Goal: Task Accomplishment & Management: Use online tool/utility

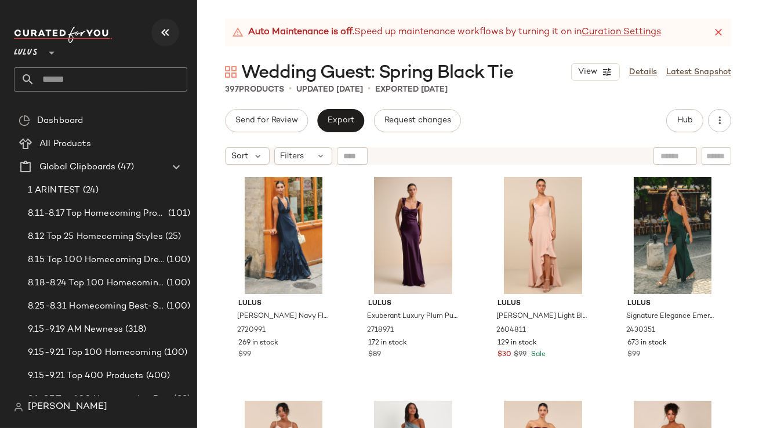
click at [162, 32] on icon "button" at bounding box center [165, 33] width 14 height 14
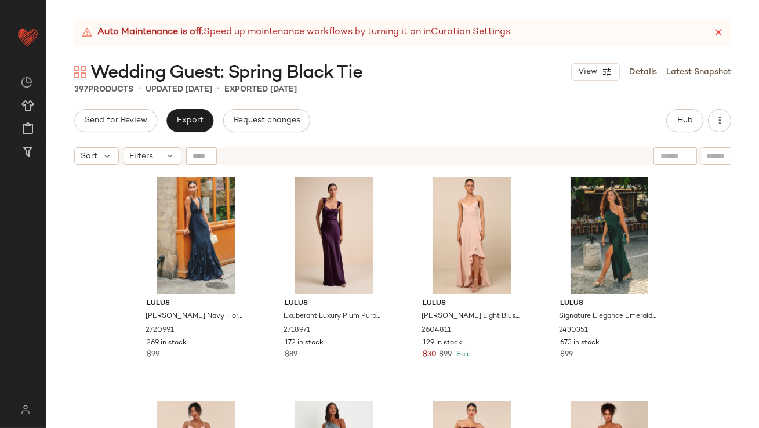
click at [717, 30] on icon at bounding box center [719, 33] width 12 height 12
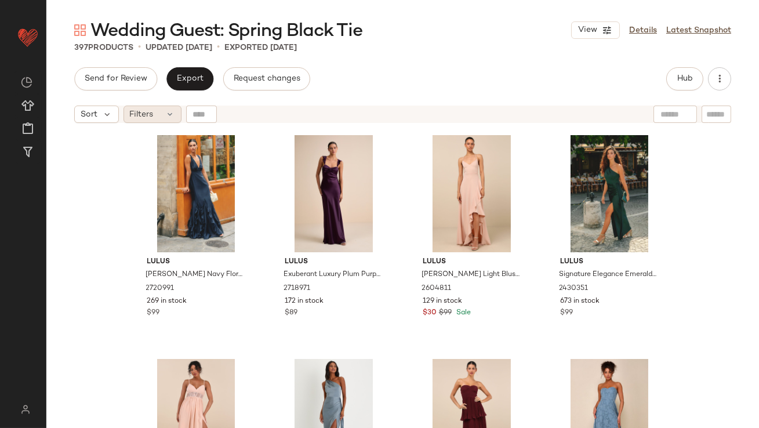
click at [163, 114] on div "Filters" at bounding box center [153, 114] width 58 height 17
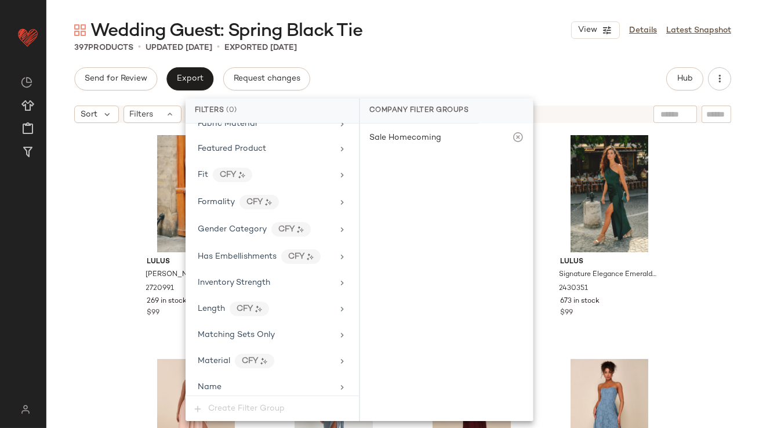
scroll to position [837, 0]
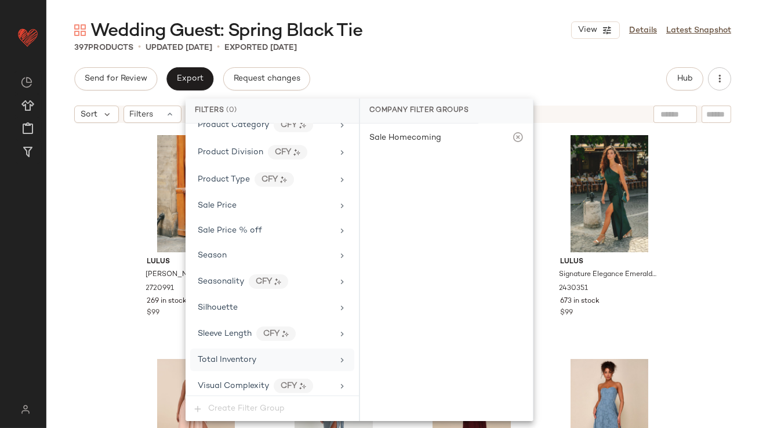
click at [213, 356] on span "Total Inventory" at bounding box center [227, 360] width 59 height 9
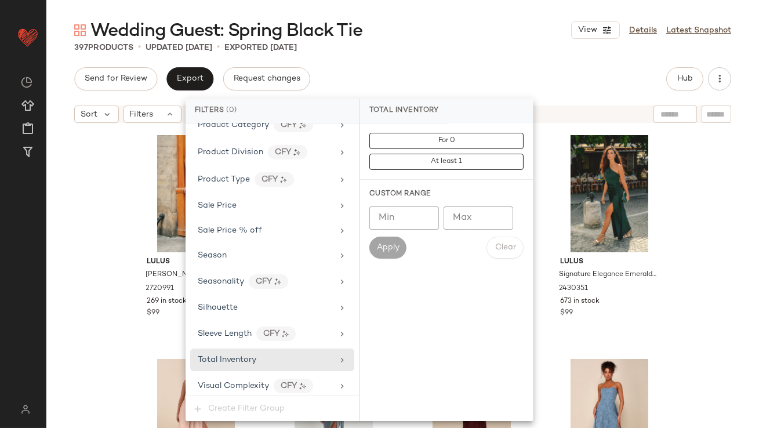
click at [475, 223] on input "Max" at bounding box center [479, 217] width 70 height 23
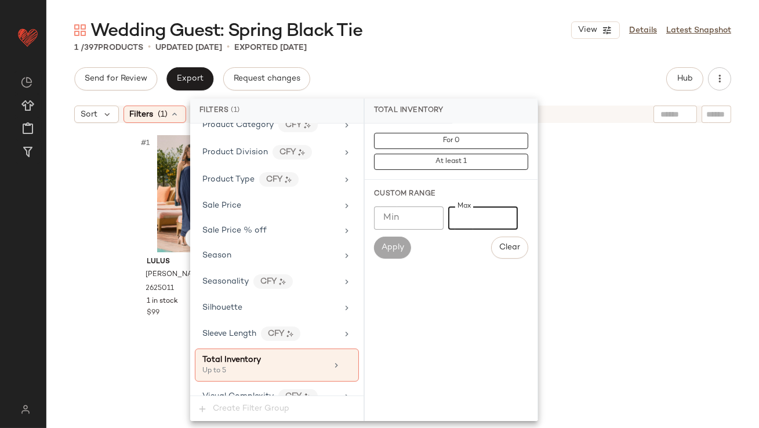
type input "*"
click at [115, 211] on div "Lulus Lael Navy Pleated Strapless Dress and Scarf Set 2625011 1 in stock $99" at bounding box center [402, 293] width 713 height 328
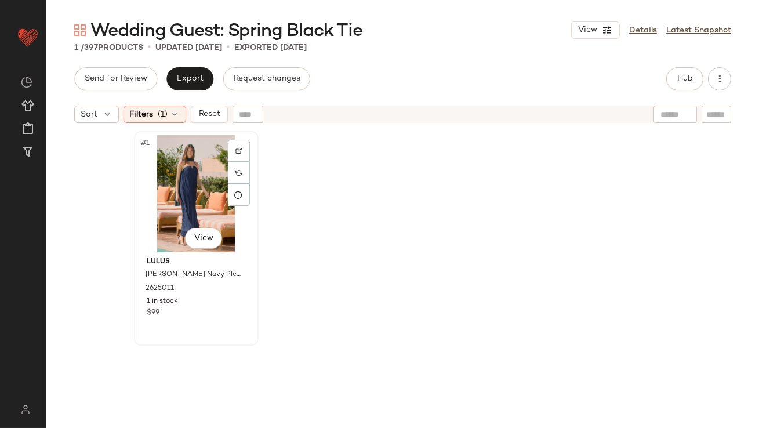
click at [191, 176] on div "#1 View" at bounding box center [196, 193] width 117 height 117
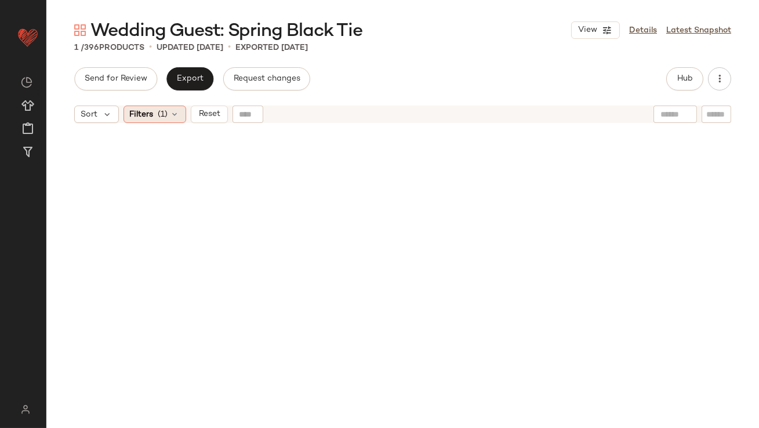
click at [177, 114] on icon at bounding box center [175, 114] width 9 height 9
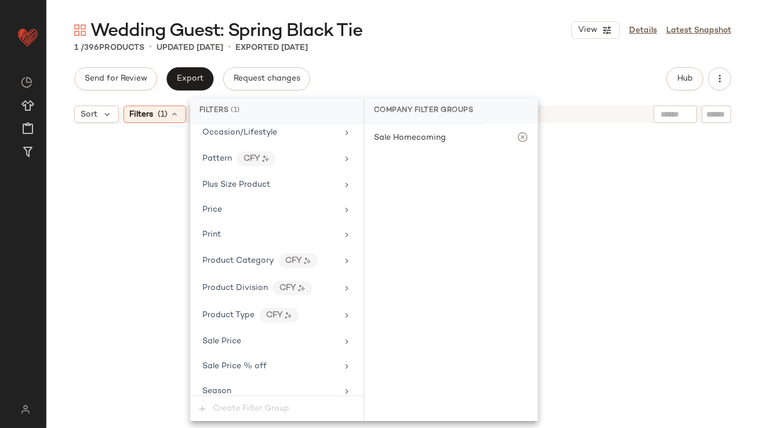
scroll to position [847, 0]
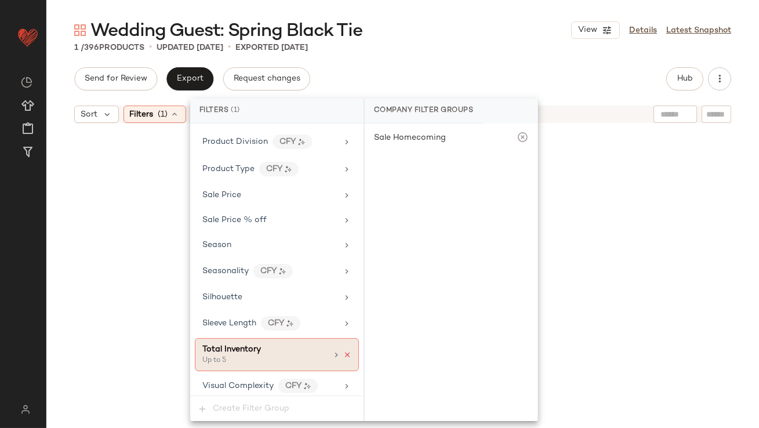
click at [346, 351] on icon at bounding box center [347, 355] width 8 height 8
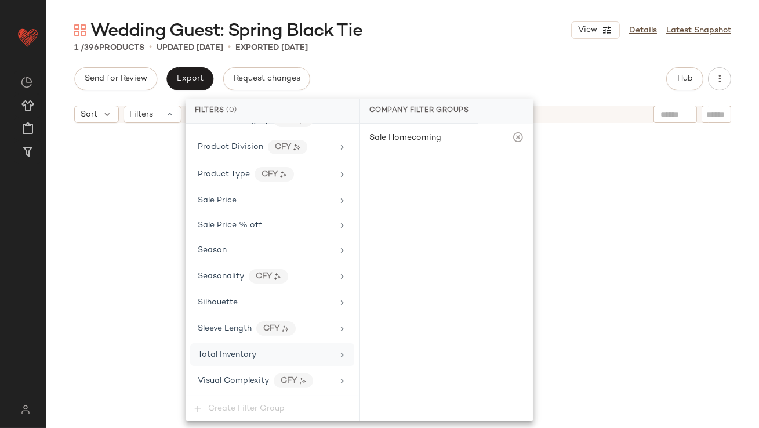
scroll to position [837, 0]
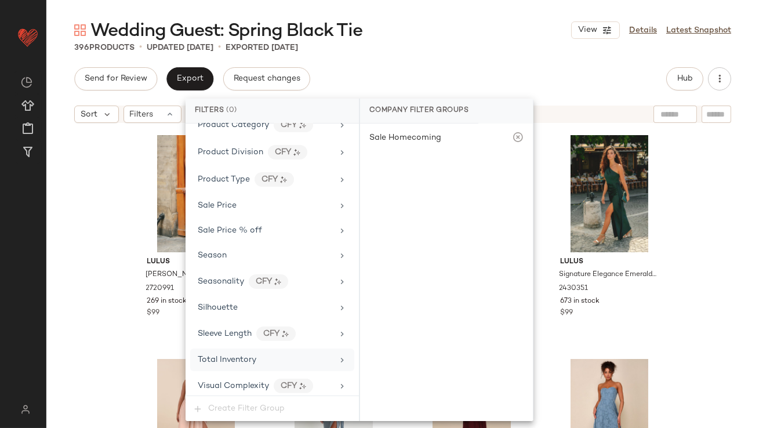
click at [449, 44] on div "396 Products • updated Sep 24th • Exported Sep 22nd" at bounding box center [402, 48] width 713 height 12
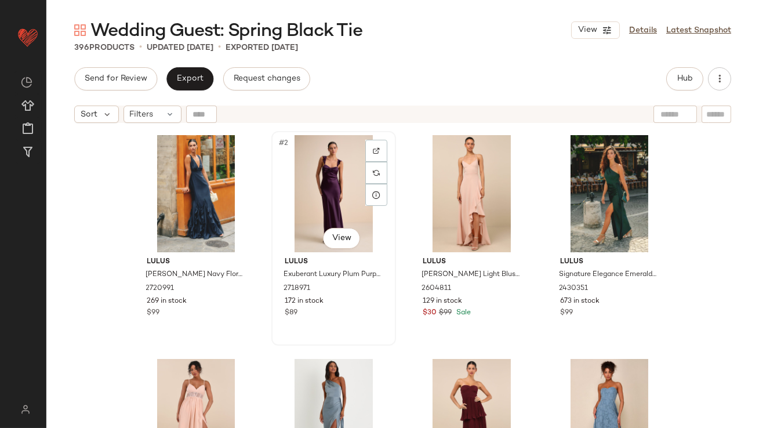
click at [376, 206] on div "#2 View" at bounding box center [333, 193] width 117 height 117
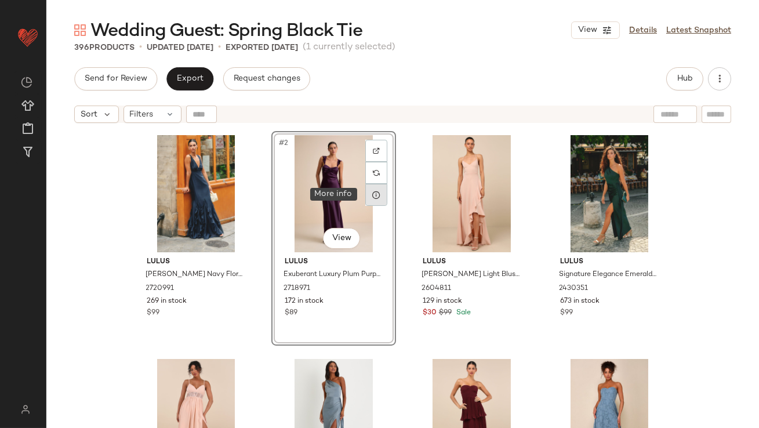
click at [373, 198] on icon at bounding box center [376, 194] width 9 height 9
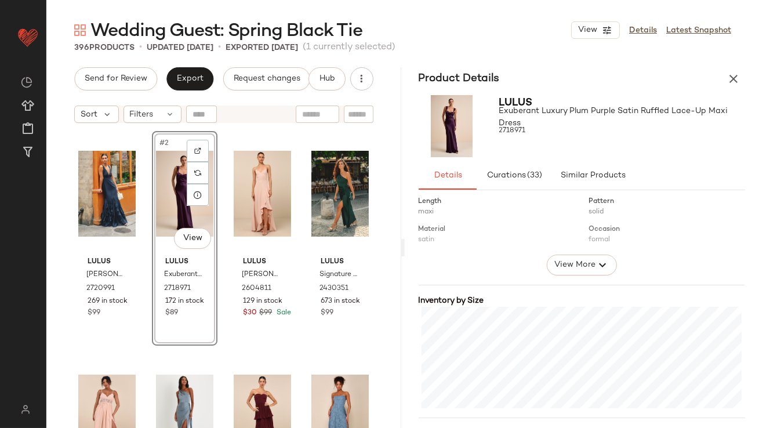
scroll to position [179, 0]
click at [271, 192] on icon at bounding box center [275, 194] width 9 height 9
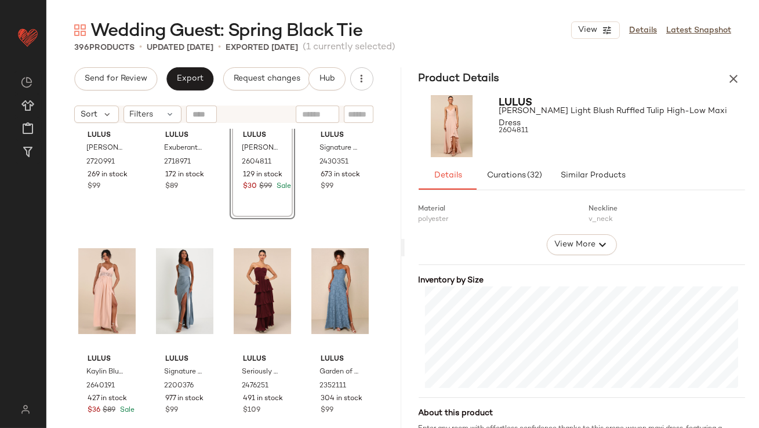
scroll to position [128, 0]
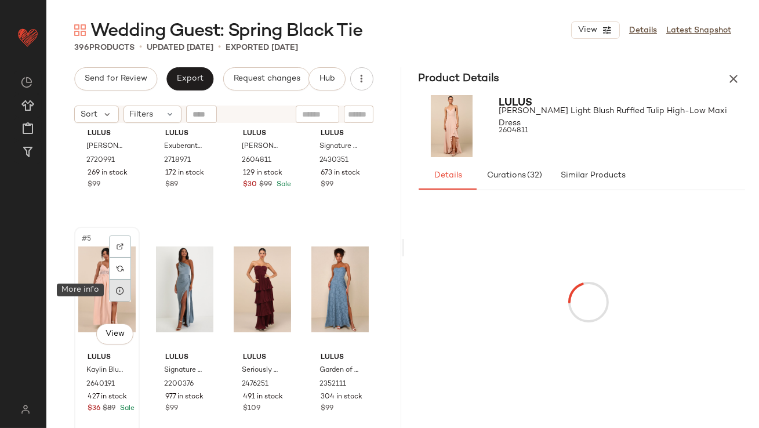
click at [122, 290] on icon at bounding box center [119, 290] width 9 height 9
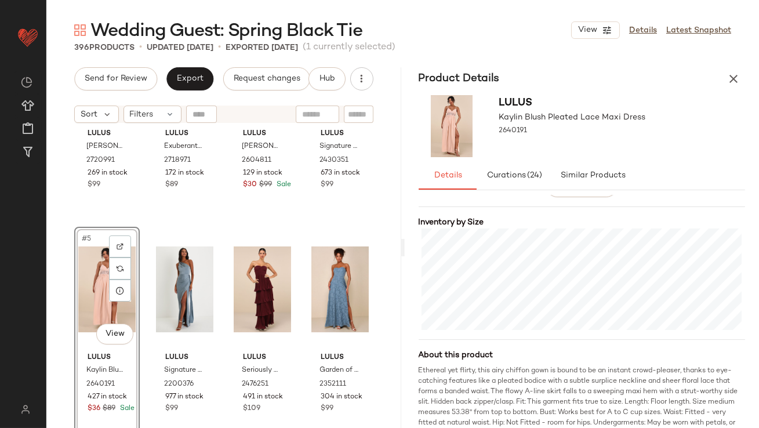
scroll to position [263, 0]
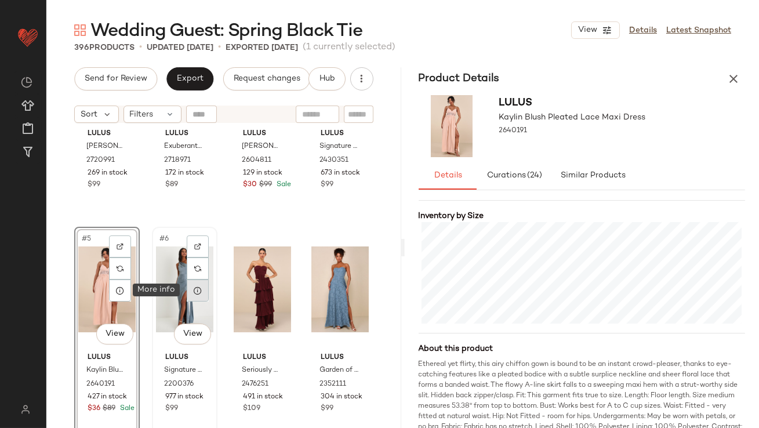
click at [195, 290] on icon at bounding box center [197, 290] width 9 height 9
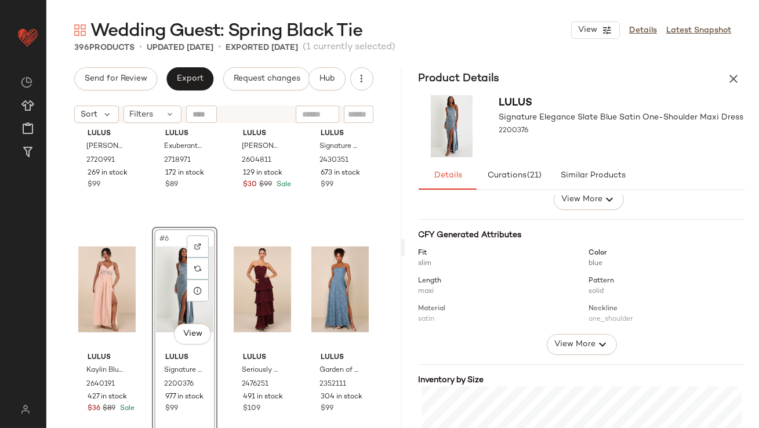
scroll to position [212, 0]
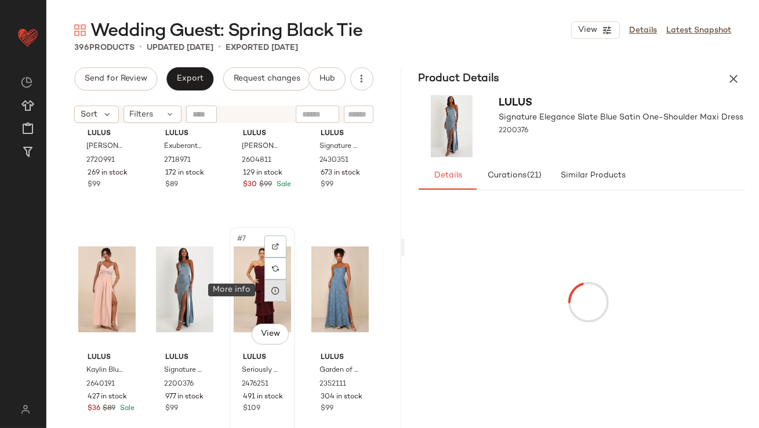
click at [270, 284] on div at bounding box center [275, 291] width 22 height 22
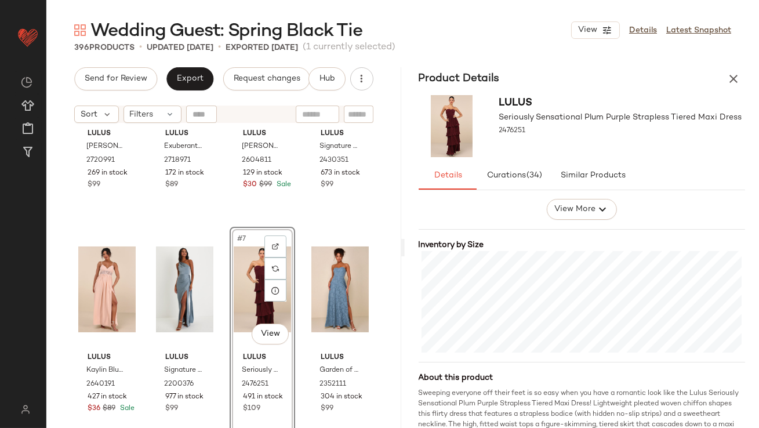
scroll to position [241, 0]
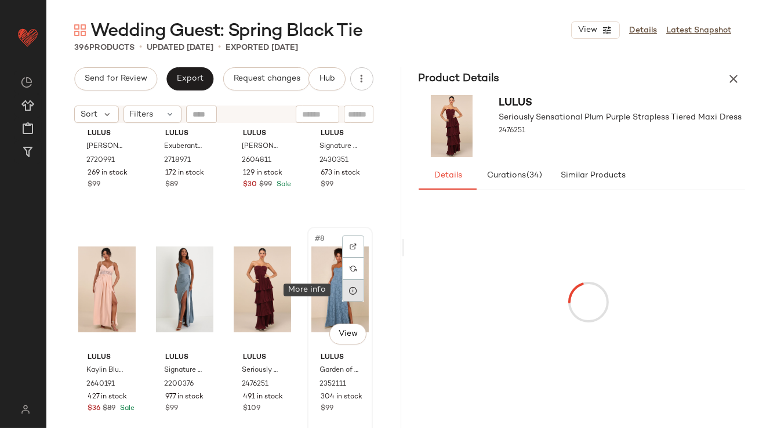
click at [349, 288] on icon at bounding box center [353, 290] width 9 height 9
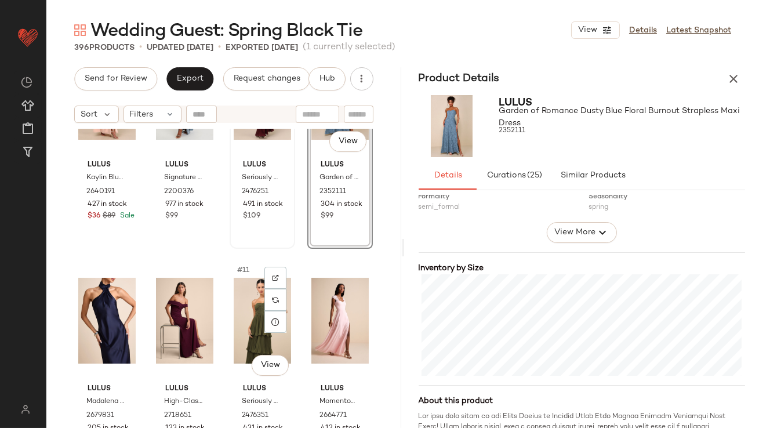
scroll to position [332, 0]
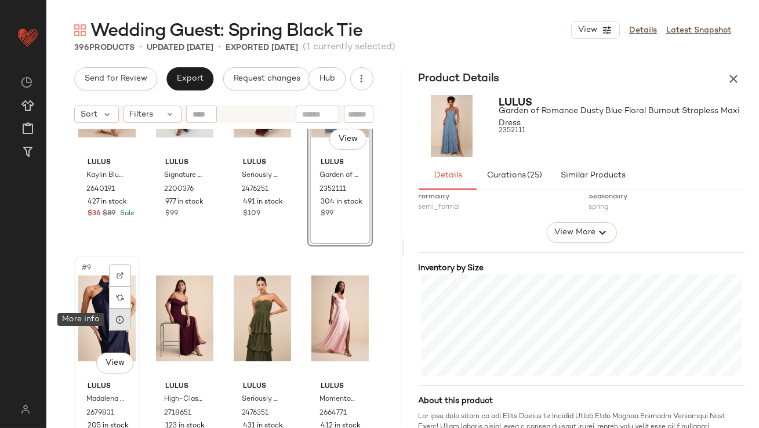
click at [124, 320] on icon at bounding box center [119, 319] width 9 height 9
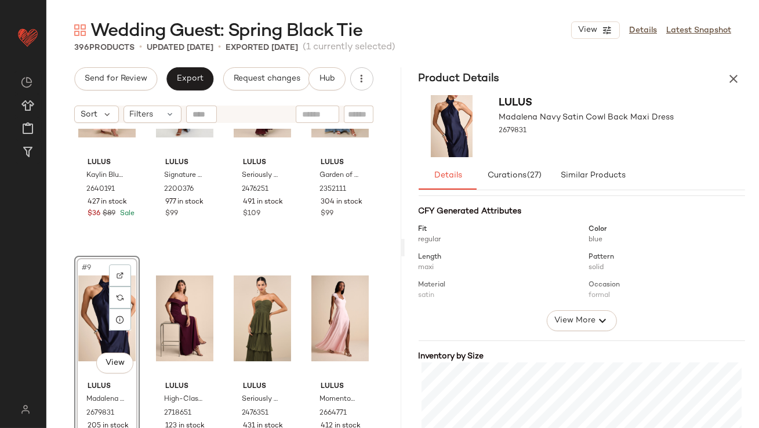
scroll to position [226, 0]
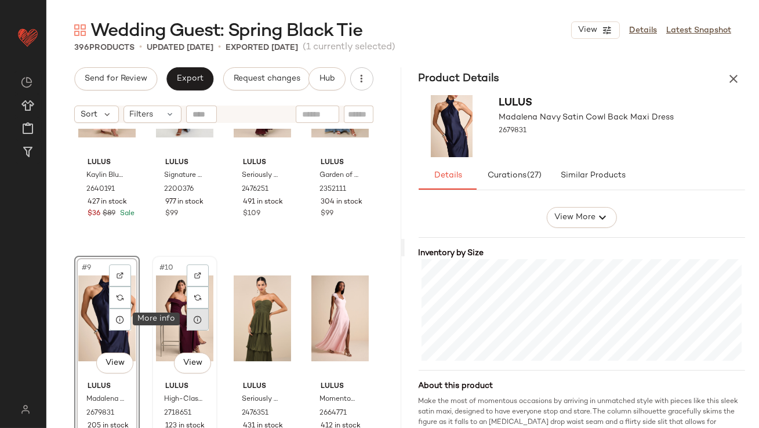
click at [197, 317] on icon at bounding box center [197, 319] width 9 height 9
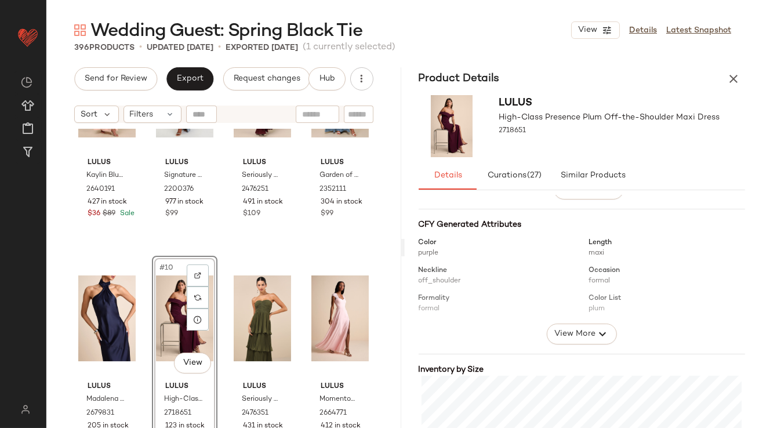
scroll to position [222, 0]
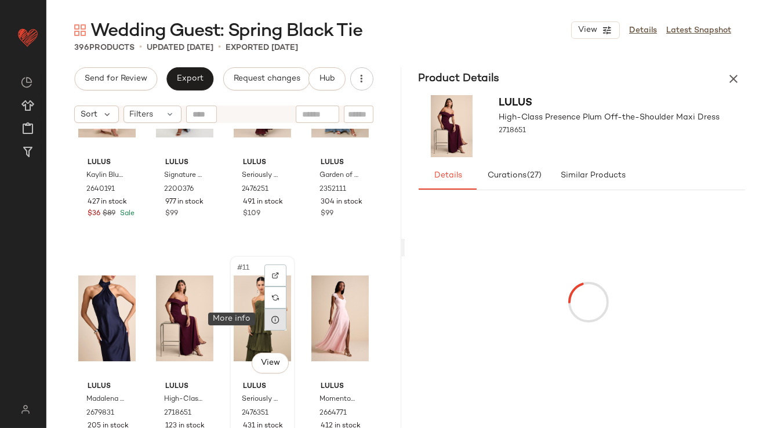
click at [274, 321] on icon at bounding box center [275, 319] width 9 height 9
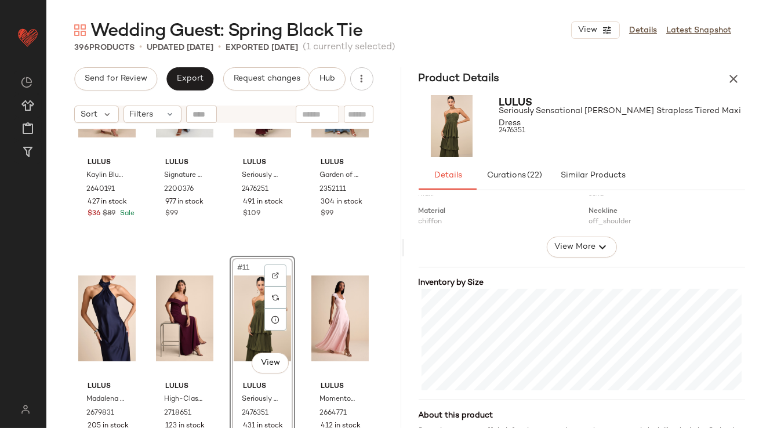
scroll to position [197, 0]
click at [353, 322] on div at bounding box center [353, 320] width 22 height 22
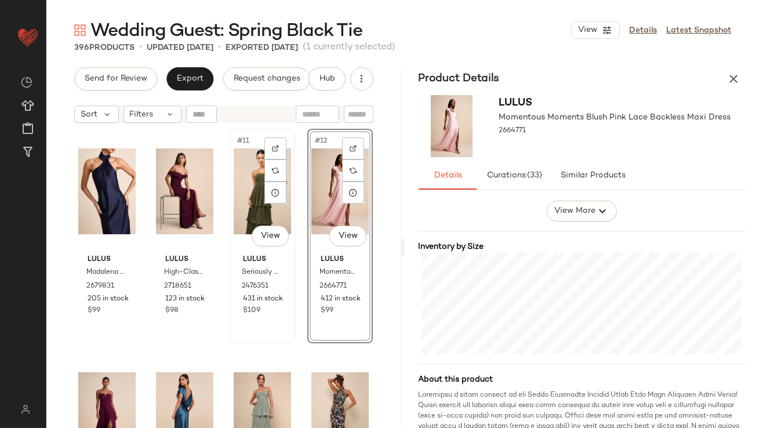
scroll to position [529, 0]
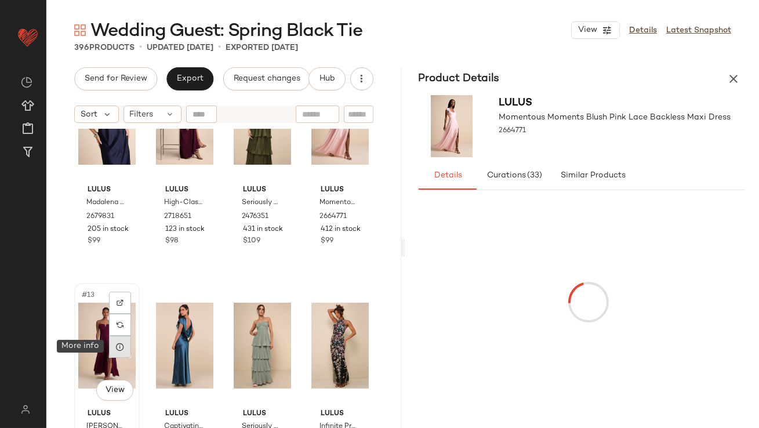
click at [118, 346] on icon at bounding box center [119, 346] width 9 height 9
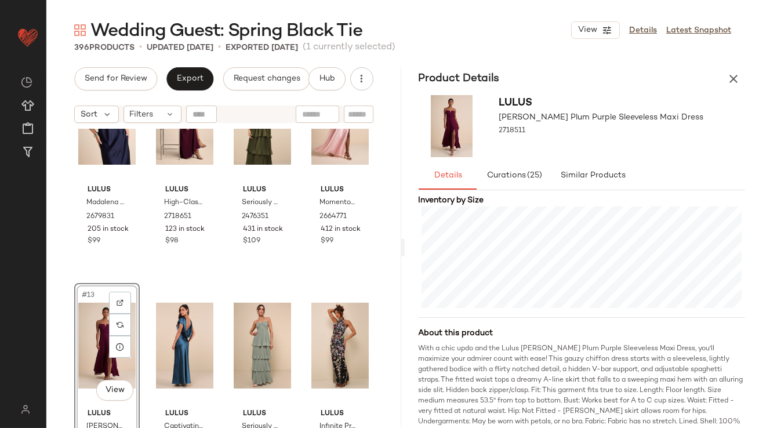
scroll to position [290, 0]
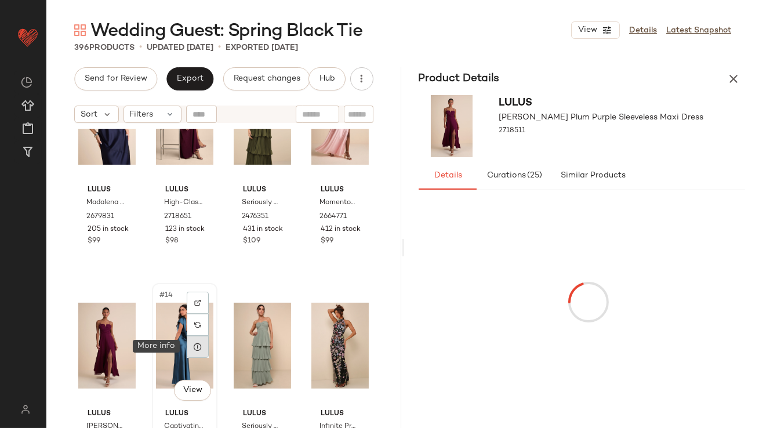
click at [194, 347] on icon at bounding box center [197, 346] width 9 height 9
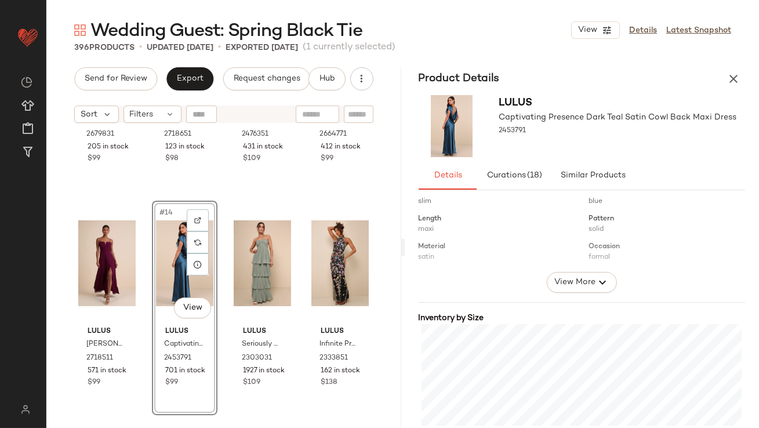
scroll to position [205, 0]
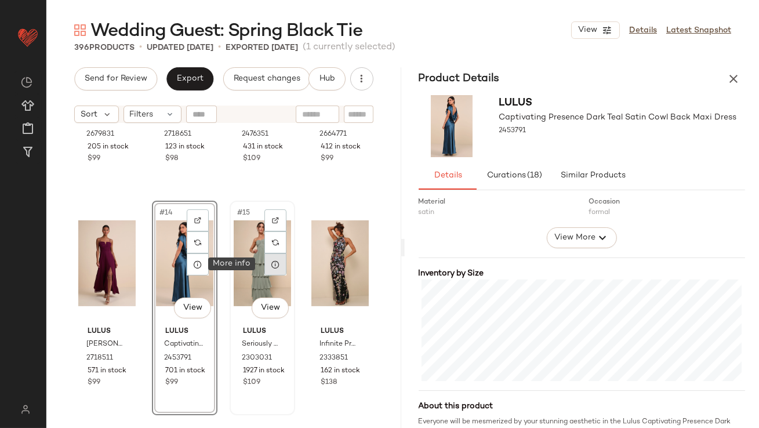
click at [271, 266] on icon at bounding box center [275, 264] width 9 height 9
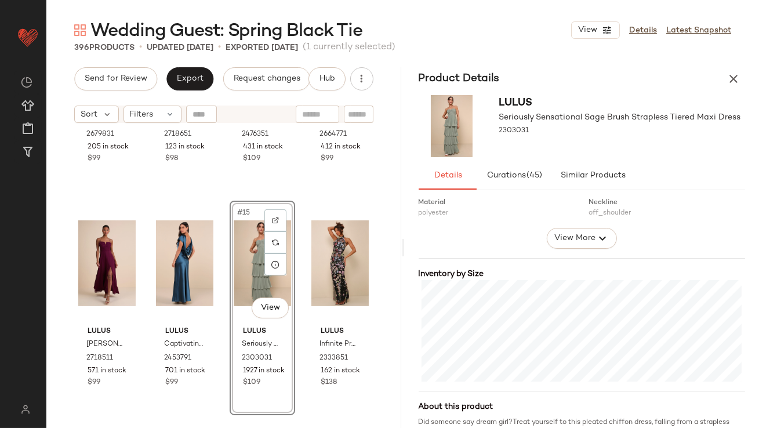
scroll to position [237, 0]
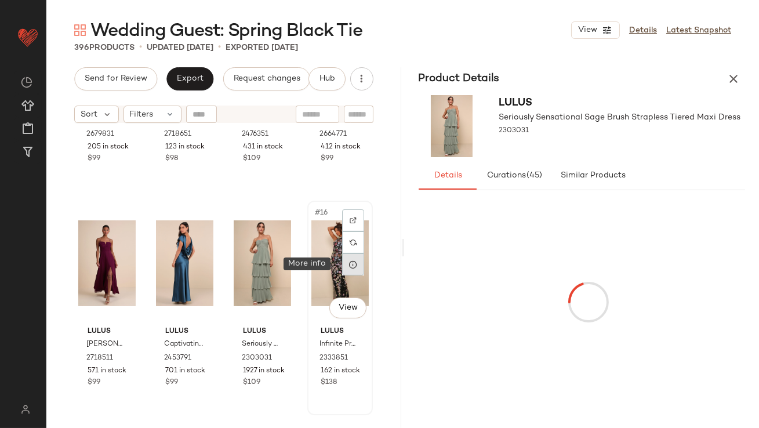
click at [349, 264] on icon at bounding box center [353, 264] width 9 height 9
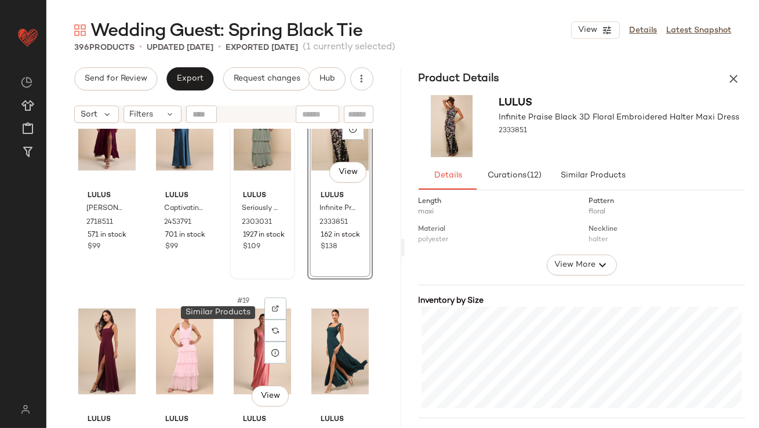
scroll to position [764, 0]
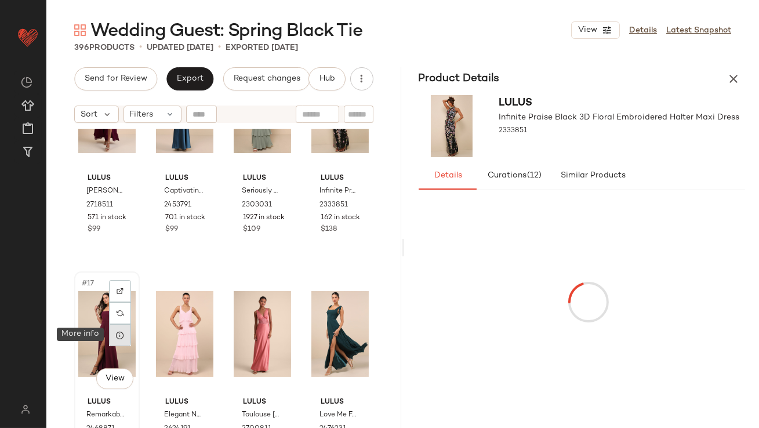
click at [128, 332] on div at bounding box center [120, 335] width 22 height 22
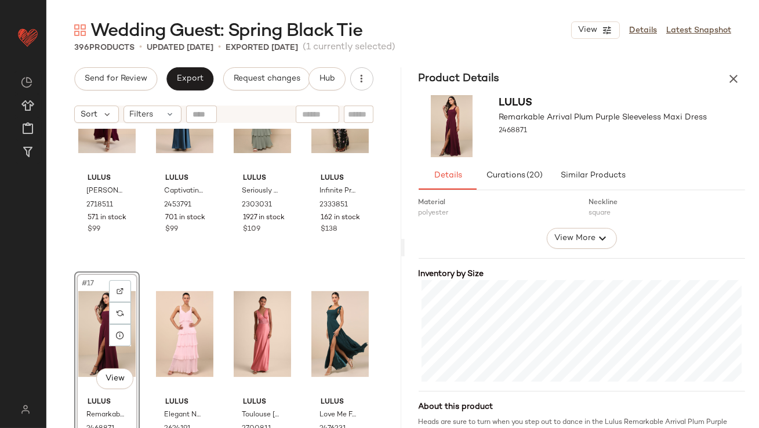
scroll to position [211, 0]
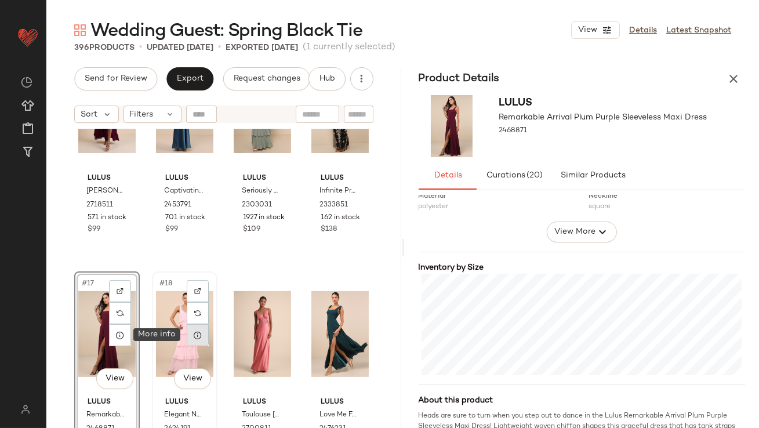
click at [198, 327] on div at bounding box center [198, 335] width 22 height 22
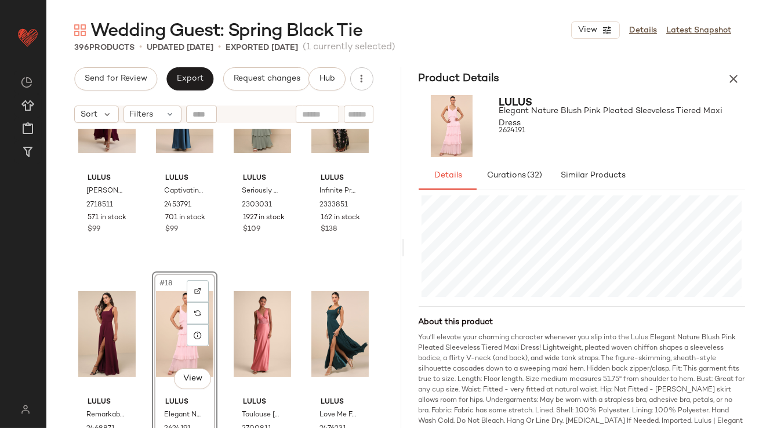
scroll to position [290, 0]
click at [277, 335] on div at bounding box center [275, 335] width 22 height 22
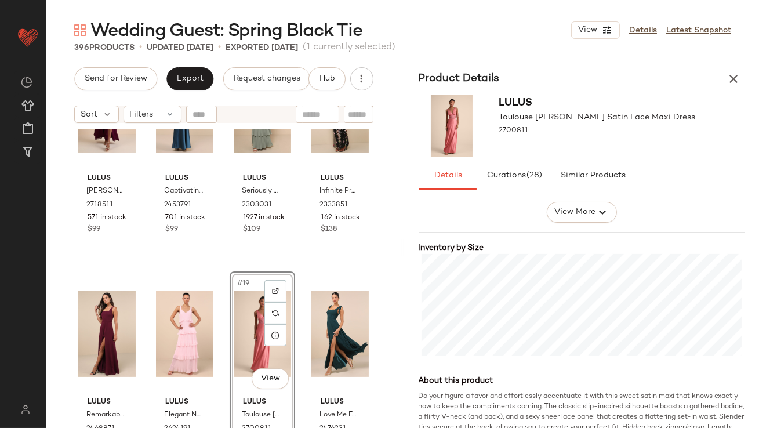
scroll to position [238, 0]
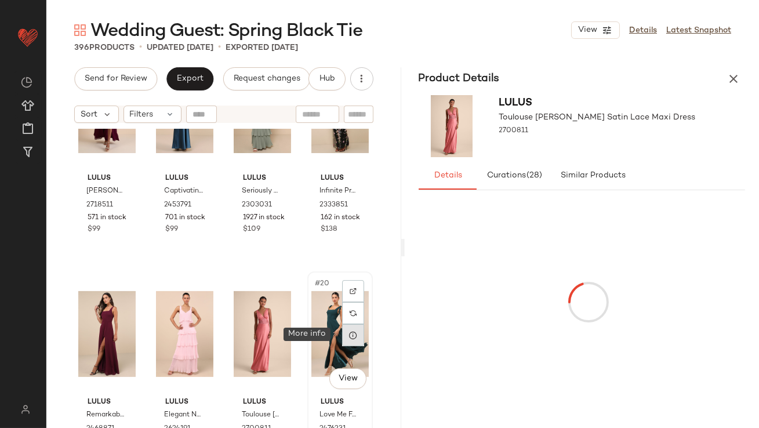
click at [349, 336] on icon at bounding box center [353, 335] width 9 height 9
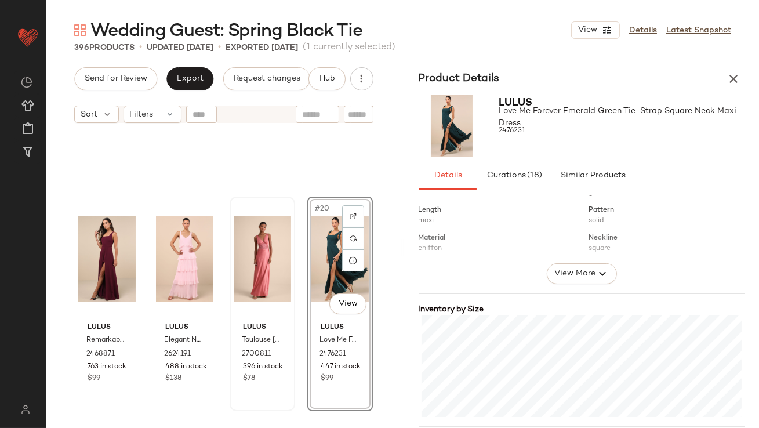
scroll to position [956, 0]
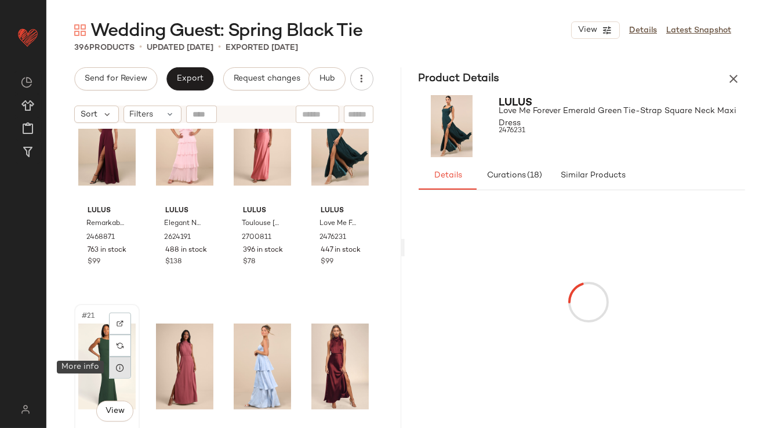
click at [124, 365] on icon at bounding box center [119, 367] width 9 height 9
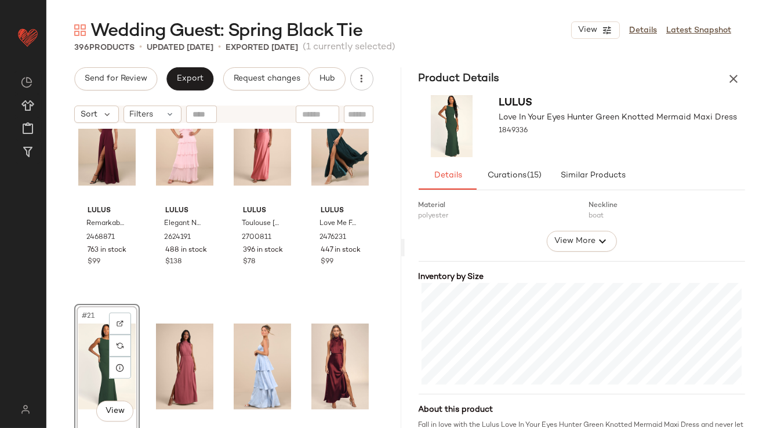
scroll to position [202, 0]
click at [195, 371] on icon at bounding box center [197, 367] width 9 height 9
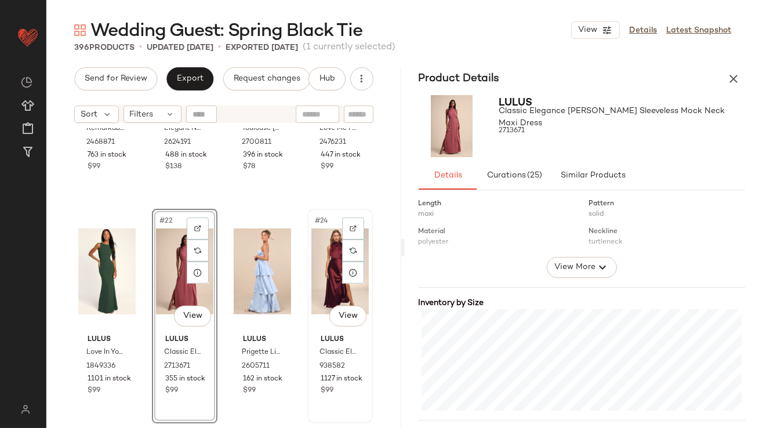
scroll to position [1057, 0]
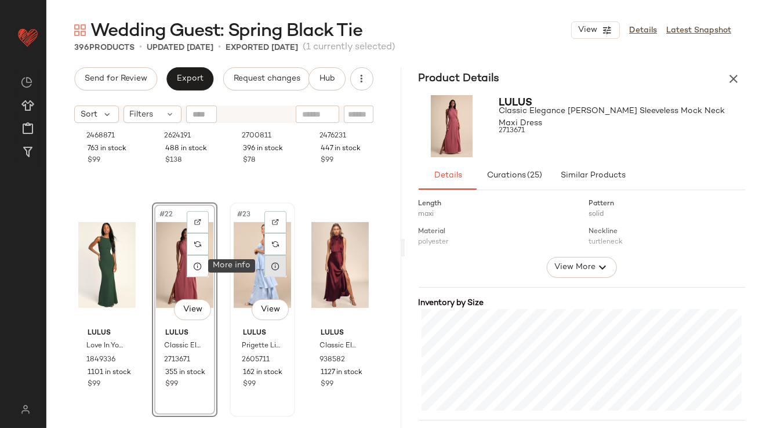
click at [277, 268] on div at bounding box center [275, 266] width 22 height 22
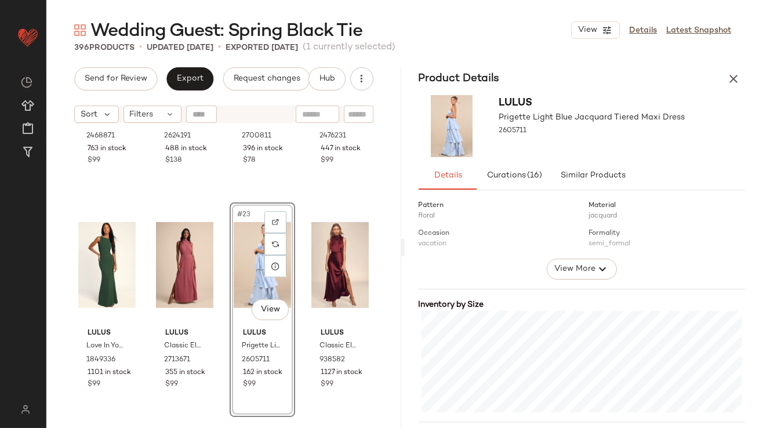
scroll to position [298, 0]
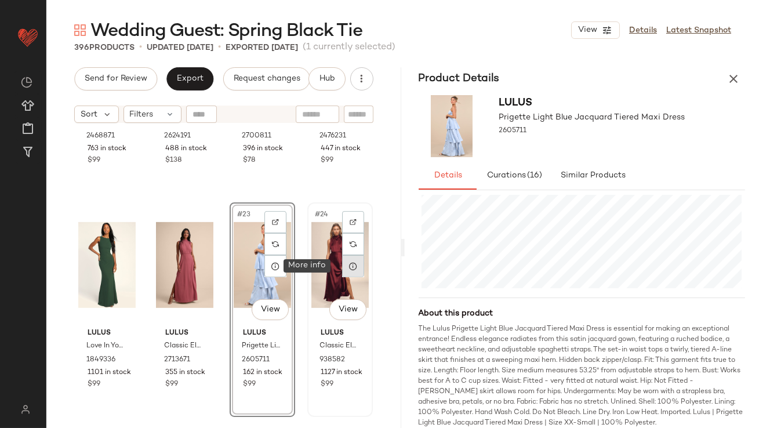
click at [350, 273] on div at bounding box center [353, 266] width 22 height 22
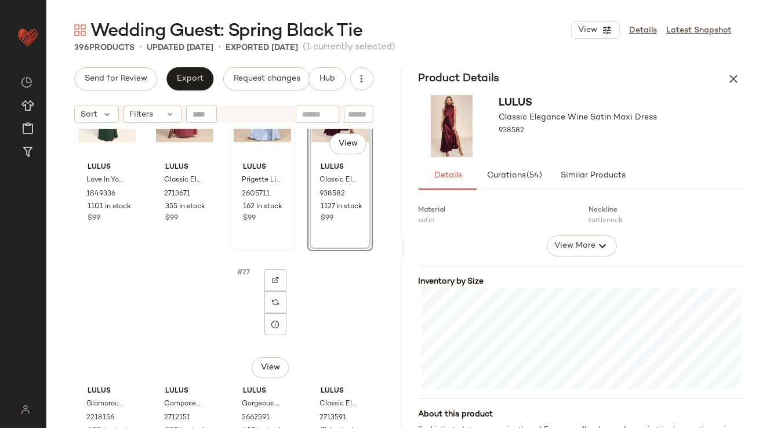
scroll to position [1348, 0]
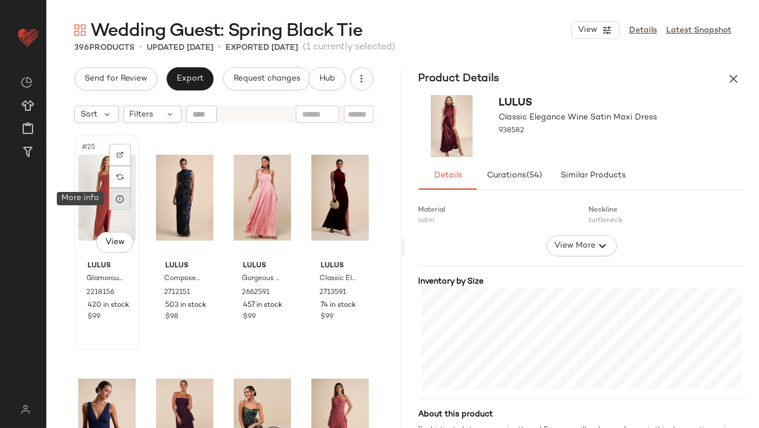
click at [122, 201] on icon at bounding box center [119, 198] width 9 height 9
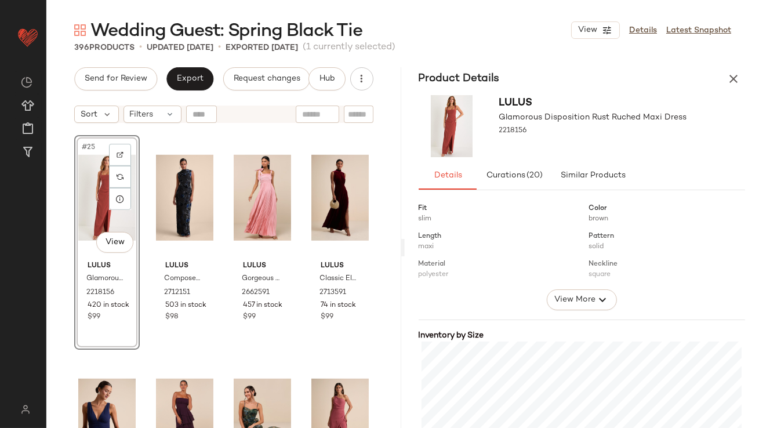
scroll to position [186, 0]
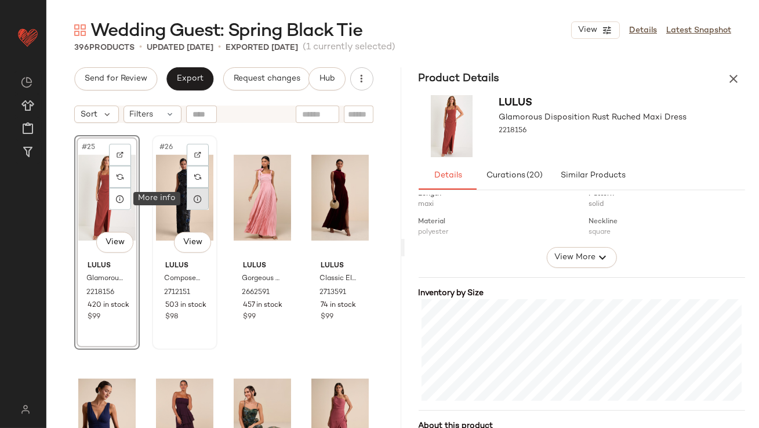
click at [193, 200] on icon at bounding box center [197, 198] width 9 height 9
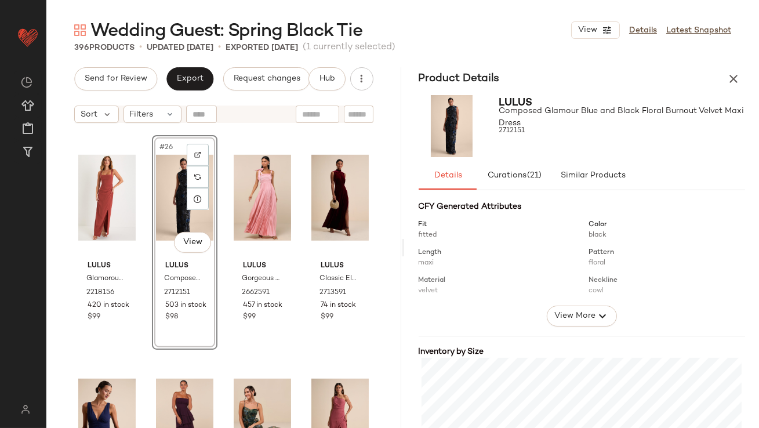
scroll to position [232, 0]
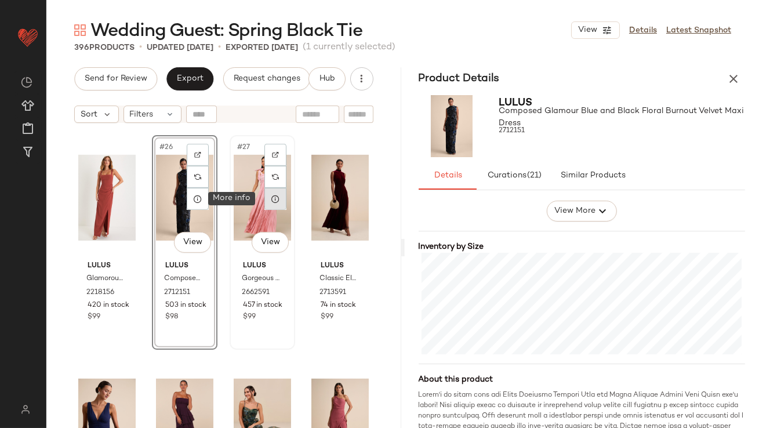
click at [271, 200] on icon at bounding box center [275, 198] width 9 height 9
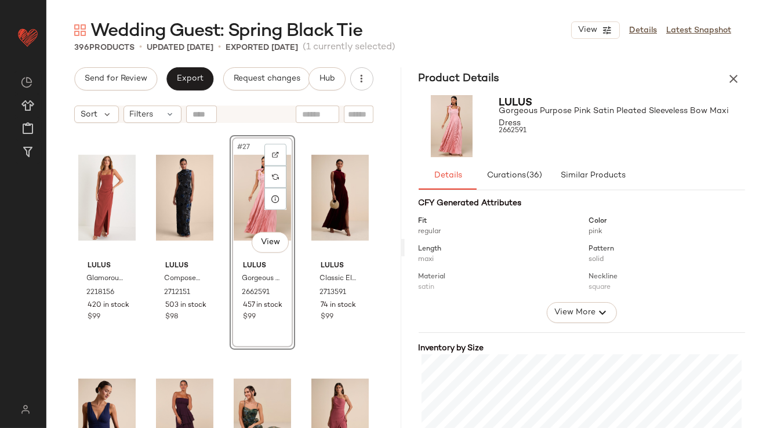
scroll to position [193, 0]
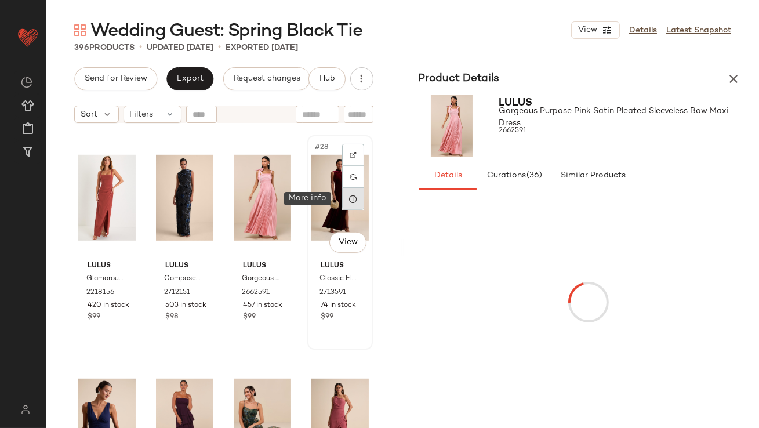
click at [349, 202] on icon at bounding box center [353, 198] width 9 height 9
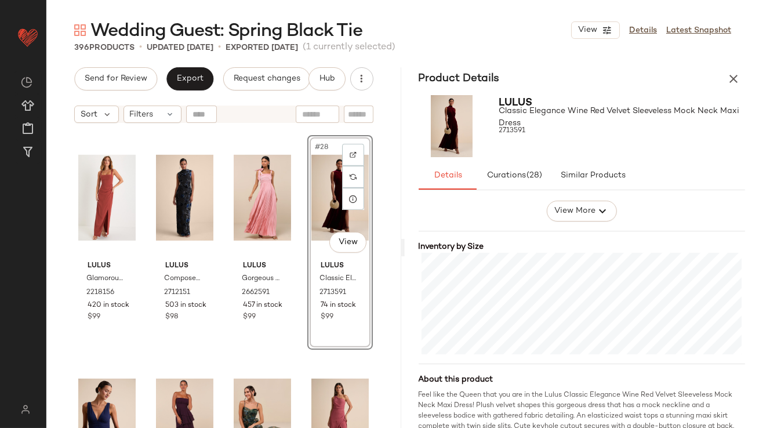
scroll to position [1502, 0]
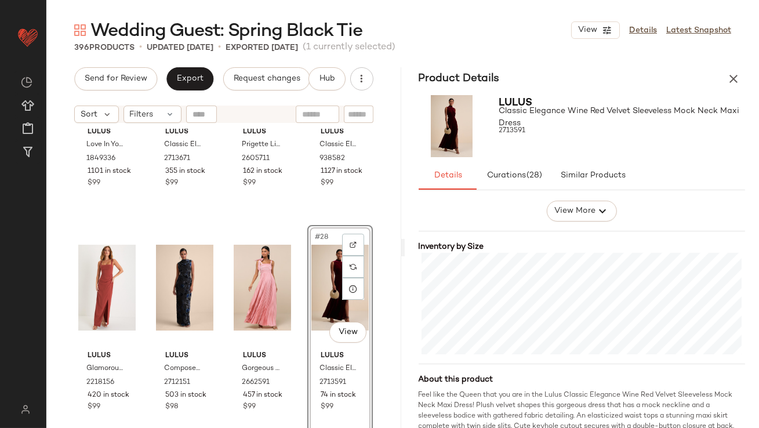
click at [377, 317] on div "Lulus Love In Your Eyes Hunter Green Knotted Mermaid Maxi Dress 1849336 1101 in…" at bounding box center [223, 293] width 355 height 328
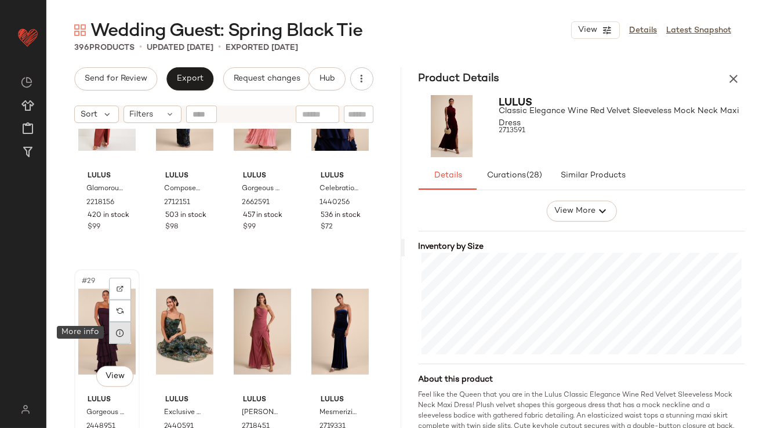
click at [121, 335] on icon at bounding box center [119, 332] width 9 height 9
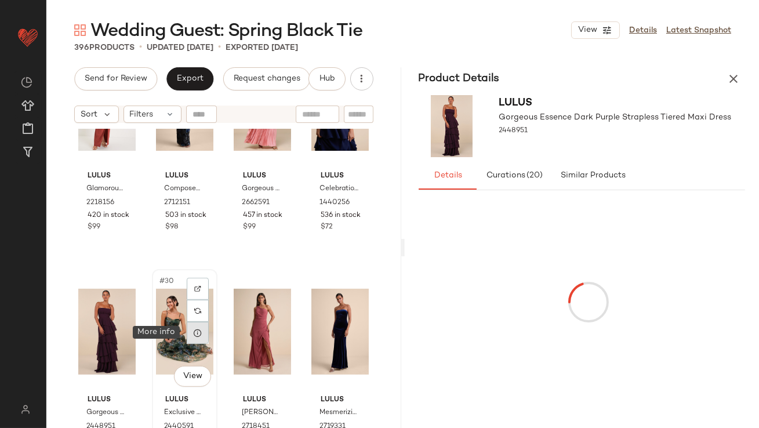
click at [202, 328] on div at bounding box center [198, 333] width 22 height 22
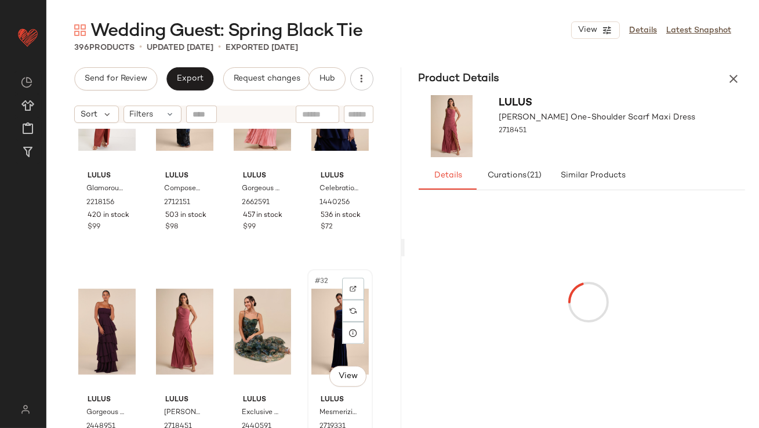
click at [311, 319] on div "#32 View" at bounding box center [339, 331] width 57 height 117
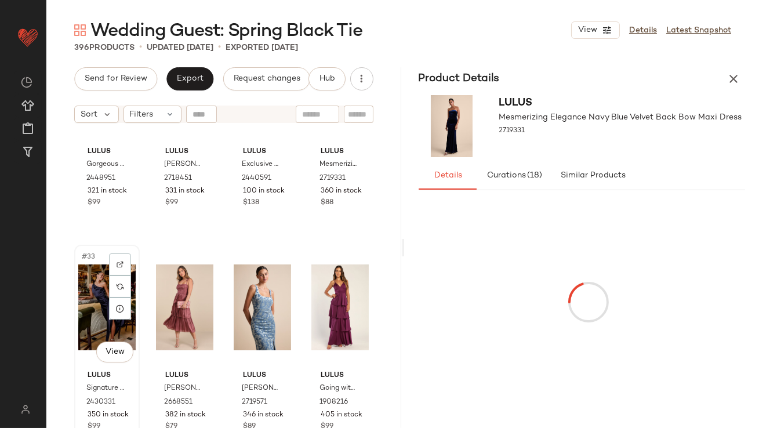
click at [91, 313] on div "#33 View" at bounding box center [106, 307] width 57 height 117
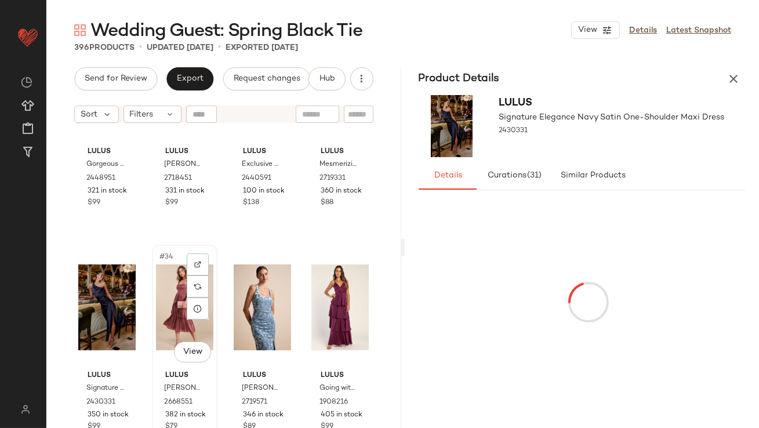
click at [169, 289] on div "#34 View" at bounding box center [184, 307] width 57 height 117
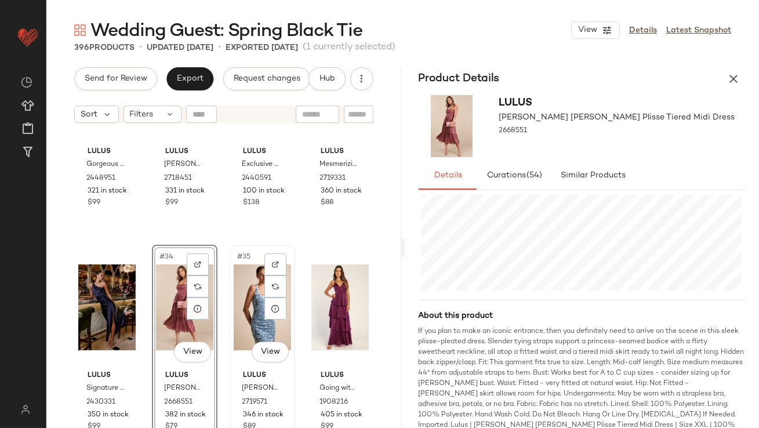
click at [235, 280] on div "#35 View" at bounding box center [262, 307] width 57 height 117
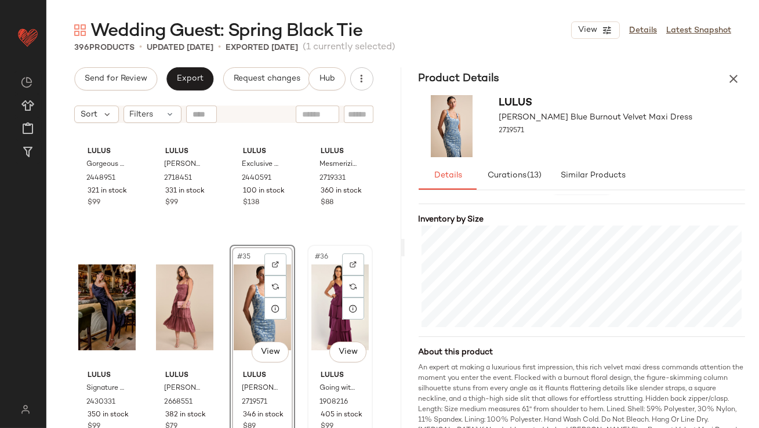
click at [316, 277] on div "#36 View" at bounding box center [339, 307] width 57 height 117
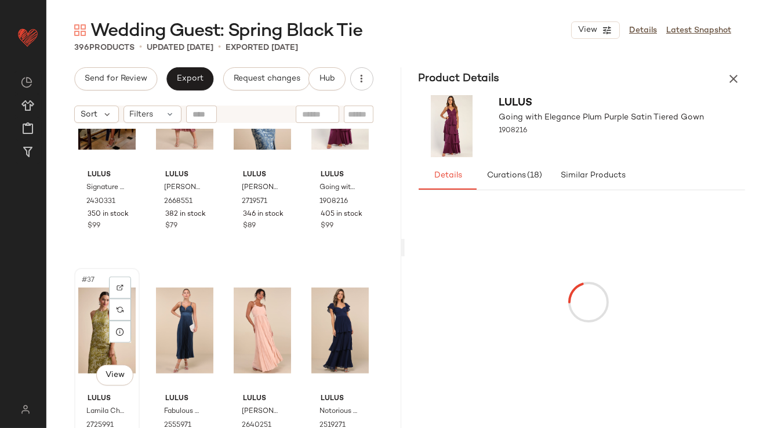
click at [98, 325] on div "#37 View" at bounding box center [106, 330] width 57 height 117
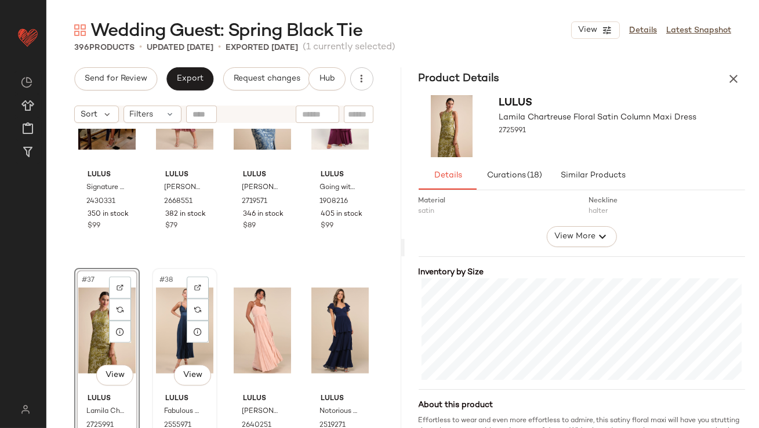
click at [165, 309] on div "#38 View" at bounding box center [184, 330] width 57 height 117
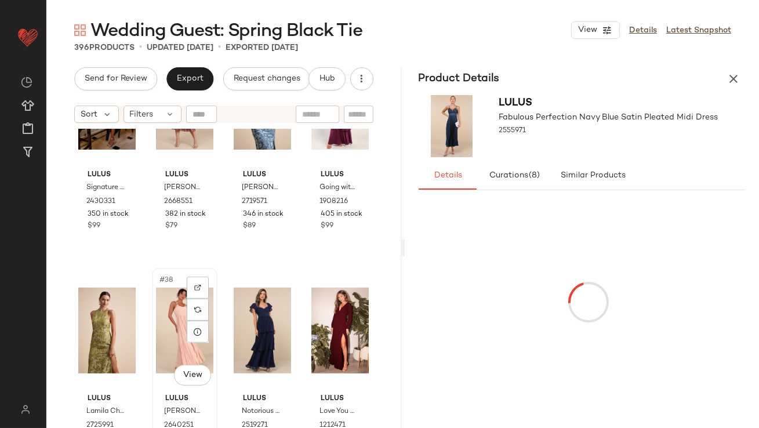
click at [158, 321] on div "#38 View" at bounding box center [184, 330] width 57 height 117
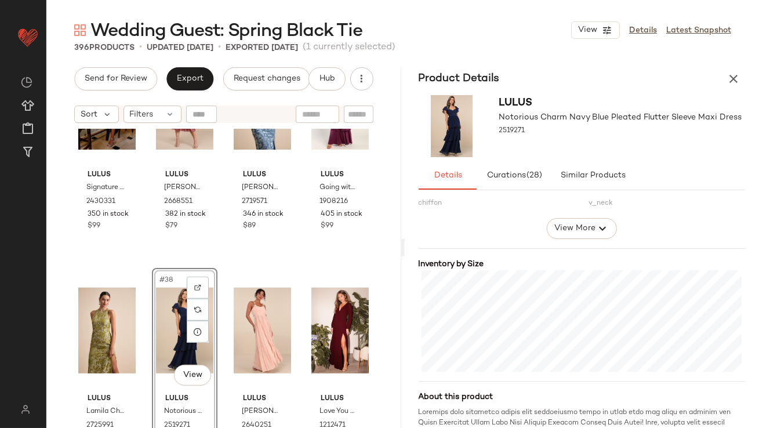
scroll to position [219, 0]
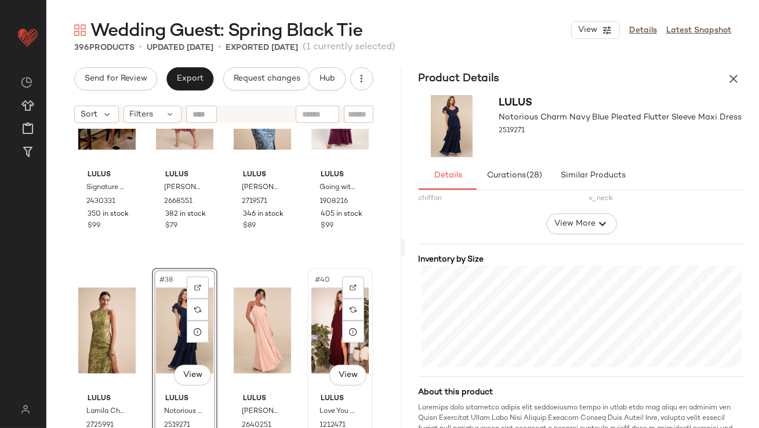
click at [324, 309] on div "#40 View" at bounding box center [339, 330] width 57 height 117
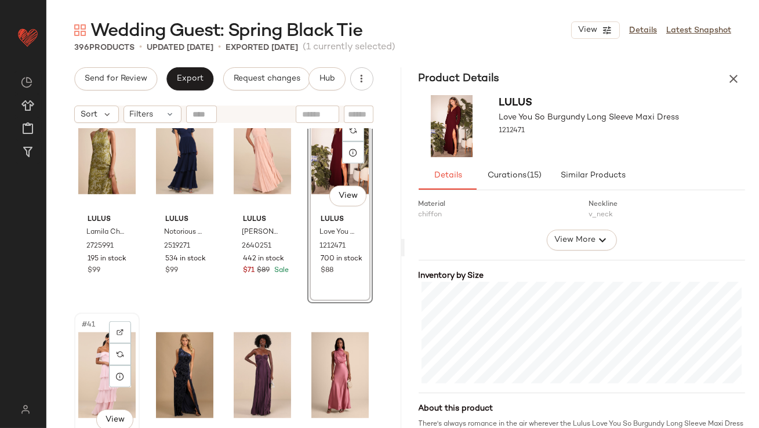
click at [94, 350] on div "#41 View" at bounding box center [106, 375] width 57 height 117
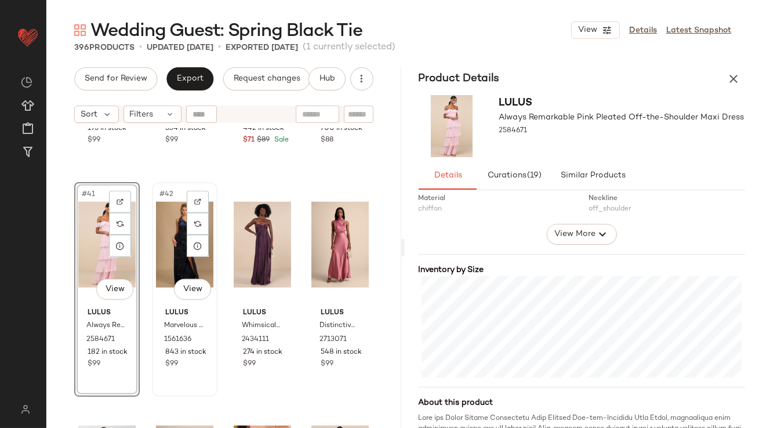
click at [175, 248] on div "#42 View" at bounding box center [184, 244] width 57 height 117
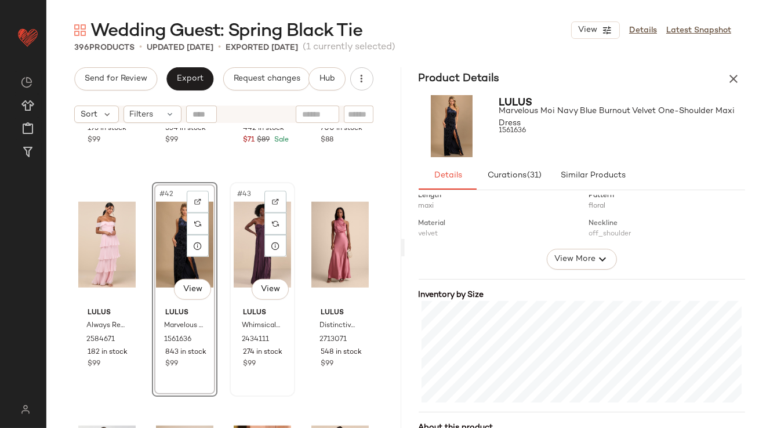
click at [248, 227] on div "#43 View" at bounding box center [262, 244] width 57 height 117
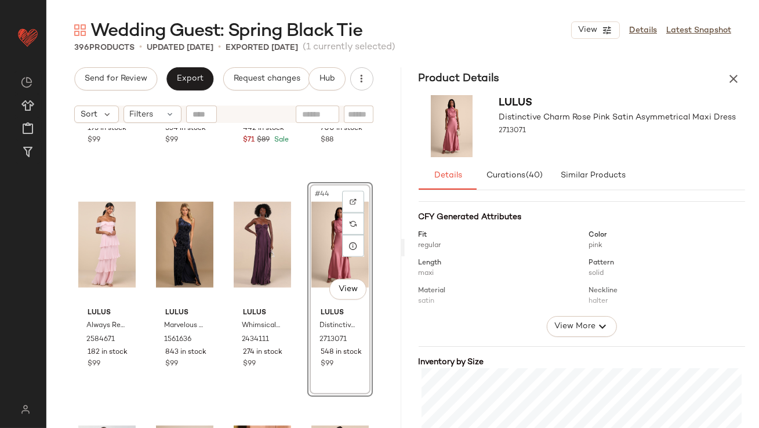
scroll to position [171, 0]
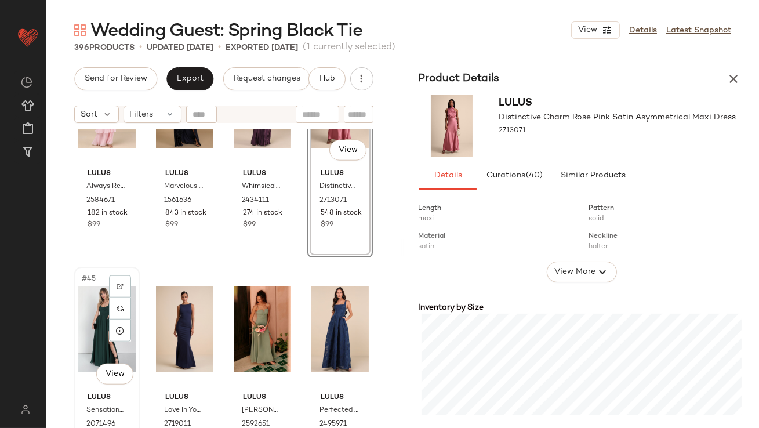
click at [95, 304] on div "#45 View" at bounding box center [106, 329] width 57 height 117
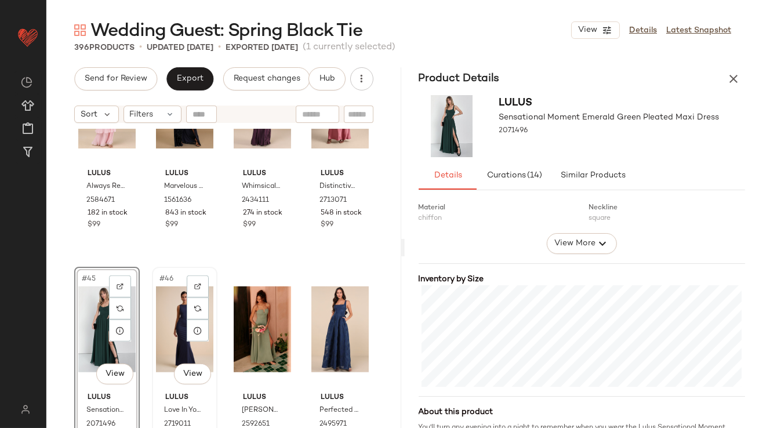
click at [175, 298] on div "#46 View" at bounding box center [184, 329] width 57 height 117
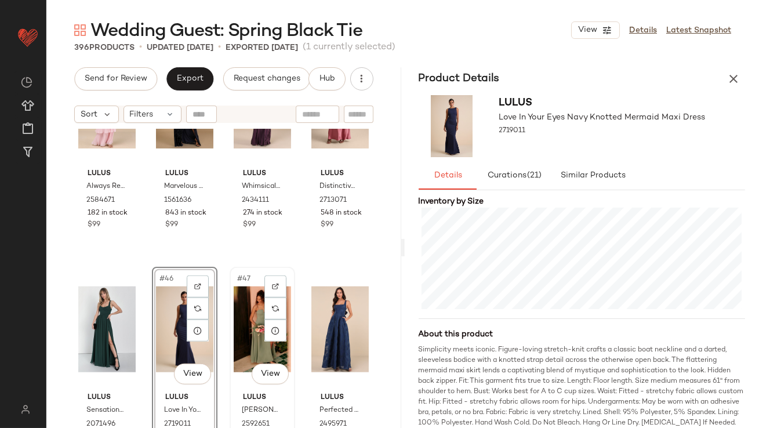
click at [237, 309] on div "#47 View" at bounding box center [262, 329] width 57 height 117
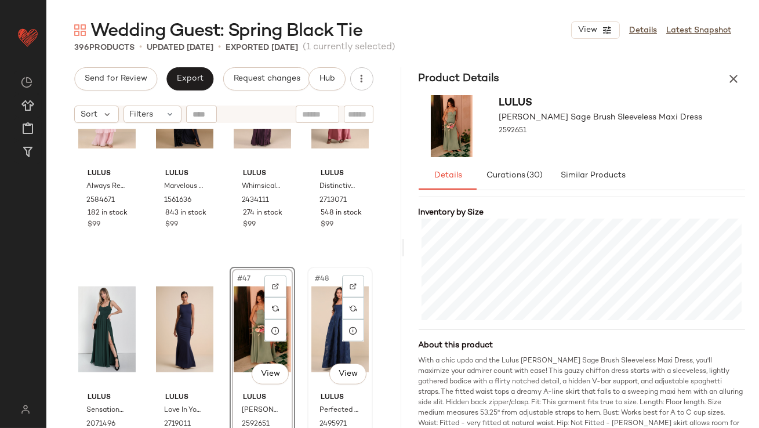
click at [311, 299] on div "#48 View" at bounding box center [339, 329] width 57 height 117
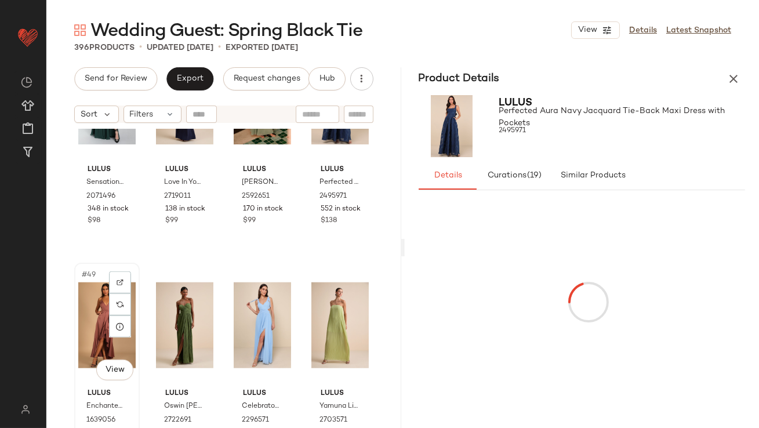
click at [92, 306] on div "#49 View" at bounding box center [106, 325] width 57 height 117
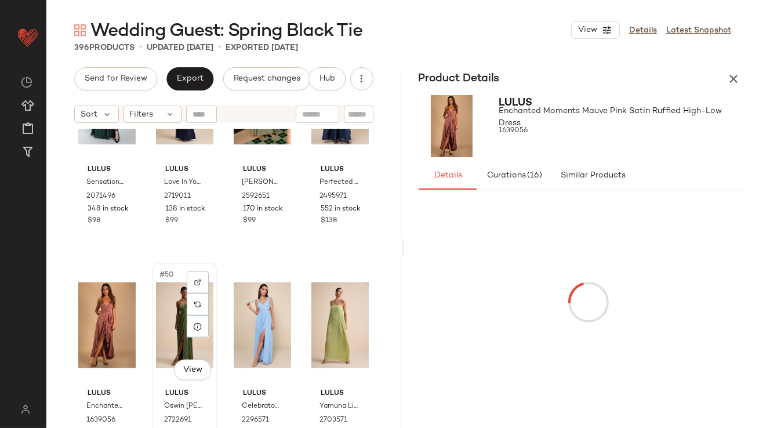
click at [173, 303] on div "#50 View" at bounding box center [184, 325] width 57 height 117
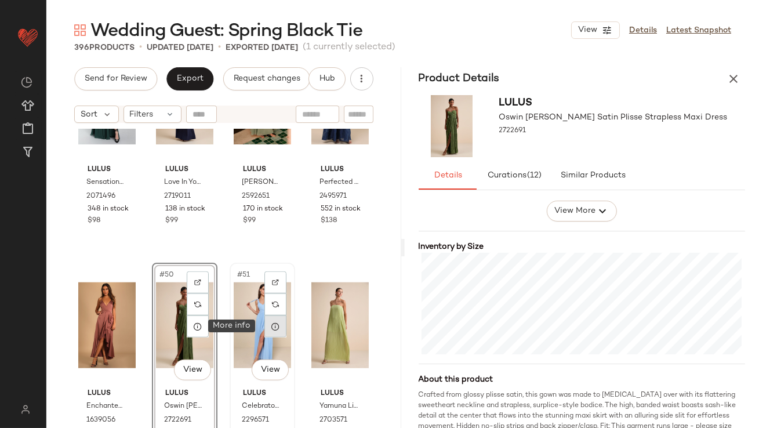
click at [264, 325] on div at bounding box center [275, 327] width 22 height 22
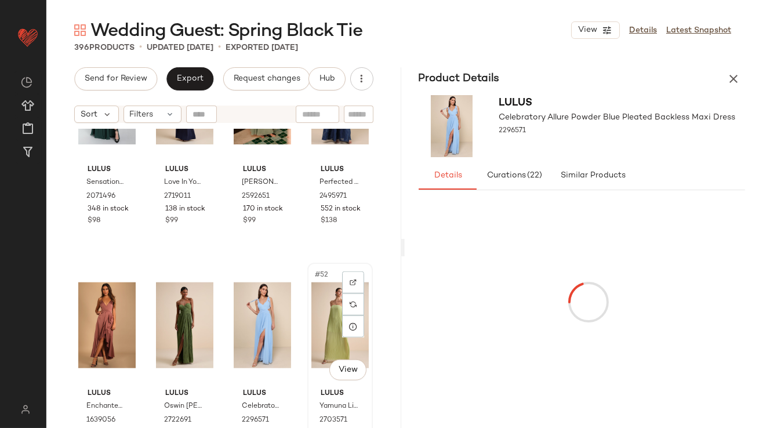
click at [328, 317] on div "#52 View" at bounding box center [339, 325] width 57 height 117
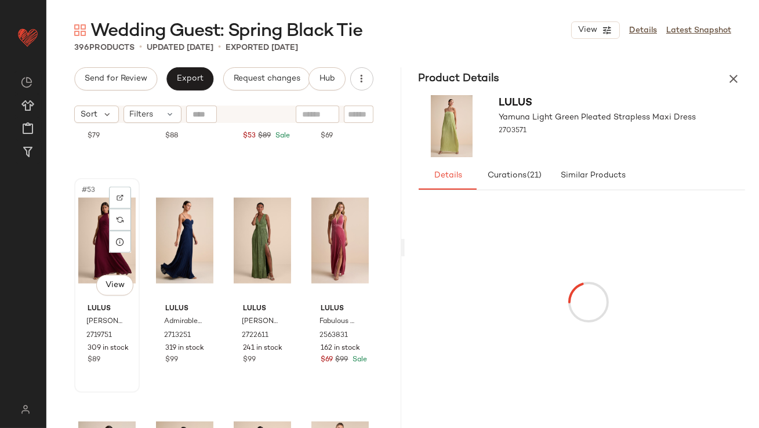
click at [88, 238] on div "#53 View" at bounding box center [106, 240] width 57 height 117
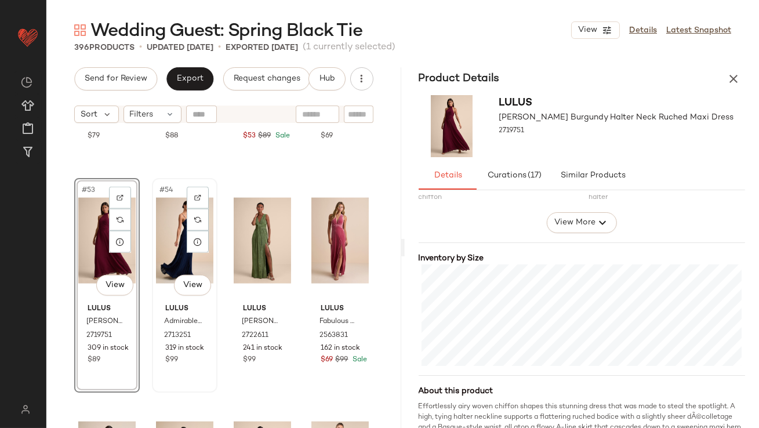
click at [172, 244] on div "#54 View" at bounding box center [184, 240] width 57 height 117
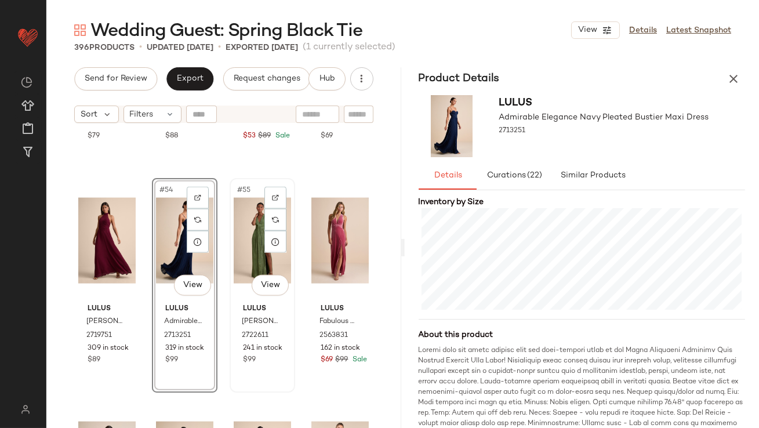
click at [245, 225] on div "#55 View" at bounding box center [262, 240] width 57 height 117
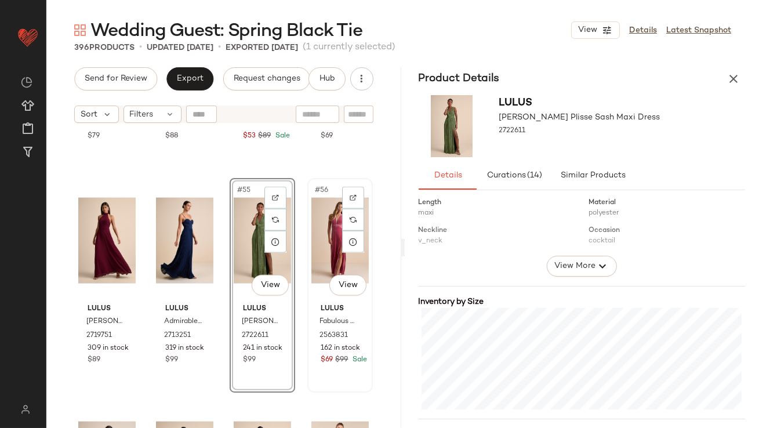
click at [317, 195] on div "#56 View" at bounding box center [339, 240] width 57 height 117
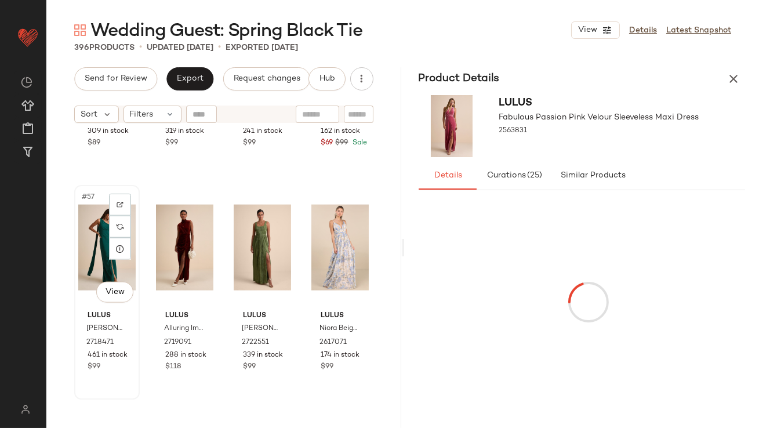
click at [88, 244] on div "#57 View" at bounding box center [106, 247] width 57 height 117
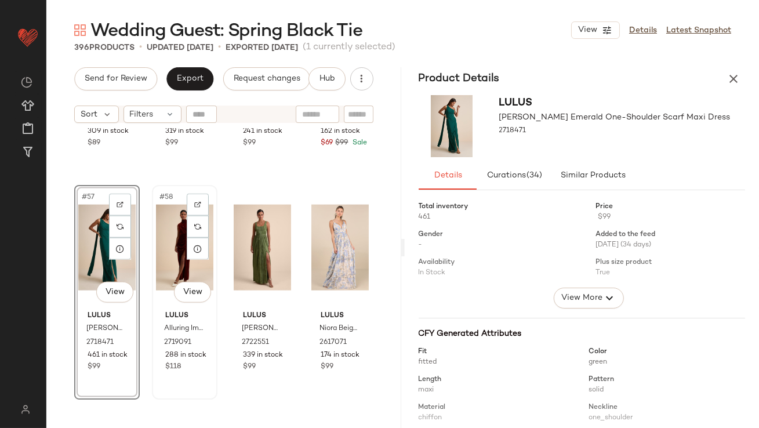
click at [165, 231] on div "#58 View" at bounding box center [184, 247] width 57 height 117
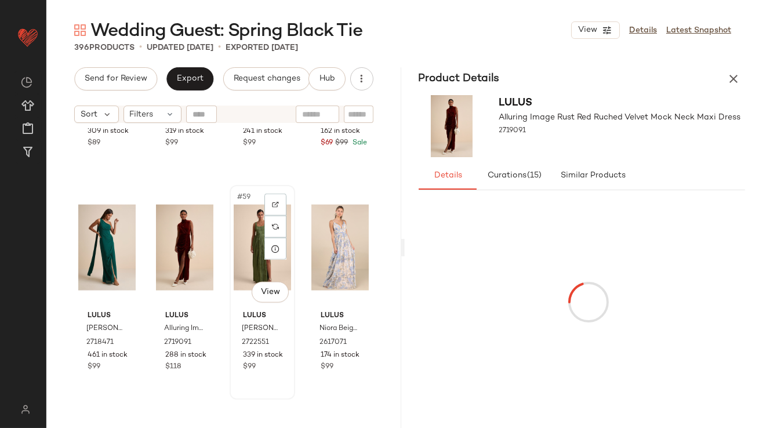
click at [246, 234] on div "#59 View" at bounding box center [262, 247] width 57 height 117
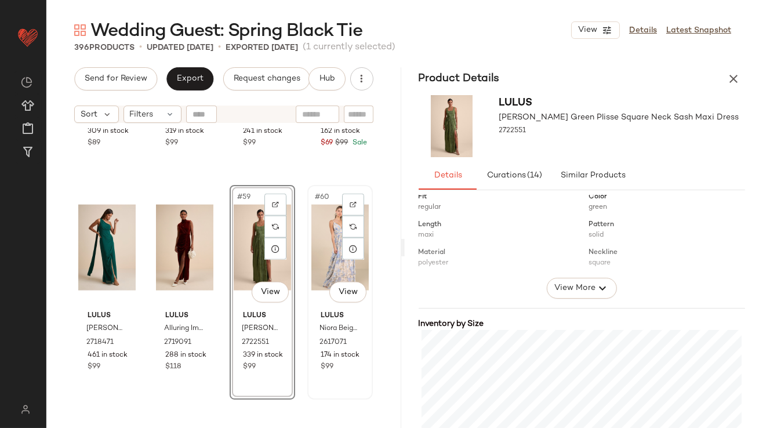
click at [315, 231] on div "#60 View" at bounding box center [339, 247] width 57 height 117
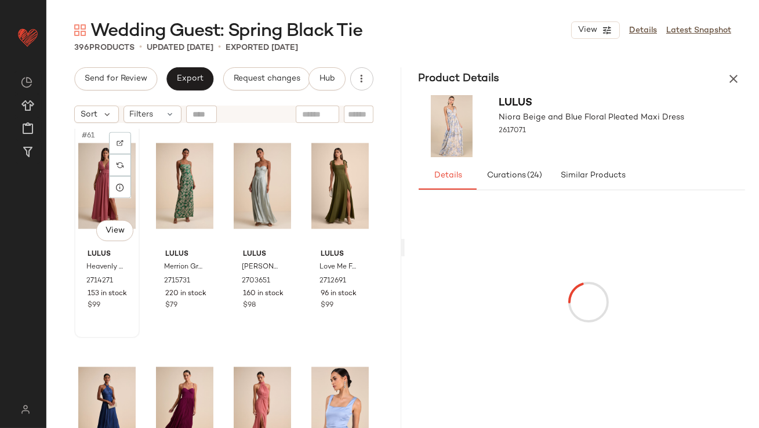
click at [98, 179] on div "#61 View" at bounding box center [106, 186] width 57 height 117
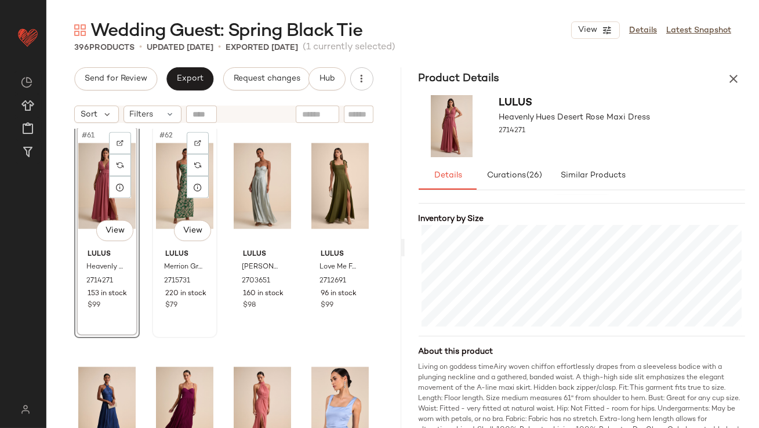
click at [167, 163] on div "#62 View" at bounding box center [184, 186] width 57 height 117
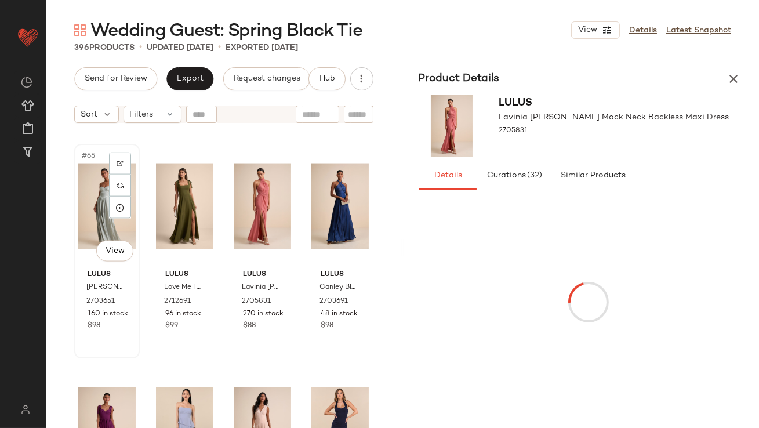
click at [100, 198] on div "#65 View" at bounding box center [106, 206] width 57 height 117
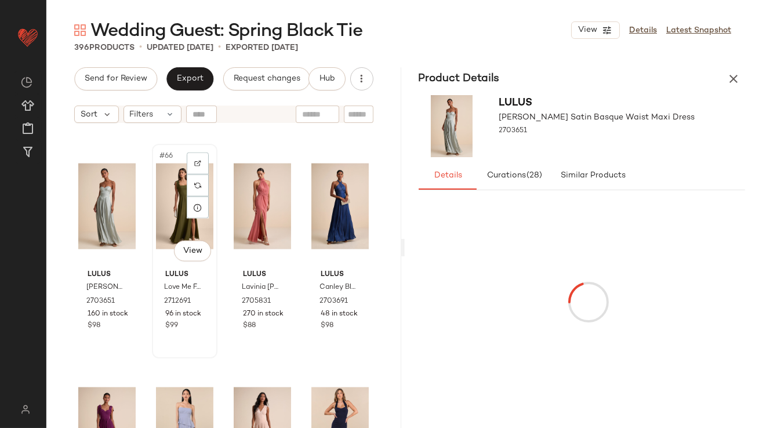
click at [170, 189] on div "#66 View" at bounding box center [184, 206] width 57 height 117
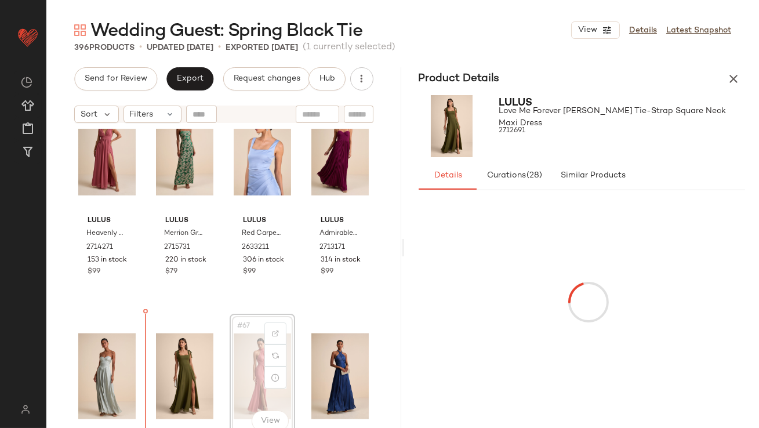
drag, startPoint x: 242, startPoint y: 364, endPoint x: 235, endPoint y: 364, distance: 7.0
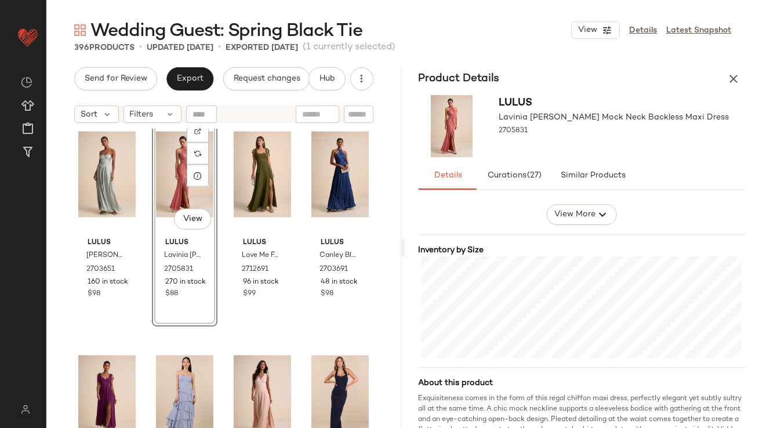
scroll to position [237, 0]
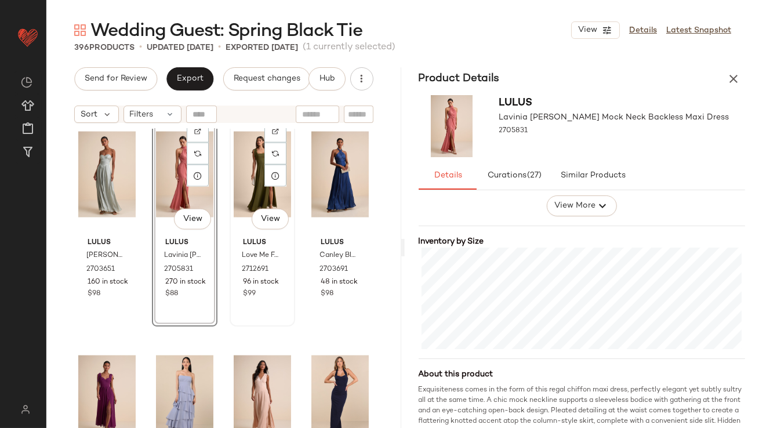
click at [240, 169] on div "#67 View" at bounding box center [262, 174] width 57 height 117
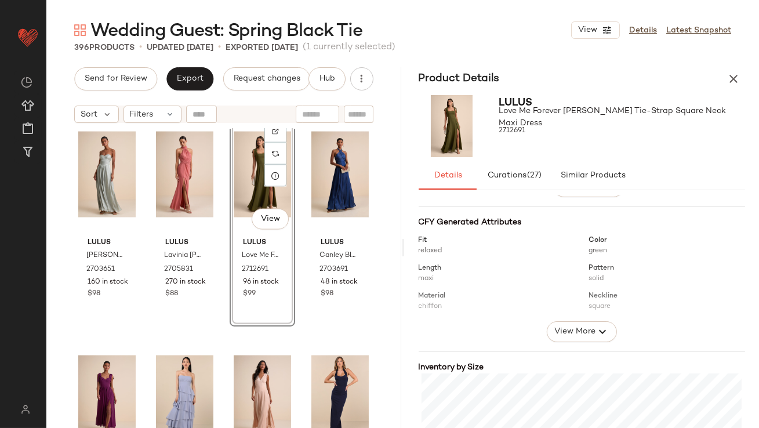
scroll to position [187, 0]
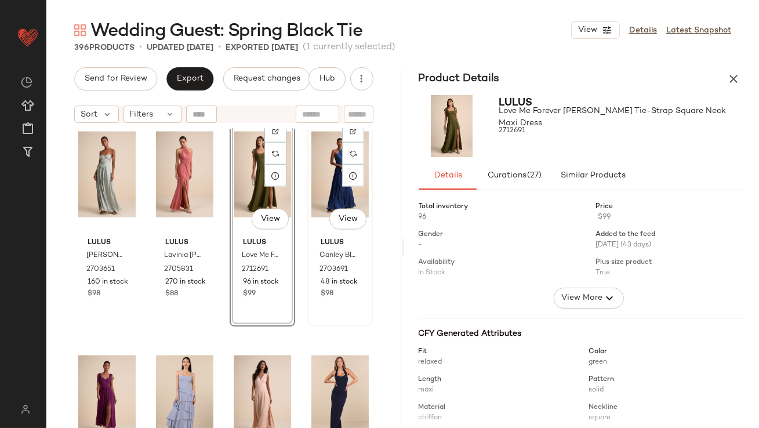
click at [321, 183] on div "#68 View" at bounding box center [339, 174] width 57 height 117
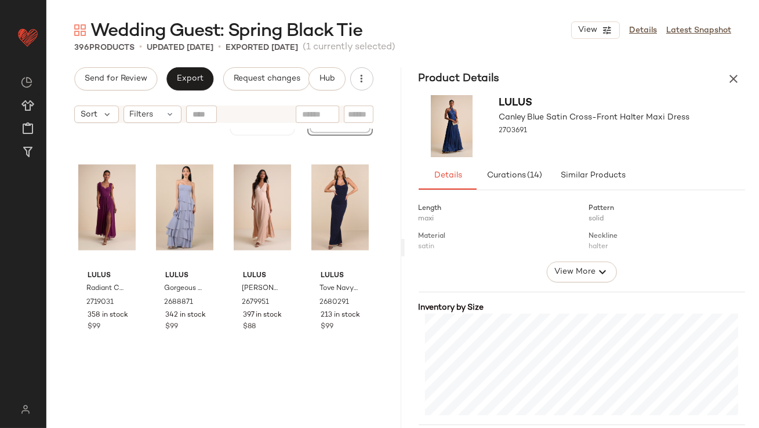
scroll to position [3822, 0]
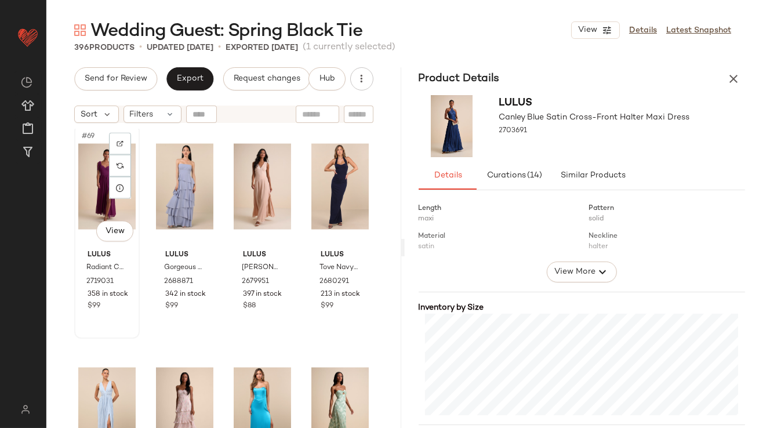
click at [101, 168] on div "#69 View" at bounding box center [106, 186] width 57 height 117
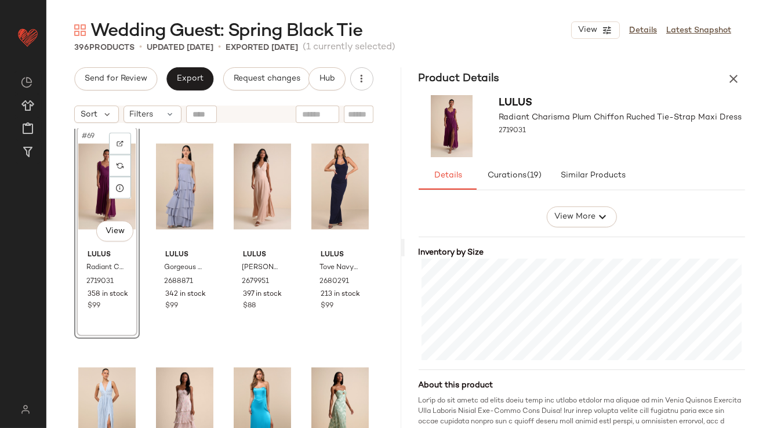
scroll to position [252, 0]
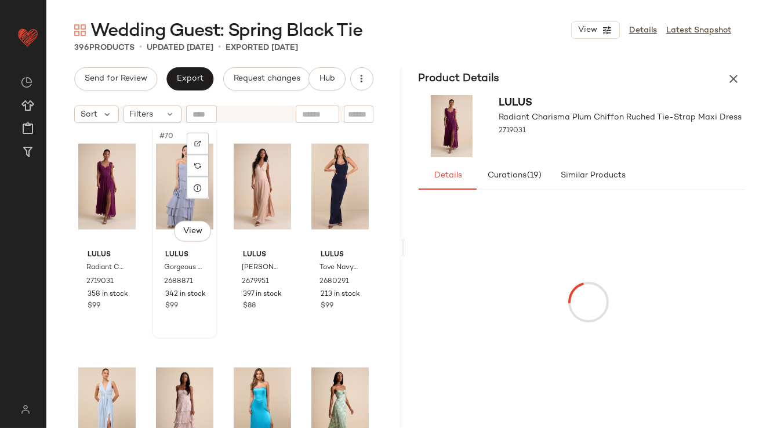
click at [158, 179] on div "#70 View" at bounding box center [184, 186] width 57 height 117
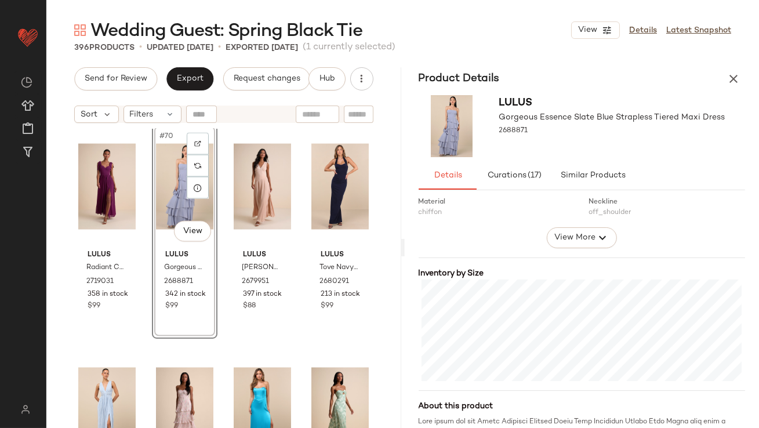
scroll to position [233, 0]
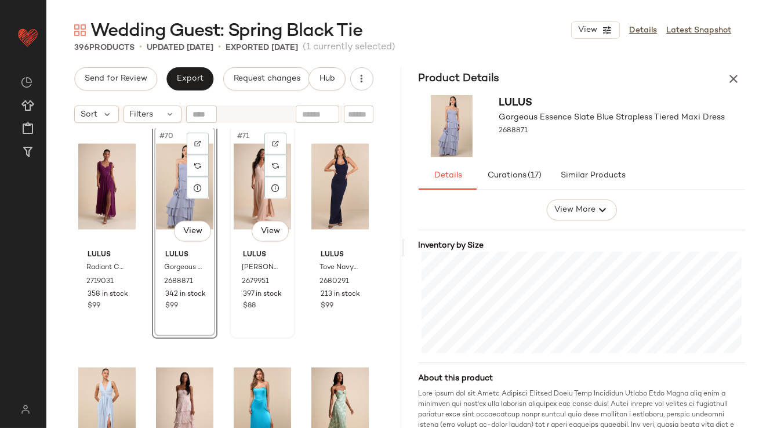
click at [234, 176] on div "#71 View" at bounding box center [262, 186] width 57 height 117
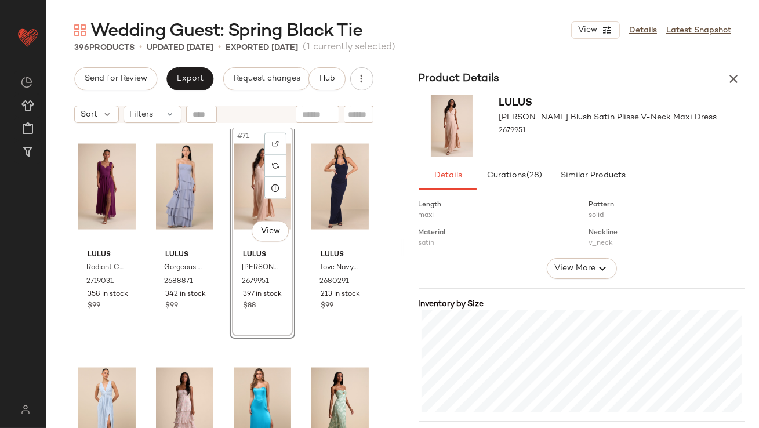
scroll to position [267, 0]
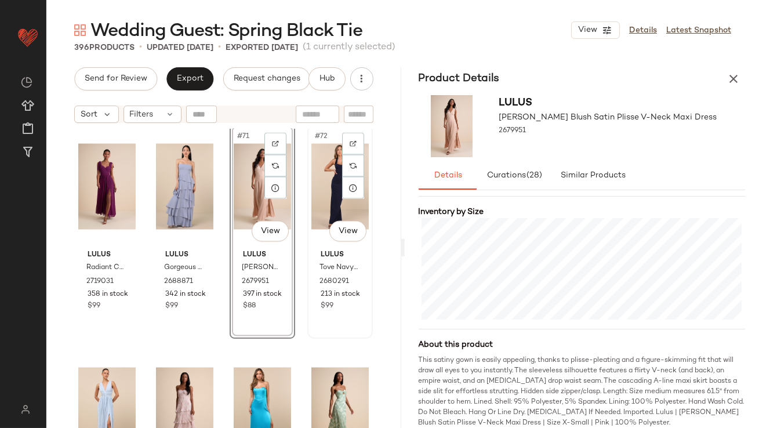
click at [311, 165] on div "#72 View" at bounding box center [339, 186] width 57 height 117
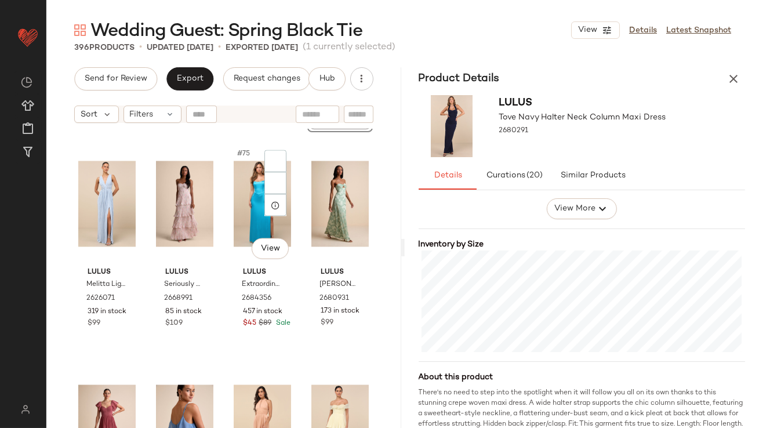
scroll to position [3878, 0]
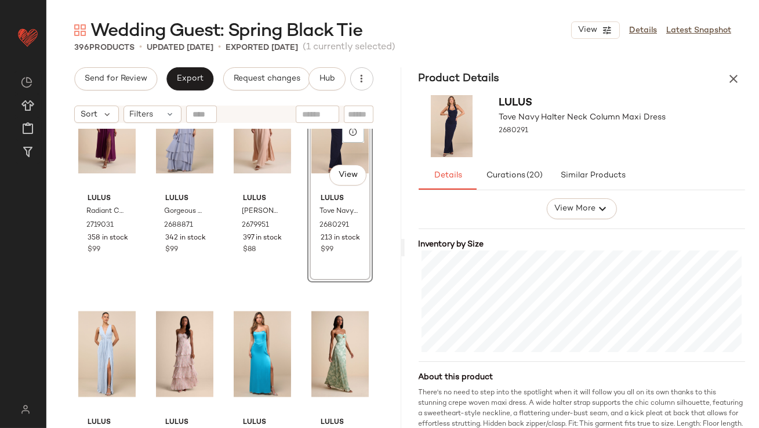
click at [737, 74] on icon "button" at bounding box center [734, 79] width 14 height 14
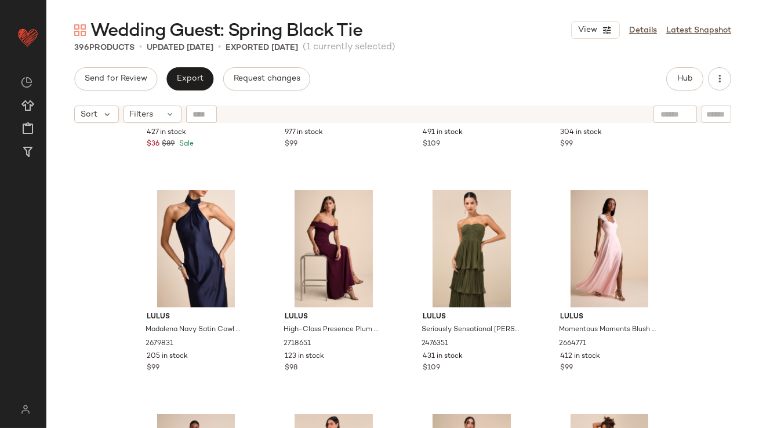
scroll to position [0, 0]
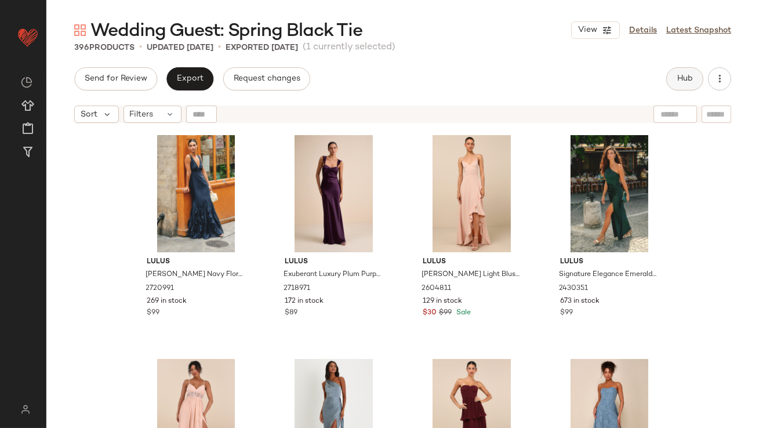
click at [690, 71] on button "Hub" at bounding box center [684, 78] width 37 height 23
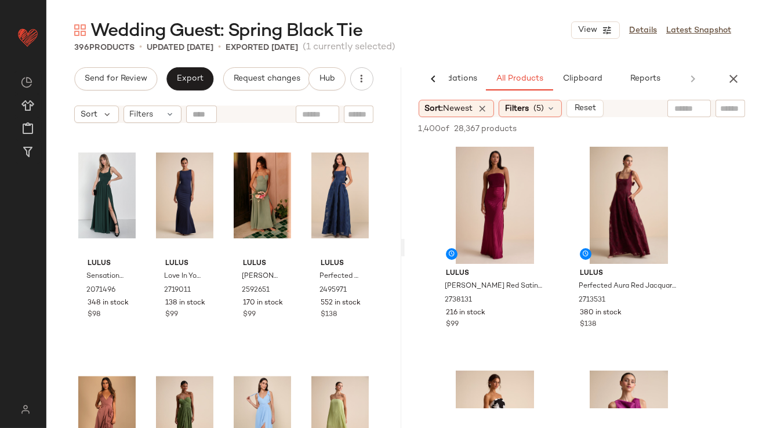
scroll to position [2427, 0]
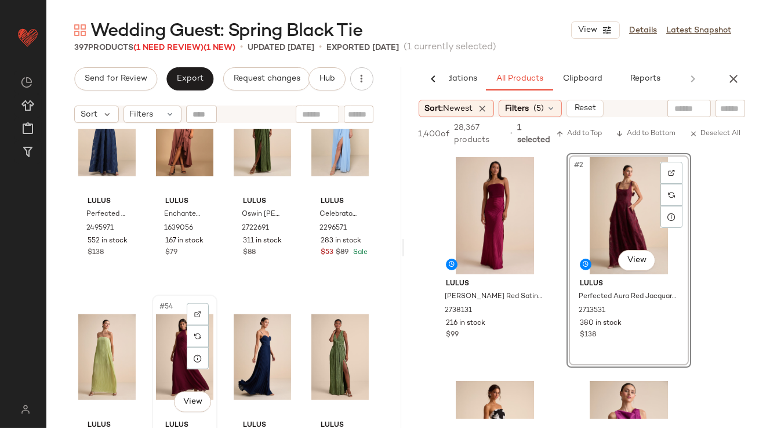
scroll to position [2786, 0]
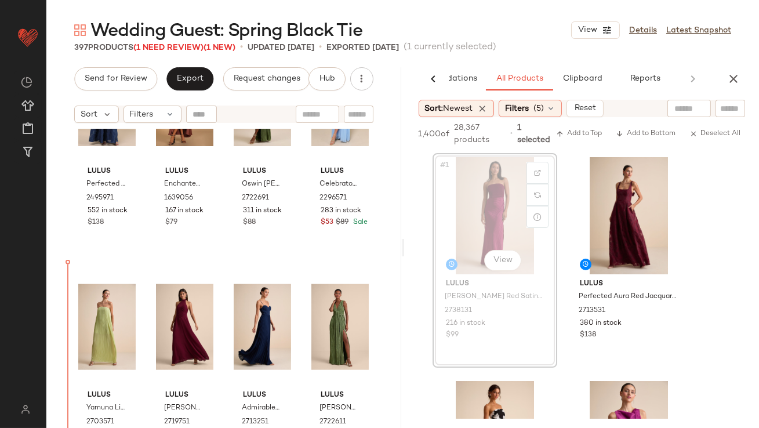
drag, startPoint x: 477, startPoint y: 206, endPoint x: 452, endPoint y: 217, distance: 27.3
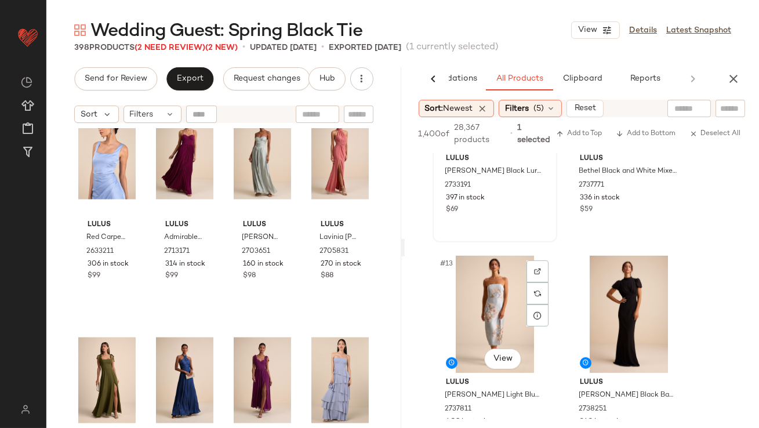
scroll to position [1263, 0]
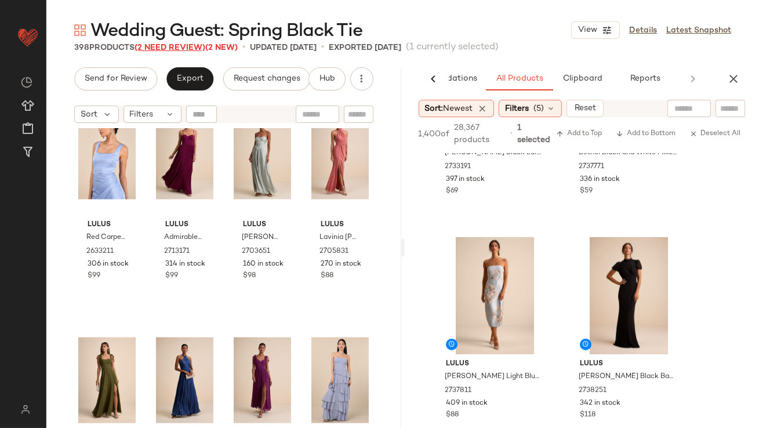
click at [175, 48] on span "(2 Need Review)" at bounding box center [170, 47] width 71 height 9
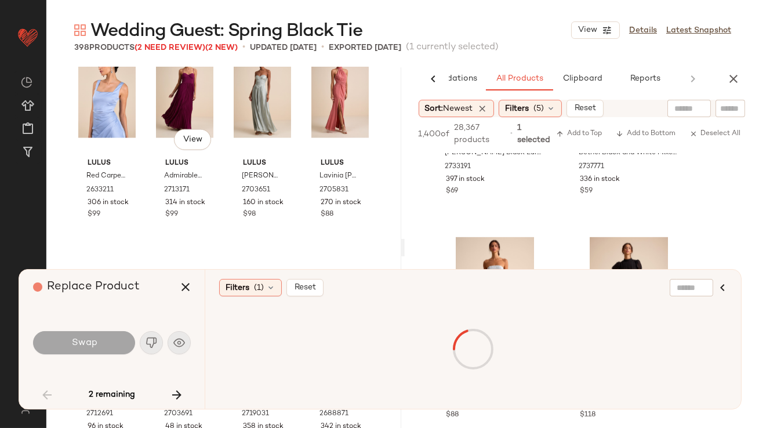
scroll to position [2462, 0]
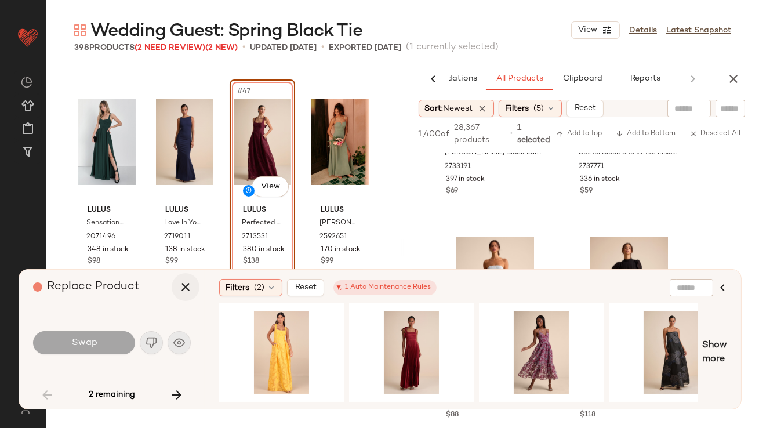
click at [179, 288] on icon "button" at bounding box center [186, 287] width 14 height 14
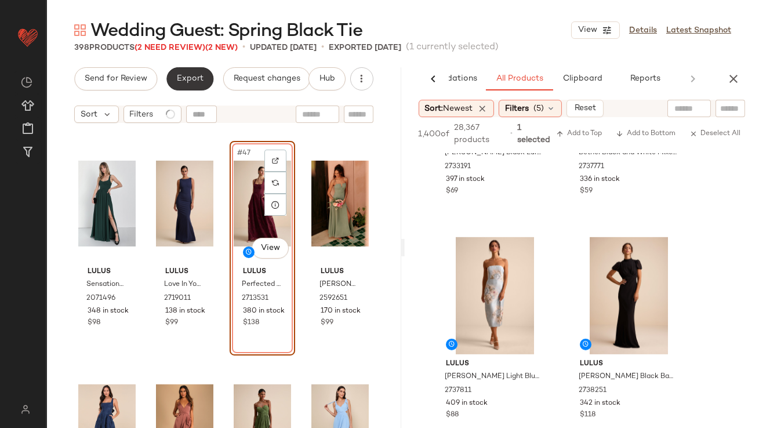
click at [179, 86] on button "Export" at bounding box center [189, 78] width 47 height 23
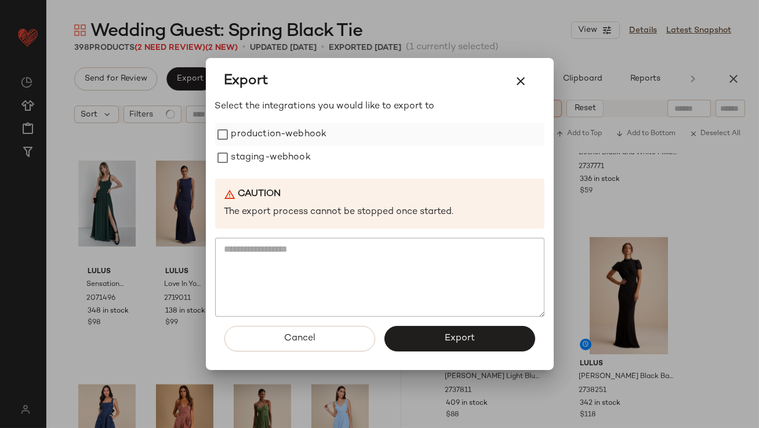
click at [242, 140] on label "production-webhook" at bounding box center [279, 134] width 96 height 23
click at [242, 168] on label "staging-webhook" at bounding box center [270, 157] width 79 height 23
click at [440, 331] on button "Export" at bounding box center [460, 339] width 151 height 26
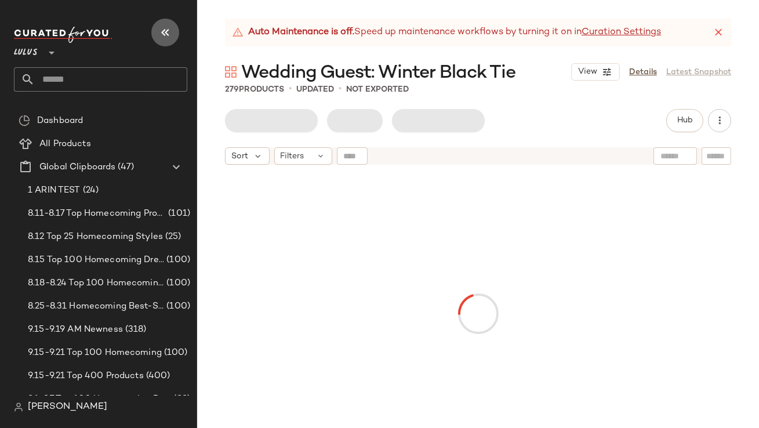
click at [166, 31] on icon "button" at bounding box center [165, 33] width 14 height 14
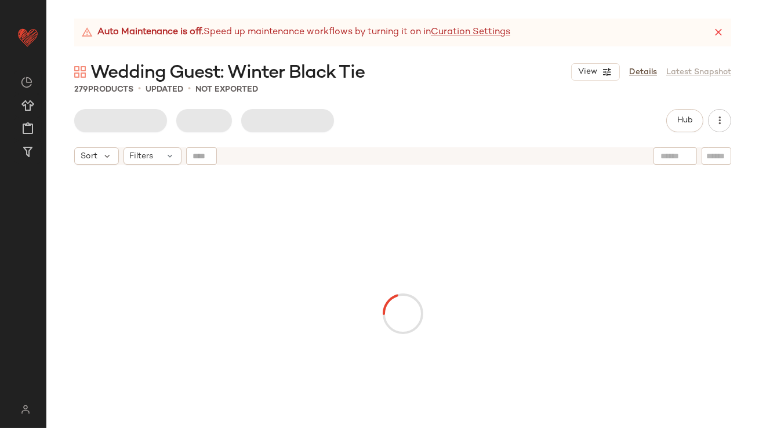
click at [716, 31] on icon at bounding box center [719, 33] width 12 height 12
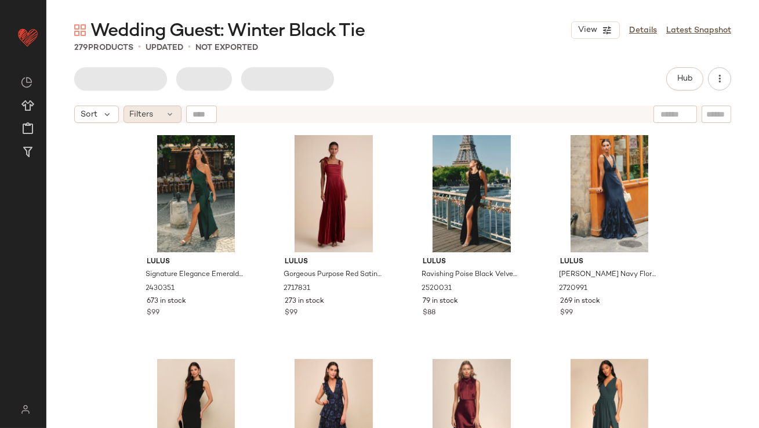
click at [143, 110] on span "Filters" at bounding box center [142, 114] width 24 height 12
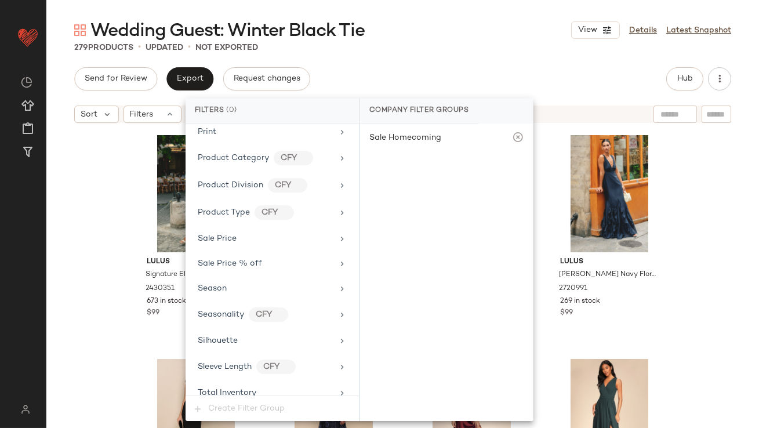
scroll to position [837, 0]
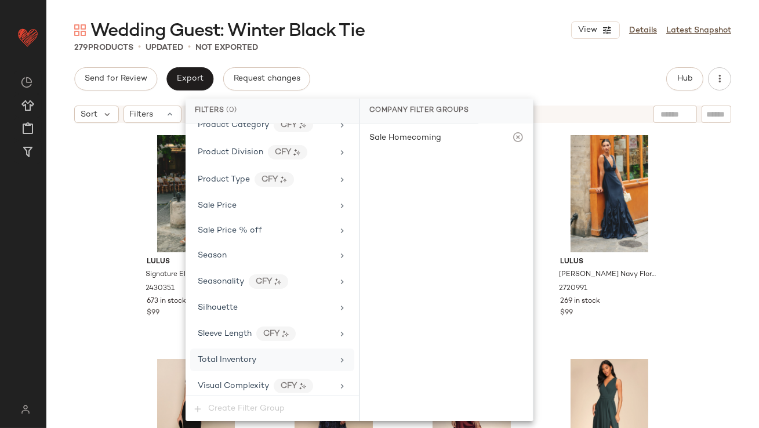
click at [231, 356] on span "Total Inventory" at bounding box center [227, 360] width 59 height 9
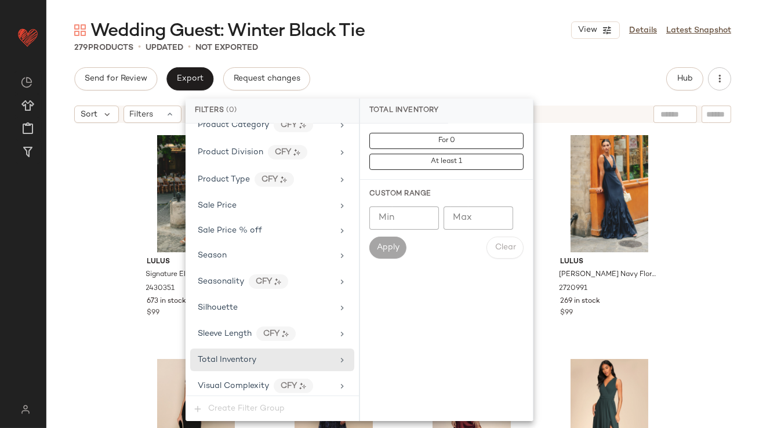
click at [454, 215] on input "Max" at bounding box center [479, 217] width 70 height 23
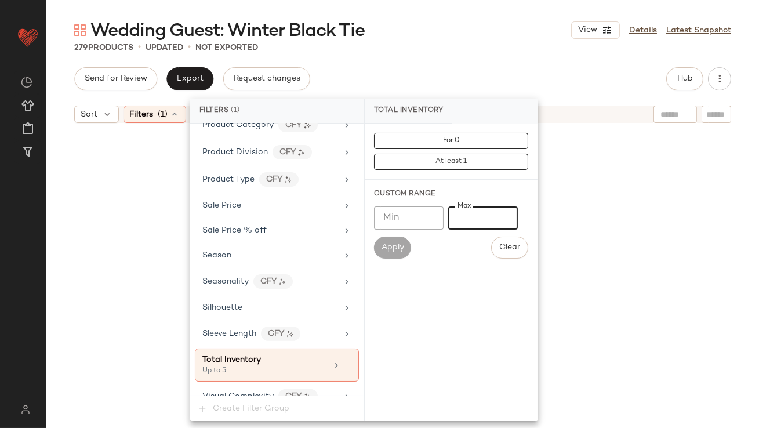
type input "*"
click at [528, 65] on div "Wedding Guest: Winter Black Tie View Details Latest Snapshot 279 Products • upd…" at bounding box center [402, 223] width 713 height 409
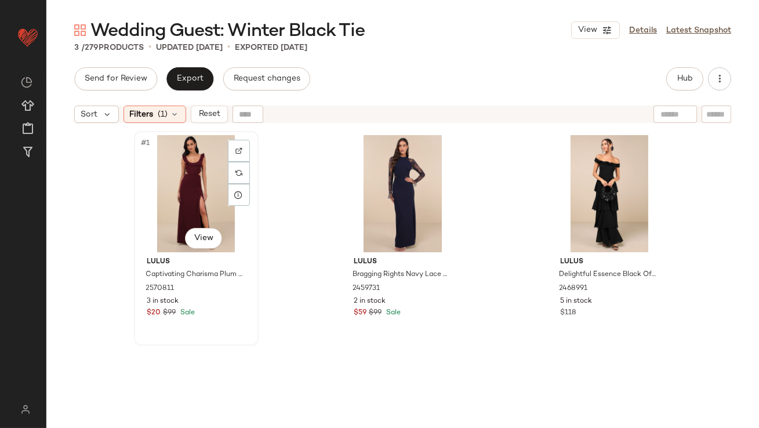
click at [183, 158] on div "#1 View" at bounding box center [196, 193] width 117 height 117
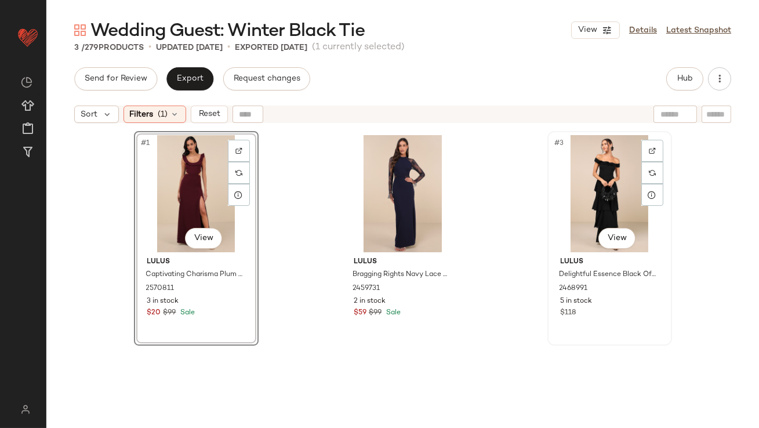
click at [587, 160] on div "#3 View" at bounding box center [610, 193] width 117 height 117
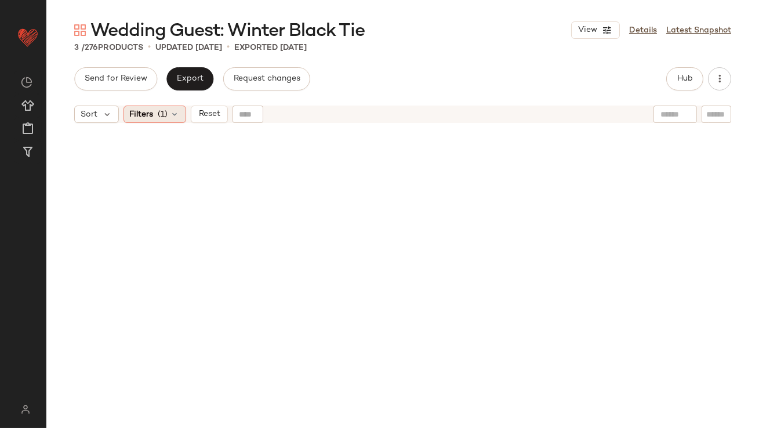
click at [156, 120] on div "Filters (1)" at bounding box center [155, 114] width 63 height 17
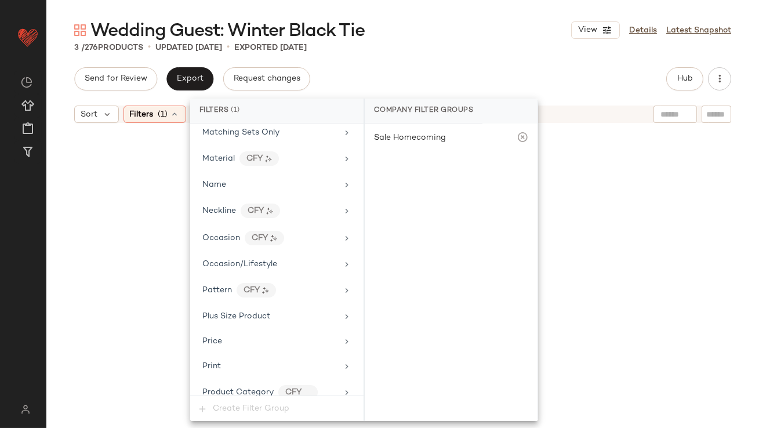
scroll to position [847, 0]
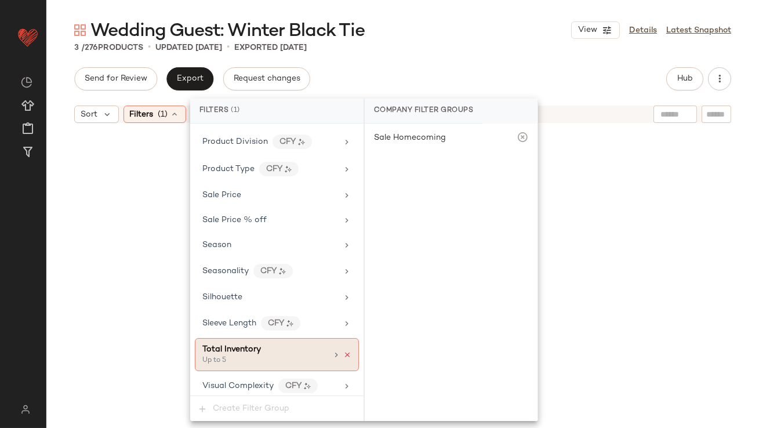
click at [345, 351] on icon at bounding box center [347, 355] width 8 height 8
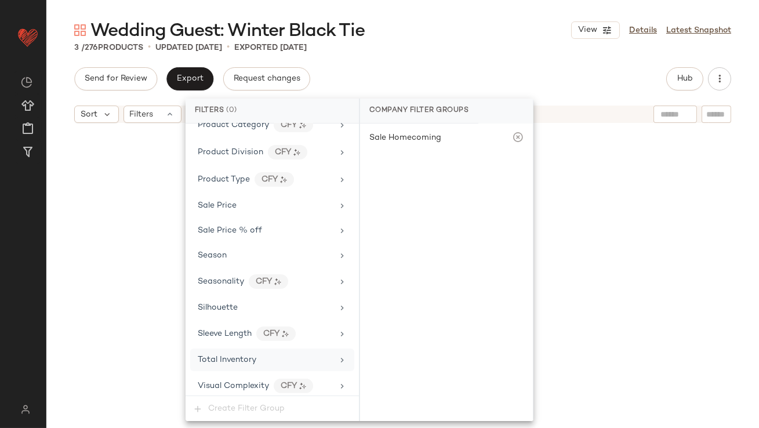
click at [504, 70] on div "Send for Review Export Request changes Hub" at bounding box center [402, 78] width 657 height 23
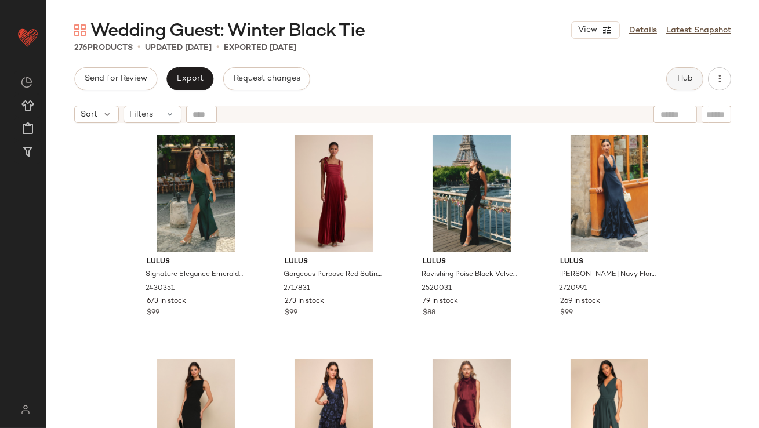
click at [687, 78] on span "Hub" at bounding box center [685, 78] width 16 height 9
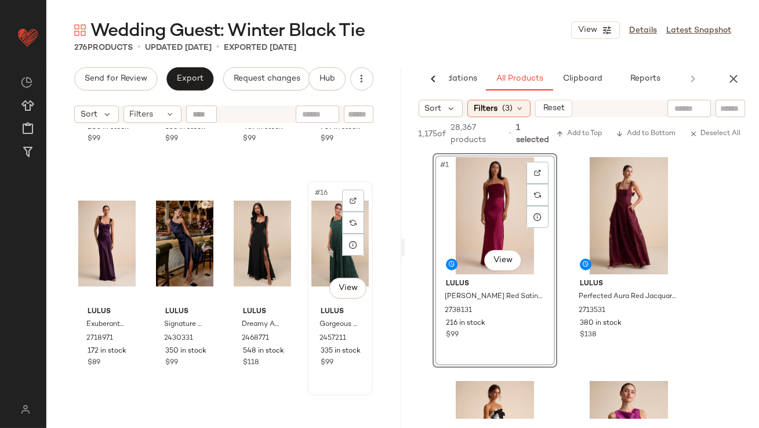
scroll to position [655, 0]
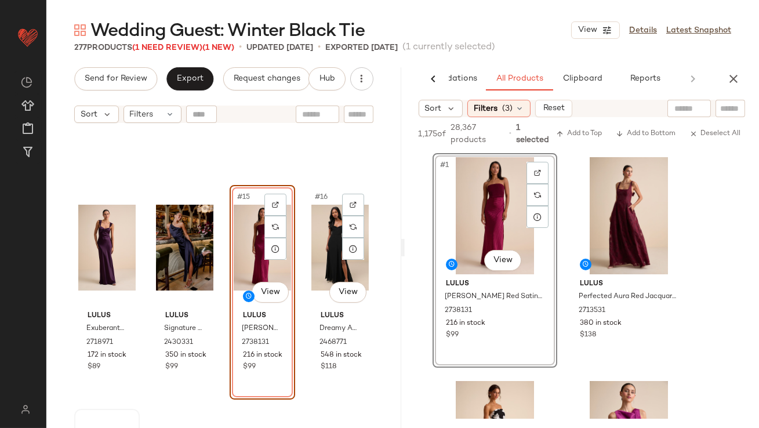
scroll to position [739, 0]
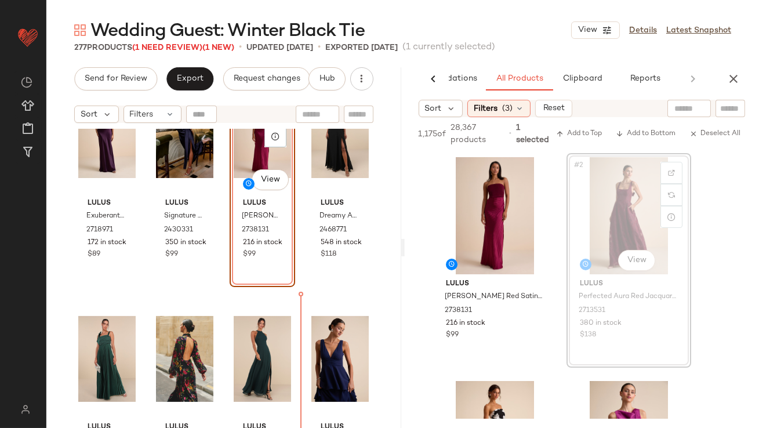
drag, startPoint x: 621, startPoint y: 184, endPoint x: 615, endPoint y: 187, distance: 6.8
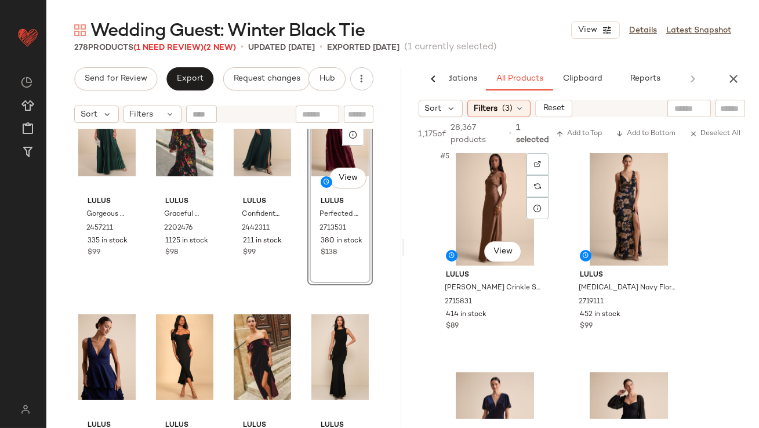
scroll to position [465, 0]
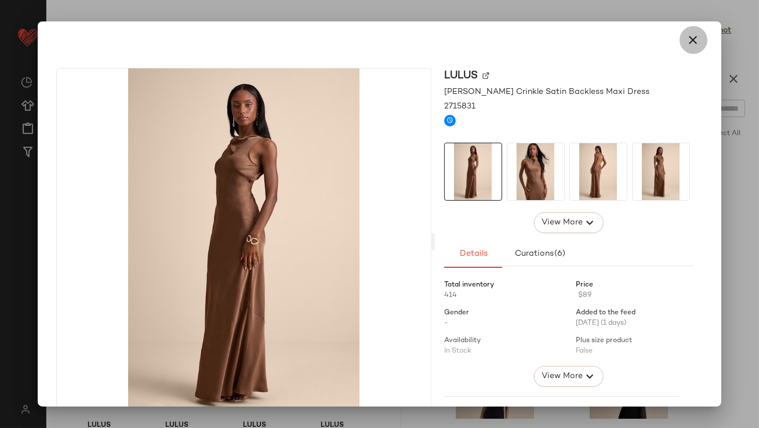
click at [688, 48] on button "button" at bounding box center [694, 40] width 28 height 28
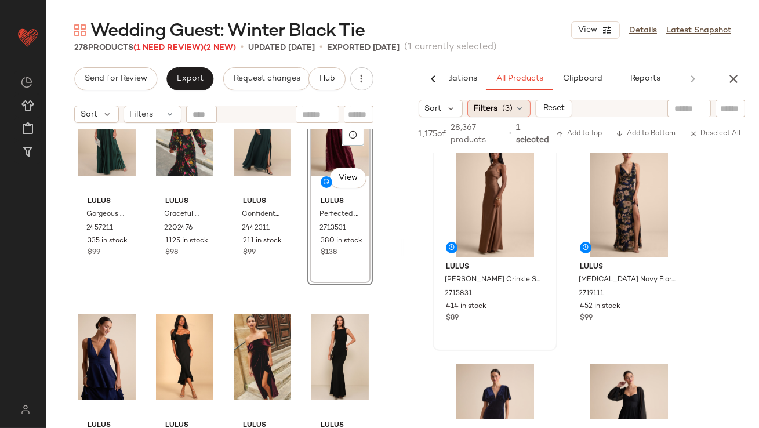
click at [502, 106] on span "(3)" at bounding box center [507, 109] width 10 height 12
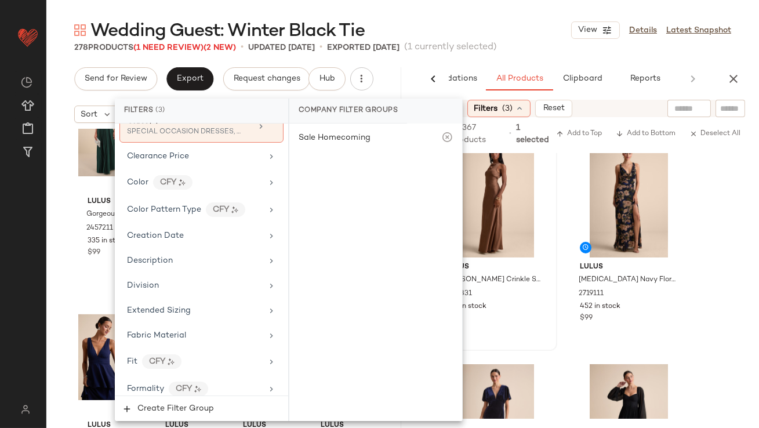
scroll to position [206, 0]
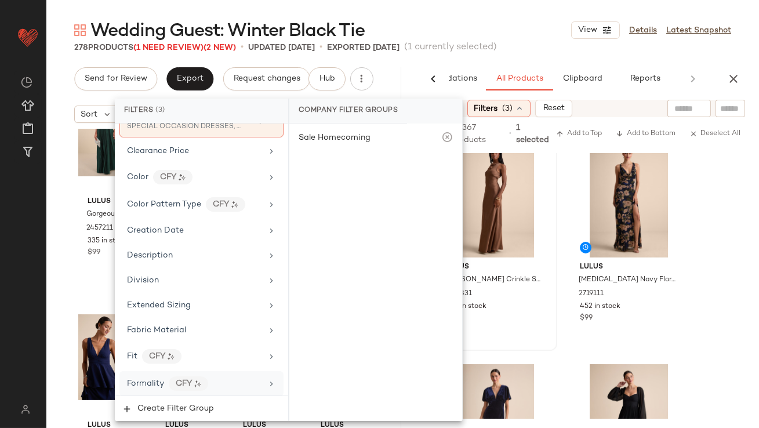
click at [157, 379] on span "Formality" at bounding box center [145, 383] width 37 height 9
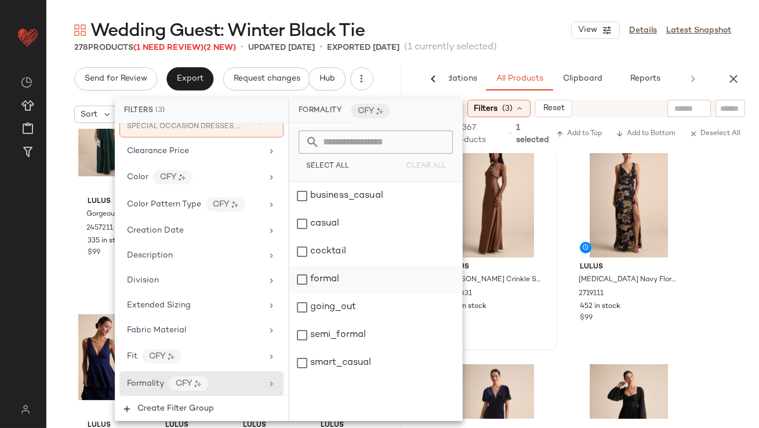
click at [316, 282] on div "formal" at bounding box center [375, 280] width 173 height 28
click at [531, 44] on div "278 Products (1 Need Review) (2 New) • updated Sep 24th • Exported Sep 22nd (1 …" at bounding box center [402, 48] width 713 height 12
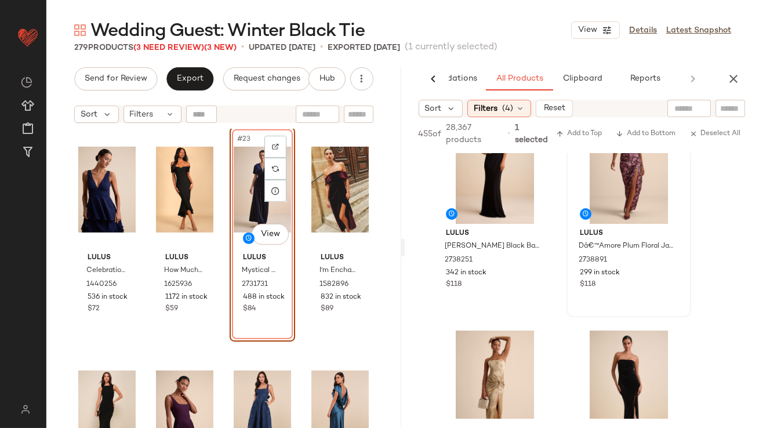
scroll to position [259, 0]
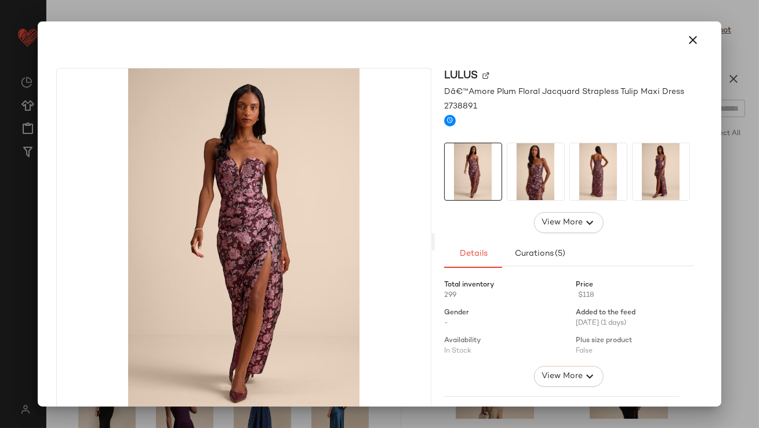
click at [546, 161] on img at bounding box center [535, 171] width 57 height 57
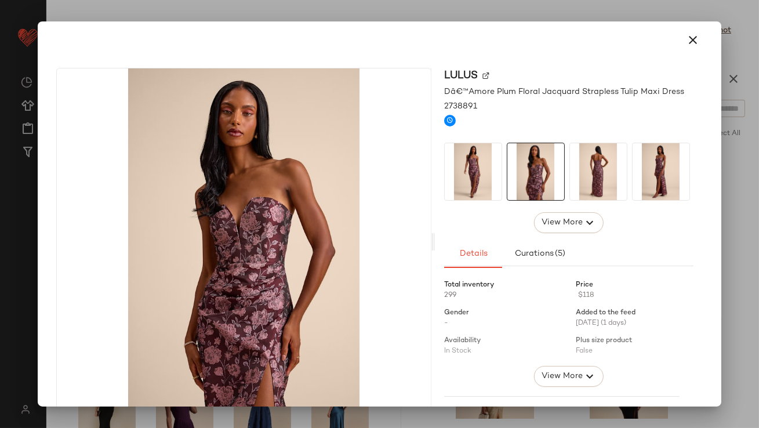
click at [604, 161] on img at bounding box center [598, 171] width 57 height 57
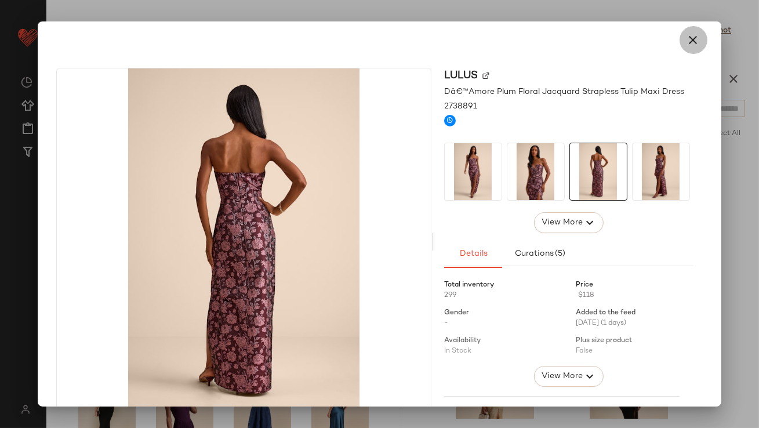
click at [687, 36] on icon "button" at bounding box center [694, 40] width 14 height 14
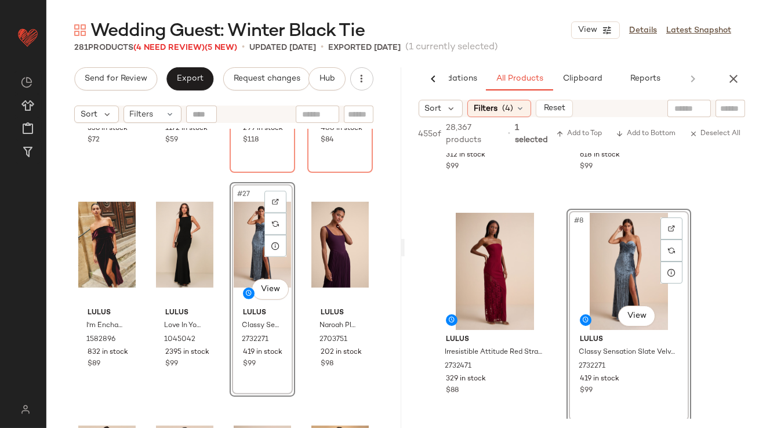
scroll to position [1355, 0]
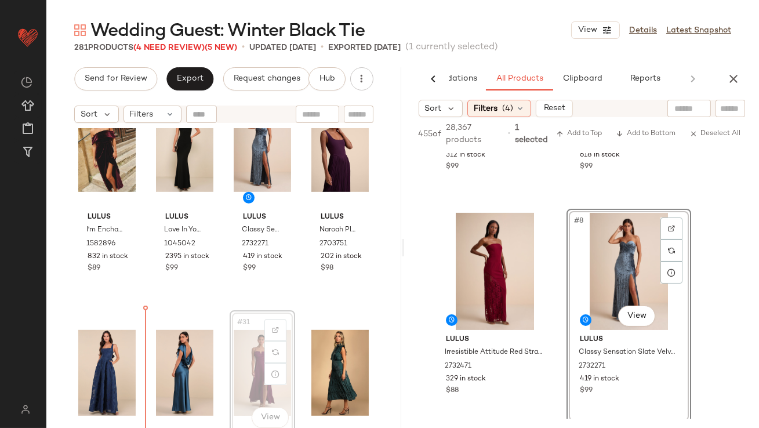
scroll to position [1406, 0]
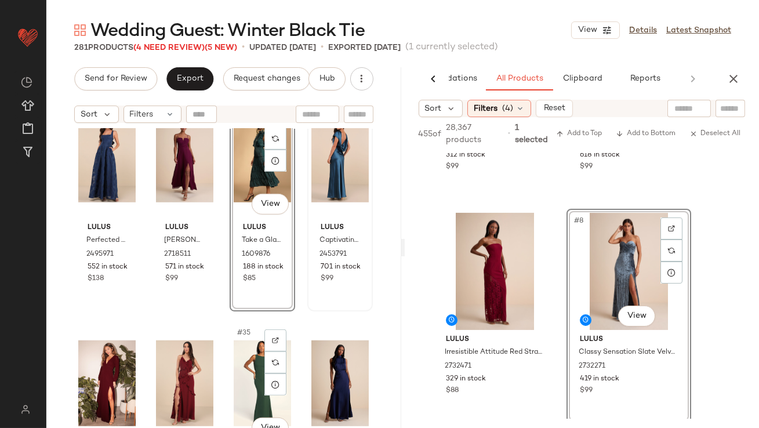
scroll to position [1611, 0]
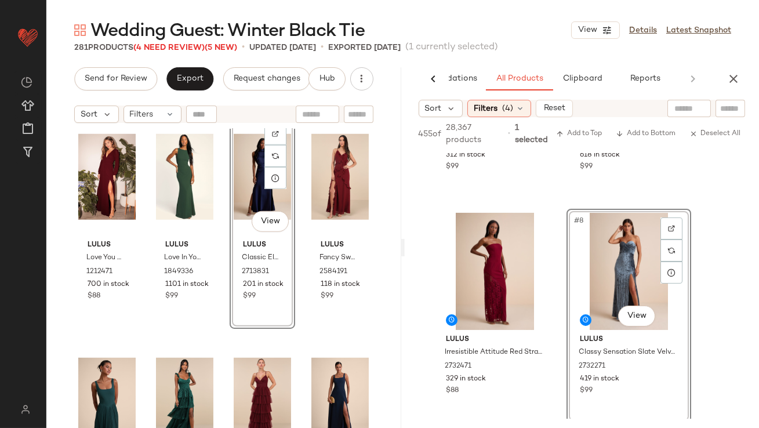
scroll to position [1820, 0]
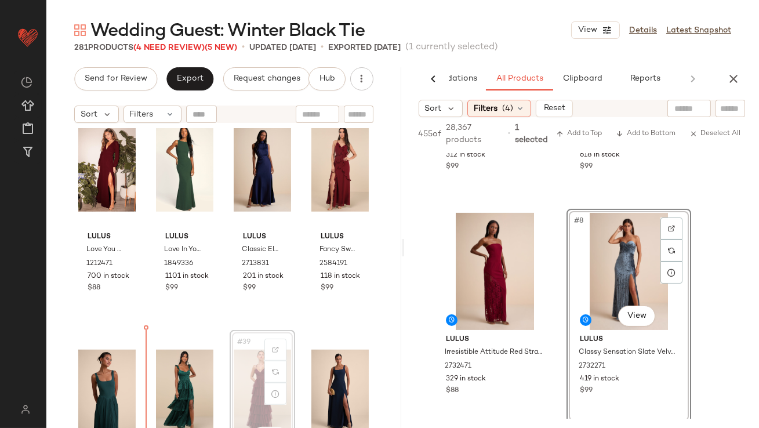
scroll to position [1833, 0]
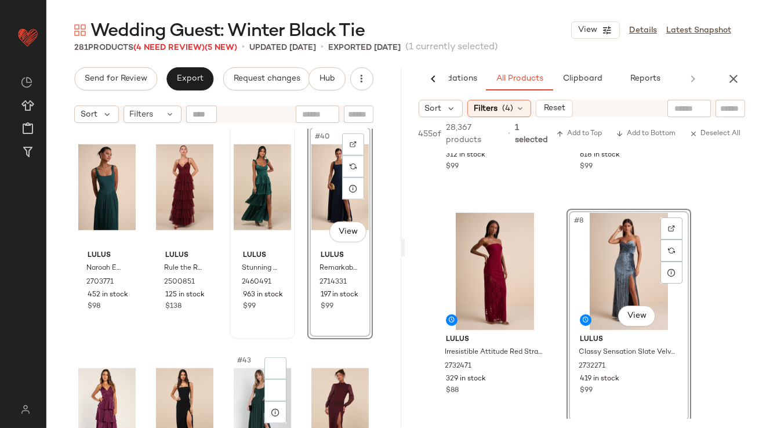
scroll to position [2055, 0]
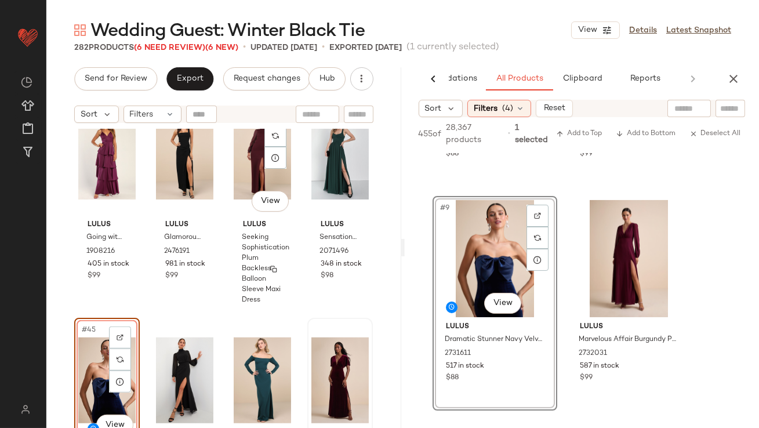
scroll to position [2286, 0]
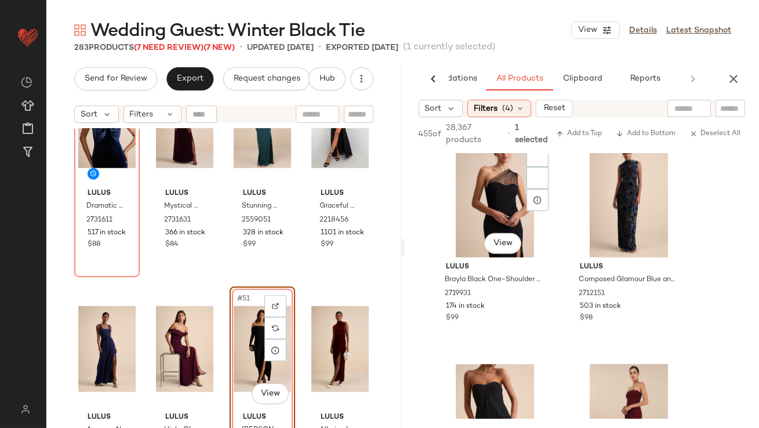
scroll to position [2474, 0]
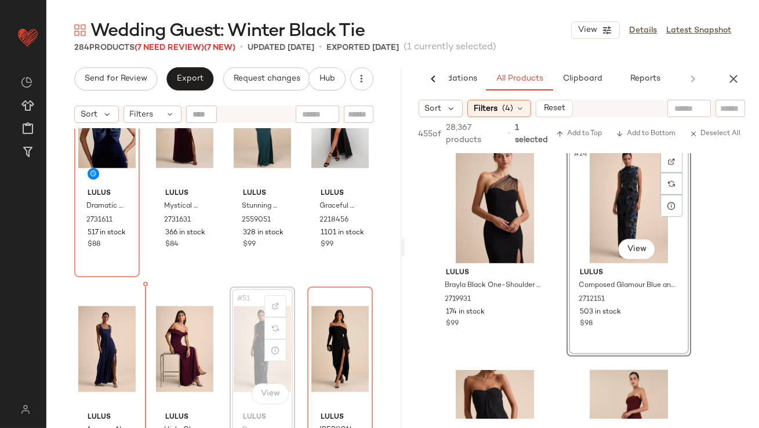
drag, startPoint x: 615, startPoint y: 207, endPoint x: 248, endPoint y: 346, distance: 392.6
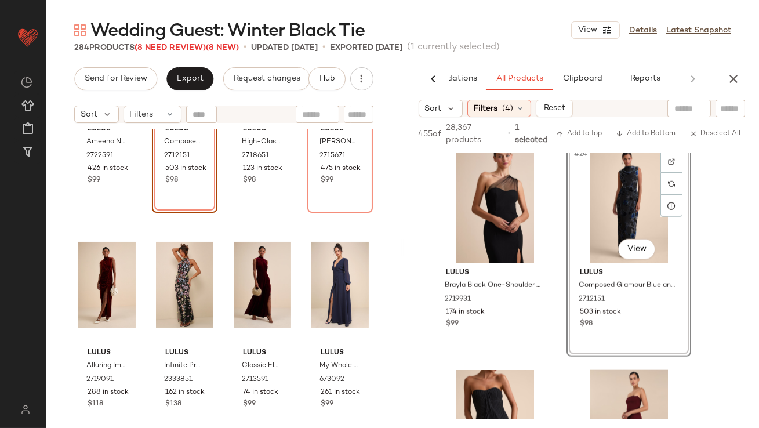
scroll to position [2807, 0]
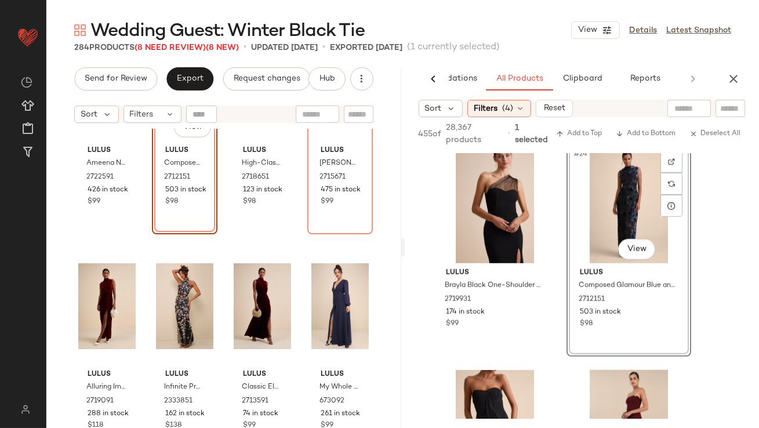
click at [735, 86] on button "button" at bounding box center [733, 78] width 23 height 23
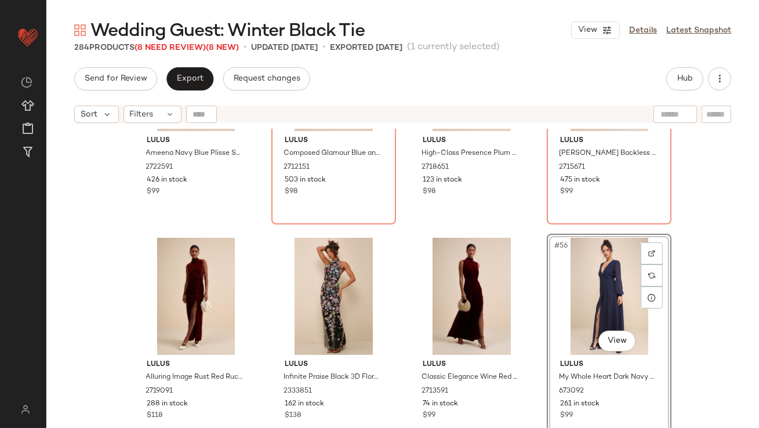
scroll to position [2947, 0]
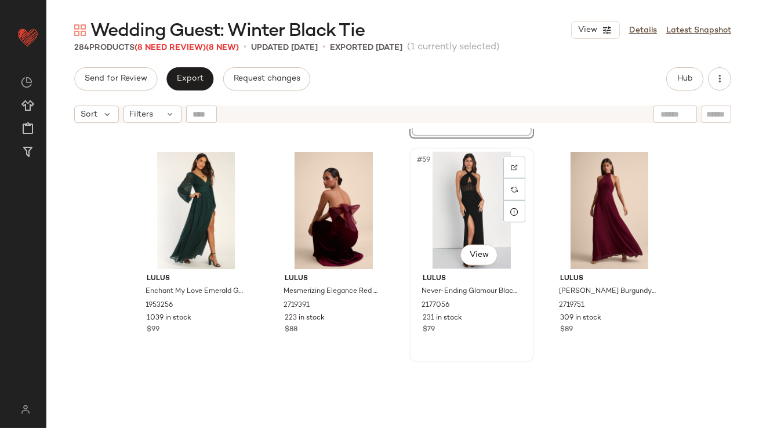
scroll to position [3165, 0]
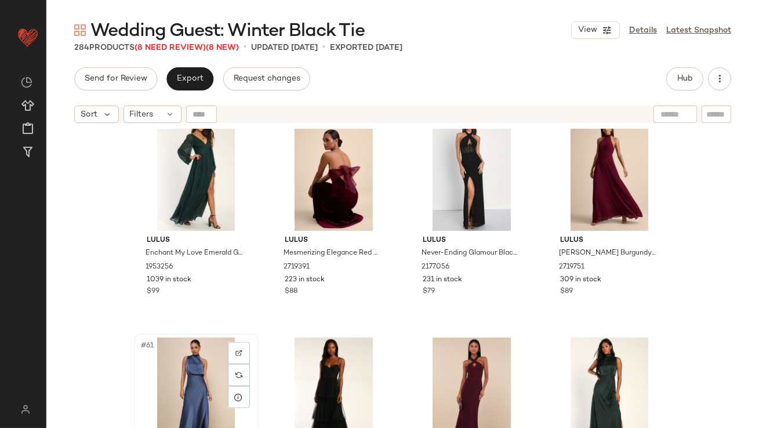
click at [148, 375] on div "#61 View" at bounding box center [196, 396] width 117 height 117
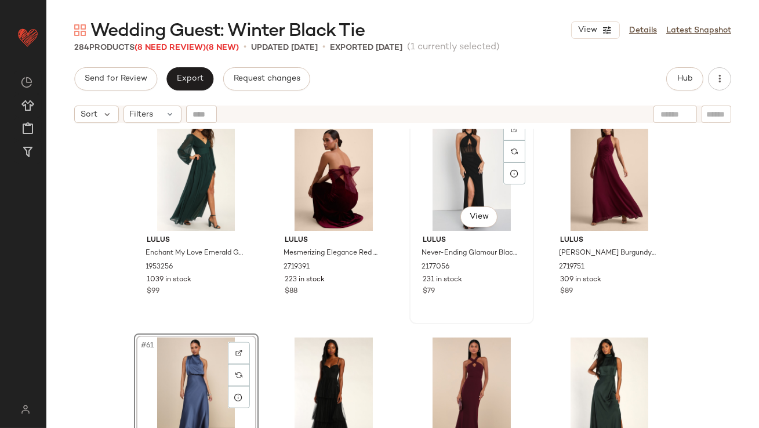
drag, startPoint x: 148, startPoint y: 375, endPoint x: 421, endPoint y: 245, distance: 302.5
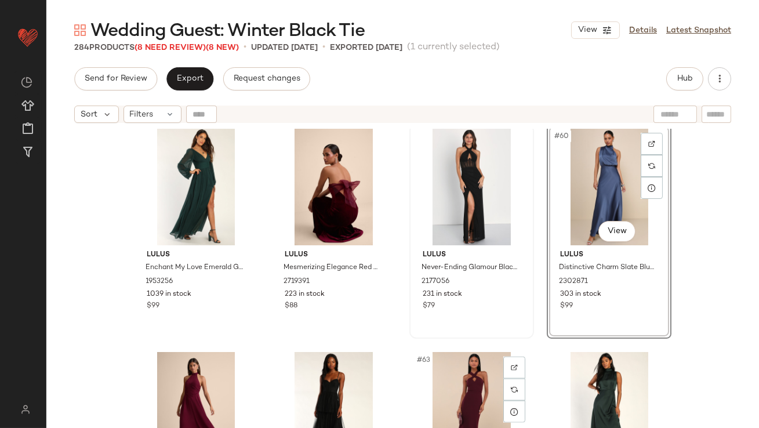
scroll to position [3205, 0]
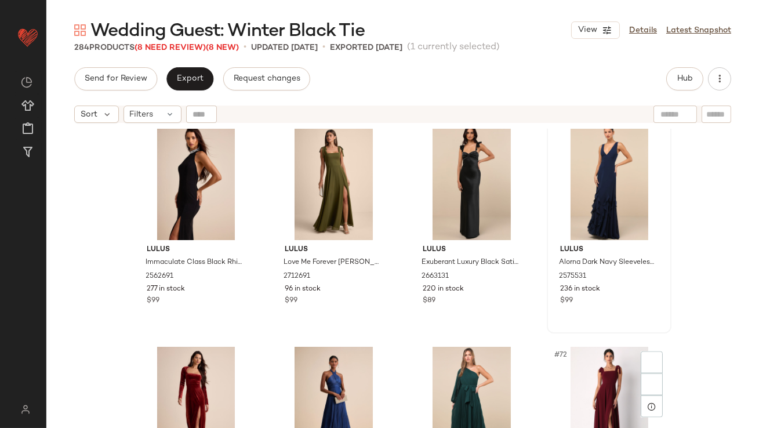
scroll to position [3624, 0]
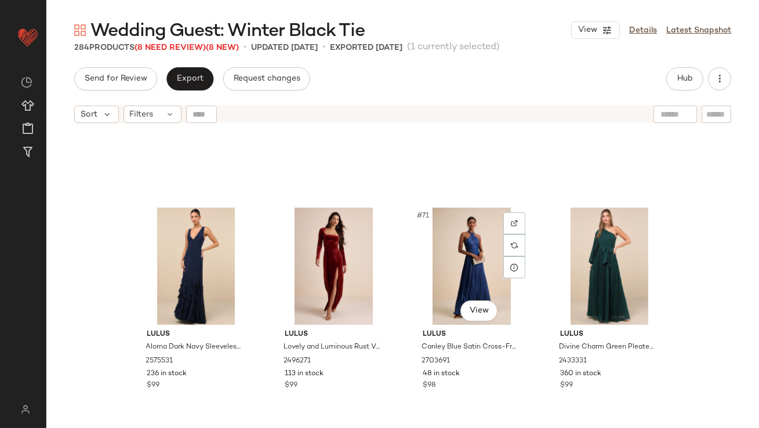
scroll to position [3872, 0]
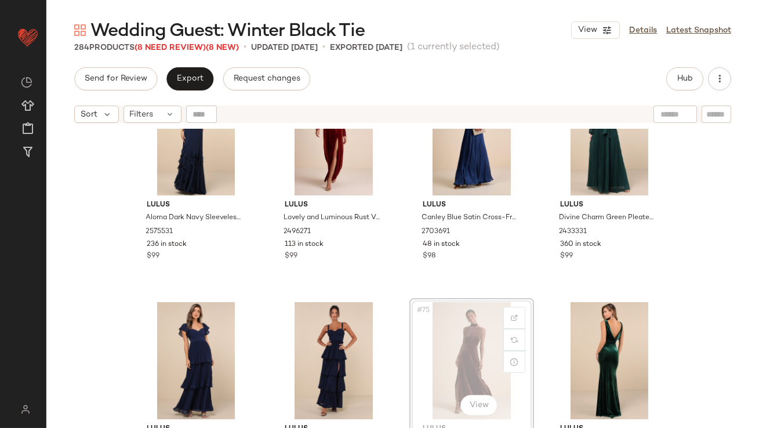
scroll to position [3878, 0]
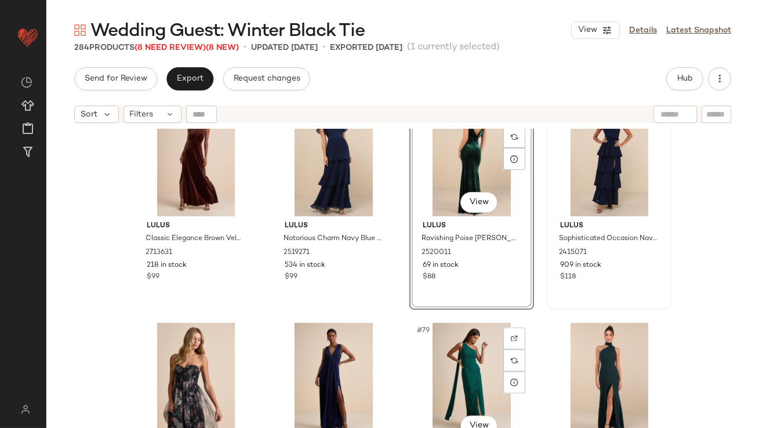
scroll to position [4077, 0]
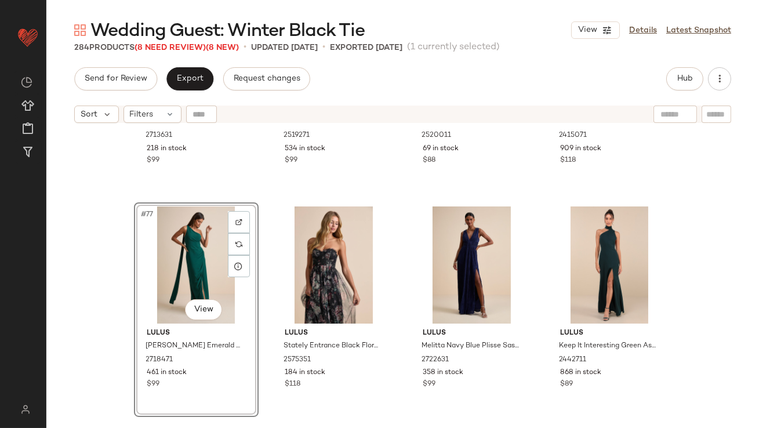
scroll to position [4274, 0]
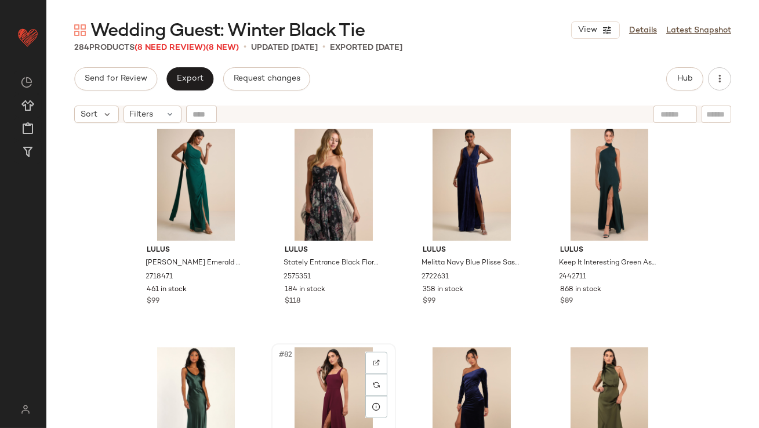
drag, startPoint x: 336, startPoint y: 373, endPoint x: 342, endPoint y: 370, distance: 6.3
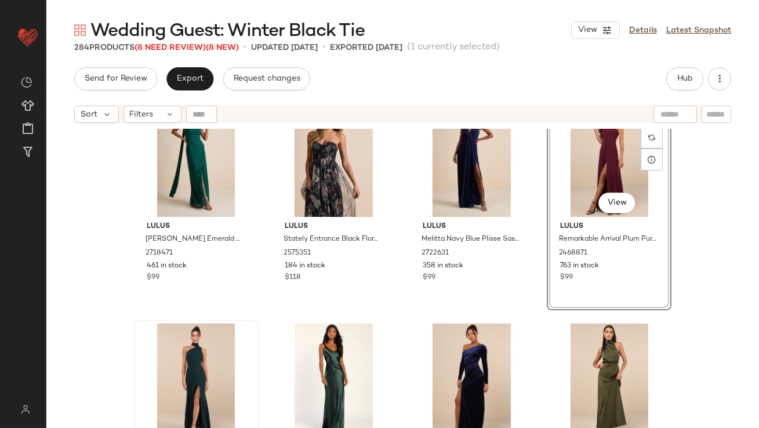
scroll to position [4333, 0]
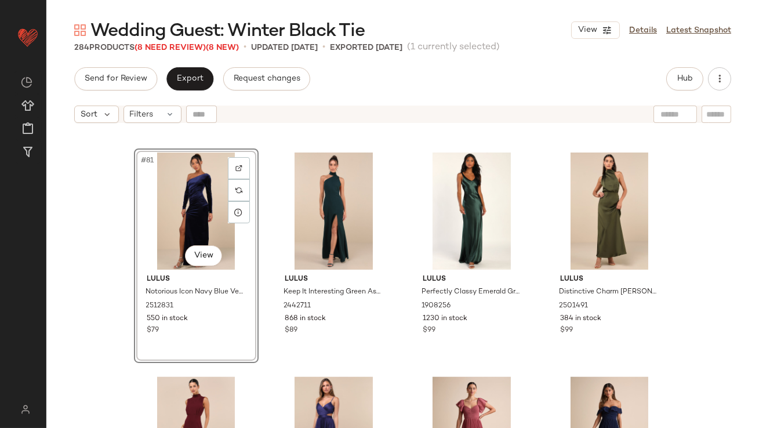
scroll to position [4527, 0]
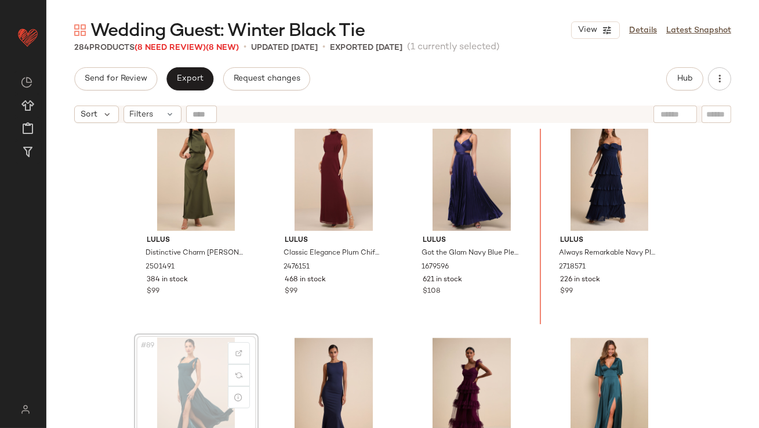
scroll to position [4726, 0]
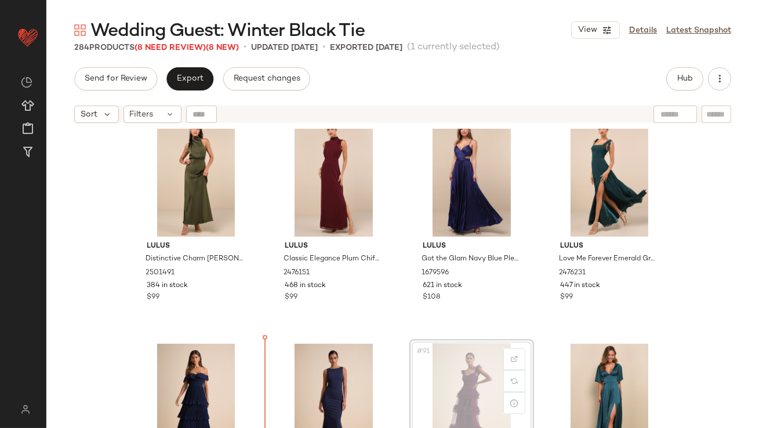
drag, startPoint x: 460, startPoint y: 355, endPoint x: 452, endPoint y: 355, distance: 8.1
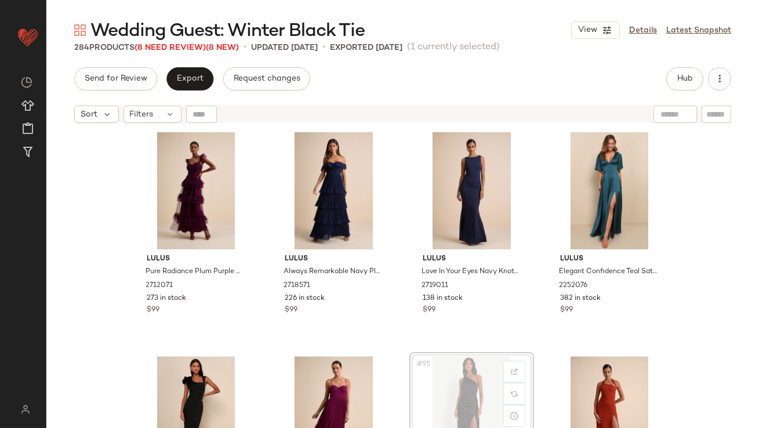
scroll to position [4938, 0]
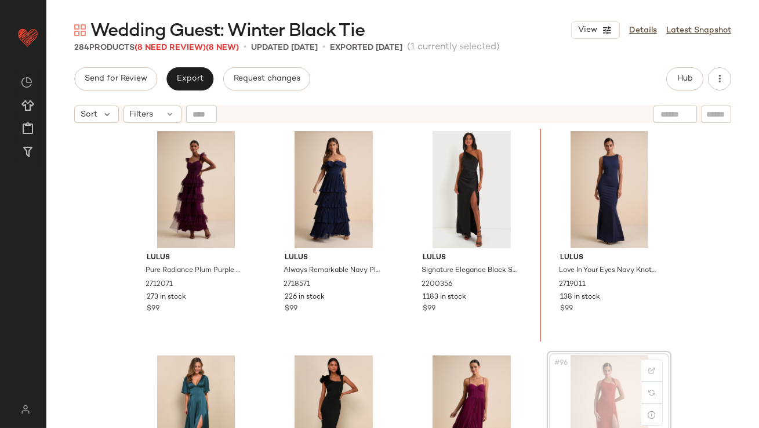
drag, startPoint x: 592, startPoint y: 373, endPoint x: 588, endPoint y: 367, distance: 8.4
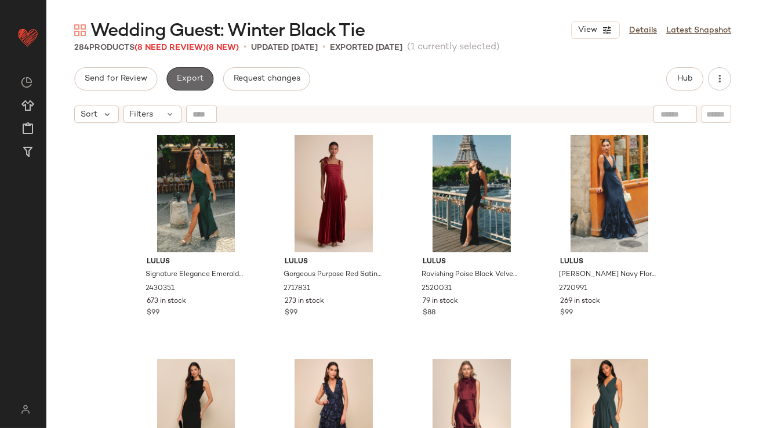
click at [192, 79] on span "Export" at bounding box center [189, 78] width 27 height 9
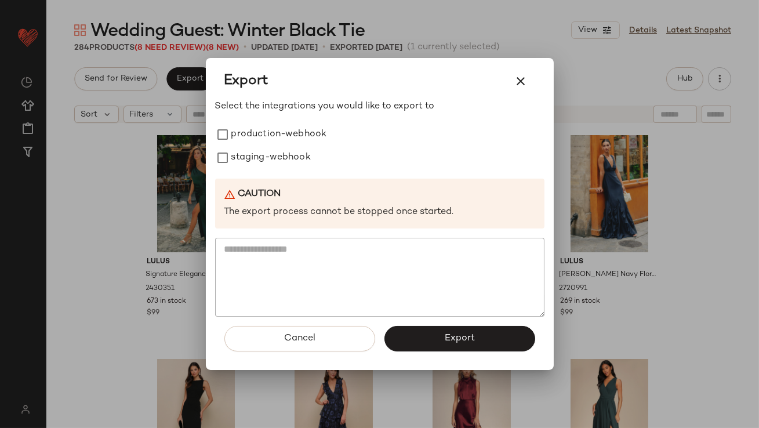
click at [250, 117] on div "Select the integrations you would like to export to production-webhook staging-…" at bounding box center [379, 208] width 329 height 217
click at [250, 133] on label "production-webhook" at bounding box center [279, 134] width 96 height 23
click at [254, 158] on label "staging-webhook" at bounding box center [270, 157] width 79 height 23
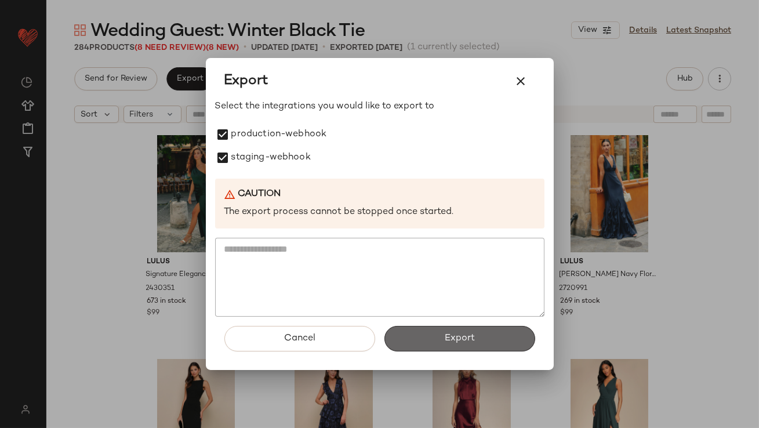
click at [426, 343] on button "Export" at bounding box center [460, 339] width 151 height 26
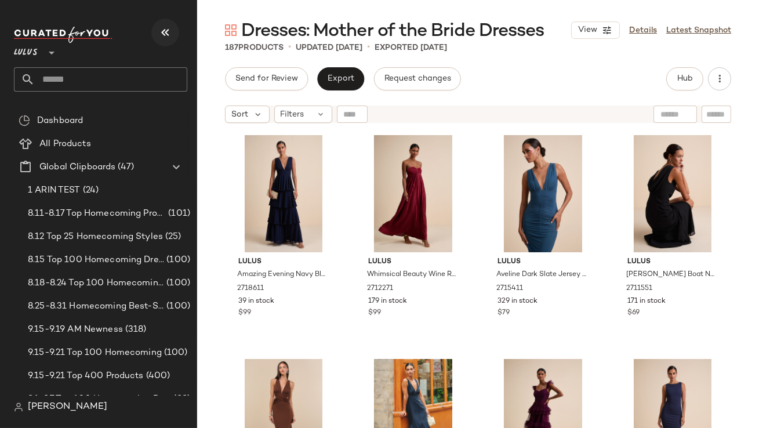
click at [166, 40] on button "button" at bounding box center [165, 33] width 28 height 28
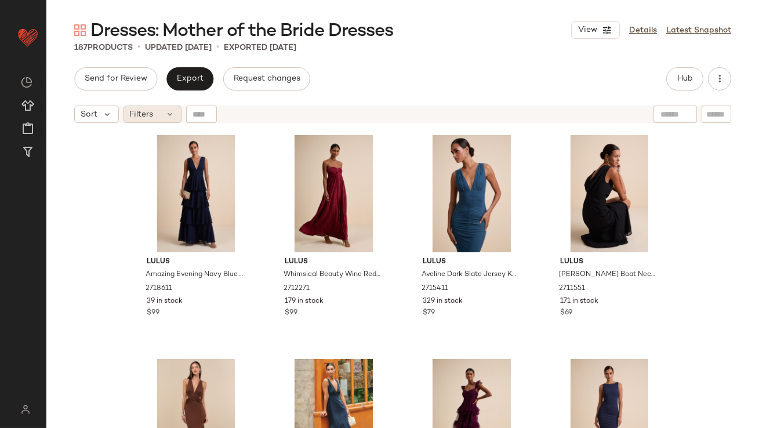
click at [142, 111] on span "Filters" at bounding box center [142, 114] width 24 height 12
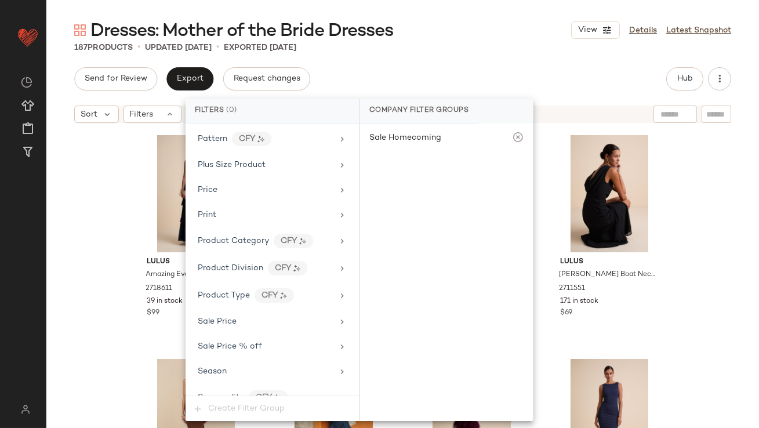
scroll to position [837, 0]
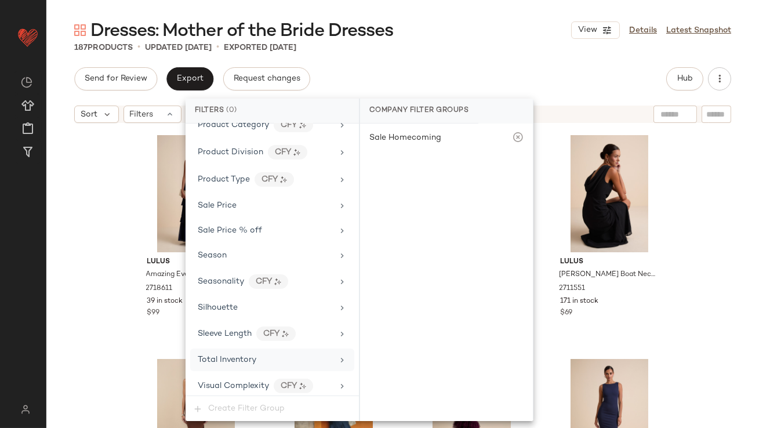
click at [283, 355] on div "Total Inventory" at bounding box center [265, 360] width 135 height 12
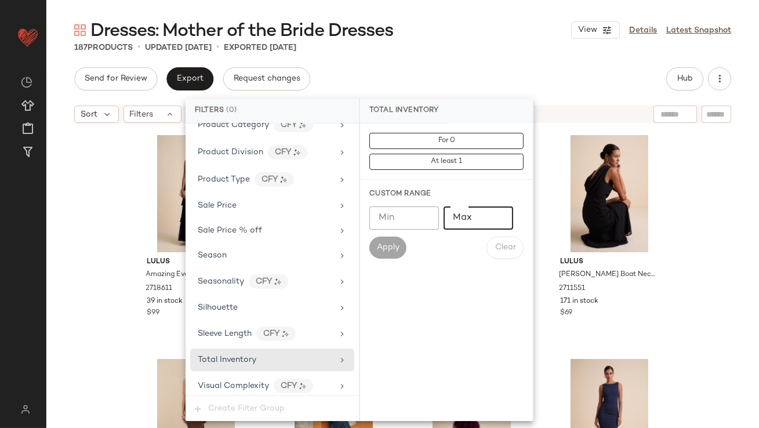
click at [454, 217] on input "Max" at bounding box center [479, 217] width 70 height 23
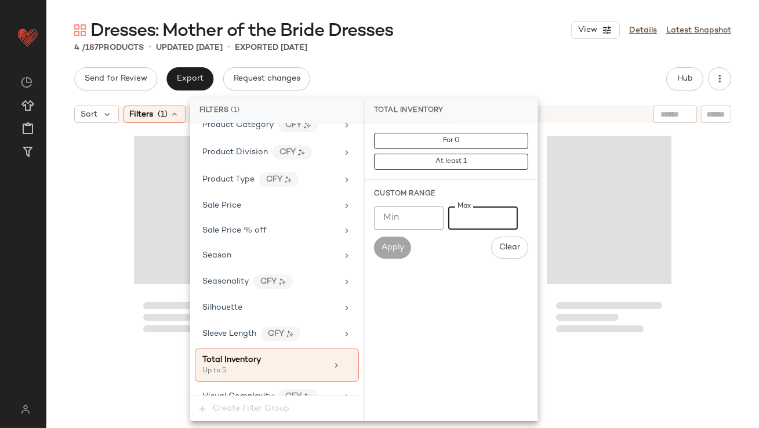
type input "*"
click at [455, 24] on div "Dresses: Mother of the Bride Dresses View Details Latest Snapshot" at bounding box center [402, 30] width 713 height 23
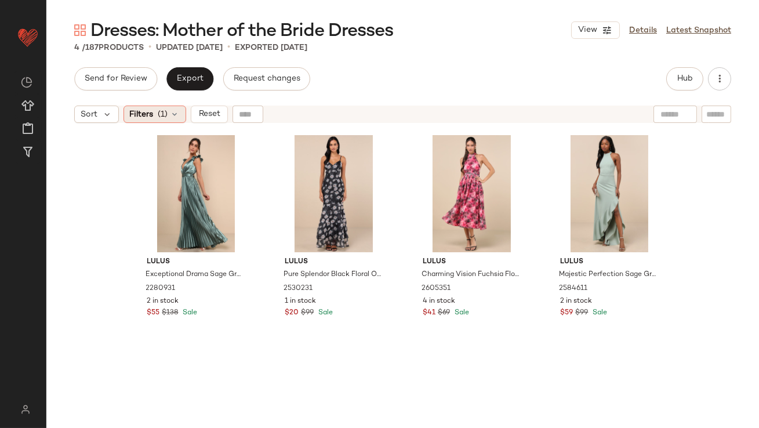
click at [182, 108] on div "Filters (1)" at bounding box center [155, 114] width 63 height 17
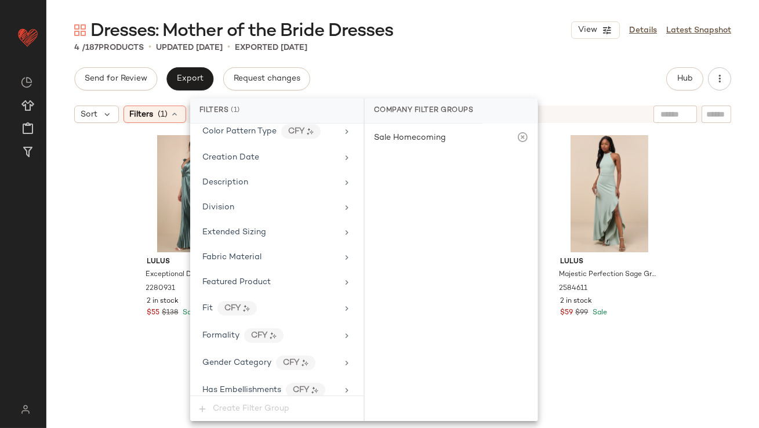
scroll to position [847, 0]
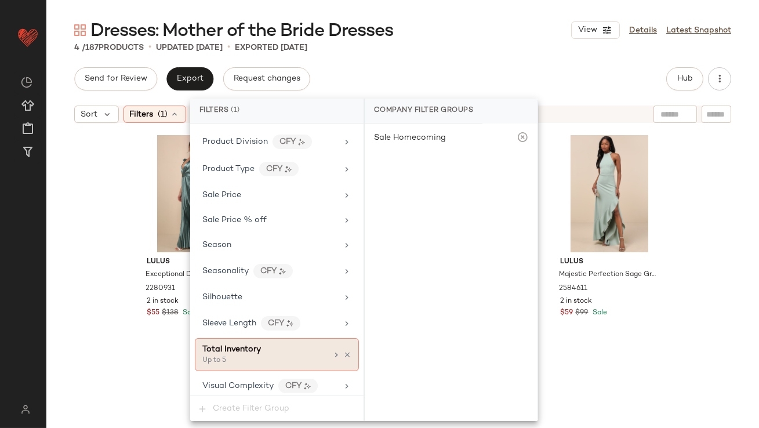
click at [332, 350] on icon at bounding box center [336, 354] width 9 height 9
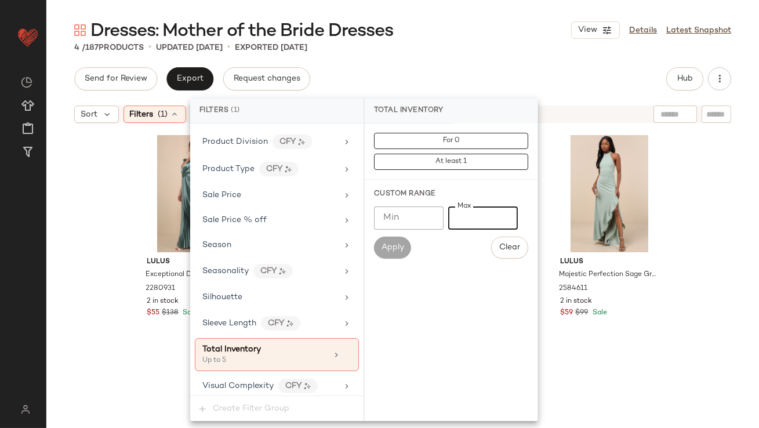
click at [457, 216] on input "*" at bounding box center [483, 217] width 70 height 23
type input "**"
click at [576, 68] on div "Send for Review Export Request changes Hub" at bounding box center [402, 78] width 657 height 23
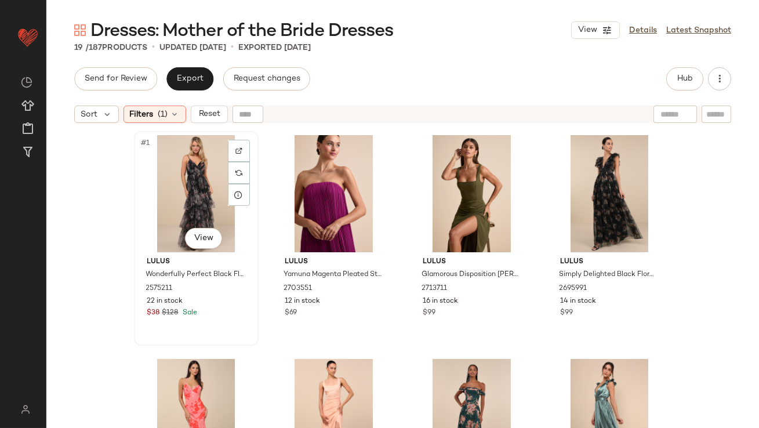
click at [183, 189] on div "#1 View" at bounding box center [196, 193] width 117 height 117
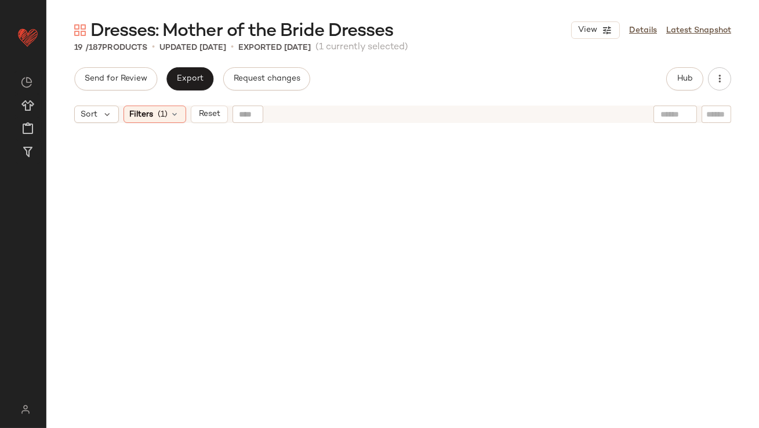
scroll to position [793, 0]
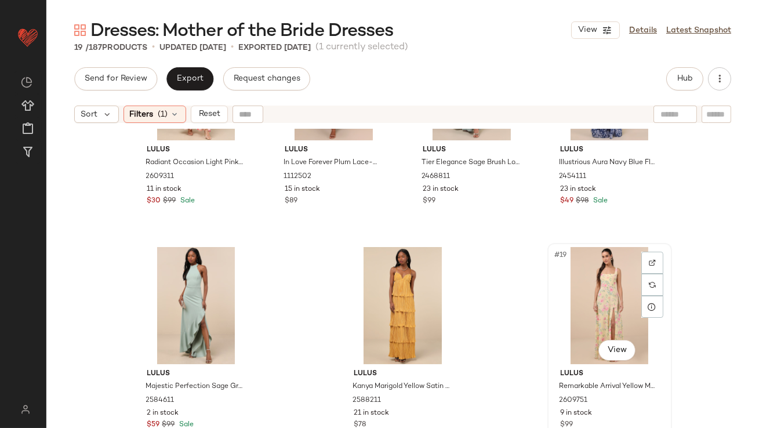
click at [592, 298] on div "#19 View" at bounding box center [610, 305] width 117 height 117
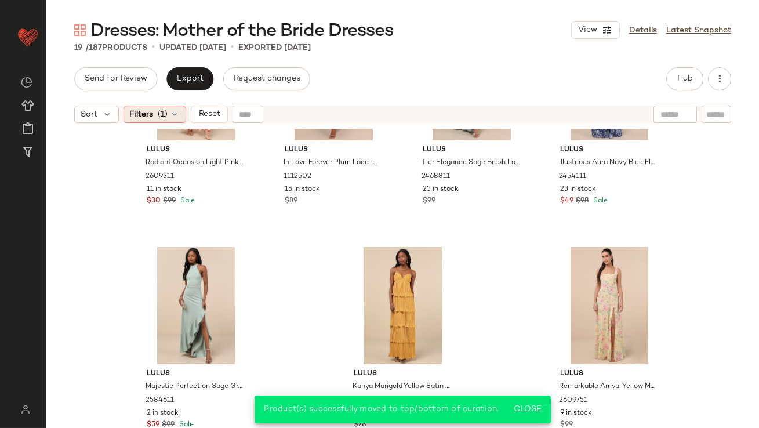
click at [169, 111] on div "Filters (1)" at bounding box center [155, 114] width 63 height 17
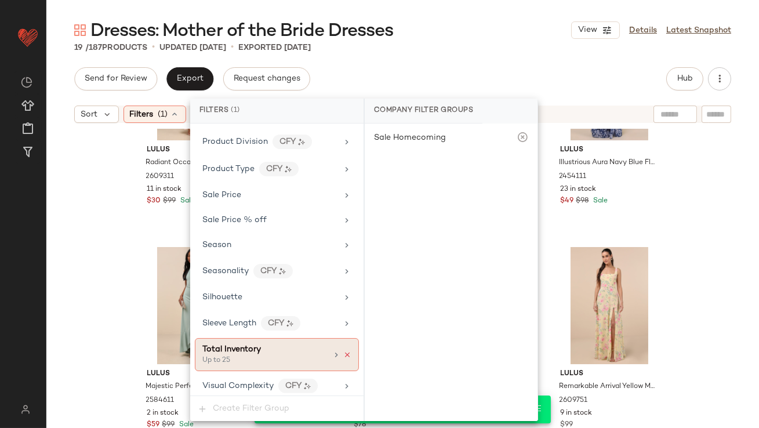
click at [343, 351] on icon at bounding box center [347, 355] width 8 height 8
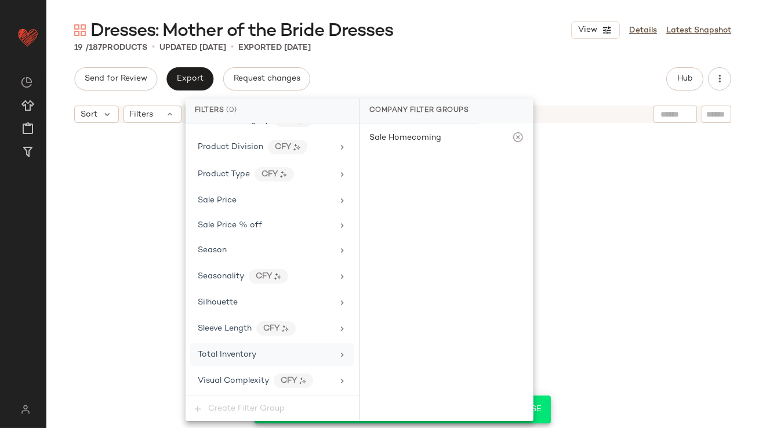
scroll to position [837, 0]
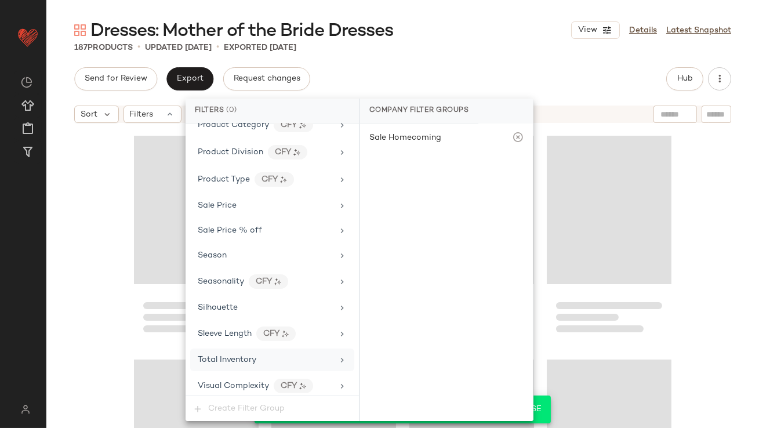
click at [446, 50] on div "187 Products • updated Sep 24th • Exported Sep 22nd" at bounding box center [402, 48] width 713 height 12
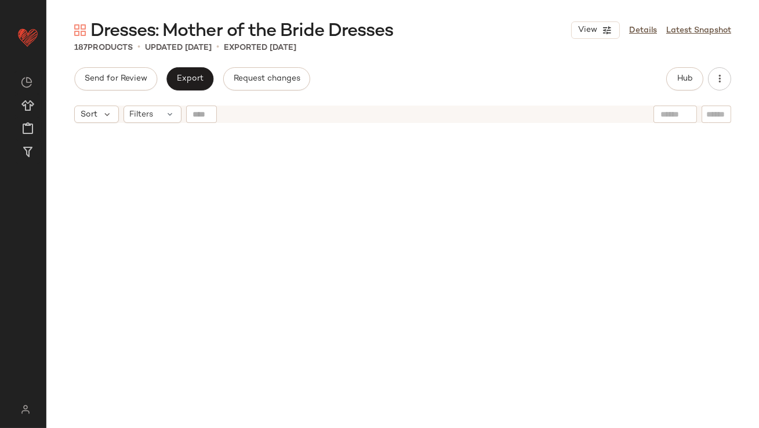
scroll to position [0, 0]
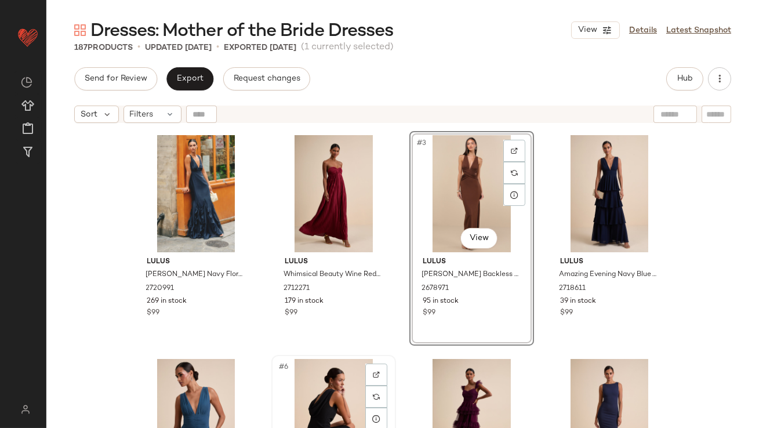
scroll to position [30, 0]
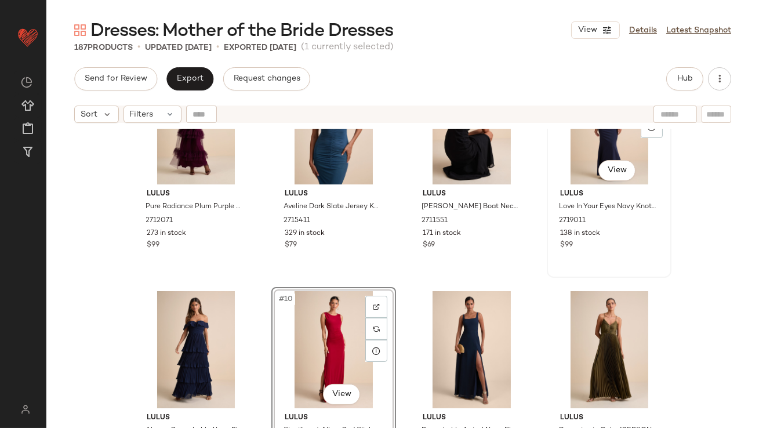
scroll to position [291, 0]
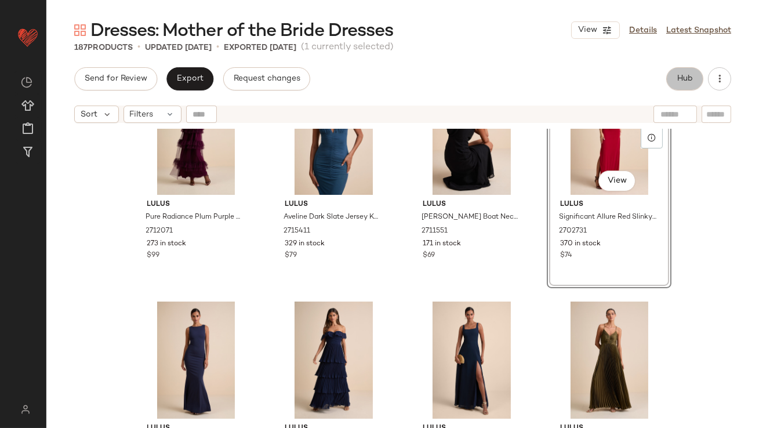
click at [678, 79] on span "Hub" at bounding box center [685, 78] width 16 height 9
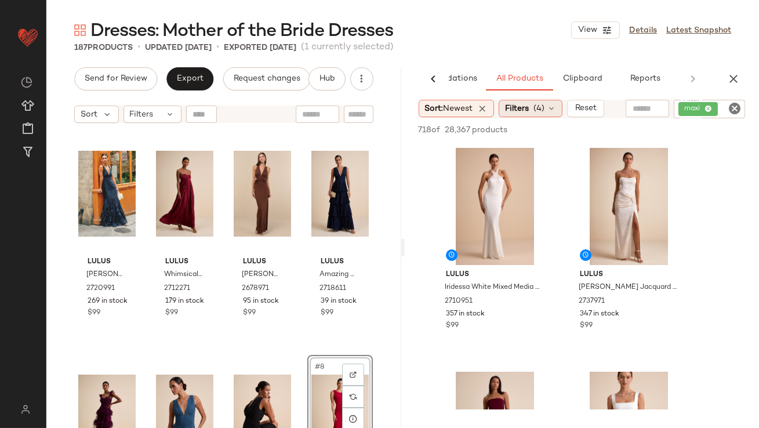
click at [523, 111] on span "Filters" at bounding box center [517, 109] width 24 height 12
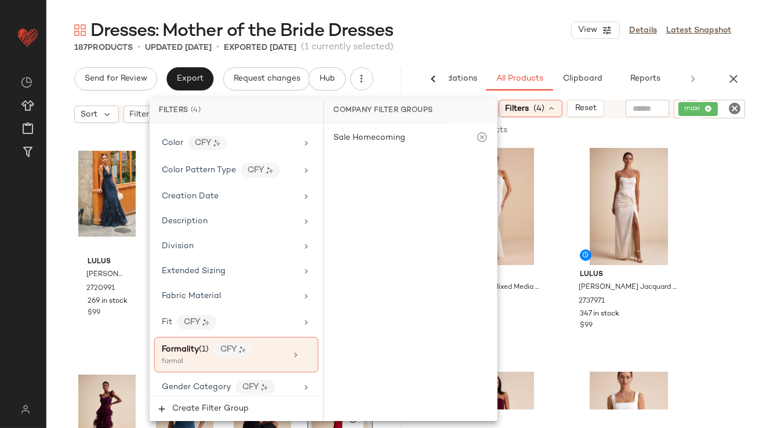
scroll to position [252, 0]
click at [710, 108] on icon at bounding box center [709, 110] width 8 height 8
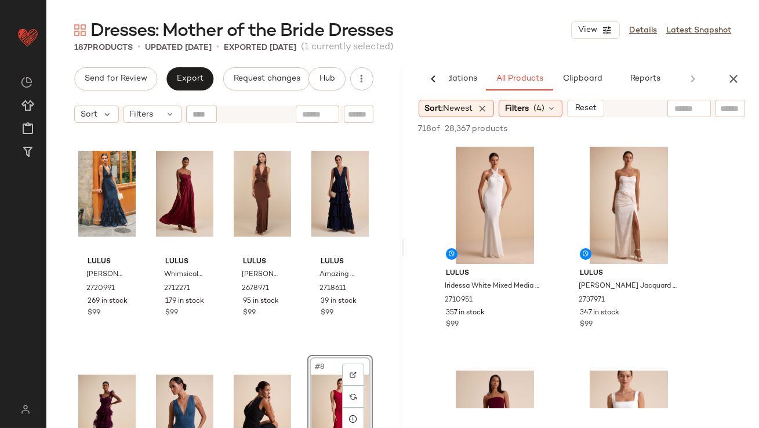
click at [554, 38] on div "Dresses: Mother of the Bride Dresses View Details Latest Snapshot" at bounding box center [402, 30] width 713 height 23
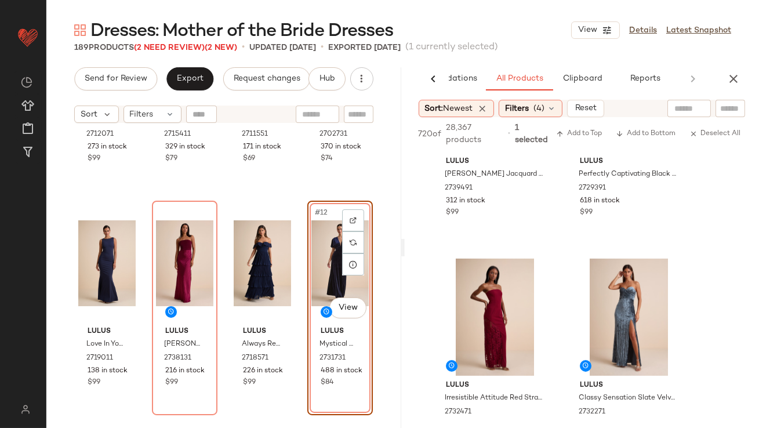
scroll to position [1045, 0]
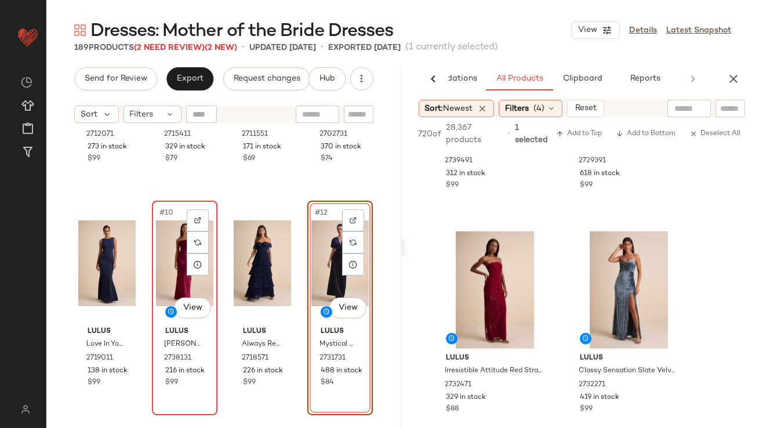
click at [177, 265] on div "#10 View" at bounding box center [184, 263] width 57 height 117
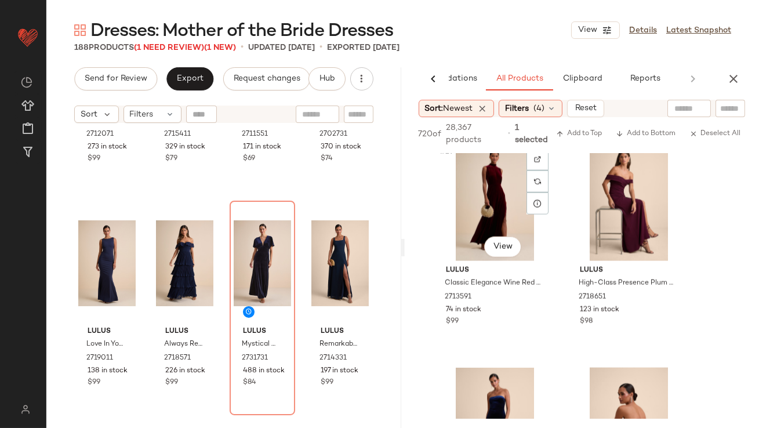
scroll to position [3093, 0]
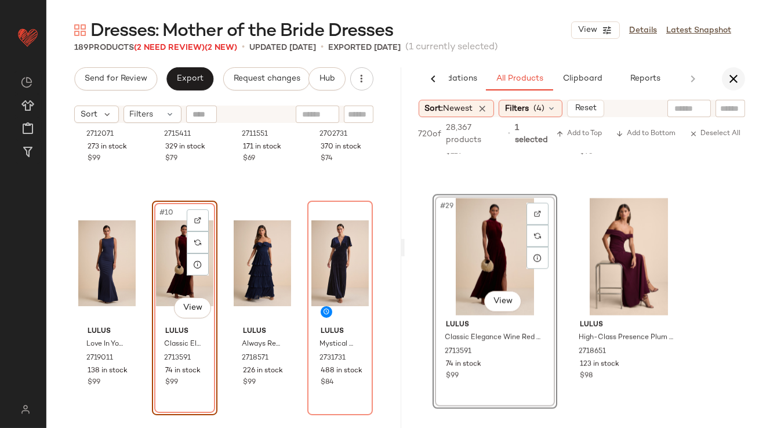
click at [731, 84] on icon "button" at bounding box center [734, 79] width 14 height 14
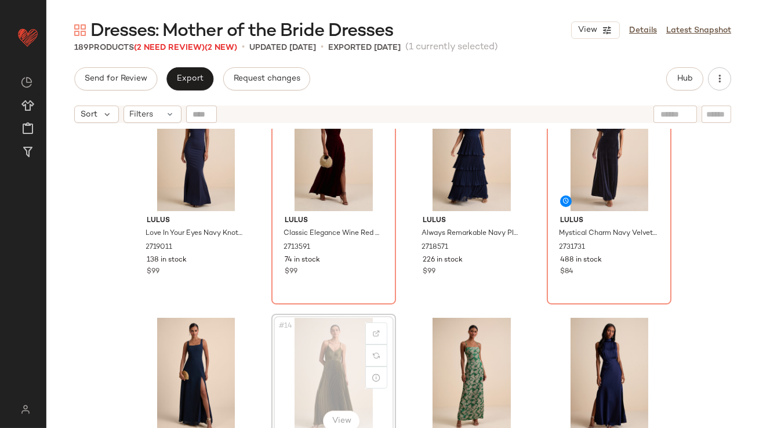
scroll to position [499, 0]
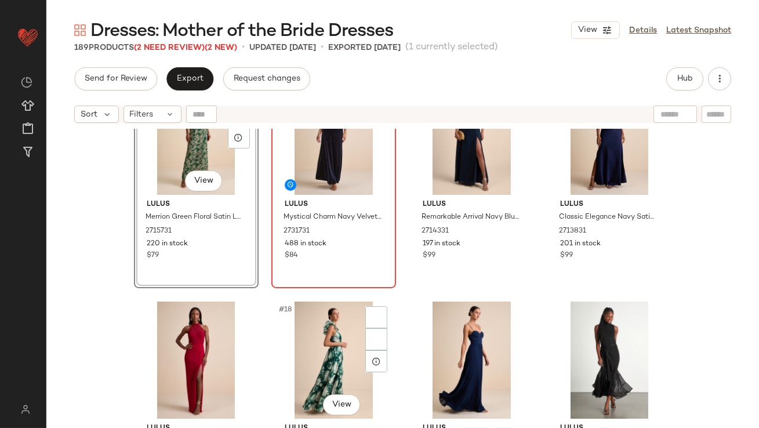
scroll to position [748, 0]
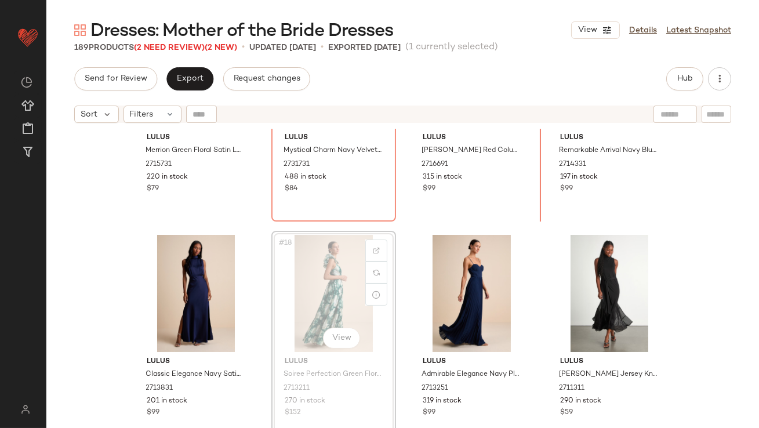
scroll to position [759, 0]
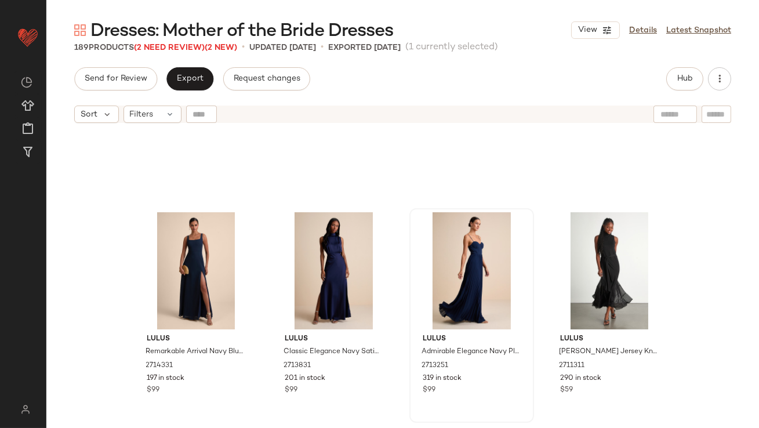
scroll to position [935, 0]
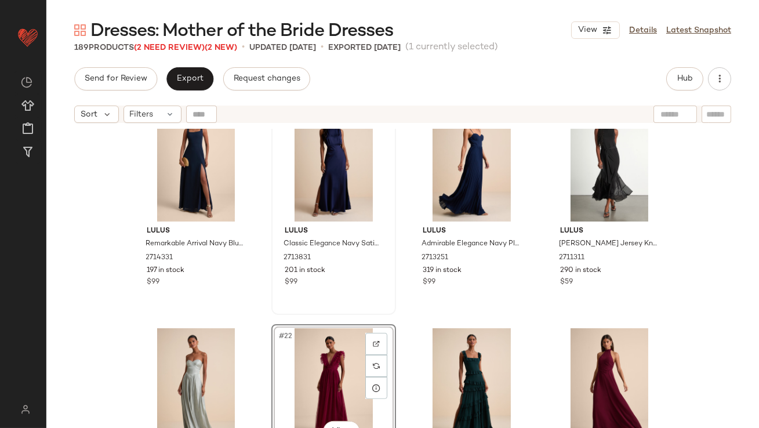
scroll to position [926, 0]
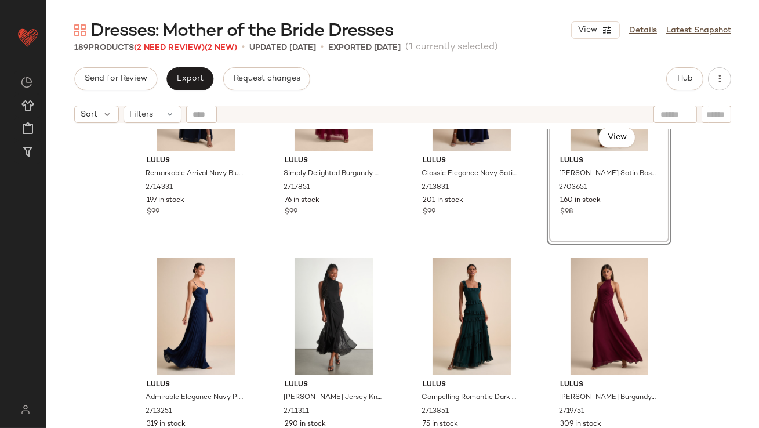
scroll to position [968, 0]
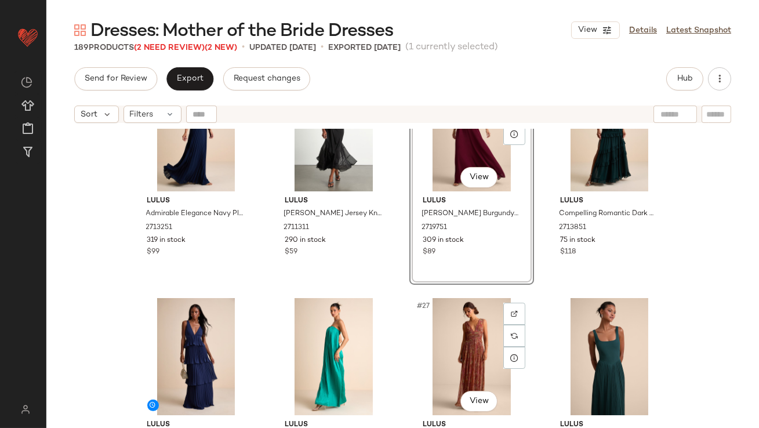
scroll to position [1190, 0]
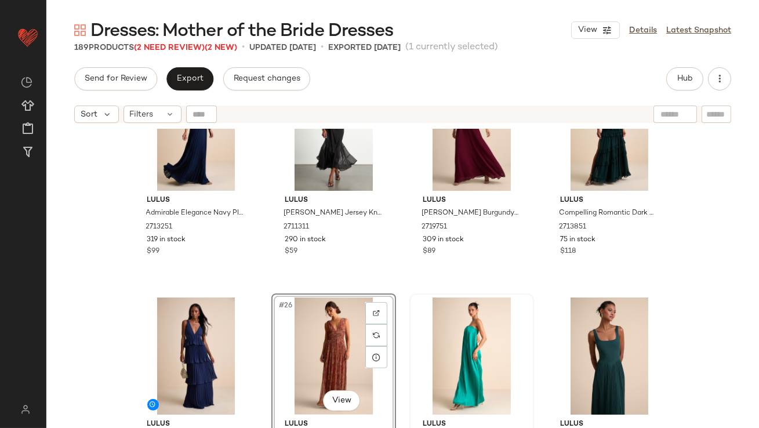
scroll to position [1365, 0]
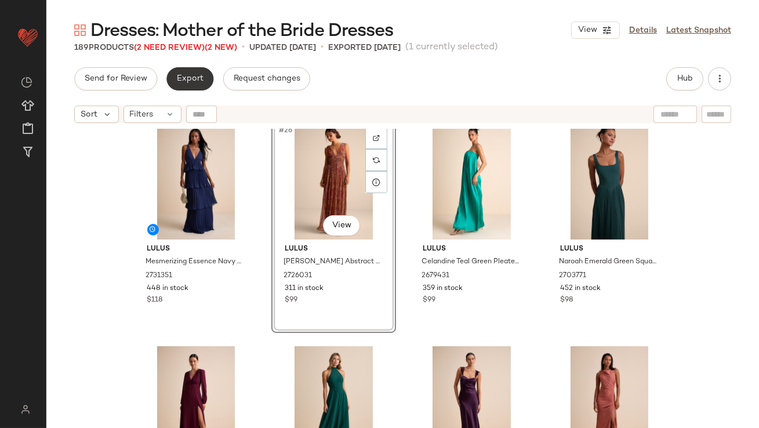
click at [186, 88] on button "Export" at bounding box center [189, 78] width 47 height 23
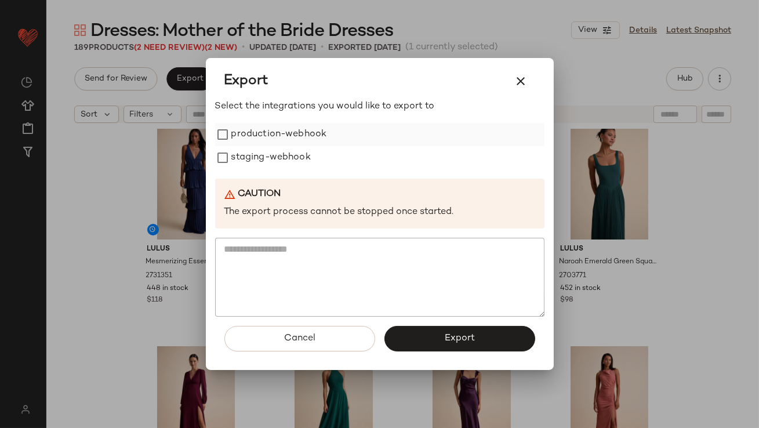
click at [246, 126] on label "production-webhook" at bounding box center [279, 134] width 96 height 23
click at [248, 156] on label "staging-webhook" at bounding box center [270, 157] width 79 height 23
click at [394, 332] on button "Export" at bounding box center [460, 339] width 151 height 26
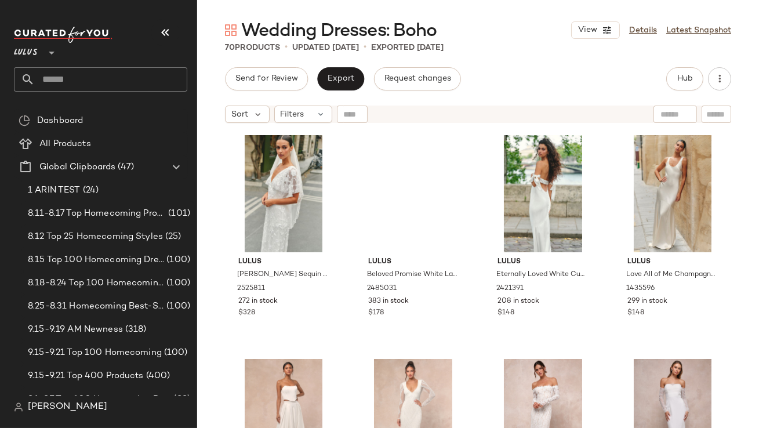
click at [168, 29] on icon "button" at bounding box center [165, 33] width 14 height 14
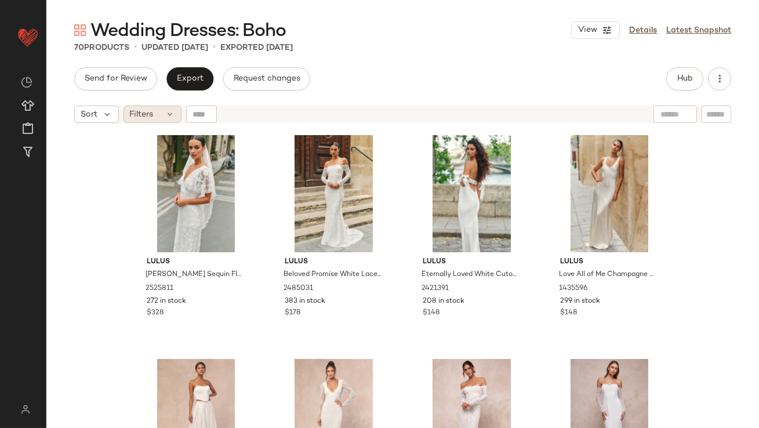
click at [158, 106] on div "Filters" at bounding box center [153, 114] width 58 height 17
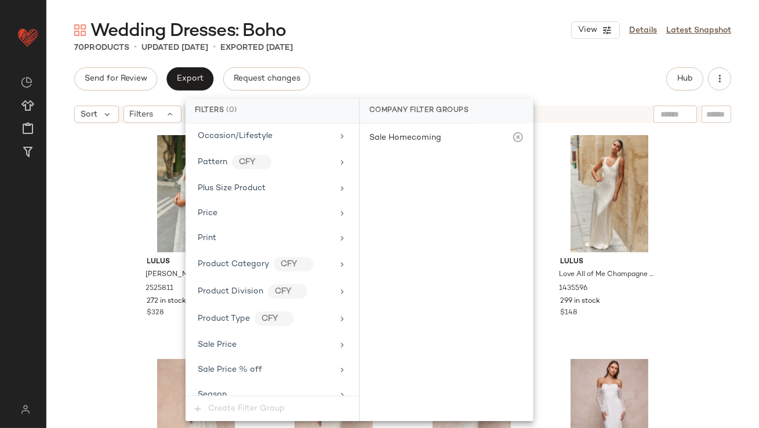
scroll to position [837, 0]
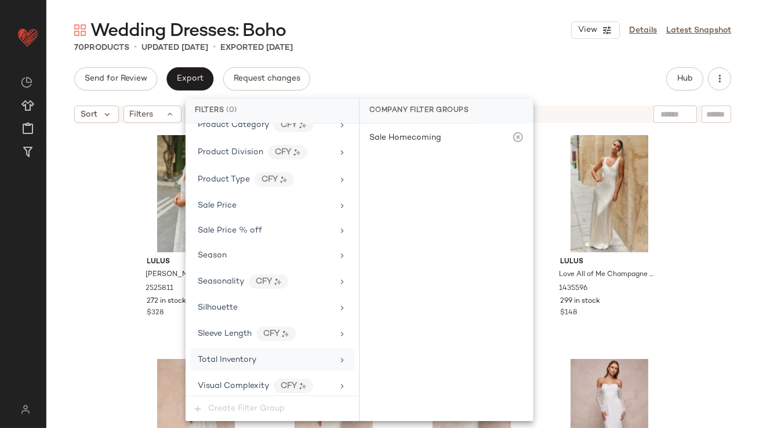
click at [233, 362] on div "Total Inventory" at bounding box center [272, 360] width 164 height 23
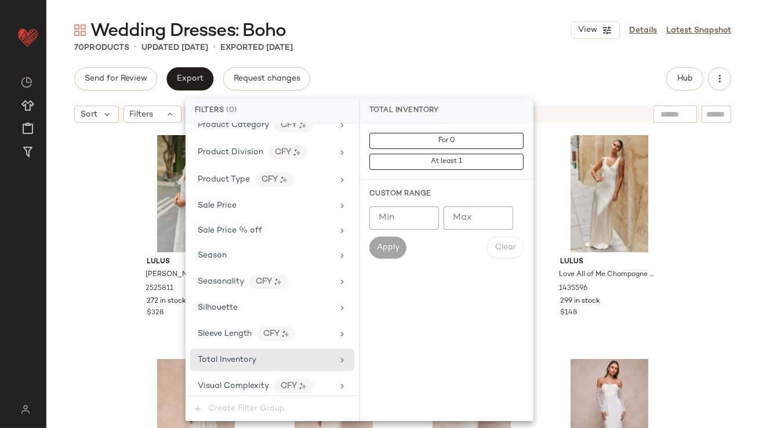
click at [470, 223] on input "Max" at bounding box center [479, 217] width 70 height 23
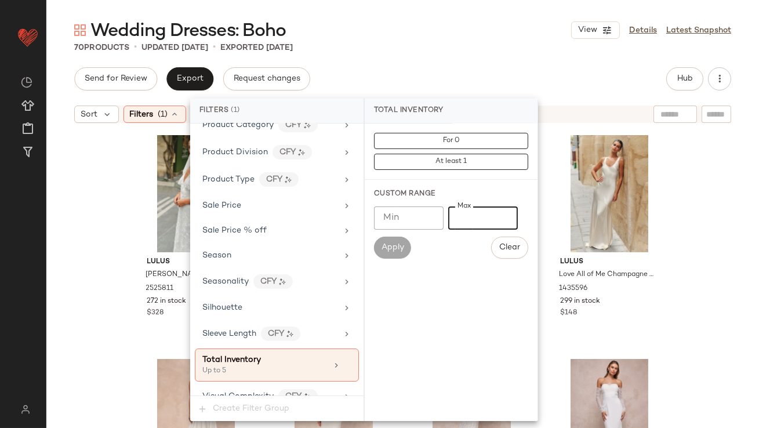
type input "*"
click at [436, 72] on div "Send for Review Export Request changes Hub" at bounding box center [402, 78] width 657 height 23
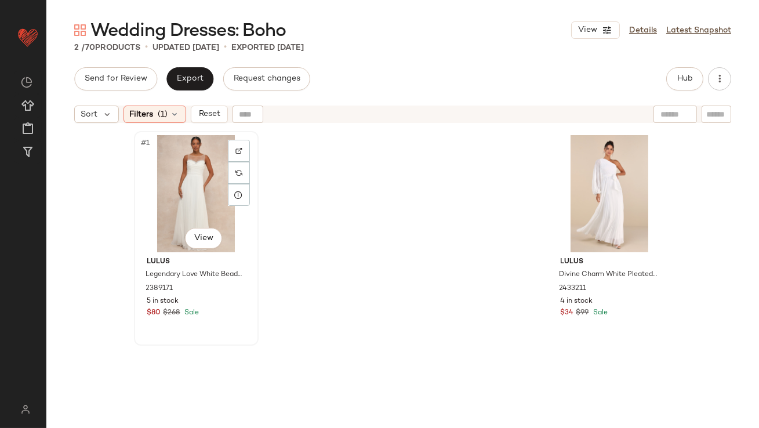
click at [144, 170] on div "#1 View" at bounding box center [196, 193] width 117 height 117
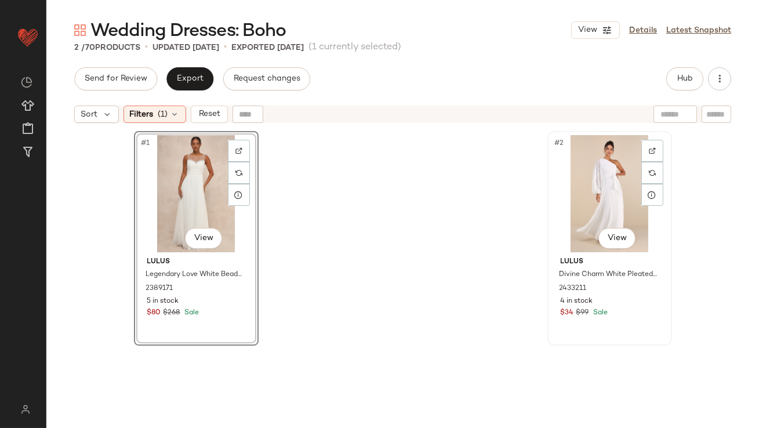
click at [594, 165] on div "#2 View" at bounding box center [610, 193] width 117 height 117
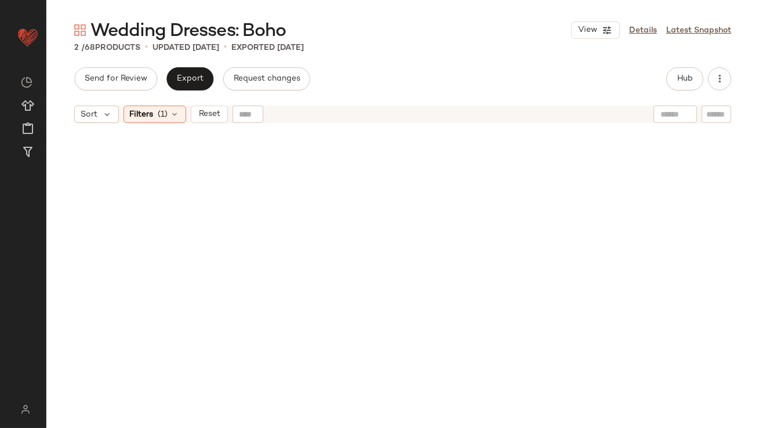
click at [154, 96] on div "Send for Review Export Request changes Hub Sort Filters (1) Reset" at bounding box center [402, 247] width 713 height 361
click at [154, 114] on div "Filters (1)" at bounding box center [155, 114] width 63 height 17
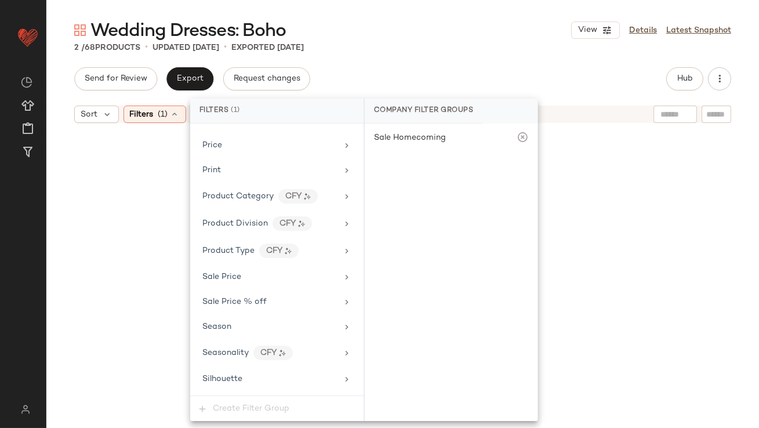
scroll to position [847, 0]
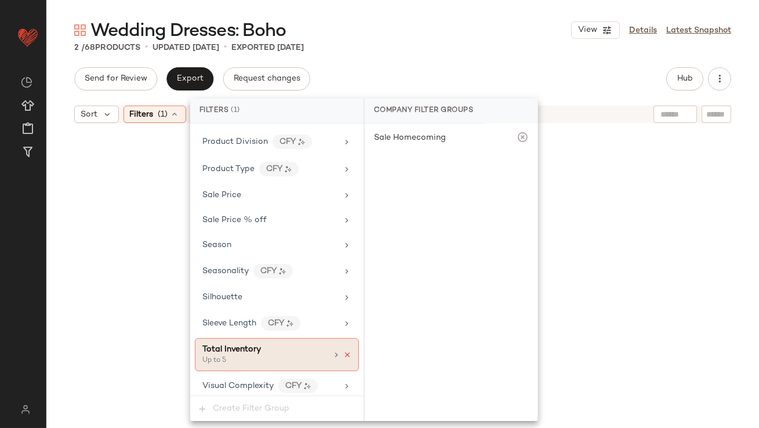
click at [346, 351] on icon at bounding box center [347, 355] width 8 height 8
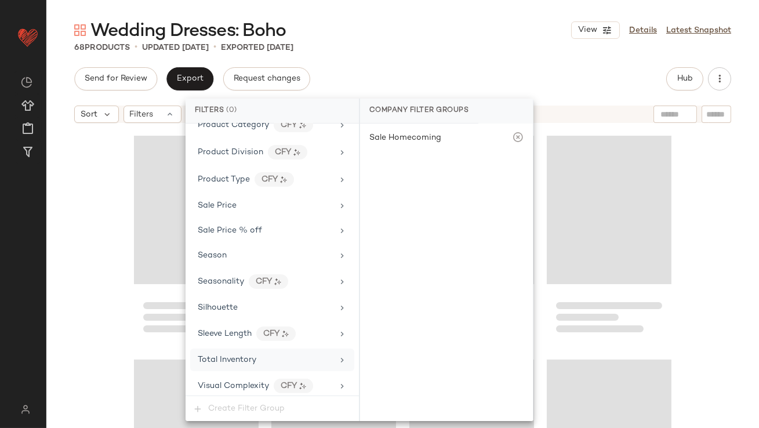
click at [307, 358] on div "Total Inventory" at bounding box center [265, 360] width 135 height 12
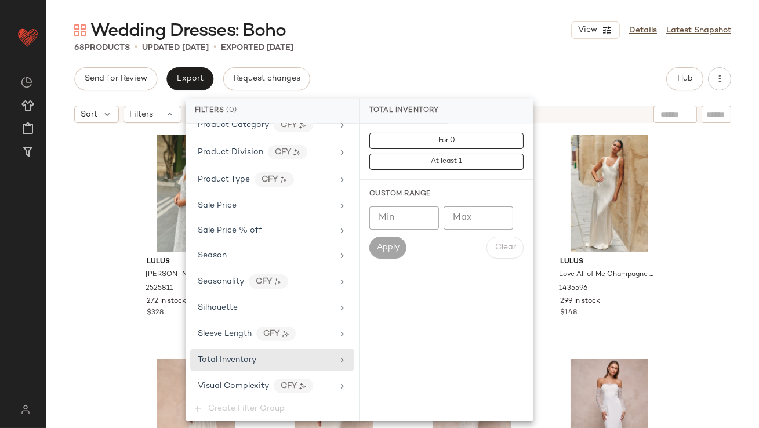
click at [466, 208] on input "Max" at bounding box center [479, 217] width 70 height 23
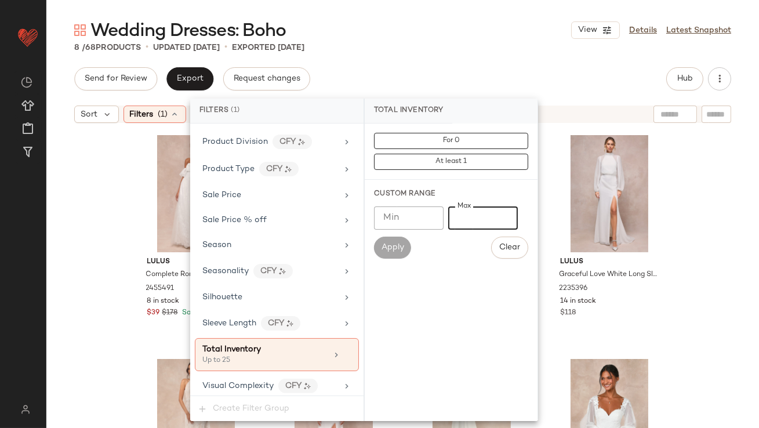
type input "**"
click at [395, 37] on div "Wedding Dresses: Boho View Details Latest Snapshot" at bounding box center [402, 30] width 713 height 23
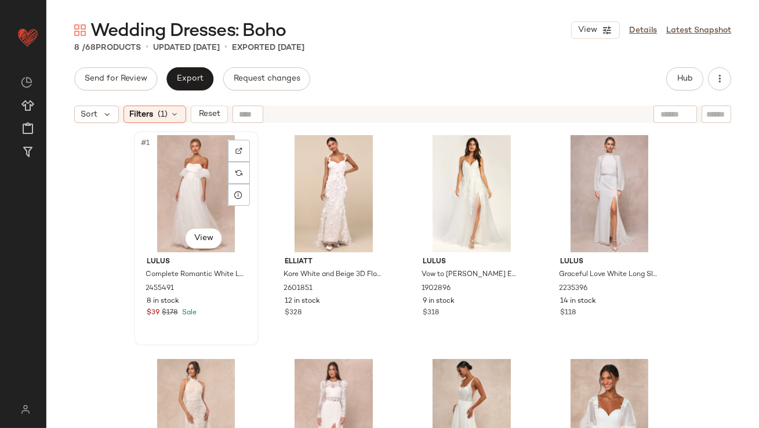
click at [193, 172] on div "#1 View" at bounding box center [196, 193] width 117 height 117
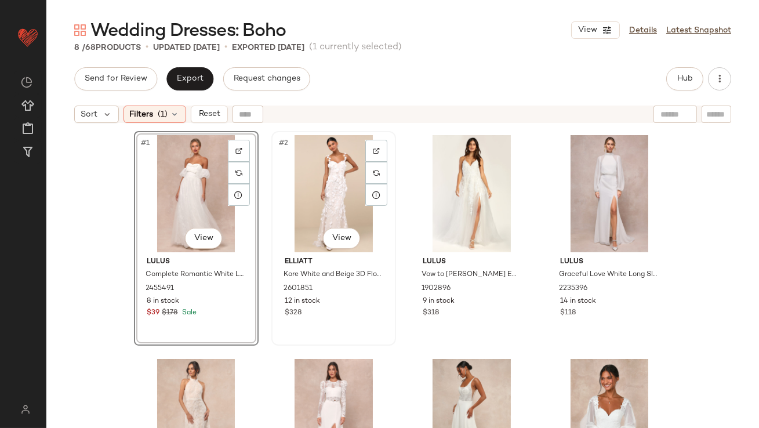
scroll to position [112, 0]
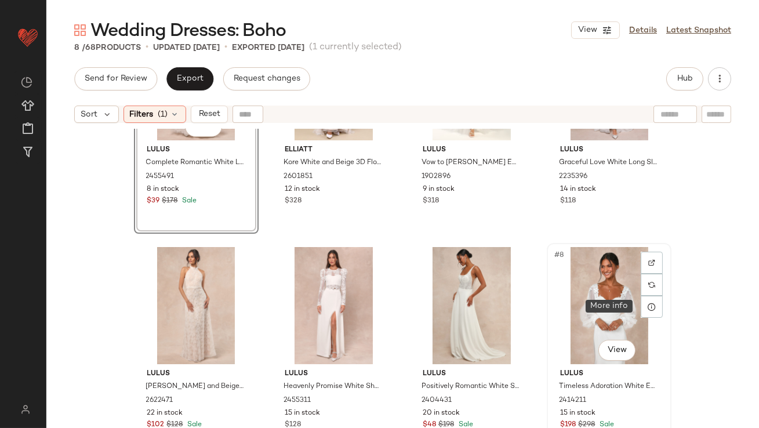
click at [611, 295] on div "#8 View" at bounding box center [609, 305] width 117 height 117
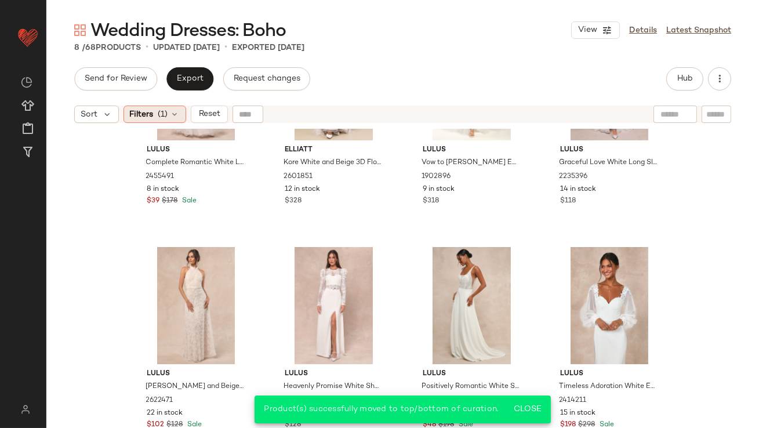
click at [167, 109] on span "(1)" at bounding box center [163, 114] width 10 height 12
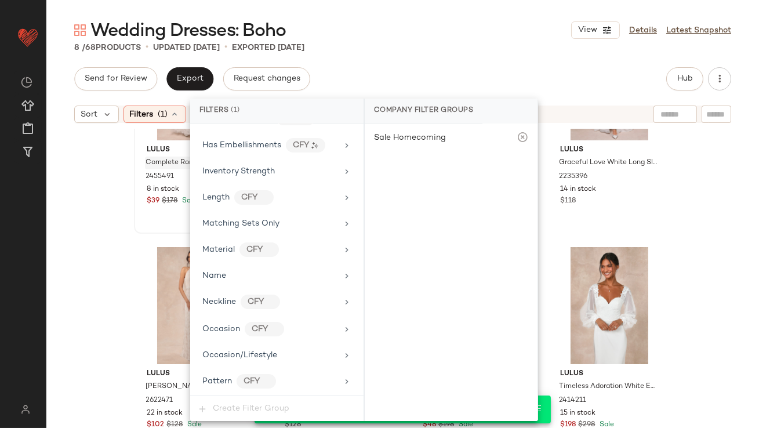
scroll to position [847, 0]
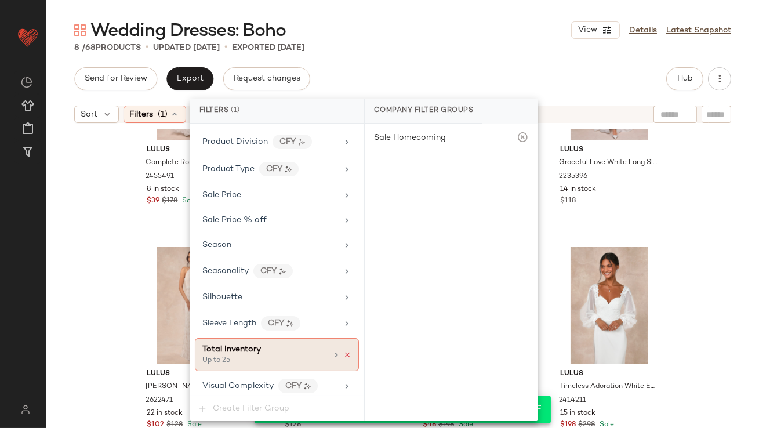
click at [345, 351] on icon at bounding box center [347, 355] width 8 height 8
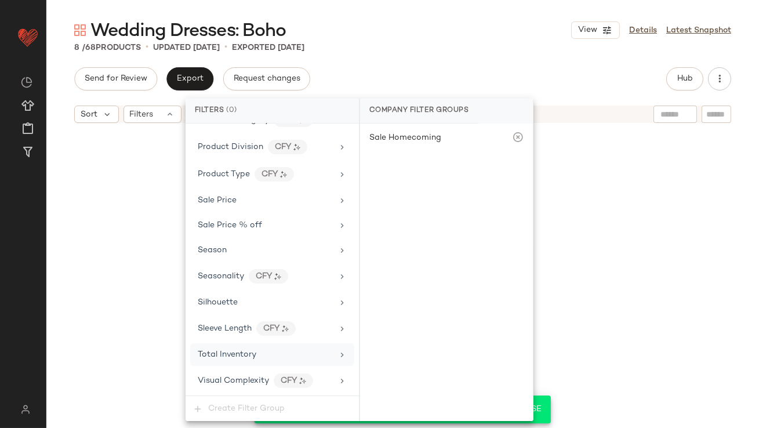
scroll to position [837, 0]
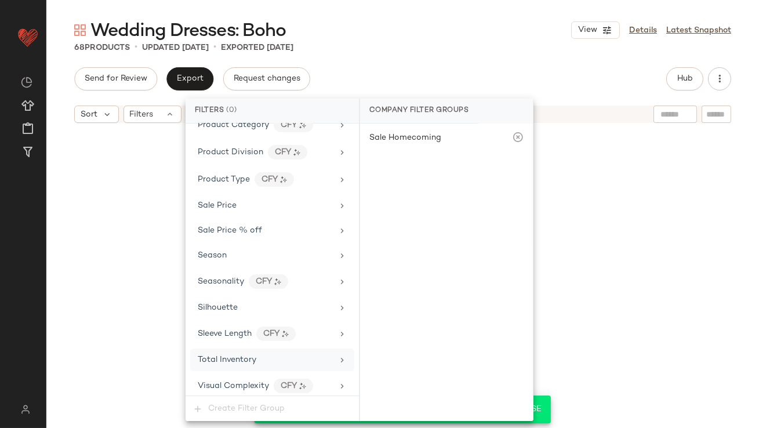
click at [486, 79] on div "Send for Review Export Request changes Hub" at bounding box center [402, 78] width 657 height 23
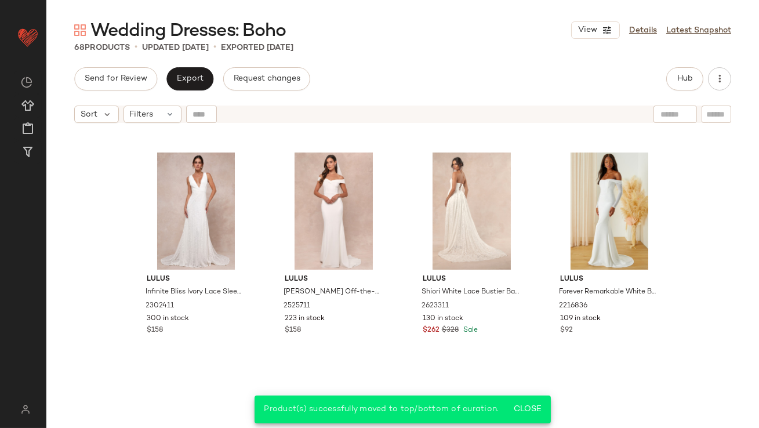
scroll to position [0, 0]
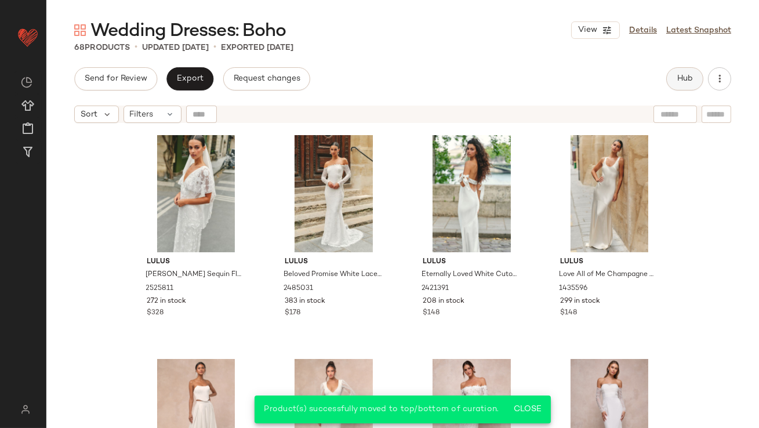
click at [681, 70] on button "Hub" at bounding box center [684, 78] width 37 height 23
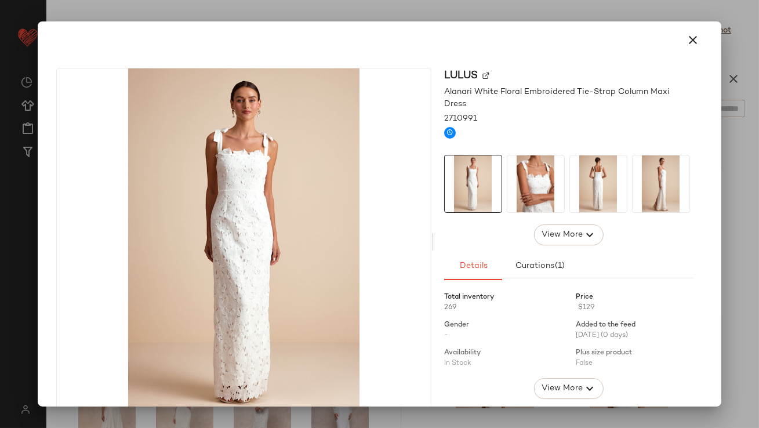
click at [526, 170] on img at bounding box center [535, 183] width 57 height 57
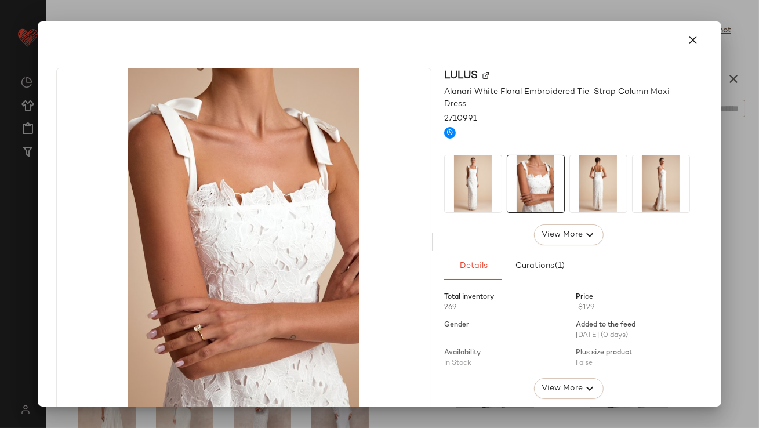
click at [560, 170] on div at bounding box center [568, 184] width 249 height 58
click at [687, 33] on icon "button" at bounding box center [694, 40] width 14 height 14
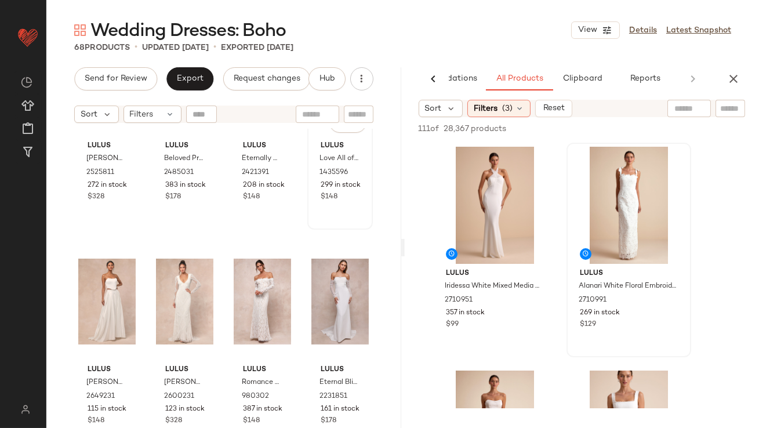
scroll to position [168, 0]
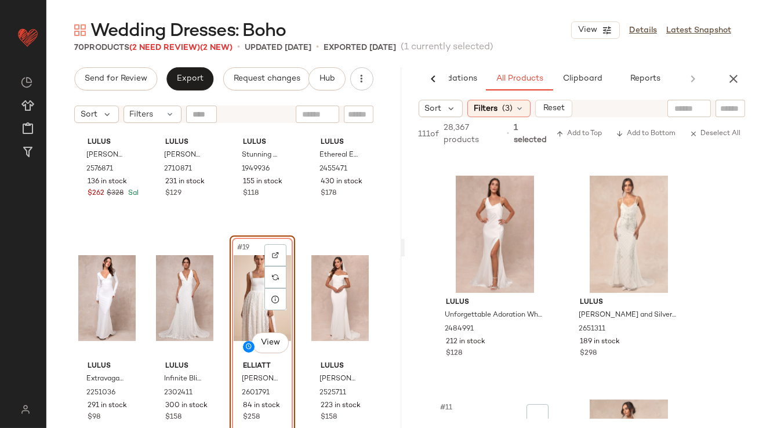
scroll to position [908, 0]
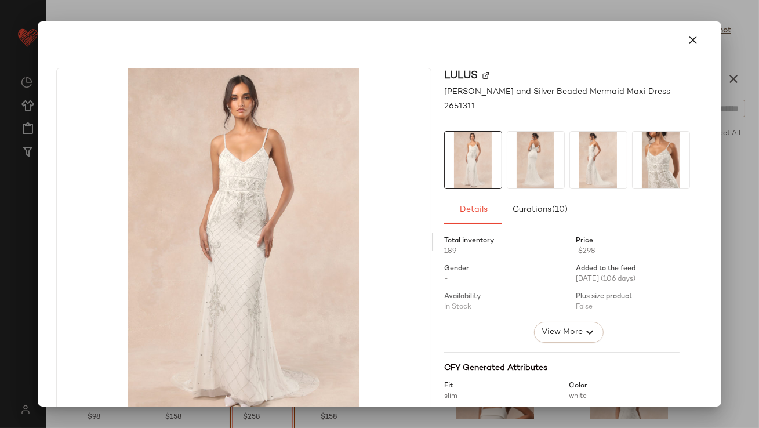
click at [542, 176] on img at bounding box center [535, 160] width 57 height 57
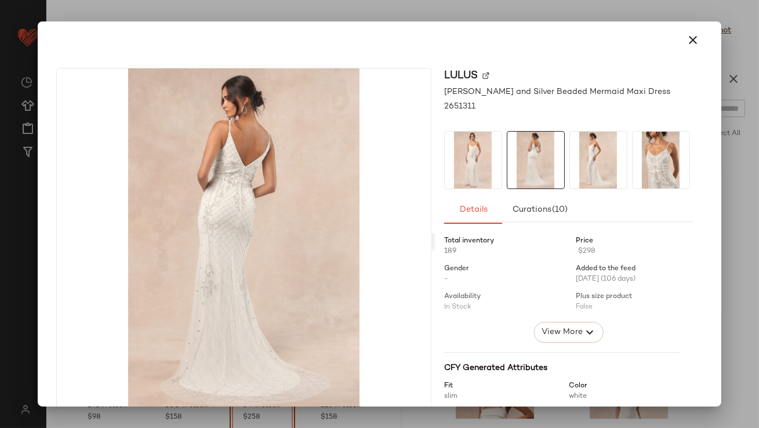
click at [607, 171] on img at bounding box center [598, 160] width 57 height 57
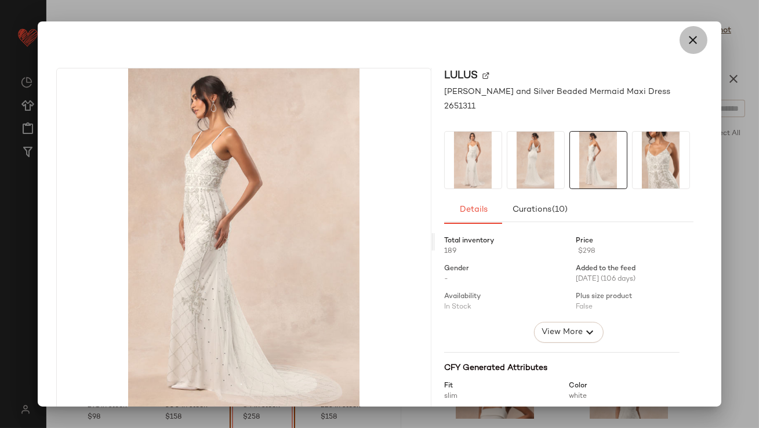
click at [690, 37] on icon "button" at bounding box center [694, 40] width 14 height 14
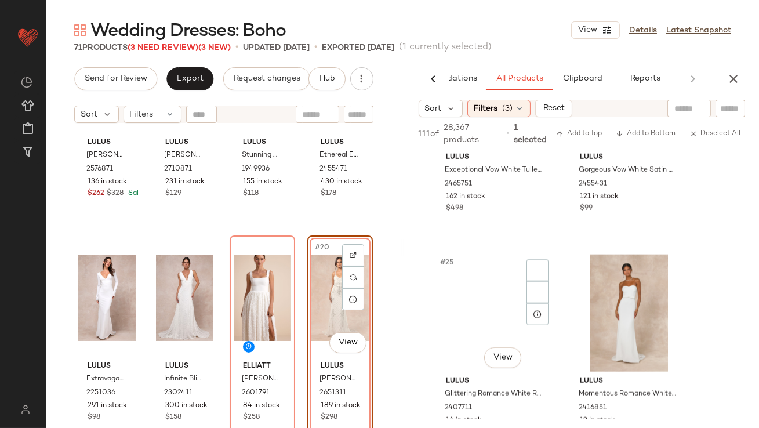
scroll to position [2603, 0]
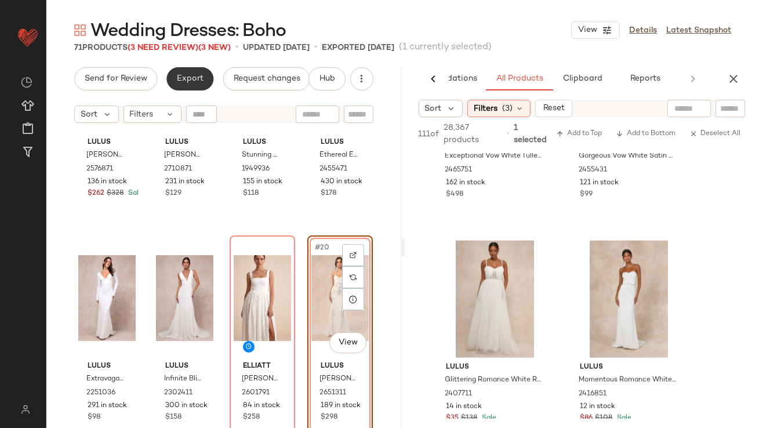
click at [183, 71] on button "Export" at bounding box center [189, 78] width 47 height 23
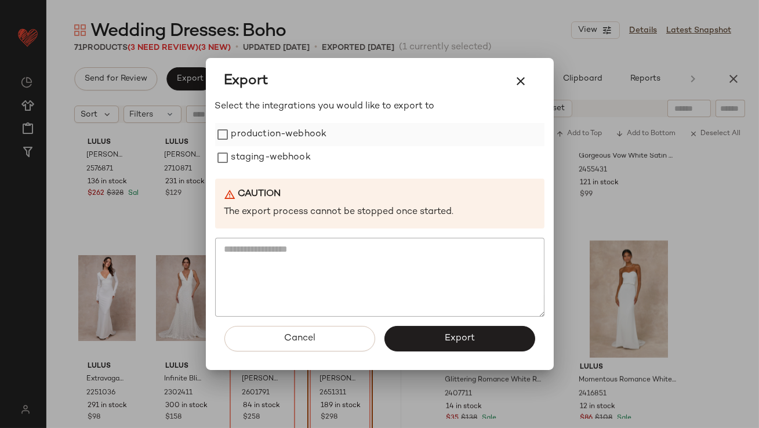
click at [264, 135] on label "production-webhook" at bounding box center [279, 134] width 96 height 23
click at [264, 154] on label "staging-webhook" at bounding box center [270, 157] width 79 height 23
click at [422, 331] on button "Export" at bounding box center [460, 339] width 151 height 26
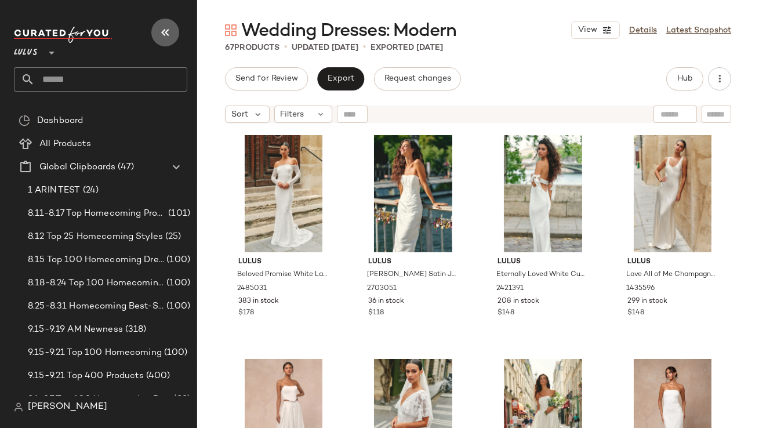
click at [161, 31] on icon "button" at bounding box center [165, 33] width 14 height 14
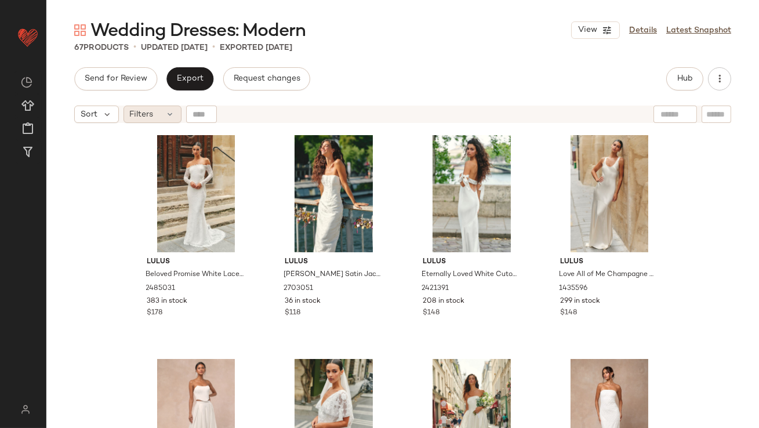
click at [170, 111] on icon at bounding box center [170, 114] width 9 height 9
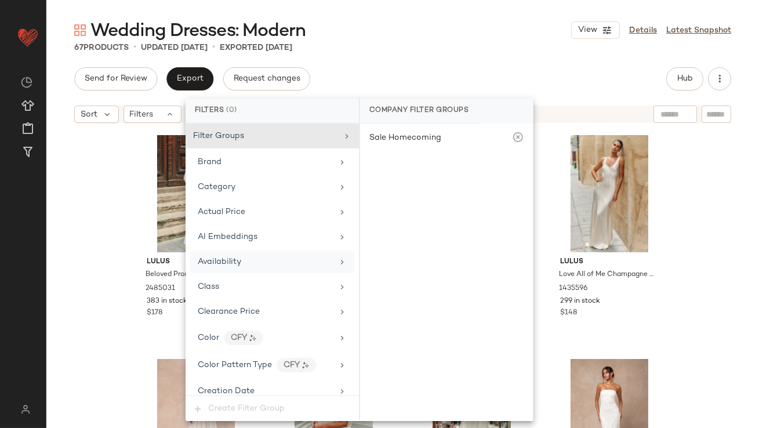
scroll to position [837, 0]
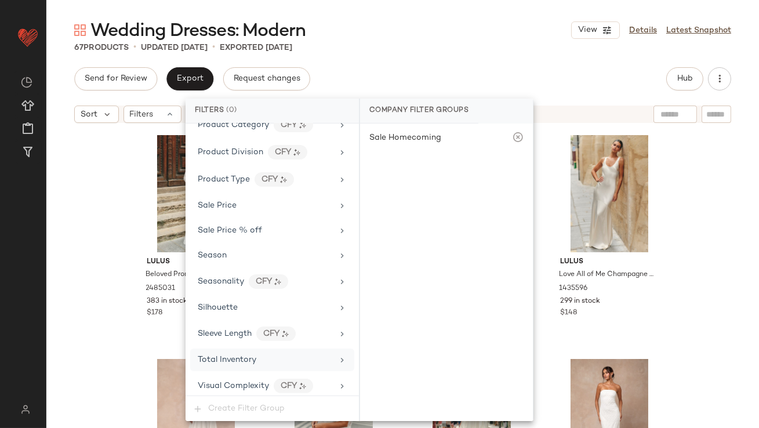
click at [251, 349] on div "Total Inventory" at bounding box center [272, 360] width 164 height 23
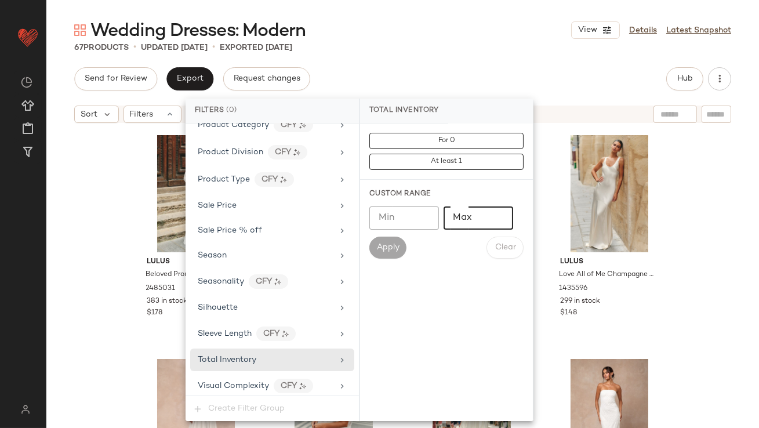
click at [462, 211] on input "Max" at bounding box center [479, 217] width 70 height 23
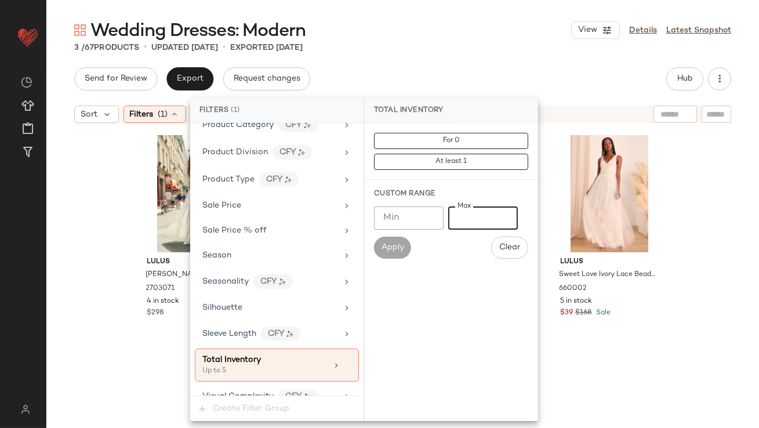
type input "*"
click at [433, 59] on div "Wedding Dresses: Modern View Details Latest Snapshot 3 / 67 Products • updated …" at bounding box center [402, 223] width 713 height 409
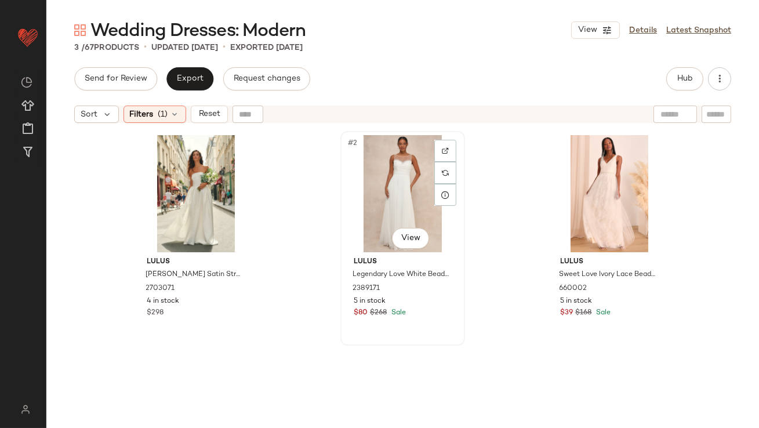
click at [396, 166] on div "#2 View" at bounding box center [403, 193] width 117 height 117
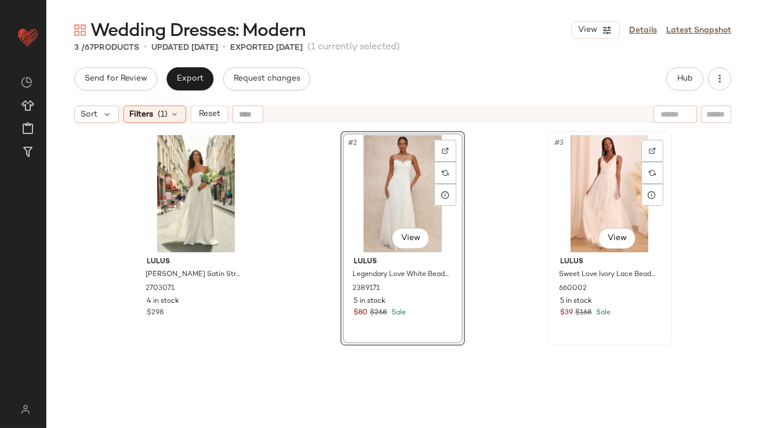
click at [594, 184] on div "#3 View" at bounding box center [610, 193] width 117 height 117
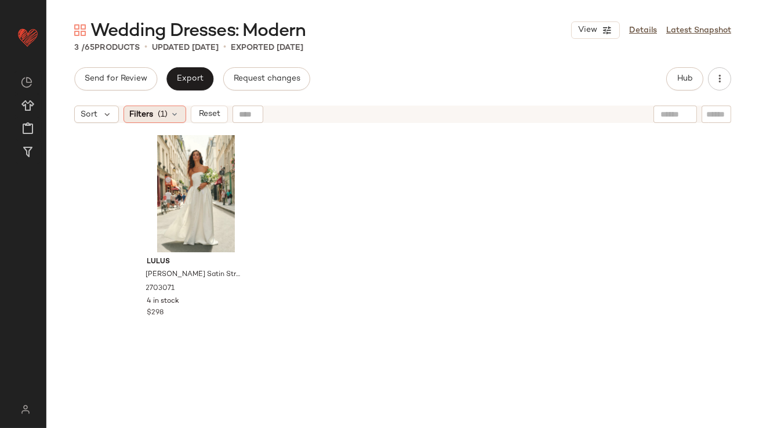
click at [165, 113] on span "(1)" at bounding box center [163, 114] width 10 height 12
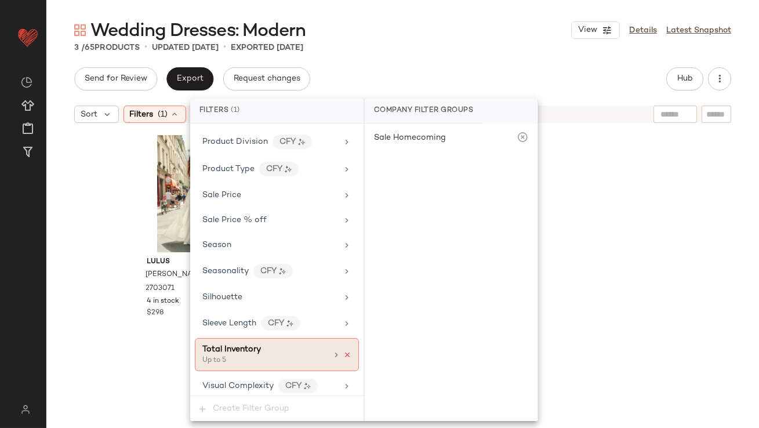
click at [343, 351] on icon at bounding box center [347, 355] width 8 height 8
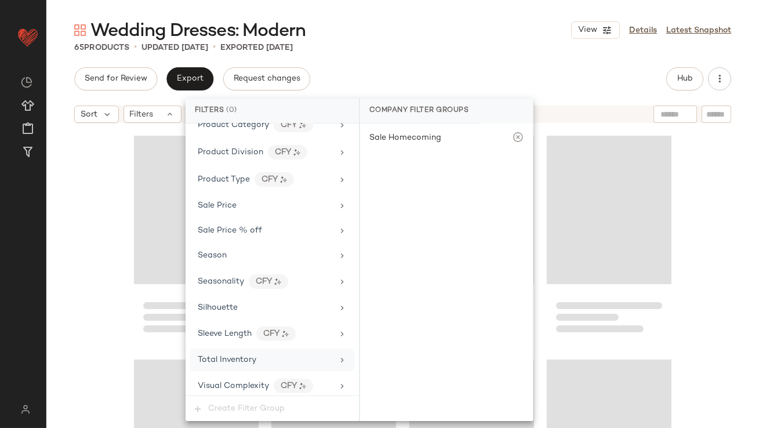
click at [307, 354] on div "Total Inventory" at bounding box center [265, 360] width 135 height 12
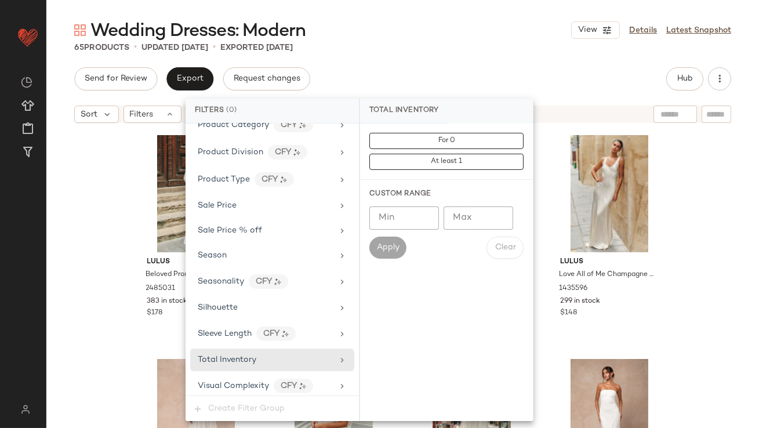
click at [466, 211] on input "Max" at bounding box center [479, 217] width 70 height 23
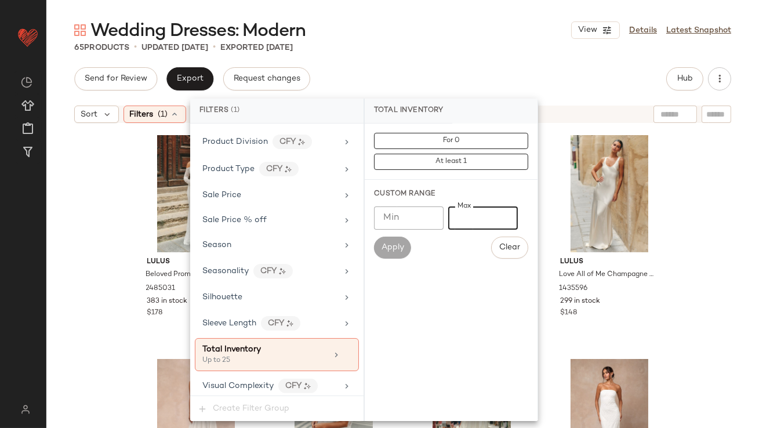
type input "**"
click at [531, 45] on div "65 Products • updated [DATE] • Exported [DATE]" at bounding box center [402, 48] width 713 height 12
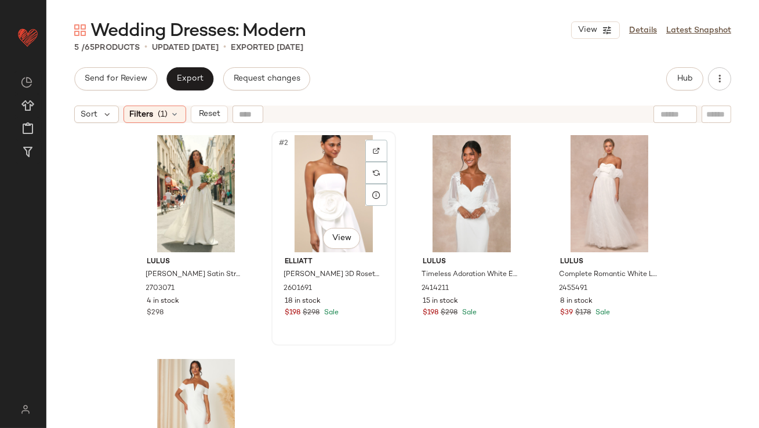
click at [330, 163] on div "#2 View" at bounding box center [333, 193] width 117 height 117
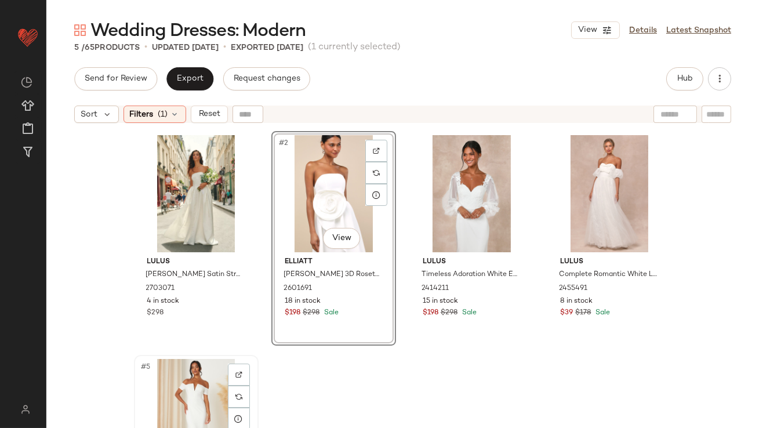
click at [198, 366] on div "#5 View" at bounding box center [196, 417] width 117 height 117
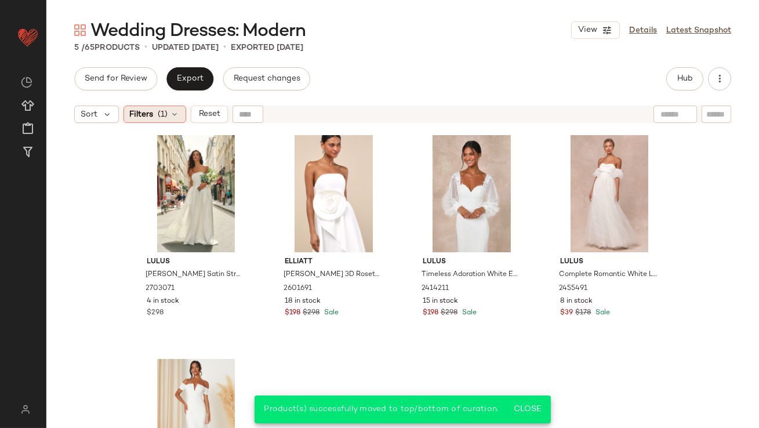
click at [166, 121] on div "Filters (1)" at bounding box center [155, 114] width 63 height 17
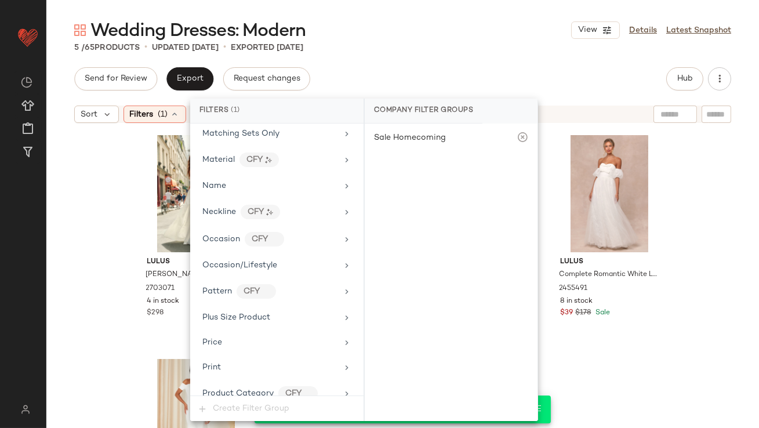
scroll to position [805, 0]
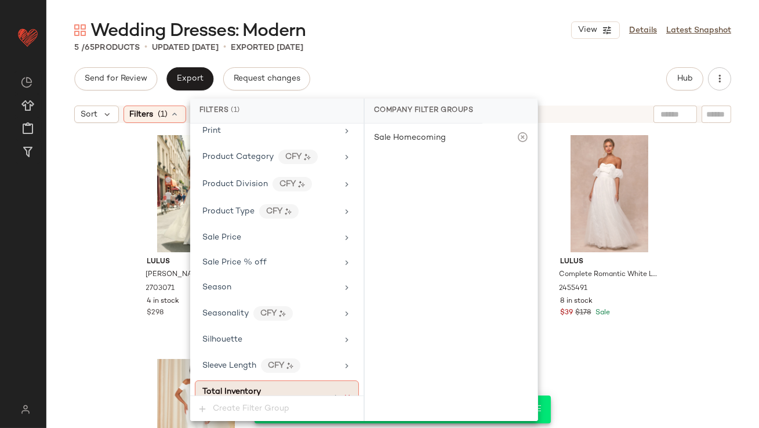
click at [345, 393] on icon at bounding box center [347, 397] width 8 height 8
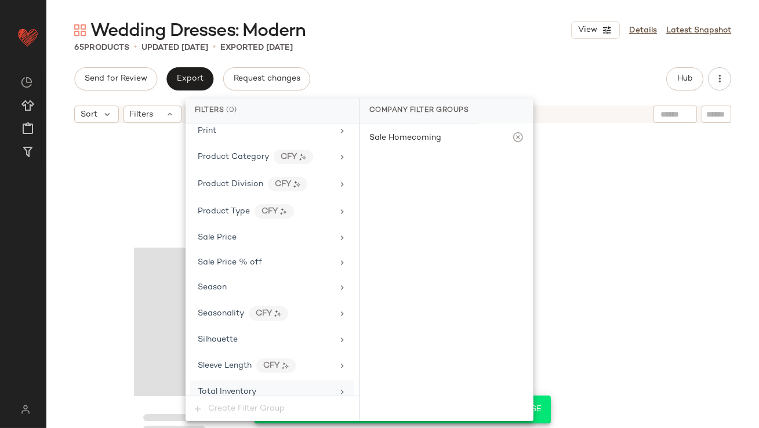
click at [466, 65] on div "Wedding Dresses: Modern View Details Latest Snapshot 65 Products • updated [DAT…" at bounding box center [402, 223] width 713 height 409
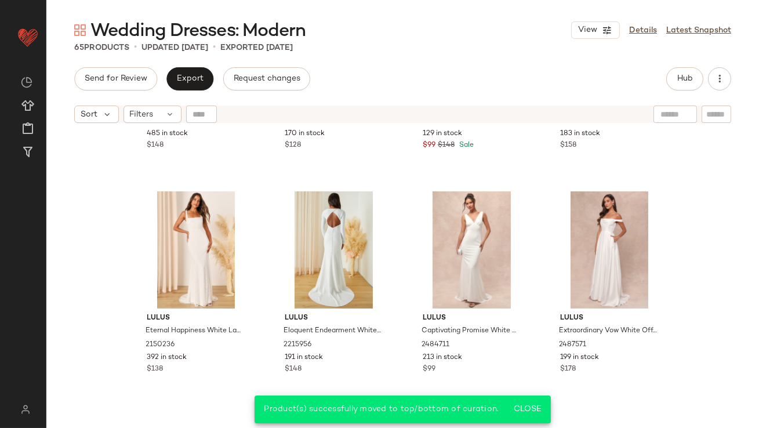
scroll to position [0, 0]
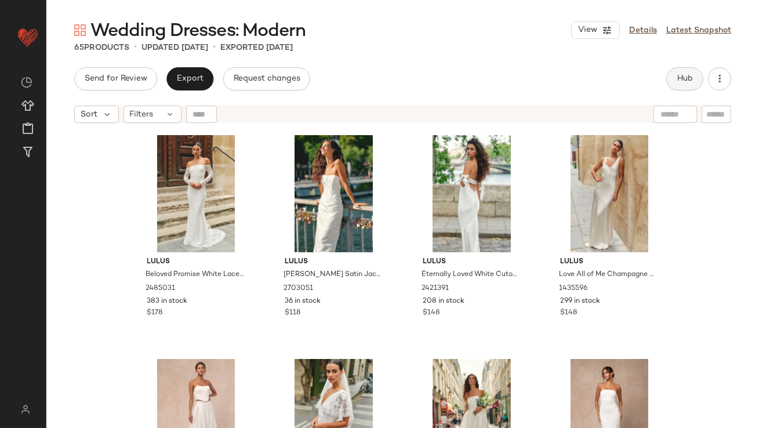
click at [686, 77] on span "Hub" at bounding box center [685, 78] width 16 height 9
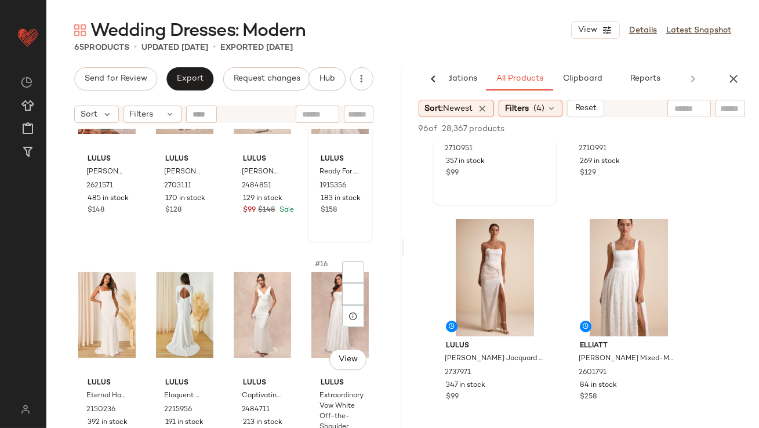
scroll to position [720, 0]
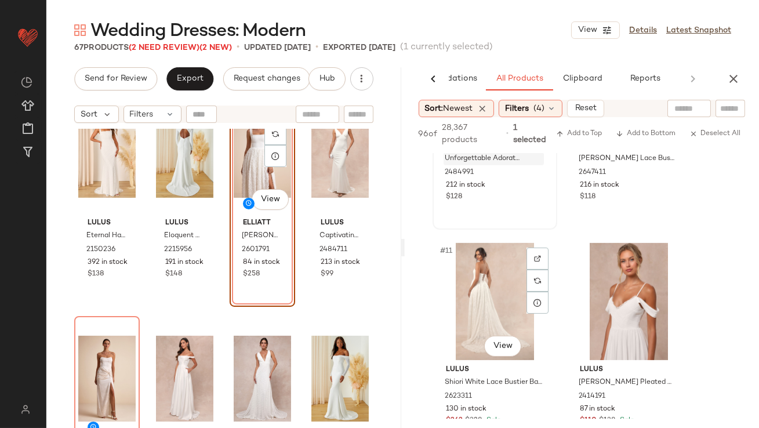
scroll to position [1069, 0]
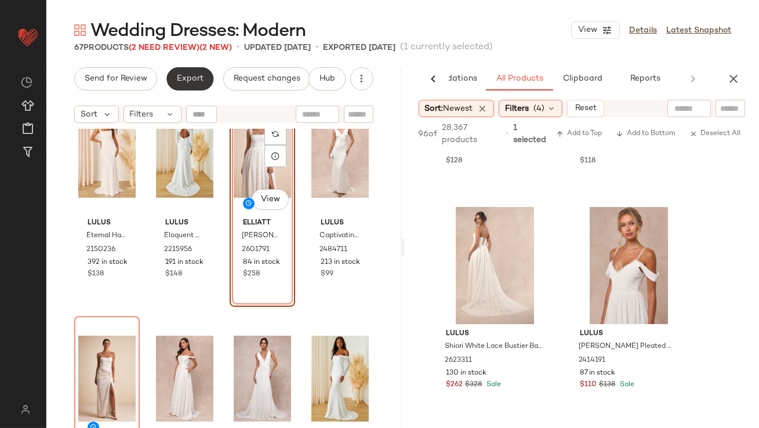
click at [191, 75] on span "Export" at bounding box center [189, 78] width 27 height 9
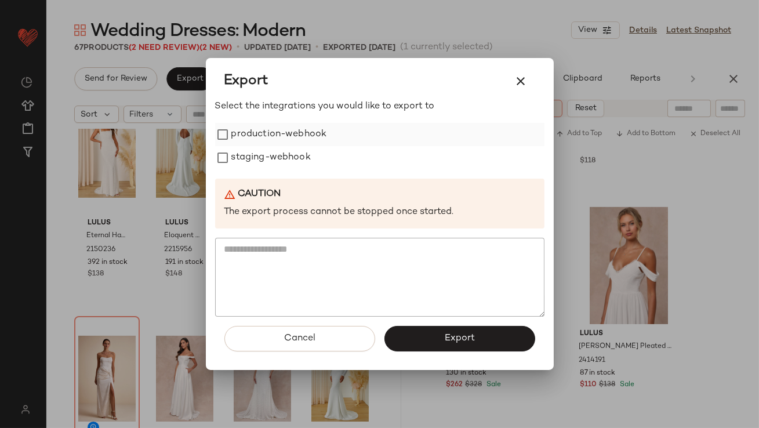
click at [283, 142] on label "production-webhook" at bounding box center [279, 134] width 96 height 23
click at [283, 158] on label "staging-webhook" at bounding box center [270, 157] width 79 height 23
click at [447, 339] on span "Export" at bounding box center [459, 338] width 31 height 11
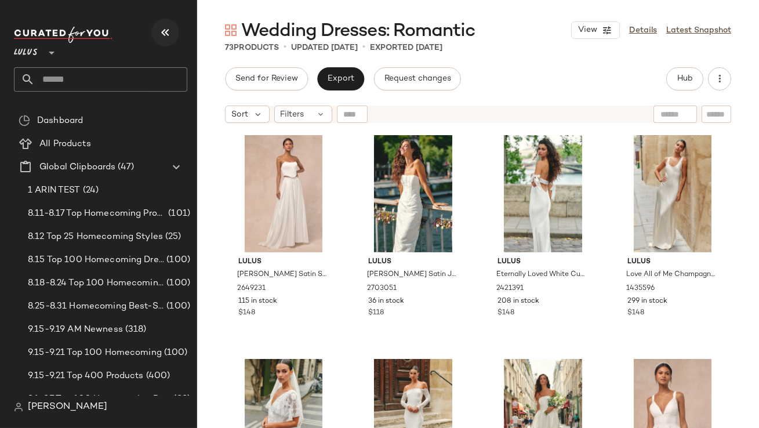
click at [164, 34] on icon "button" at bounding box center [165, 33] width 14 height 14
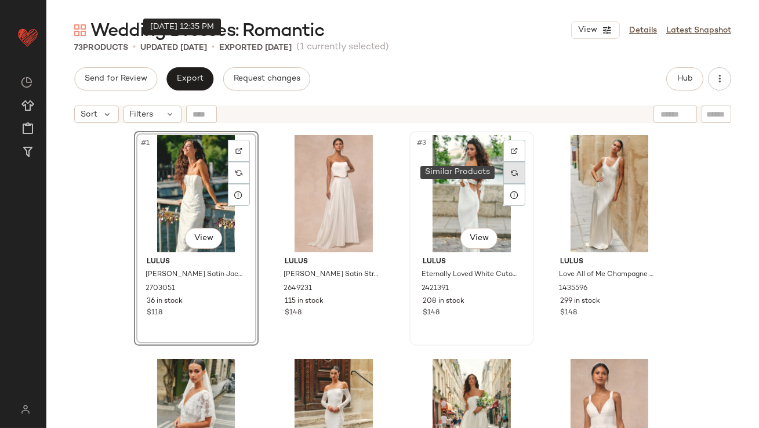
click at [523, 179] on div "#3 View" at bounding box center [472, 193] width 117 height 117
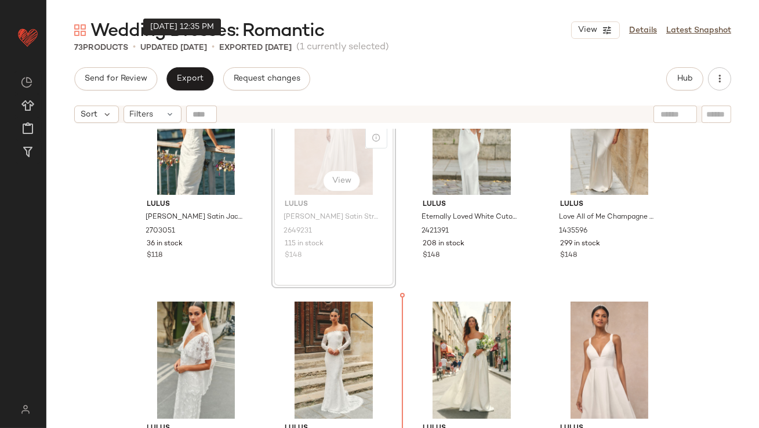
scroll to position [92, 0]
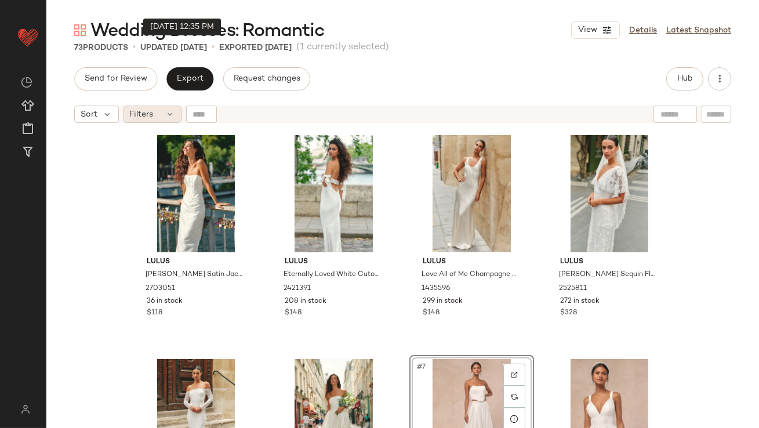
click at [151, 117] on span "Filters" at bounding box center [142, 114] width 24 height 12
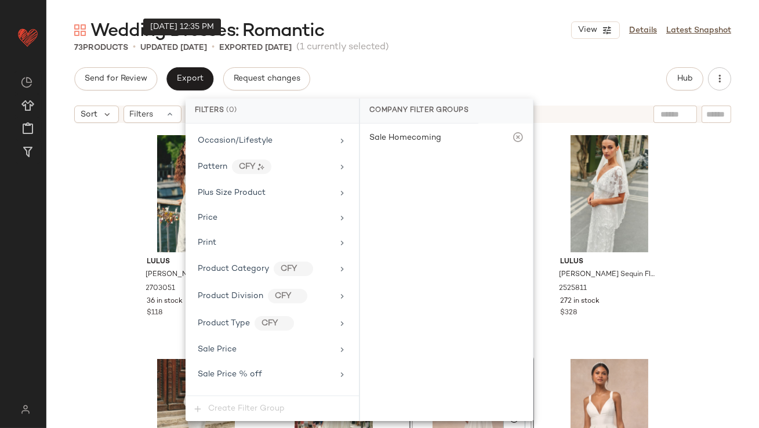
scroll to position [837, 0]
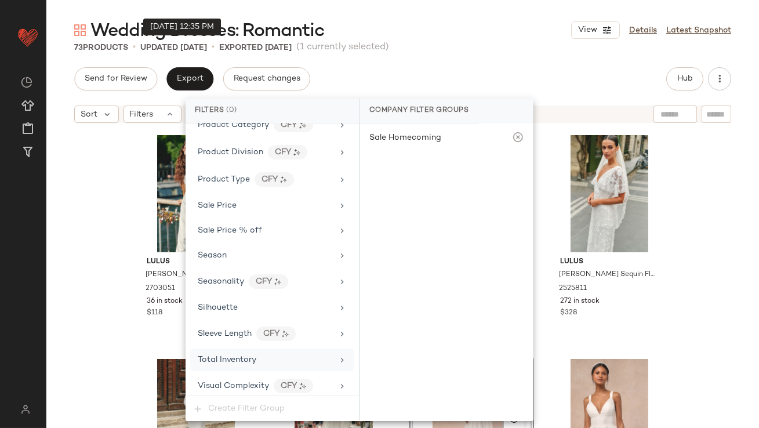
click at [303, 360] on div "Total Inventory" at bounding box center [265, 360] width 135 height 12
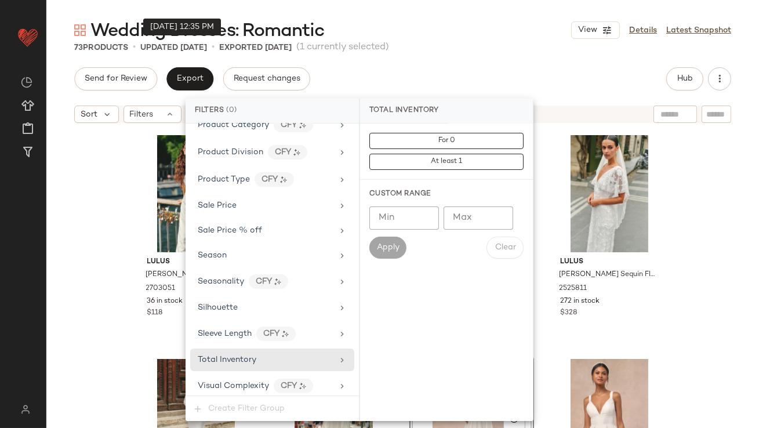
click at [505, 219] on input "Max" at bounding box center [479, 217] width 70 height 23
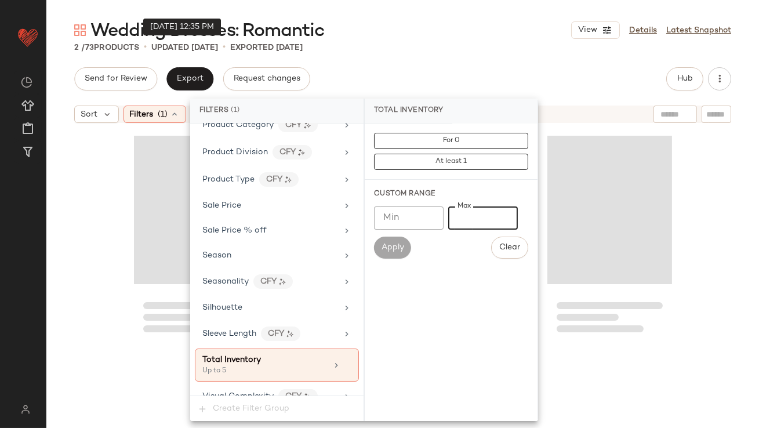
type input "*"
click at [450, 14] on main "Wedding Dresses: Romantic View Details Latest Snapshot 2 / 73 Products • update…" at bounding box center [379, 214] width 759 height 428
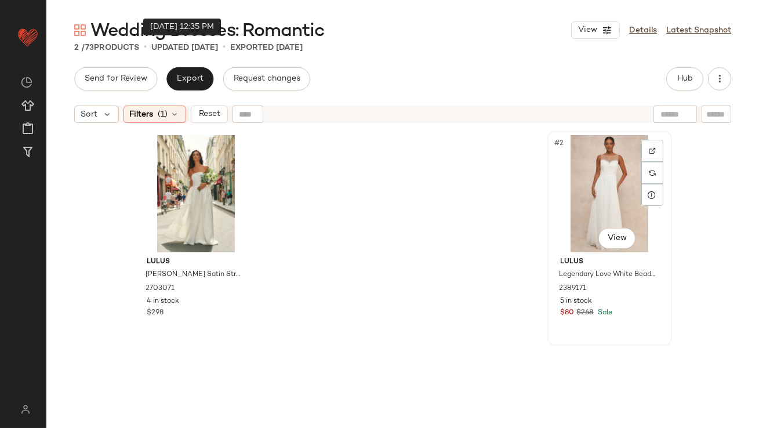
click at [607, 190] on div "#2 View" at bounding box center [610, 193] width 117 height 117
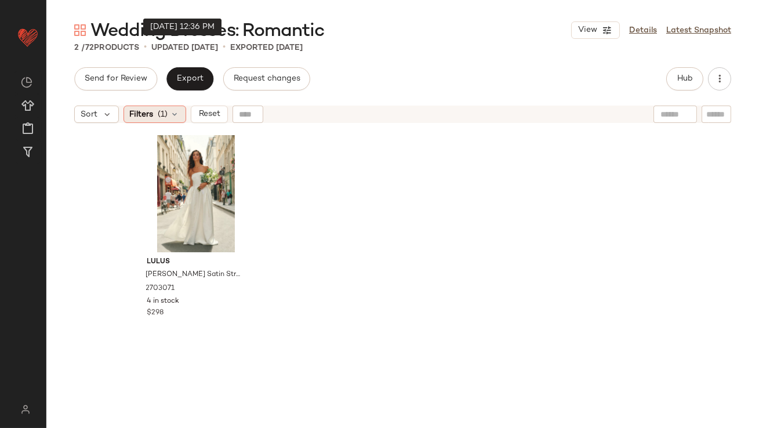
click at [159, 113] on span "(1)" at bounding box center [163, 114] width 10 height 12
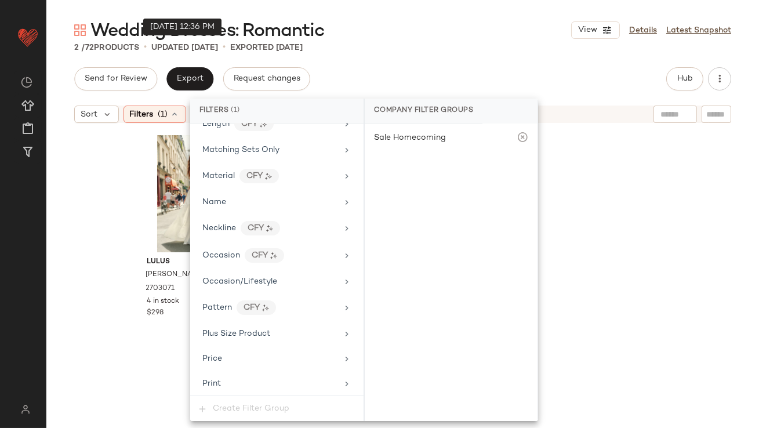
scroll to position [847, 0]
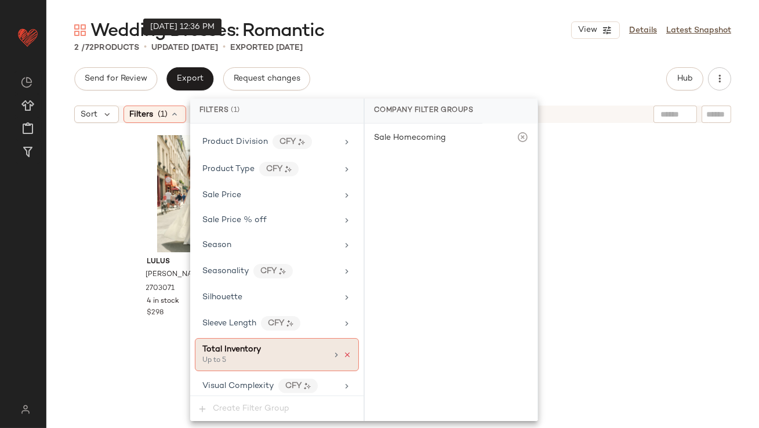
click at [343, 351] on icon at bounding box center [347, 355] width 8 height 8
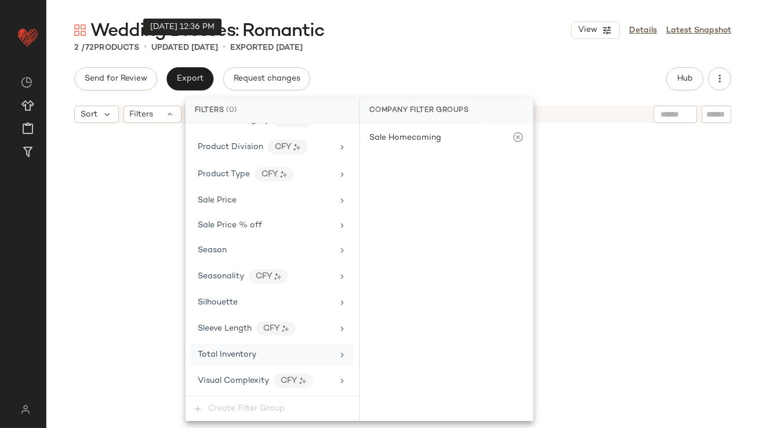
scroll to position [837, 0]
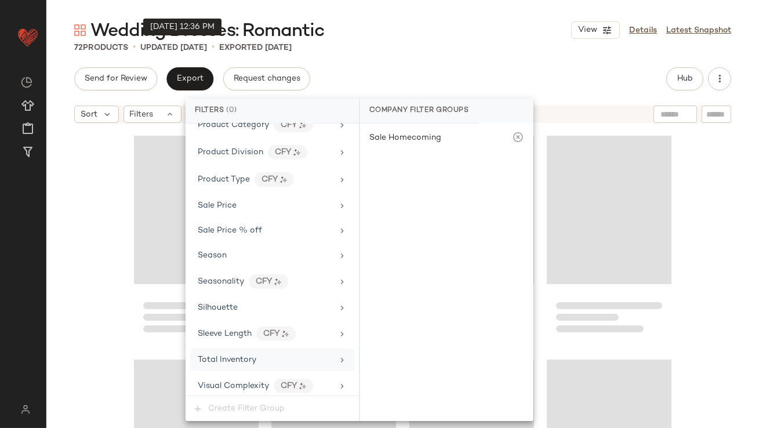
click at [307, 360] on div "Total Inventory" at bounding box center [265, 360] width 135 height 12
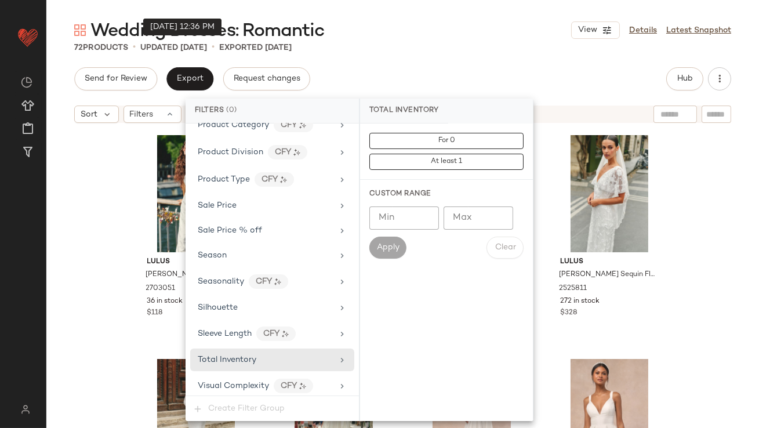
click at [474, 213] on input "Max" at bounding box center [479, 217] width 70 height 23
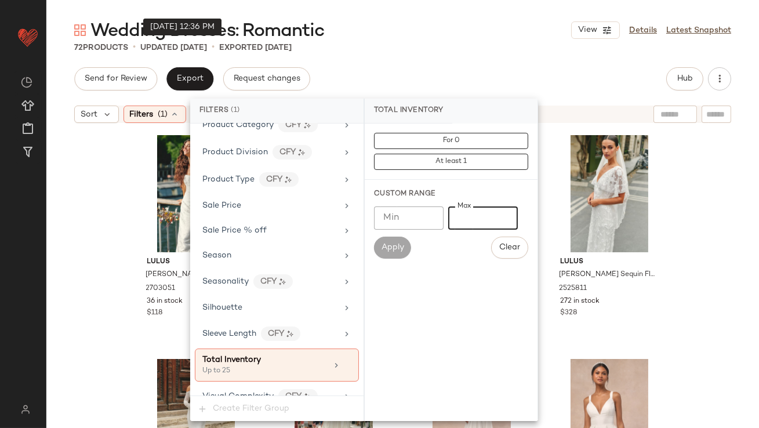
scroll to position [847, 0]
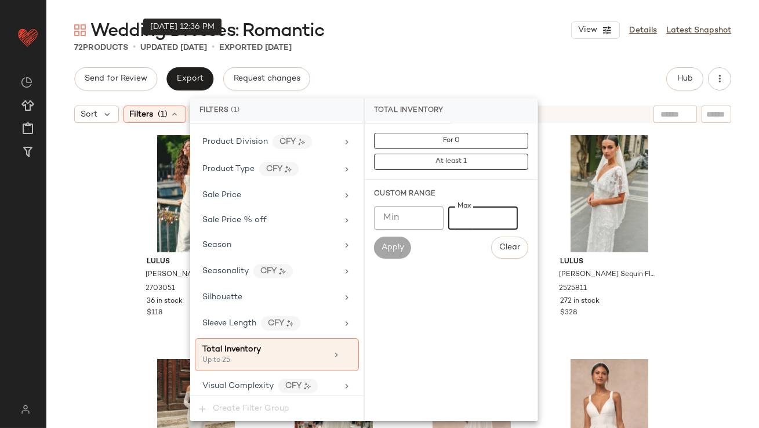
type input "**"
click at [448, 61] on div "Wedding Dresses: Romantic View Details Latest Snapshot 72 Products • updated [D…" at bounding box center [402, 223] width 713 height 409
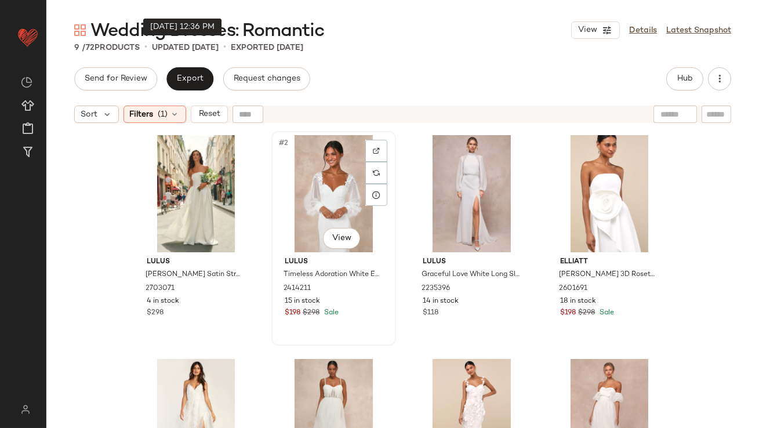
click at [310, 202] on div "#2 View" at bounding box center [333, 193] width 117 height 117
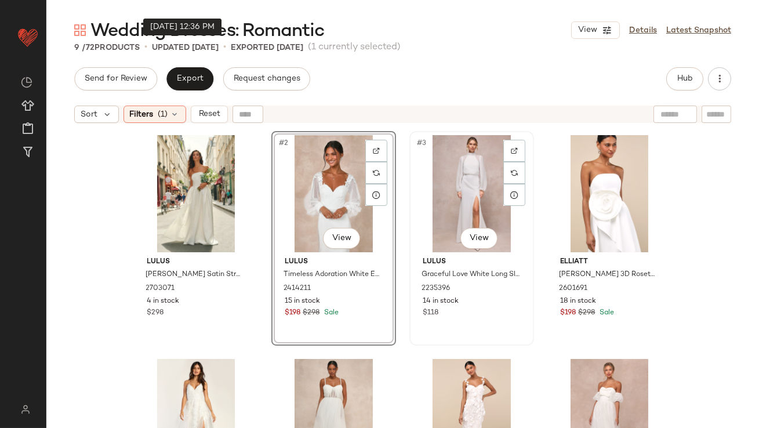
scroll to position [345, 0]
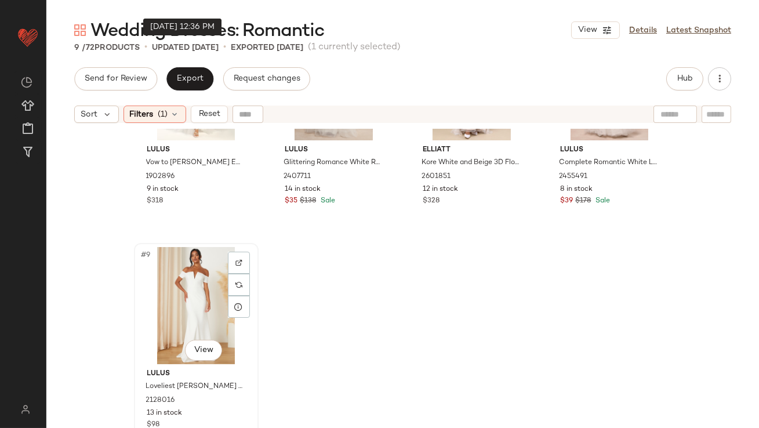
click at [182, 316] on div "#9 View" at bounding box center [196, 305] width 117 height 117
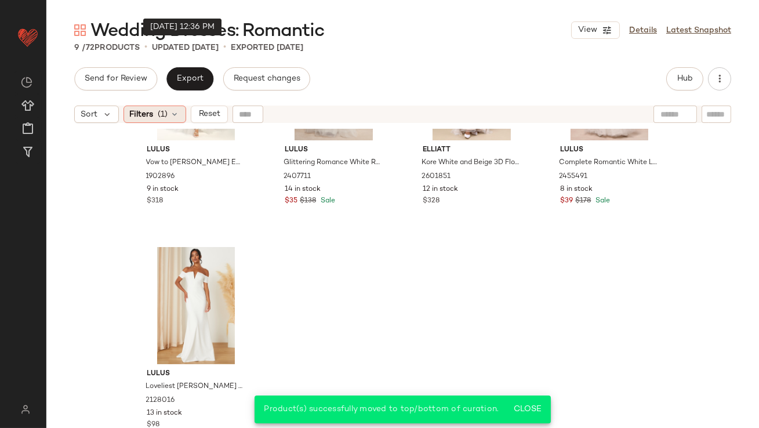
click at [160, 115] on span "(1)" at bounding box center [163, 114] width 10 height 12
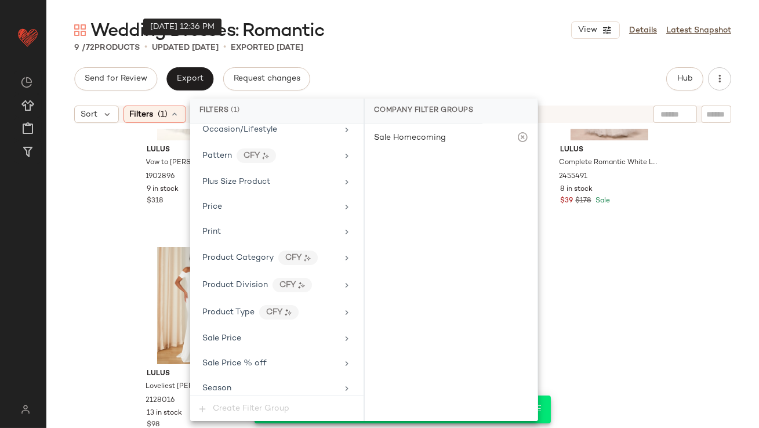
scroll to position [847, 0]
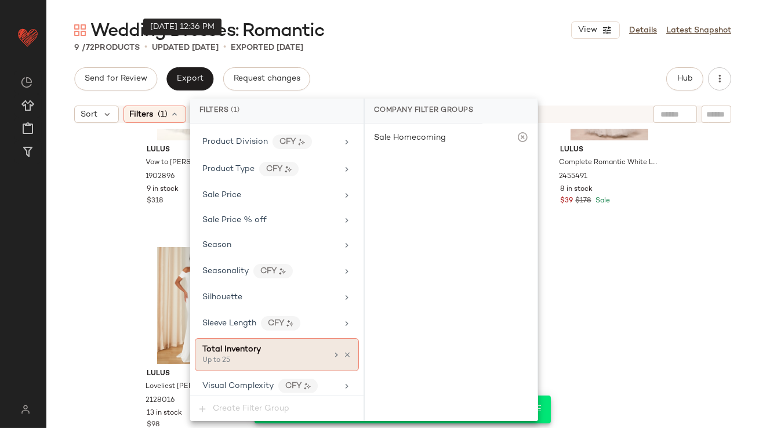
click at [343, 351] on icon at bounding box center [347, 355] width 8 height 8
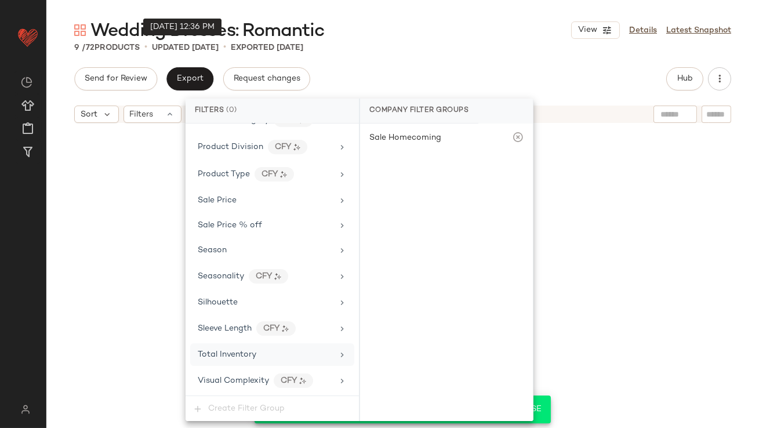
scroll to position [837, 0]
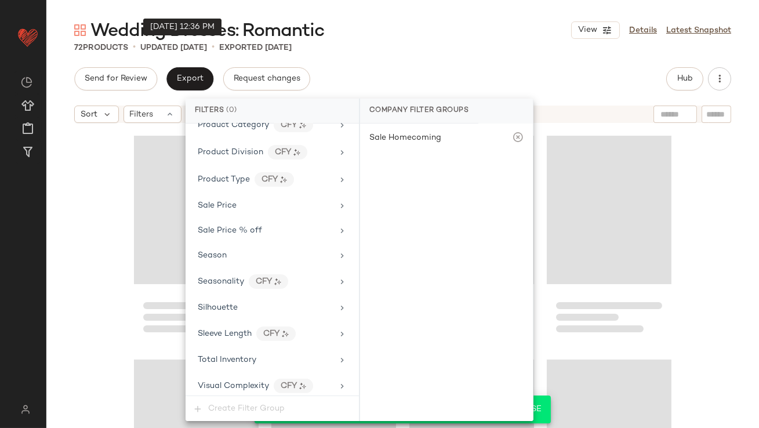
click at [420, 57] on div "Wedding Dresses: Romantic View Details Latest Snapshot 72 Products • updated [D…" at bounding box center [402, 223] width 713 height 409
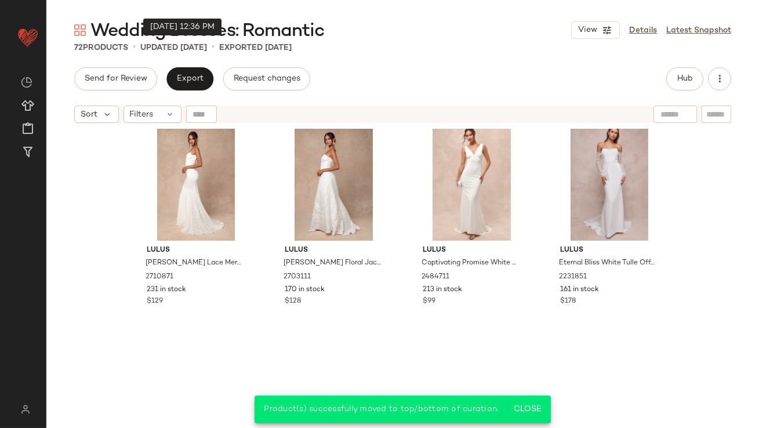
scroll to position [0, 0]
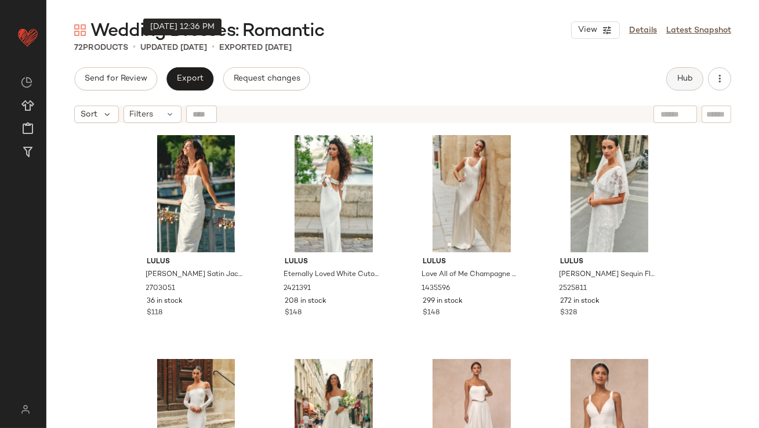
click at [681, 71] on button "Hub" at bounding box center [684, 78] width 37 height 23
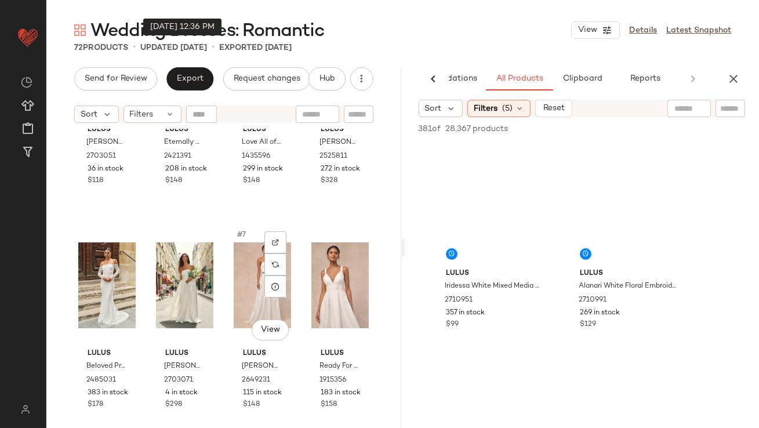
scroll to position [227, 0]
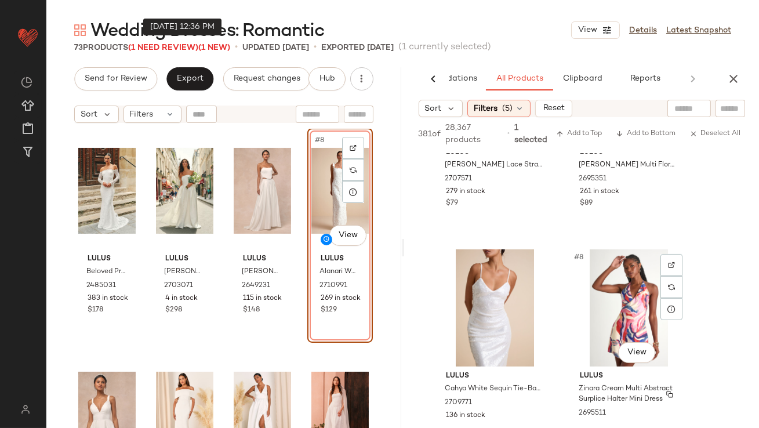
scroll to position [682, 0]
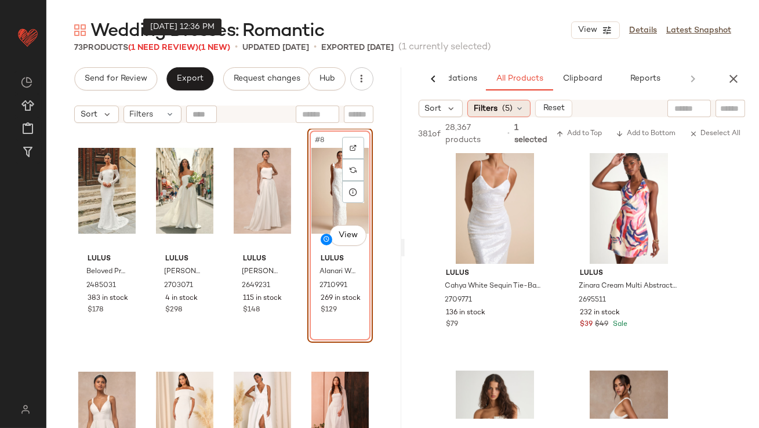
click at [483, 111] on span "Filters" at bounding box center [486, 109] width 24 height 12
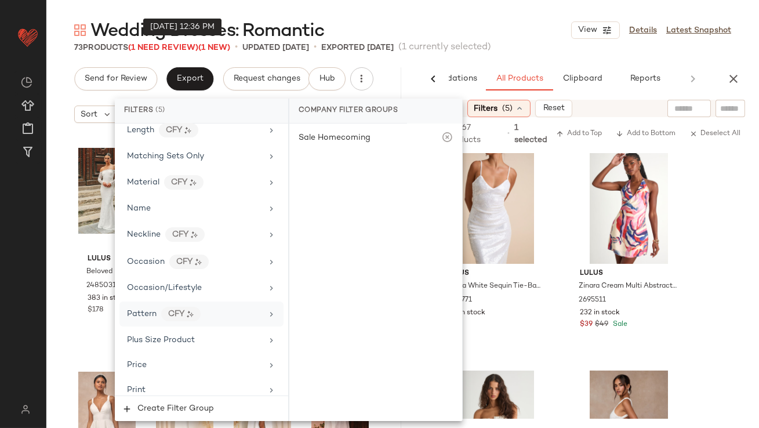
scroll to position [623, 0]
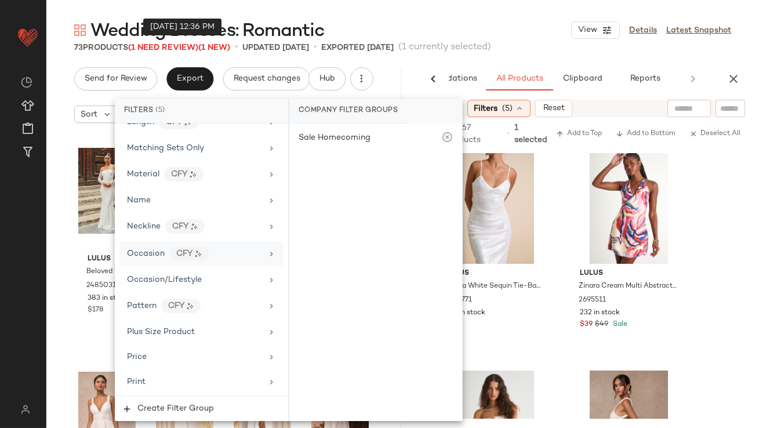
click at [132, 253] on span "Occasion" at bounding box center [146, 253] width 38 height 9
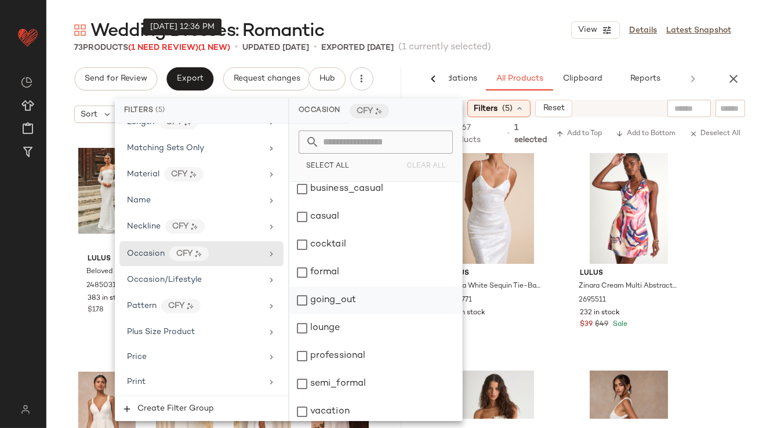
scroll to position [39, 0]
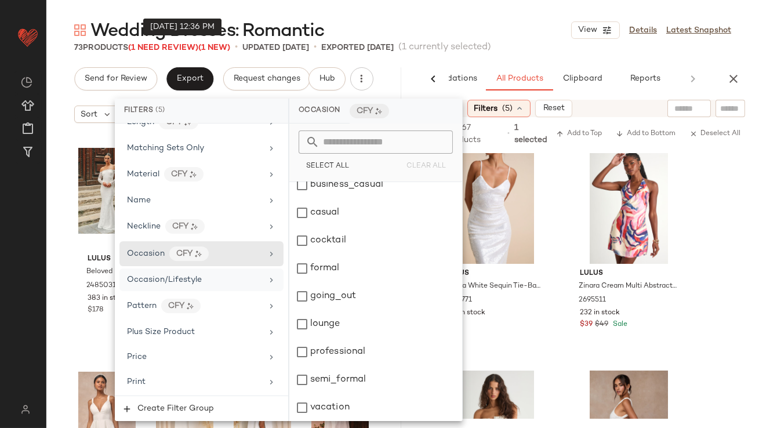
click at [183, 275] on span "Occasion/Lifestyle" at bounding box center [164, 279] width 75 height 9
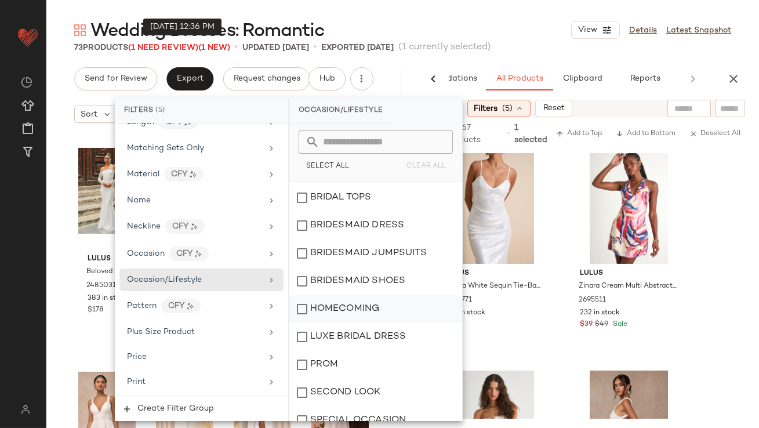
scroll to position [405, 0]
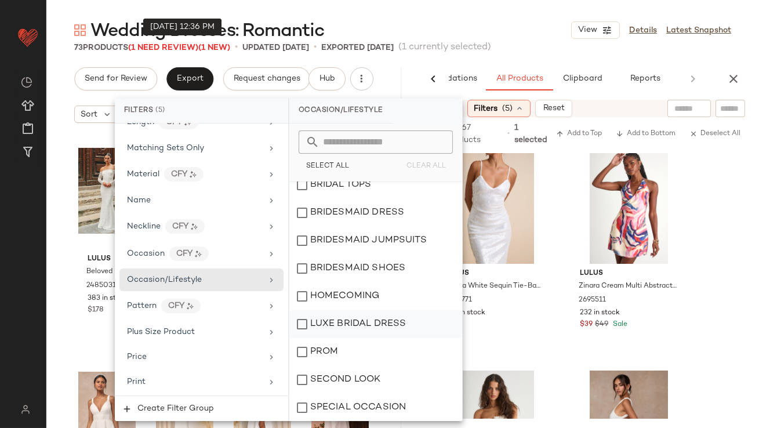
click at [378, 320] on div "LUXE BRIDAL DRESS" at bounding box center [375, 324] width 173 height 28
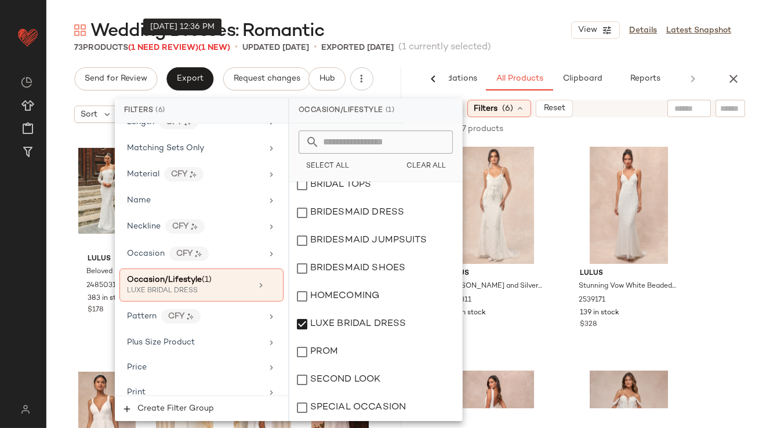
click at [527, 33] on div "Wedding Dresses: Romantic View Details Latest Snapshot" at bounding box center [402, 30] width 713 height 23
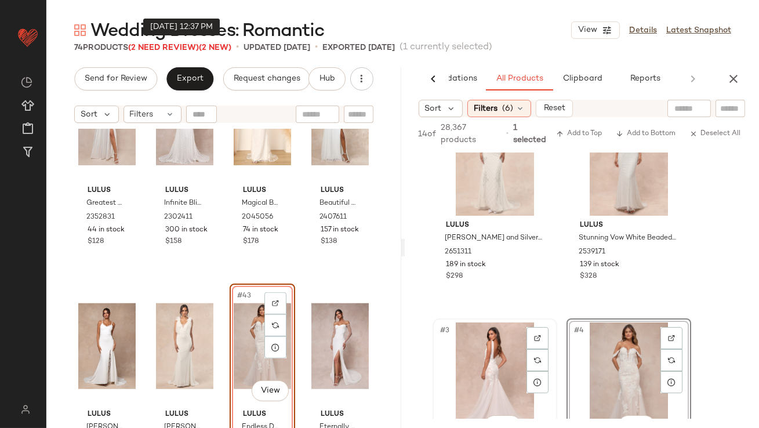
scroll to position [0, 0]
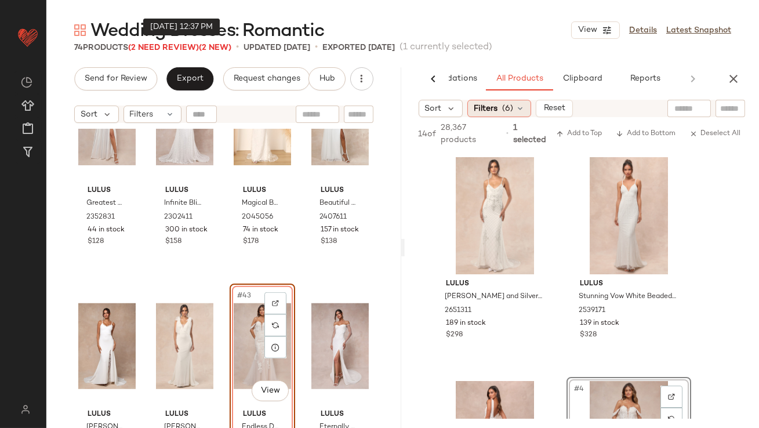
click at [502, 115] on div "Filters (6)" at bounding box center [499, 108] width 64 height 17
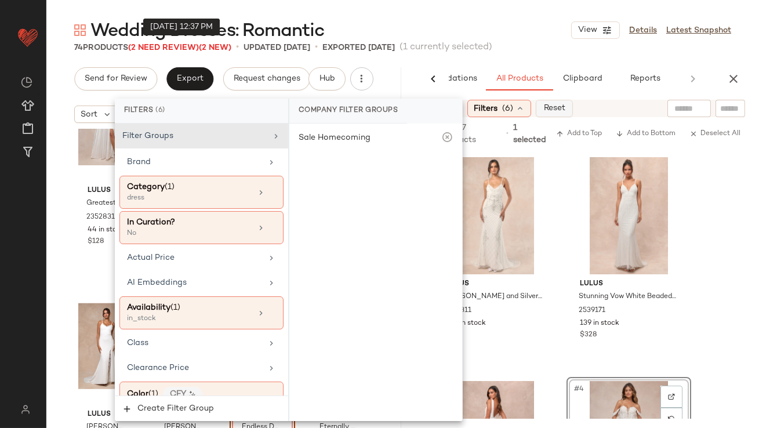
click at [567, 106] on button "Reset" at bounding box center [554, 108] width 37 height 17
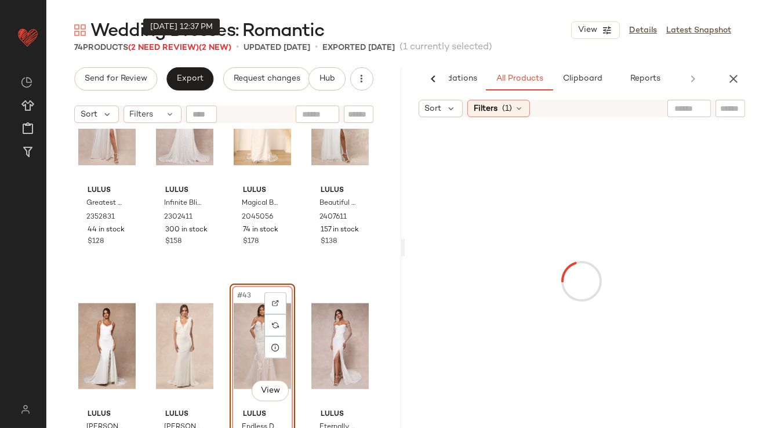
click at [691, 111] on div at bounding box center [689, 108] width 43 height 17
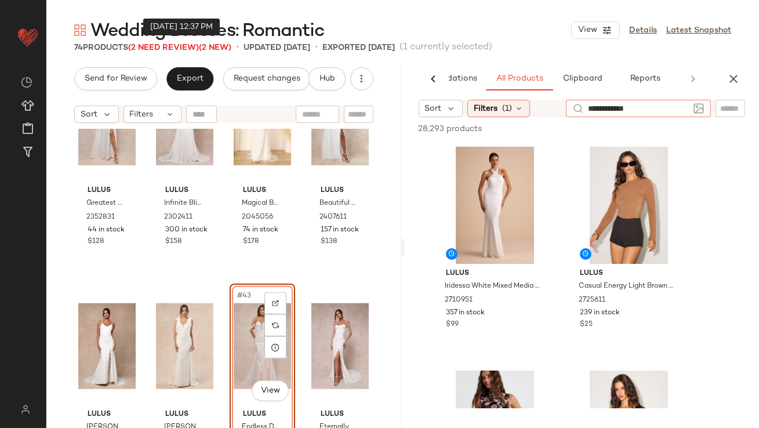
type input "**********"
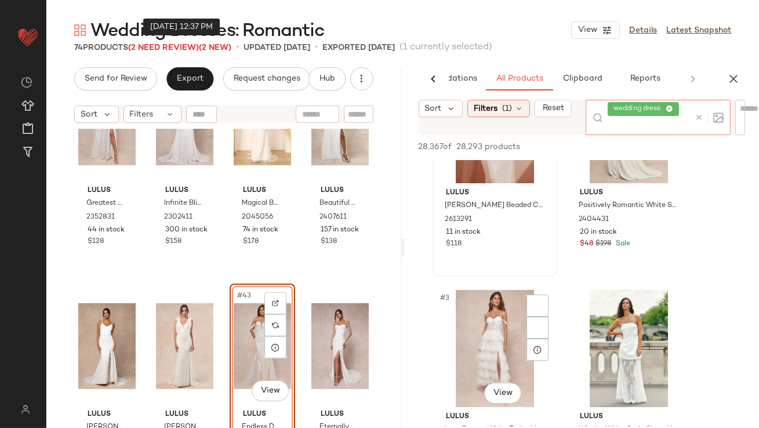
scroll to position [188, 0]
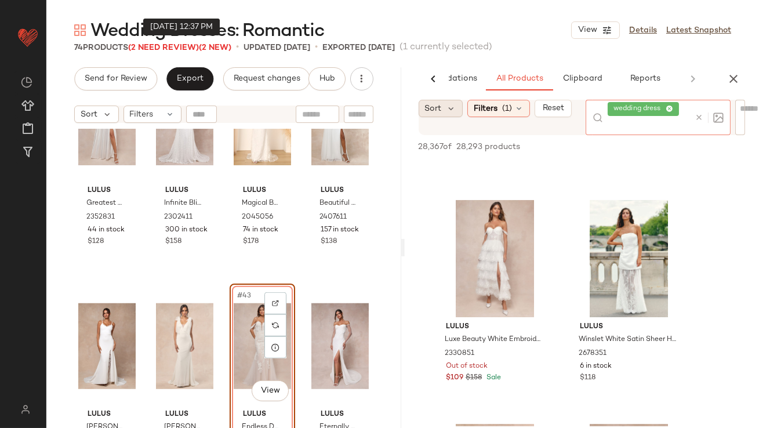
click at [438, 105] on span "Sort" at bounding box center [433, 109] width 17 height 12
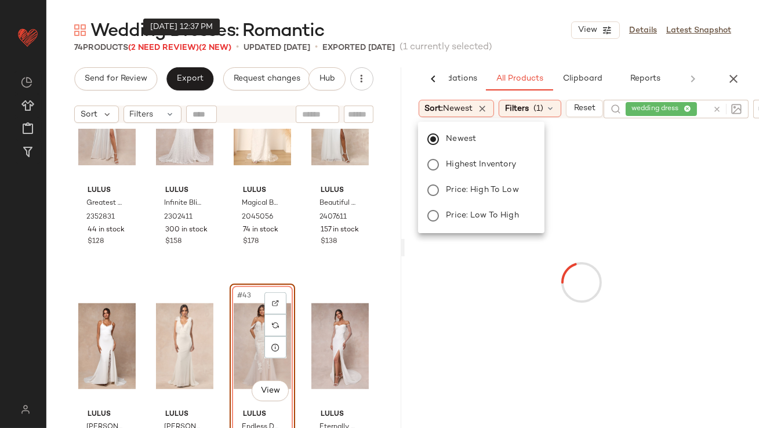
click at [515, 23] on div "Wedding Dresses: Romantic View Details Latest Snapshot" at bounding box center [402, 30] width 713 height 23
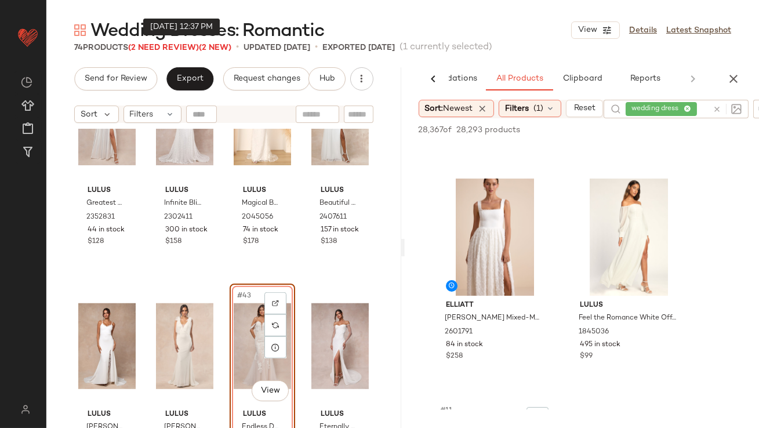
scroll to position [992, 0]
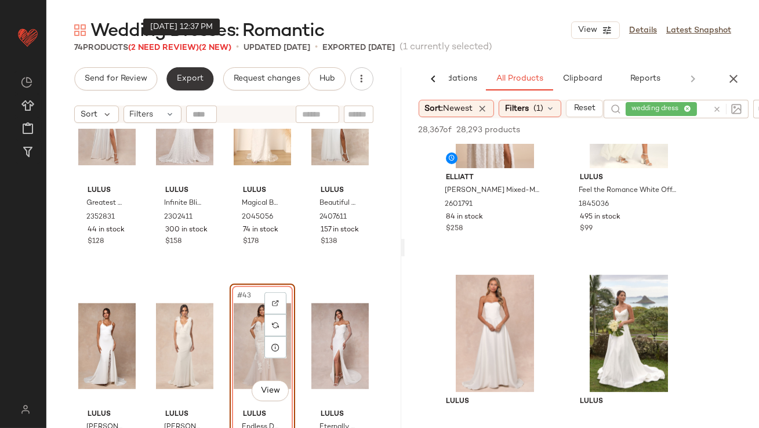
click at [195, 68] on button "Export" at bounding box center [189, 78] width 47 height 23
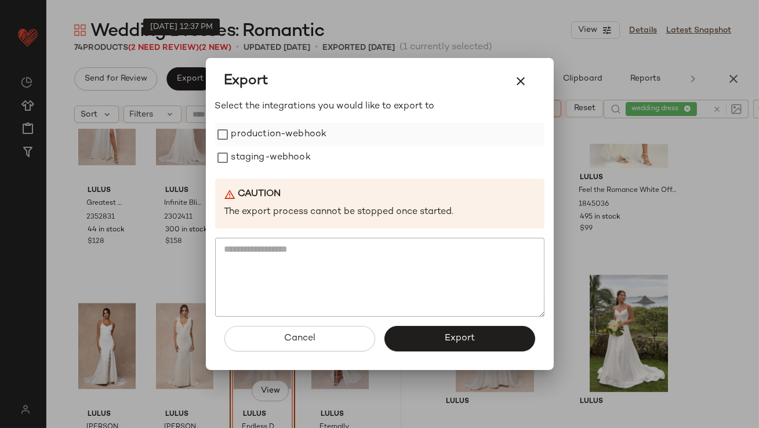
click at [258, 137] on label "production-webhook" at bounding box center [279, 134] width 96 height 23
click at [259, 161] on label "staging-webhook" at bounding box center [270, 157] width 79 height 23
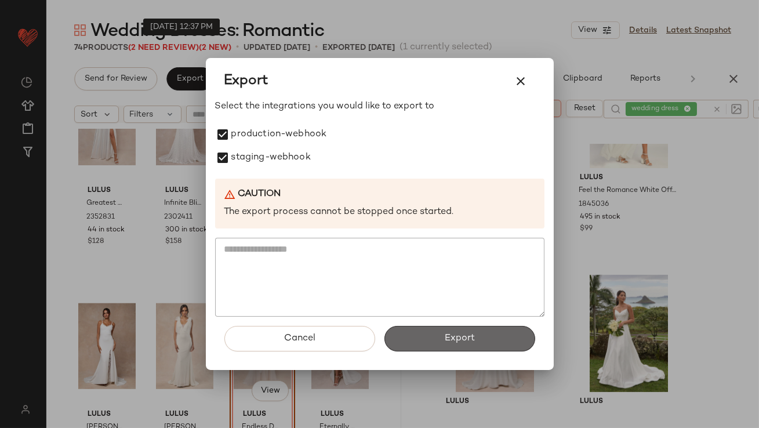
click at [503, 350] on button "Export" at bounding box center [460, 339] width 151 height 26
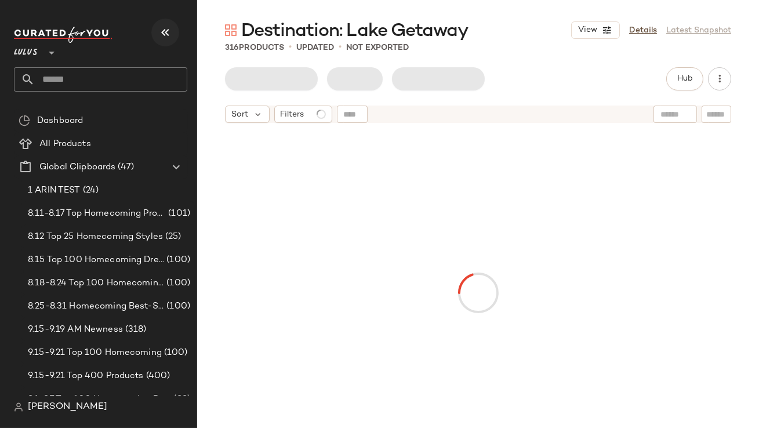
click at [162, 29] on icon "button" at bounding box center [165, 33] width 14 height 14
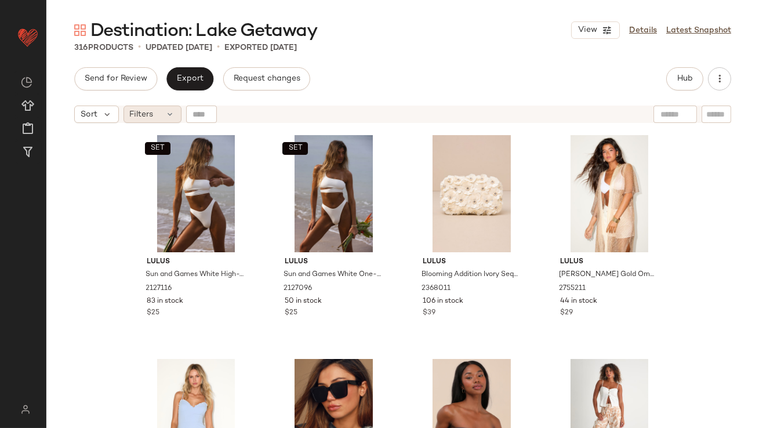
click at [159, 120] on div "Filters" at bounding box center [153, 114] width 58 height 17
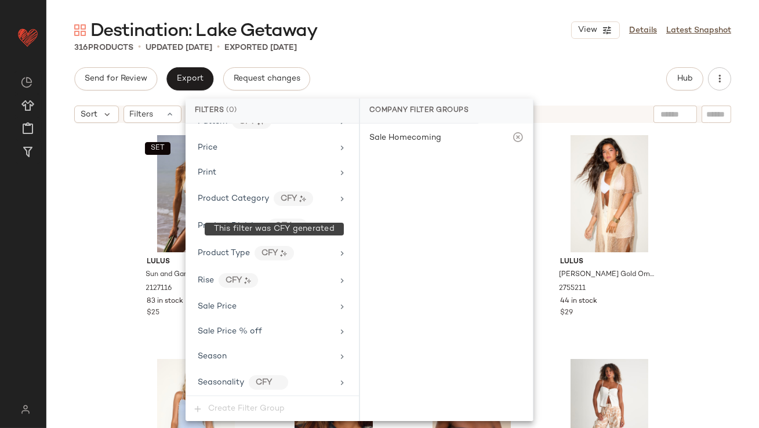
scroll to position [866, 0]
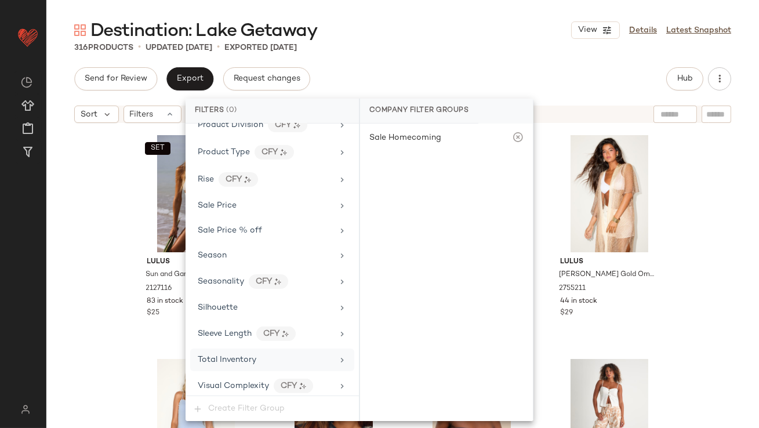
click at [235, 356] on span "Total Inventory" at bounding box center [227, 360] width 59 height 9
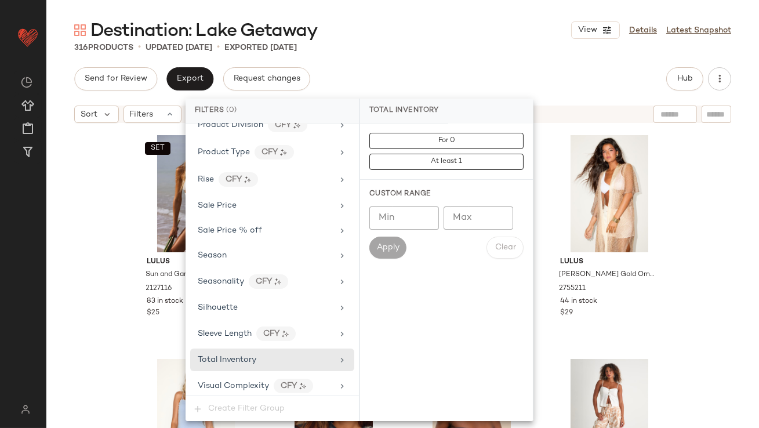
click at [465, 211] on input "Max" at bounding box center [479, 217] width 70 height 23
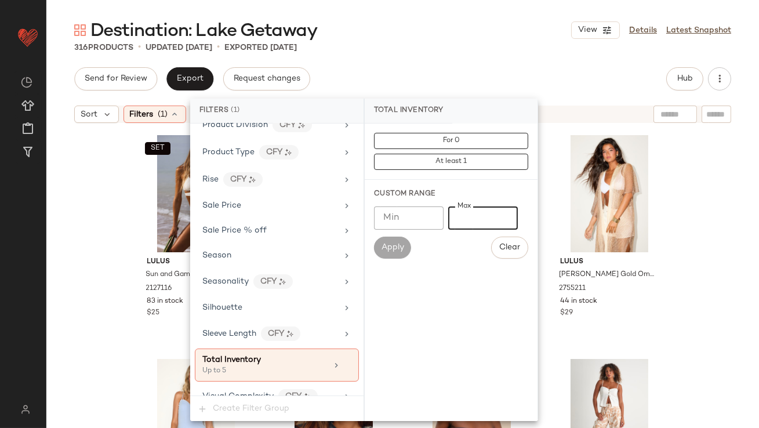
type input "*"
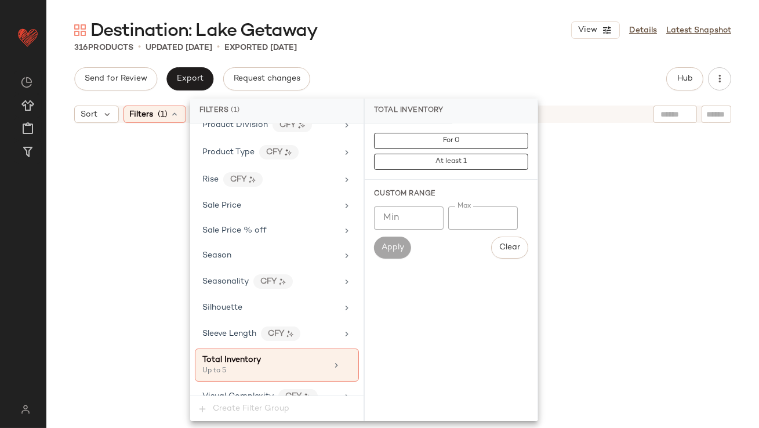
click at [503, 63] on div "Destination: Lake Getaway View Details Latest Snapshot 316 Products • updated […" at bounding box center [402, 223] width 713 height 409
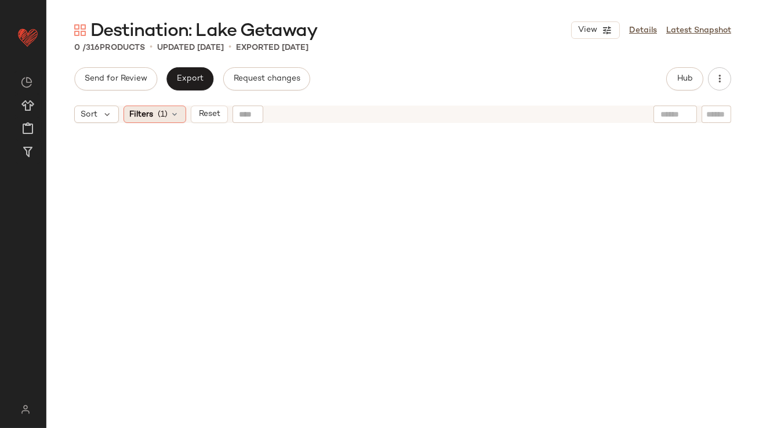
click at [135, 117] on span "Filters" at bounding box center [142, 114] width 24 height 12
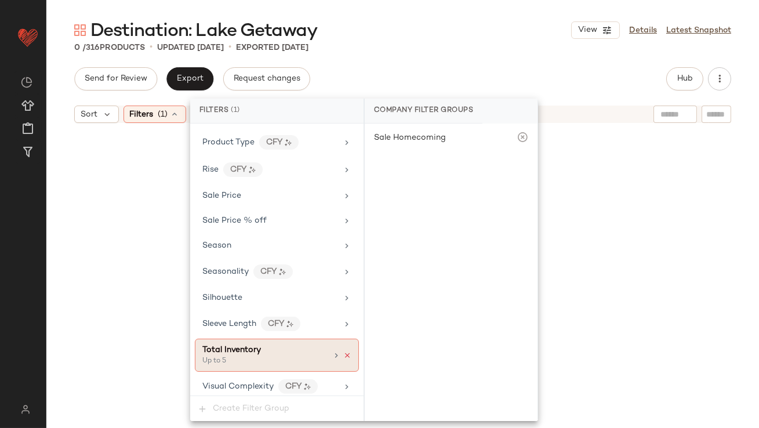
click at [343, 351] on icon at bounding box center [347, 355] width 8 height 8
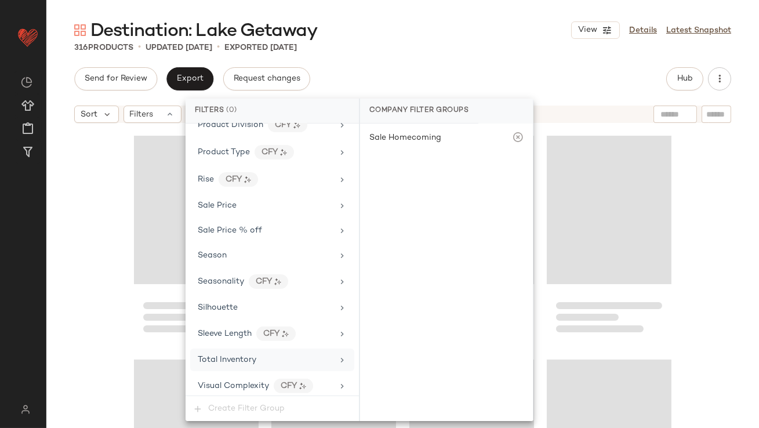
click at [443, 72] on div "Send for Review Export Request changes Hub" at bounding box center [402, 78] width 657 height 23
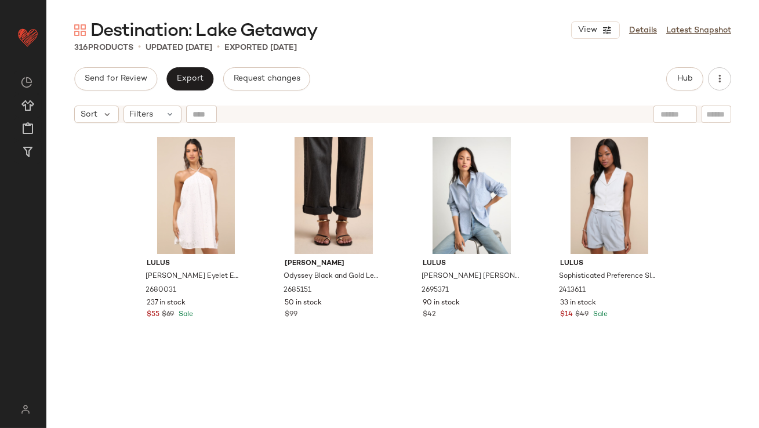
scroll to position [0, 0]
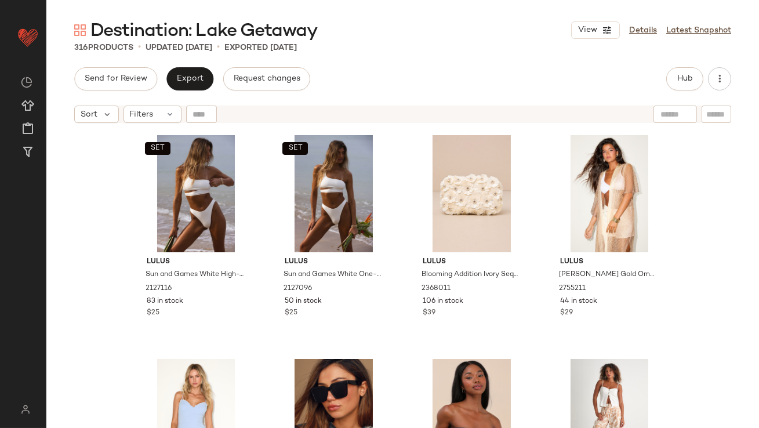
click at [669, 70] on div "Hub" at bounding box center [684, 78] width 37 height 23
click at [669, 74] on button "Hub" at bounding box center [684, 78] width 37 height 23
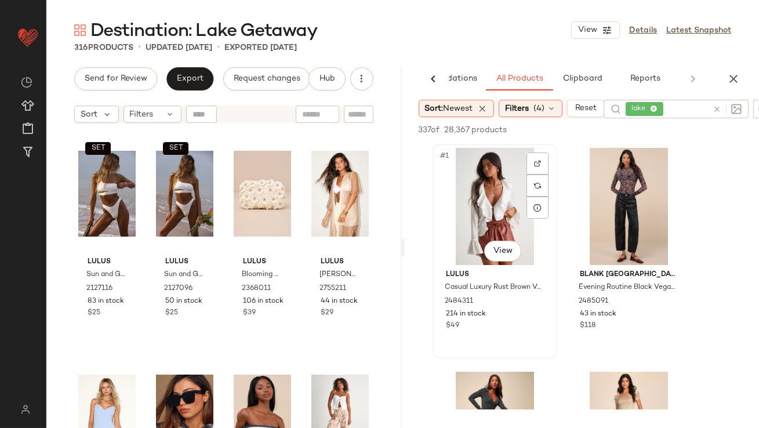
scroll to position [193, 0]
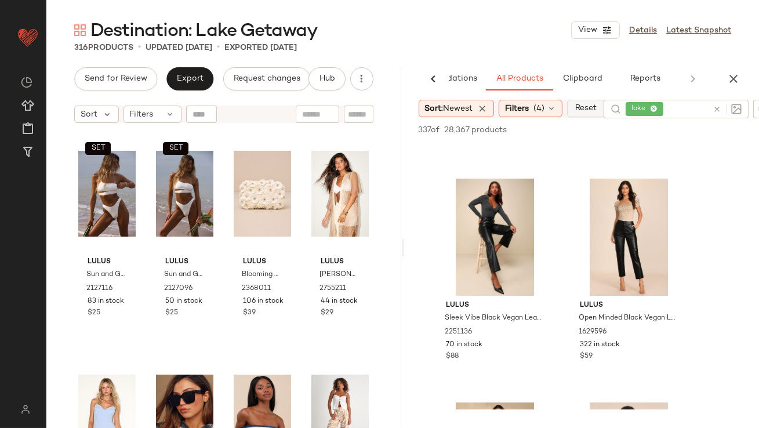
click at [582, 104] on span "Reset" at bounding box center [586, 108] width 22 height 9
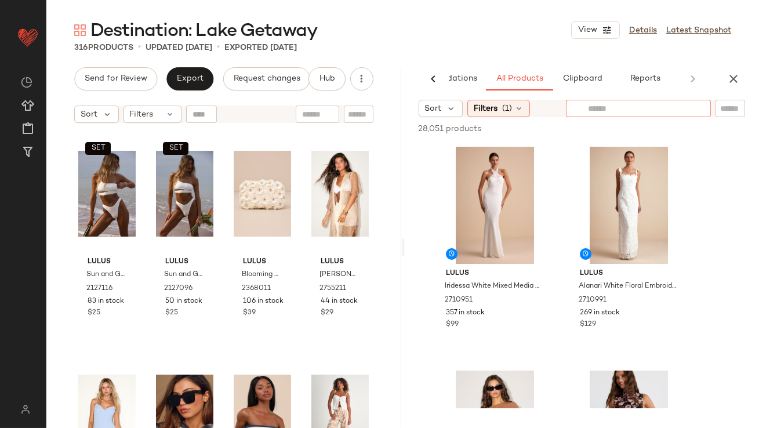
click at [706, 111] on div at bounding box center [638, 108] width 145 height 17
type input "****"
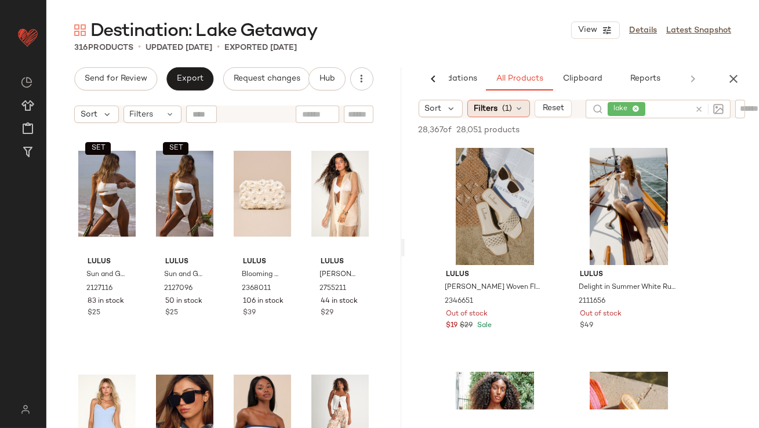
click at [491, 114] on span "Filters" at bounding box center [486, 109] width 24 height 12
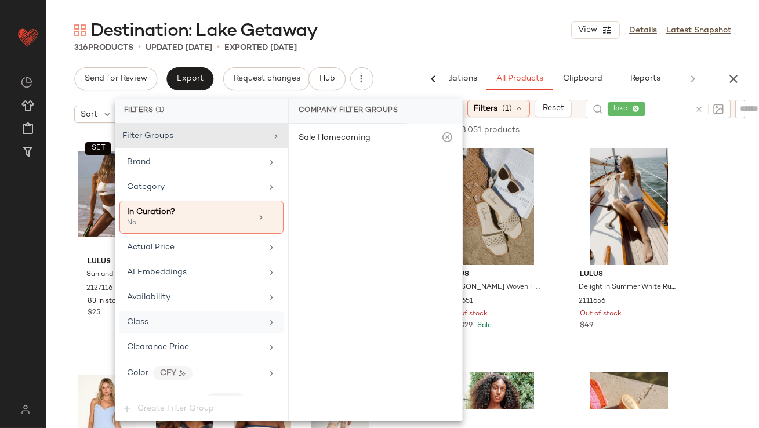
scroll to position [901, 0]
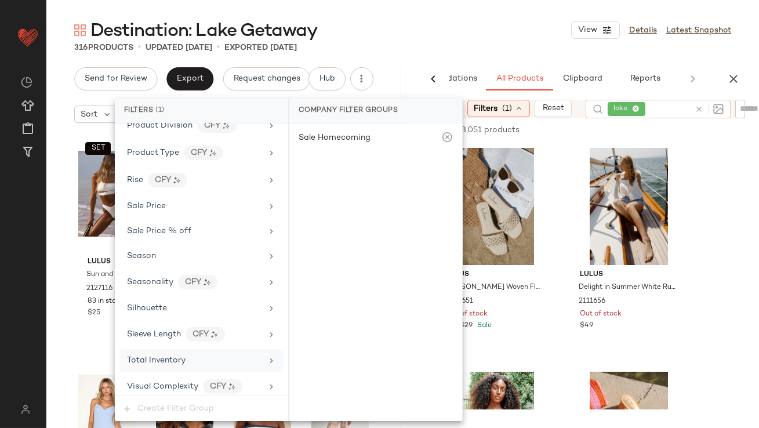
click at [168, 361] on div "Total Inventory" at bounding box center [156, 360] width 59 height 12
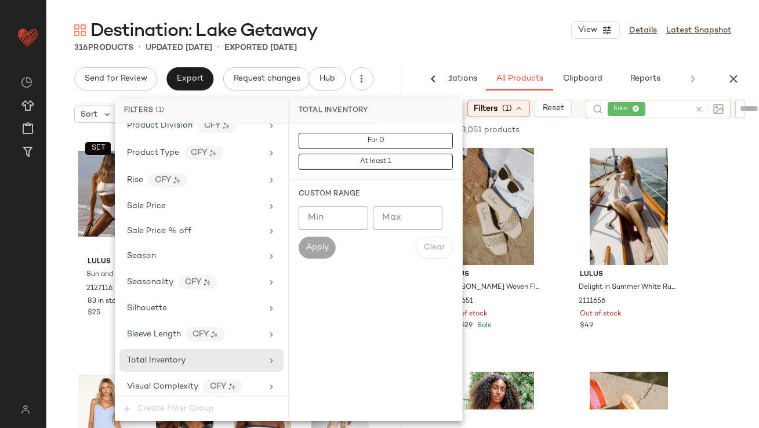
click at [408, 216] on input "Max" at bounding box center [408, 217] width 70 height 23
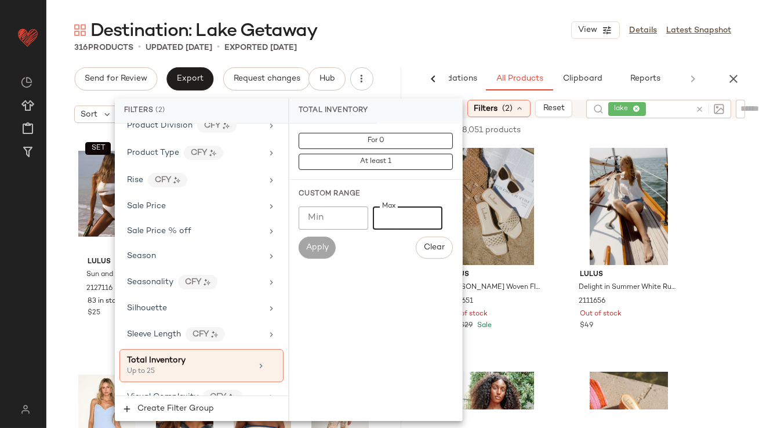
type input "**"
click at [527, 29] on div "Destination: Lake Getaway View Details Latest Snapshot" at bounding box center [402, 30] width 713 height 23
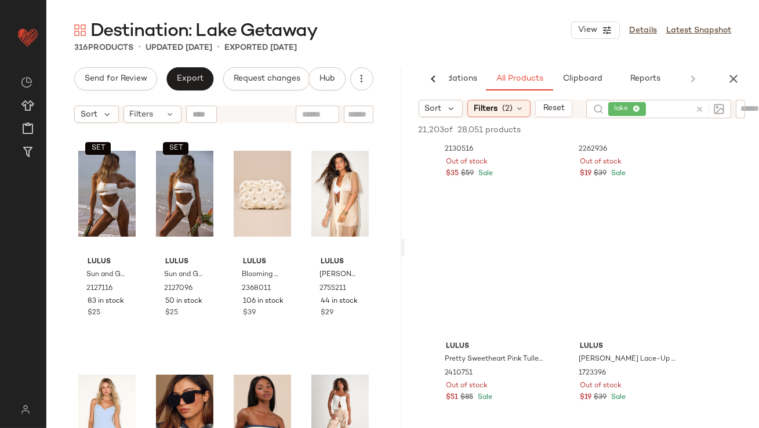
scroll to position [1630, 0]
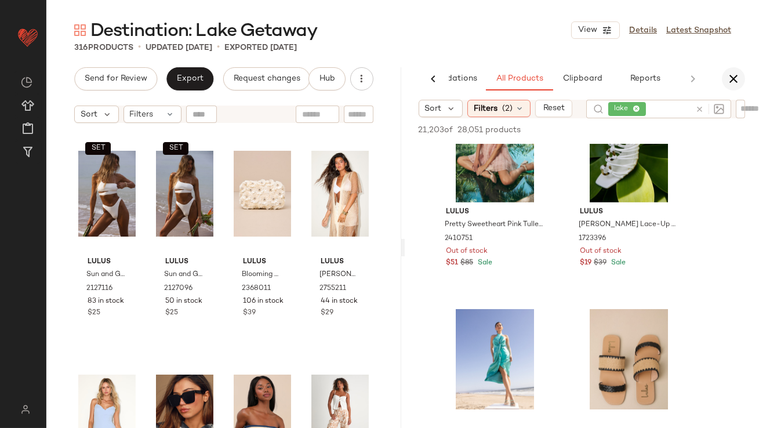
click at [735, 81] on icon "button" at bounding box center [734, 79] width 14 height 14
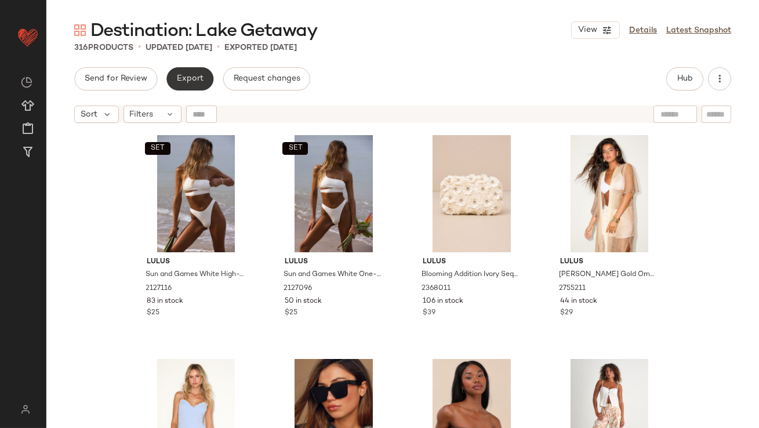
click at [193, 84] on button "Export" at bounding box center [189, 78] width 47 height 23
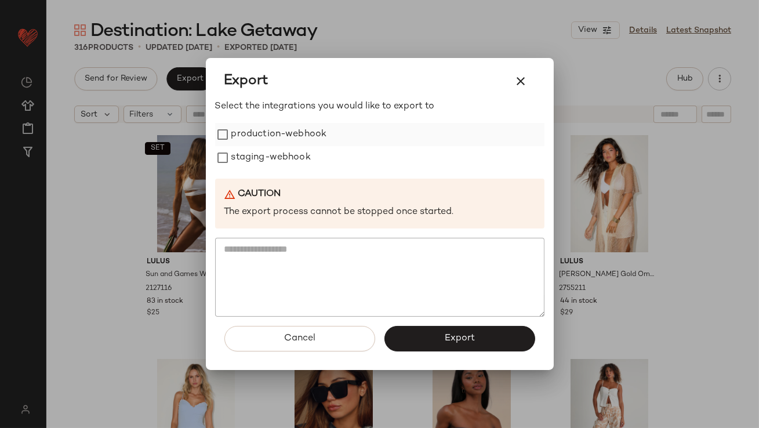
click at [267, 144] on label "production-webhook" at bounding box center [279, 134] width 96 height 23
click at [267, 166] on label "staging-webhook" at bounding box center [270, 157] width 79 height 23
click at [423, 329] on button "Export" at bounding box center [460, 339] width 151 height 26
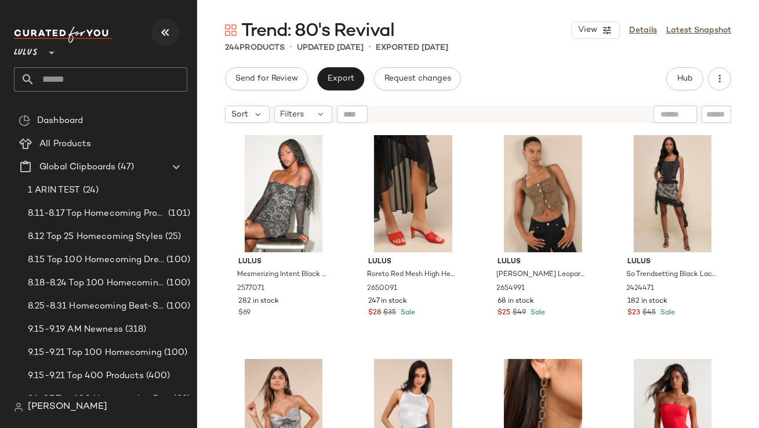
click at [154, 31] on button "button" at bounding box center [165, 33] width 28 height 28
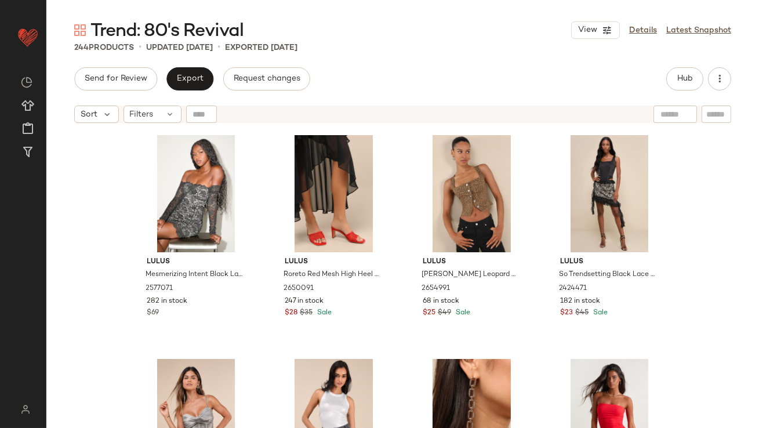
click at [151, 124] on div "Sort Filters" at bounding box center [402, 114] width 713 height 29
click at [151, 119] on span "Filters" at bounding box center [142, 114] width 24 height 12
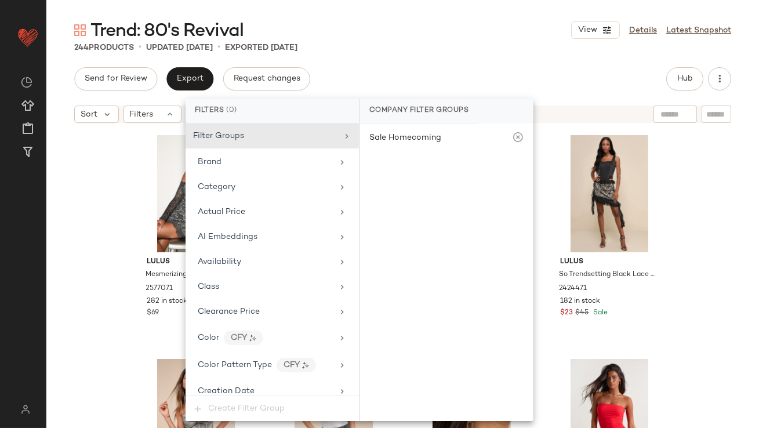
scroll to position [866, 0]
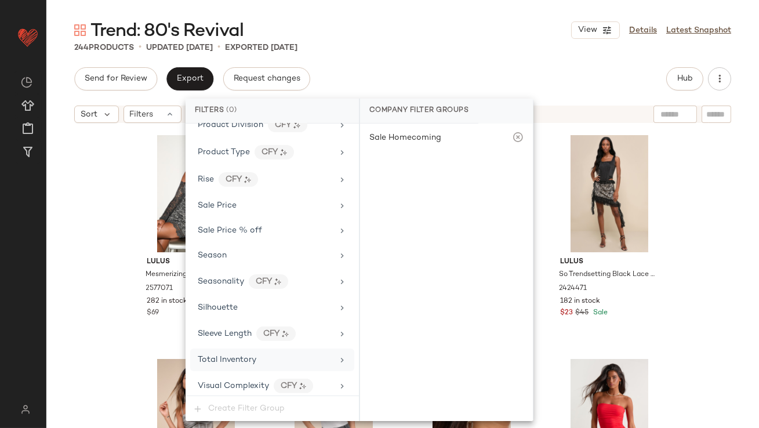
click at [245, 362] on div "Total Inventory" at bounding box center [272, 360] width 164 height 23
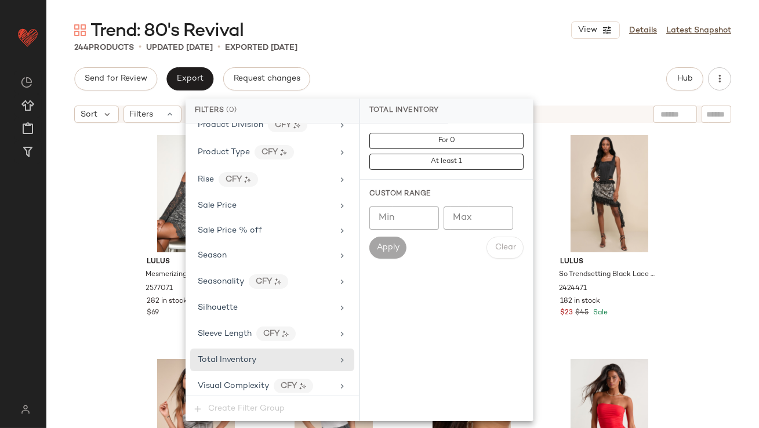
type input "*"
click at [497, 212] on input "*" at bounding box center [479, 217] width 70 height 23
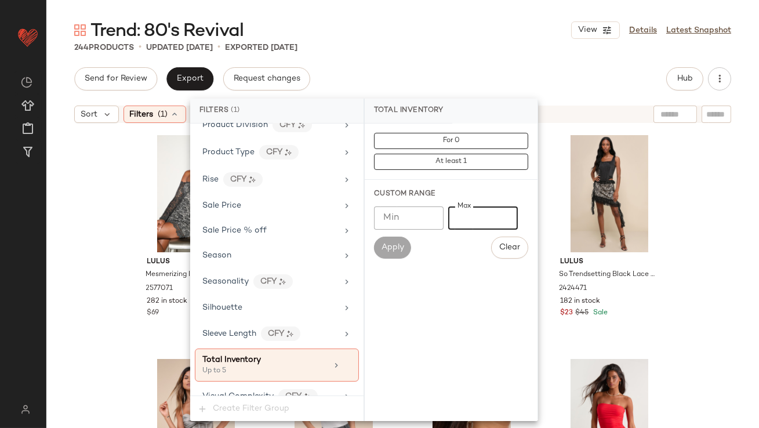
type input "*"
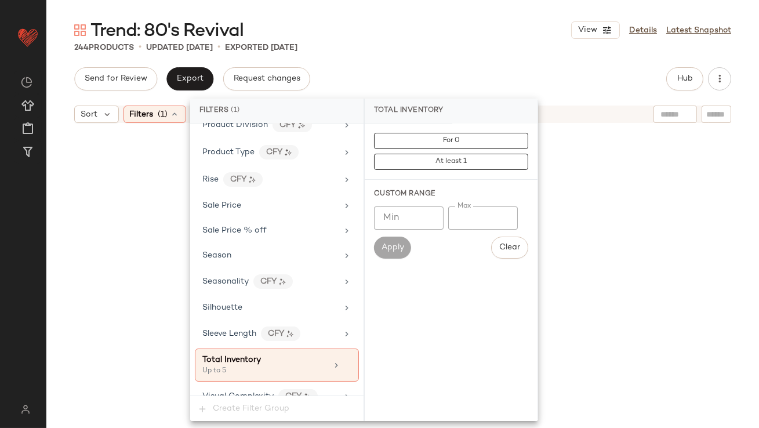
click at [476, 40] on div "Trend: 80's Revival View Details Latest Snapshot" at bounding box center [402, 30] width 713 height 23
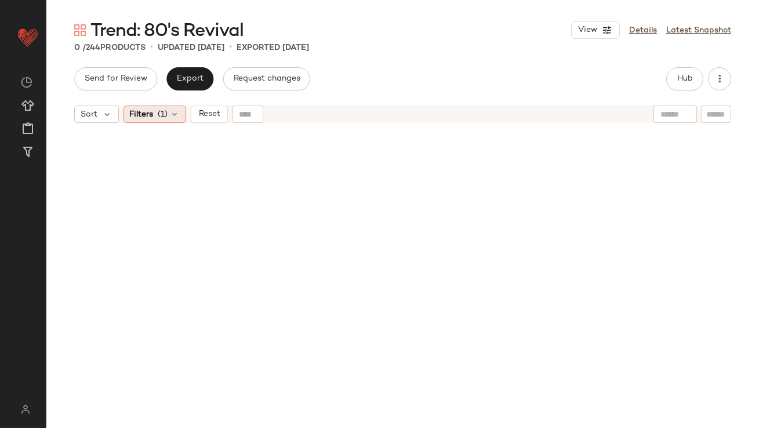
click at [166, 120] on span "(1)" at bounding box center [163, 114] width 10 height 12
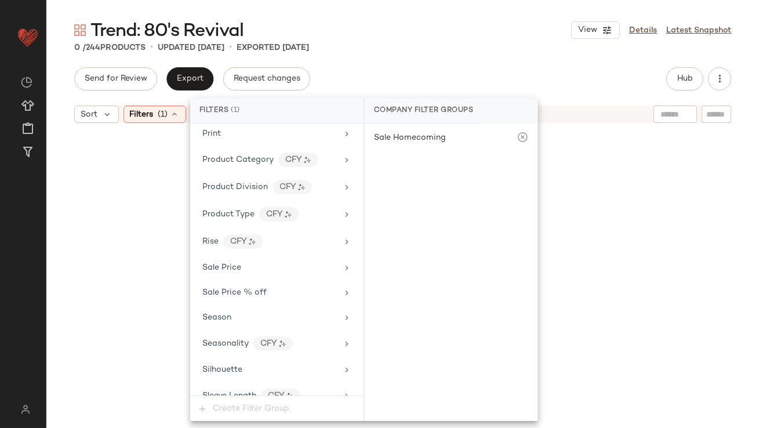
scroll to position [876, 0]
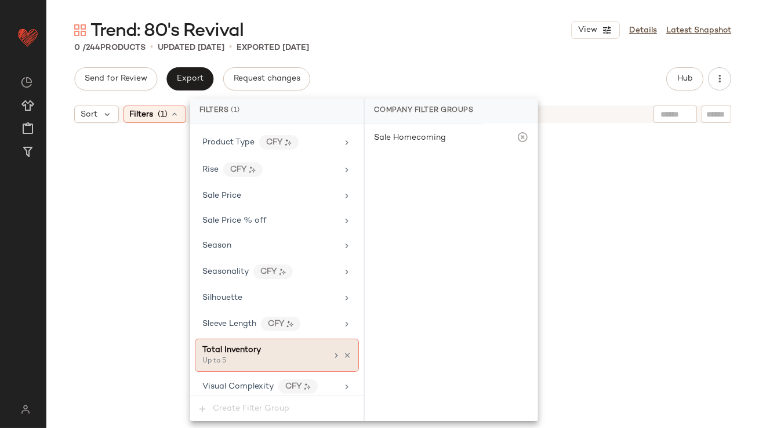
click at [343, 351] on icon at bounding box center [347, 355] width 8 height 8
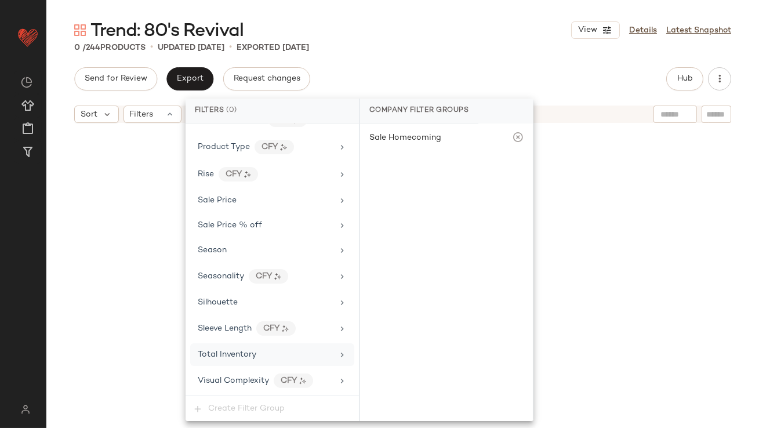
scroll to position [866, 0]
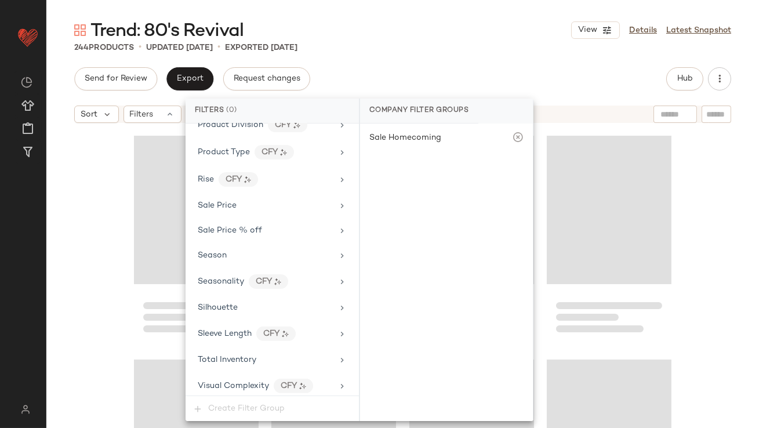
click at [460, 37] on div "Trend: 80's Revival View Details Latest Snapshot" at bounding box center [402, 30] width 713 height 23
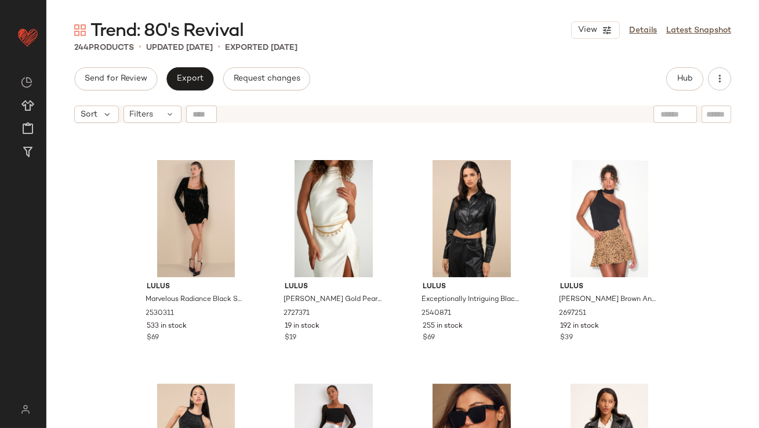
scroll to position [4228, 0]
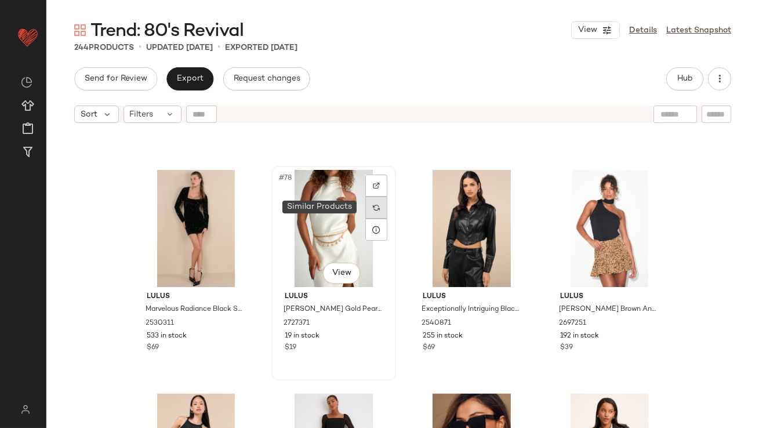
click at [367, 209] on div at bounding box center [376, 208] width 22 height 22
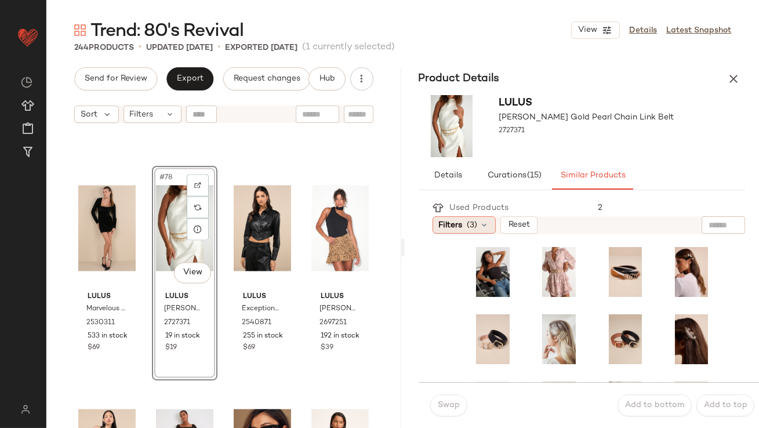
click at [479, 223] on div "Filters (3)" at bounding box center [464, 224] width 63 height 17
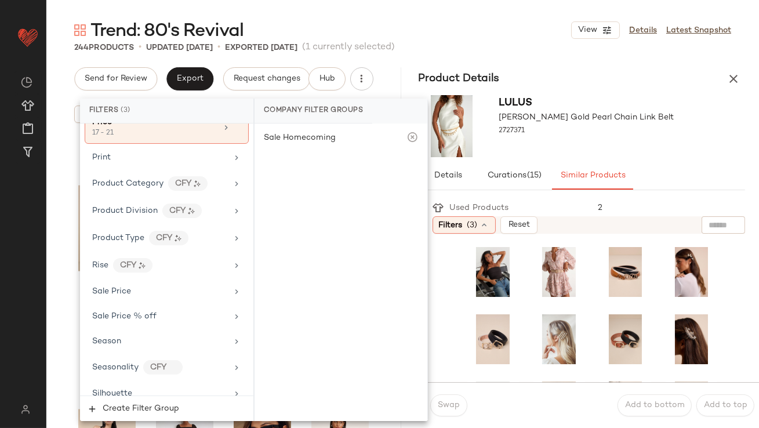
scroll to position [922, 0]
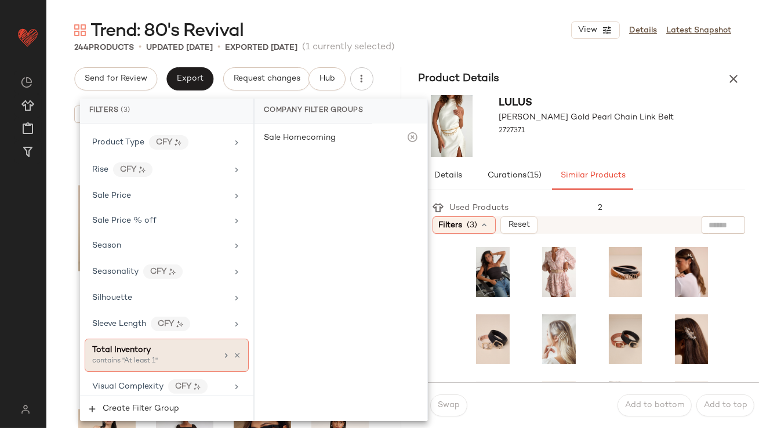
click at [132, 346] on span "Total Inventory" at bounding box center [121, 350] width 59 height 9
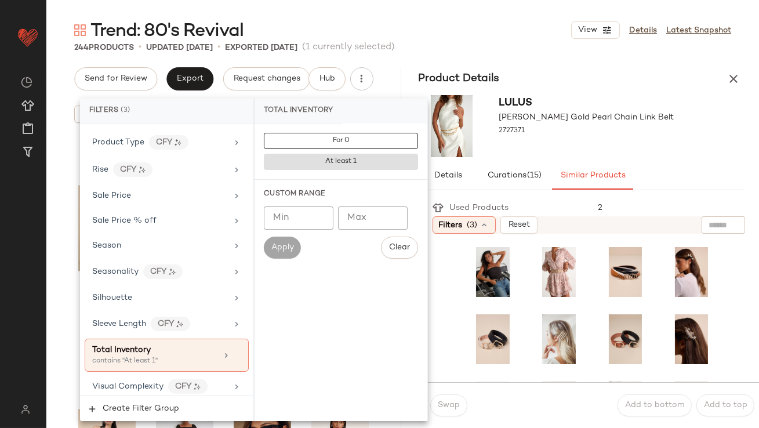
click at [331, 218] on input "Min" at bounding box center [299, 217] width 70 height 23
type input "**"
click at [618, 155] on div "Lulus [PERSON_NAME] Gold Pearl Chain Link Belt 2727371" at bounding box center [586, 126] width 175 height 62
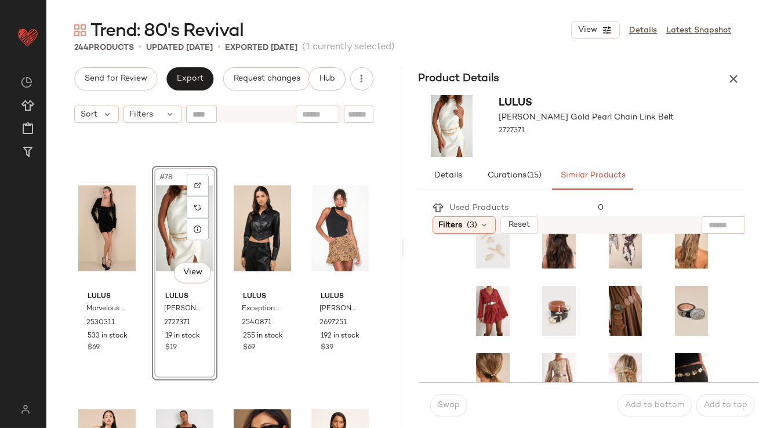
scroll to position [164, 0]
click at [672, 298] on span "#16" at bounding box center [680, 294] width 16 height 12
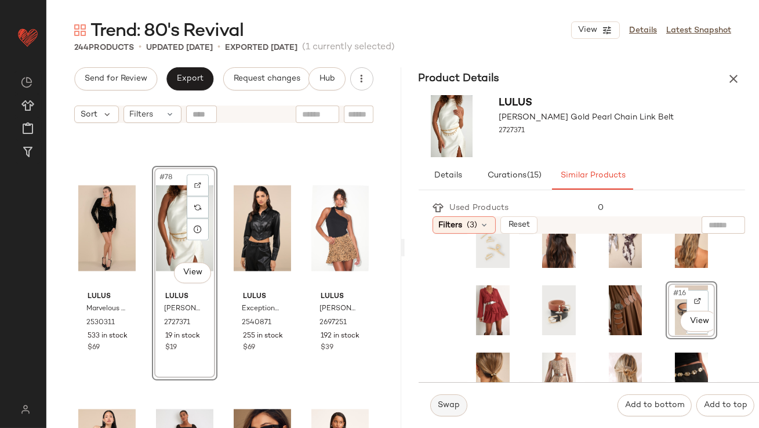
click at [448, 401] on span "Swap" at bounding box center [448, 405] width 23 height 9
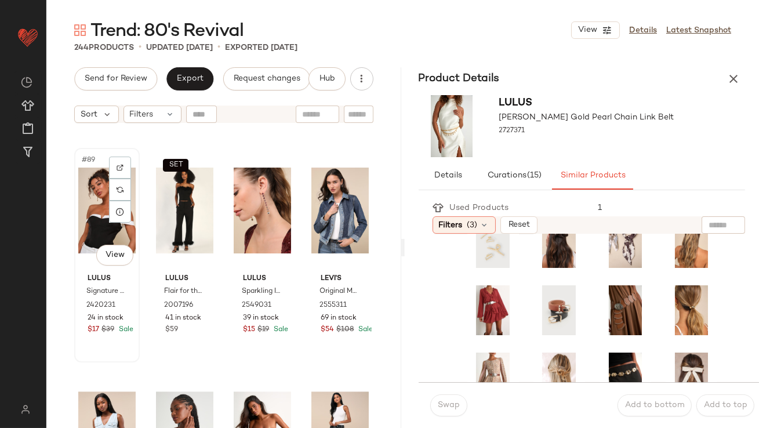
scroll to position [4908, 0]
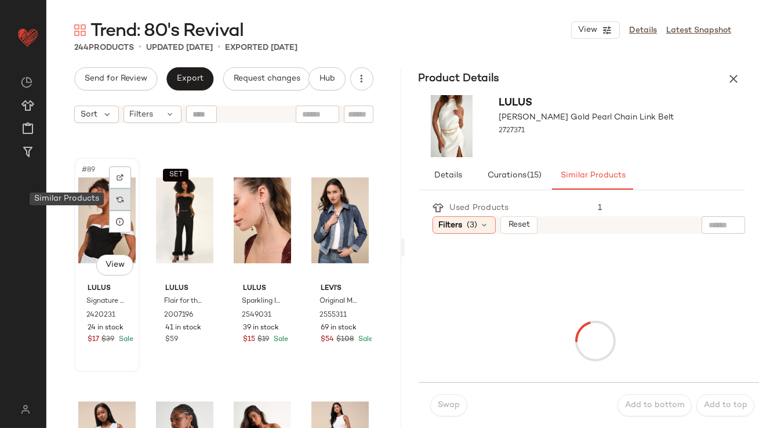
click at [120, 202] on img at bounding box center [120, 199] width 7 height 7
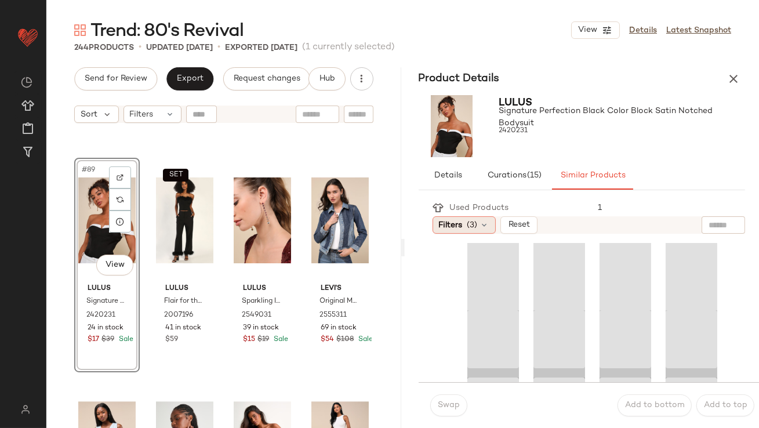
click at [467, 228] on div "Filters (3)" at bounding box center [464, 224] width 63 height 17
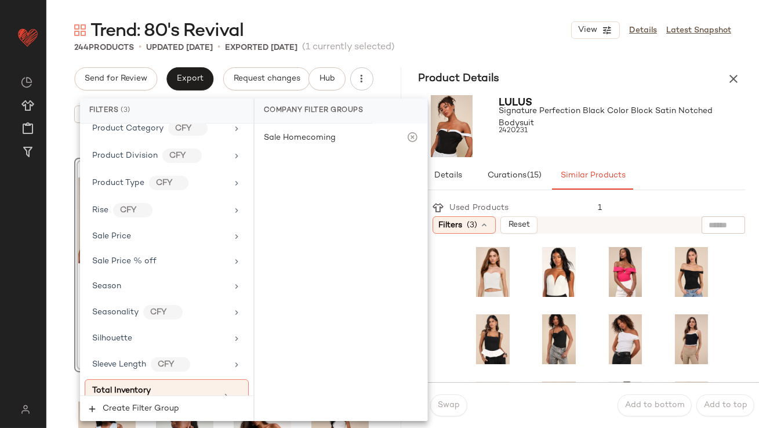
scroll to position [922, 0]
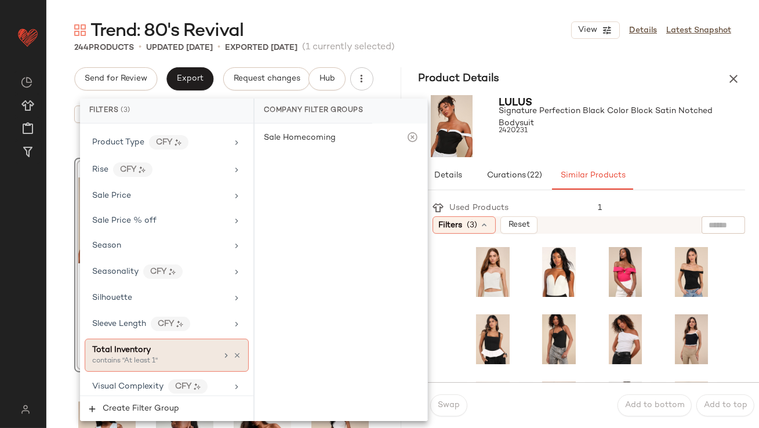
click at [119, 346] on span "Total Inventory" at bounding box center [121, 350] width 59 height 9
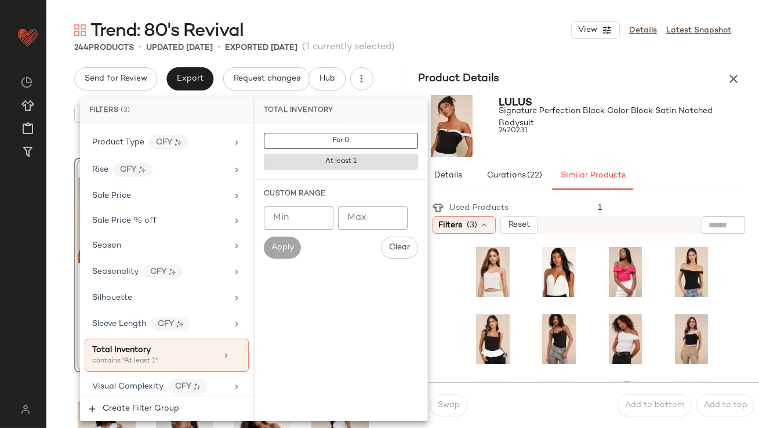
click at [304, 220] on input "Min" at bounding box center [299, 217] width 70 height 23
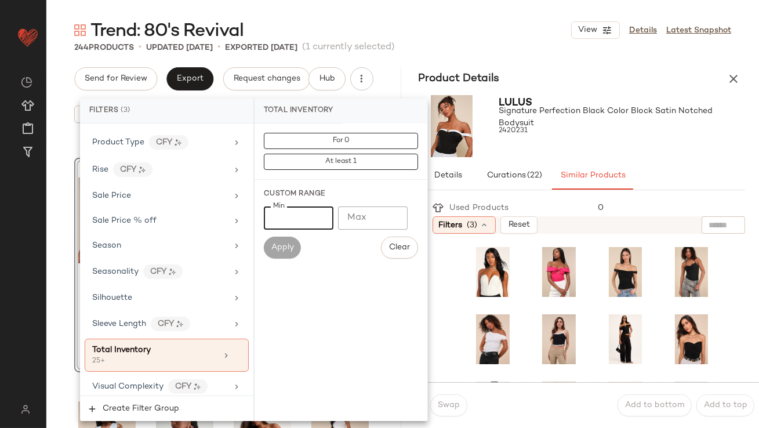
type input "**"
click at [642, 166] on div "Details Curations (22) Similar Products" at bounding box center [582, 176] width 327 height 28
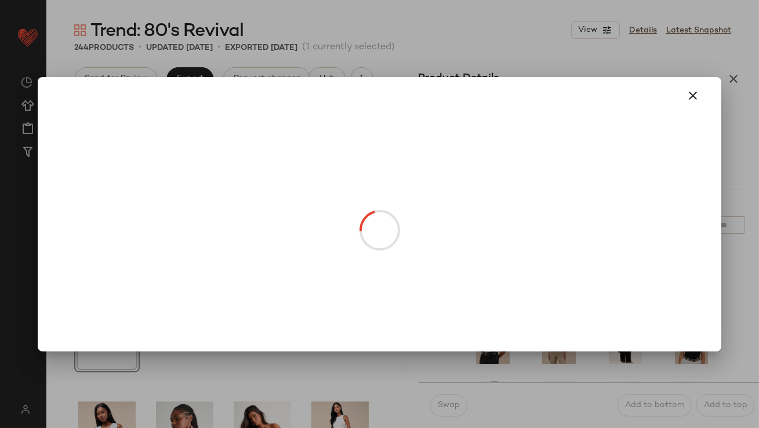
click at [694, 77] on div at bounding box center [379, 95] width 674 height 37
click at [694, 85] on button "button" at bounding box center [694, 96] width 28 height 28
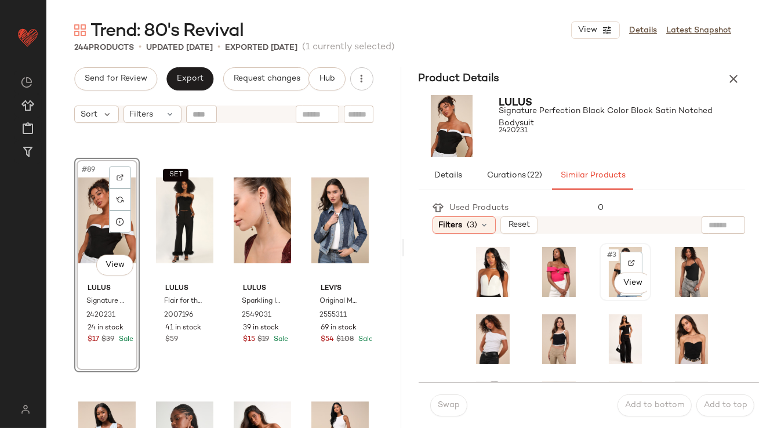
click at [604, 249] on div "#3 View" at bounding box center [625, 272] width 43 height 50
click at [434, 407] on button "Swap" at bounding box center [448, 405] width 37 height 22
click at [448, 404] on span "Swap" at bounding box center [448, 405] width 23 height 9
click at [85, 202] on div "#89 View" at bounding box center [106, 220] width 57 height 117
click at [605, 244] on div "#3 View" at bounding box center [625, 272] width 49 height 56
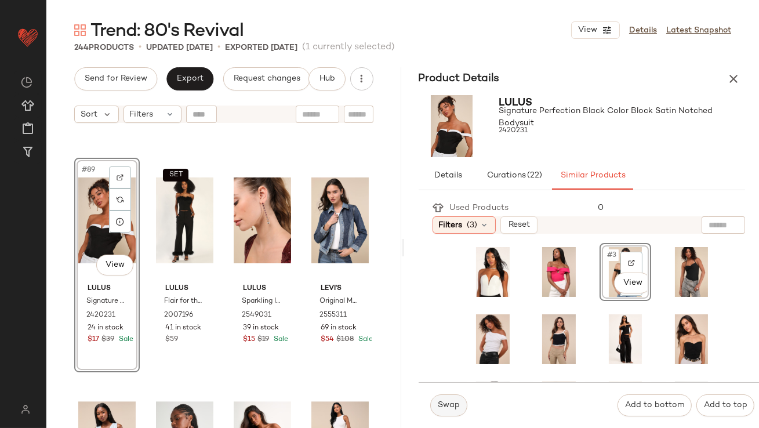
click at [441, 408] on span "Swap" at bounding box center [448, 405] width 23 height 9
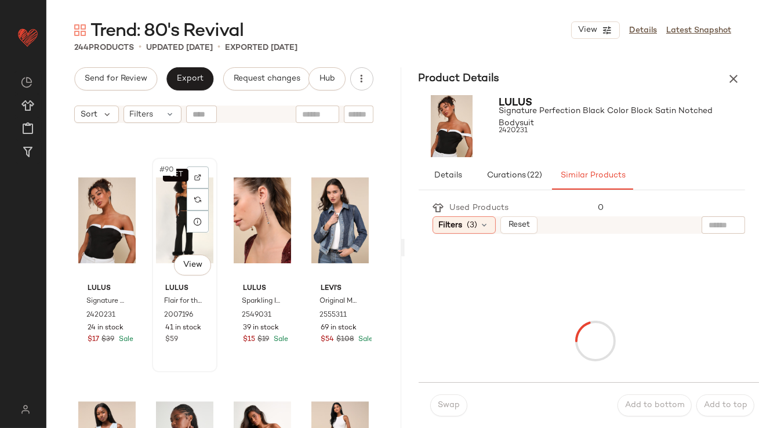
click at [181, 215] on div "SET #90 View" at bounding box center [184, 220] width 57 height 117
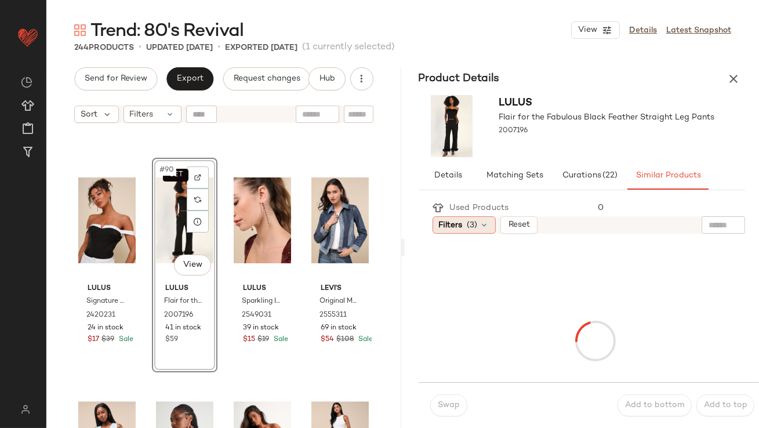
click at [460, 226] on span "Filters" at bounding box center [451, 225] width 24 height 12
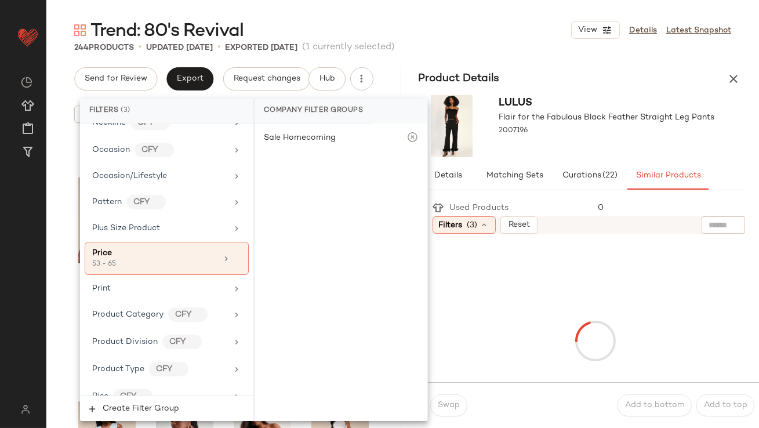
scroll to position [922, 0]
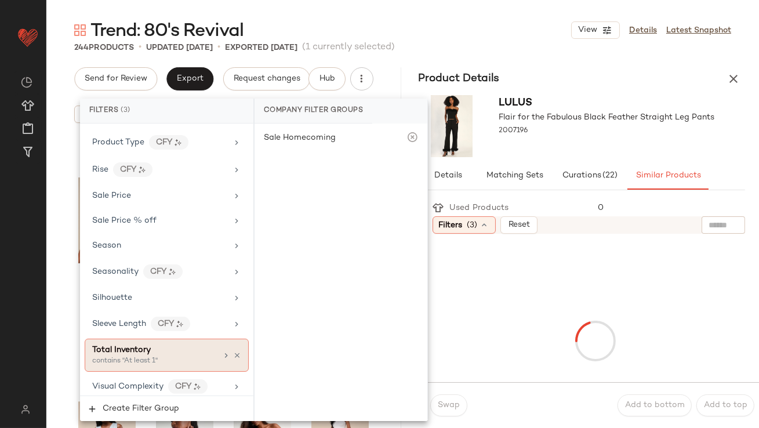
click at [108, 356] on div "contains "At least 1"" at bounding box center [150, 361] width 116 height 10
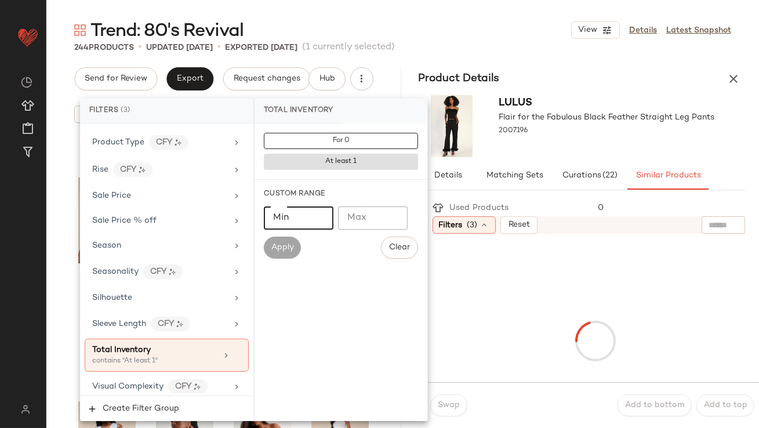
click at [311, 219] on input "Min" at bounding box center [299, 217] width 70 height 23
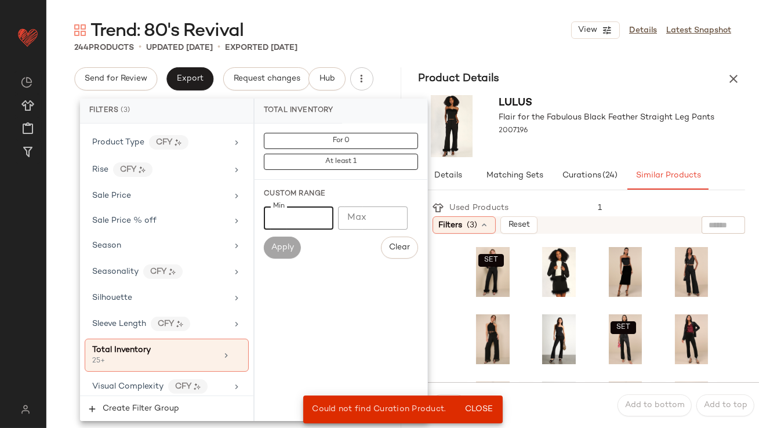
type input "**"
click at [610, 146] on div at bounding box center [607, 141] width 216 height 9
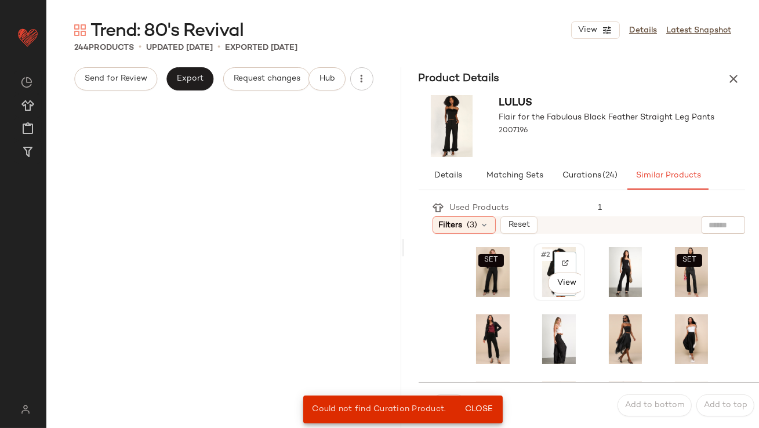
click at [538, 264] on div "#2 View" at bounding box center [559, 272] width 43 height 50
click at [480, 406] on span "Close" at bounding box center [479, 409] width 28 height 9
click at [472, 407] on span "Close" at bounding box center [479, 409] width 28 height 9
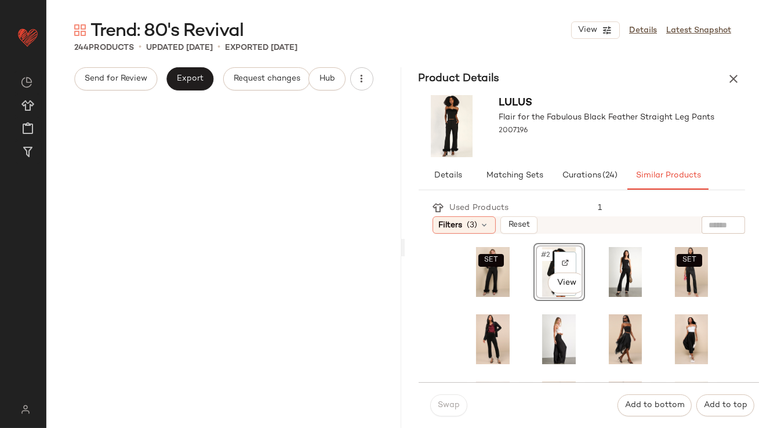
click at [445, 407] on div "Swap" at bounding box center [448, 405] width 37 height 22
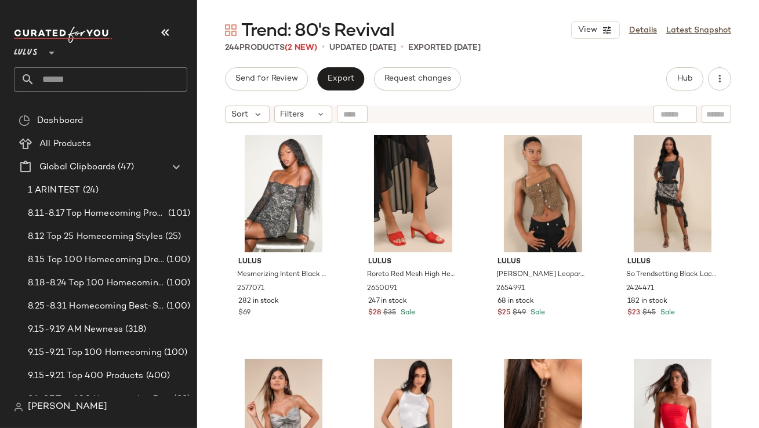
click at [151, 28] on button "button" at bounding box center [165, 33] width 28 height 28
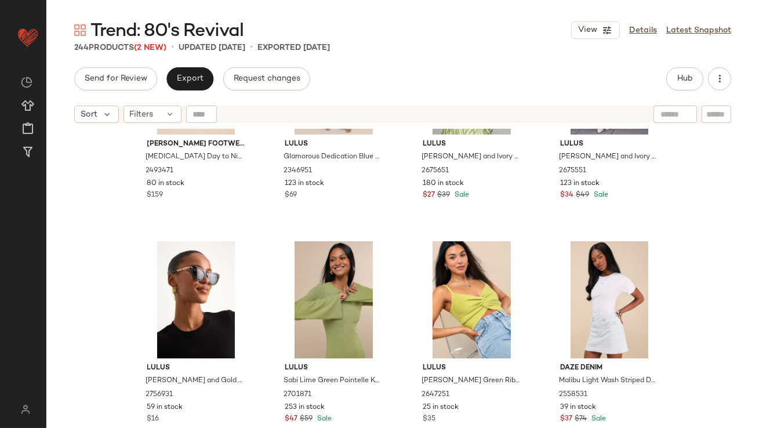
scroll to position [7172, 0]
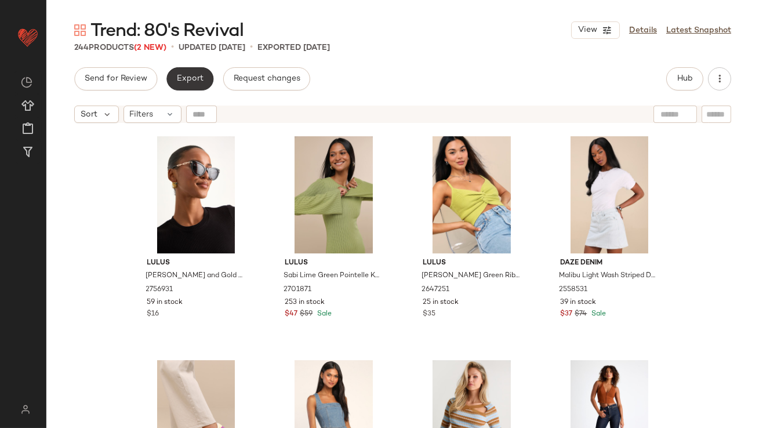
click at [190, 85] on button "Export" at bounding box center [189, 78] width 47 height 23
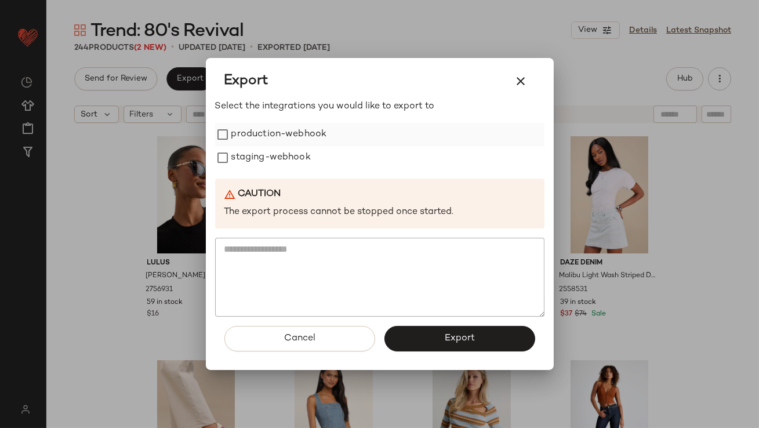
click at [298, 141] on label "production-webhook" at bounding box center [279, 134] width 96 height 23
click at [295, 164] on label "staging-webhook" at bounding box center [270, 157] width 79 height 23
click at [451, 335] on span "Export" at bounding box center [459, 338] width 31 height 11
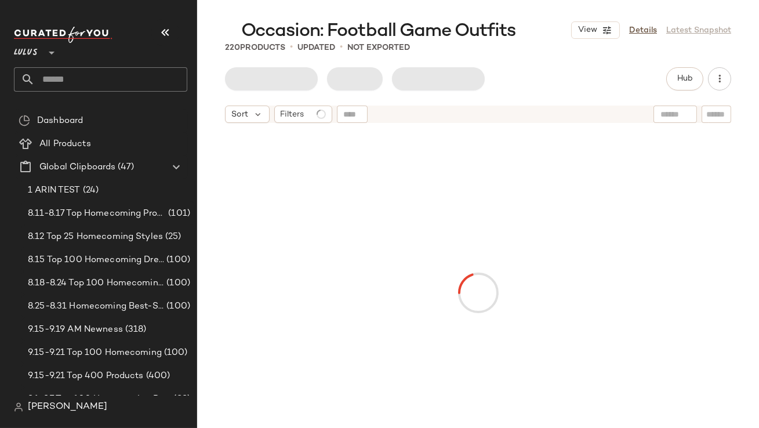
click at [169, 30] on icon "button" at bounding box center [165, 33] width 14 height 14
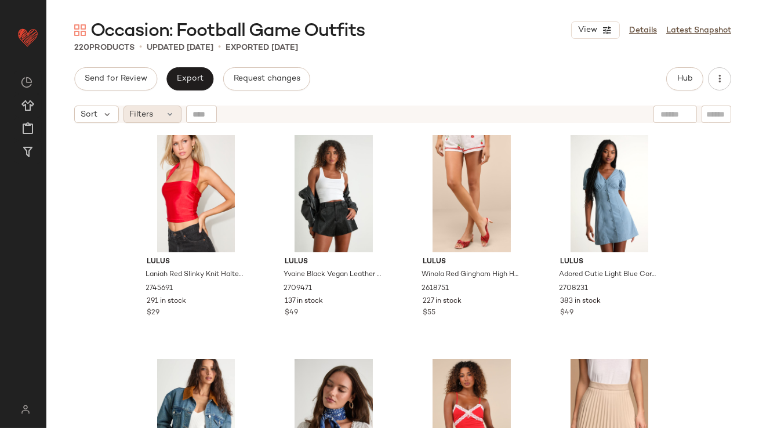
click at [171, 117] on icon at bounding box center [170, 114] width 9 height 9
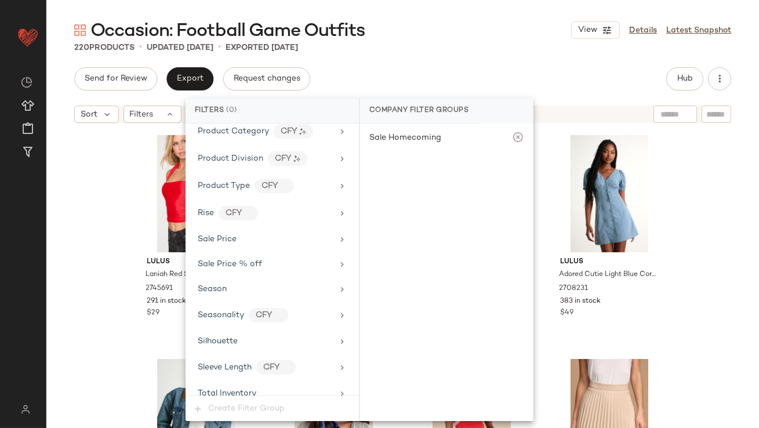
scroll to position [866, 0]
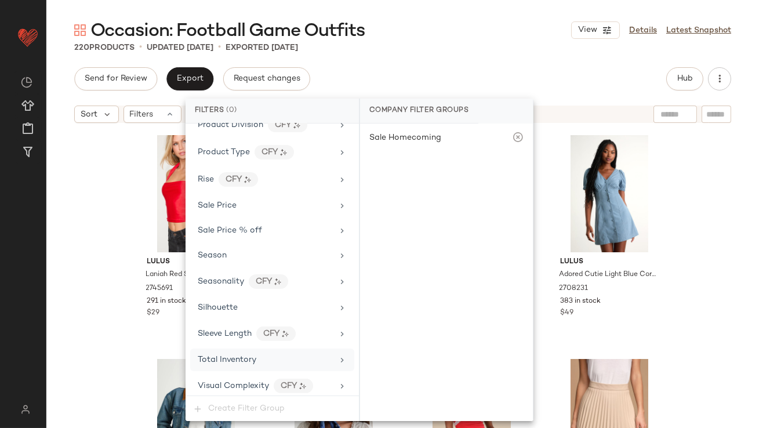
click at [251, 359] on div "Total Inventory" at bounding box center [227, 360] width 59 height 12
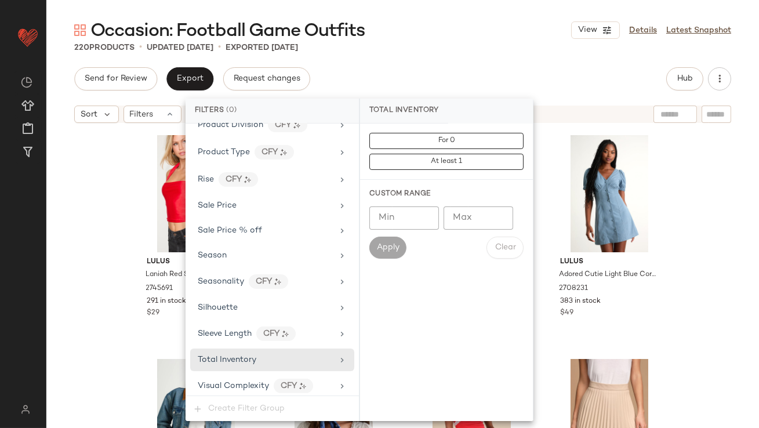
click at [483, 223] on input "Max" at bounding box center [479, 217] width 70 height 23
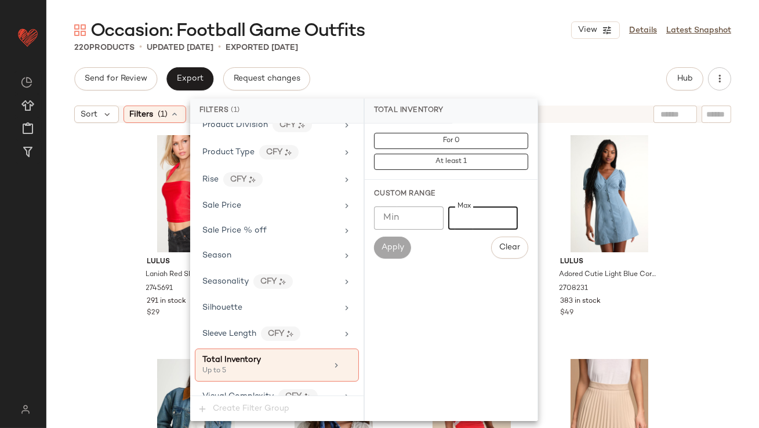
type input "*"
click at [524, 27] on div "Occasion: Football Game Outfits View Details Latest Snapshot" at bounding box center [402, 30] width 713 height 23
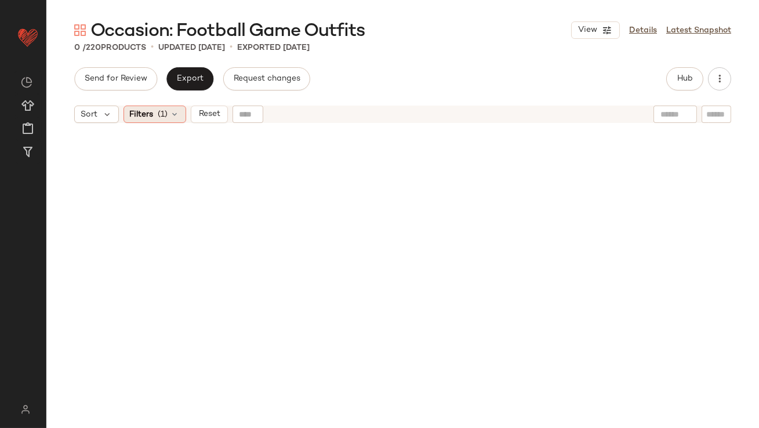
click at [151, 109] on span "Filters" at bounding box center [142, 114] width 24 height 12
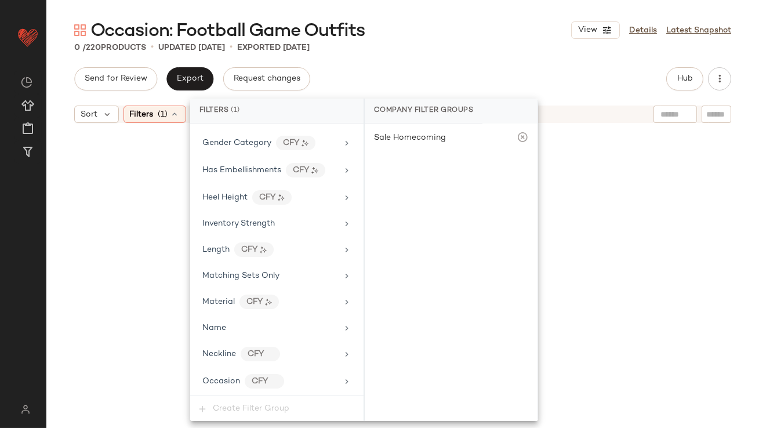
scroll to position [876, 0]
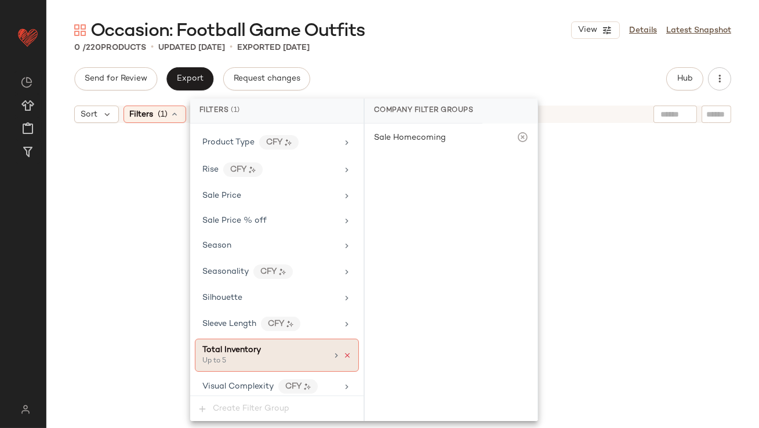
click at [343, 351] on icon at bounding box center [347, 355] width 8 height 8
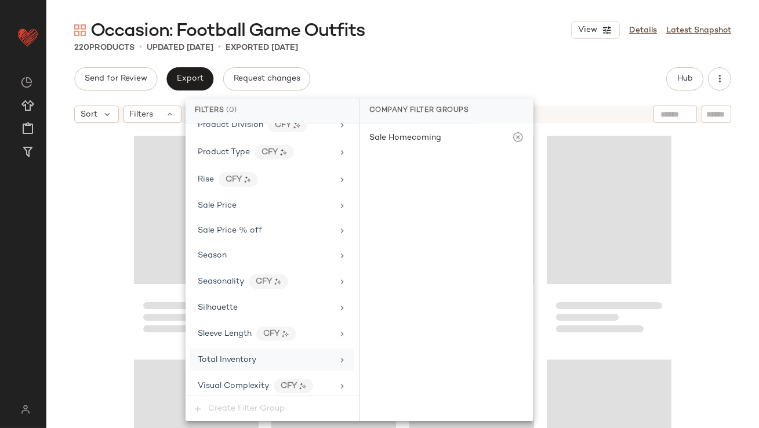
click at [487, 63] on div "Occasion: Football Game Outfits View Details Latest Snapshot 220 Products • upd…" at bounding box center [402, 223] width 713 height 409
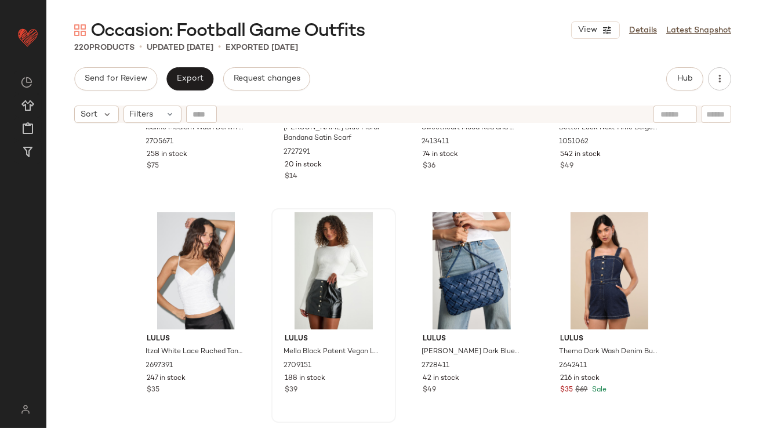
scroll to position [168, 0]
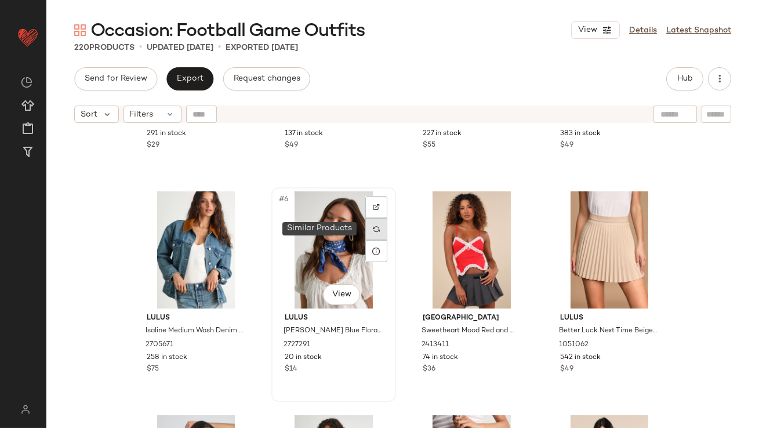
click at [369, 230] on div at bounding box center [376, 229] width 22 height 22
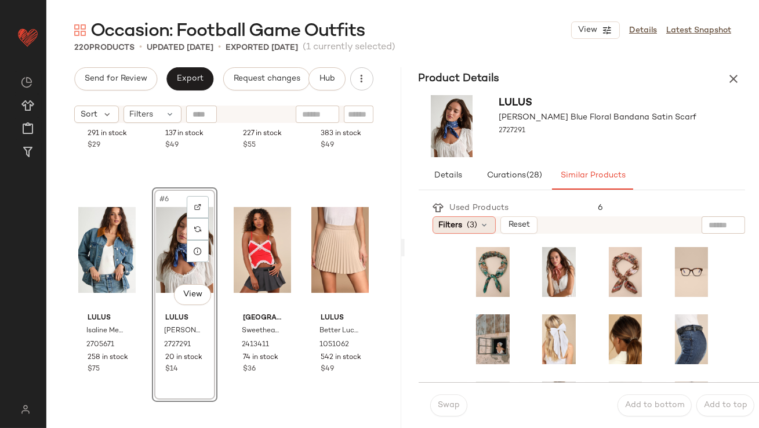
click at [481, 226] on icon at bounding box center [484, 224] width 9 height 9
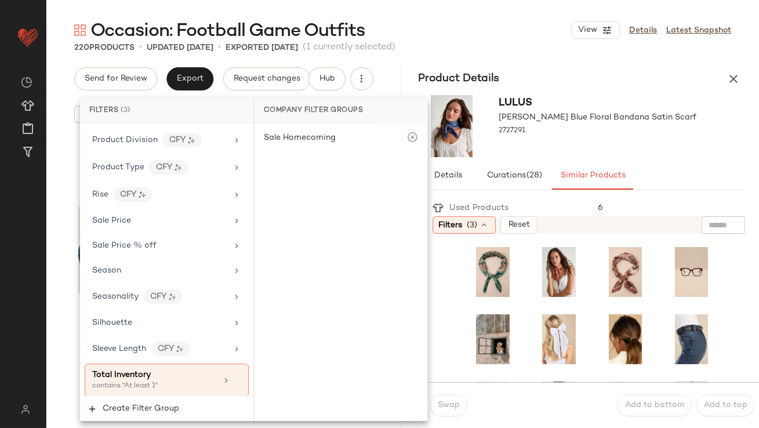
scroll to position [922, 0]
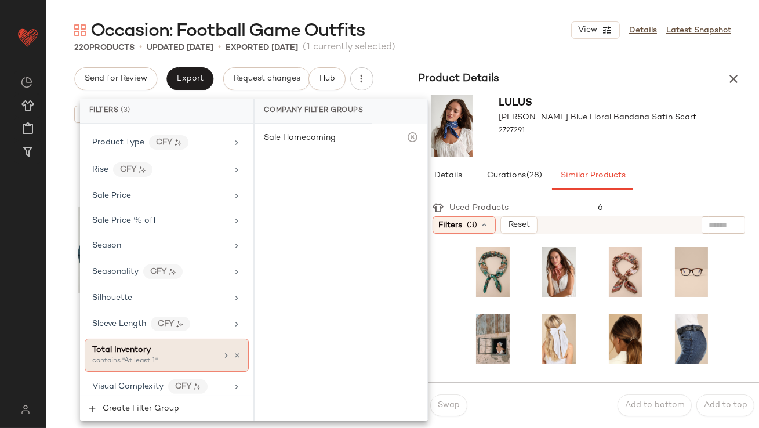
click at [134, 346] on span "Total Inventory" at bounding box center [121, 350] width 59 height 9
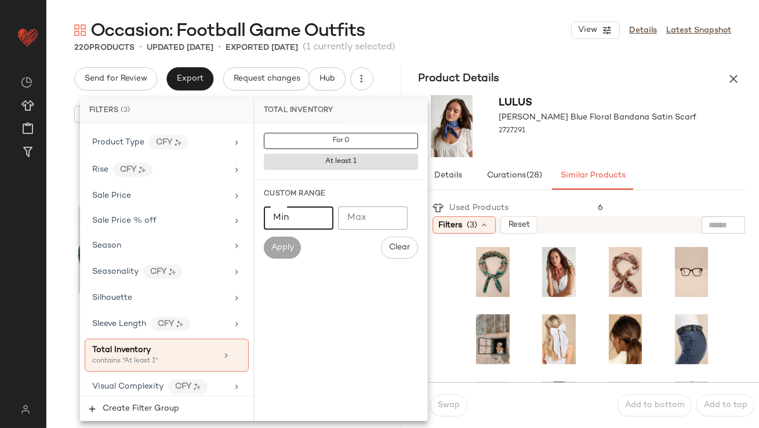
click at [301, 225] on input "Min" at bounding box center [299, 217] width 70 height 23
type input "**"
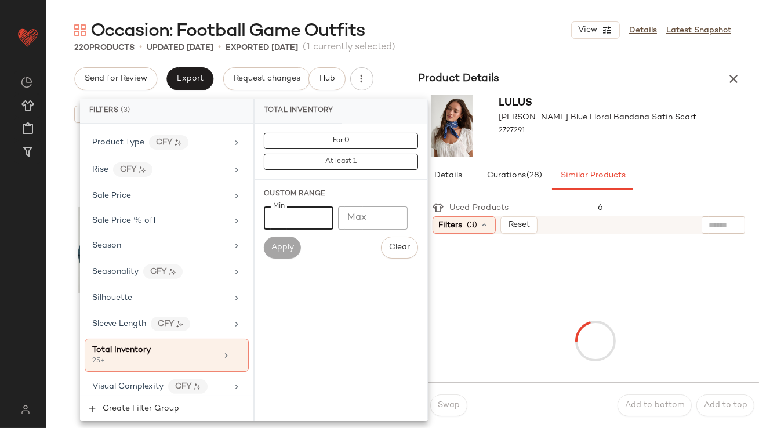
click at [566, 137] on div at bounding box center [598, 141] width 198 height 9
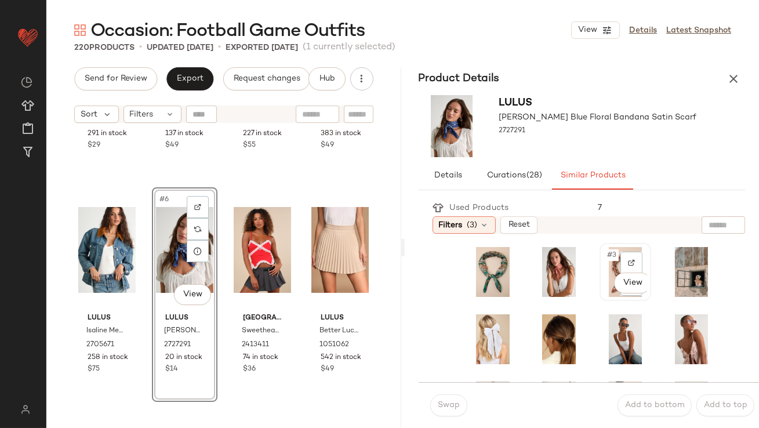
click at [604, 262] on div "#3 View" at bounding box center [625, 272] width 43 height 50
click at [437, 417] on div "Swap Add to bottom Add to top" at bounding box center [589, 405] width 341 height 46
click at [438, 414] on button "Swap" at bounding box center [448, 405] width 37 height 22
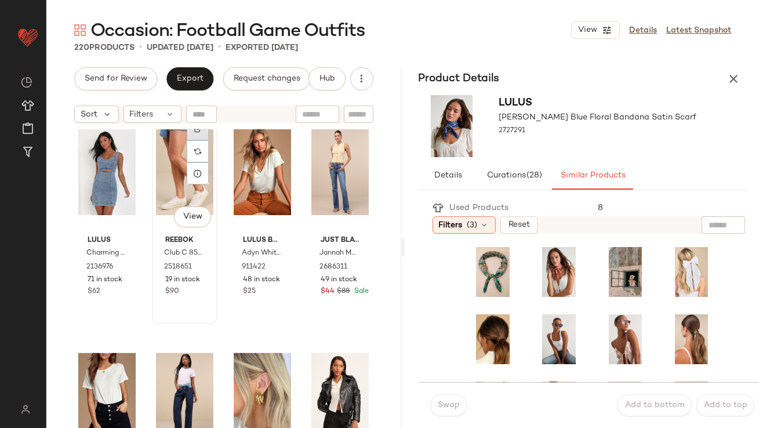
scroll to position [2447, 0]
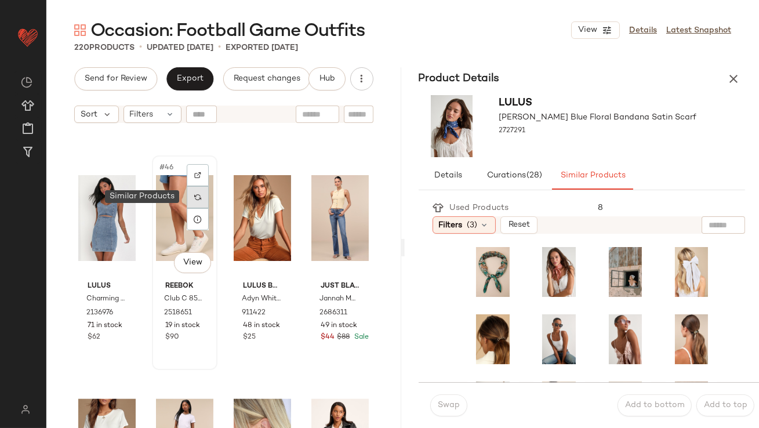
click at [198, 194] on img at bounding box center [197, 197] width 7 height 7
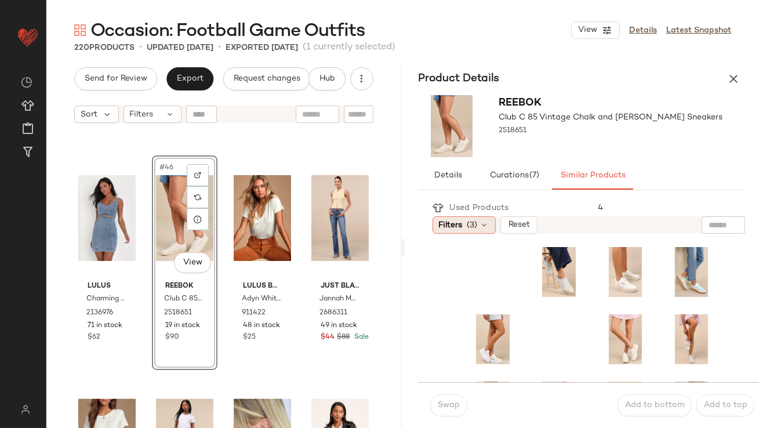
click at [487, 231] on div "Filters (3)" at bounding box center [464, 224] width 63 height 17
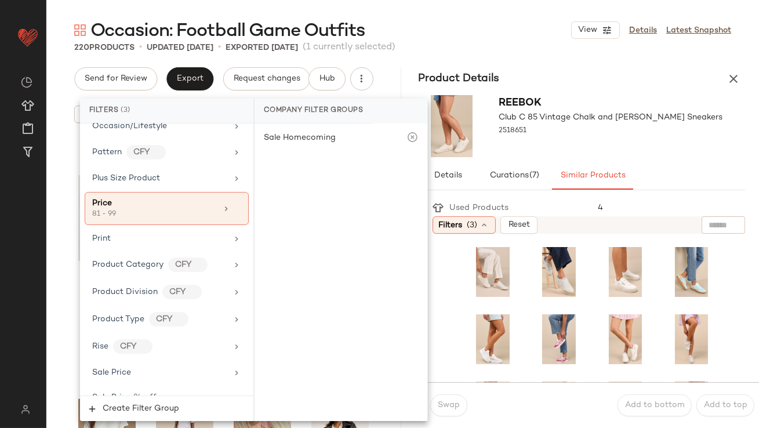
scroll to position [922, 0]
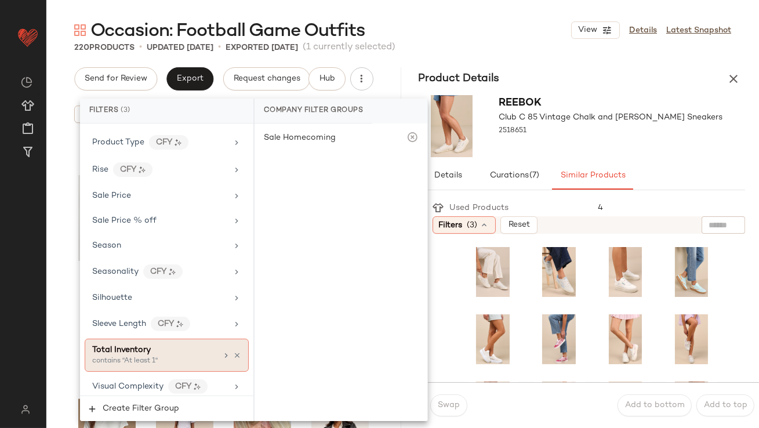
click at [132, 356] on div "contains "At least 1"" at bounding box center [150, 361] width 116 height 10
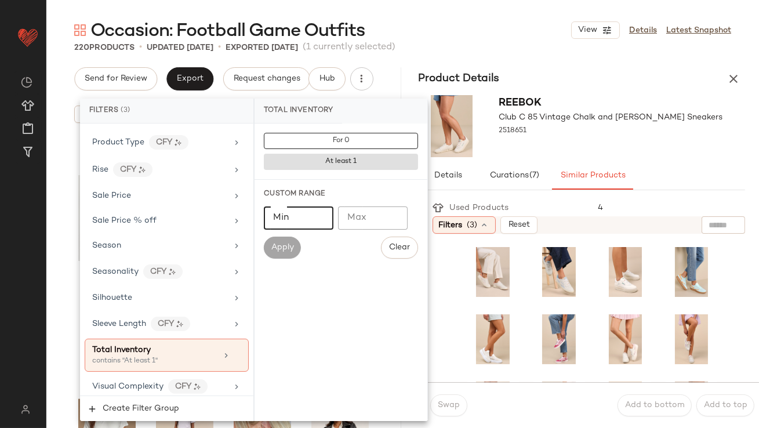
click at [321, 208] on input "Min" at bounding box center [299, 217] width 70 height 23
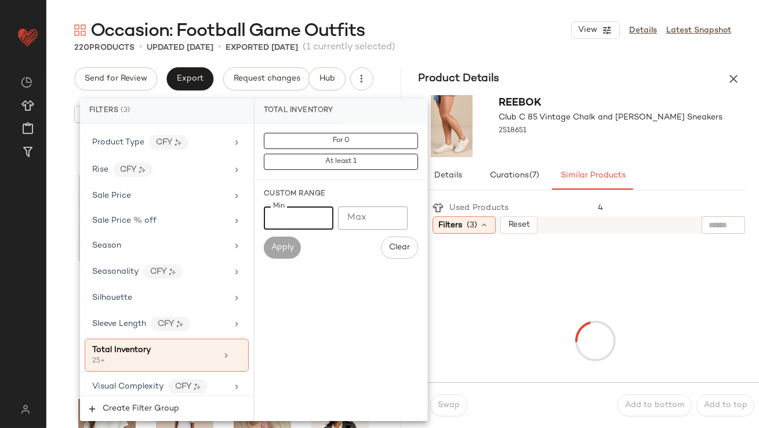
type input "**"
click at [668, 137] on div at bounding box center [611, 141] width 224 height 9
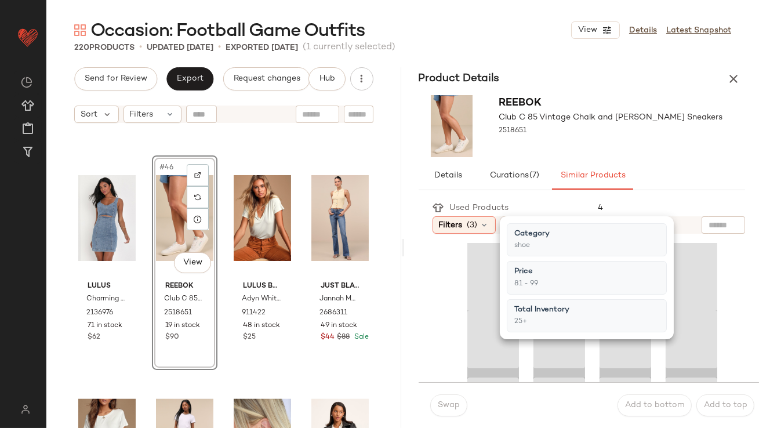
click at [668, 137] on div at bounding box center [611, 141] width 224 height 9
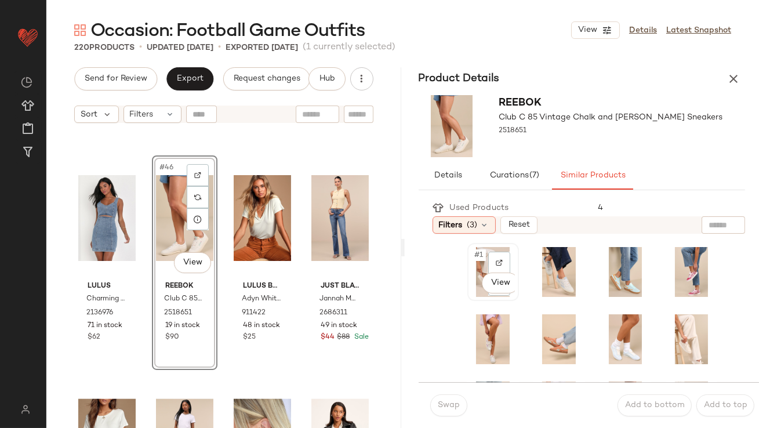
click at [474, 253] on span "#1" at bounding box center [480, 255] width 12 height 12
click at [433, 414] on div "Swap" at bounding box center [448, 405] width 37 height 22
click at [438, 408] on span "Swap" at bounding box center [448, 405] width 23 height 9
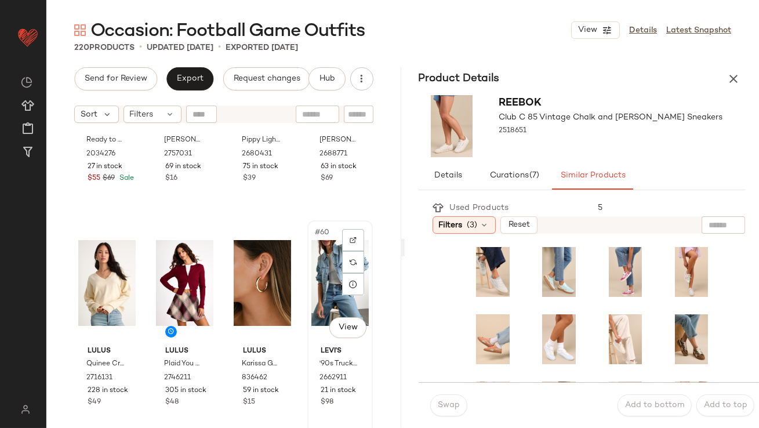
scroll to position [3131, 0]
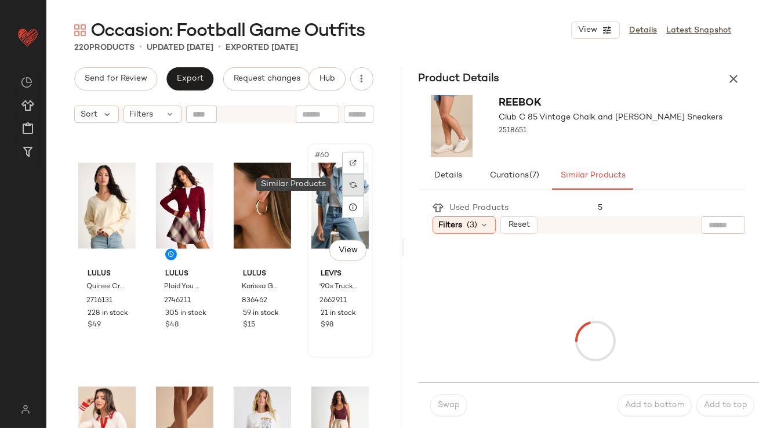
click at [350, 182] on div at bounding box center [353, 185] width 22 height 22
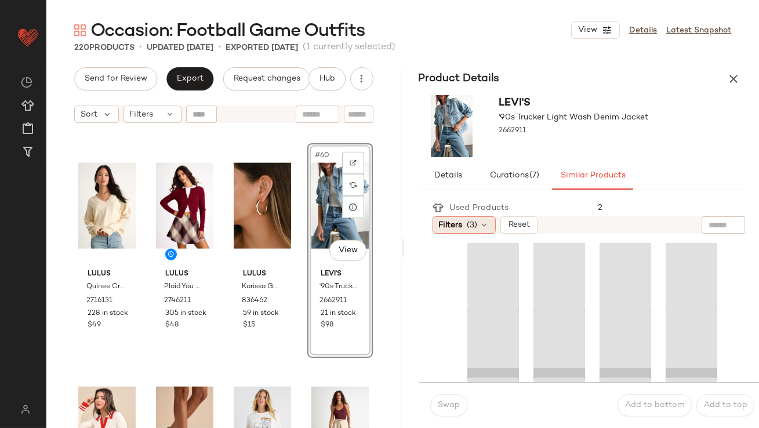
click at [469, 221] on span "(3)" at bounding box center [472, 225] width 10 height 12
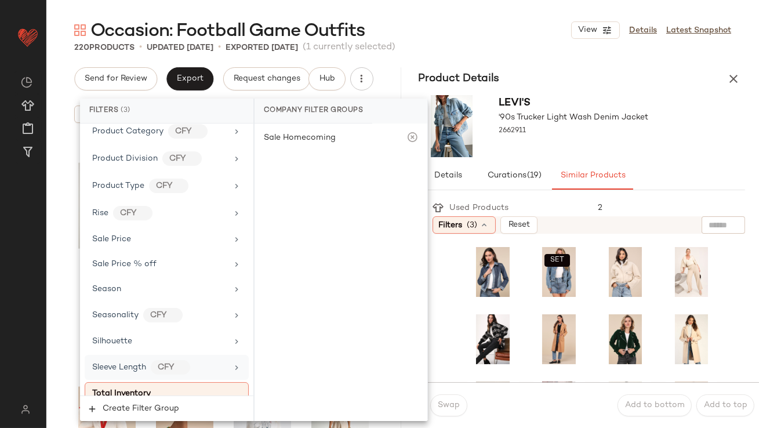
scroll to position [922, 0]
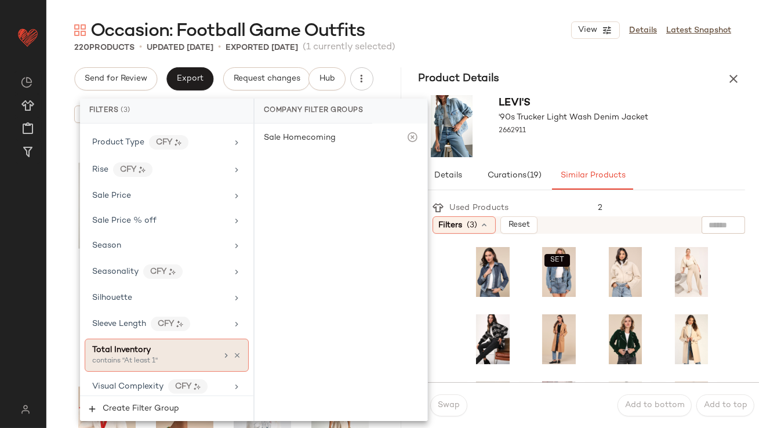
click at [134, 356] on div "contains "At least 1"" at bounding box center [150, 361] width 116 height 10
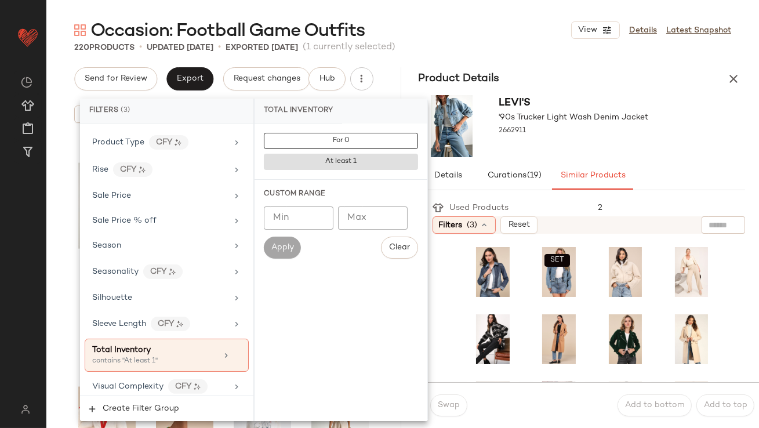
click at [302, 224] on input "Min" at bounding box center [299, 217] width 70 height 23
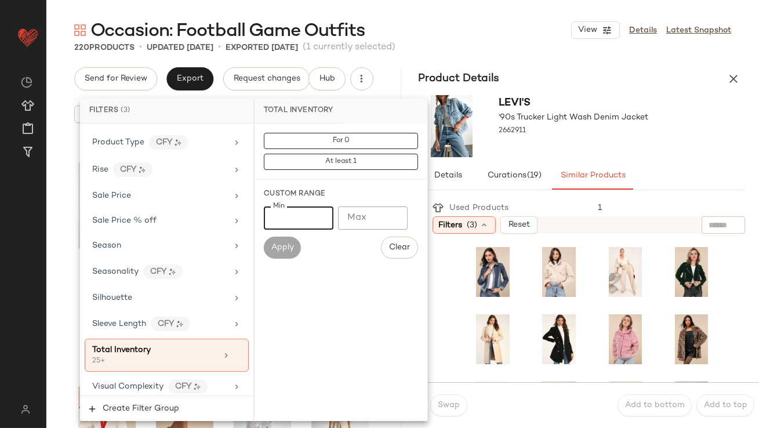
type input "**"
click at [619, 151] on div "Levi's '90s Trucker Light Wash Denim Jacket 2662911" at bounding box center [574, 126] width 150 height 62
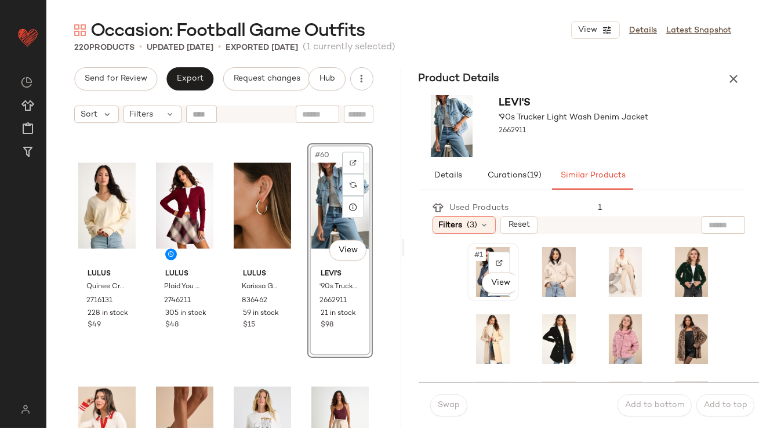
click at [483, 260] on span "#1" at bounding box center [480, 255] width 12 height 12
click at [444, 404] on span "Swap" at bounding box center [448, 405] width 23 height 9
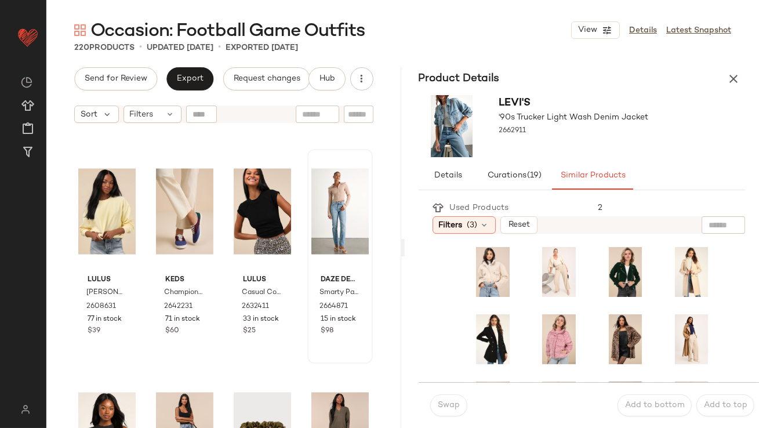
scroll to position [3774, 0]
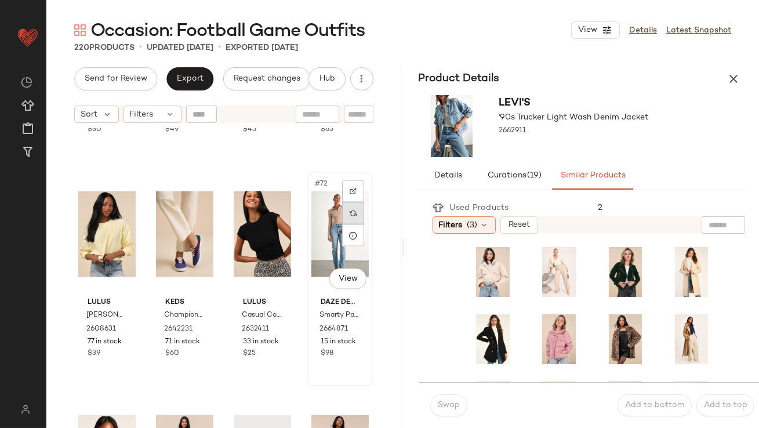
click at [350, 212] on img at bounding box center [353, 213] width 7 height 7
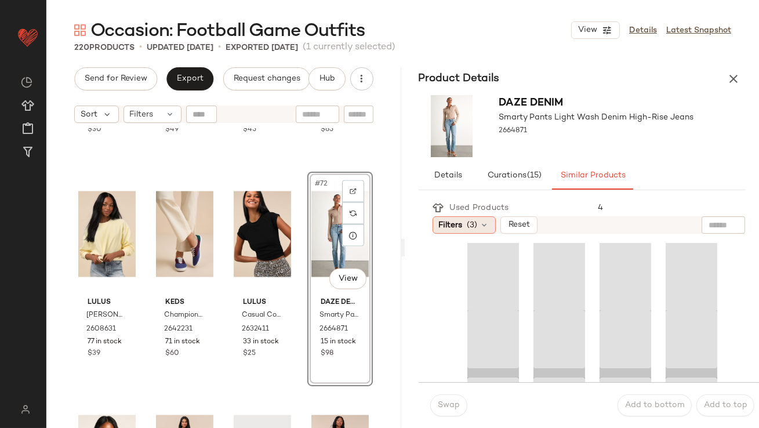
click at [460, 222] on span "Filters" at bounding box center [451, 225] width 24 height 12
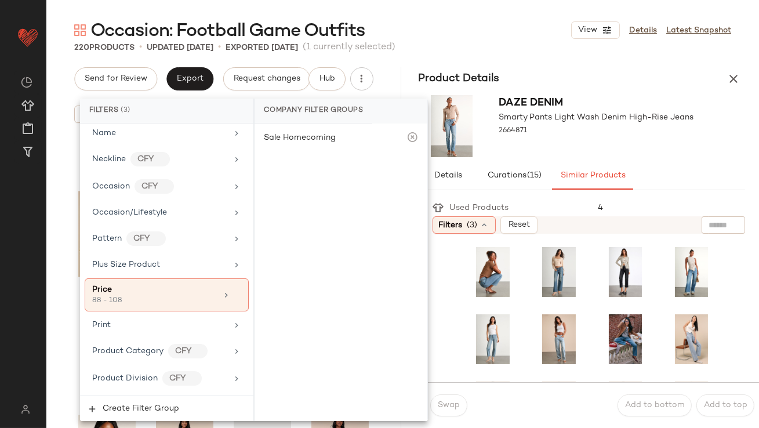
scroll to position [922, 0]
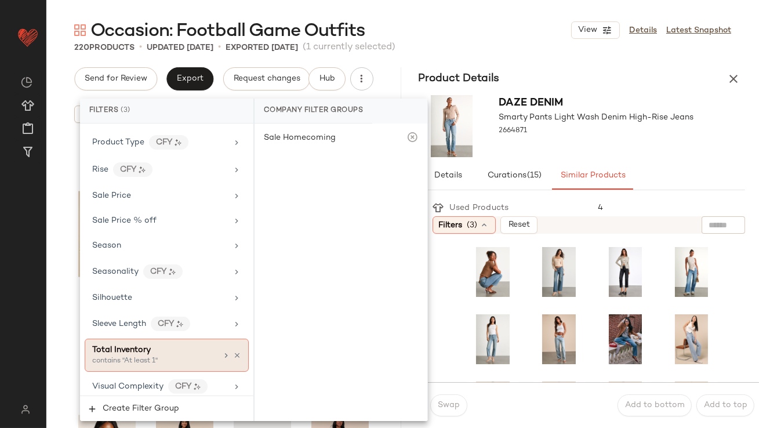
click at [102, 347] on span "Total Inventory" at bounding box center [121, 350] width 59 height 9
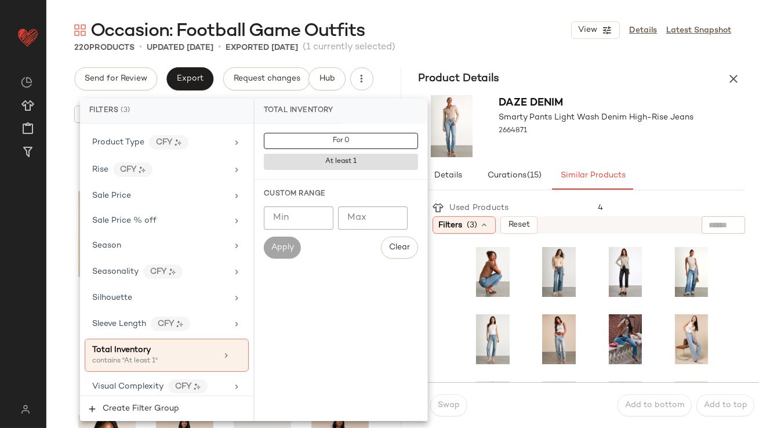
type input "*"
click at [318, 214] on input "*" at bounding box center [299, 217] width 70 height 23
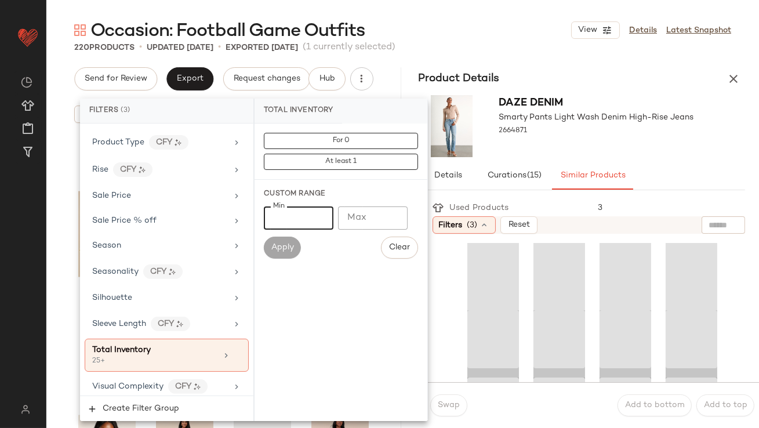
type input "**"
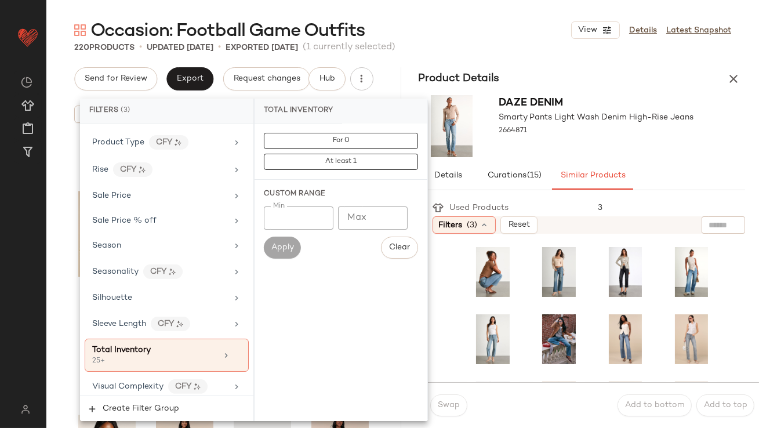
click at [630, 158] on div "Daze Denim Smarty Pants Light Wash Denim High-Rise Jeans 2664871" at bounding box center [582, 125] width 355 height 71
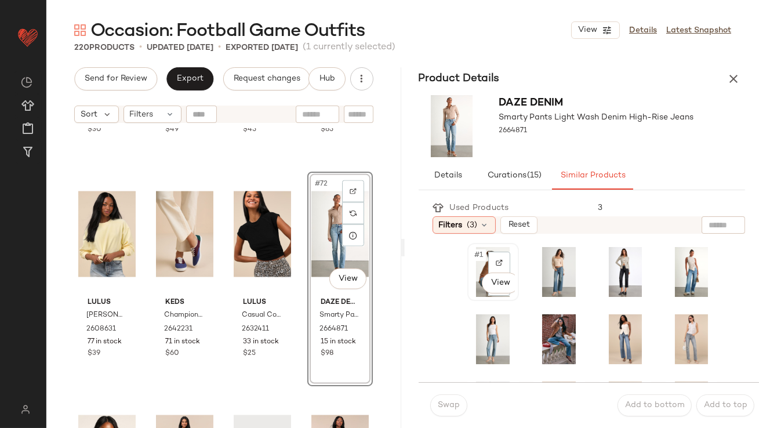
click at [481, 267] on div "#1 View" at bounding box center [493, 272] width 43 height 50
click at [433, 408] on button "Swap" at bounding box center [448, 405] width 37 height 22
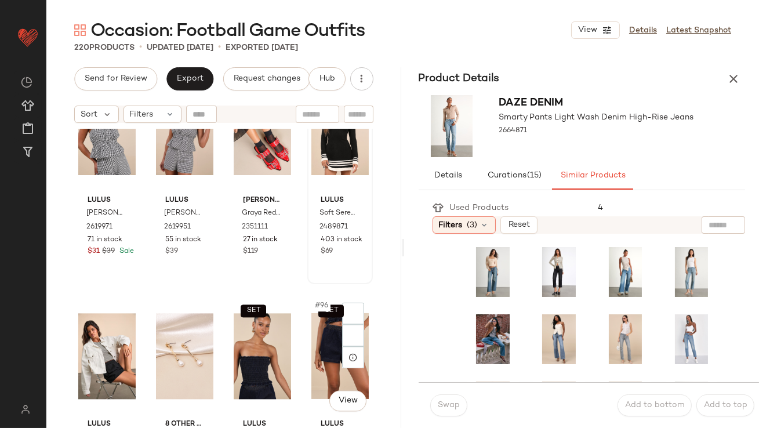
scroll to position [5142, 0]
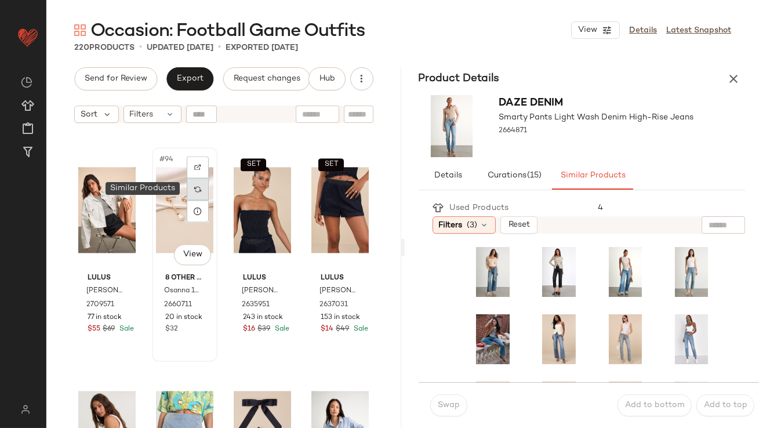
click at [191, 188] on div at bounding box center [198, 189] width 22 height 22
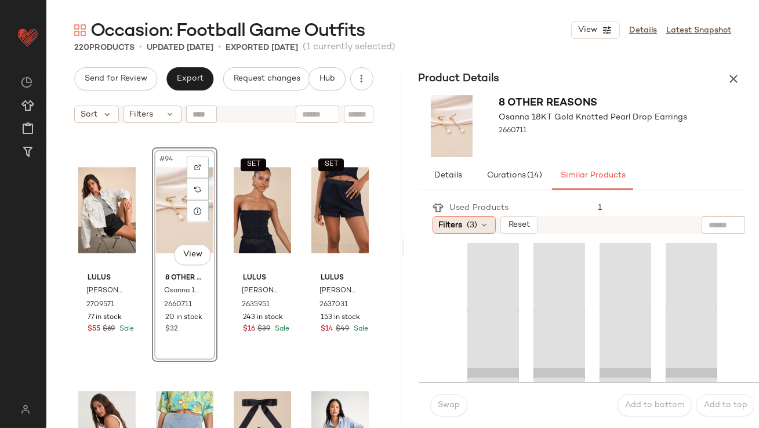
click at [460, 222] on span "Filters" at bounding box center [451, 225] width 24 height 12
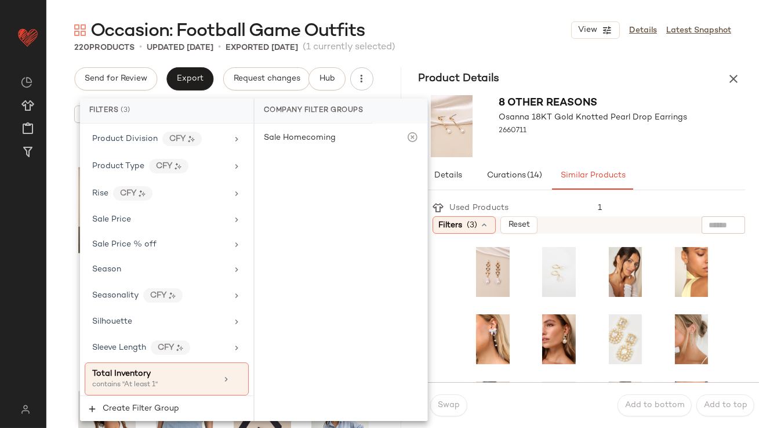
scroll to position [922, 0]
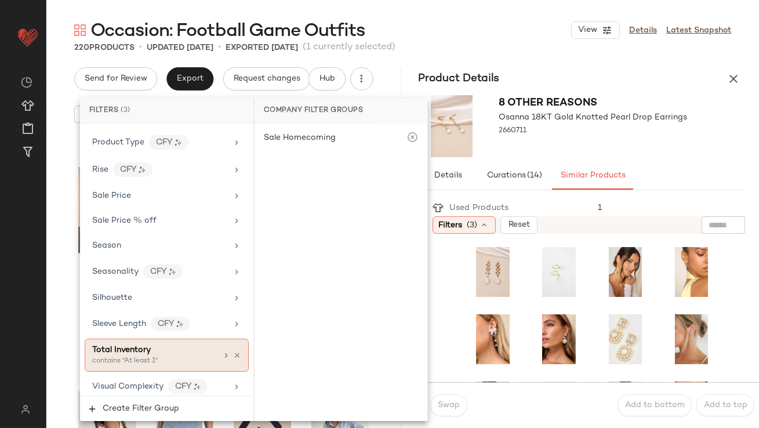
click at [108, 356] on div "contains "At least 1"" at bounding box center [150, 361] width 116 height 10
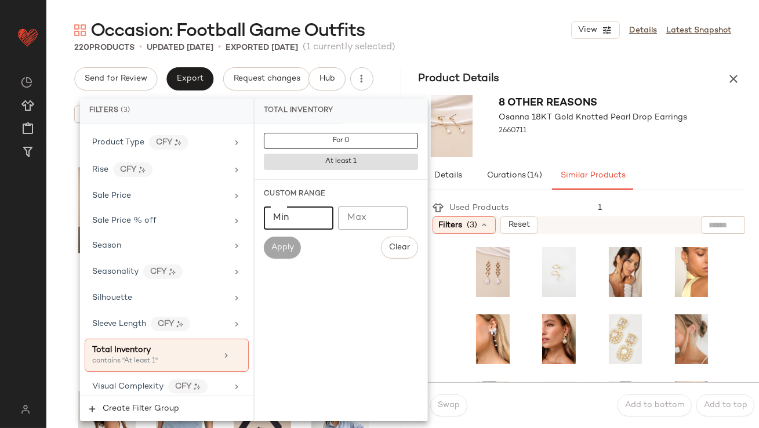
click at [311, 223] on input "Min" at bounding box center [299, 217] width 70 height 23
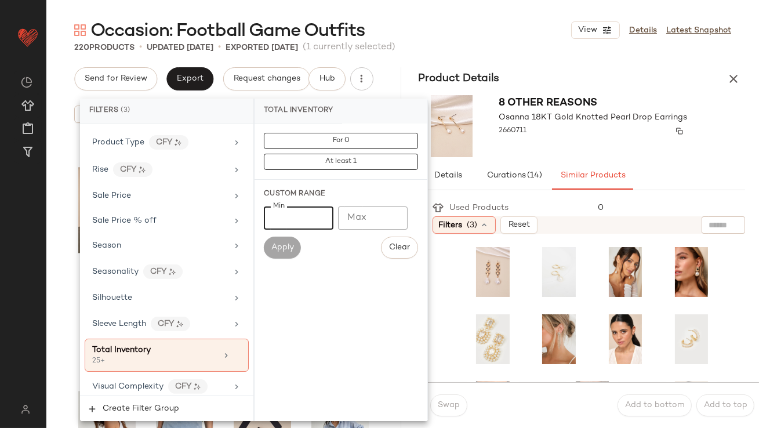
type input "**"
click at [635, 126] on div "2660711" at bounding box center [593, 131] width 188 height 16
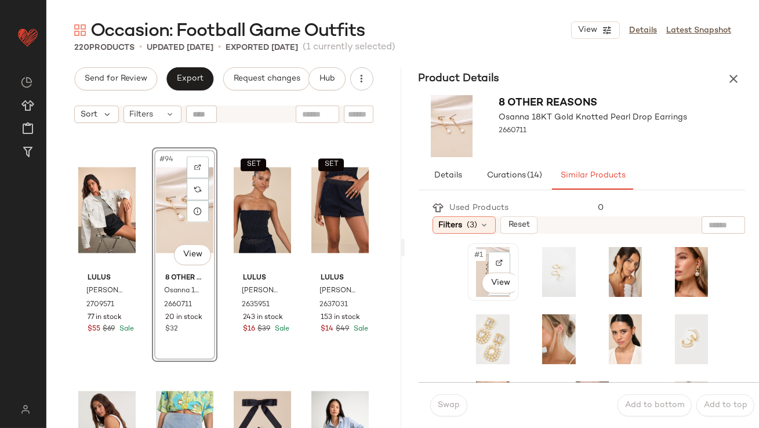
click at [474, 252] on span "#1" at bounding box center [480, 255] width 12 height 12
click at [445, 402] on span "Swap" at bounding box center [448, 405] width 23 height 9
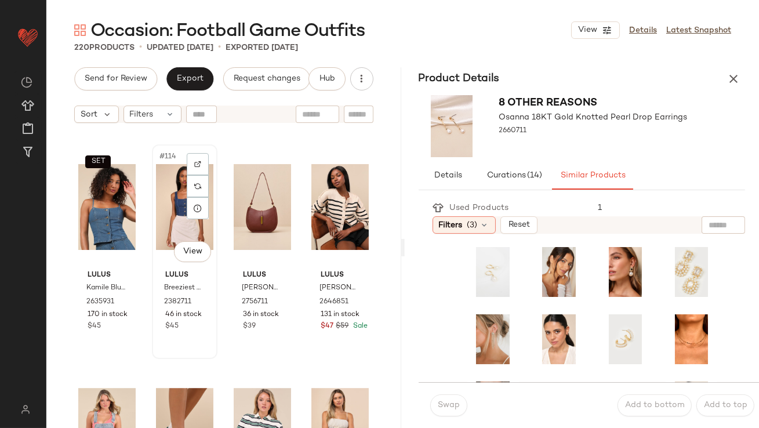
scroll to position [6262, 0]
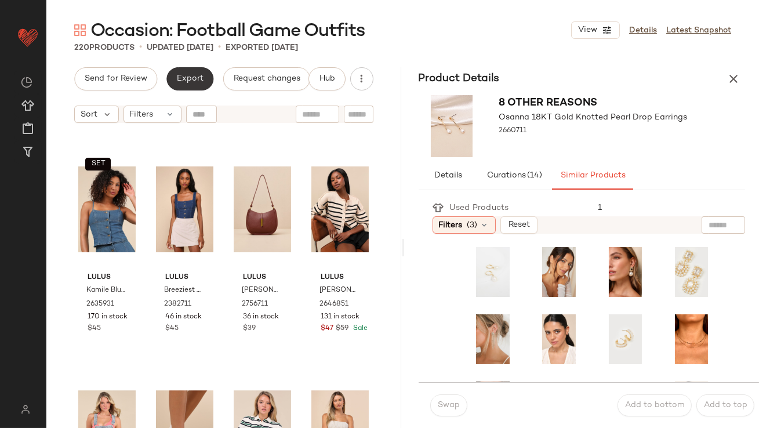
click at [193, 79] on span "Export" at bounding box center [189, 78] width 27 height 9
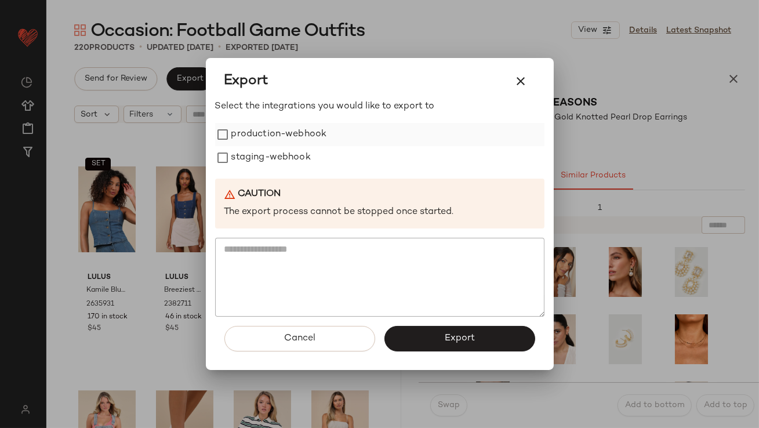
click at [257, 144] on label "production-webhook" at bounding box center [279, 134] width 96 height 23
click at [257, 157] on label "staging-webhook" at bounding box center [270, 157] width 79 height 23
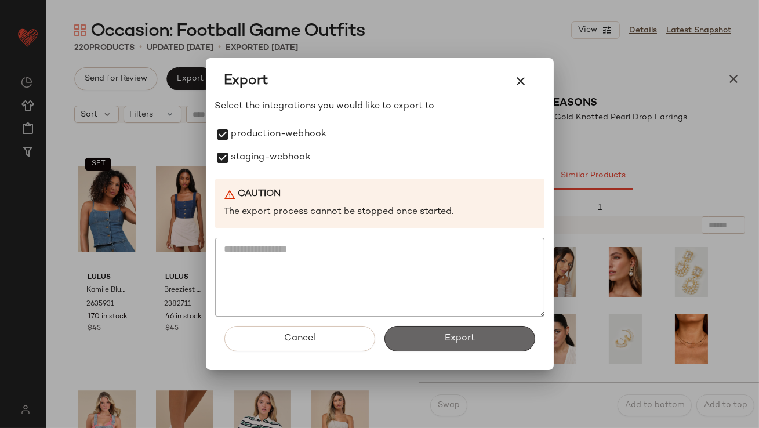
click at [425, 346] on button "Export" at bounding box center [460, 339] width 151 height 26
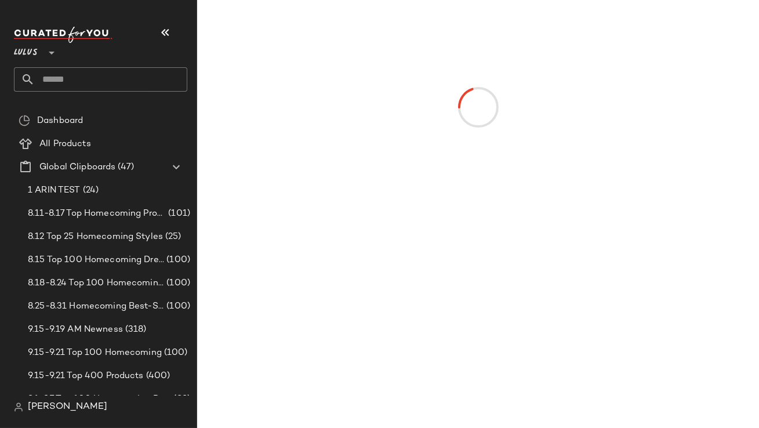
click at [140, 24] on div "Lulus **" at bounding box center [105, 59] width 183 height 72
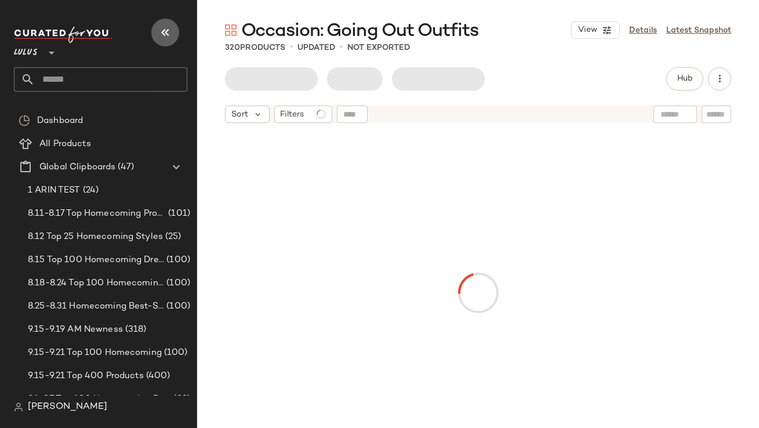
click at [159, 31] on icon "button" at bounding box center [165, 33] width 14 height 14
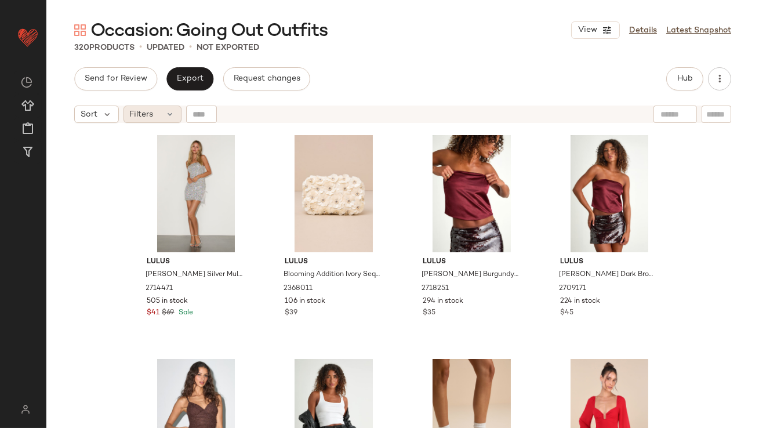
click at [140, 110] on span "Filters" at bounding box center [142, 114] width 24 height 12
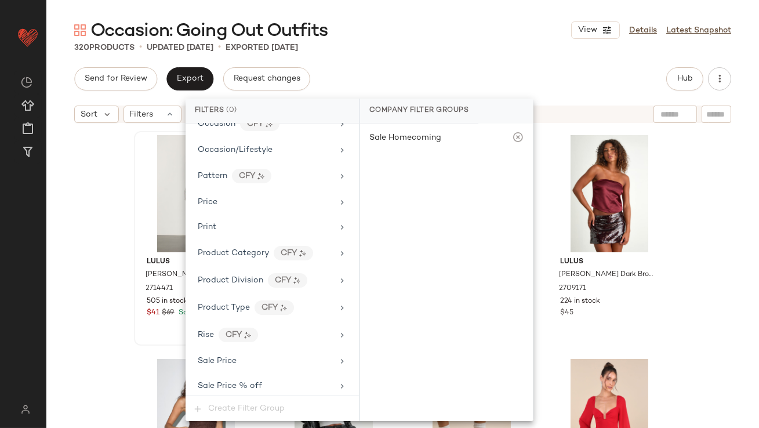
scroll to position [866, 0]
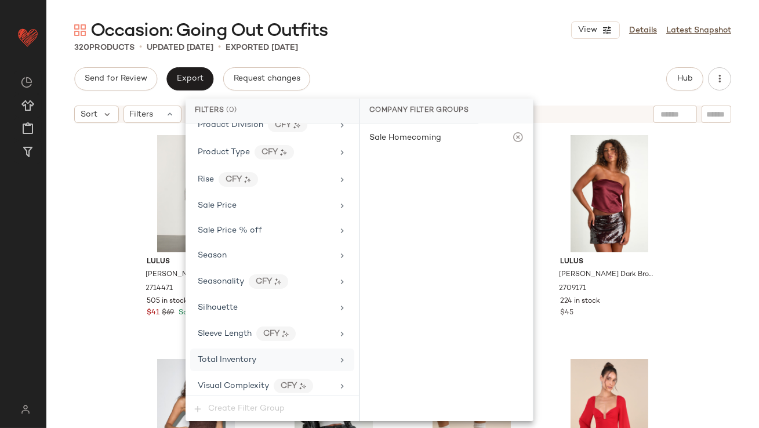
click at [228, 364] on div "Total Inventory" at bounding box center [272, 360] width 164 height 23
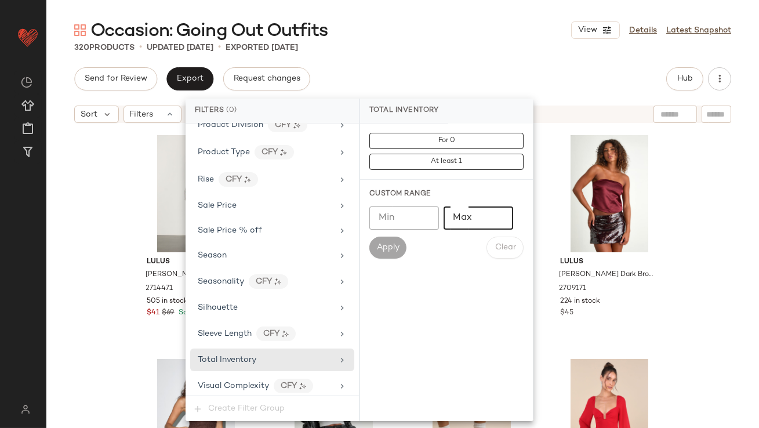
click at [477, 222] on input "Max" at bounding box center [479, 217] width 70 height 23
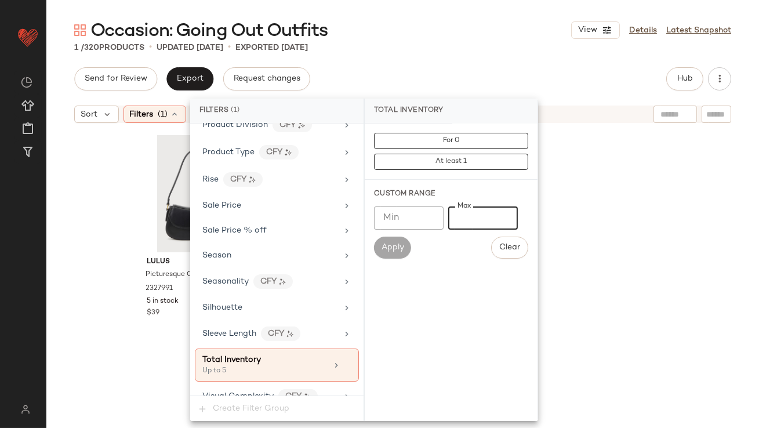
type input "*"
click at [567, 62] on div "Occasion: Going Out Outfits View Details Latest Snapshot 1 / 320 Products • upd…" at bounding box center [402, 223] width 713 height 409
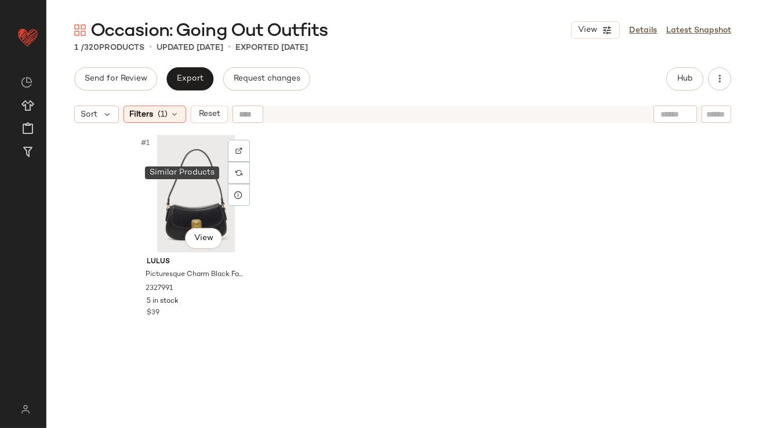
click at [231, 173] on div at bounding box center [239, 173] width 22 height 22
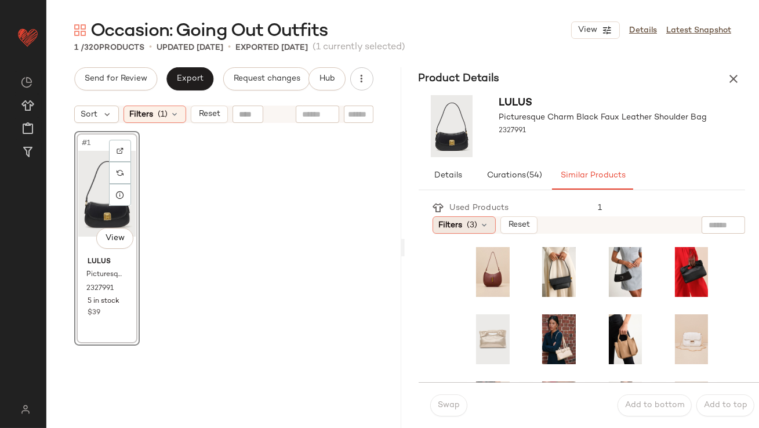
click at [480, 226] on icon at bounding box center [484, 224] width 9 height 9
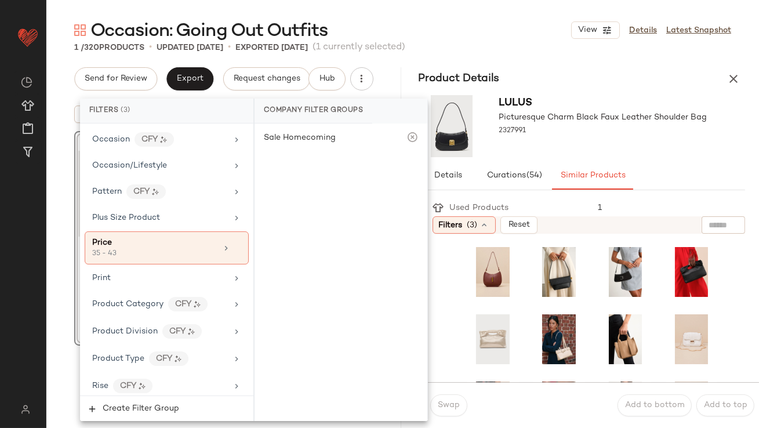
scroll to position [922, 0]
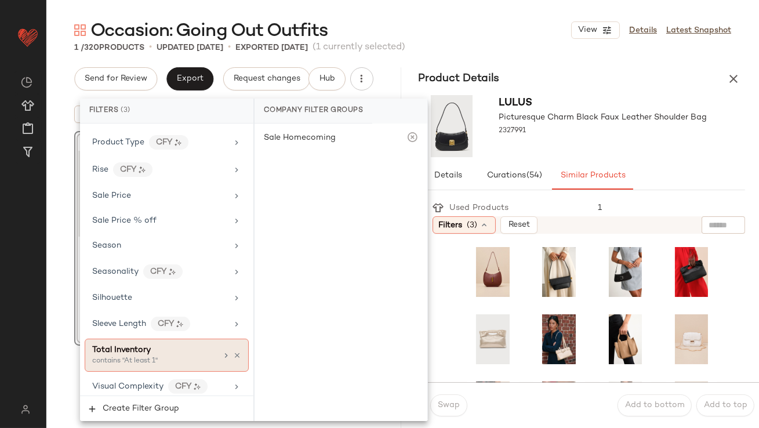
click at [135, 346] on span "Total Inventory" at bounding box center [121, 350] width 59 height 9
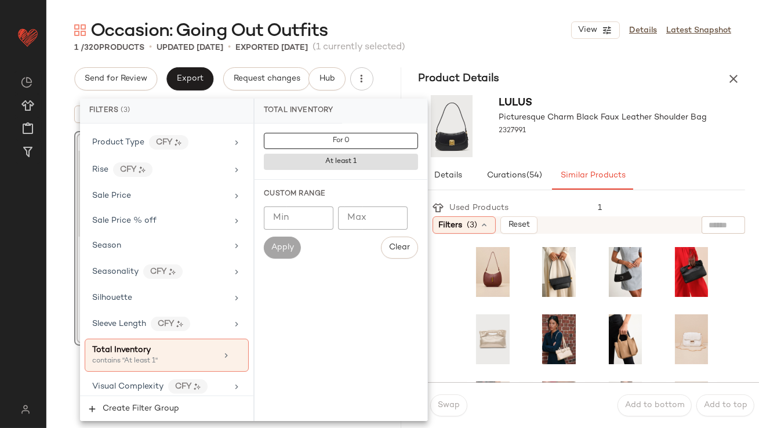
click at [283, 228] on input "Min" at bounding box center [299, 217] width 70 height 23
type input "**"
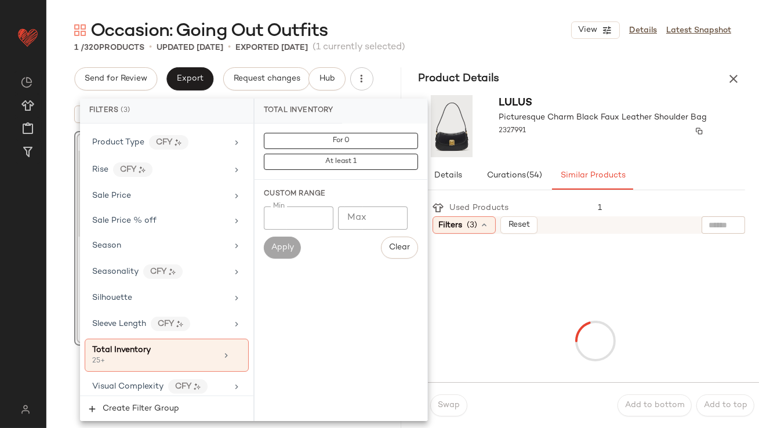
click at [612, 135] on div "2327991" at bounding box center [603, 131] width 208 height 16
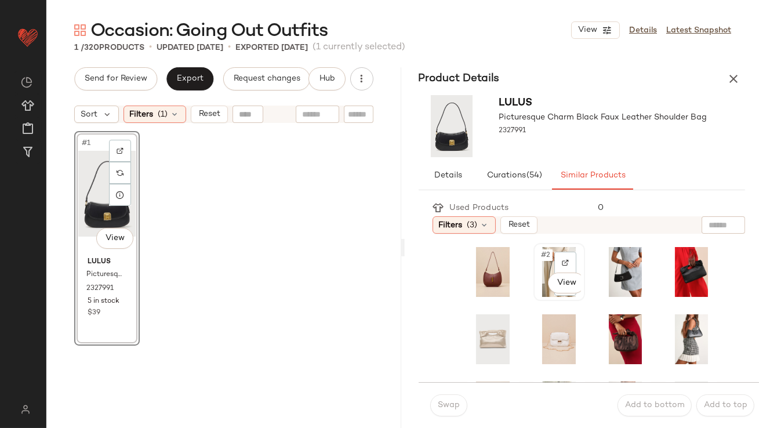
click at [545, 260] on span "#2" at bounding box center [546, 255] width 13 height 12
click at [457, 398] on button "Swap" at bounding box center [448, 405] width 37 height 22
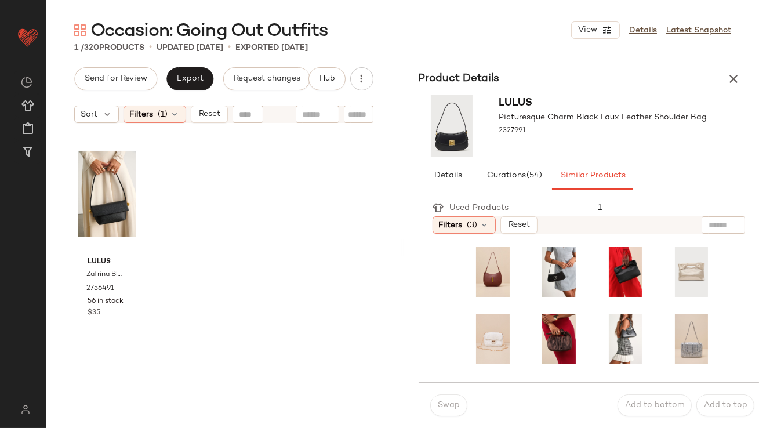
click at [168, 99] on div "Send for Review Export Request changes Hub Sort Filters (1) Reset Lulus Zafrina…" at bounding box center [223, 247] width 355 height 361
click at [164, 109] on span "(1)" at bounding box center [163, 114] width 10 height 12
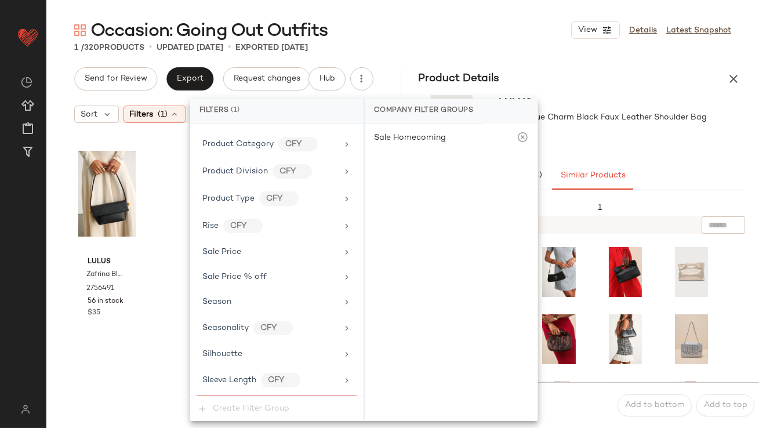
scroll to position [876, 0]
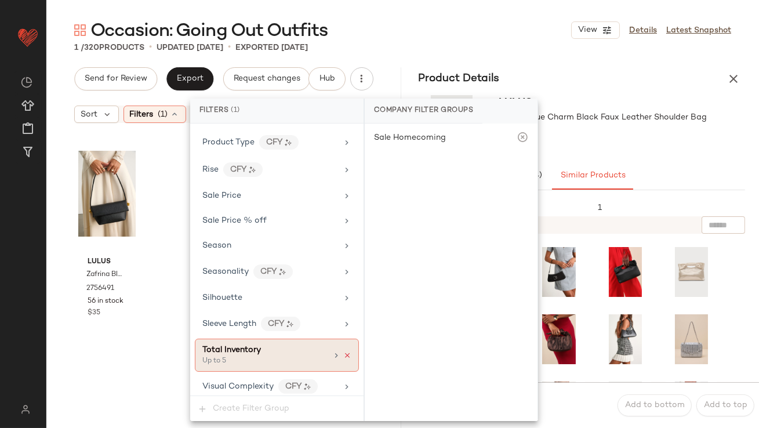
click at [346, 351] on icon at bounding box center [347, 355] width 8 height 8
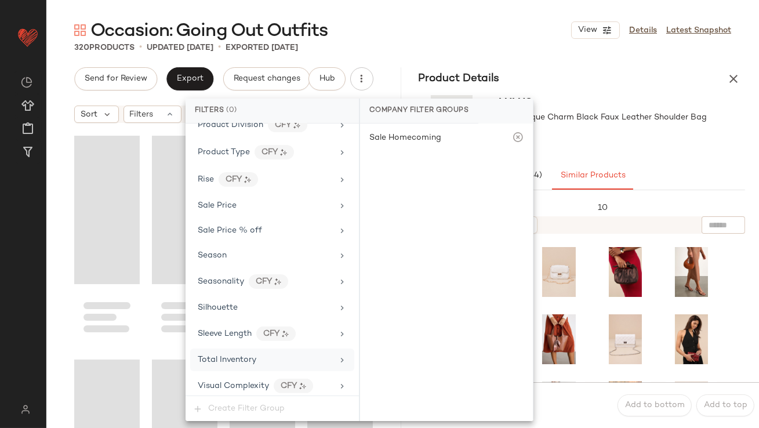
click at [651, 71] on div "Product Details" at bounding box center [582, 78] width 355 height 23
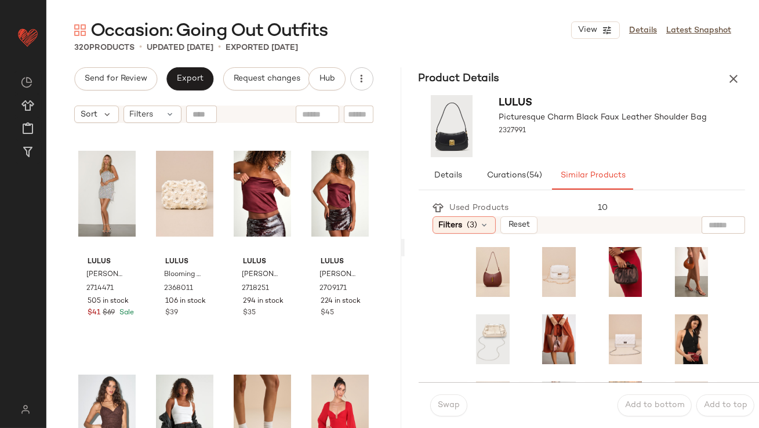
click at [739, 73] on icon "button" at bounding box center [734, 79] width 14 height 14
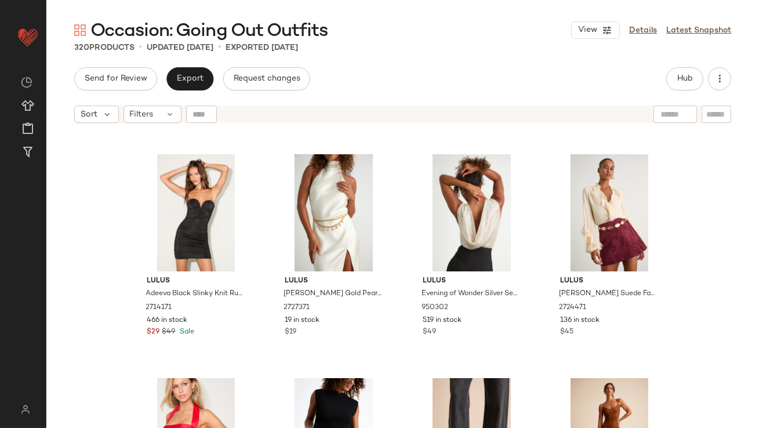
scroll to position [1771, 0]
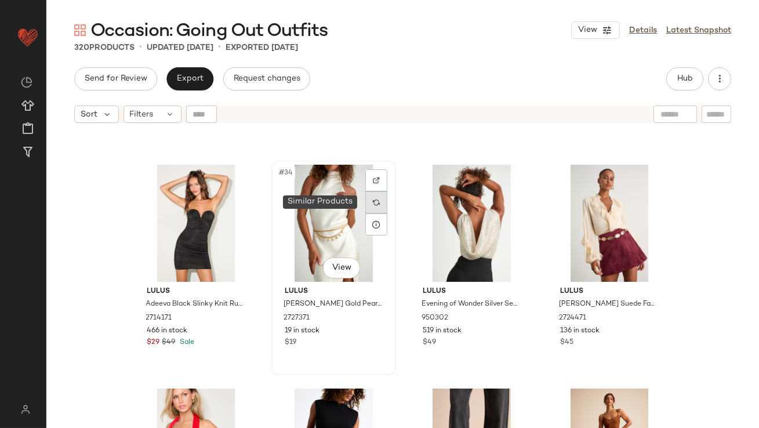
click at [376, 197] on div at bounding box center [376, 202] width 22 height 22
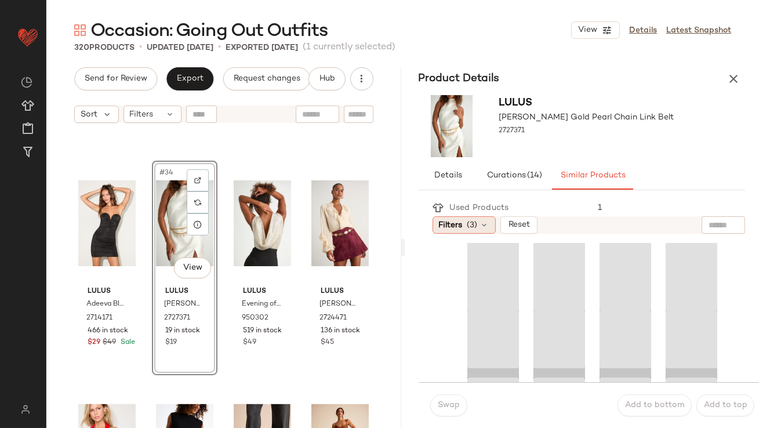
click at [487, 221] on icon at bounding box center [484, 224] width 9 height 9
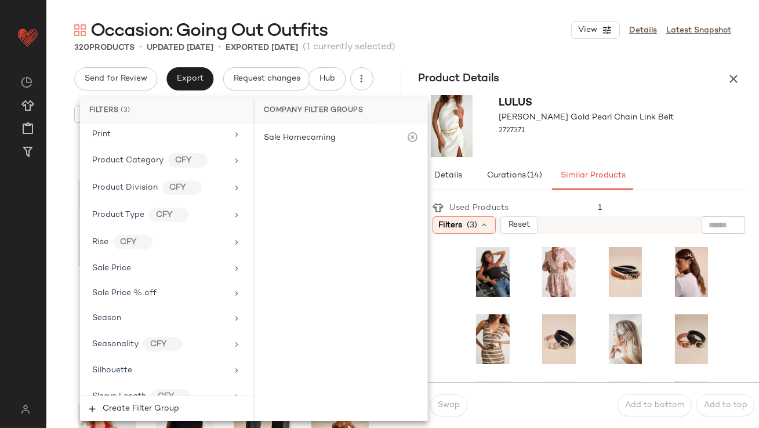
scroll to position [922, 0]
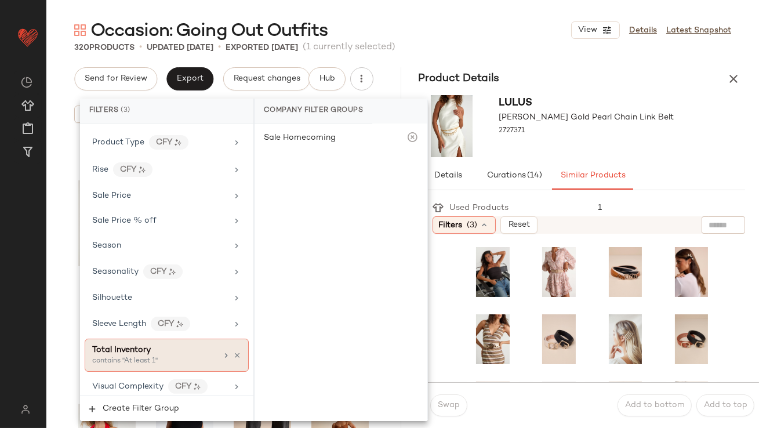
click at [151, 349] on div "Total Inventory" at bounding box center [154, 350] width 125 height 12
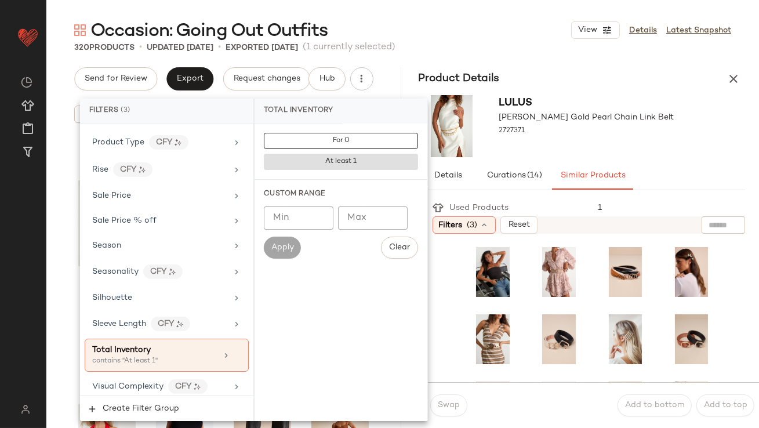
click at [316, 206] on input "Min" at bounding box center [299, 217] width 70 height 23
type input "**"
click at [593, 141] on div at bounding box center [586, 141] width 175 height 9
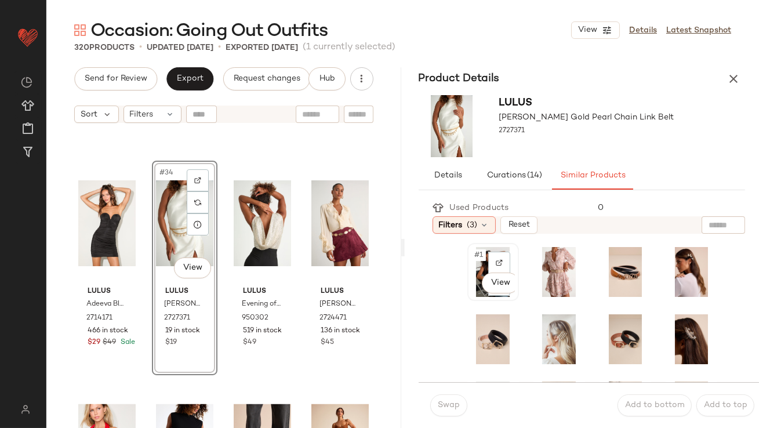
click at [485, 258] on span "#1" at bounding box center [480, 255] width 12 height 12
click at [444, 408] on span "Swap" at bounding box center [448, 405] width 23 height 9
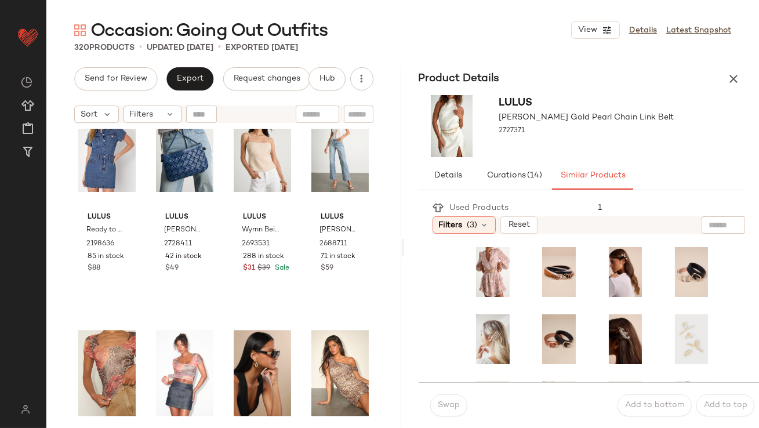
scroll to position [5576, 0]
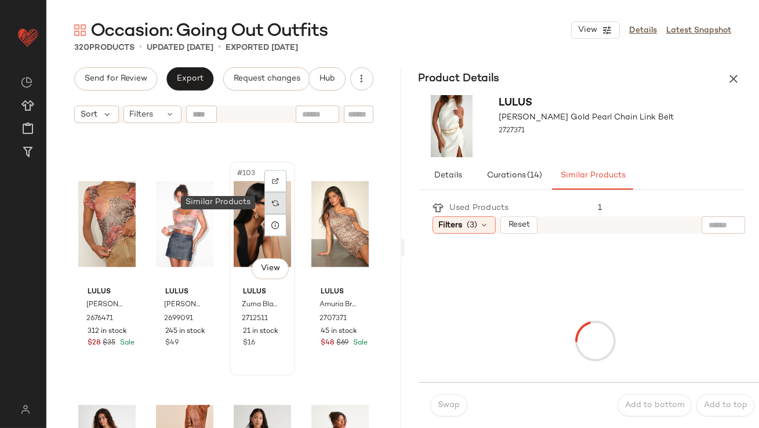
click at [271, 206] on div at bounding box center [275, 203] width 22 height 22
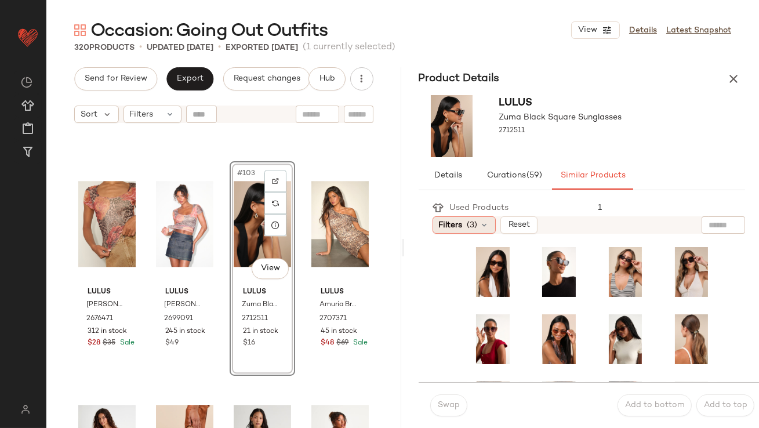
click at [459, 220] on span "Filters" at bounding box center [451, 225] width 24 height 12
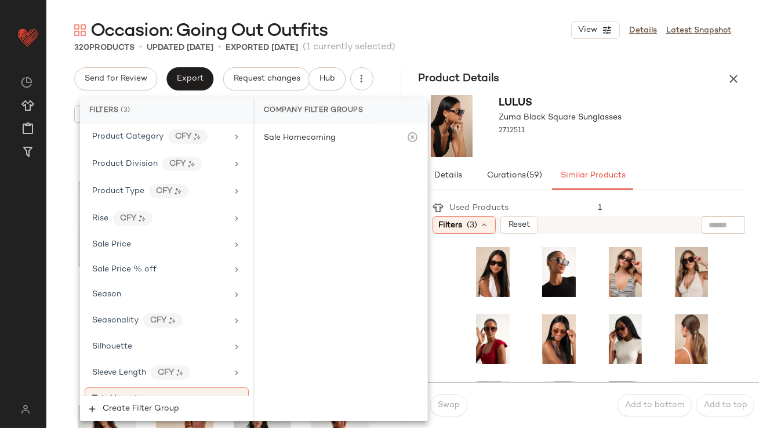
scroll to position [922, 0]
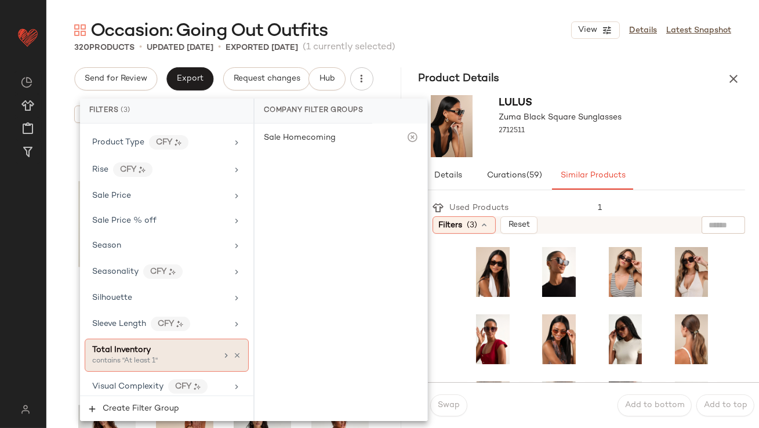
click at [143, 346] on span "Total Inventory" at bounding box center [121, 350] width 59 height 9
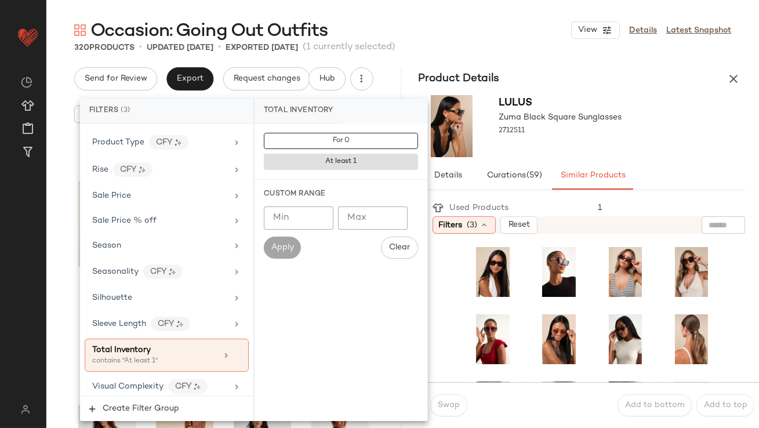
click at [306, 228] on input "Min" at bounding box center [299, 217] width 70 height 23
type input "*"
type input "**"
click at [632, 152] on div "Lulus Zuma Black Square Sunglasses 2712511" at bounding box center [582, 125] width 355 height 71
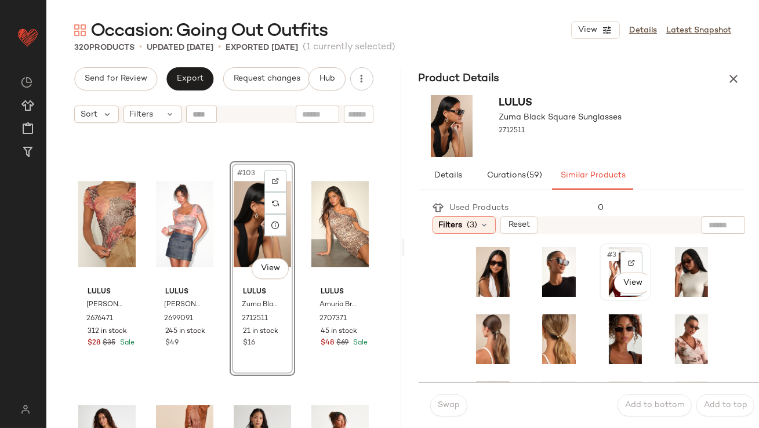
click at [606, 259] on span "#3" at bounding box center [612, 255] width 13 height 12
click at [431, 402] on button "Swap" at bounding box center [448, 405] width 37 height 22
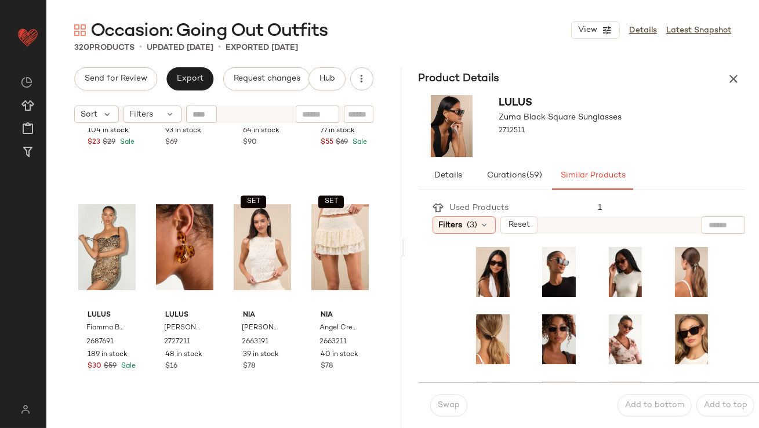
scroll to position [6678, 0]
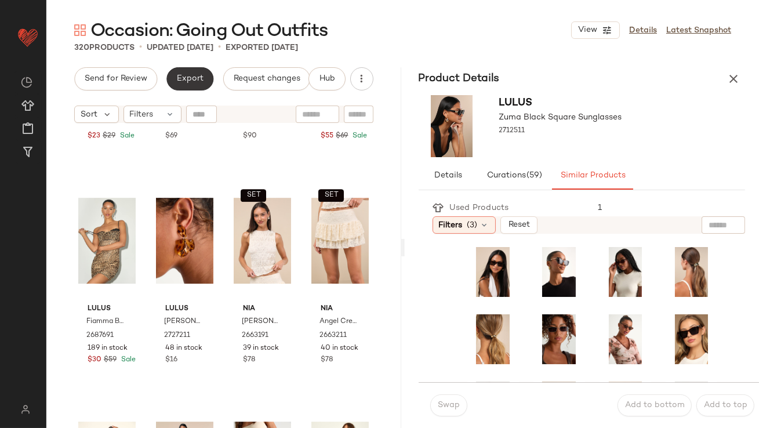
click at [188, 77] on span "Export" at bounding box center [189, 78] width 27 height 9
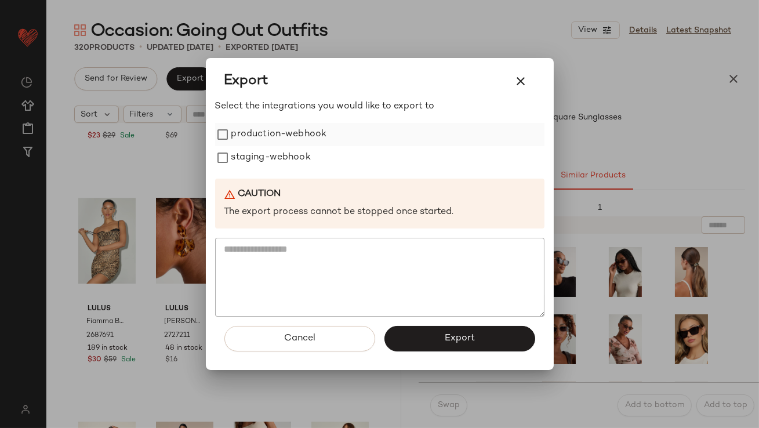
click at [280, 138] on label "production-webhook" at bounding box center [279, 134] width 96 height 23
click at [280, 159] on label "staging-webhook" at bounding box center [270, 157] width 79 height 23
click at [419, 345] on button "Export" at bounding box center [460, 339] width 151 height 26
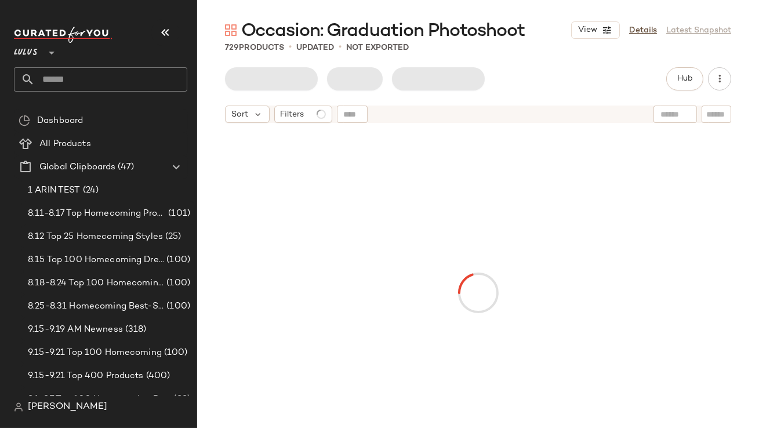
click at [169, 34] on icon "button" at bounding box center [165, 33] width 14 height 14
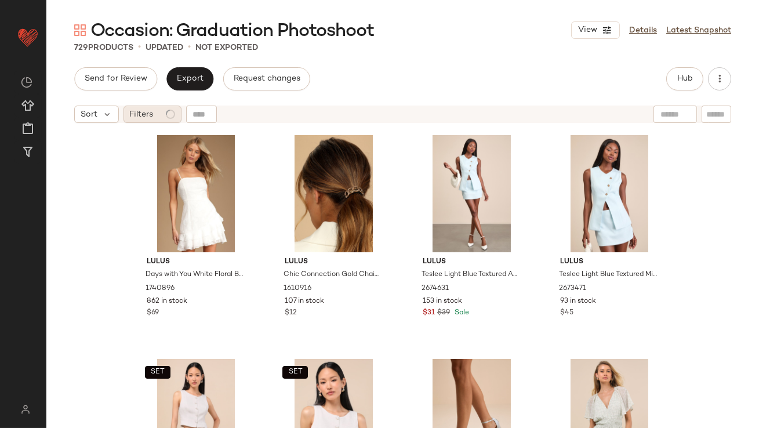
click at [159, 115] on div "Filters" at bounding box center [153, 114] width 58 height 17
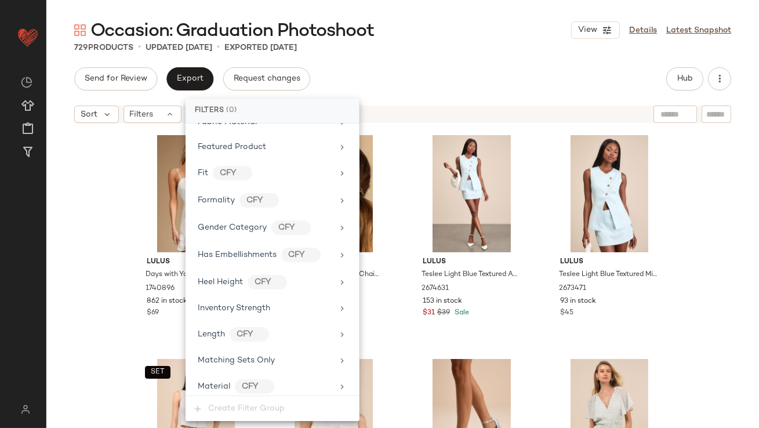
scroll to position [891, 0]
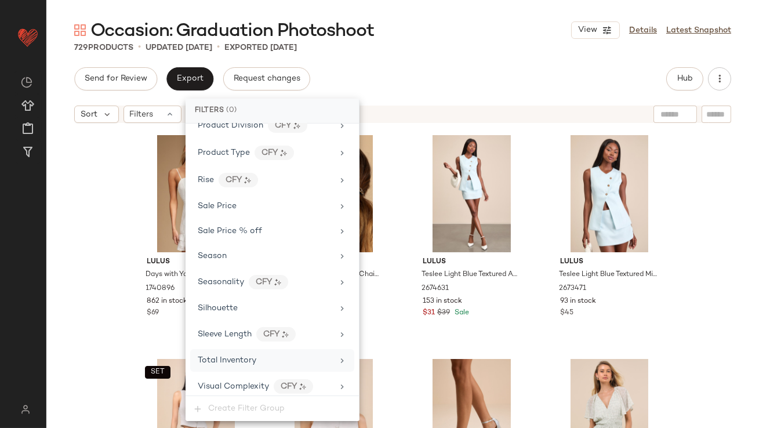
click at [212, 364] on div "Total Inventory" at bounding box center [272, 360] width 164 height 23
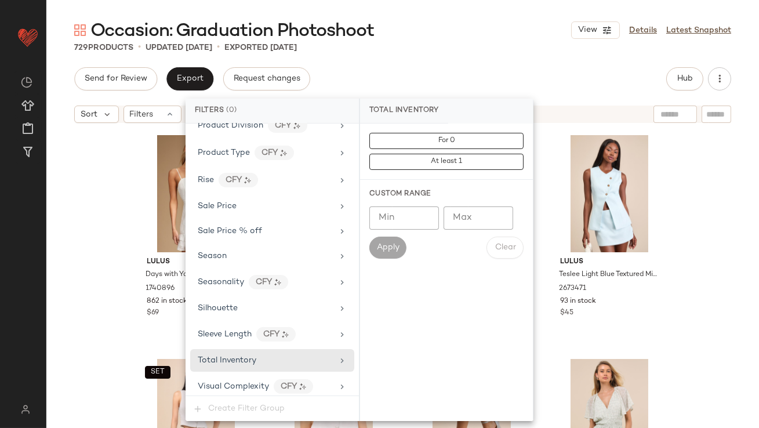
click at [469, 225] on input "Max" at bounding box center [479, 217] width 70 height 23
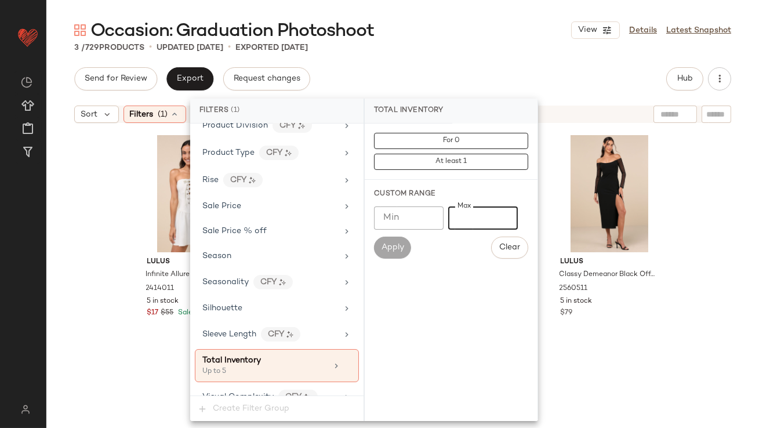
type input "*"
click at [480, 67] on div "Occasion: Graduation Photoshoot View Details Latest Snapshot 3 / 729 Products •…" at bounding box center [402, 223] width 713 height 409
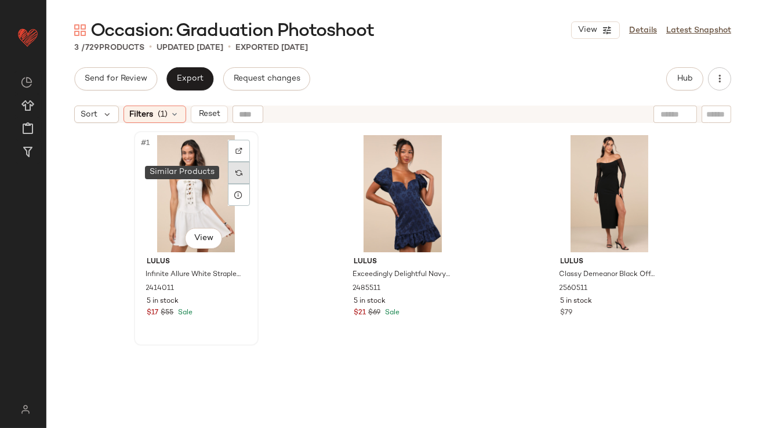
click at [235, 171] on img at bounding box center [238, 172] width 7 height 7
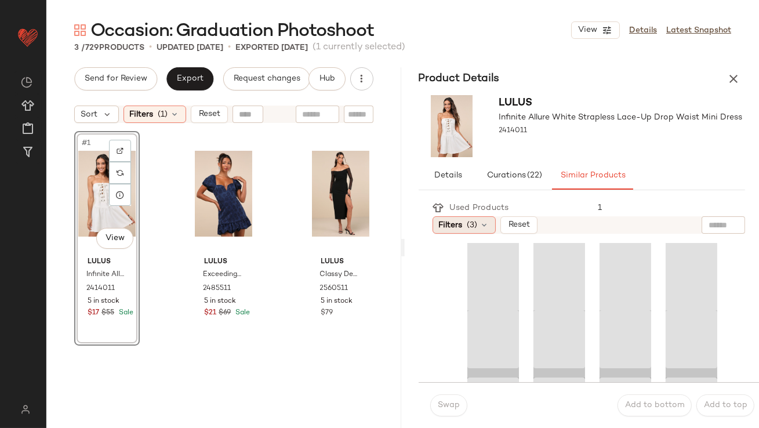
click at [480, 229] on icon at bounding box center [484, 224] width 9 height 9
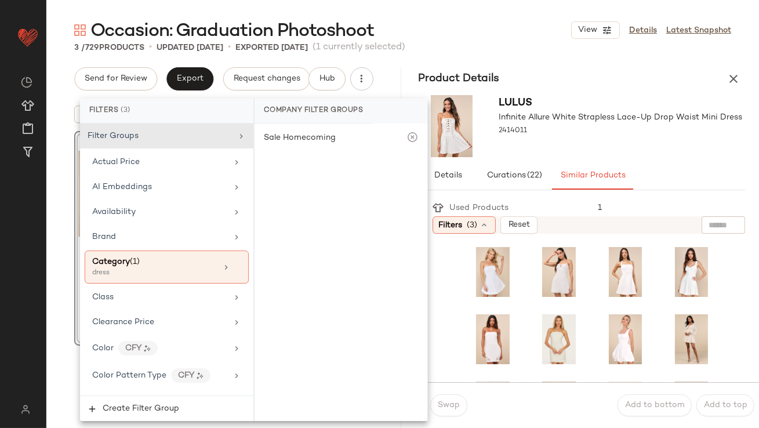
scroll to position [922, 0]
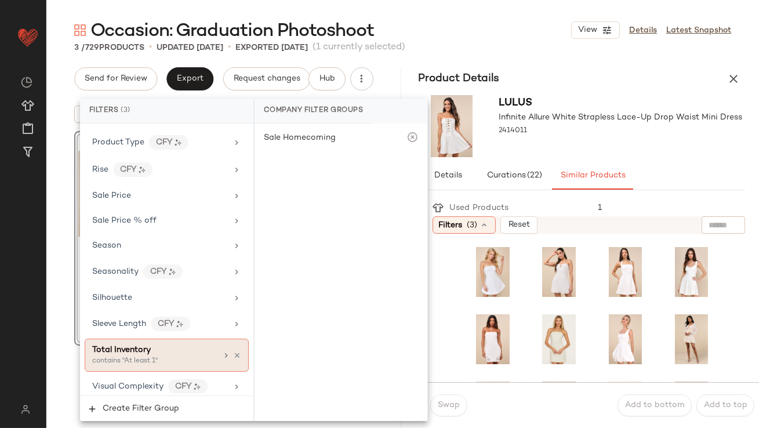
click at [148, 356] on div "contains "At least 1"" at bounding box center [150, 361] width 116 height 10
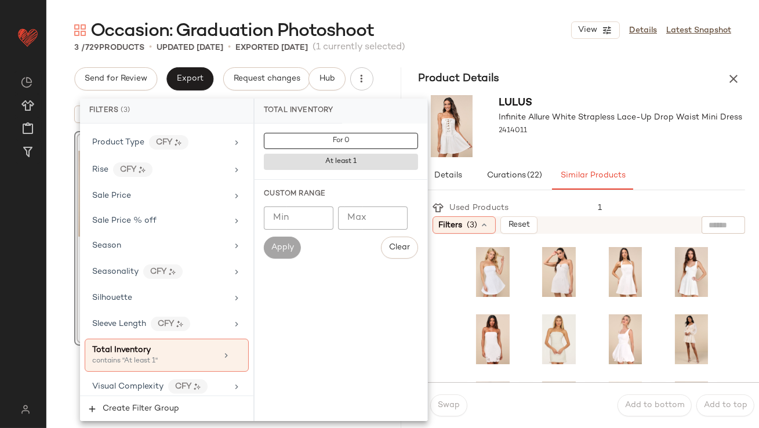
click at [314, 220] on input "Min" at bounding box center [299, 217] width 70 height 23
type input "**"
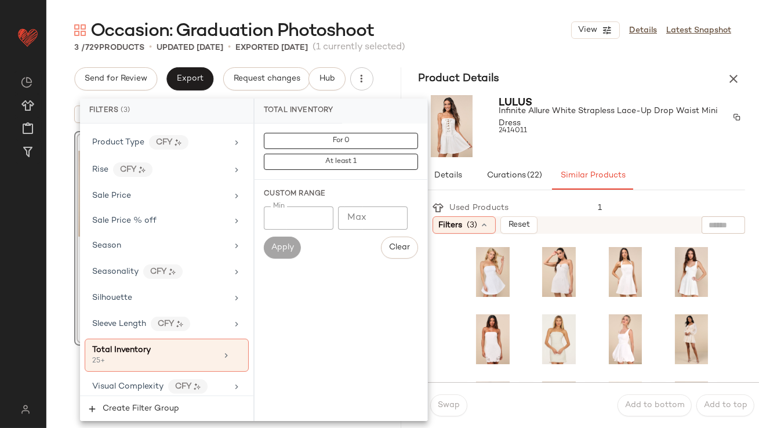
click at [587, 123] on span "Infinite Allure White Strapless Lace-Up Drop Waist Mini Dress" at bounding box center [612, 117] width 226 height 24
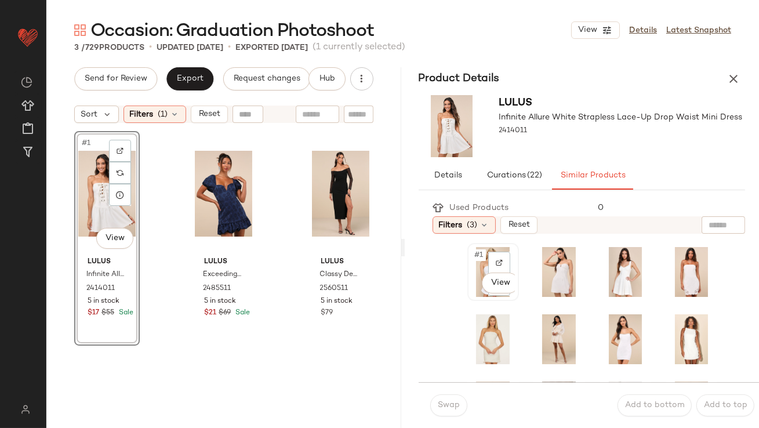
click at [474, 261] on div "#1 View" at bounding box center [493, 272] width 43 height 50
click at [449, 399] on button "Swap" at bounding box center [448, 405] width 37 height 22
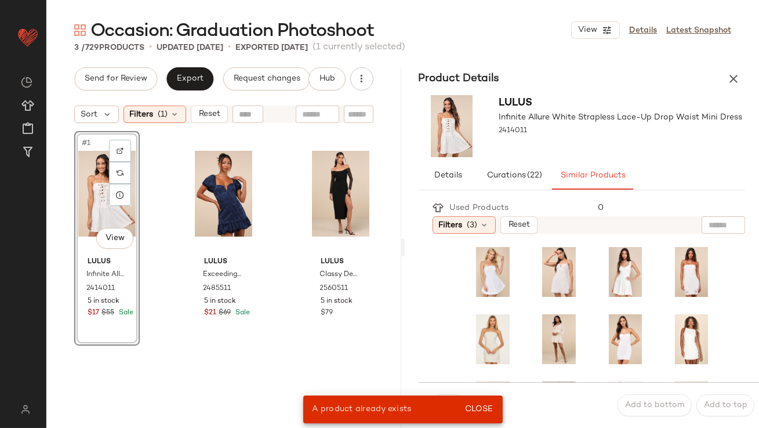
click at [604, 263] on div "#3 View" at bounding box center [625, 272] width 43 height 50
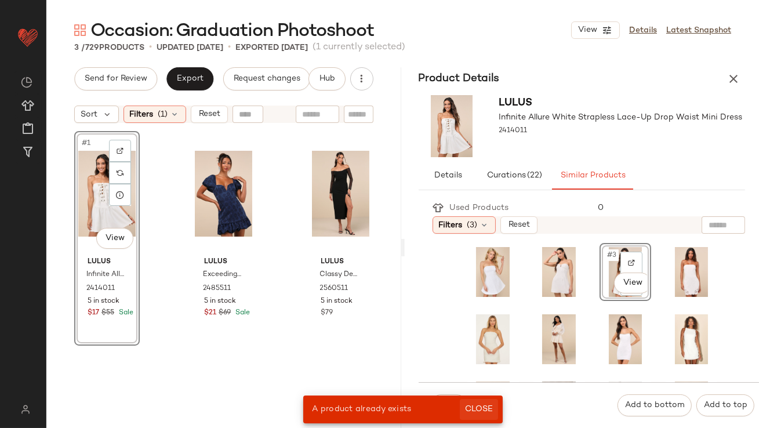
click at [484, 412] on span "Close" at bounding box center [479, 409] width 28 height 9
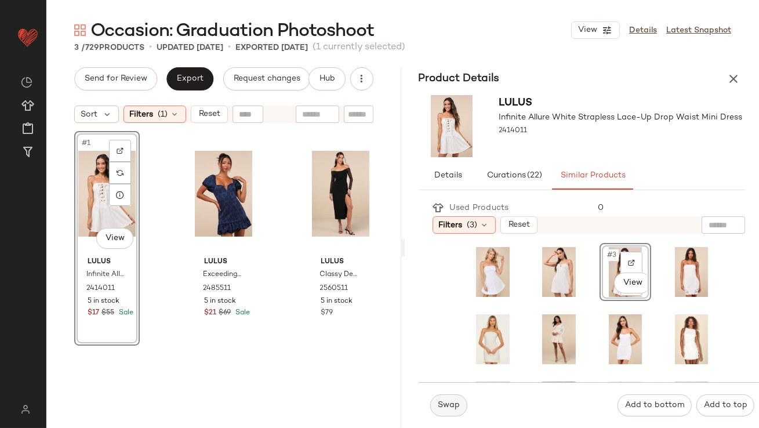
click at [439, 411] on button "Swap" at bounding box center [448, 405] width 37 height 22
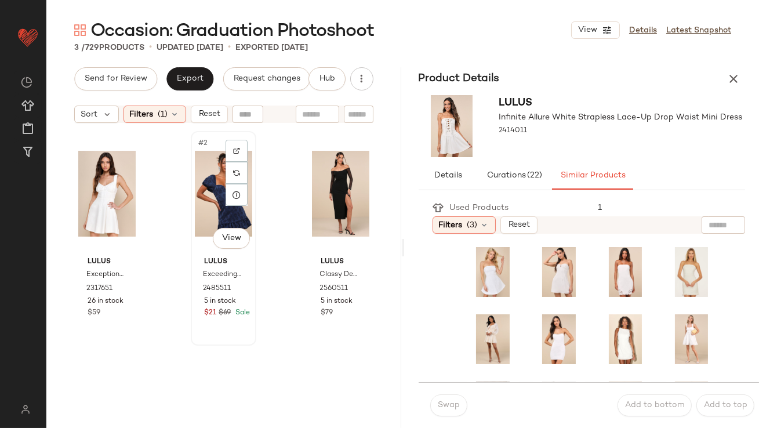
click at [219, 195] on div "#2 View" at bounding box center [223, 193] width 57 height 117
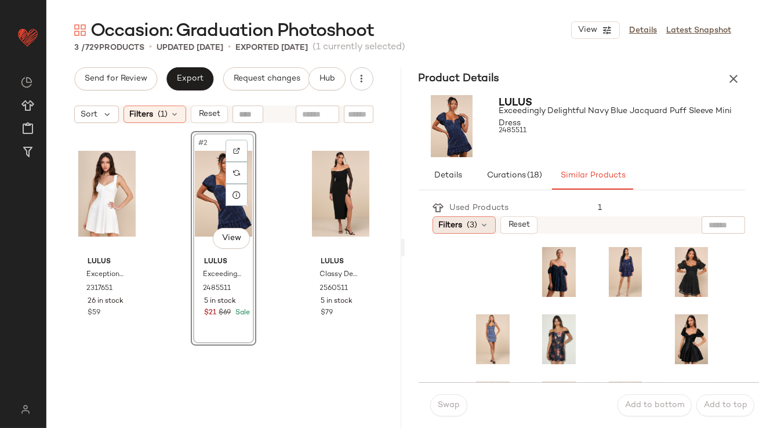
click at [440, 226] on span "Filters" at bounding box center [451, 225] width 24 height 12
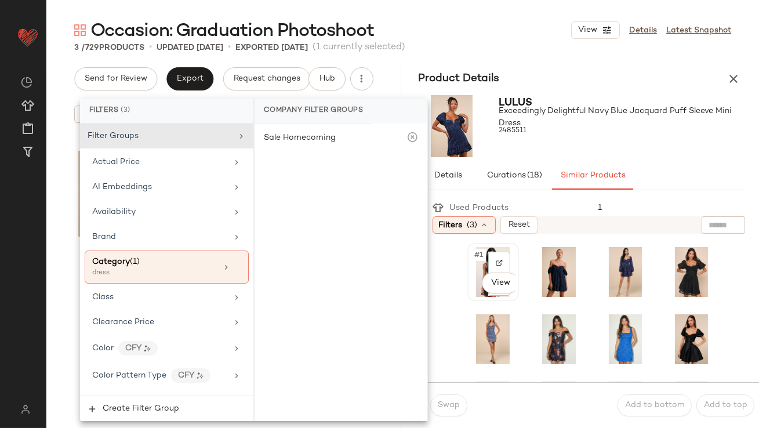
click at [483, 255] on span "#1" at bounding box center [480, 255] width 12 height 12
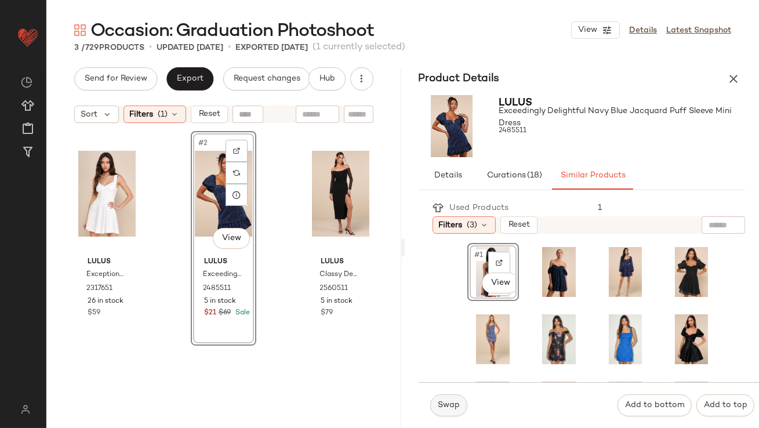
click at [438, 404] on span "Swap" at bounding box center [448, 405] width 23 height 9
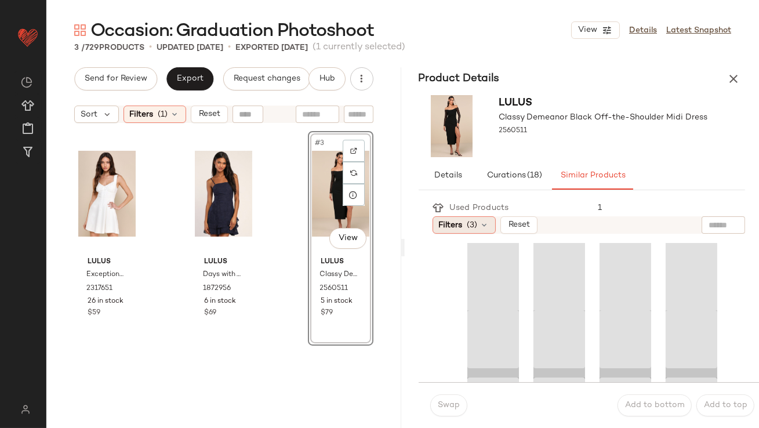
click at [447, 233] on div "Filters (3)" at bounding box center [464, 224] width 63 height 17
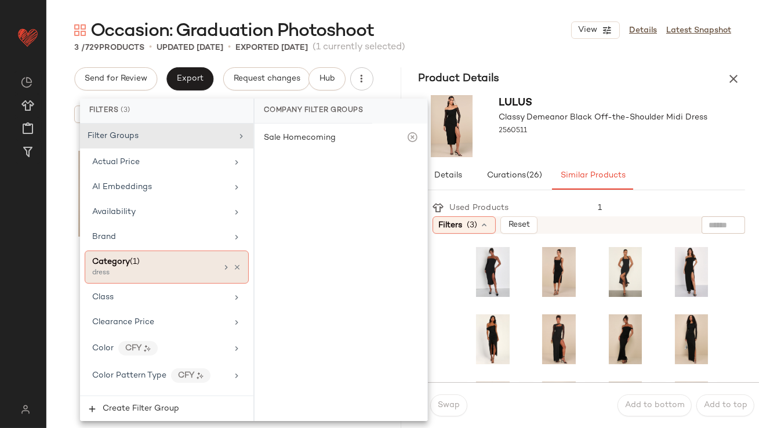
scroll to position [922, 0]
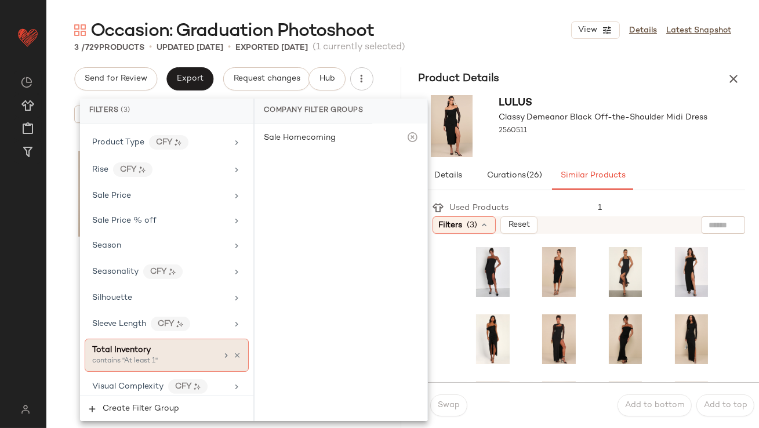
click at [117, 346] on span "Total Inventory" at bounding box center [121, 350] width 59 height 9
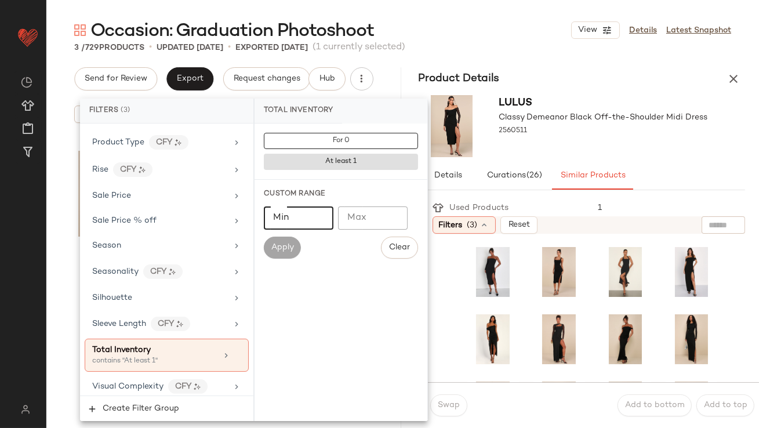
click at [301, 207] on input "Min" at bounding box center [299, 217] width 70 height 23
type input "**"
click at [621, 150] on div "Lulus Classy Demeanor Black Off-the-Shoulder Midi Dress 2560511" at bounding box center [603, 126] width 209 height 62
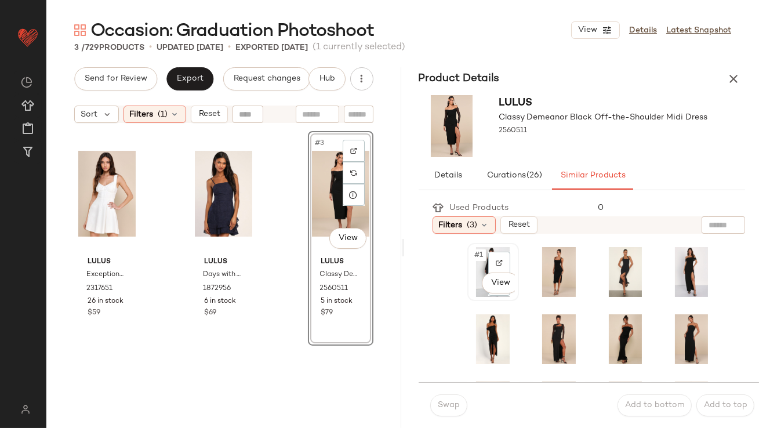
click at [477, 263] on div "#1 View" at bounding box center [493, 272] width 43 height 50
click at [447, 394] on div "Swap Add to bottom Add to top" at bounding box center [589, 405] width 341 height 46
click at [447, 404] on span "Swap" at bounding box center [448, 405] width 23 height 9
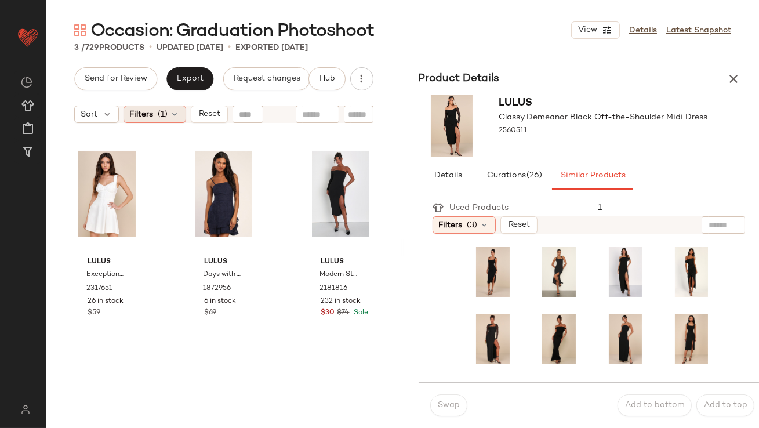
click at [146, 118] on span "Filters" at bounding box center [142, 114] width 24 height 12
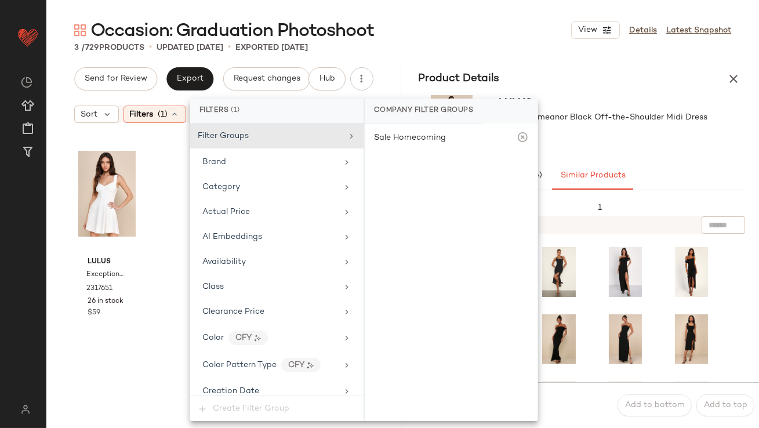
scroll to position [901, 0]
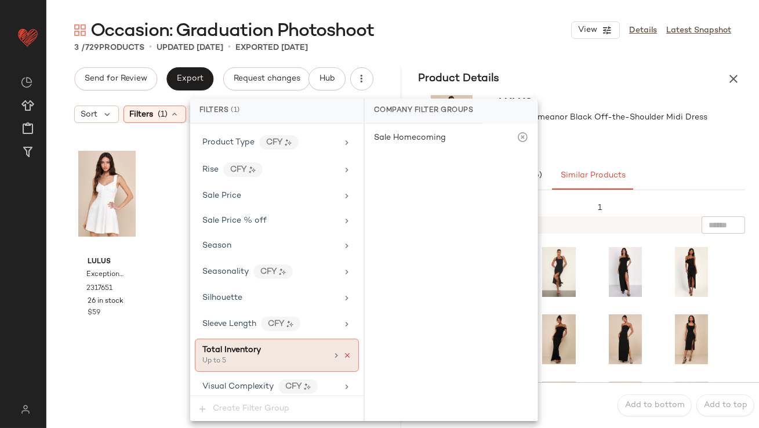
click at [346, 351] on icon at bounding box center [347, 355] width 8 height 8
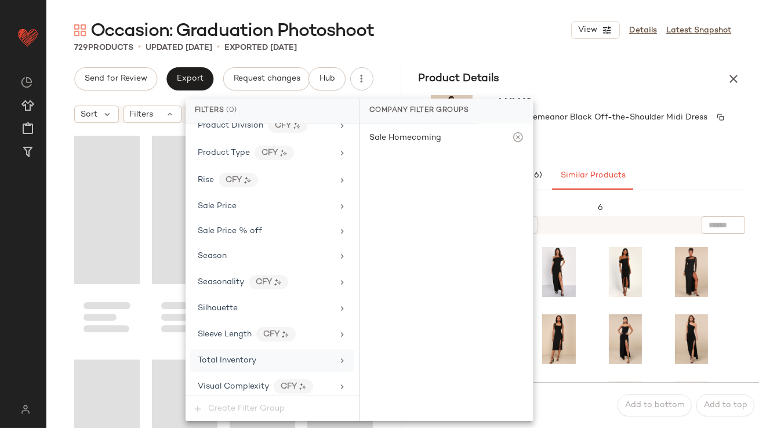
click at [699, 122] on span "Classy Demeanor Black Off-the-Shoulder Midi Dress" at bounding box center [603, 117] width 209 height 12
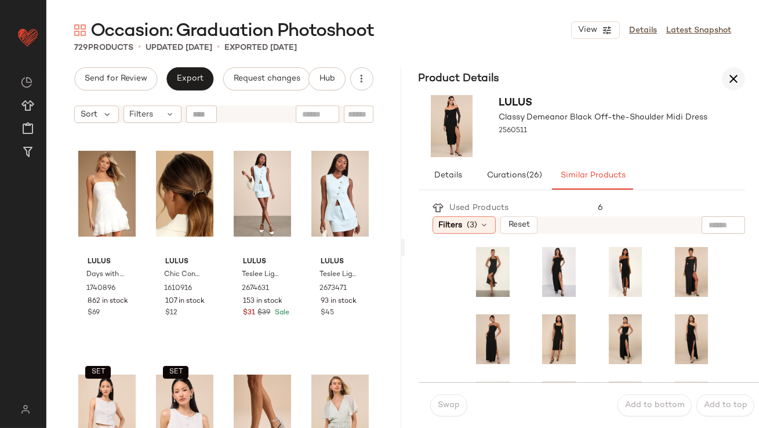
click at [738, 76] on icon "button" at bounding box center [734, 79] width 14 height 14
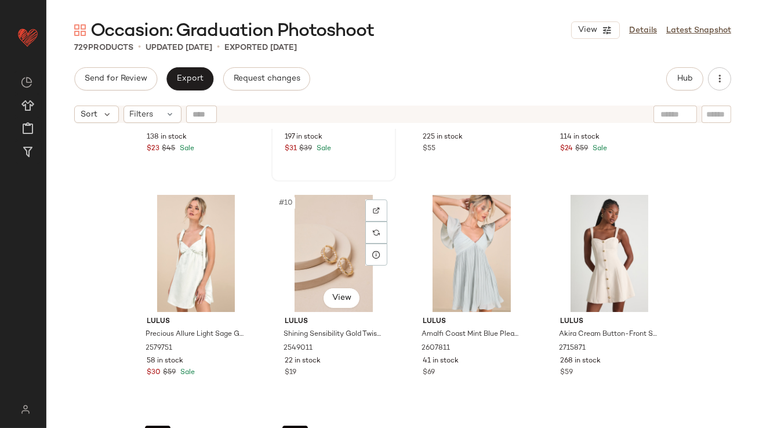
scroll to position [415, 0]
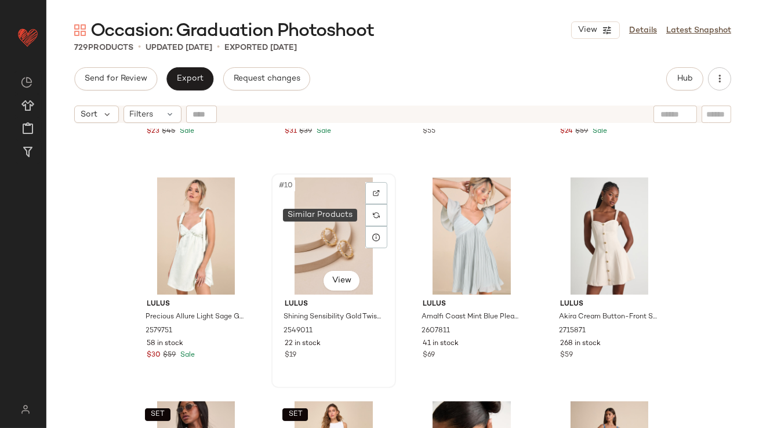
click at [369, 215] on div at bounding box center [376, 215] width 22 height 22
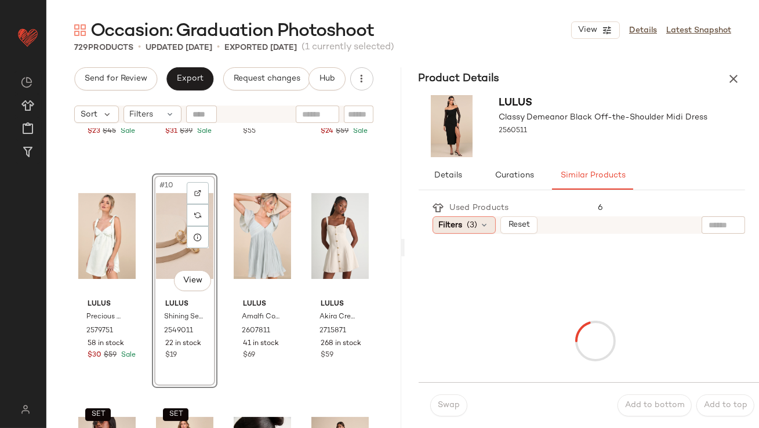
click at [458, 223] on span "Filters" at bounding box center [451, 225] width 24 height 12
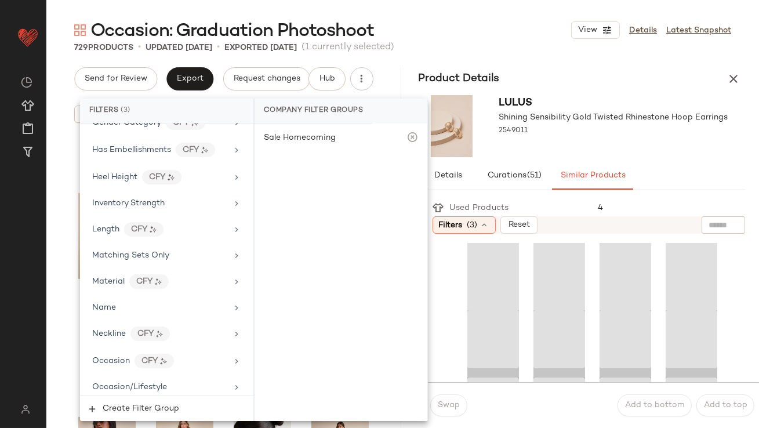
scroll to position [922, 0]
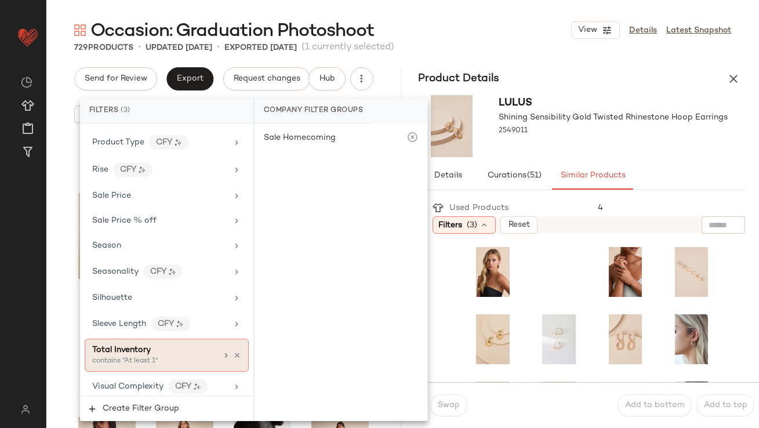
click at [129, 356] on div "contains "At least 1"" at bounding box center [150, 361] width 116 height 10
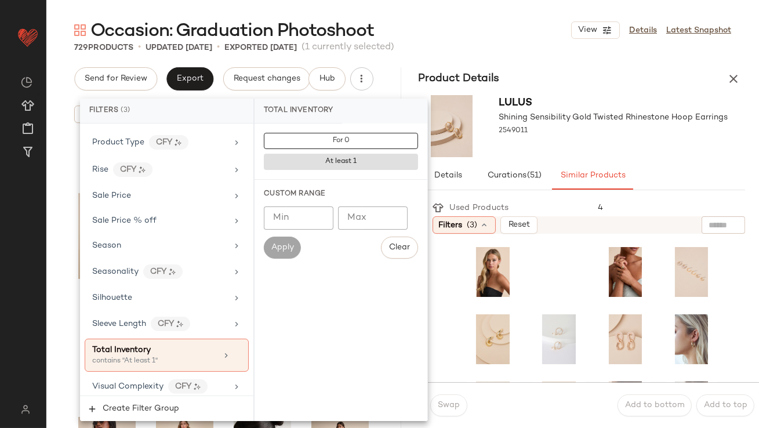
click at [291, 215] on input "Min" at bounding box center [299, 217] width 70 height 23
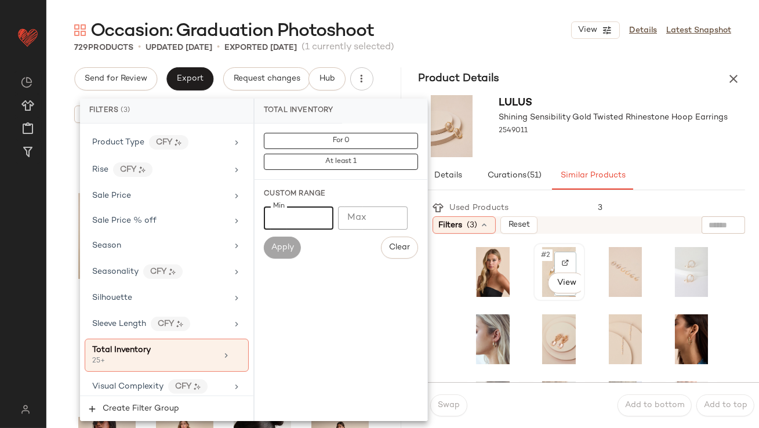
type input "**"
click at [544, 256] on span "#2" at bounding box center [546, 255] width 13 height 12
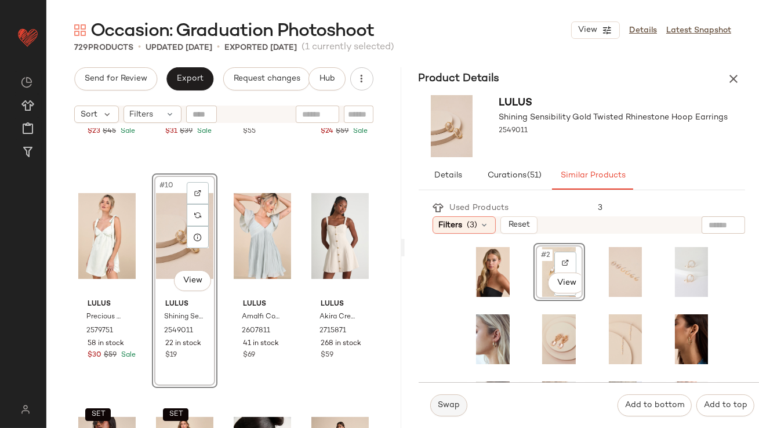
click at [457, 412] on button "Swap" at bounding box center [448, 405] width 37 height 22
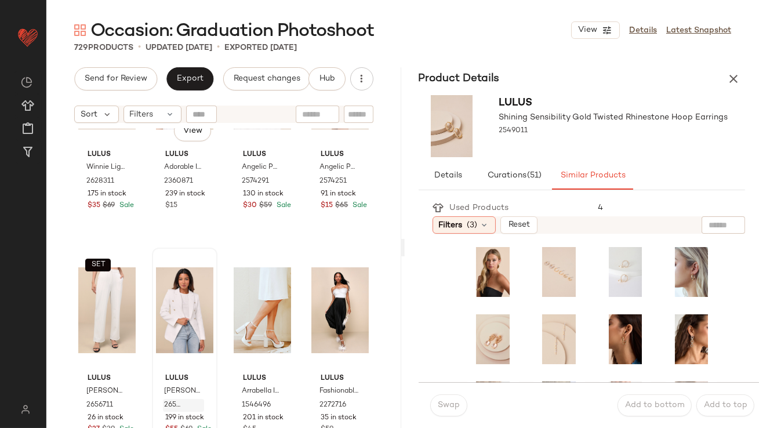
scroll to position [2371, 0]
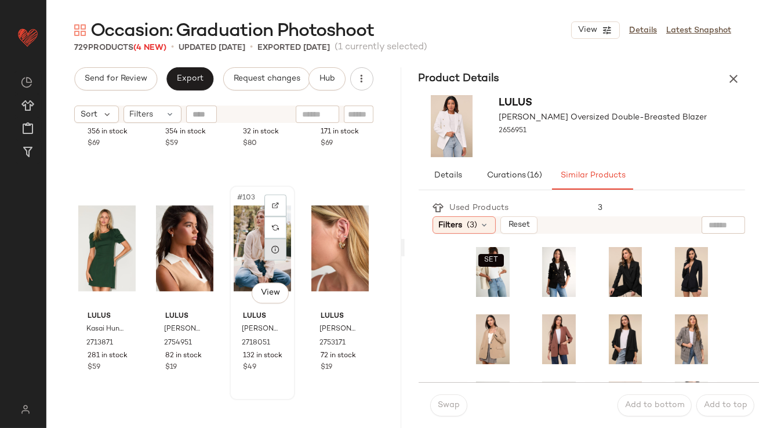
scroll to position [5640, 0]
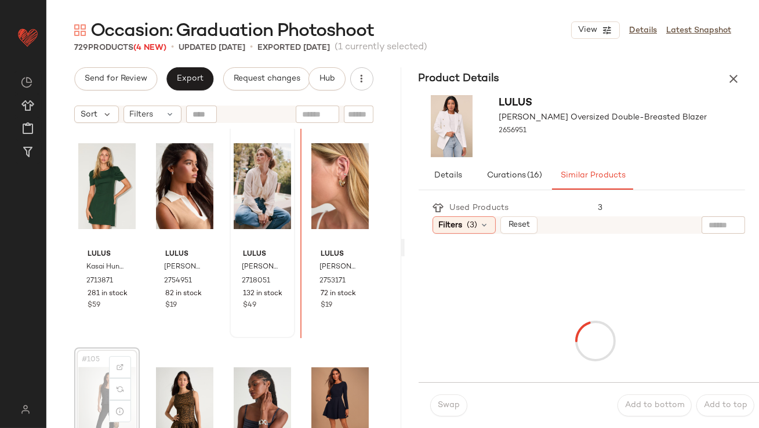
scroll to position [5553, 0]
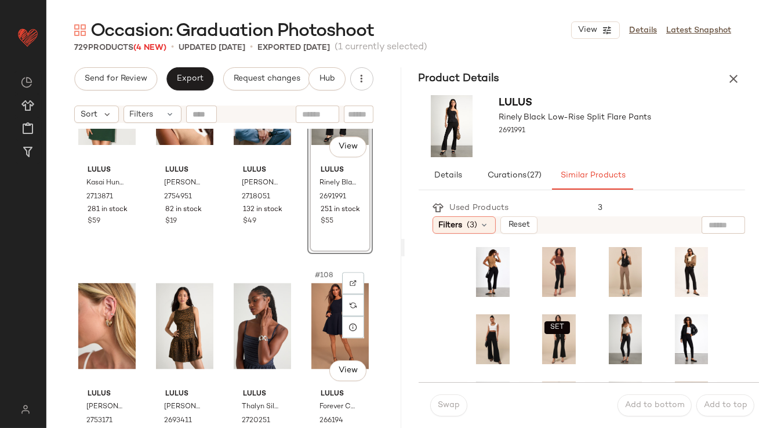
scroll to position [5690, 0]
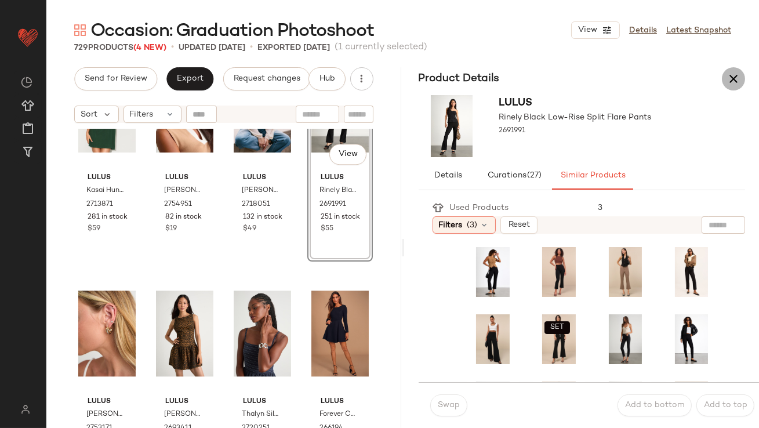
click at [734, 79] on icon "button" at bounding box center [734, 79] width 14 height 14
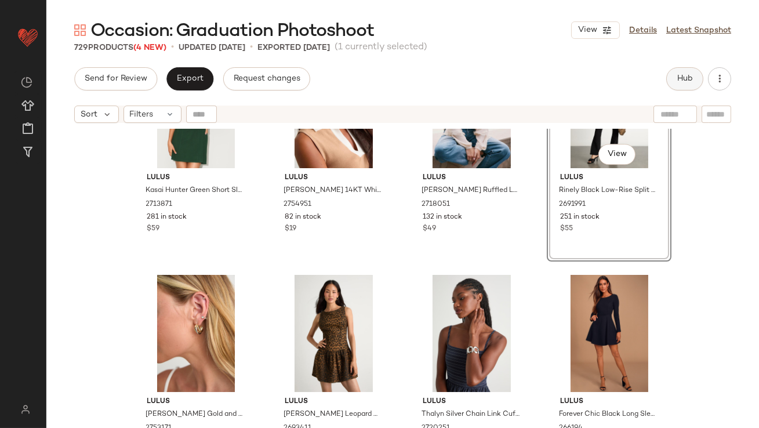
click at [691, 88] on button "Hub" at bounding box center [684, 78] width 37 height 23
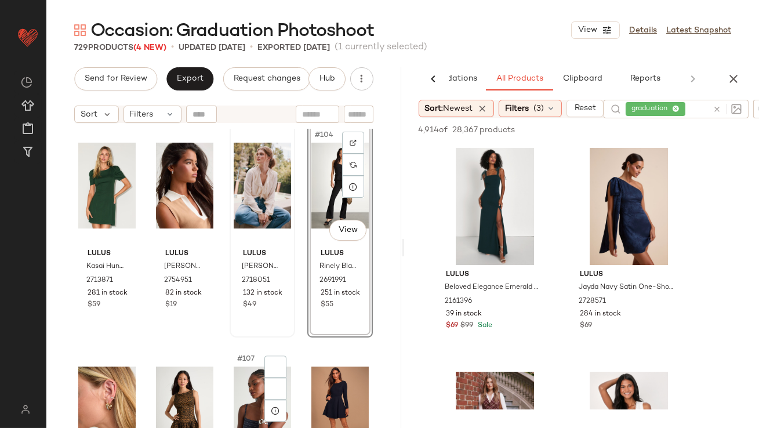
scroll to position [5736, 0]
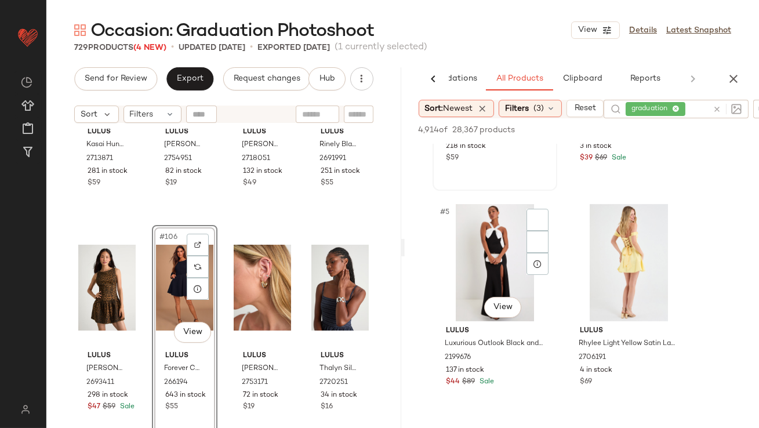
scroll to position [435, 0]
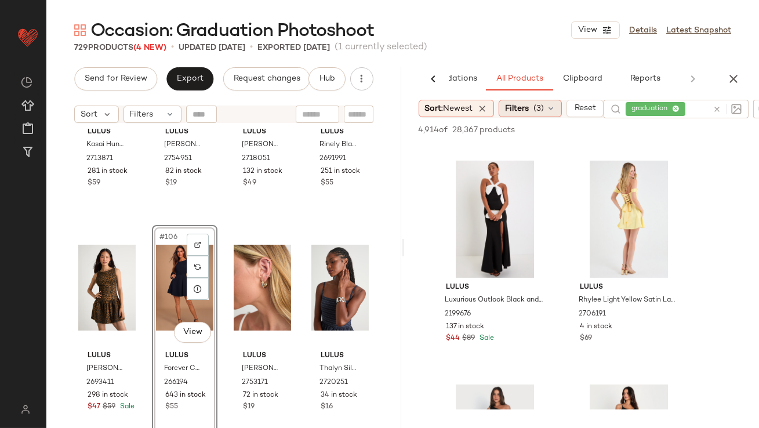
click at [534, 115] on div "Filters (3)" at bounding box center [530, 108] width 63 height 17
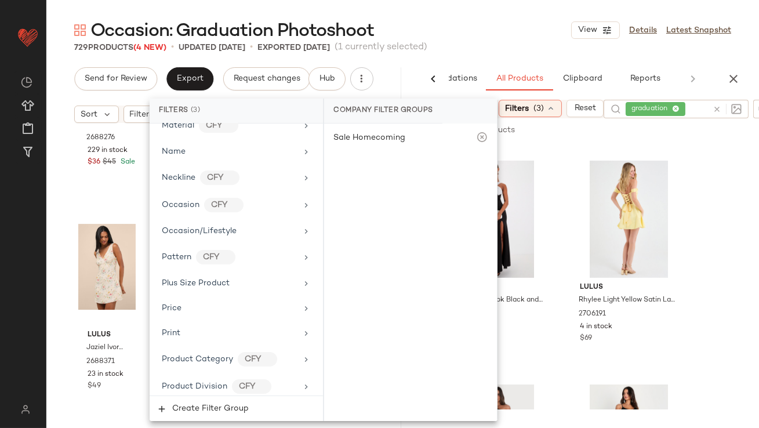
scroll to position [922, 0]
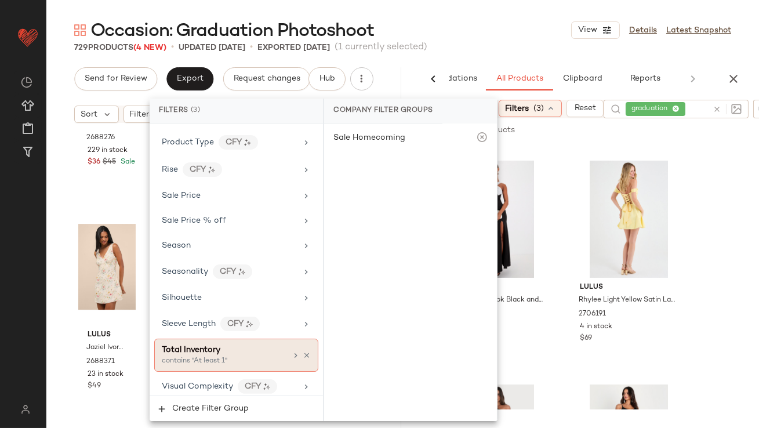
click at [216, 357] on div "contains "At least 1"" at bounding box center [220, 361] width 116 height 10
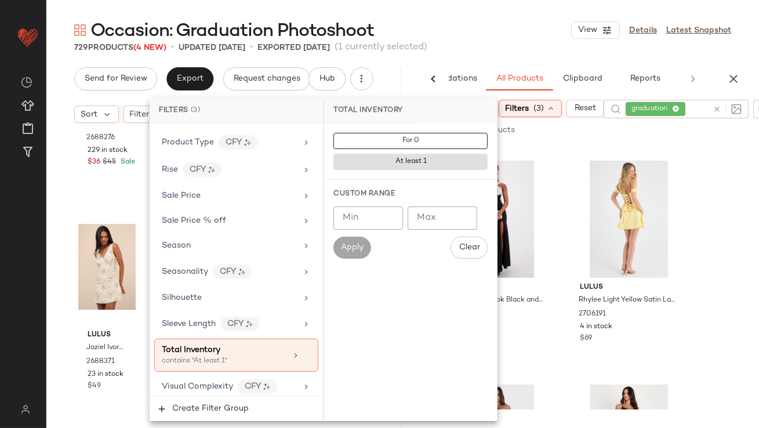
click at [431, 225] on input "Max" at bounding box center [443, 217] width 70 height 23
type input "**"
click at [514, 43] on div "729 Products (4 New) • updated Sep 24th • Exported Sep 22nd (1 currently select…" at bounding box center [402, 48] width 713 height 12
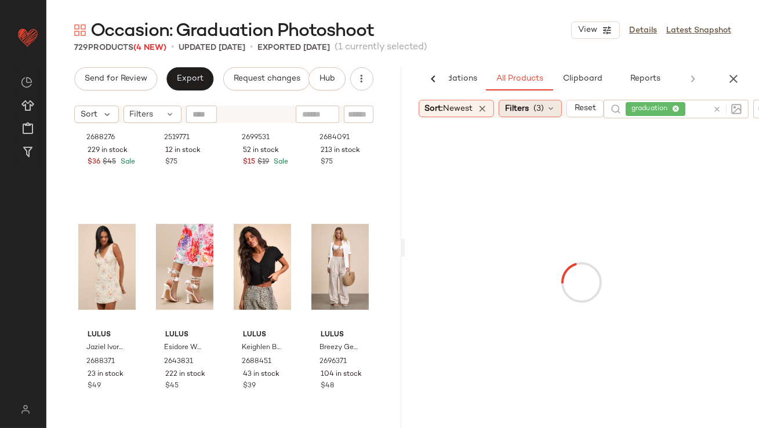
click at [525, 110] on span "Filters" at bounding box center [517, 109] width 24 height 12
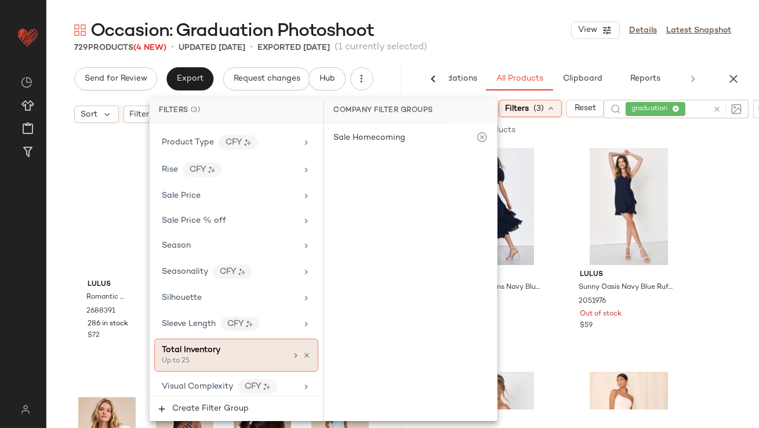
click at [230, 348] on div "Total Inventory" at bounding box center [224, 350] width 125 height 12
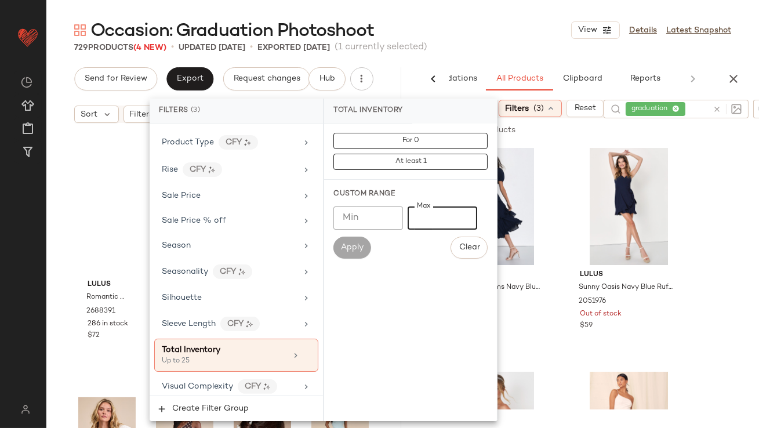
click at [438, 218] on input "**" at bounding box center [443, 217] width 70 height 23
type input "*"
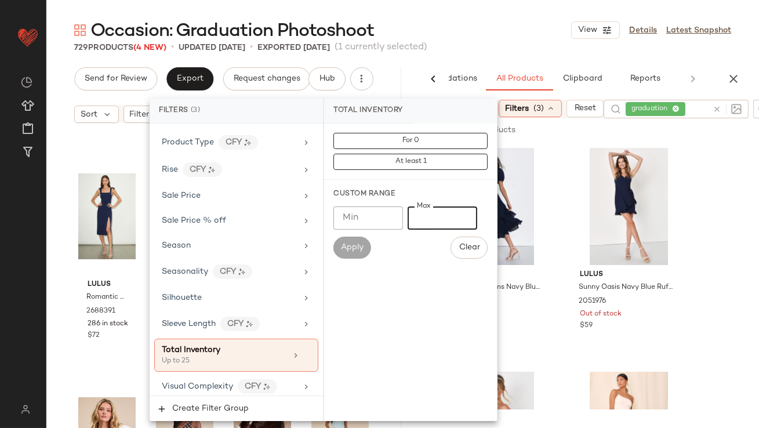
click at [367, 226] on input "Min" at bounding box center [368, 217] width 70 height 23
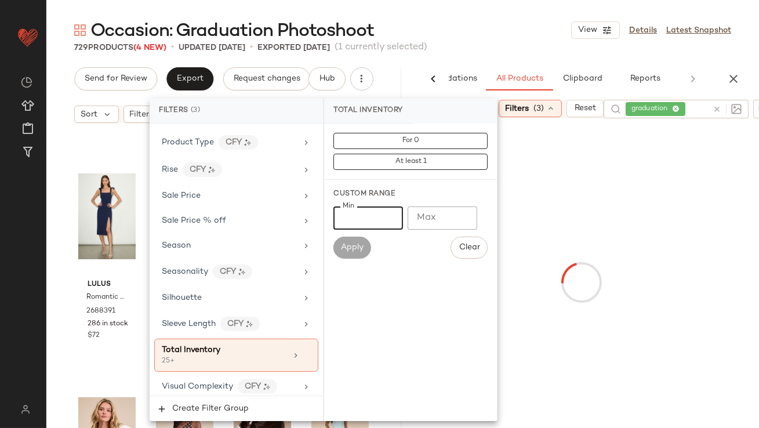
type input "**"
click at [521, 45] on div "729 Products (4 New) • updated Sep 24th • Exported Sep 22nd (1 currently select…" at bounding box center [402, 48] width 713 height 12
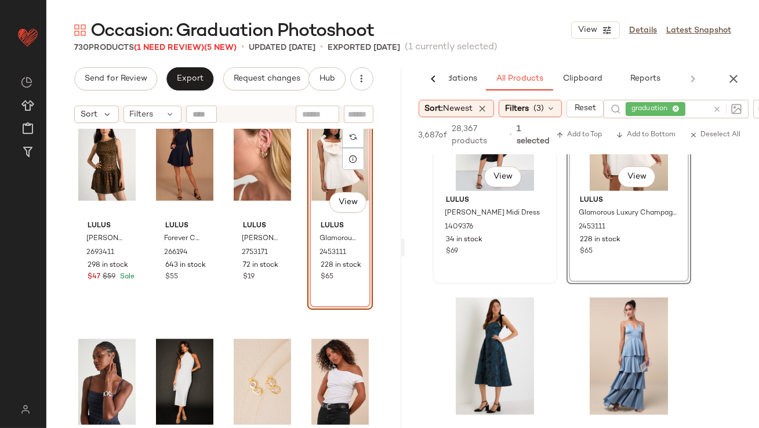
scroll to position [576, 0]
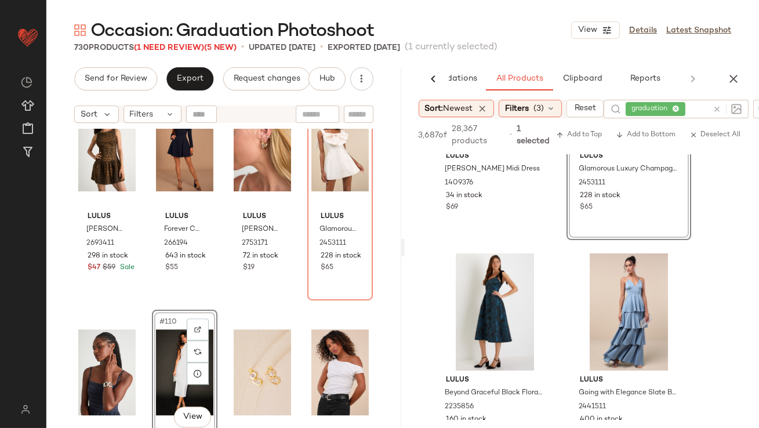
scroll to position [5893, 0]
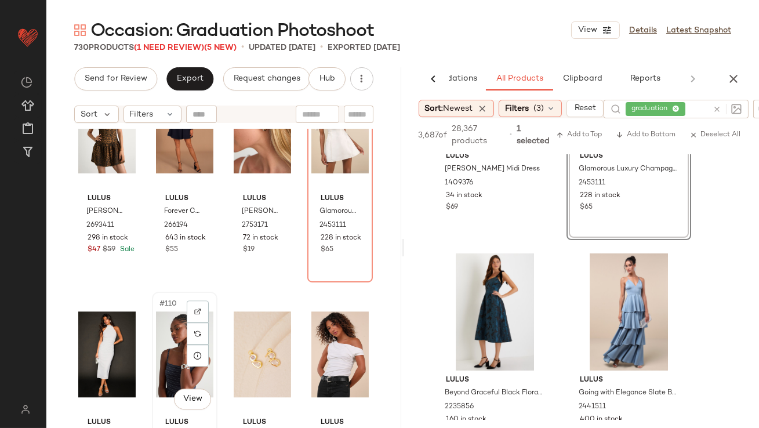
click at [168, 346] on div "#110 View" at bounding box center [184, 354] width 57 height 117
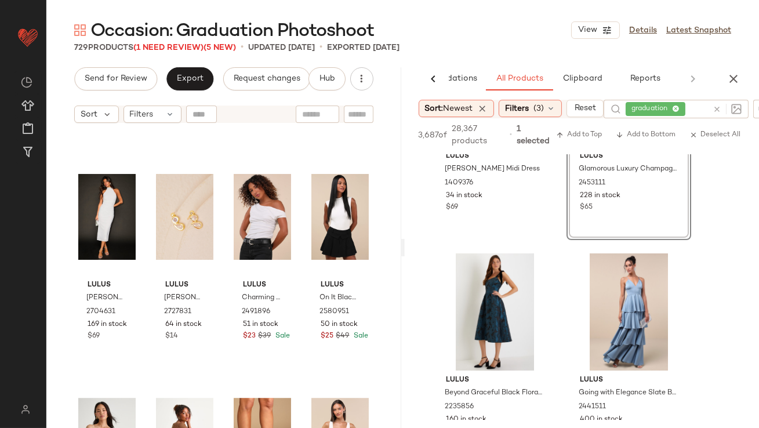
scroll to position [6139, 0]
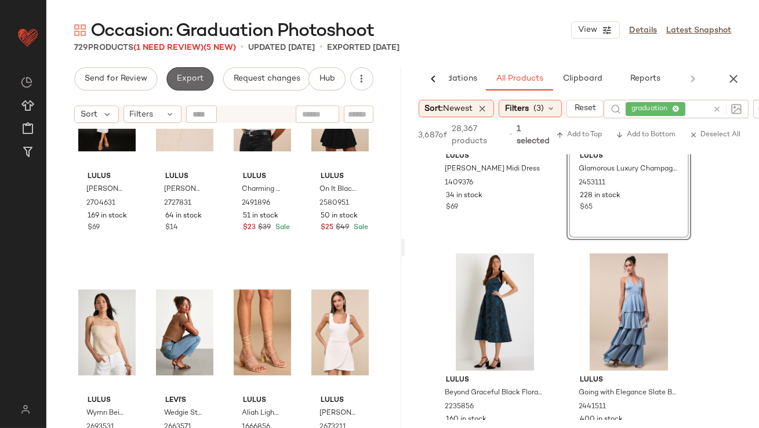
click at [197, 85] on button "Export" at bounding box center [189, 78] width 47 height 23
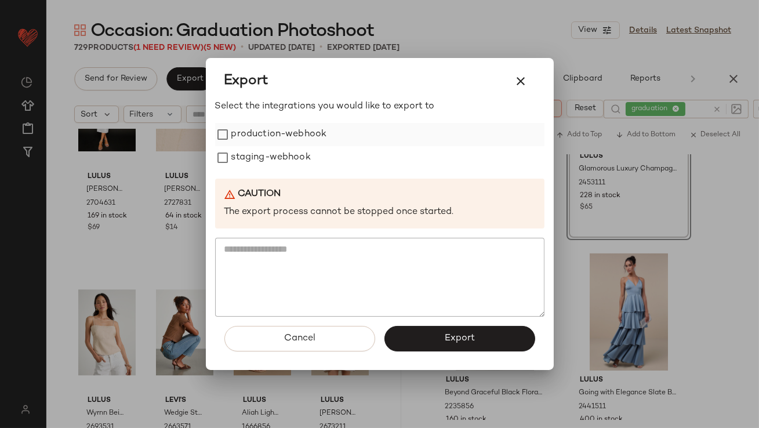
click at [247, 133] on label "production-webhook" at bounding box center [279, 134] width 96 height 23
click at [247, 156] on label "staging-webhook" at bounding box center [270, 157] width 79 height 23
click at [441, 345] on button "Export" at bounding box center [460, 339] width 151 height 26
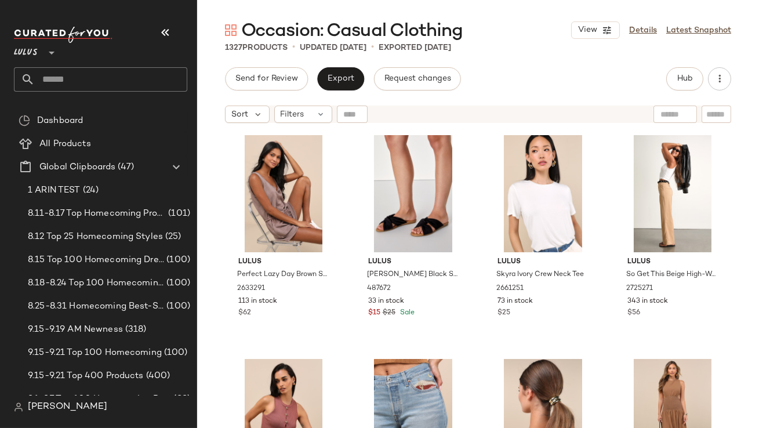
click at [172, 38] on icon "button" at bounding box center [165, 33] width 14 height 14
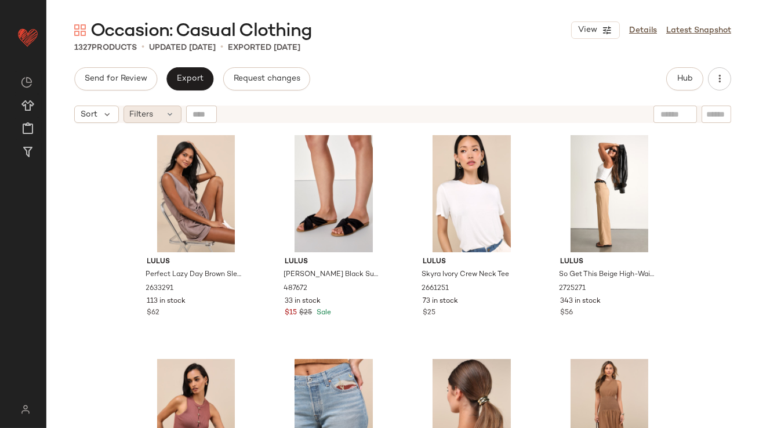
click at [165, 110] on div "Filters" at bounding box center [153, 114] width 58 height 17
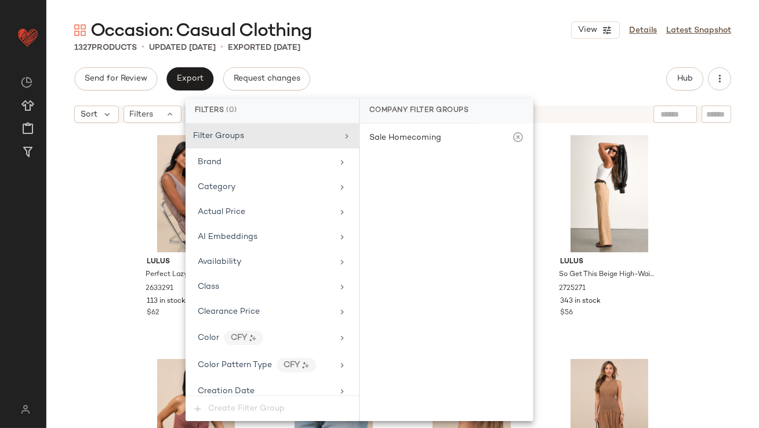
scroll to position [866, 0]
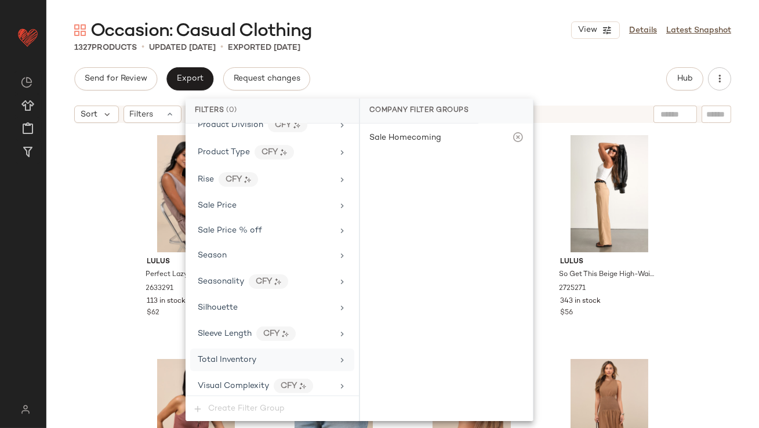
click at [241, 361] on div "Total Inventory" at bounding box center [272, 360] width 164 height 23
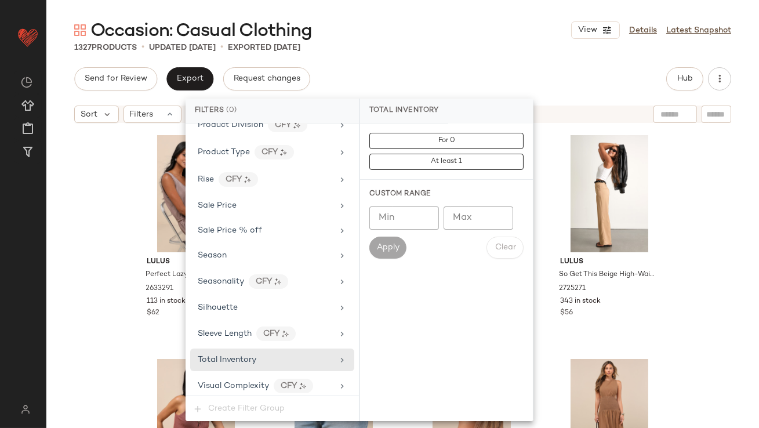
click at [397, 207] on input "Min" at bounding box center [404, 217] width 70 height 23
click at [467, 221] on input "Max" at bounding box center [479, 217] width 70 height 23
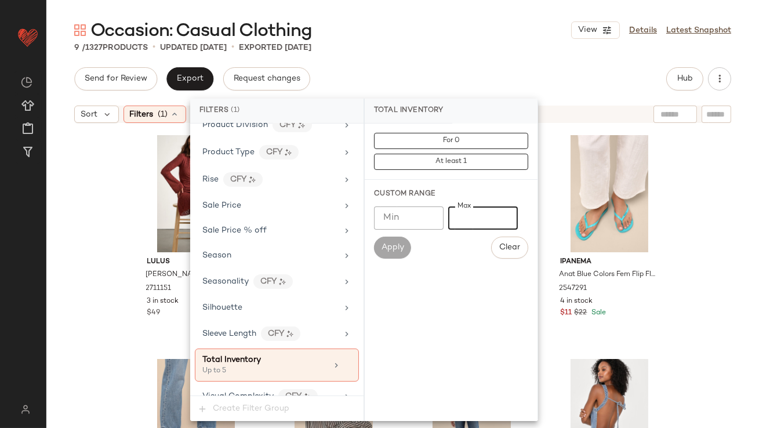
type input "*"
click at [459, 94] on div "Send for Review Export Request changes Hub Sort Filters (1) Reset Lulus [PERSON…" at bounding box center [402, 247] width 713 height 361
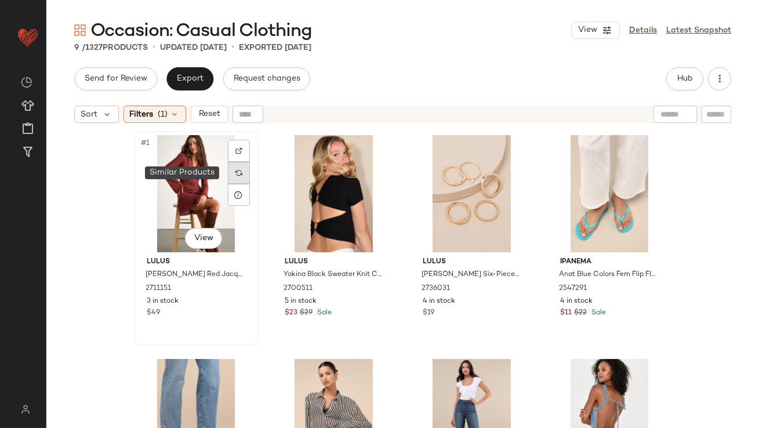
click at [235, 174] on img at bounding box center [238, 172] width 7 height 7
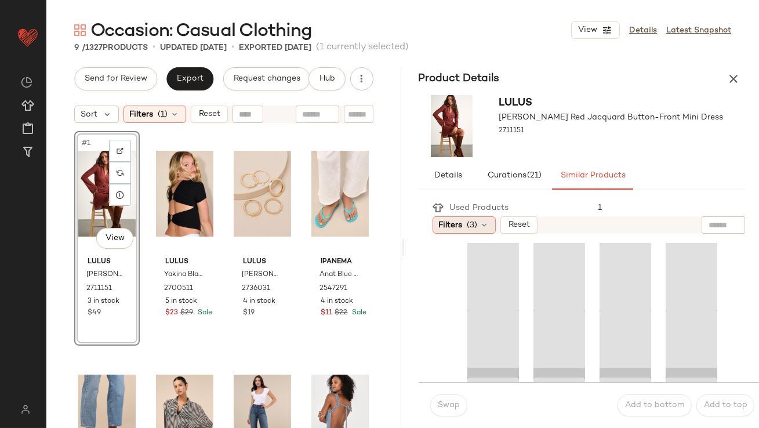
click at [475, 217] on div "Filters (3)" at bounding box center [464, 224] width 63 height 17
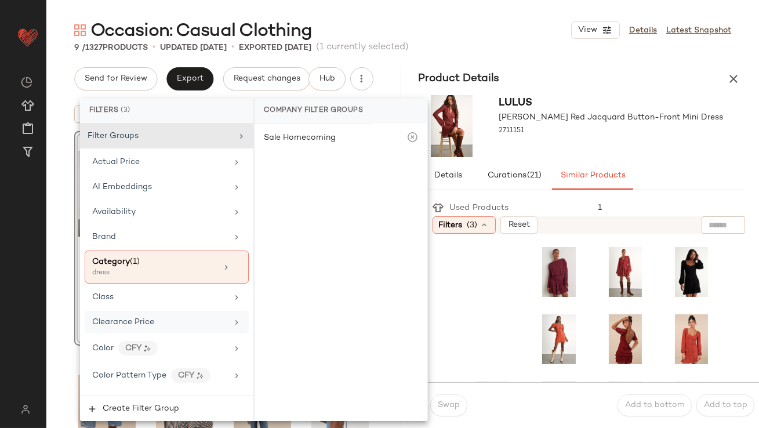
scroll to position [922, 0]
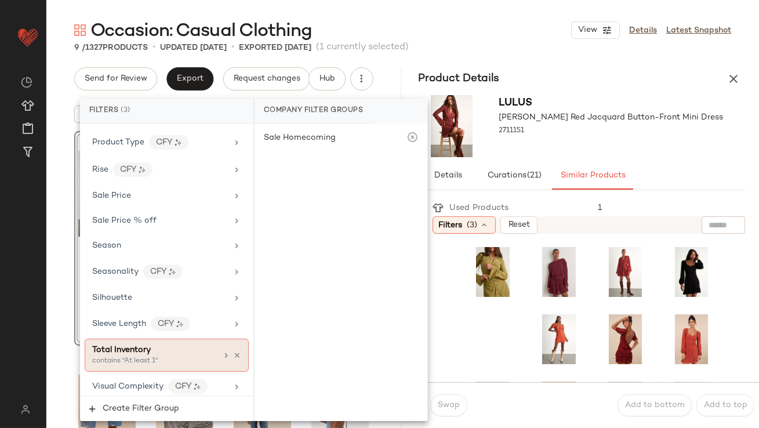
click at [145, 356] on div "contains "At least 1"" at bounding box center [150, 361] width 116 height 10
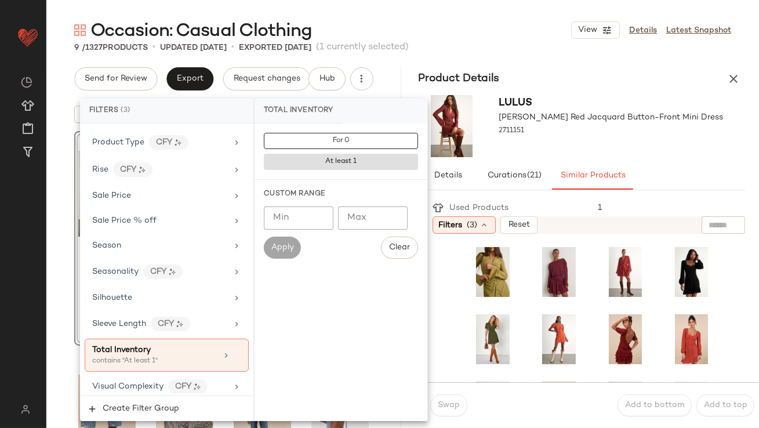
click at [316, 214] on input "*" at bounding box center [299, 217] width 70 height 23
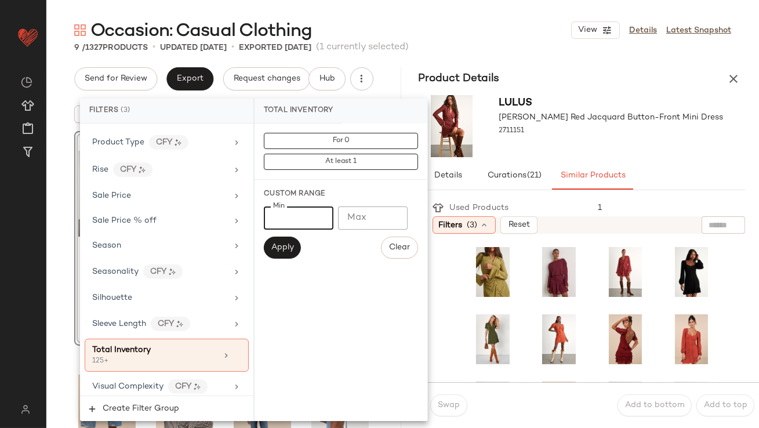
type input "*"
type input "**"
click at [675, 153] on div "[PERSON_NAME] [PERSON_NAME] Red Jacquard Button-Front Mini Dress 2711151" at bounding box center [611, 126] width 224 height 62
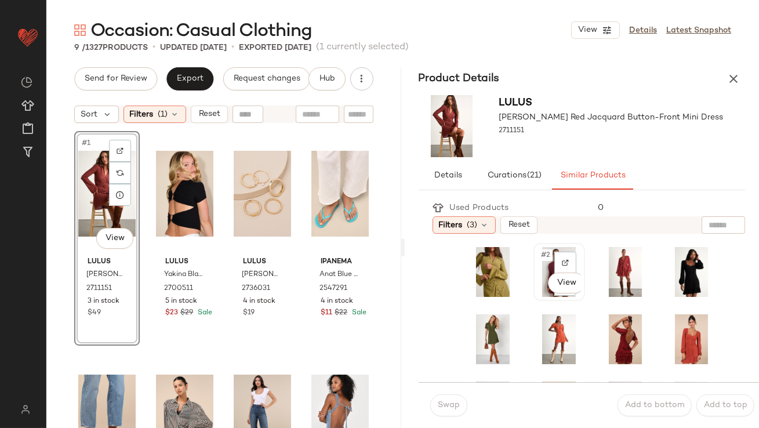
click at [543, 258] on span "#2" at bounding box center [546, 255] width 13 height 12
click at [436, 413] on button "Swap" at bounding box center [448, 405] width 37 height 22
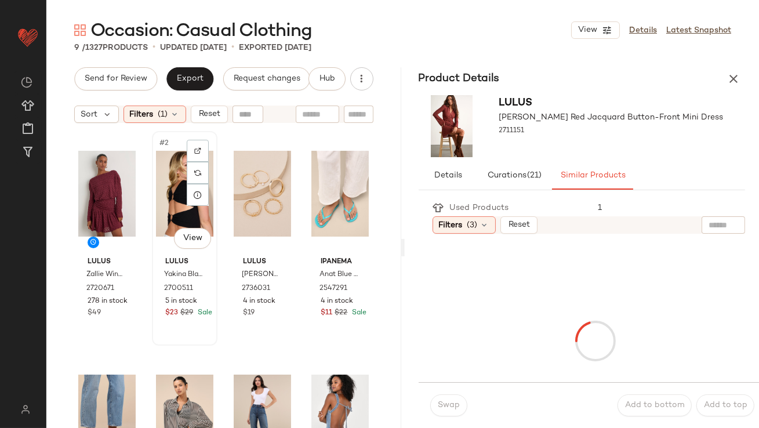
click at [163, 186] on div "#2 View" at bounding box center [184, 193] width 57 height 117
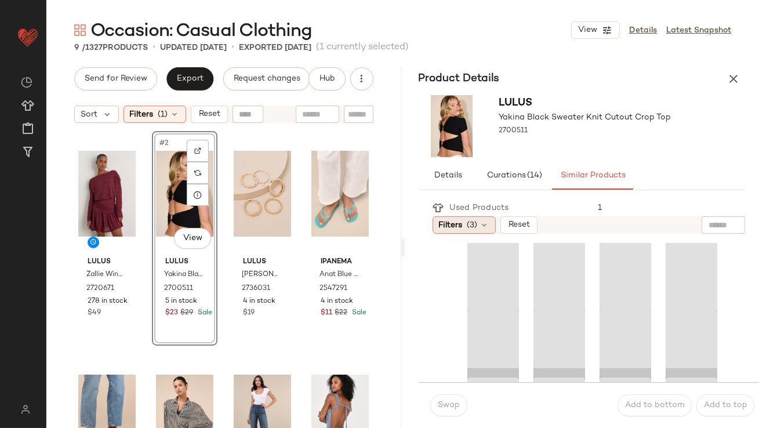
click at [459, 215] on div "Used Products 1" at bounding box center [589, 208] width 313 height 17
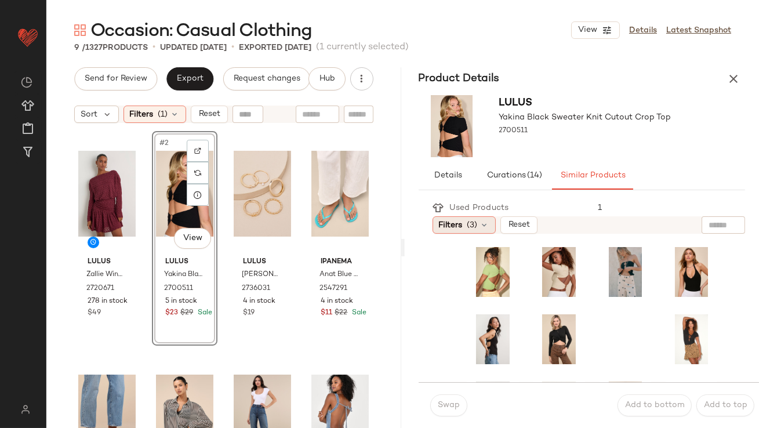
click at [459, 217] on div "Filters (3)" at bounding box center [464, 224] width 63 height 17
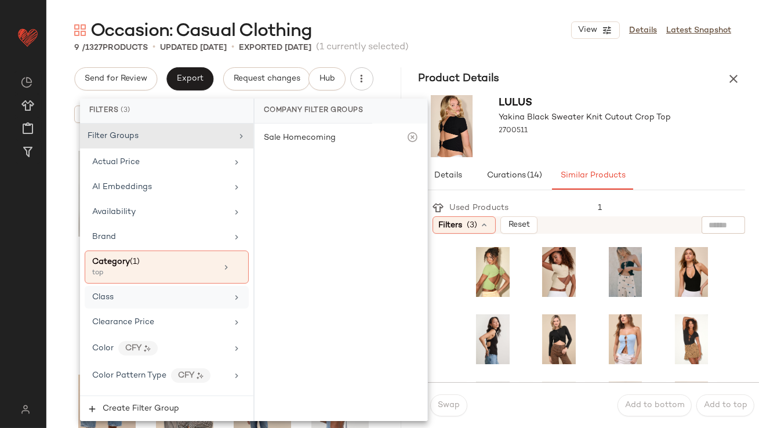
scroll to position [922, 0]
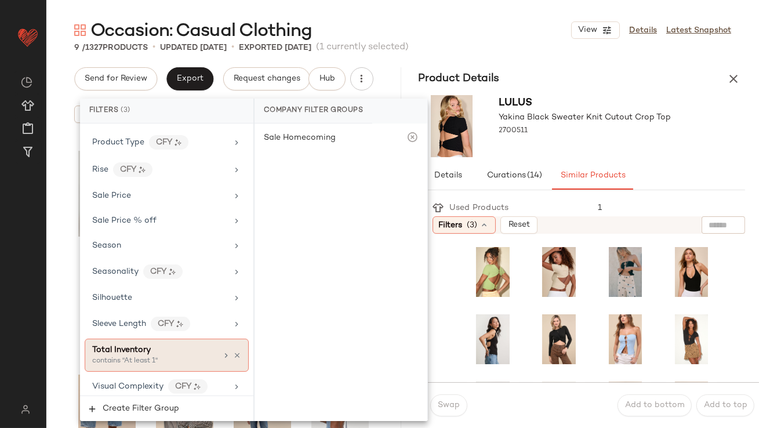
click at [136, 346] on span "Total Inventory" at bounding box center [121, 350] width 59 height 9
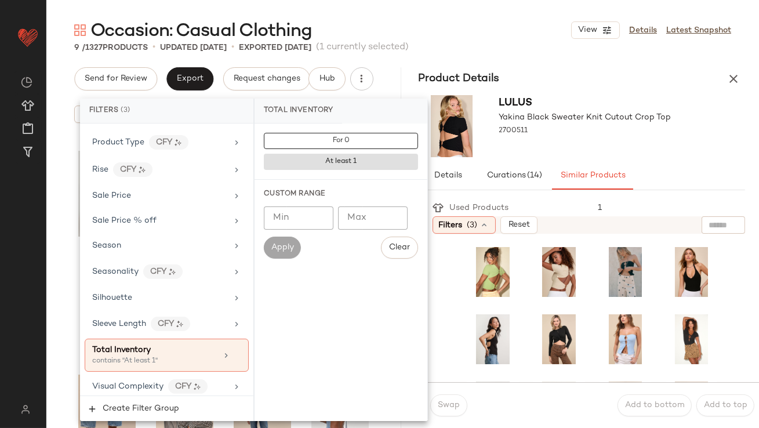
click at [312, 231] on div "Min Min Max Max Apply Clear" at bounding box center [341, 232] width 154 height 52
click at [311, 224] on input "Min" at bounding box center [299, 217] width 70 height 23
type input "**"
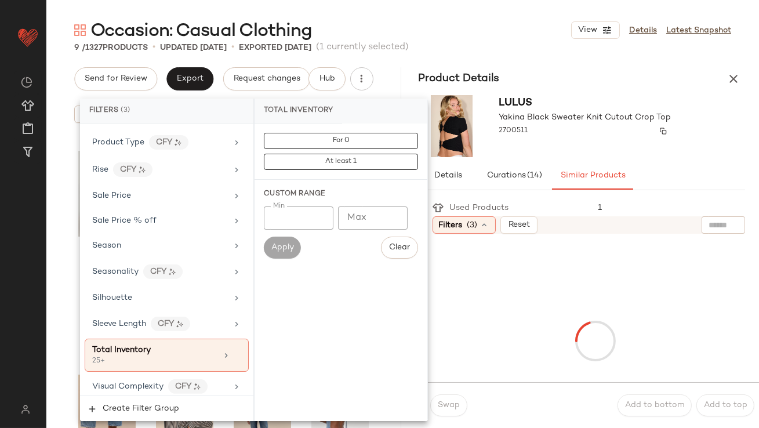
click at [572, 130] on div "2700511" at bounding box center [585, 131] width 172 height 16
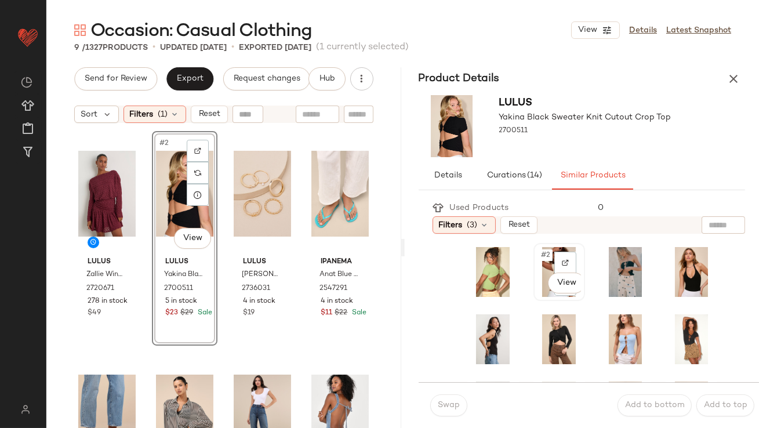
click at [540, 251] on span "#2" at bounding box center [546, 255] width 13 height 12
click at [460, 405] on button "Swap" at bounding box center [448, 405] width 37 height 22
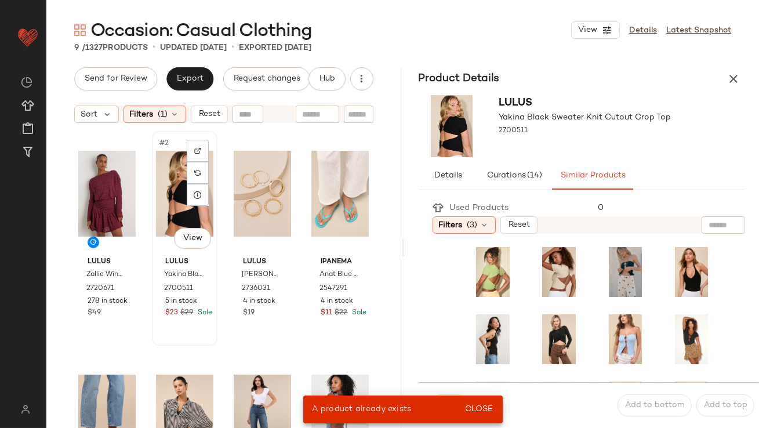
click at [185, 207] on div "#2 View" at bounding box center [184, 193] width 57 height 117
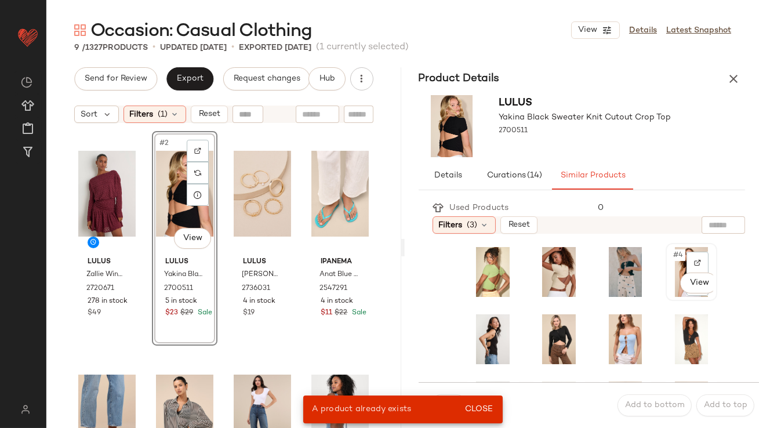
click at [672, 257] on span "#4" at bounding box center [678, 255] width 13 height 12
click at [475, 418] on button "Close" at bounding box center [479, 409] width 38 height 21
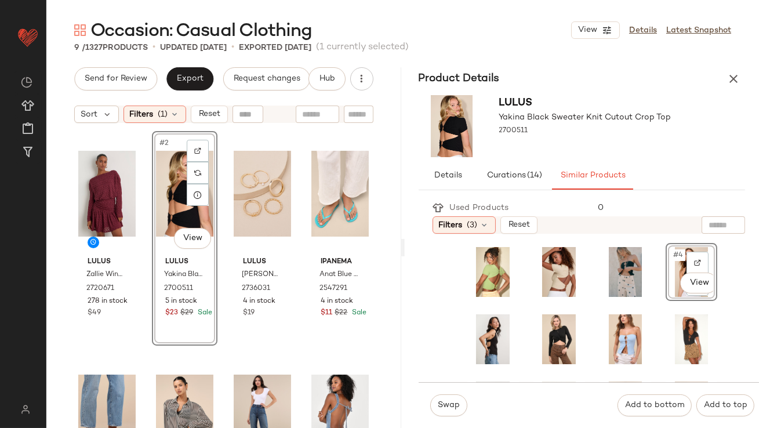
click at [454, 417] on div "Swap Add to bottom Add to top" at bounding box center [589, 405] width 341 height 46
click at [449, 409] on span "Swap" at bounding box center [448, 405] width 23 height 9
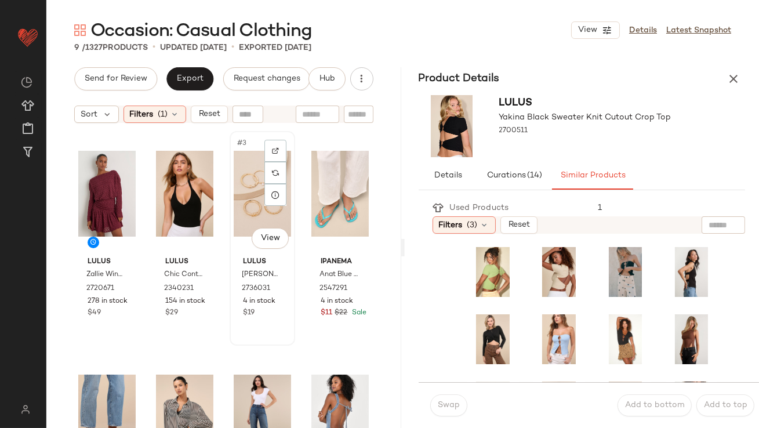
click at [231, 179] on div "#3 View Lulus Misty Gold Six-Piece Ring Set 2736031 4 in stock $19" at bounding box center [262, 238] width 63 height 212
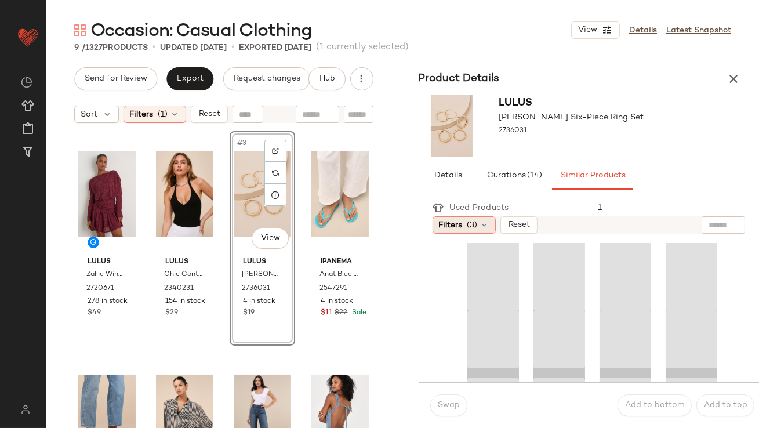
click at [473, 217] on div "Filters (3)" at bounding box center [464, 224] width 63 height 17
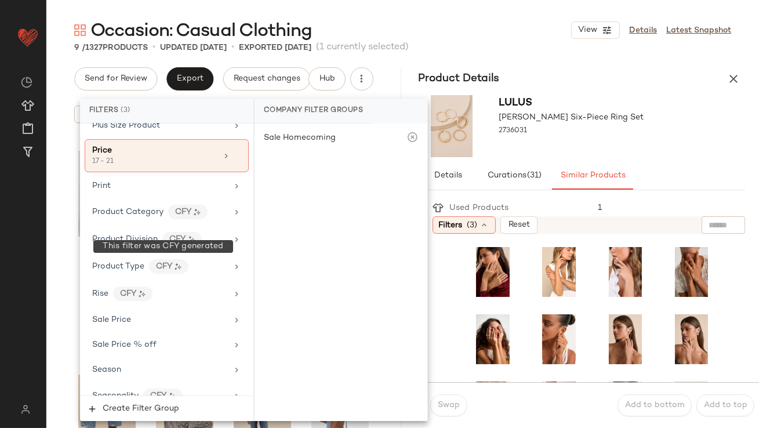
scroll to position [922, 0]
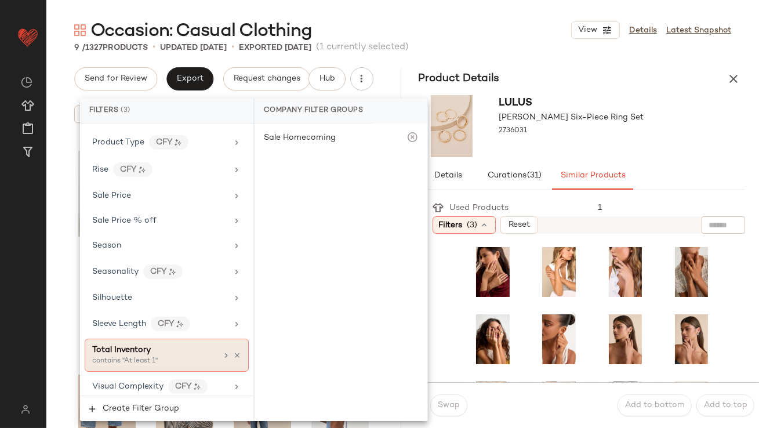
click at [143, 346] on span "Total Inventory" at bounding box center [121, 350] width 59 height 9
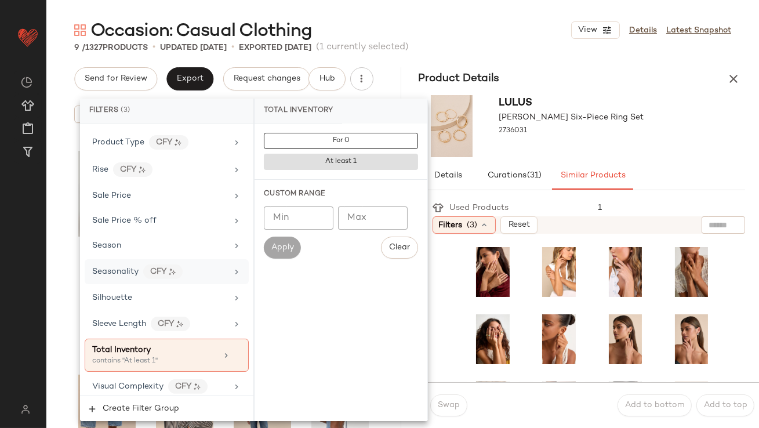
click at [324, 208] on input "Min" at bounding box center [299, 217] width 70 height 23
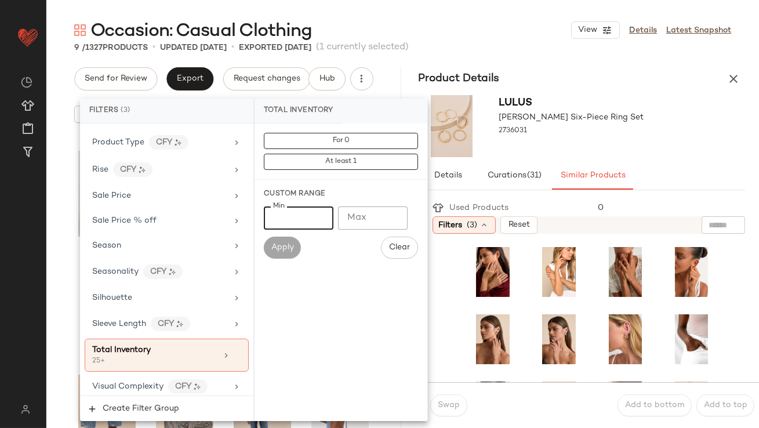
type input "**"
click at [630, 129] on div "Lulus Misty Gold Six-Piece Ring Set 2736031" at bounding box center [582, 125] width 355 height 71
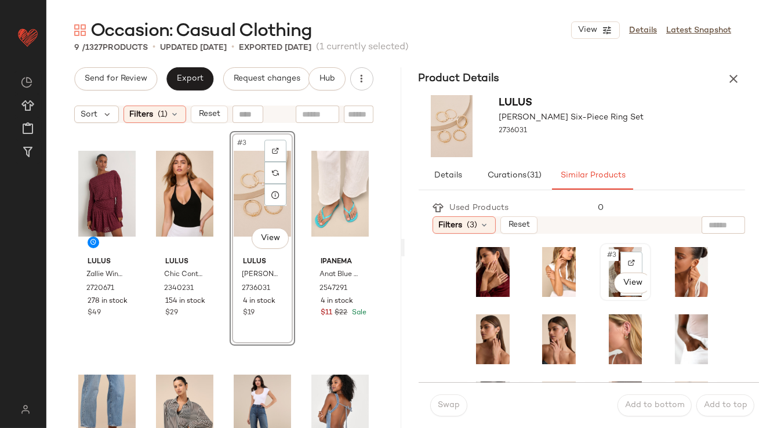
click at [604, 260] on div "#3 View" at bounding box center [625, 272] width 43 height 50
click at [443, 414] on button "Swap" at bounding box center [448, 405] width 37 height 22
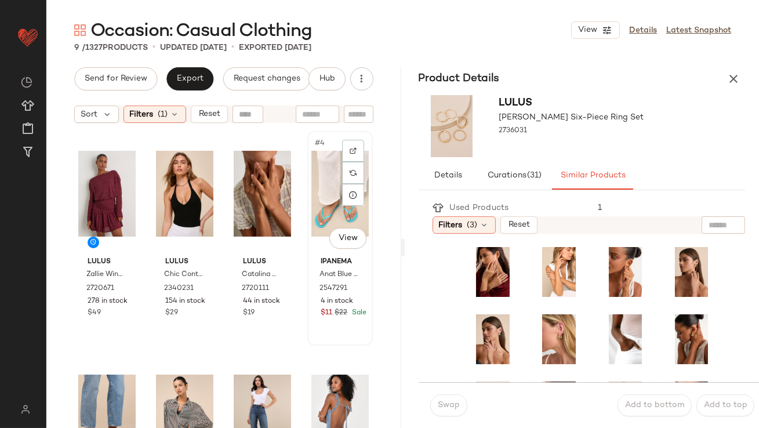
click at [317, 202] on div "#4 View" at bounding box center [339, 193] width 57 height 117
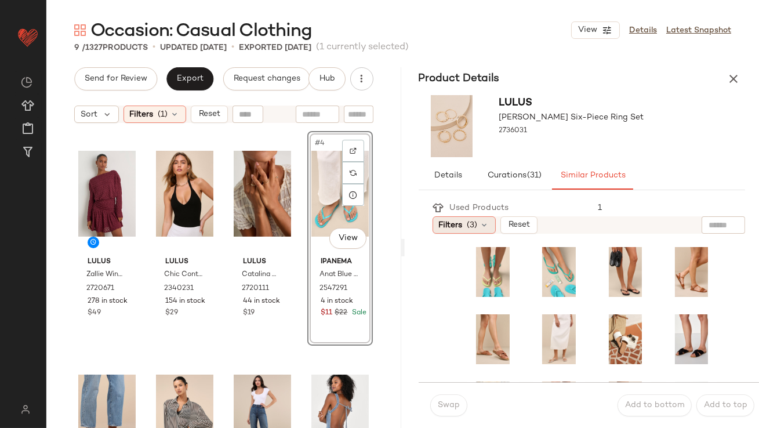
click at [476, 229] on span "(3)" at bounding box center [472, 225] width 10 height 12
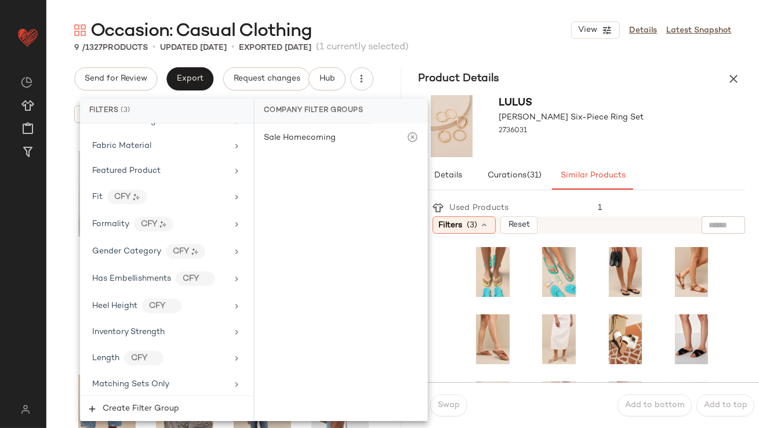
scroll to position [922, 0]
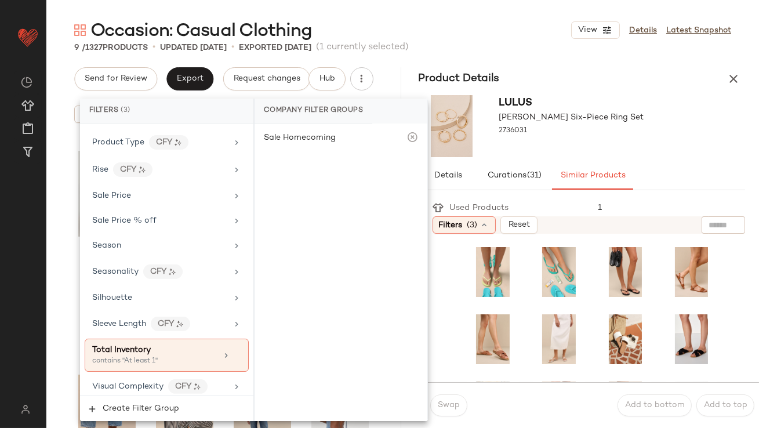
click at [144, 346] on span "Total Inventory" at bounding box center [121, 350] width 59 height 9
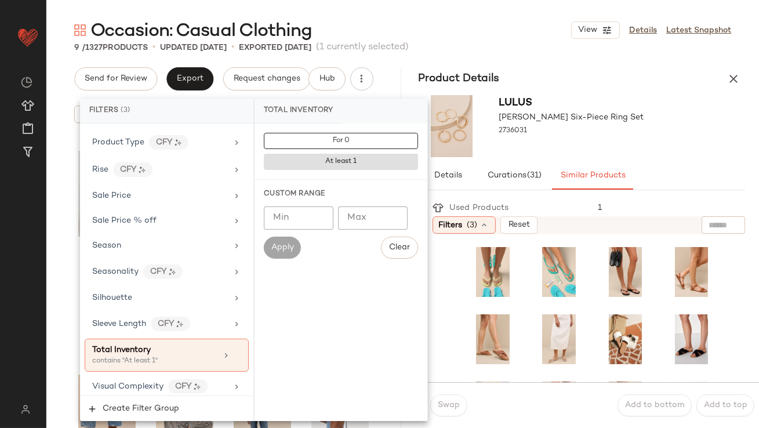
click at [311, 223] on input "Min" at bounding box center [299, 217] width 70 height 23
type input "**"
click at [712, 117] on div "Lulus Misty Gold Six-Piece Ring Set 2736031" at bounding box center [582, 125] width 355 height 71
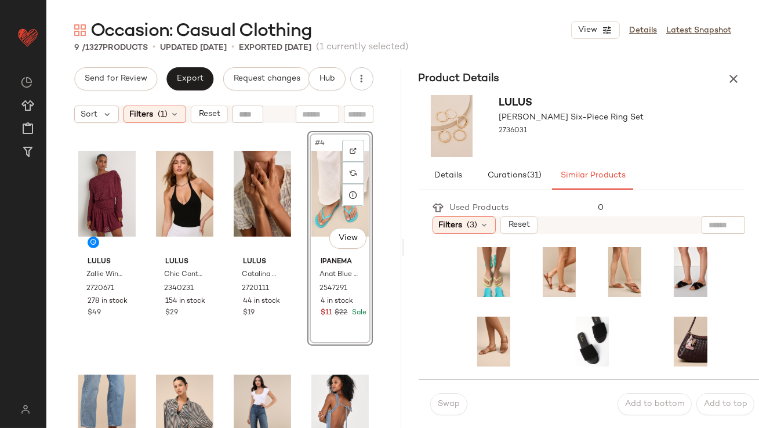
scroll to position [23, 0]
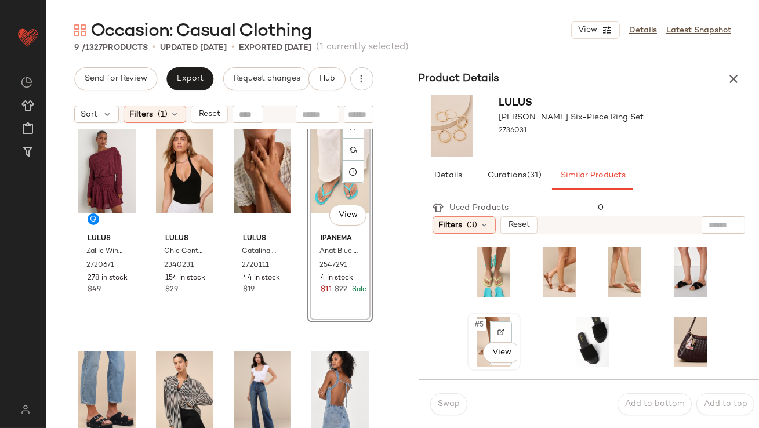
click at [481, 327] on span "#5" at bounding box center [480, 325] width 13 height 12
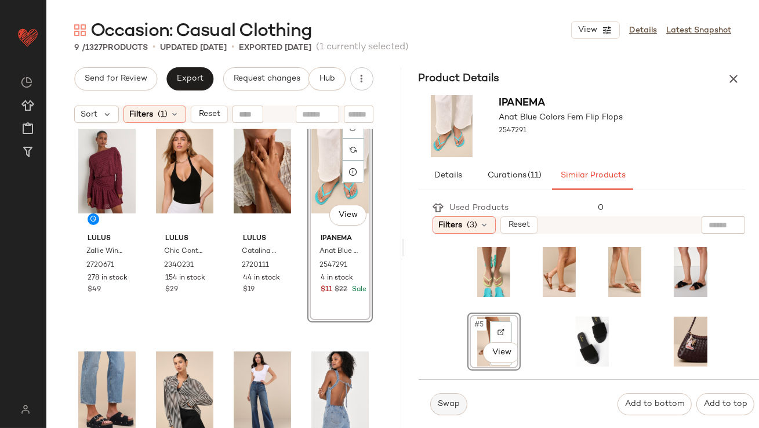
click at [440, 405] on span "Swap" at bounding box center [448, 404] width 23 height 9
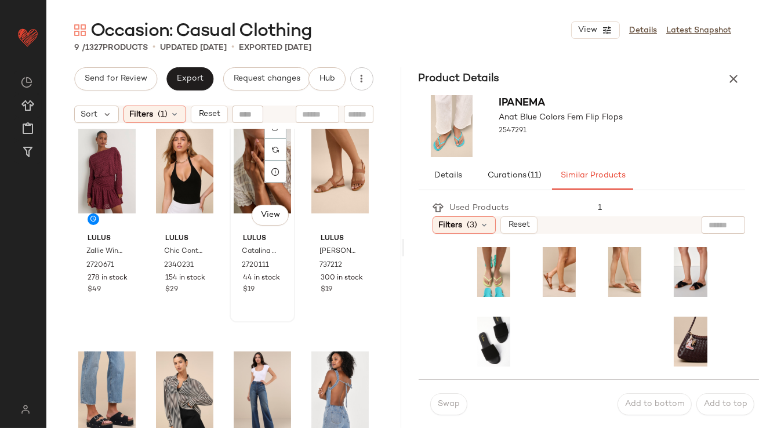
scroll to position [238, 0]
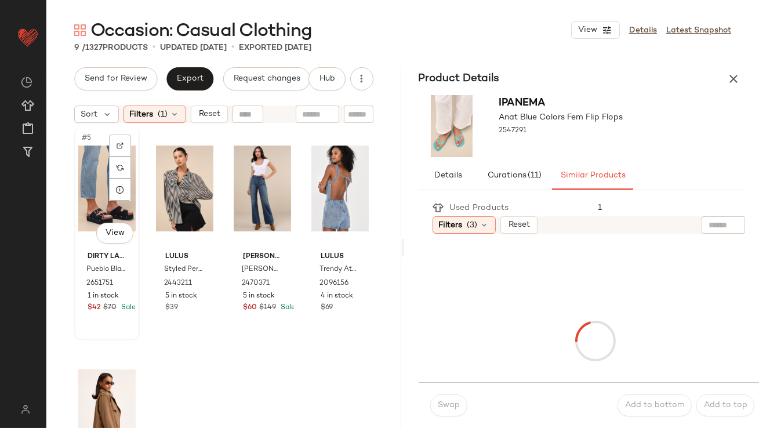
click at [104, 195] on div "#5 View" at bounding box center [106, 188] width 57 height 117
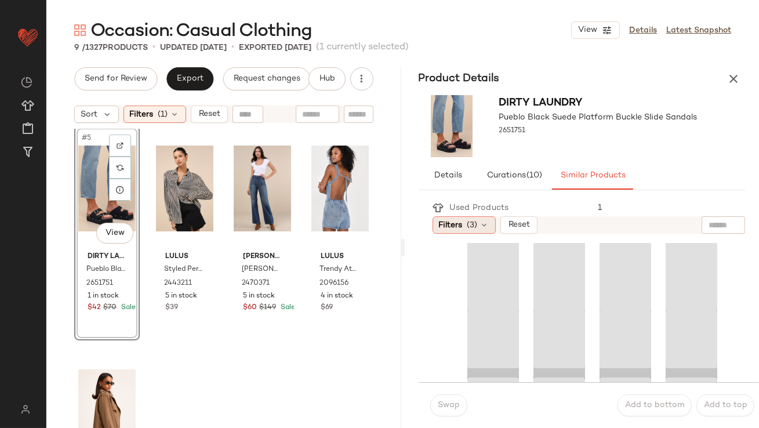
click at [465, 222] on div "Filters (3)" at bounding box center [464, 224] width 63 height 17
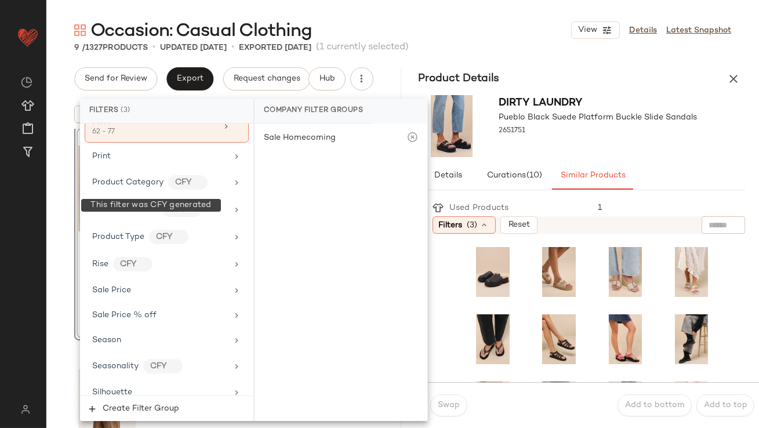
scroll to position [922, 0]
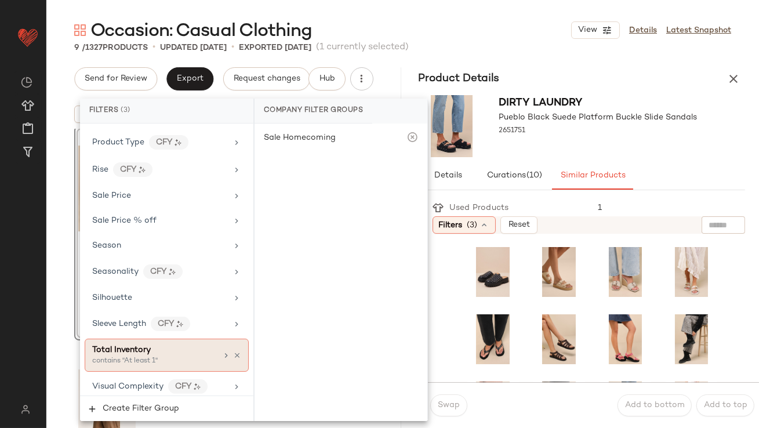
click at [119, 346] on span "Total Inventory" at bounding box center [121, 350] width 59 height 9
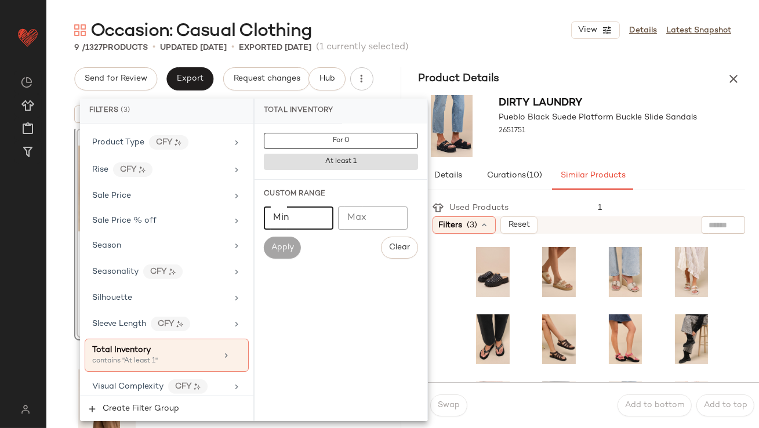
click at [299, 220] on input "Min" at bounding box center [299, 217] width 70 height 23
type input "**"
click at [632, 137] on div at bounding box center [598, 141] width 198 height 9
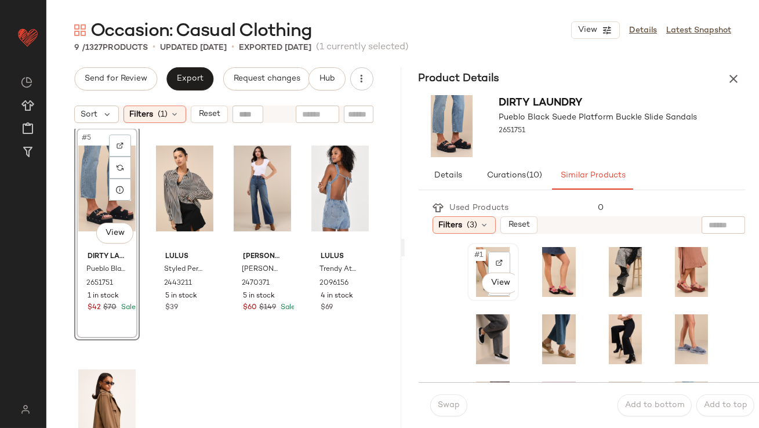
click at [477, 265] on div "#1 View" at bounding box center [493, 272] width 43 height 50
click at [457, 411] on button "Swap" at bounding box center [448, 405] width 37 height 22
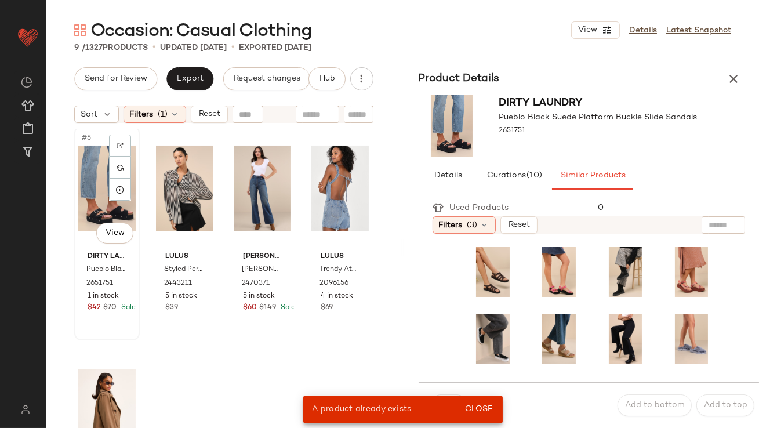
click at [101, 184] on div "#5 View" at bounding box center [106, 188] width 57 height 117
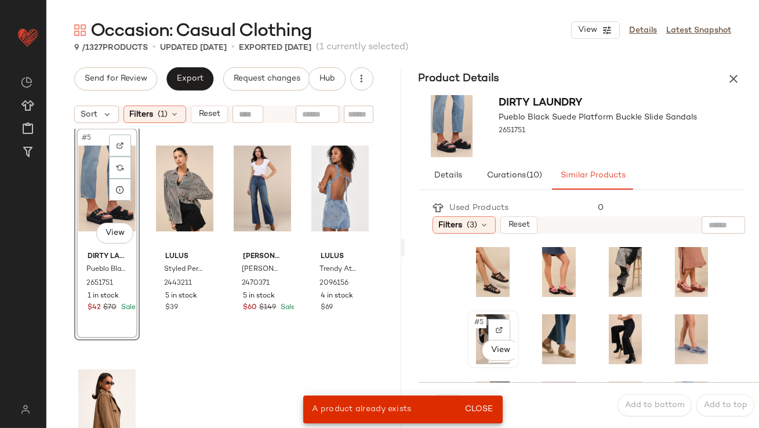
click at [484, 320] on span "#5" at bounding box center [480, 323] width 13 height 12
click at [480, 408] on span "Close" at bounding box center [479, 409] width 28 height 9
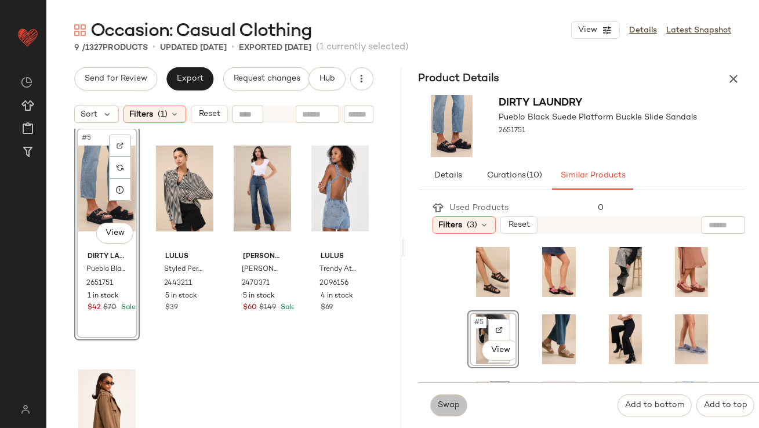
click at [453, 408] on span "Swap" at bounding box center [448, 405] width 23 height 9
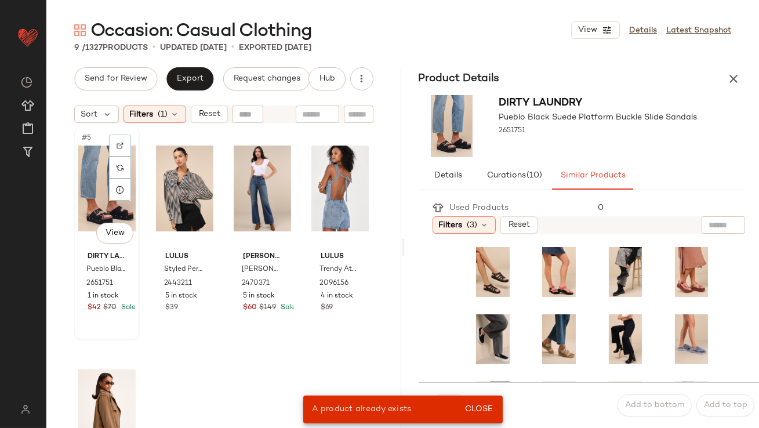
click at [90, 175] on div "#5 View" at bounding box center [106, 188] width 57 height 117
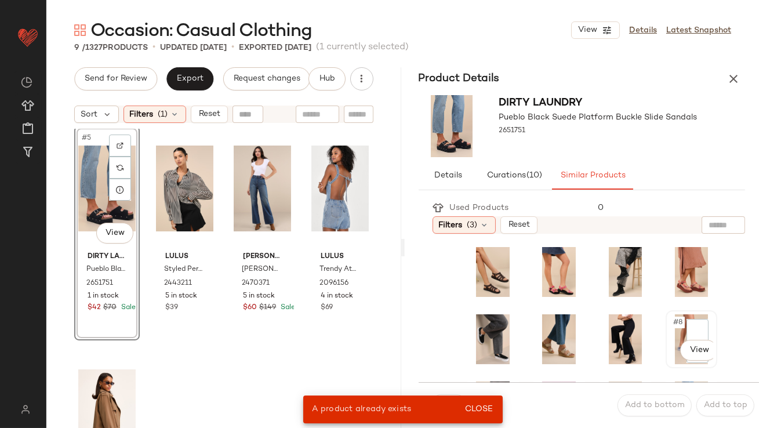
click at [672, 320] on span "#8" at bounding box center [678, 323] width 13 height 12
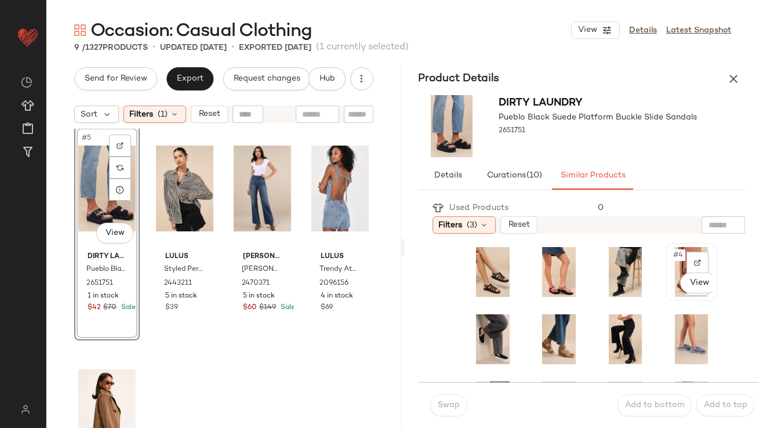
click at [673, 246] on div "#4 View" at bounding box center [691, 272] width 49 height 56
click at [452, 400] on button "Swap" at bounding box center [448, 405] width 37 height 22
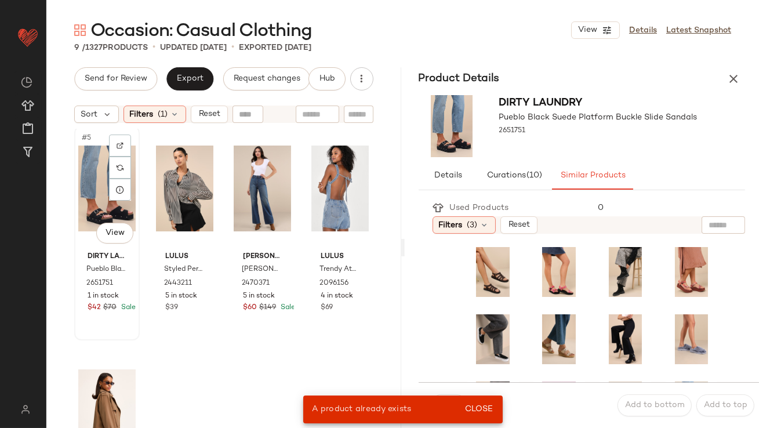
click at [88, 200] on div "#5 View" at bounding box center [106, 188] width 57 height 117
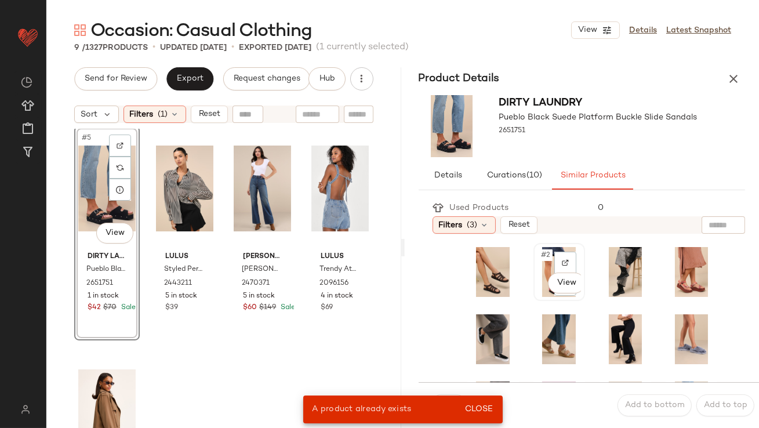
click at [541, 258] on span "#2" at bounding box center [546, 255] width 13 height 12
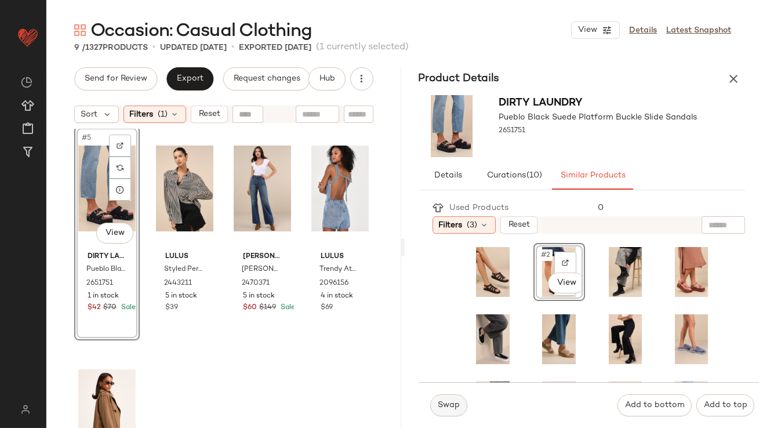
click at [445, 415] on button "Swap" at bounding box center [448, 405] width 37 height 22
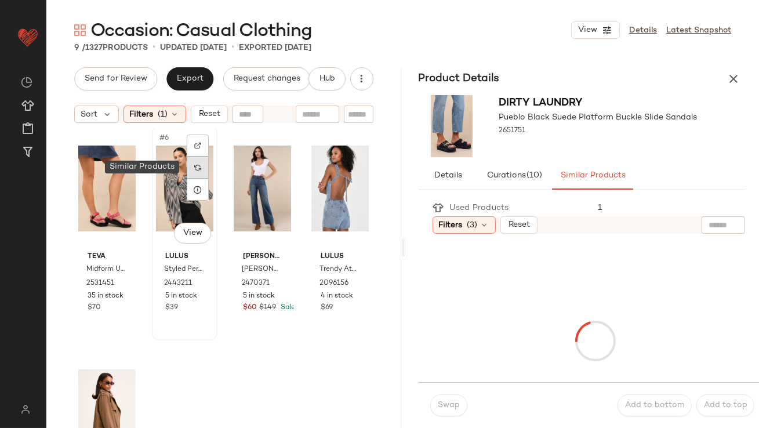
click at [194, 165] on img at bounding box center [197, 167] width 7 height 7
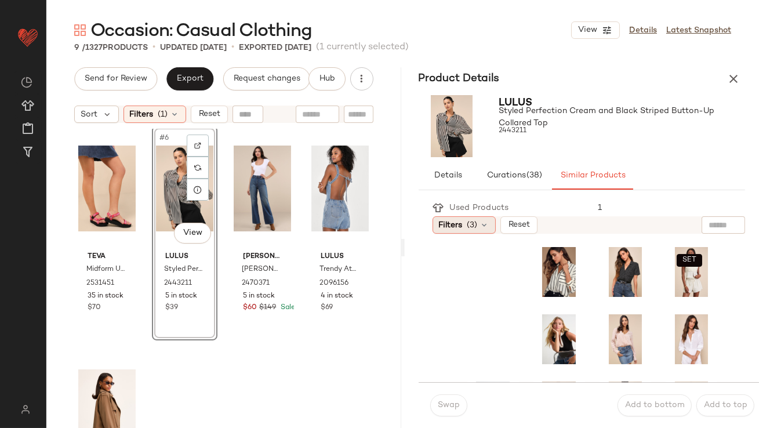
click at [459, 217] on div "Filters (3)" at bounding box center [464, 224] width 63 height 17
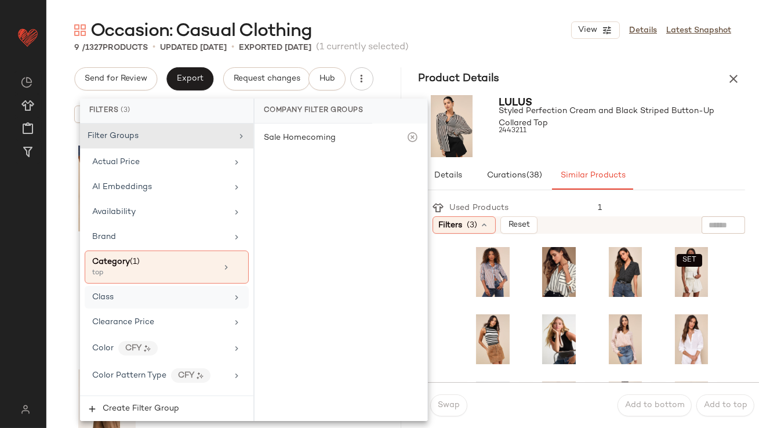
scroll to position [922, 0]
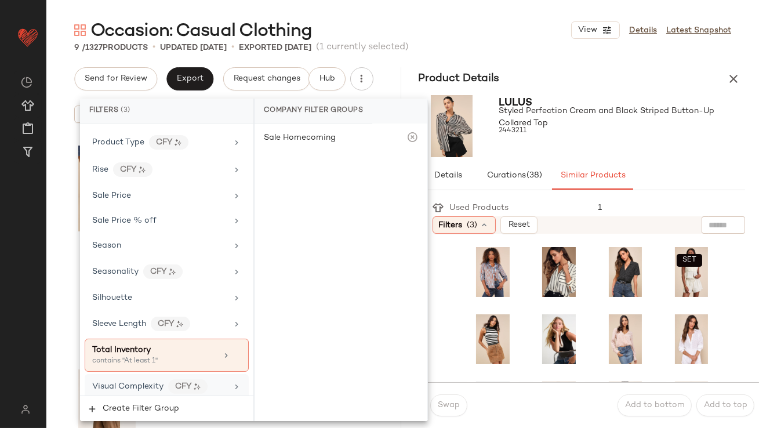
click at [121, 374] on div "Visual Complexity CFY" at bounding box center [167, 386] width 164 height 25
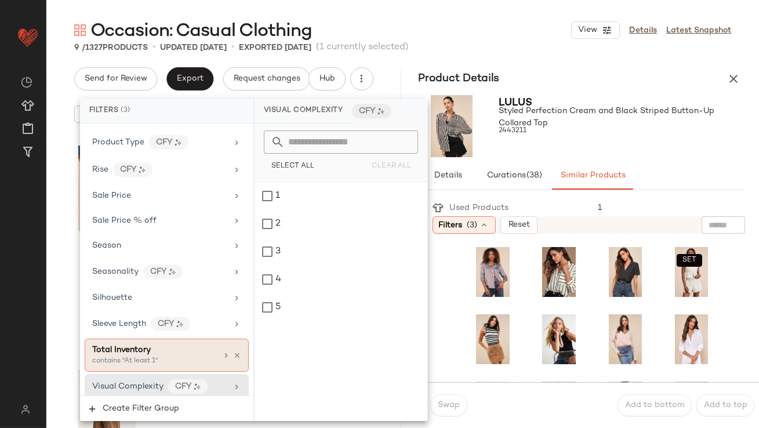
click at [129, 356] on div "contains "At least 1"" at bounding box center [150, 361] width 116 height 10
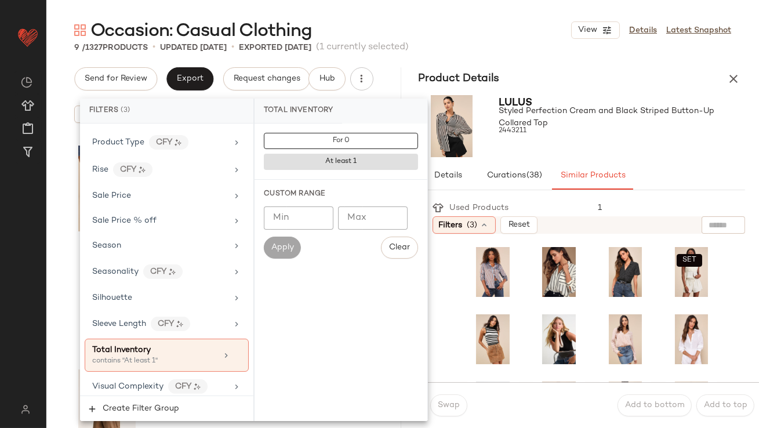
click at [301, 223] on input "Min" at bounding box center [299, 217] width 70 height 23
type input "**"
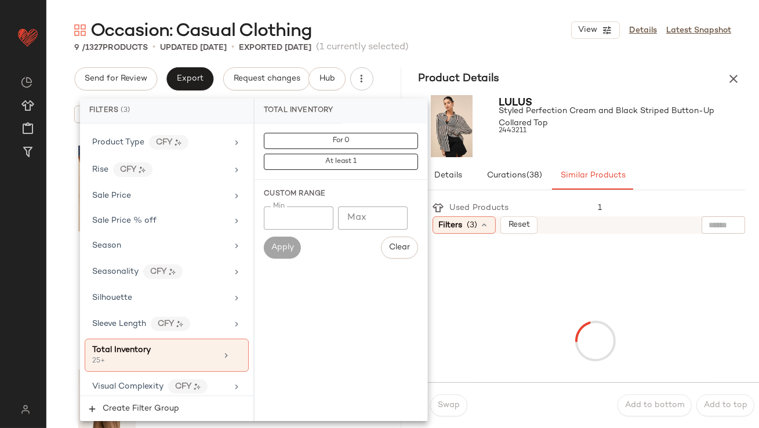
click at [616, 145] on div at bounding box center [622, 141] width 246 height 9
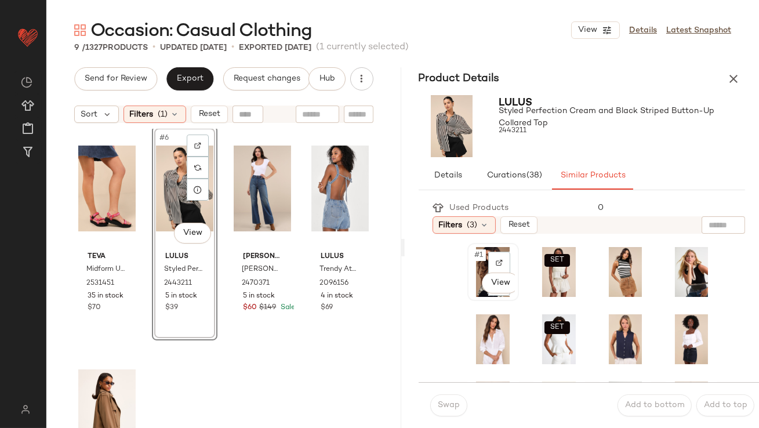
click at [478, 255] on span "#1" at bounding box center [480, 255] width 12 height 12
click at [446, 401] on span "Swap" at bounding box center [448, 405] width 23 height 9
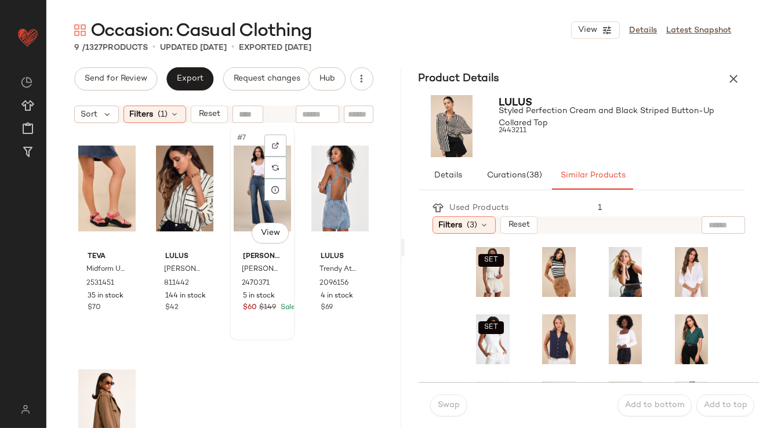
click at [251, 195] on div "#7 View" at bounding box center [262, 188] width 57 height 117
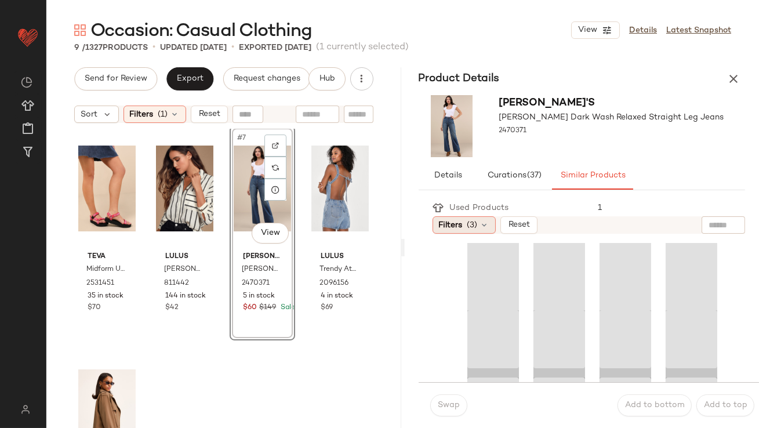
click at [449, 224] on span "Filters" at bounding box center [451, 225] width 24 height 12
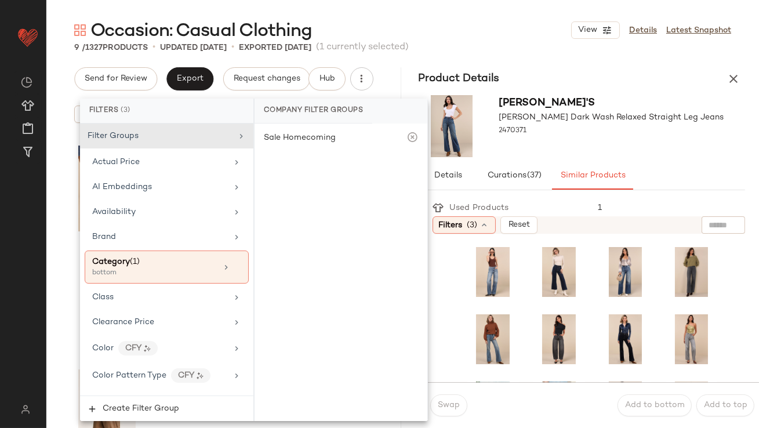
scroll to position [922, 0]
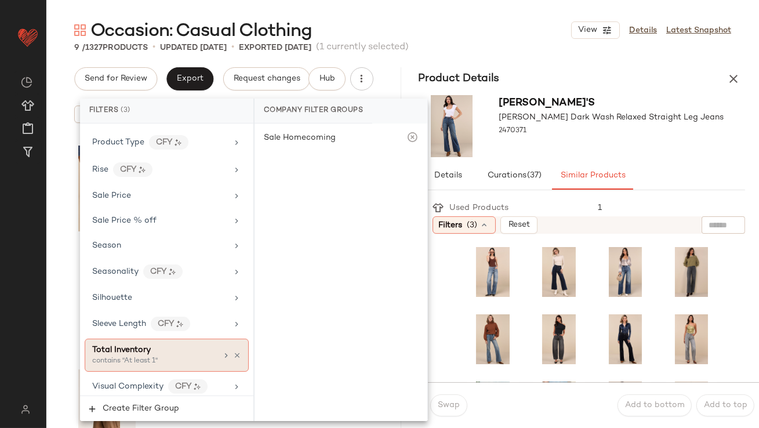
click at [132, 356] on div "contains "At least 1"" at bounding box center [150, 361] width 116 height 10
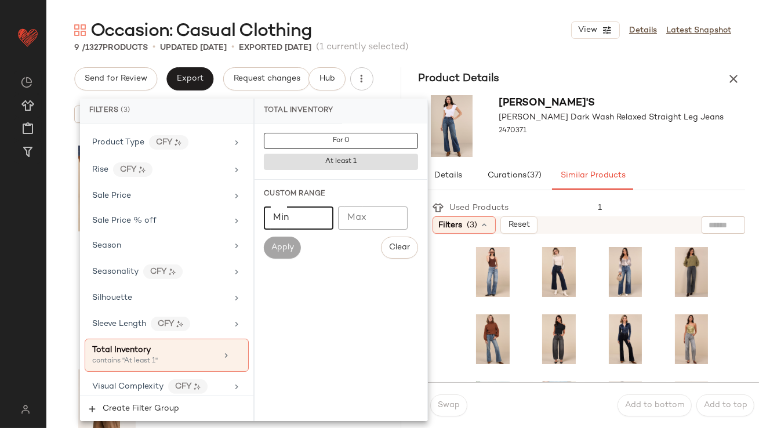
click at [288, 220] on input "Min" at bounding box center [299, 217] width 70 height 23
type input "**"
click at [670, 170] on div "Details Curations (37) Similar Products" at bounding box center [582, 176] width 327 height 28
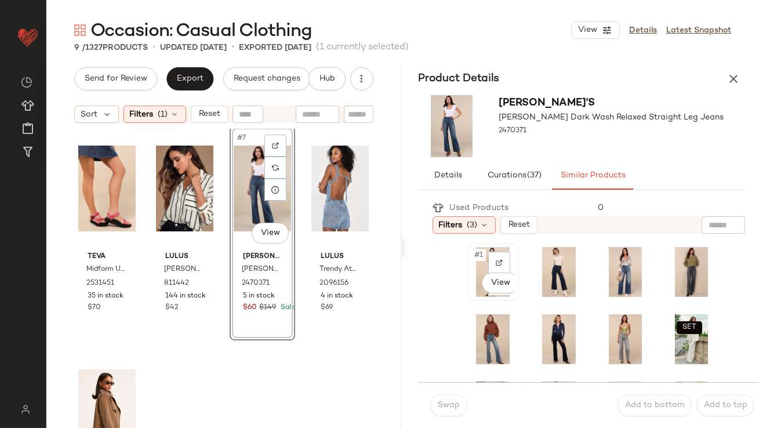
click at [474, 255] on span "#1" at bounding box center [480, 255] width 12 height 12
click at [448, 397] on button "Swap" at bounding box center [448, 405] width 37 height 22
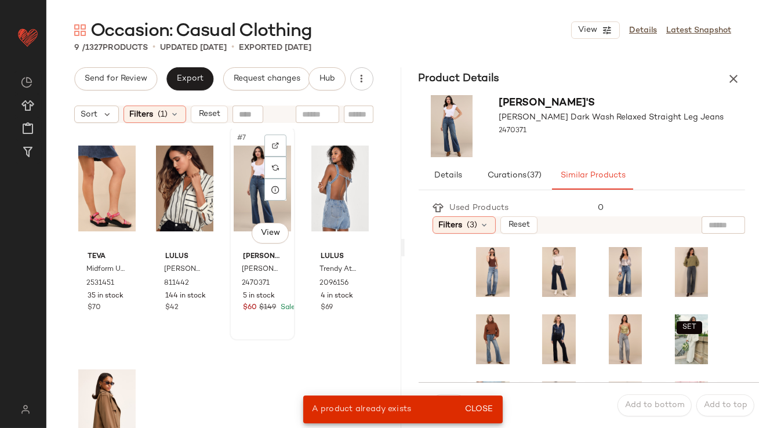
click at [252, 182] on div "#7 View" at bounding box center [262, 188] width 57 height 117
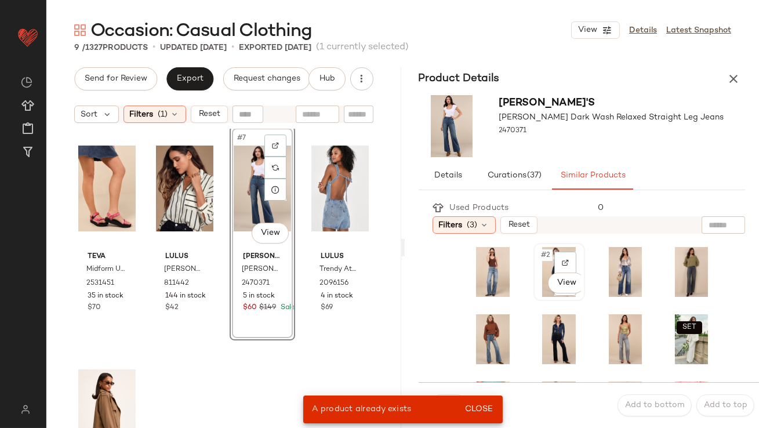
click at [543, 253] on span "#2" at bounding box center [546, 255] width 13 height 12
click at [480, 411] on span "Close" at bounding box center [479, 409] width 28 height 9
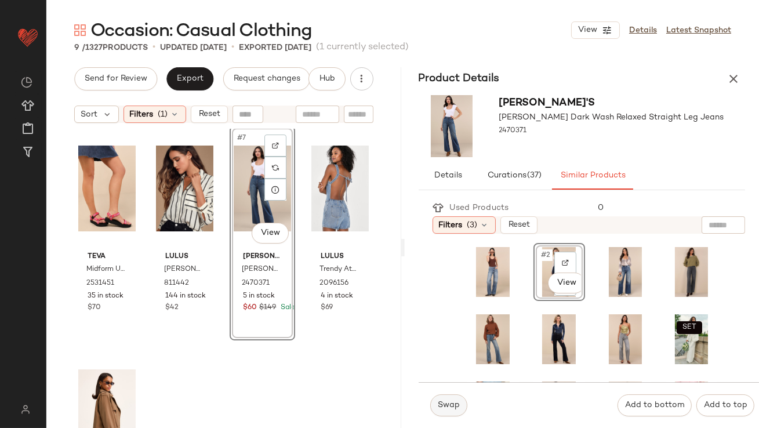
click at [446, 416] on button "Swap" at bounding box center [448, 405] width 37 height 22
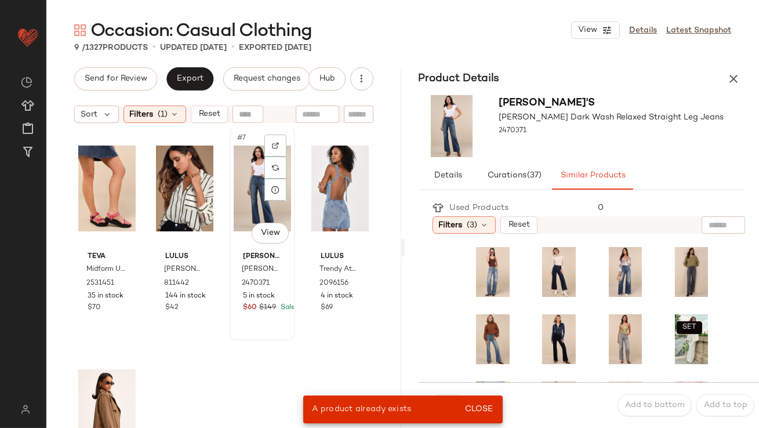
click at [248, 203] on div "#7 View" at bounding box center [262, 188] width 57 height 117
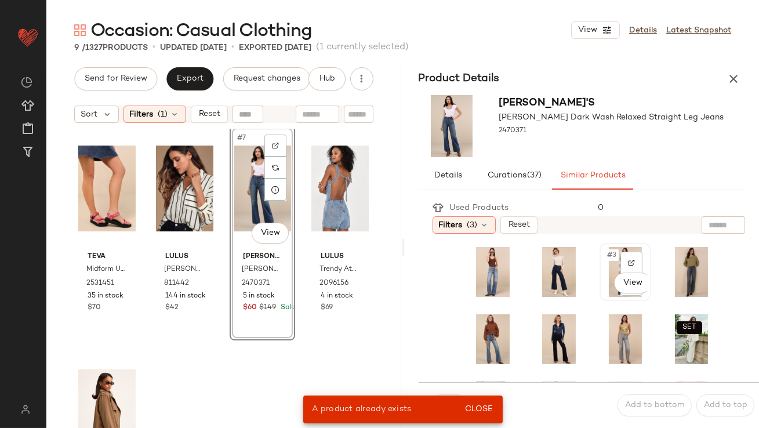
click at [601, 246] on div "#3 View" at bounding box center [625, 272] width 49 height 56
click at [478, 402] on button "Close" at bounding box center [479, 409] width 38 height 21
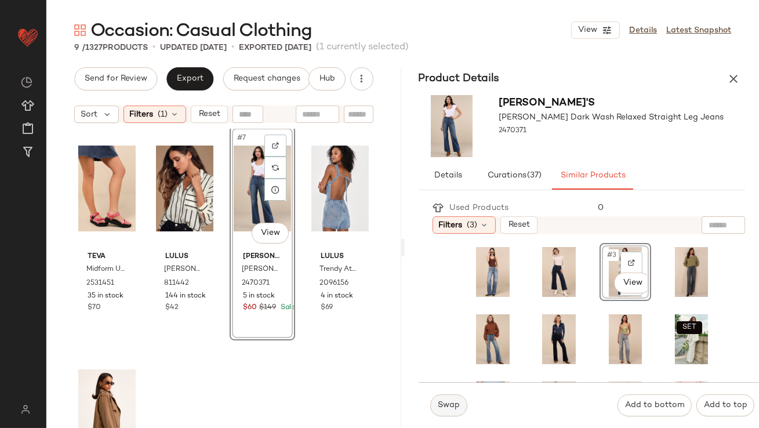
click at [451, 403] on span "Swap" at bounding box center [448, 405] width 23 height 9
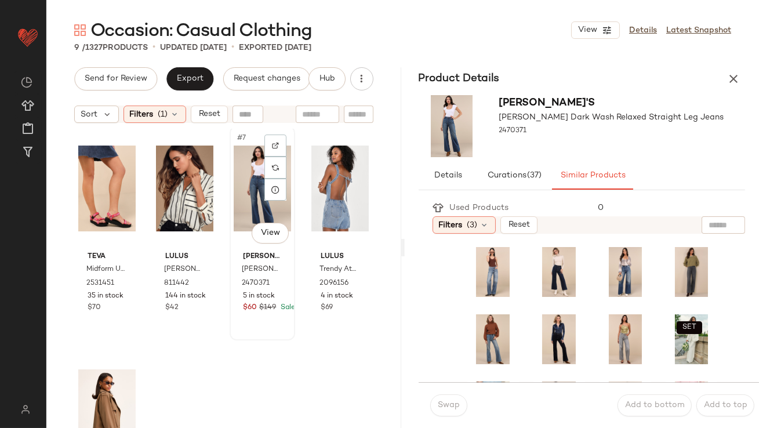
click at [252, 194] on div "#7 View" at bounding box center [262, 188] width 57 height 117
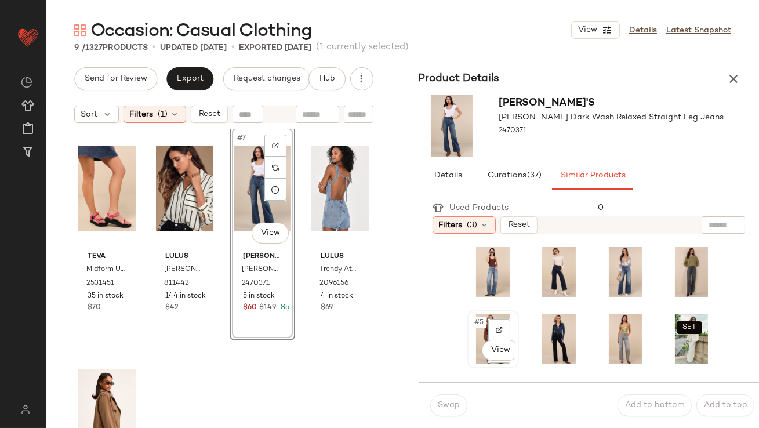
click at [485, 333] on div "#5 View" at bounding box center [493, 339] width 43 height 50
click at [451, 398] on button "Swap" at bounding box center [448, 405] width 37 height 22
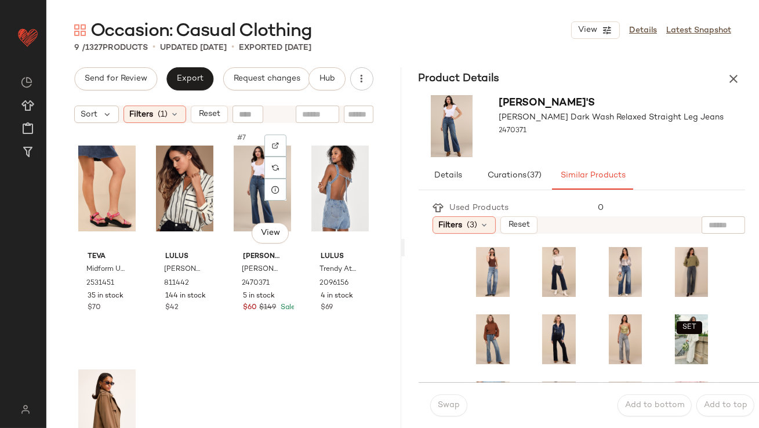
drag, startPoint x: 258, startPoint y: 190, endPoint x: 586, endPoint y: 335, distance: 358.1
click at [259, 190] on div "#7 View" at bounding box center [262, 188] width 57 height 117
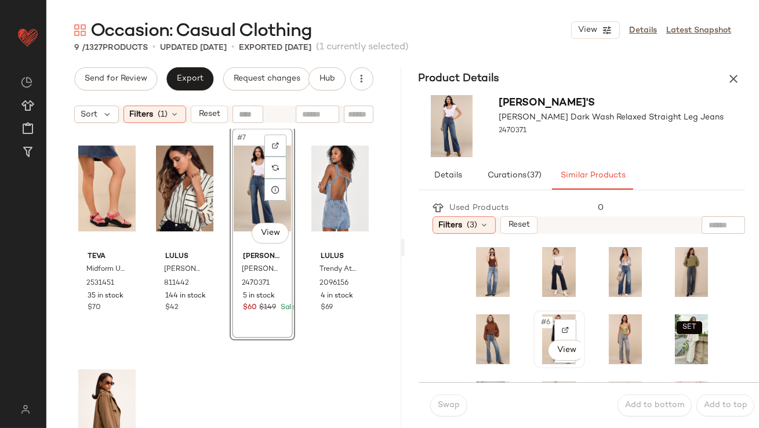
click at [543, 329] on div "#6 View" at bounding box center [559, 339] width 43 height 50
click at [446, 401] on span "Swap" at bounding box center [448, 405] width 23 height 9
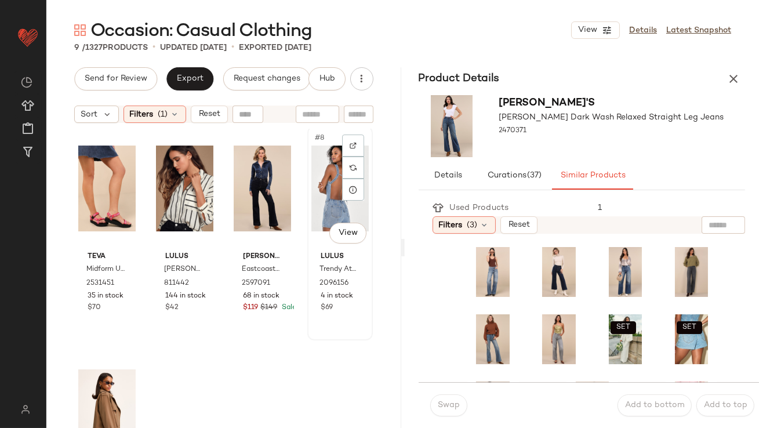
click at [311, 175] on div "#8 View" at bounding box center [339, 188] width 57 height 117
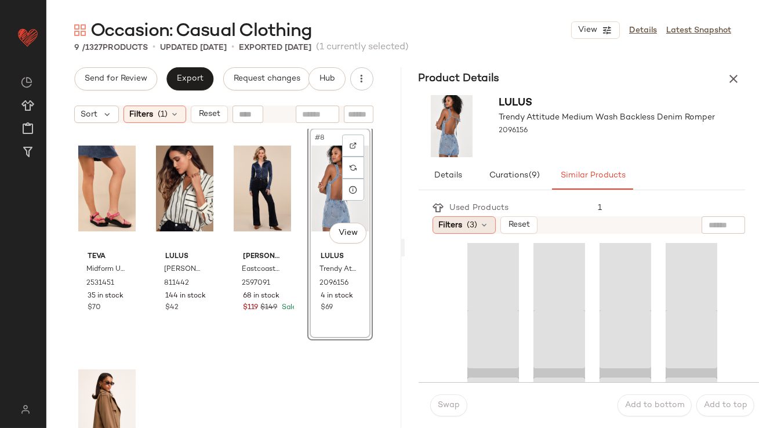
click at [467, 224] on span "(3)" at bounding box center [472, 225] width 10 height 12
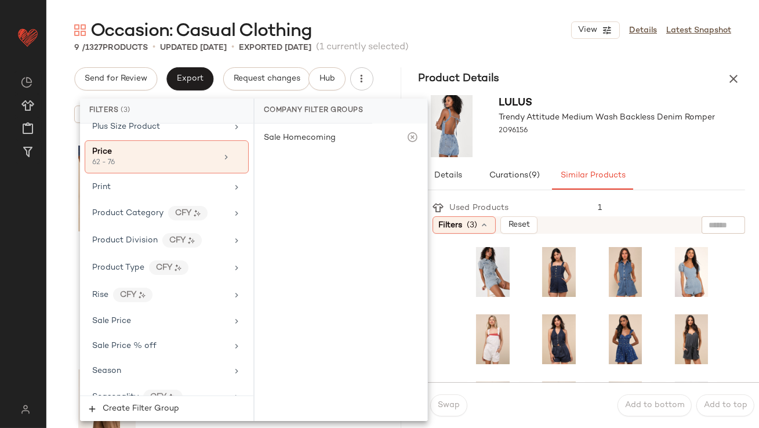
scroll to position [922, 0]
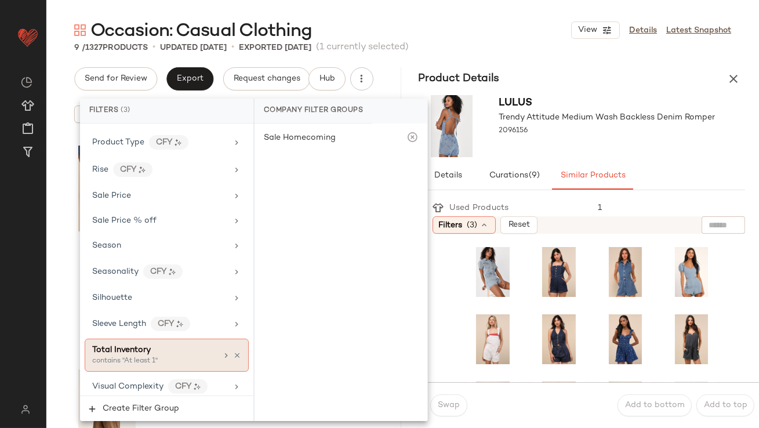
click at [107, 356] on div "contains "At least 1"" at bounding box center [150, 361] width 116 height 10
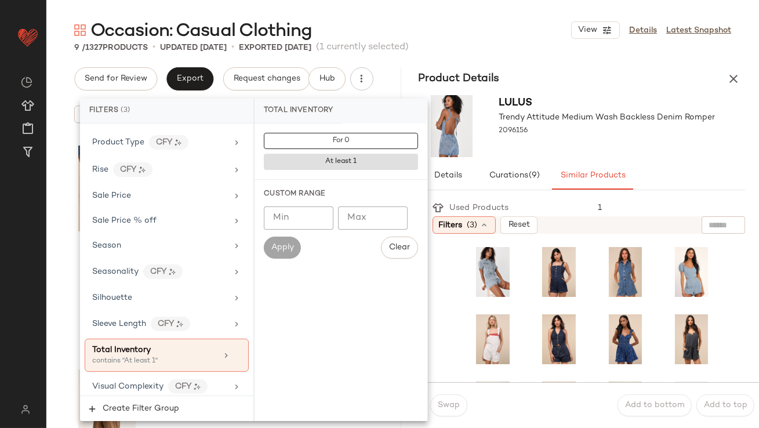
click at [296, 217] on input "Min" at bounding box center [299, 217] width 70 height 23
type input "**"
click at [604, 138] on div at bounding box center [607, 141] width 216 height 9
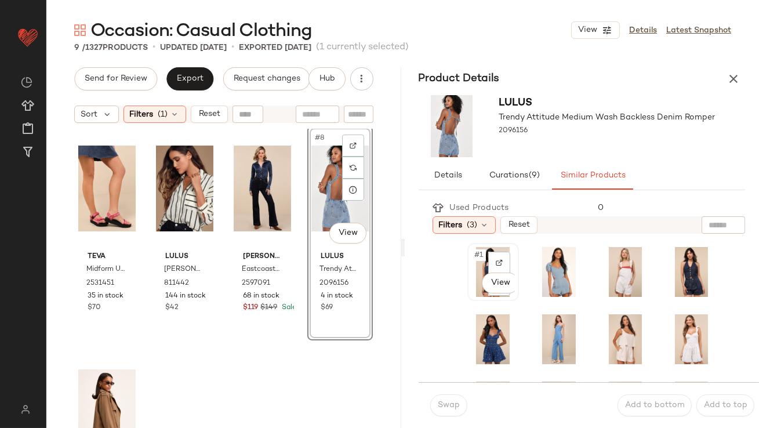
click at [482, 264] on div "#1 View" at bounding box center [493, 272] width 43 height 50
click at [435, 400] on button "Swap" at bounding box center [448, 405] width 37 height 22
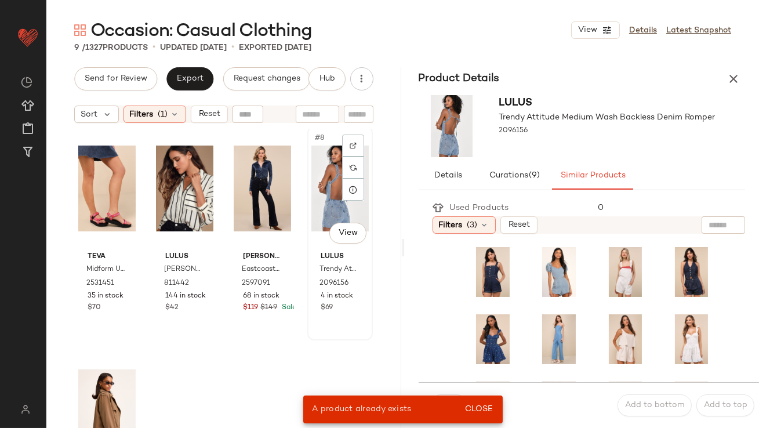
click at [311, 201] on div "#8 View" at bounding box center [339, 188] width 57 height 117
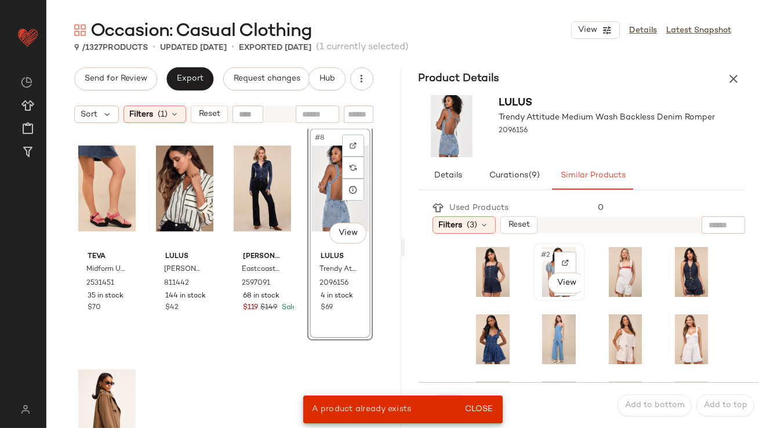
click at [545, 248] on div "#2 View" at bounding box center [559, 272] width 43 height 50
click at [472, 409] on span "Close" at bounding box center [479, 409] width 28 height 9
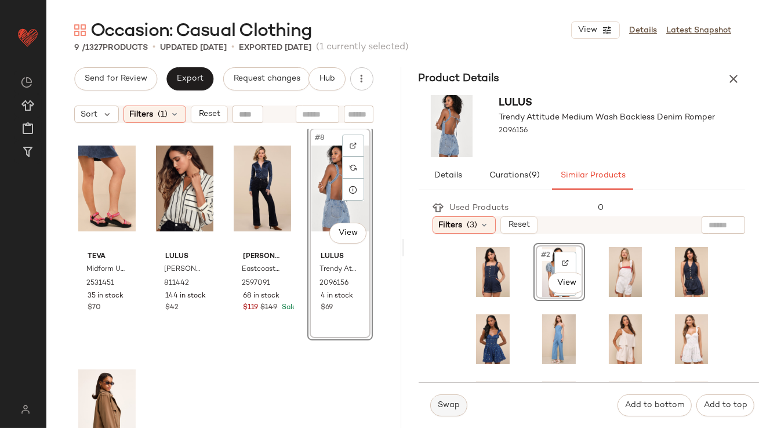
click at [447, 409] on span "Swap" at bounding box center [448, 405] width 23 height 9
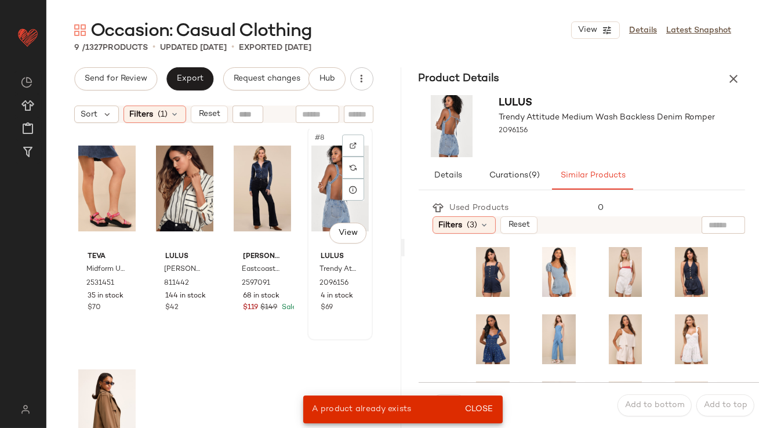
click at [315, 177] on div "#8 View" at bounding box center [339, 188] width 57 height 117
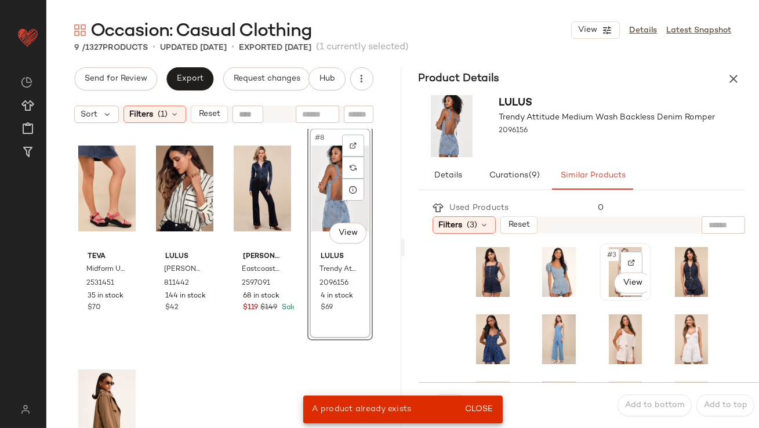
click at [611, 257] on div "#3 View" at bounding box center [625, 272] width 43 height 50
click at [480, 399] on div "A product already exists Close" at bounding box center [403, 410] width 200 height 28
click at [477, 404] on button "Close" at bounding box center [479, 409] width 38 height 21
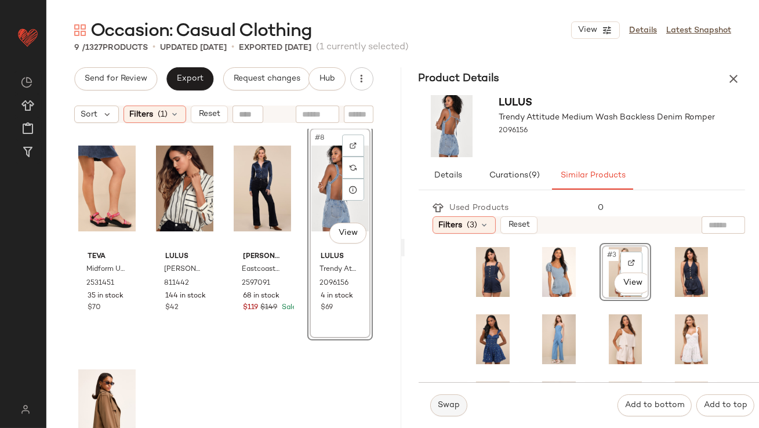
click at [452, 406] on span "Swap" at bounding box center [448, 405] width 23 height 9
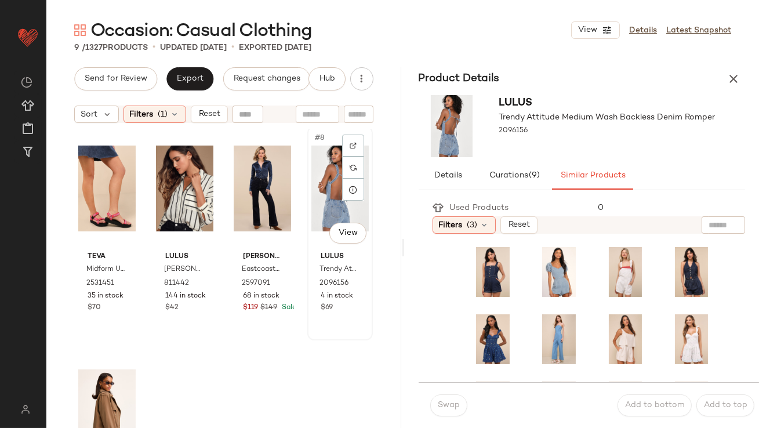
click at [313, 176] on div "#8 View" at bounding box center [339, 188] width 57 height 117
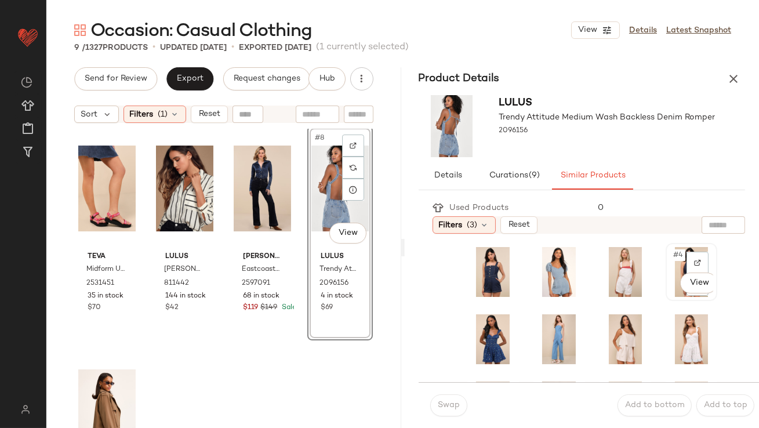
click at [670, 247] on div "#4 View" at bounding box center [691, 272] width 43 height 50
click at [456, 403] on span "Swap" at bounding box center [448, 405] width 23 height 9
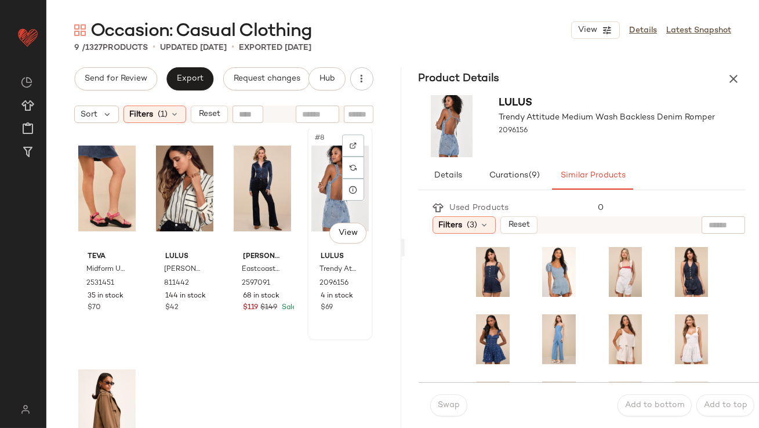
click at [321, 189] on div "#8 View" at bounding box center [339, 188] width 57 height 117
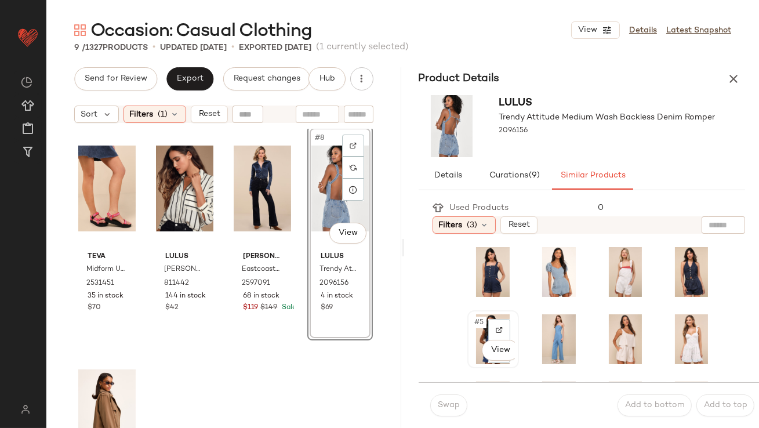
click at [483, 329] on div "#5 View" at bounding box center [493, 339] width 43 height 50
click at [444, 391] on div "Swap Add to bottom Add to top" at bounding box center [589, 405] width 341 height 46
click at [444, 401] on span "Swap" at bounding box center [448, 405] width 23 height 9
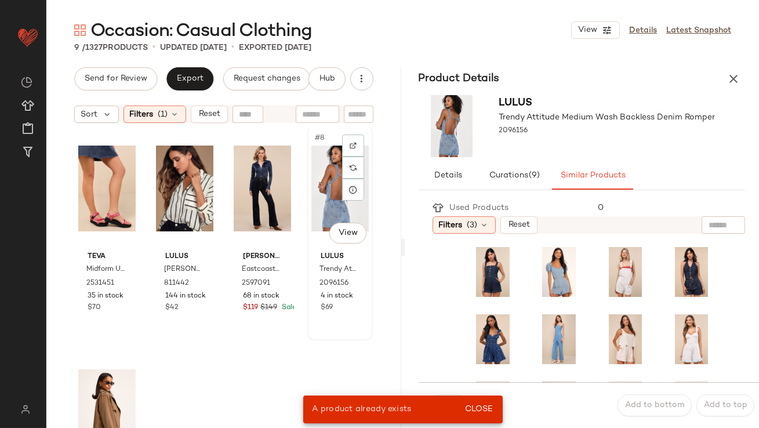
click at [327, 189] on div "#8 View" at bounding box center [339, 188] width 57 height 117
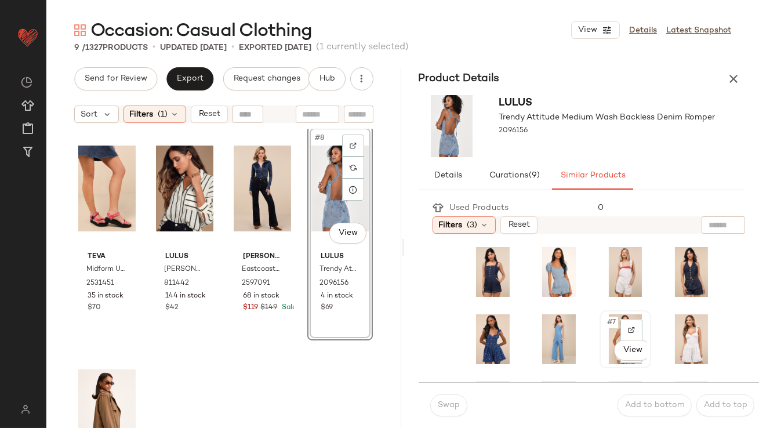
click at [610, 324] on div "#7 View" at bounding box center [625, 339] width 43 height 50
click at [451, 400] on button "Swap" at bounding box center [448, 405] width 37 height 22
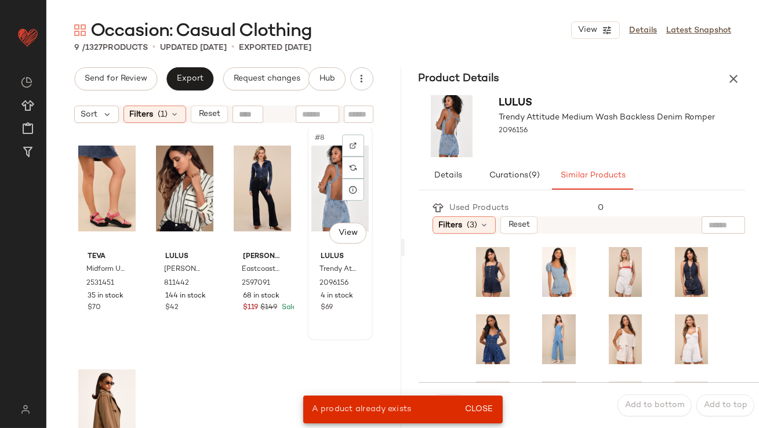
click at [322, 177] on div "#8 View" at bounding box center [339, 188] width 57 height 117
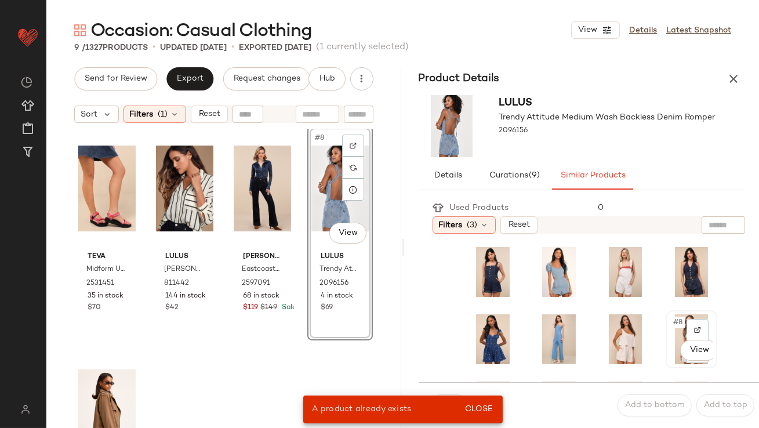
click at [670, 333] on div "#8 View" at bounding box center [691, 339] width 43 height 50
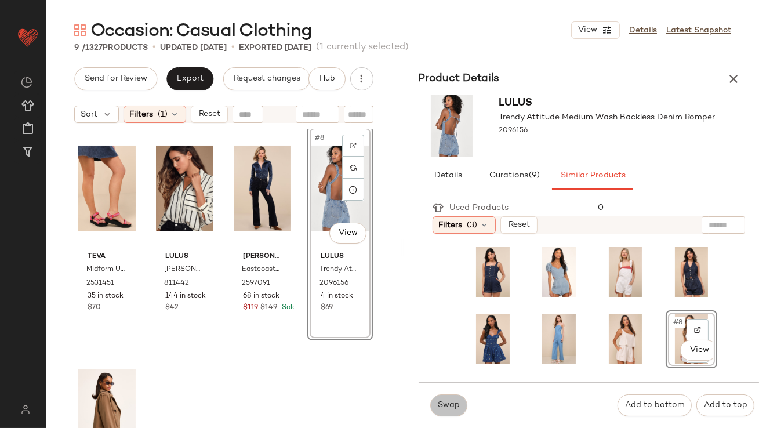
click at [441, 401] on span "Swap" at bounding box center [448, 405] width 23 height 9
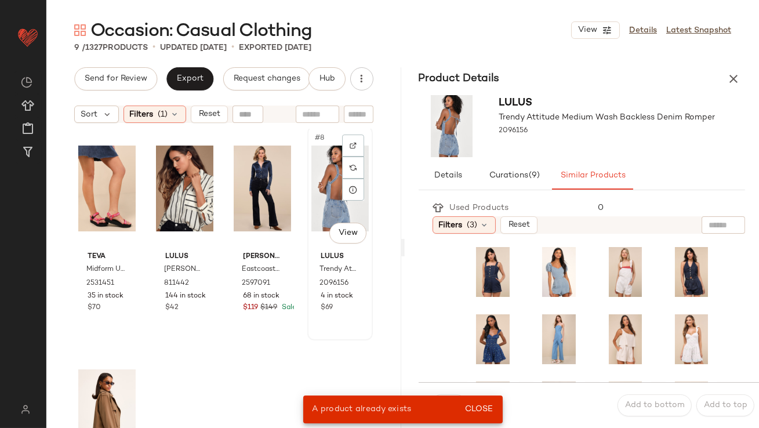
click at [316, 186] on div "#8 View" at bounding box center [339, 188] width 57 height 117
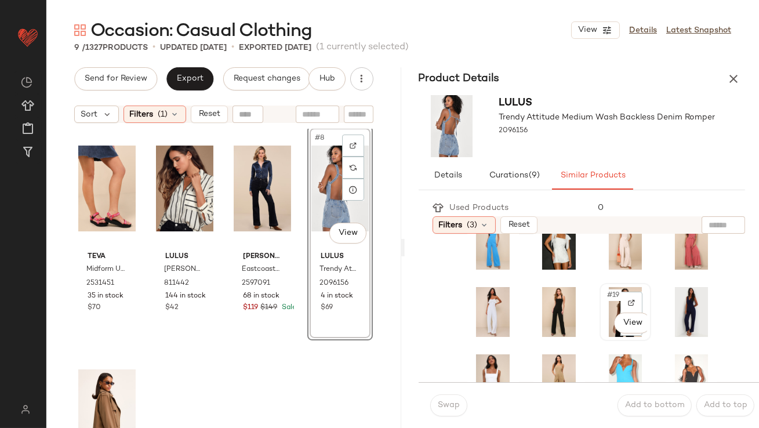
scroll to position [292, 0]
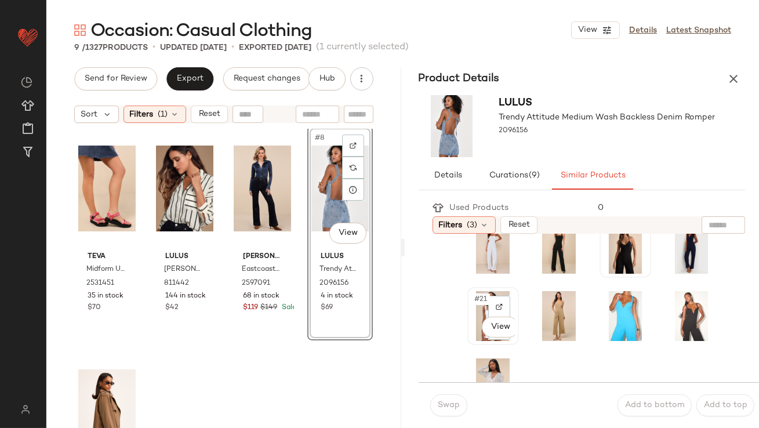
click at [477, 301] on span "#21" at bounding box center [482, 299] width 16 height 12
click at [456, 403] on span "Swap" at bounding box center [448, 405] width 23 height 9
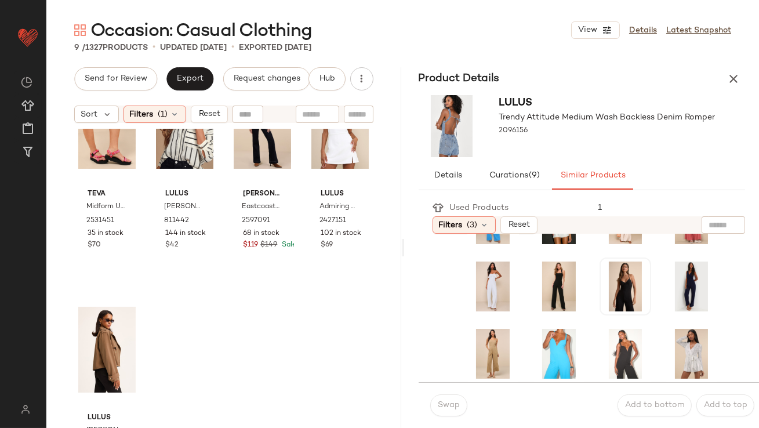
scroll to position [345, 0]
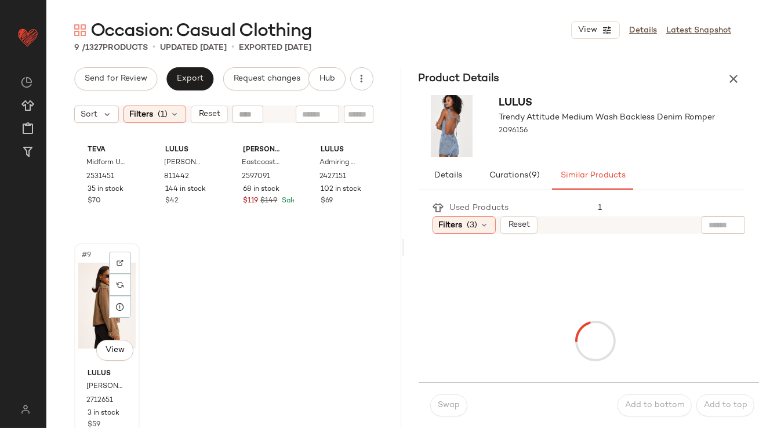
click at [102, 288] on div "#9 View" at bounding box center [106, 305] width 57 height 117
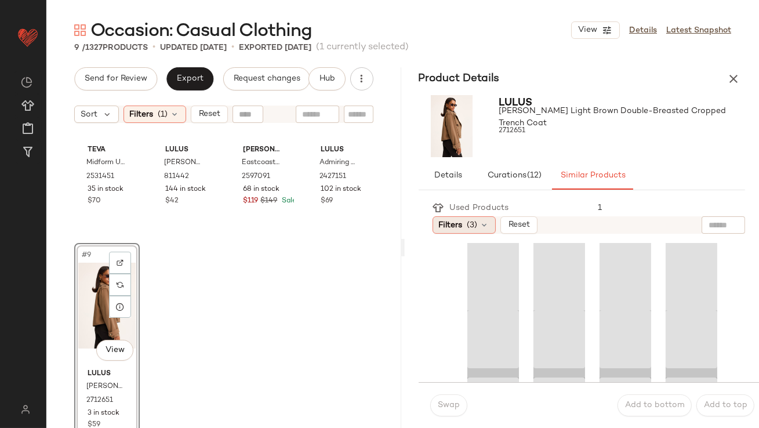
click at [483, 223] on icon at bounding box center [484, 224] width 9 height 9
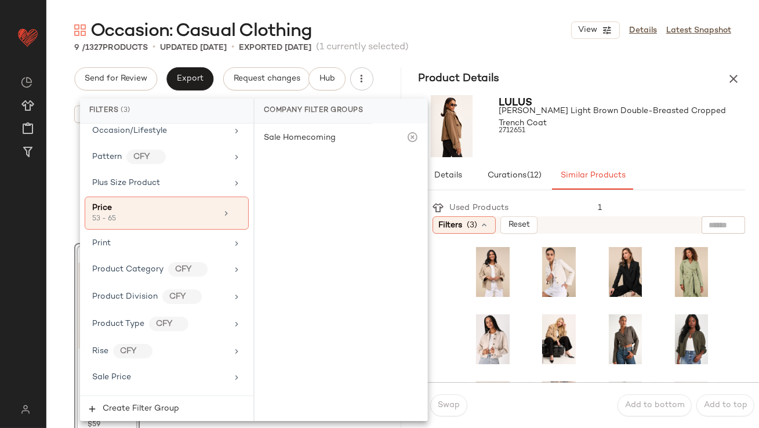
scroll to position [922, 0]
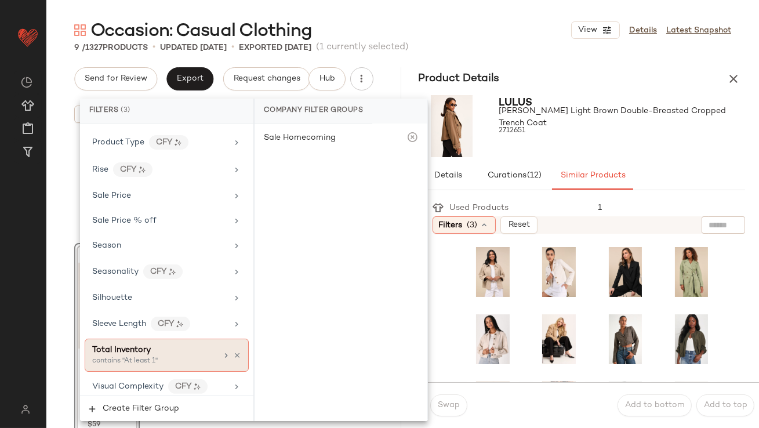
click at [164, 347] on div "Total Inventory" at bounding box center [154, 350] width 125 height 12
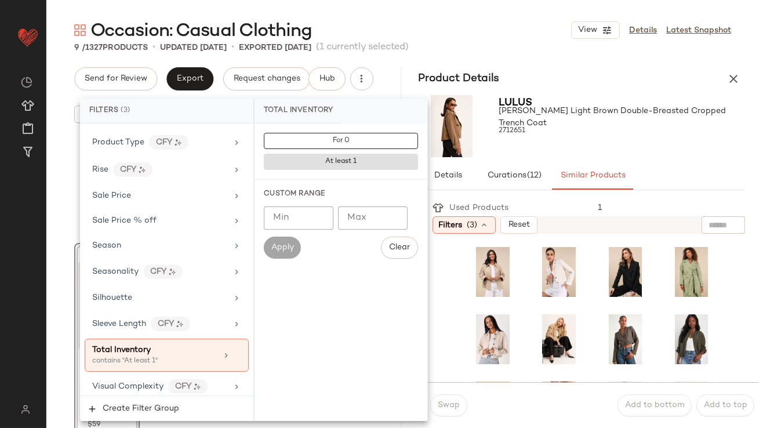
click at [298, 224] on input "Min" at bounding box center [299, 217] width 70 height 23
type input "**"
click at [593, 139] on div at bounding box center [622, 141] width 246 height 9
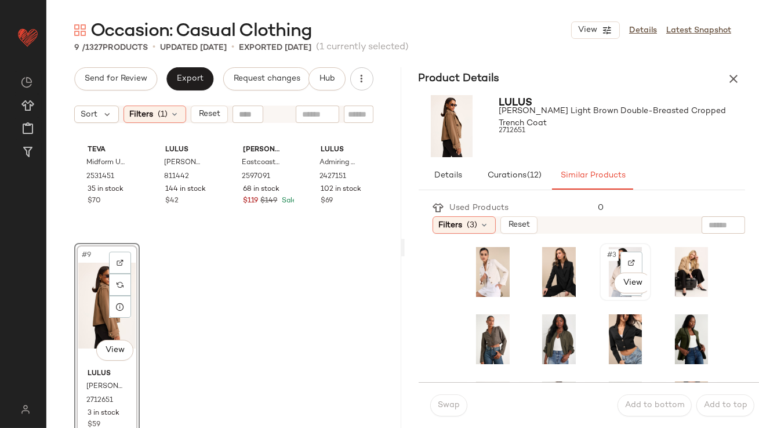
click at [606, 252] on span "#3" at bounding box center [612, 255] width 13 height 12
click at [450, 414] on button "Swap" at bounding box center [448, 405] width 37 height 22
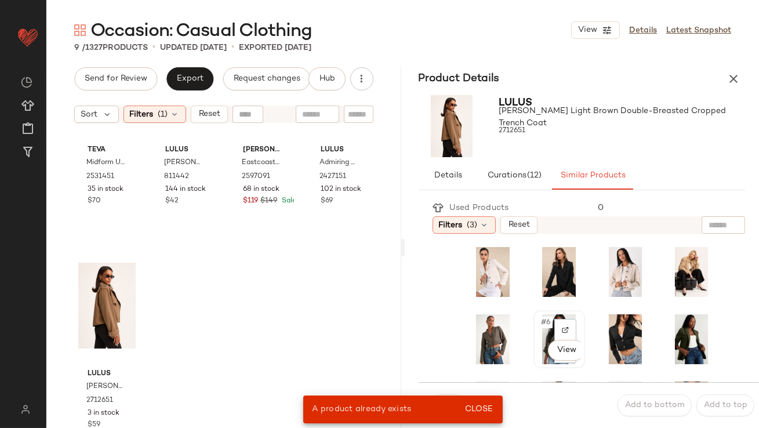
click at [538, 314] on div "#6 View" at bounding box center [559, 339] width 43 height 50
click at [478, 402] on button "Close" at bounding box center [479, 409] width 38 height 21
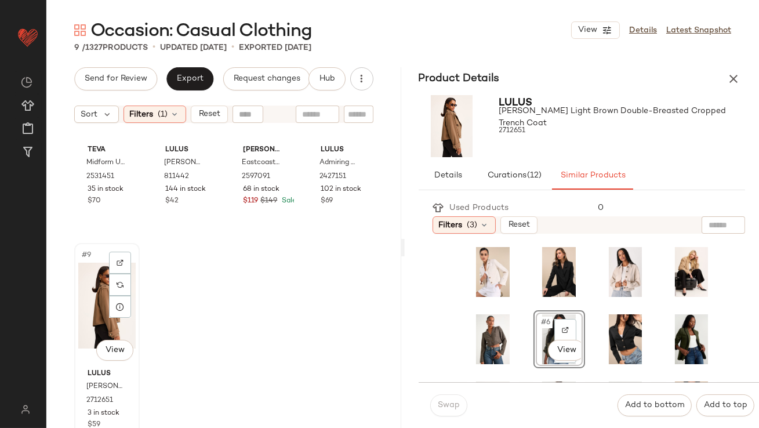
click at [96, 279] on div "#9 View" at bounding box center [106, 305] width 57 height 117
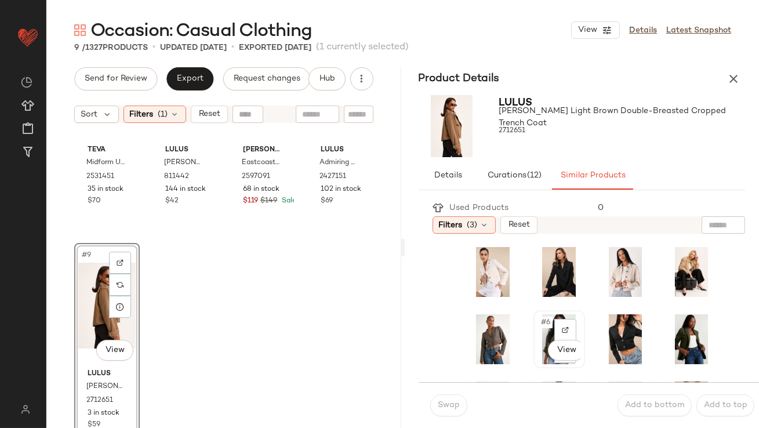
click at [540, 320] on span "#6" at bounding box center [546, 323] width 13 height 12
click at [441, 402] on span "Swap" at bounding box center [448, 405] width 23 height 9
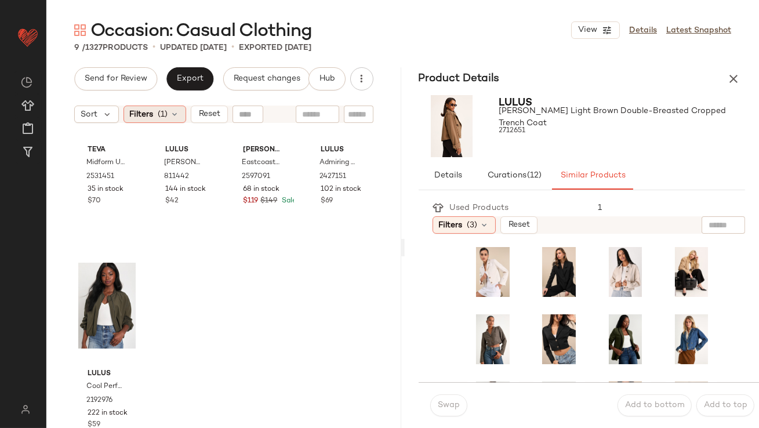
click at [166, 118] on span "(1)" at bounding box center [163, 114] width 10 height 12
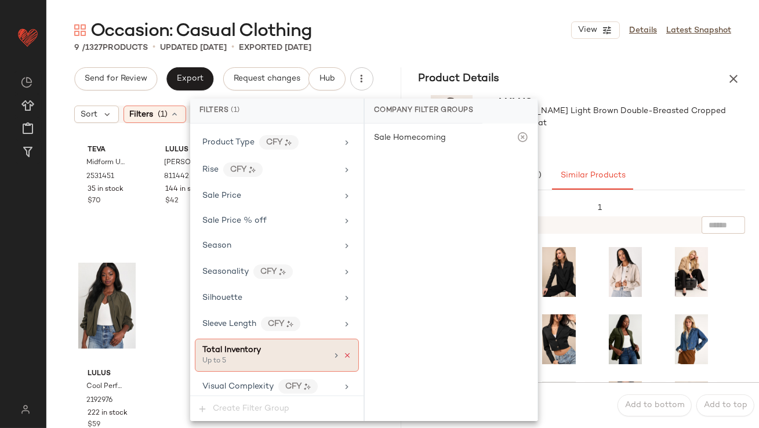
click at [343, 351] on icon at bounding box center [347, 355] width 8 height 8
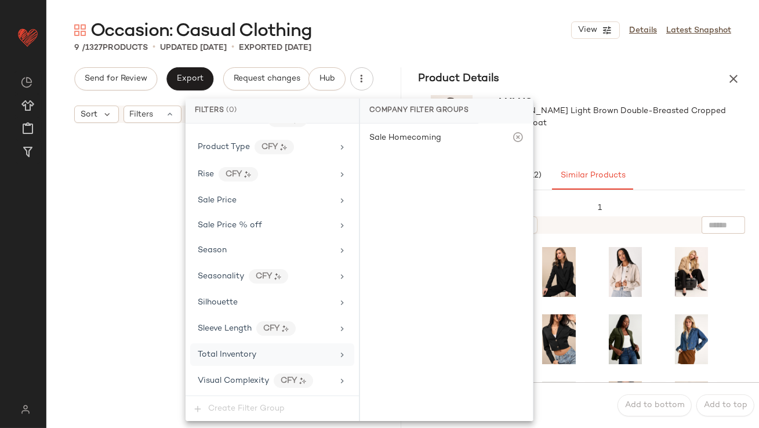
scroll to position [866, 0]
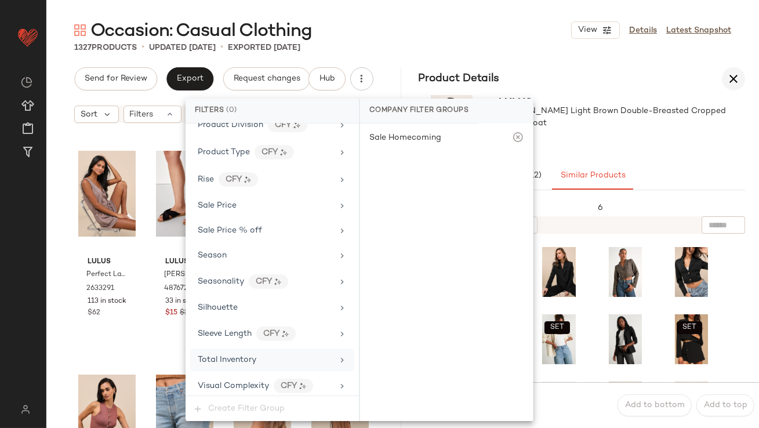
click at [733, 78] on icon "button" at bounding box center [734, 79] width 14 height 14
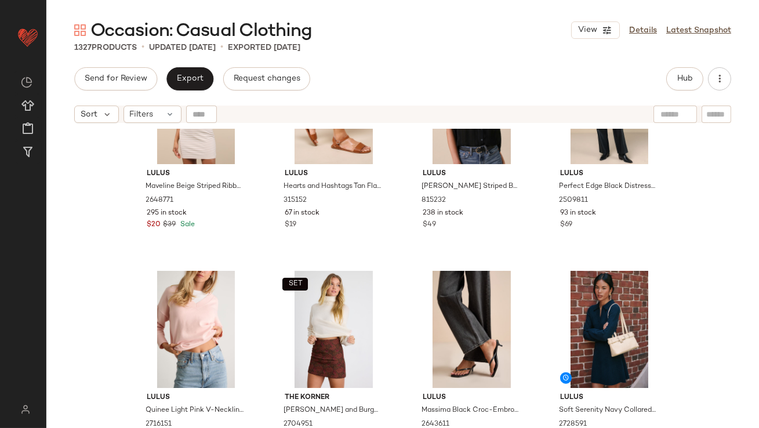
scroll to position [2468, 0]
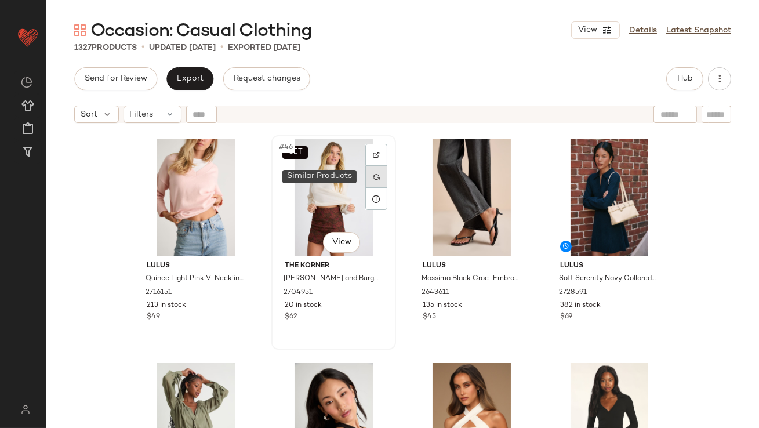
click at [368, 177] on div at bounding box center [376, 177] width 22 height 22
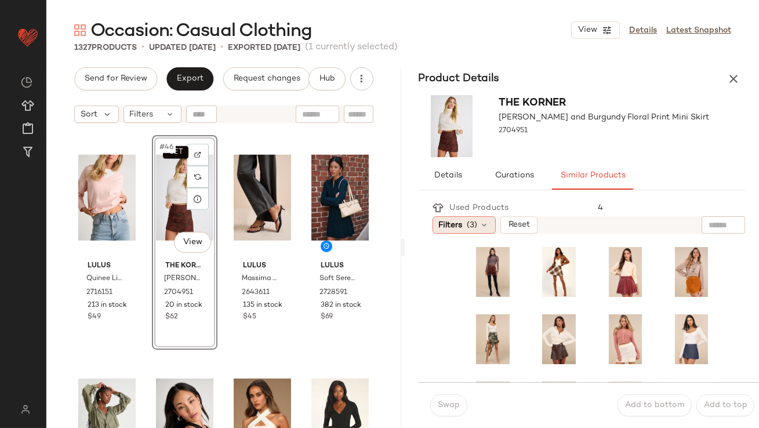
click at [462, 226] on span "Filters" at bounding box center [451, 225] width 24 height 12
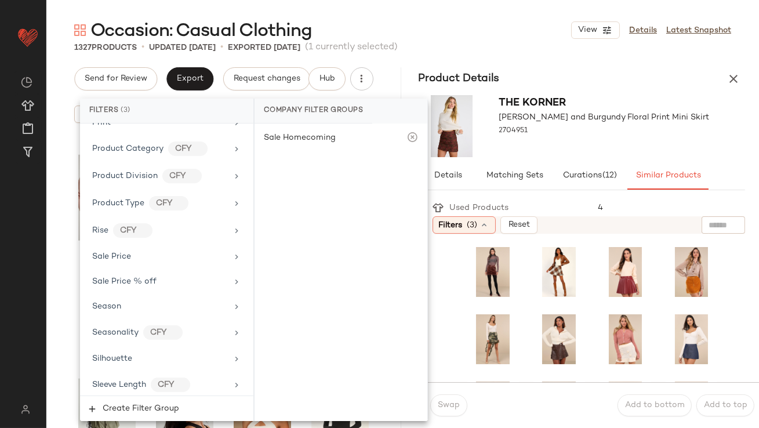
scroll to position [922, 0]
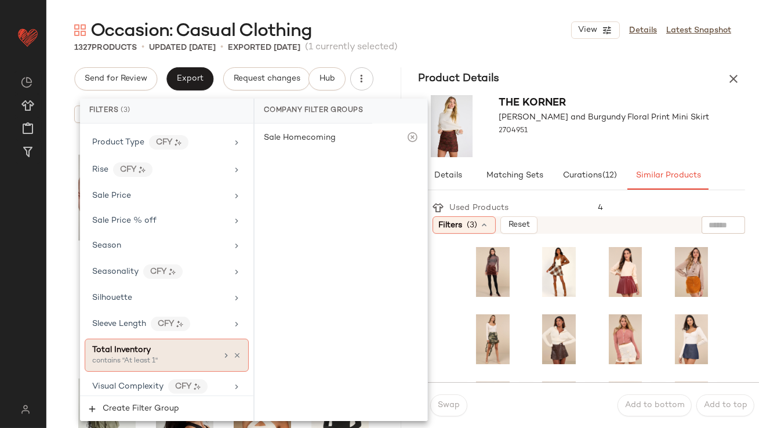
click at [168, 344] on div "Total Inventory" at bounding box center [154, 350] width 125 height 12
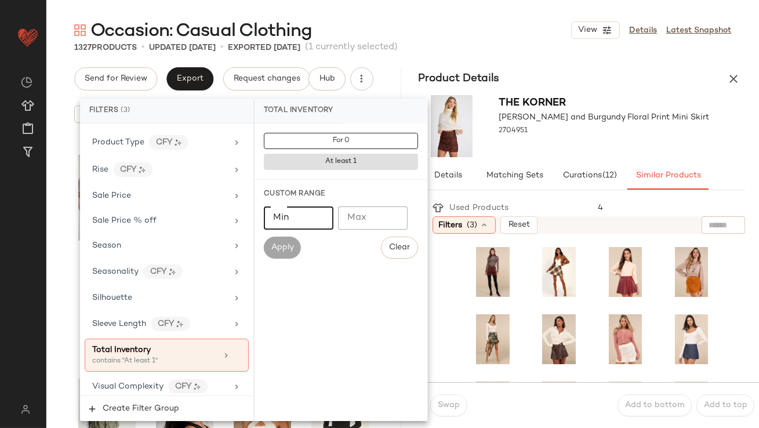
click at [305, 208] on input "Min" at bounding box center [299, 217] width 70 height 23
type input "**"
click at [554, 151] on div "The Korner Emerlyn Brown and Burgundy Floral Print Mini Skirt 2704951" at bounding box center [604, 126] width 211 height 62
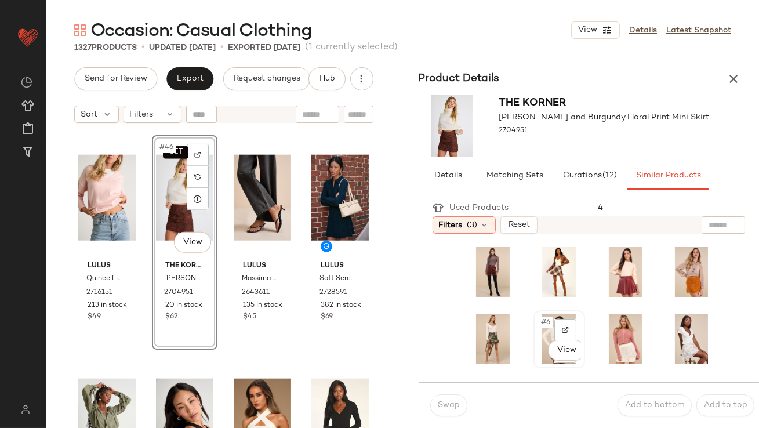
click at [541, 329] on div "#6 View" at bounding box center [559, 339] width 43 height 50
click at [444, 401] on span "Swap" at bounding box center [448, 405] width 23 height 9
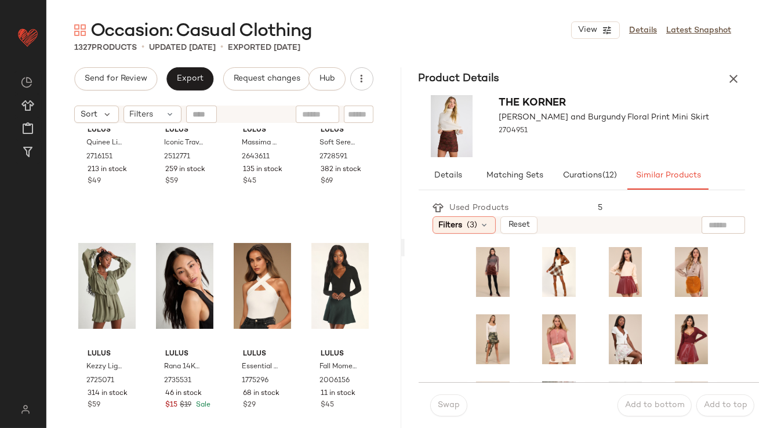
scroll to position [2704, 0]
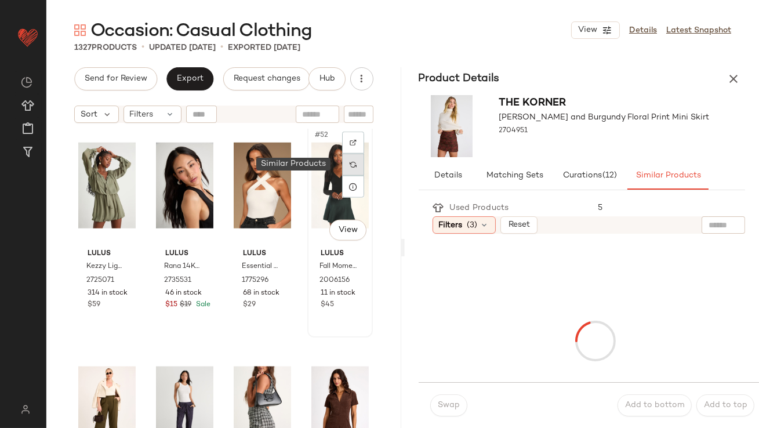
click at [353, 168] on div at bounding box center [353, 165] width 22 height 22
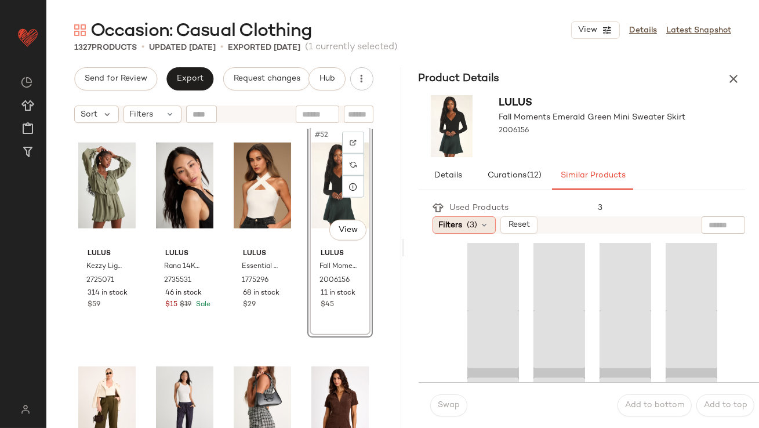
click at [448, 221] on span "Filters" at bounding box center [451, 225] width 24 height 12
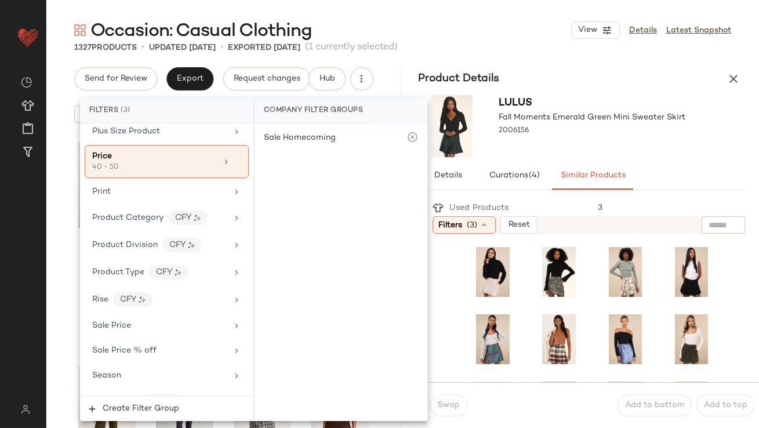
scroll to position [922, 0]
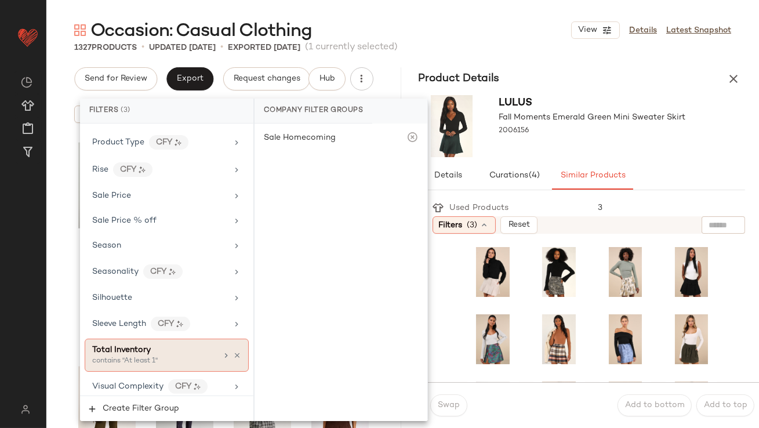
click at [144, 360] on div "contains "At least 1"" at bounding box center [150, 361] width 116 height 10
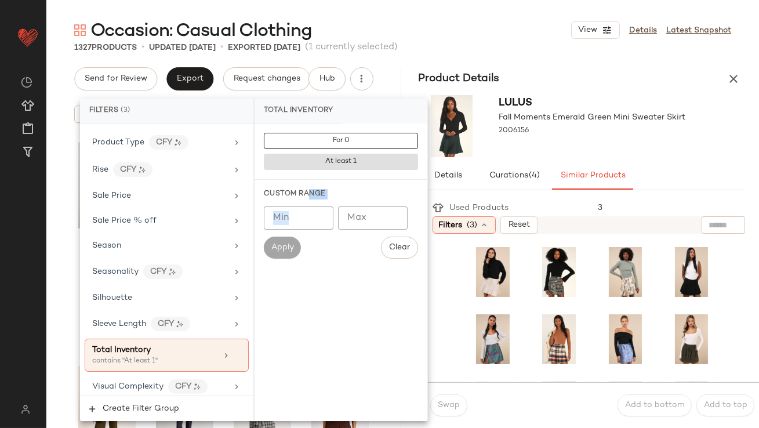
click at [309, 200] on div "Custom Range Min Min Max Max Apply Clear" at bounding box center [341, 224] width 173 height 88
click at [300, 222] on input "Min" at bounding box center [299, 217] width 70 height 23
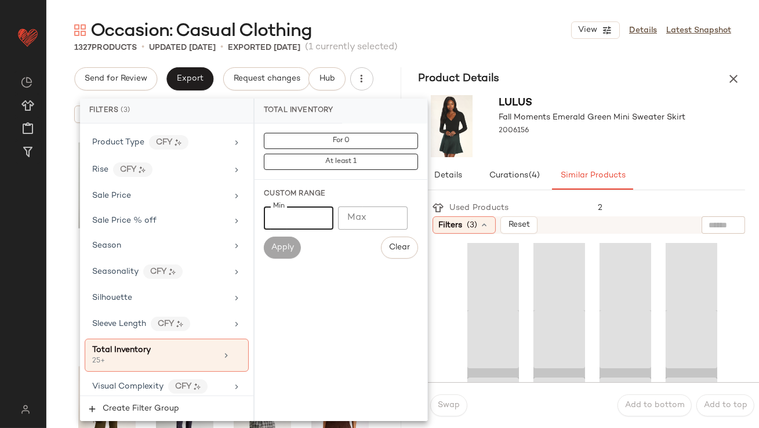
type input "**"
click at [557, 67] on div "Occasion: Casual Clothing View Details Latest Snapshot 1327 Products • updated …" at bounding box center [402, 223] width 713 height 409
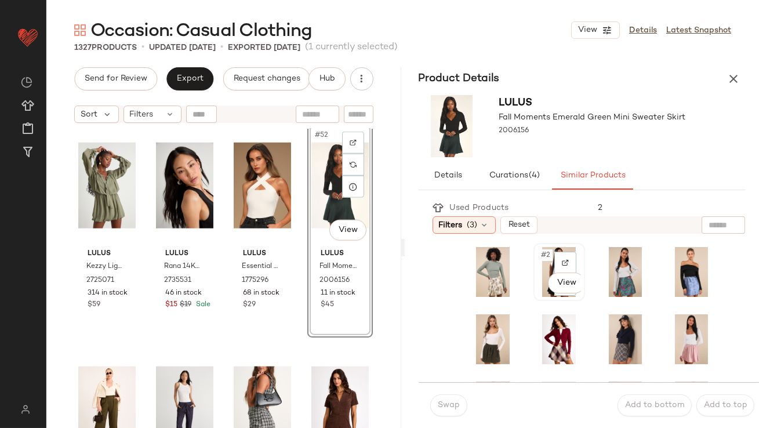
click at [535, 256] on div "#2 View" at bounding box center [559, 272] width 49 height 56
click at [444, 403] on span "Swap" at bounding box center [448, 405] width 23 height 9
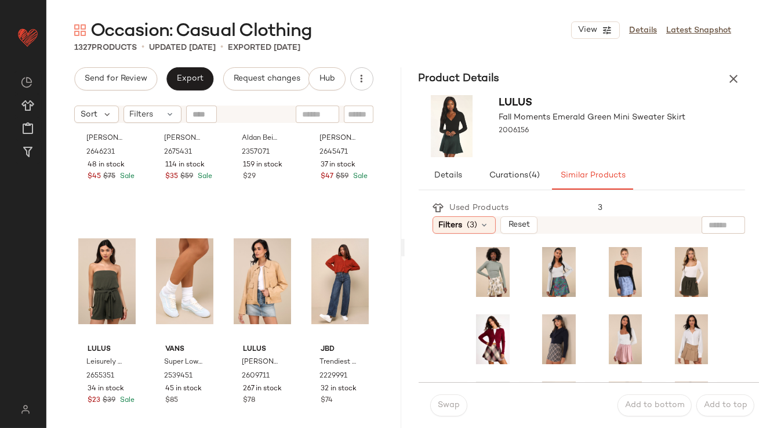
scroll to position [5759, 0]
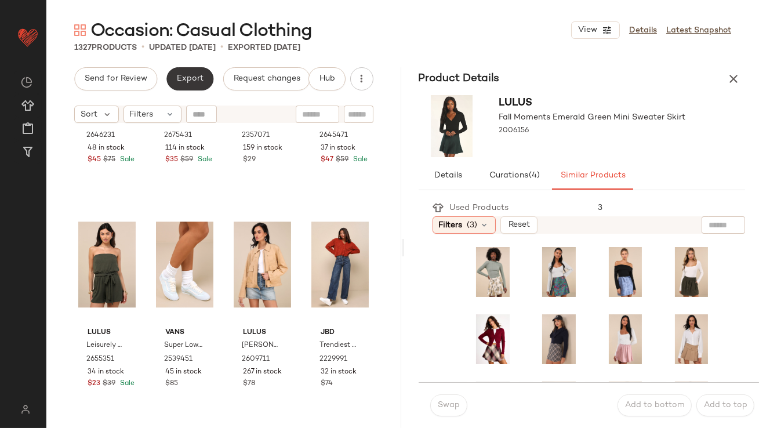
click at [190, 86] on button "Export" at bounding box center [189, 78] width 47 height 23
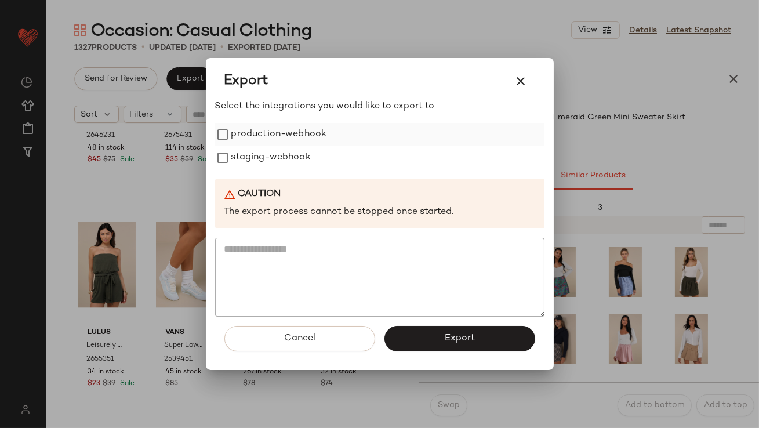
click at [313, 143] on label "production-webhook" at bounding box center [279, 134] width 96 height 23
click at [300, 164] on label "staging-webhook" at bounding box center [270, 157] width 79 height 23
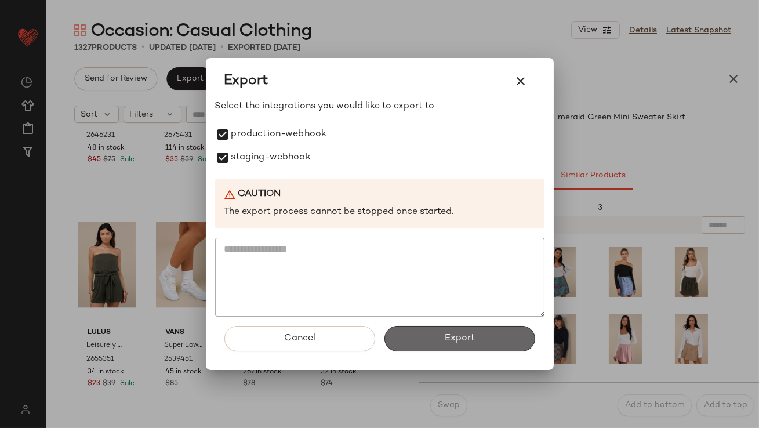
click at [430, 341] on button "Export" at bounding box center [460, 339] width 151 height 26
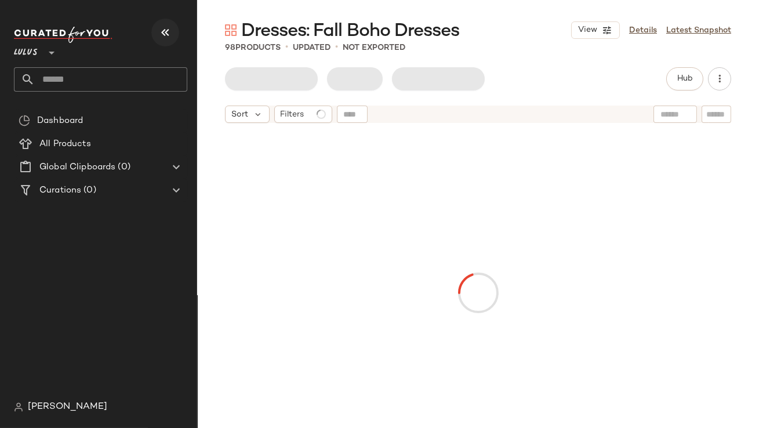
click at [161, 35] on icon "button" at bounding box center [165, 33] width 14 height 14
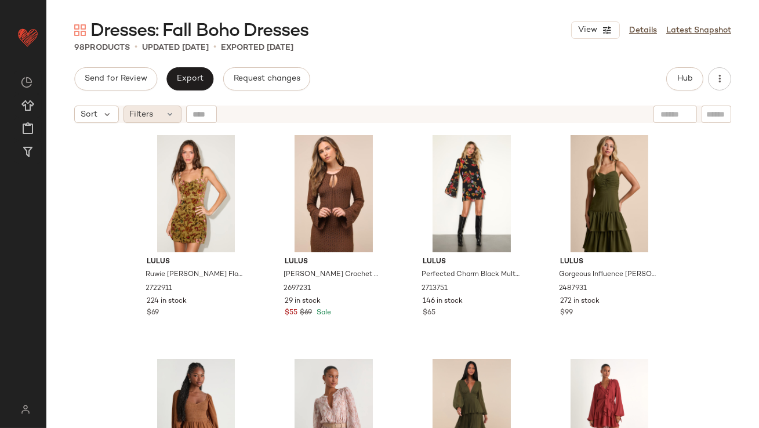
click at [147, 110] on span "Filters" at bounding box center [142, 114] width 24 height 12
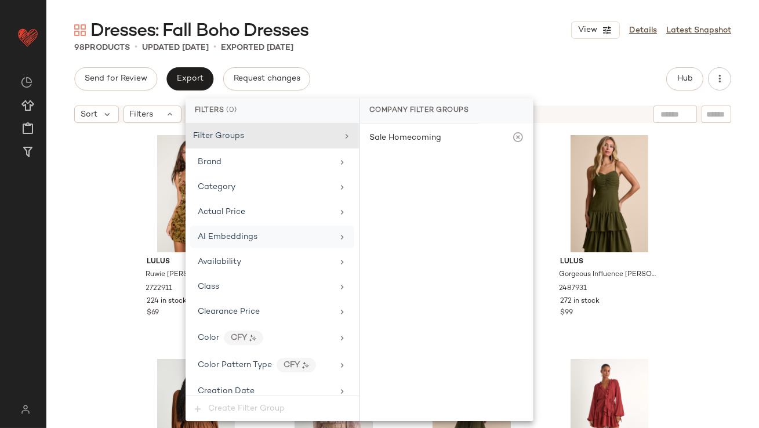
scroll to position [837, 0]
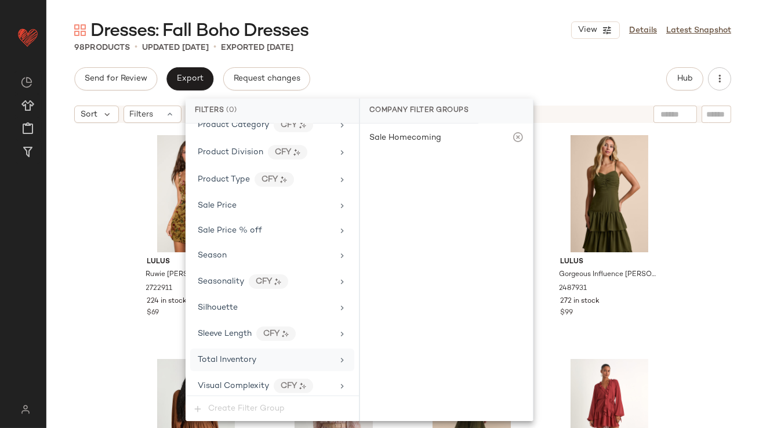
click at [211, 349] on div "Total Inventory" at bounding box center [272, 360] width 164 height 23
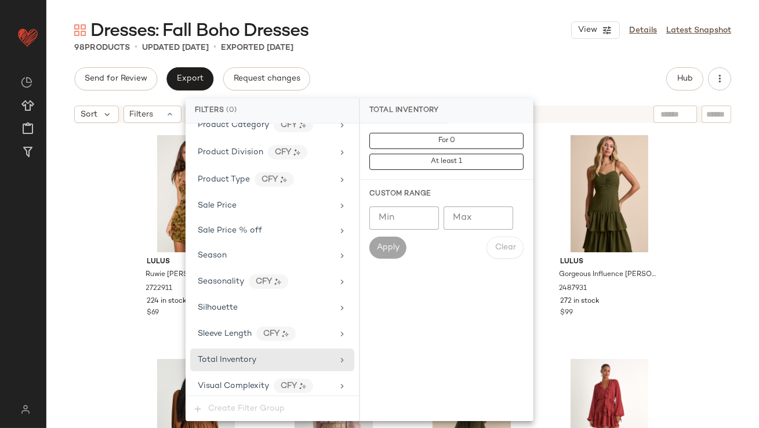
click at [466, 231] on div "Min Min Max Max Apply Clear" at bounding box center [446, 232] width 154 height 52
drag, startPoint x: 466, startPoint y: 230, endPoint x: 459, endPoint y: 230, distance: 6.4
click at [466, 230] on div "Min Min Max Max Apply Clear" at bounding box center [446, 232] width 154 height 52
click at [459, 228] on input "Max" at bounding box center [479, 217] width 70 height 23
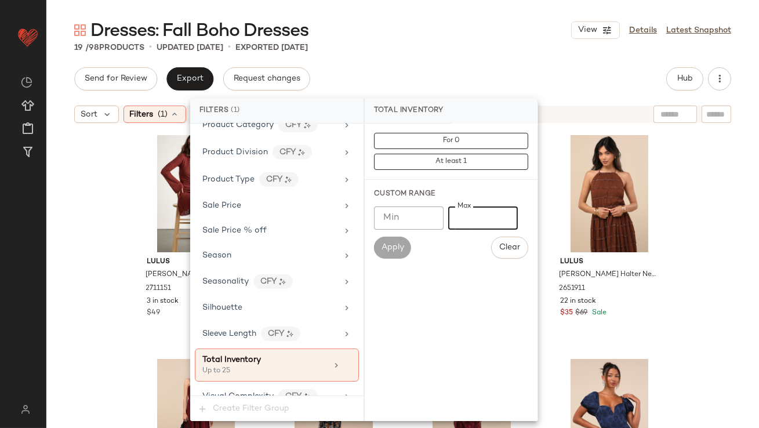
type input "**"
click at [449, 70] on div "Send for Review Export Request changes Hub" at bounding box center [402, 78] width 657 height 23
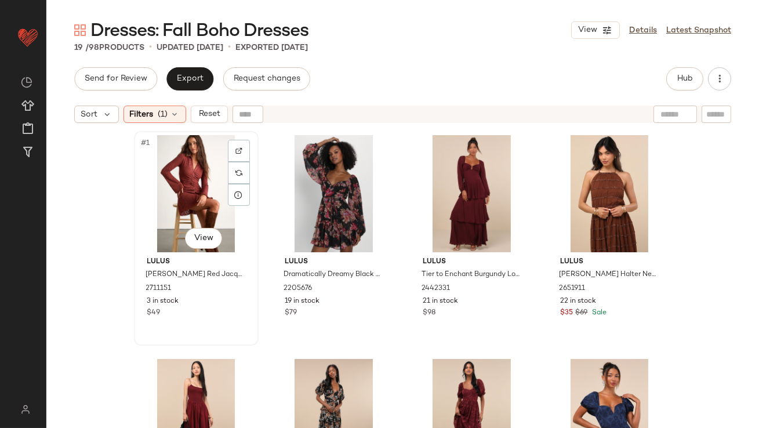
click at [182, 215] on div "#1 View" at bounding box center [196, 193] width 117 height 117
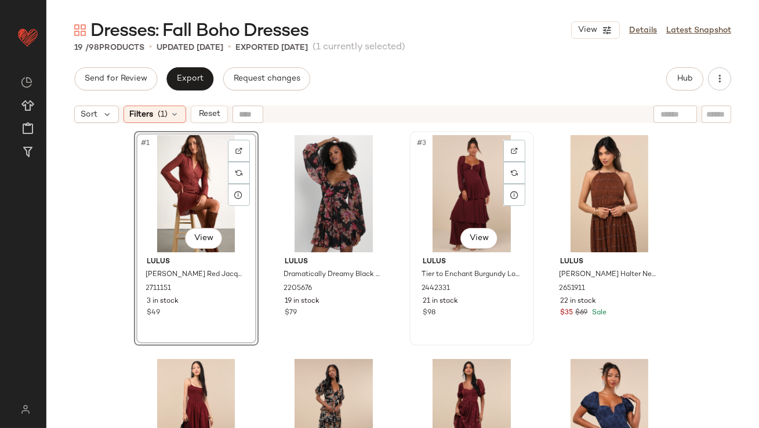
scroll to position [793, 0]
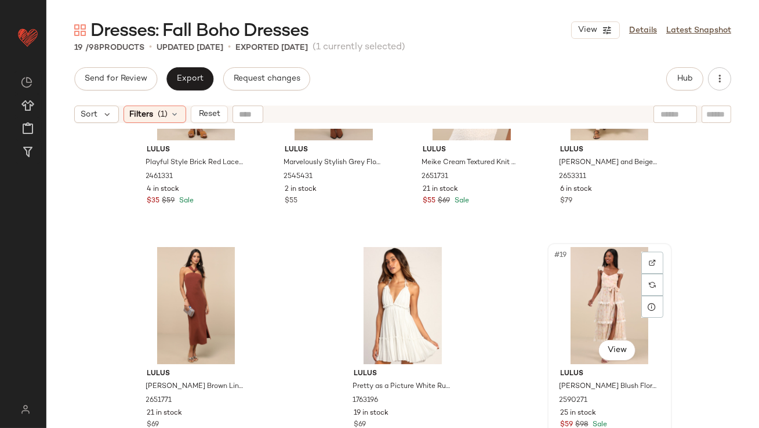
click at [584, 272] on div "#19 View" at bounding box center [610, 305] width 117 height 117
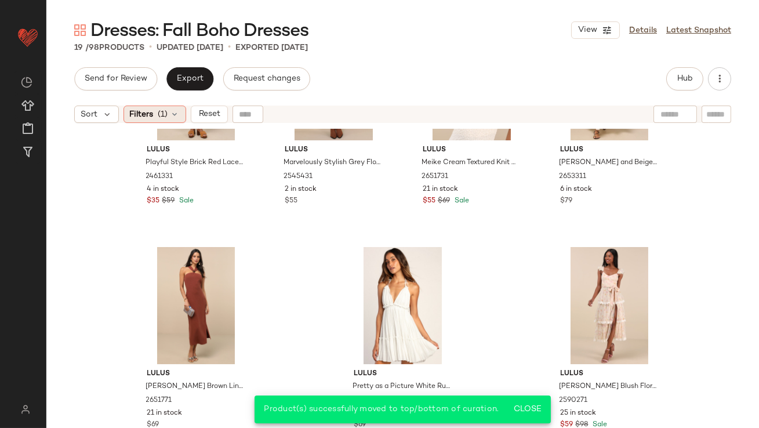
click at [171, 118] on icon at bounding box center [175, 114] width 9 height 9
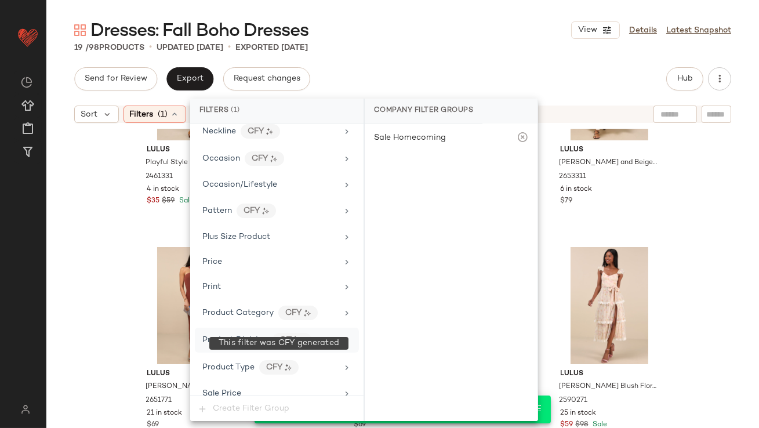
scroll to position [847, 0]
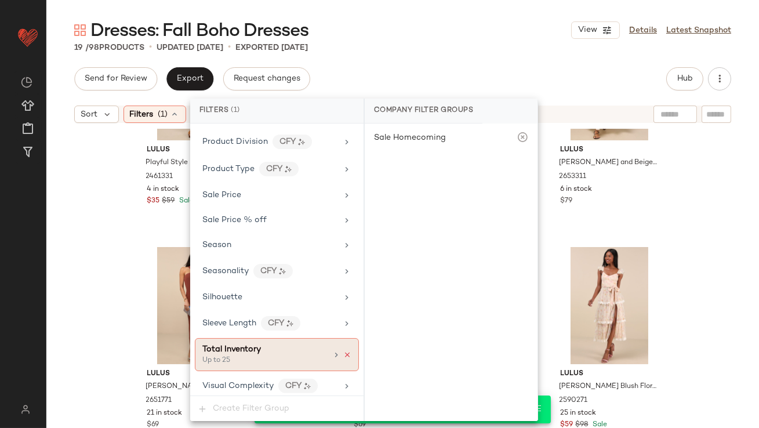
click at [343, 351] on icon at bounding box center [347, 355] width 8 height 8
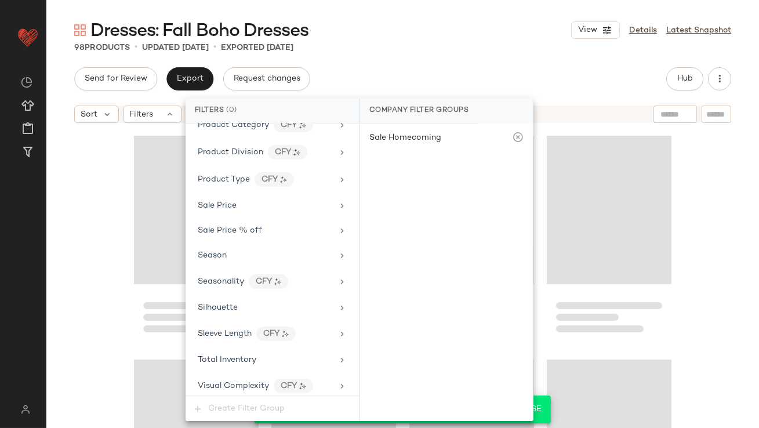
click at [451, 60] on div "Dresses: Fall Boho Dresses View Details Latest Snapshot 98 Products • updated […" at bounding box center [402, 223] width 713 height 409
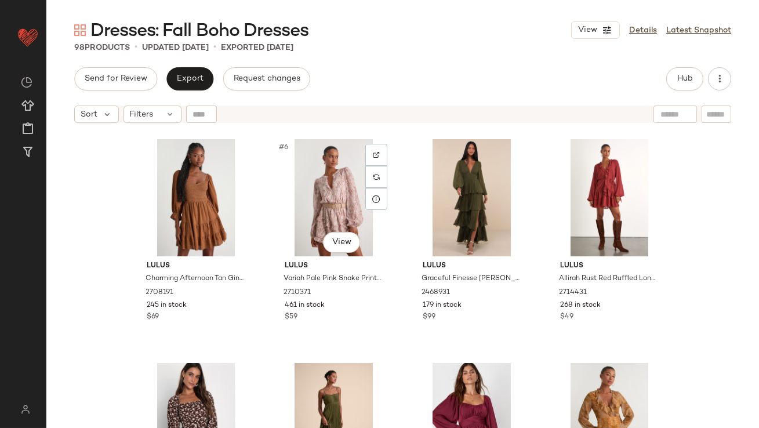
scroll to position [395, 0]
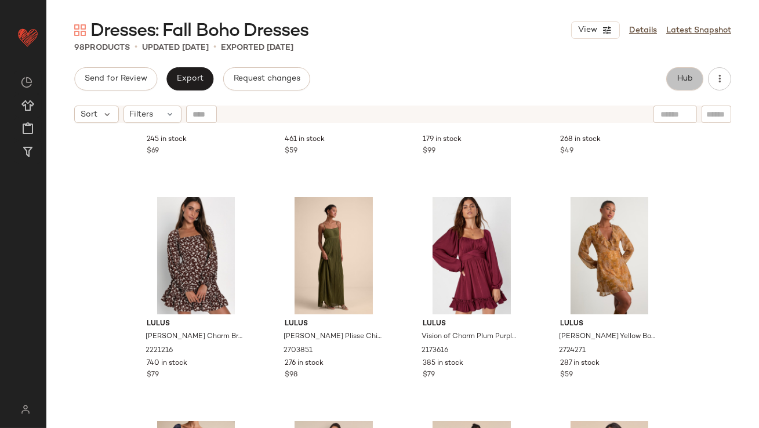
click at [690, 82] on span "Hub" at bounding box center [685, 78] width 16 height 9
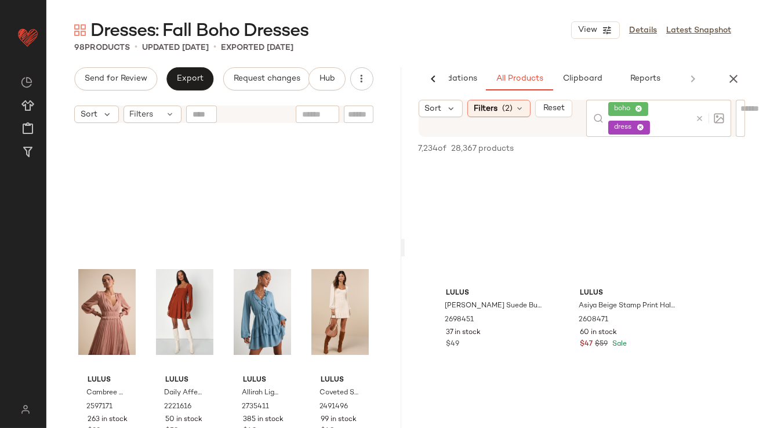
scroll to position [1340, 0]
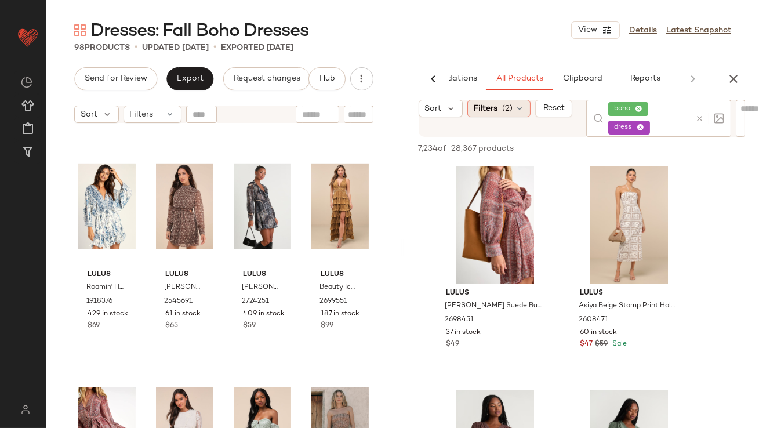
click at [501, 114] on div "Filters (2)" at bounding box center [498, 108] width 63 height 17
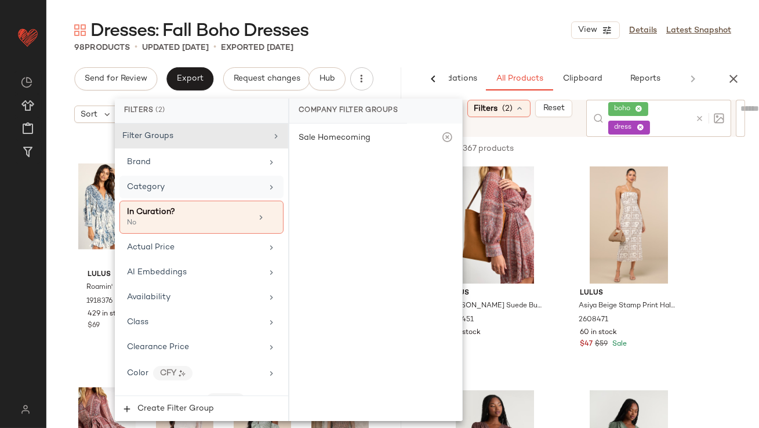
click at [208, 194] on div "Category" at bounding box center [201, 187] width 164 height 23
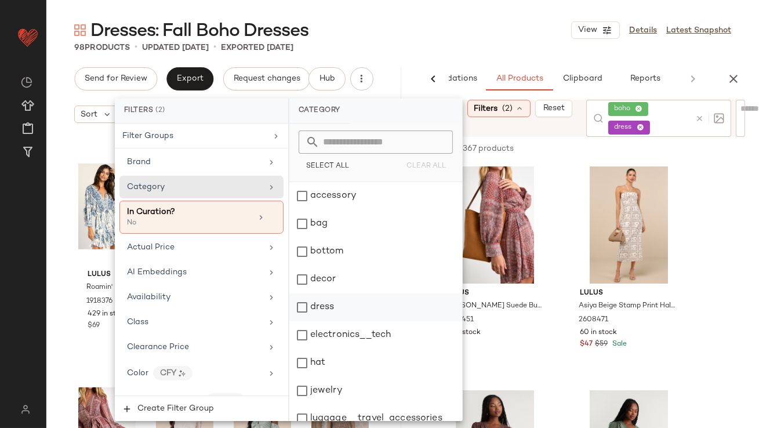
click at [339, 303] on div "dress" at bounding box center [375, 307] width 173 height 28
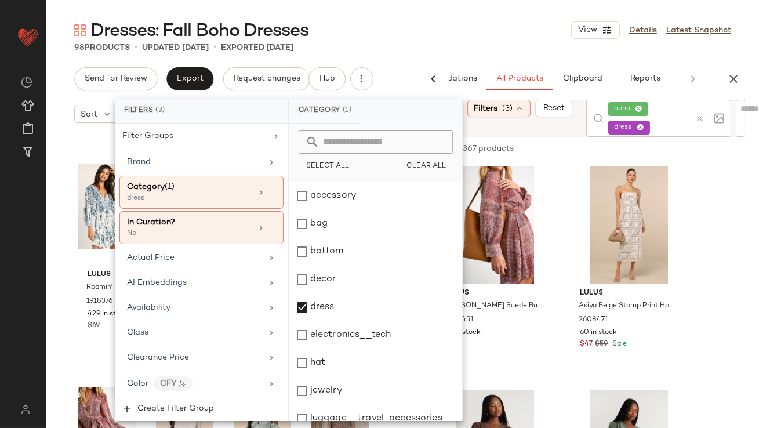
click at [479, 16] on main "Dresses: Fall Boho Dresses View Details Latest Snapshot 98 Products • updated […" at bounding box center [379, 214] width 759 height 428
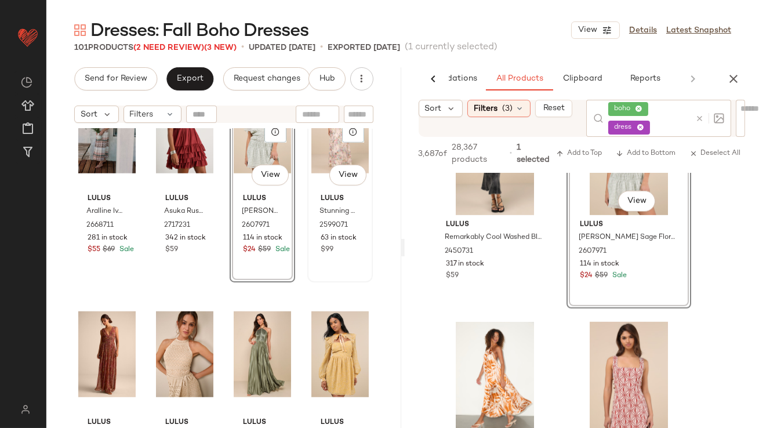
scroll to position [2113, 0]
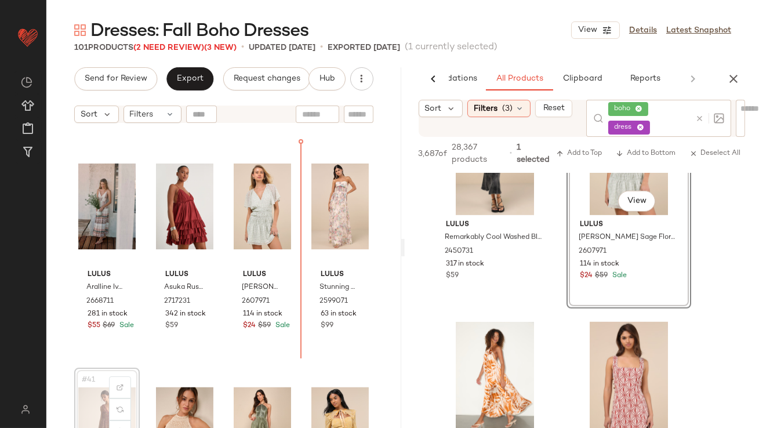
scroll to position [2003, 0]
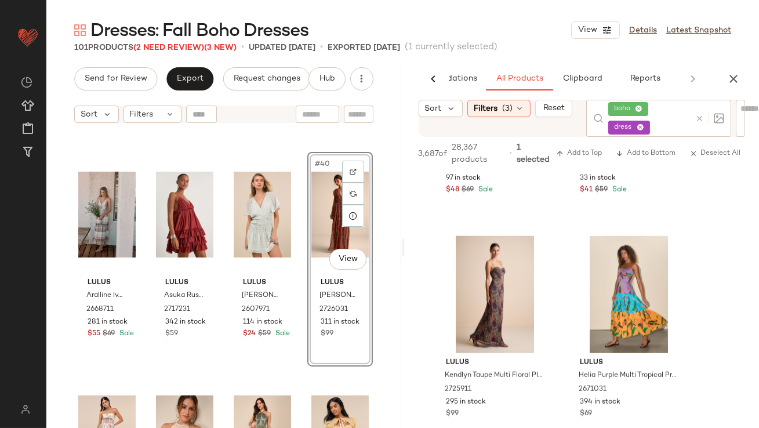
scroll to position [2097, 0]
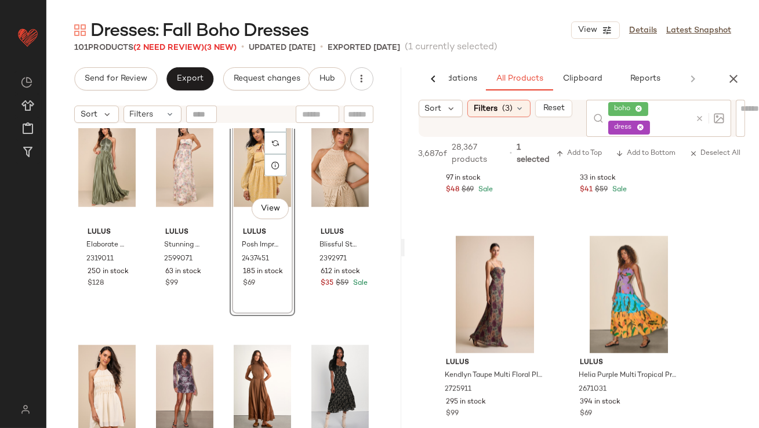
scroll to position [2280, 0]
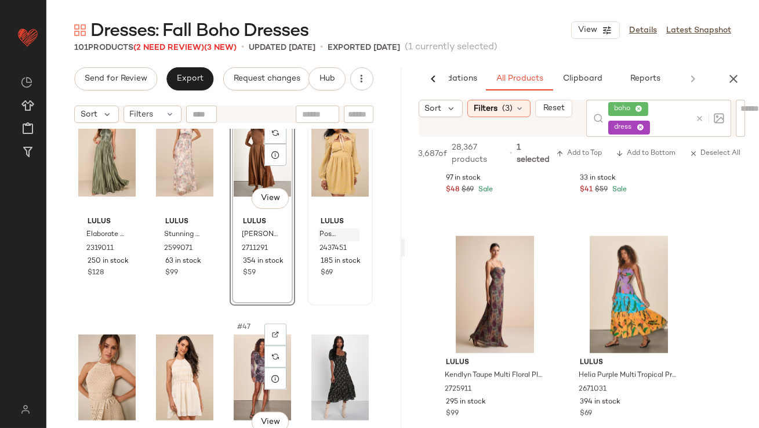
scroll to position [2285, 0]
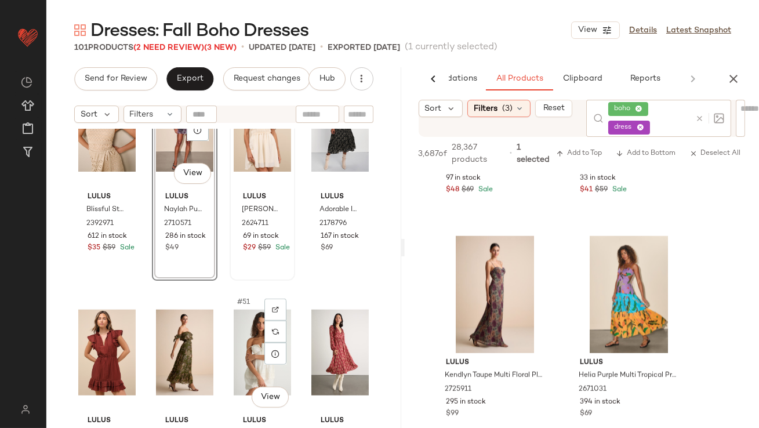
scroll to position [2541, 0]
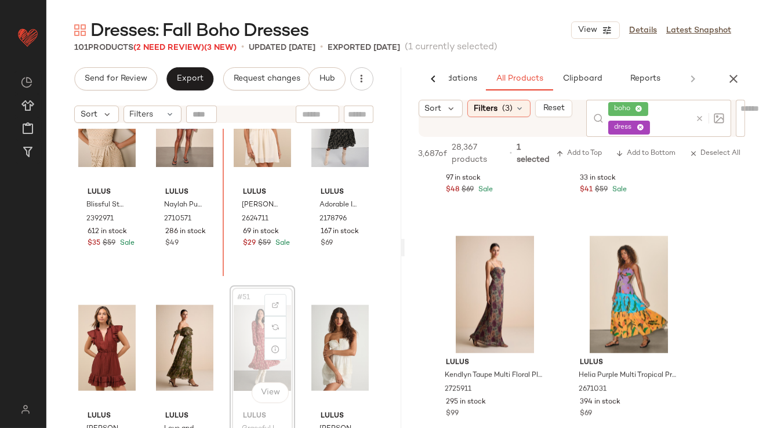
scroll to position [2519, 0]
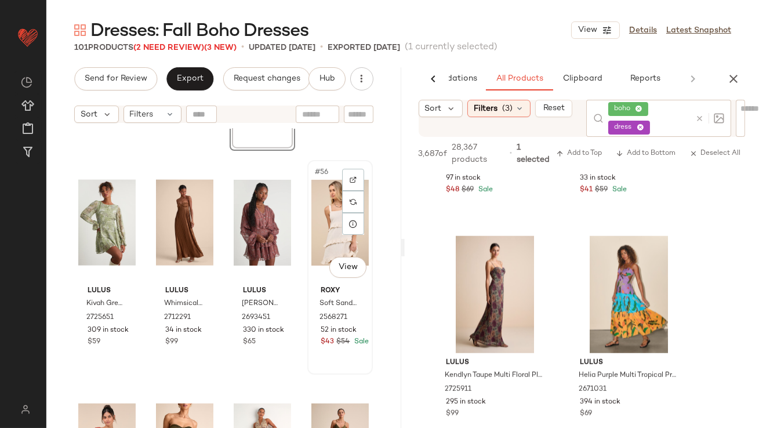
scroll to position [2933, 0]
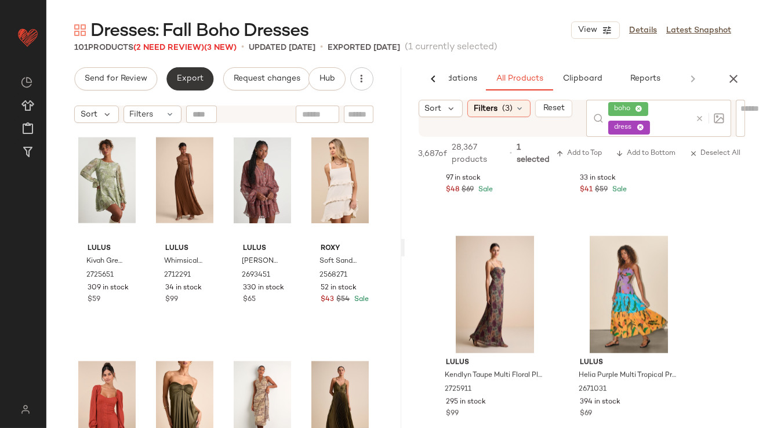
click at [173, 80] on button "Export" at bounding box center [189, 78] width 47 height 23
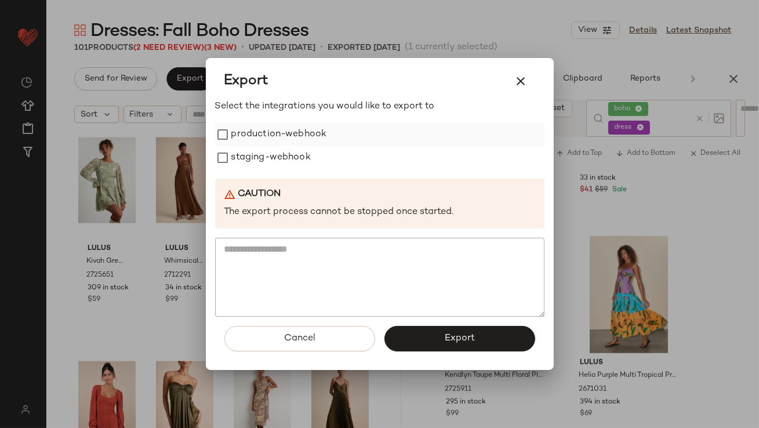
click at [295, 143] on label "production-webhook" at bounding box center [279, 134] width 96 height 23
click at [295, 159] on label "staging-webhook" at bounding box center [270, 157] width 79 height 23
click at [434, 348] on button "Export" at bounding box center [460, 339] width 151 height 26
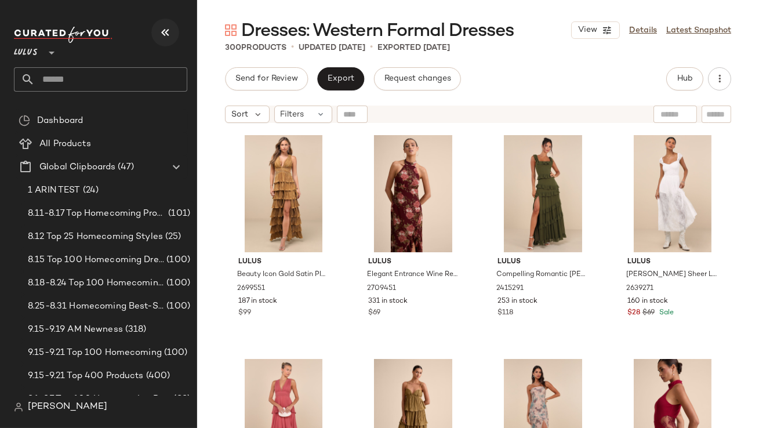
click at [164, 36] on icon "button" at bounding box center [165, 33] width 14 height 14
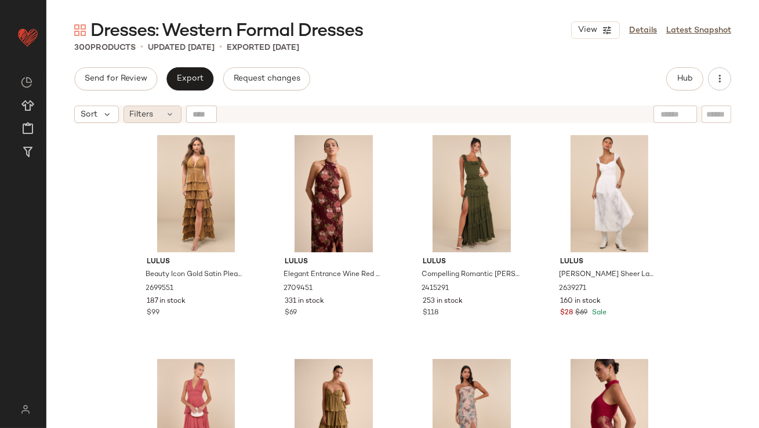
click at [152, 110] on span "Filters" at bounding box center [142, 114] width 24 height 12
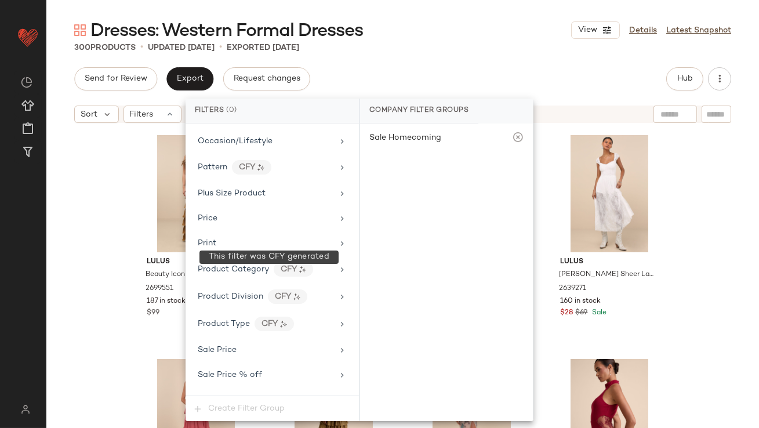
scroll to position [837, 0]
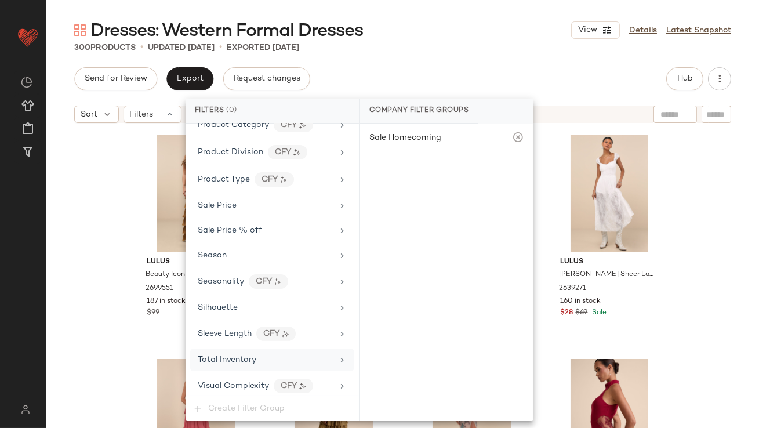
click at [240, 363] on div "Total Inventory" at bounding box center [272, 360] width 164 height 23
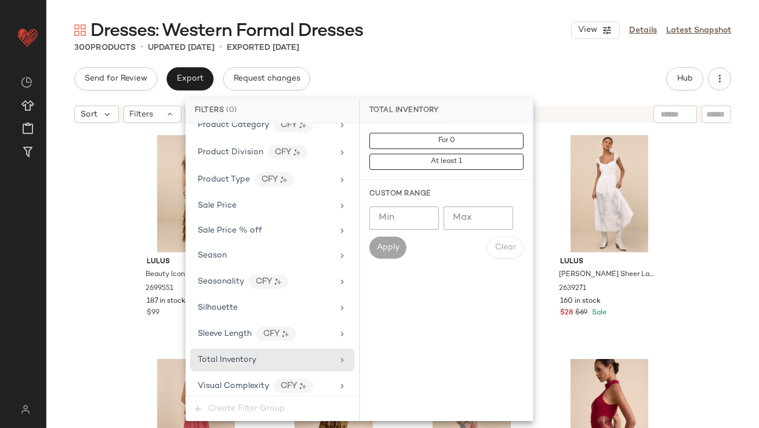
click at [479, 222] on input "Max" at bounding box center [479, 217] width 70 height 23
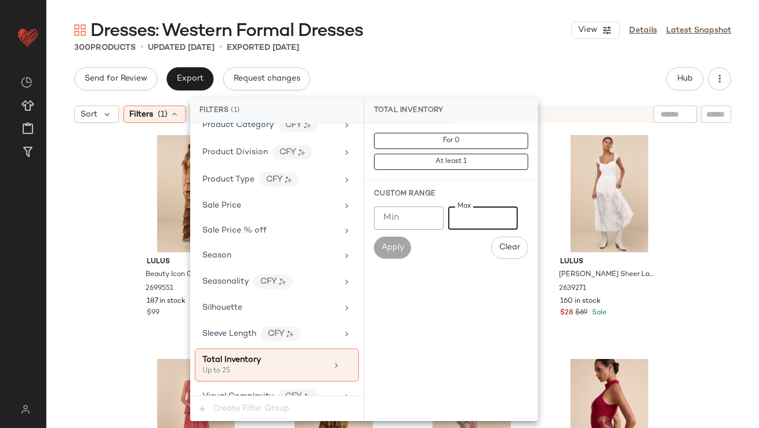
type input "**"
click at [474, 61] on div "Dresses: Western Formal Dresses View Details Latest Snapshot 300 Products • upd…" at bounding box center [402, 223] width 713 height 409
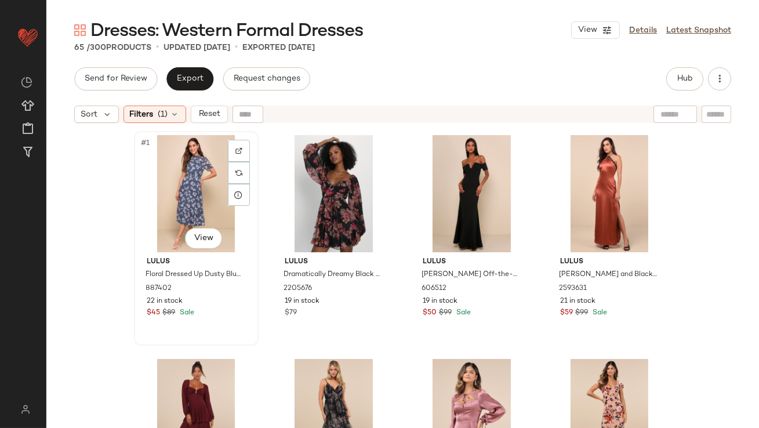
click at [174, 166] on div "#1 View" at bounding box center [196, 193] width 117 height 117
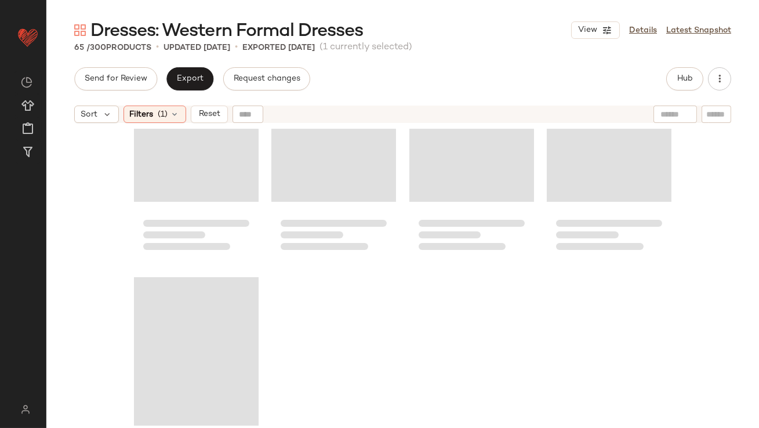
scroll to position [3479, 0]
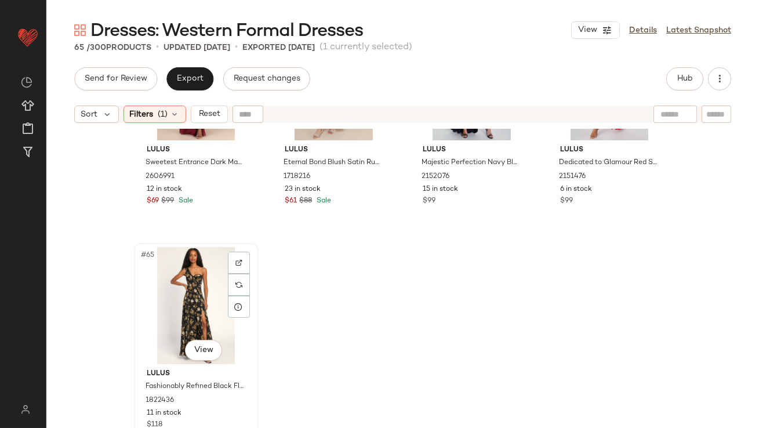
click at [167, 284] on div "#65 View" at bounding box center [196, 305] width 117 height 117
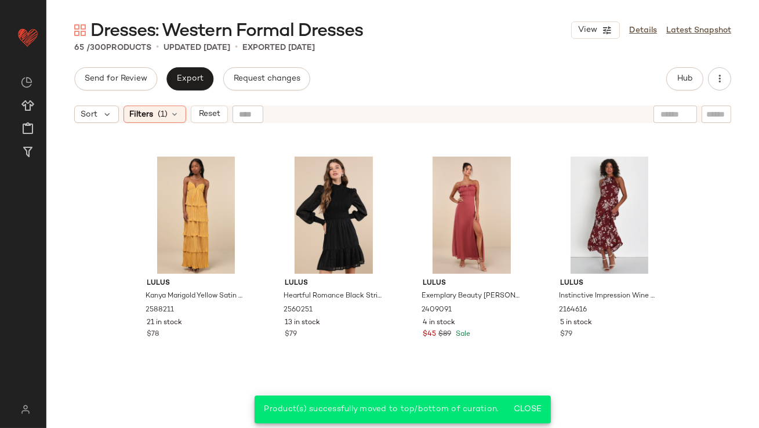
scroll to position [886, 0]
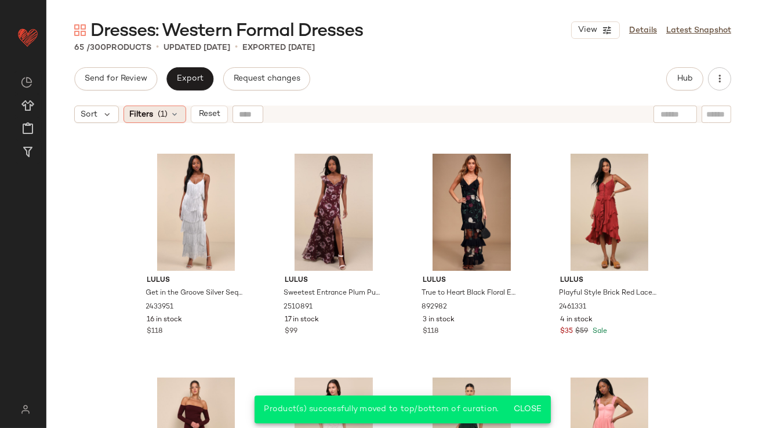
click at [152, 114] on span "Filters" at bounding box center [142, 114] width 24 height 12
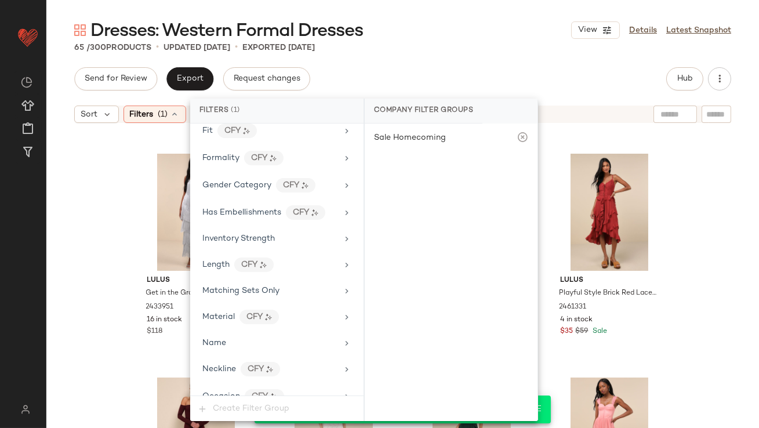
scroll to position [847, 0]
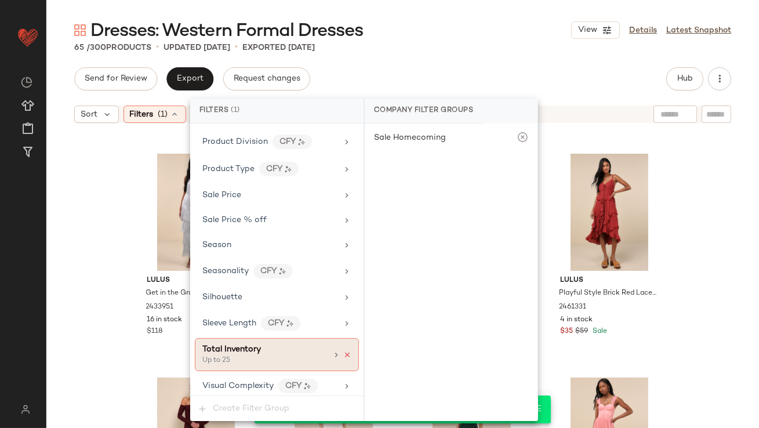
click at [345, 351] on icon at bounding box center [347, 355] width 8 height 8
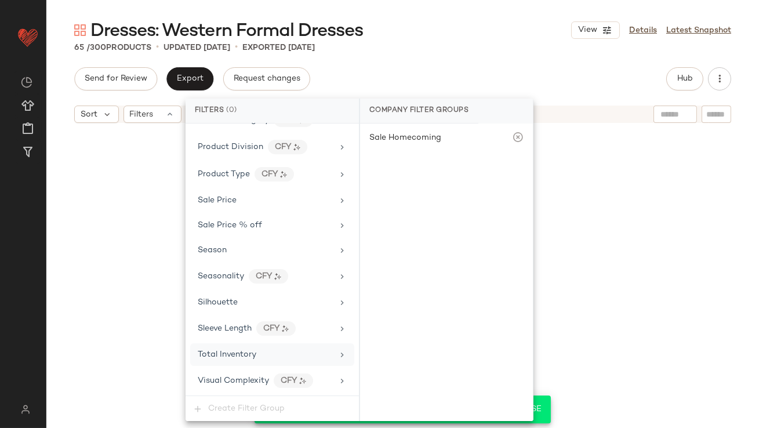
scroll to position [837, 0]
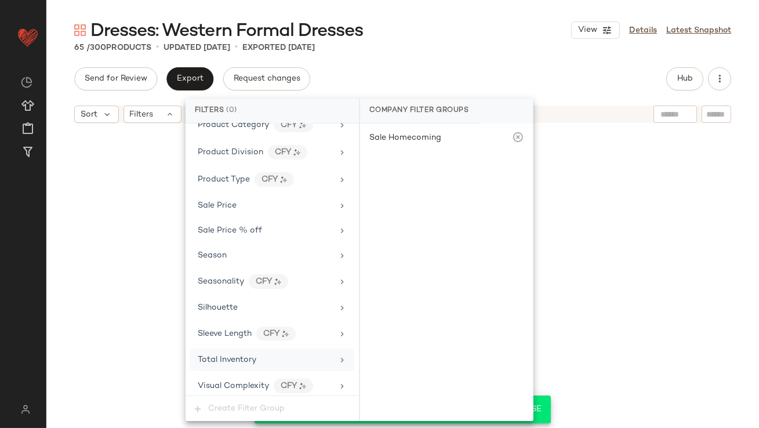
click at [455, 82] on div "Send for Review Export Request changes Hub" at bounding box center [402, 78] width 657 height 23
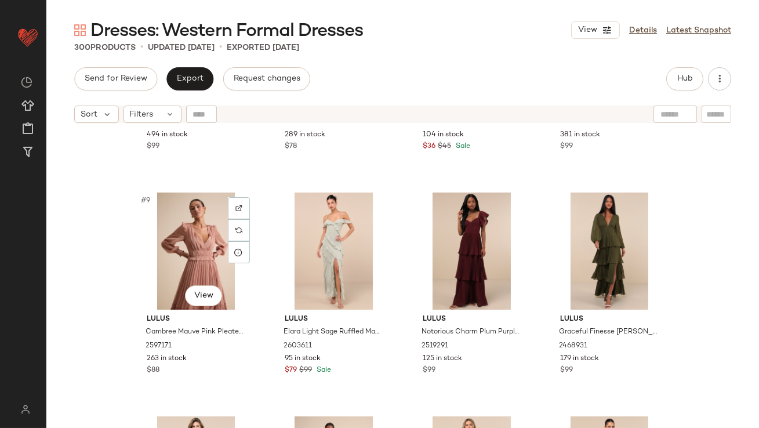
scroll to position [407, 0]
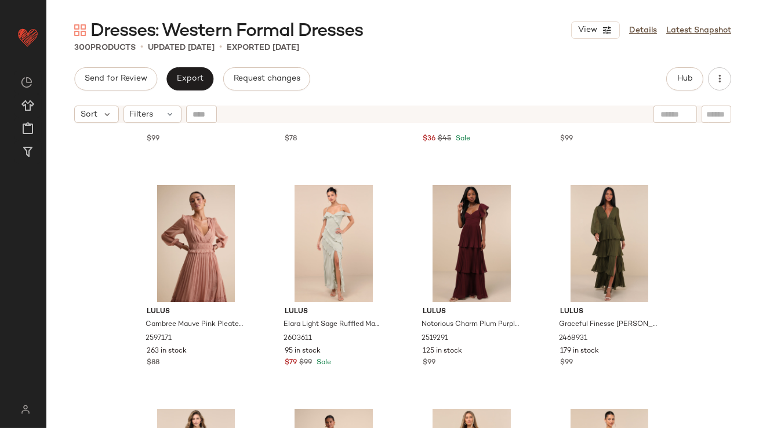
click at [688, 90] on div "Send for Review Export Request changes Hub Sort Filters Lulus Amazing Evening D…" at bounding box center [402, 247] width 713 height 361
click at [686, 84] on button "Hub" at bounding box center [684, 78] width 37 height 23
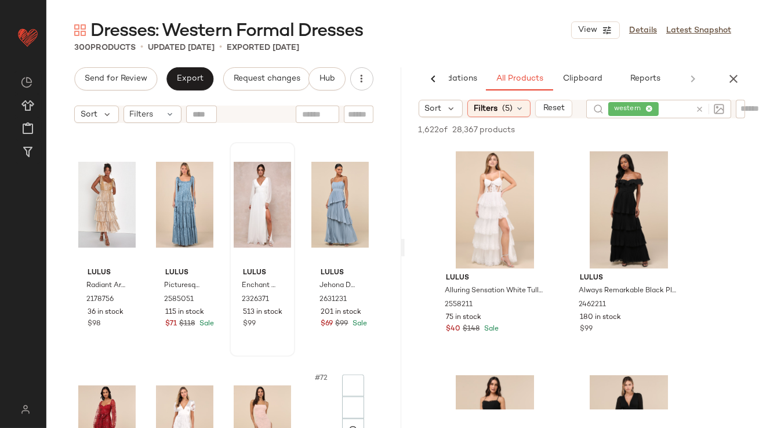
scroll to position [3618, 0]
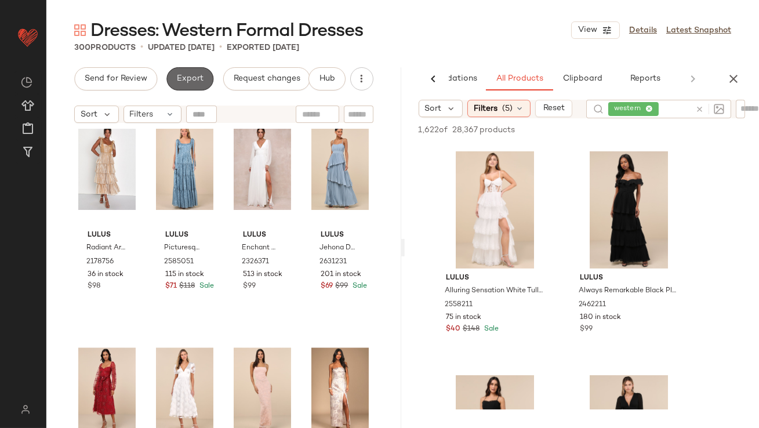
click at [182, 86] on button "Export" at bounding box center [189, 78] width 47 height 23
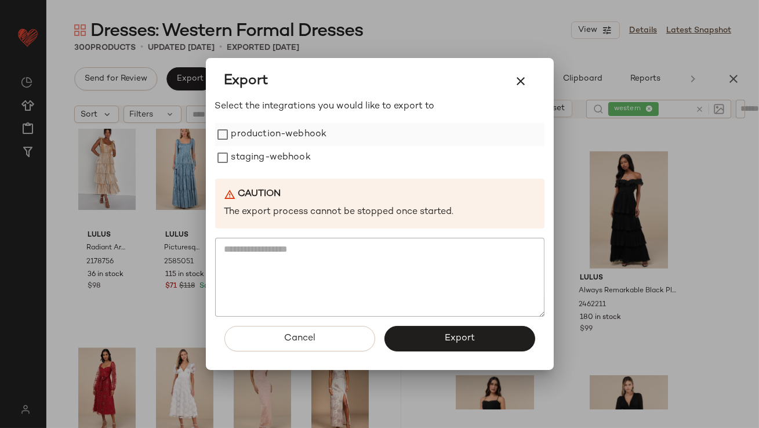
click at [321, 140] on label "production-webhook" at bounding box center [279, 134] width 96 height 23
click at [305, 158] on label "staging-webhook" at bounding box center [270, 157] width 79 height 23
click at [467, 338] on span "Export" at bounding box center [459, 338] width 31 height 11
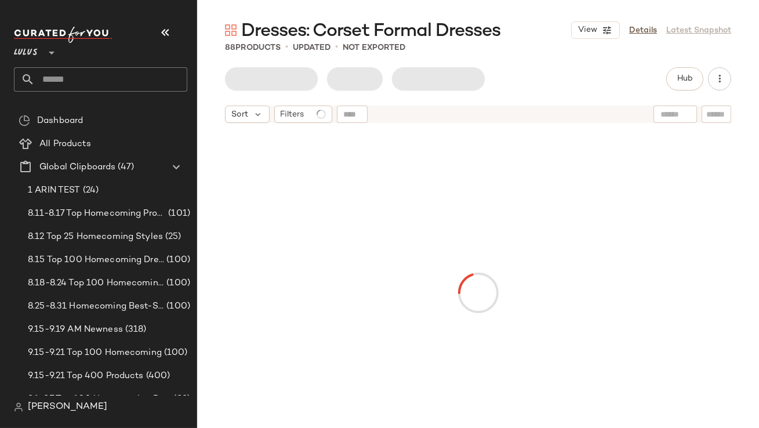
click at [157, 27] on button "button" at bounding box center [165, 33] width 28 height 28
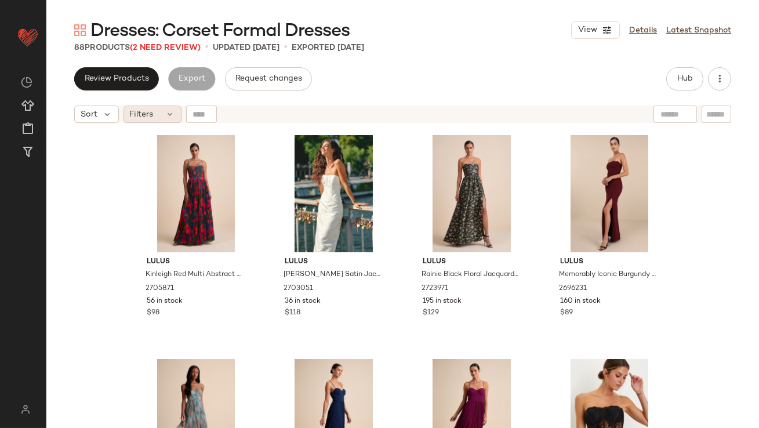
click at [161, 116] on div "Filters" at bounding box center [153, 114] width 58 height 17
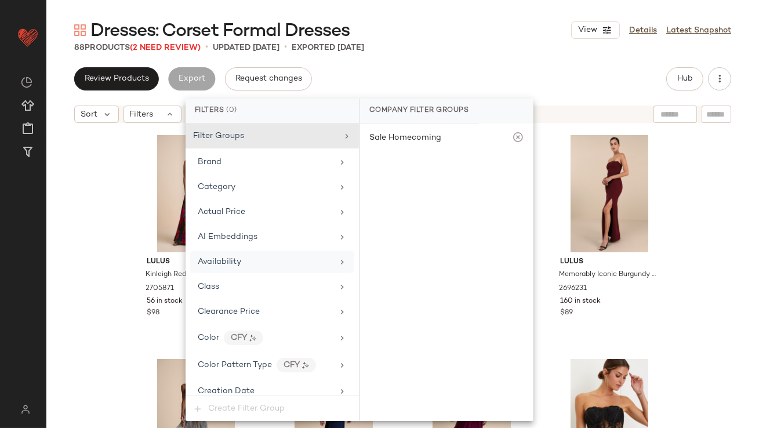
click at [234, 259] on span "Availability" at bounding box center [219, 262] width 43 height 9
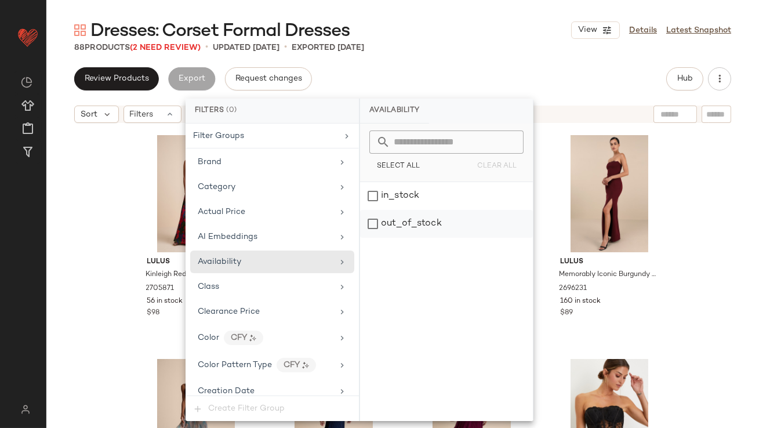
click at [414, 220] on div "out_of_stock" at bounding box center [446, 224] width 173 height 28
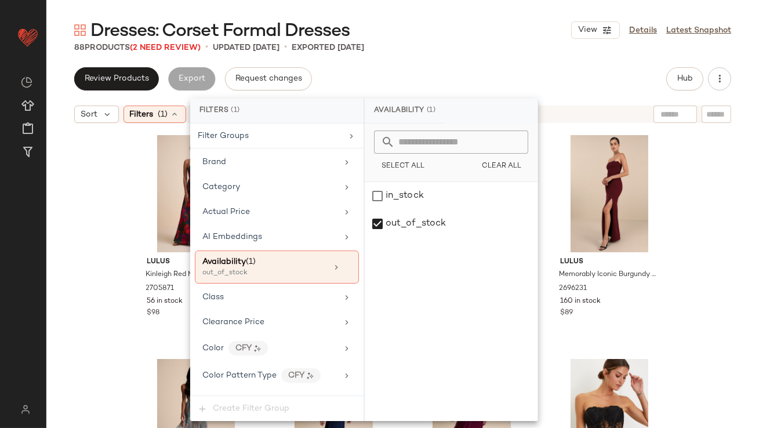
click at [491, 20] on div "Dresses: Corset Formal Dresses View Details Latest Snapshot" at bounding box center [402, 30] width 713 height 23
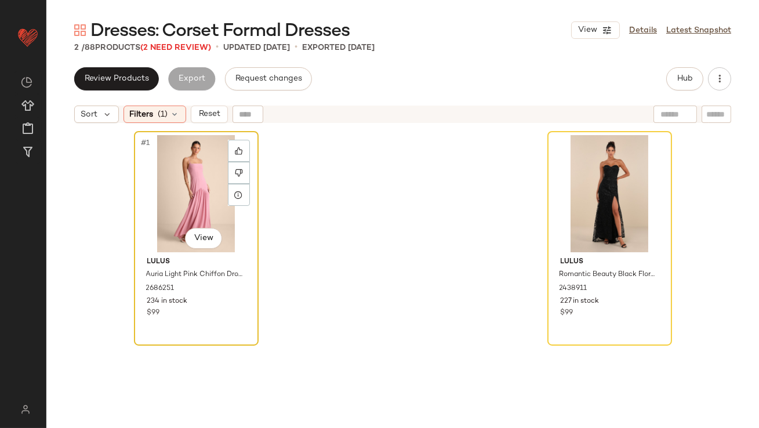
click at [154, 178] on div "#1 View" at bounding box center [196, 193] width 117 height 117
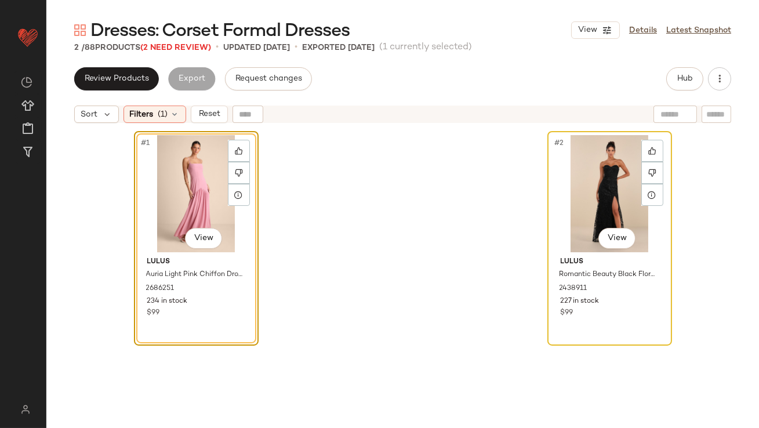
click at [568, 173] on div "#2 View" at bounding box center [610, 193] width 117 height 117
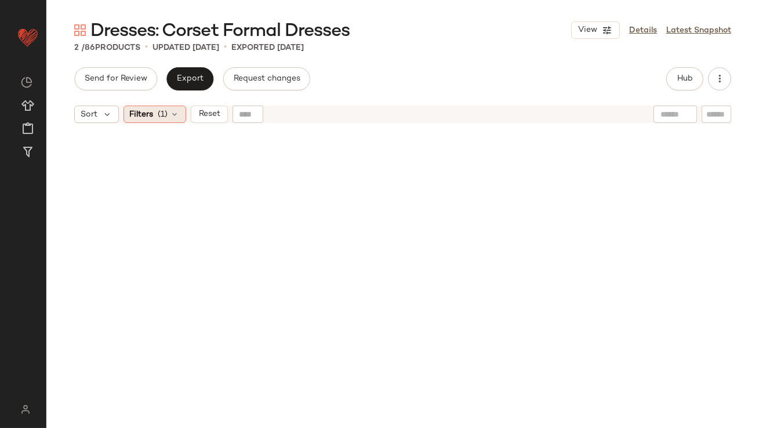
click at [151, 118] on span "Filters" at bounding box center [142, 114] width 24 height 12
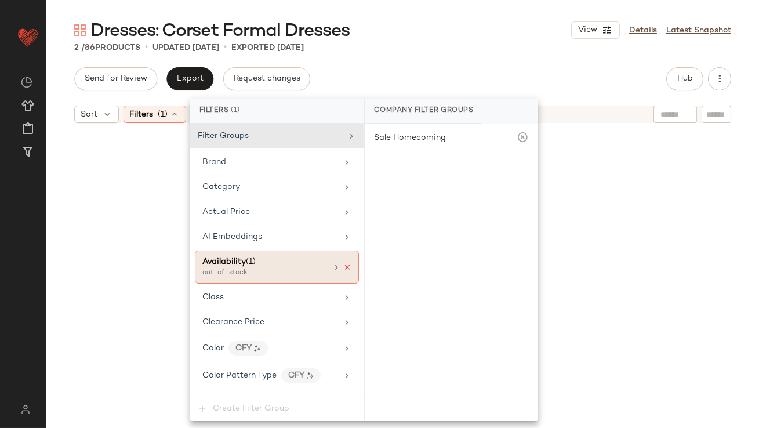
click at [343, 268] on icon at bounding box center [347, 267] width 8 height 8
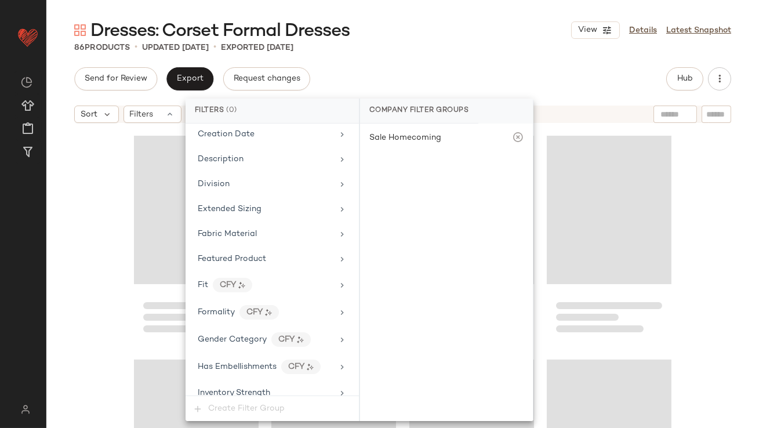
scroll to position [837, 0]
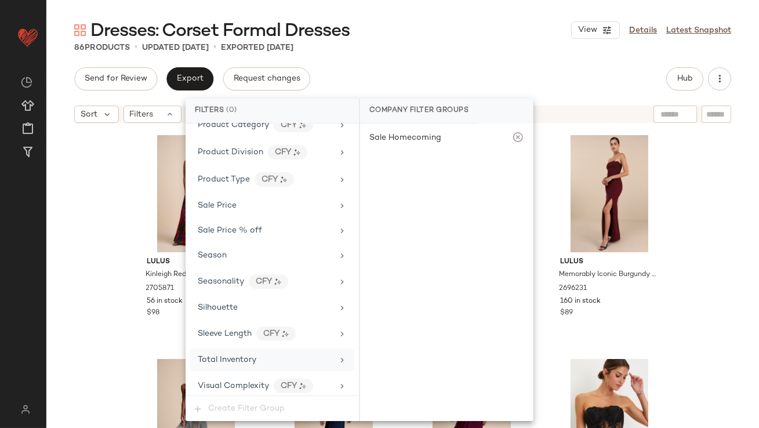
click at [243, 356] on span "Total Inventory" at bounding box center [227, 360] width 59 height 9
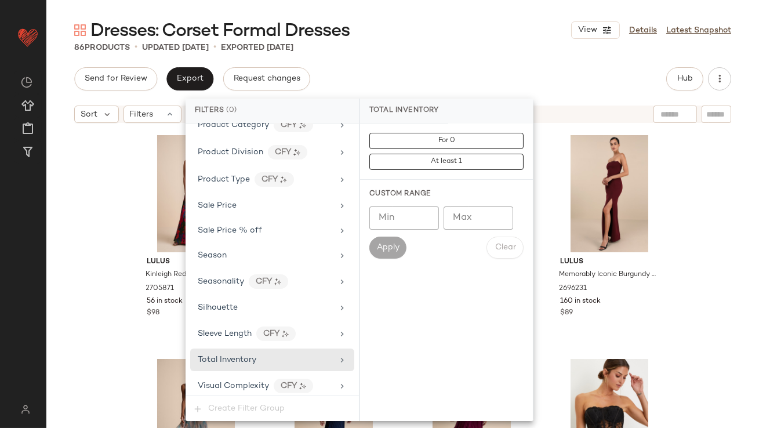
click at [466, 209] on input "Max" at bounding box center [479, 217] width 70 height 23
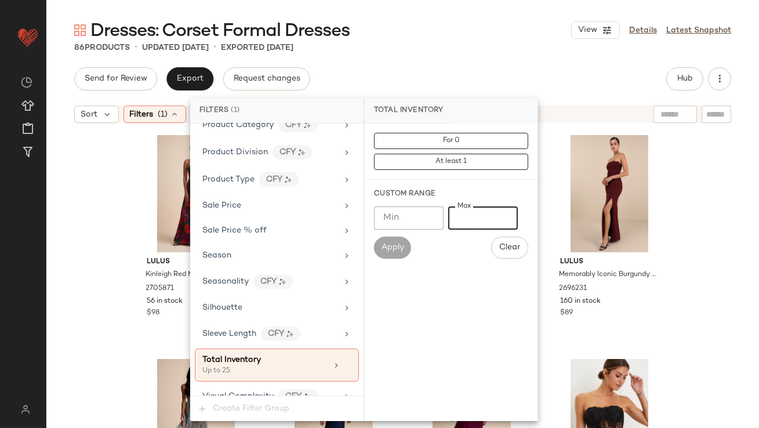
type input "**"
click at [503, 50] on div "86 Products • updated [DATE] • Exported [DATE]" at bounding box center [402, 48] width 713 height 12
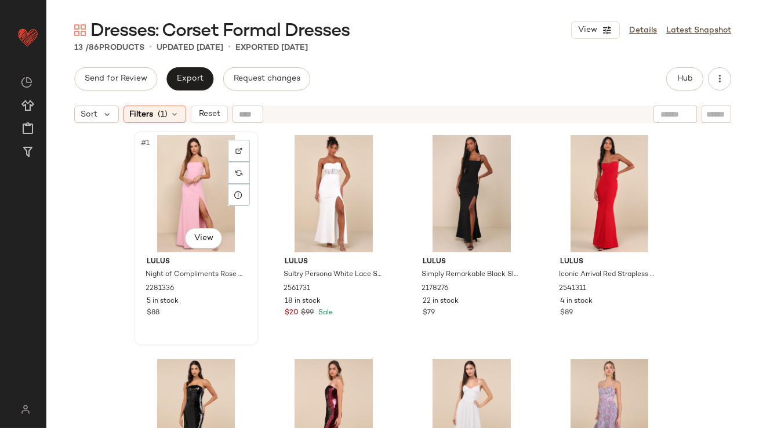
click at [167, 148] on div "#1 View" at bounding box center [196, 193] width 117 height 117
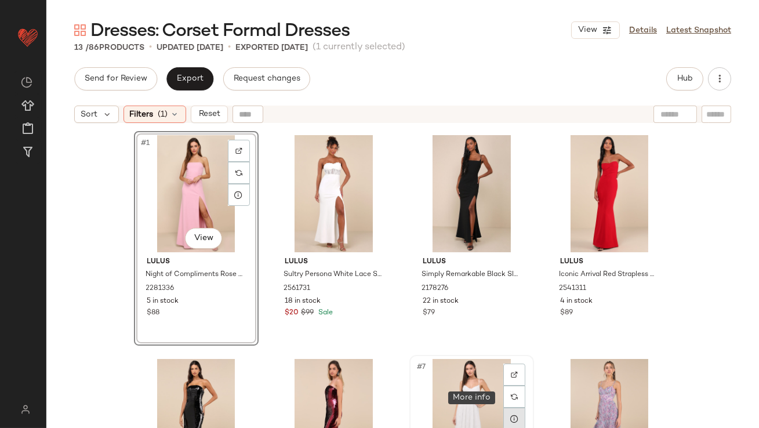
scroll to position [569, 0]
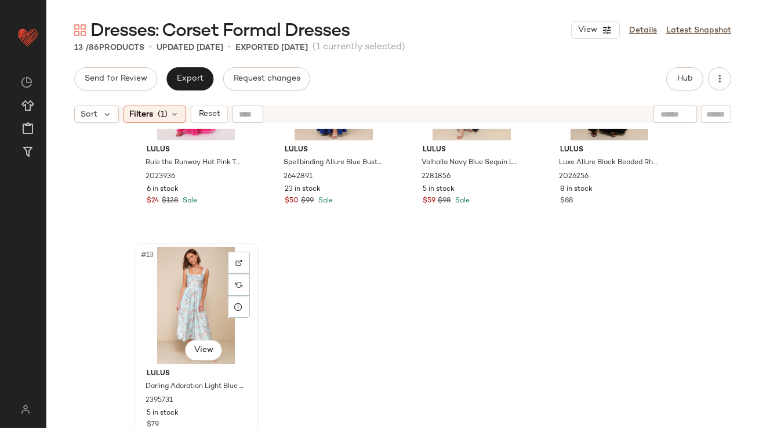
click at [166, 321] on div "#13 View" at bounding box center [196, 305] width 117 height 117
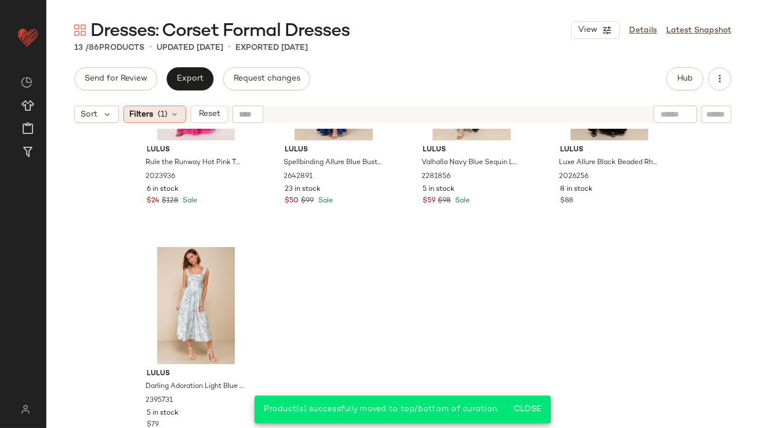
click at [173, 117] on icon at bounding box center [175, 114] width 9 height 9
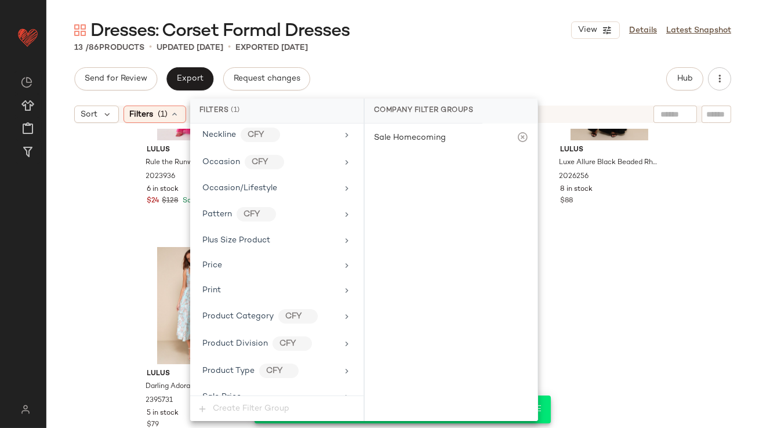
scroll to position [847, 0]
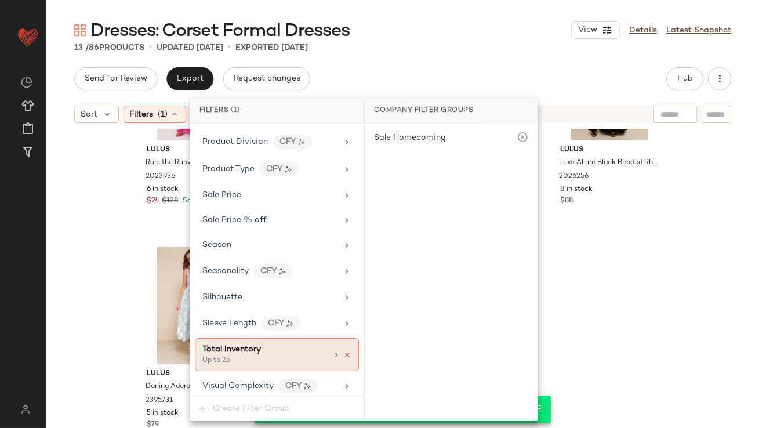
click at [343, 351] on icon at bounding box center [347, 355] width 8 height 8
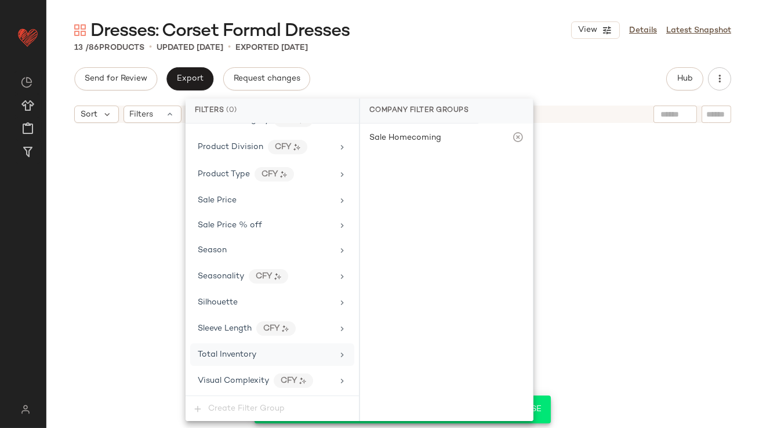
scroll to position [837, 0]
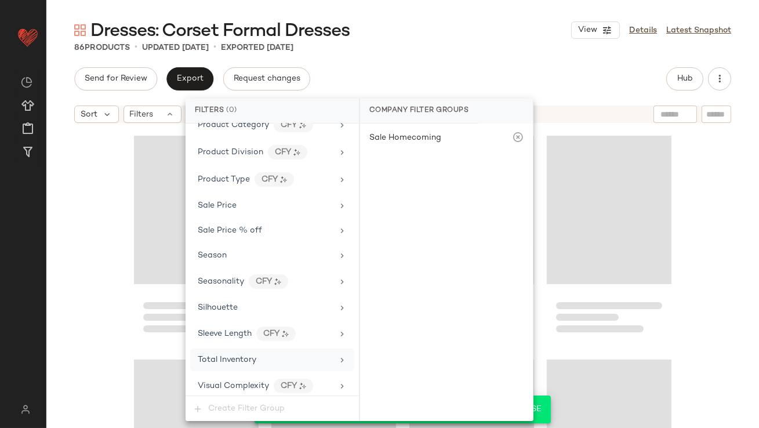
click at [430, 55] on div "Dresses: Corset Formal Dresses View Details Latest Snapshot 86 Products • updat…" at bounding box center [402, 223] width 713 height 409
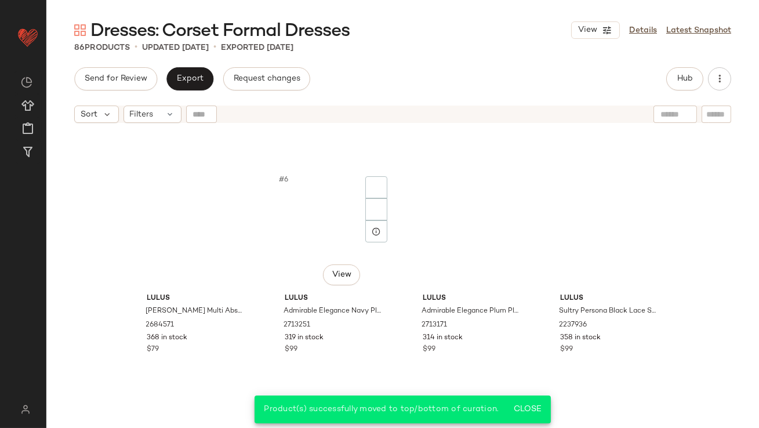
scroll to position [0, 0]
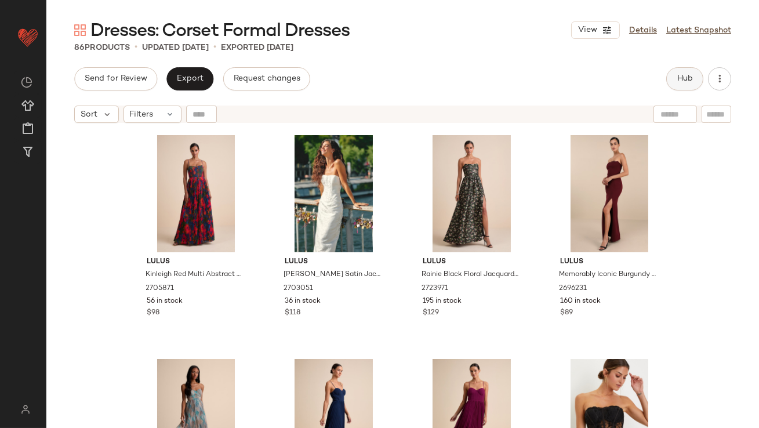
click at [684, 71] on button "Hub" at bounding box center [684, 78] width 37 height 23
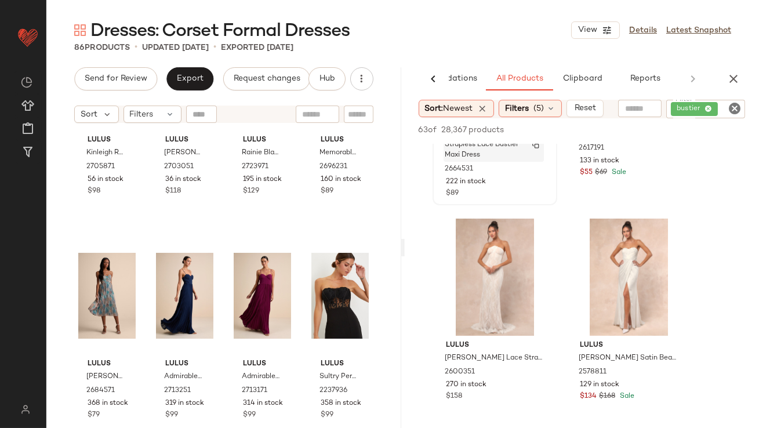
scroll to position [633, 0]
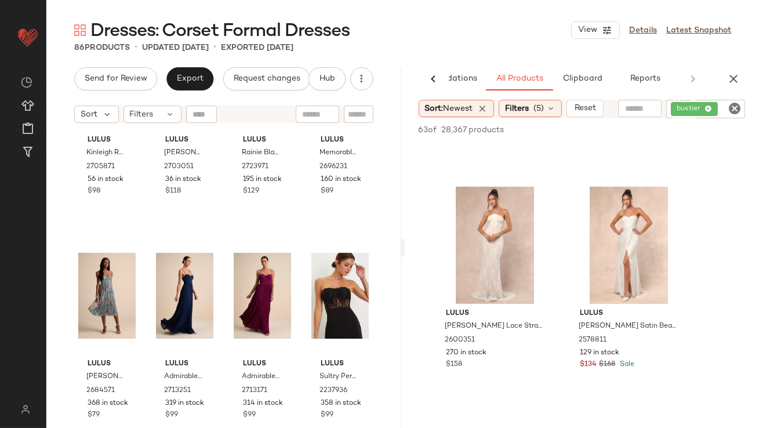
click at [739, 68] on div "AI Recommendations All Products Clipboard Reports" at bounding box center [582, 78] width 355 height 23
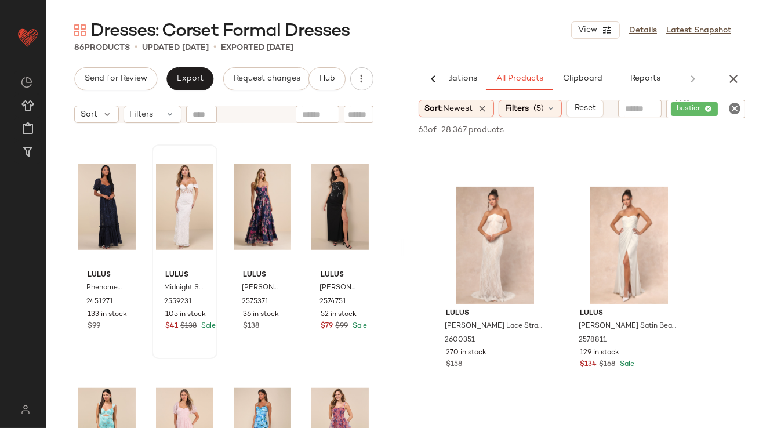
scroll to position [1800, 0]
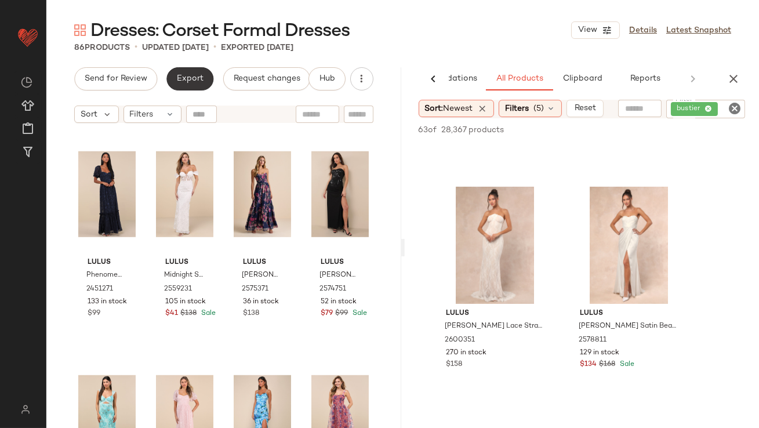
click at [186, 84] on button "Export" at bounding box center [189, 78] width 47 height 23
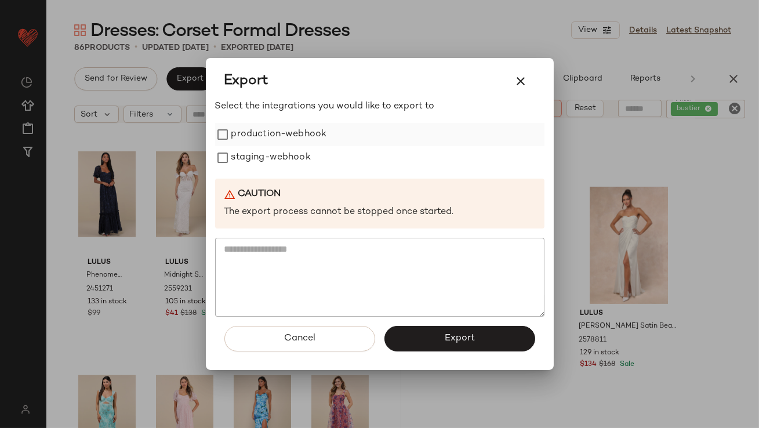
click at [249, 134] on label "production-webhook" at bounding box center [279, 134] width 96 height 23
click at [249, 149] on label "staging-webhook" at bounding box center [270, 157] width 79 height 23
click at [437, 344] on button "Export" at bounding box center [460, 339] width 151 height 26
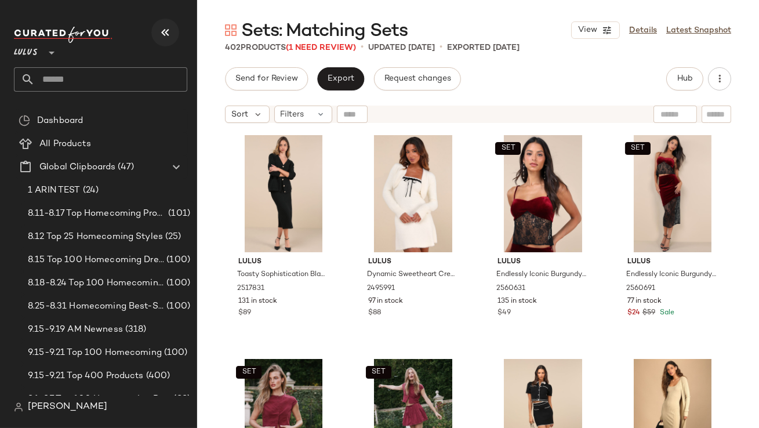
click at [162, 26] on icon "button" at bounding box center [165, 33] width 14 height 14
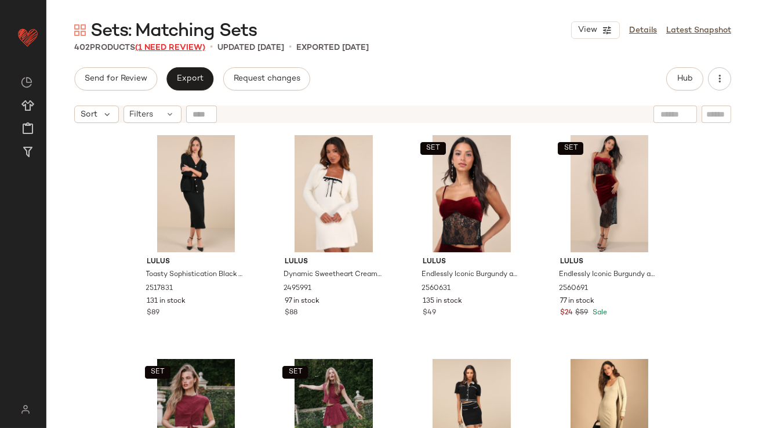
click at [187, 49] on span "(1 Need Review)" at bounding box center [170, 47] width 70 height 9
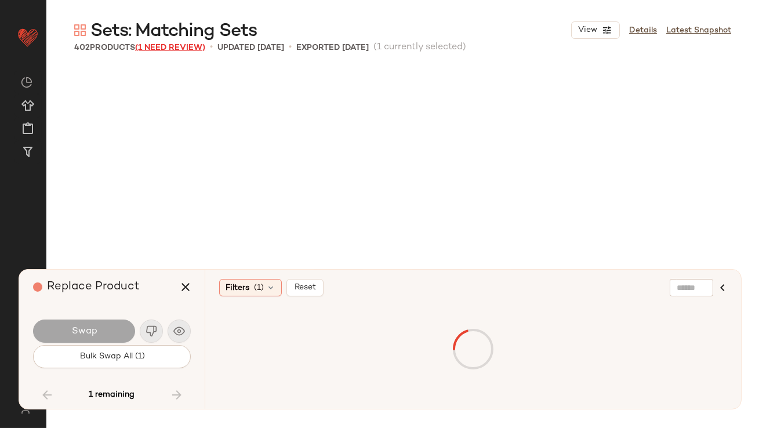
scroll to position [21267, 0]
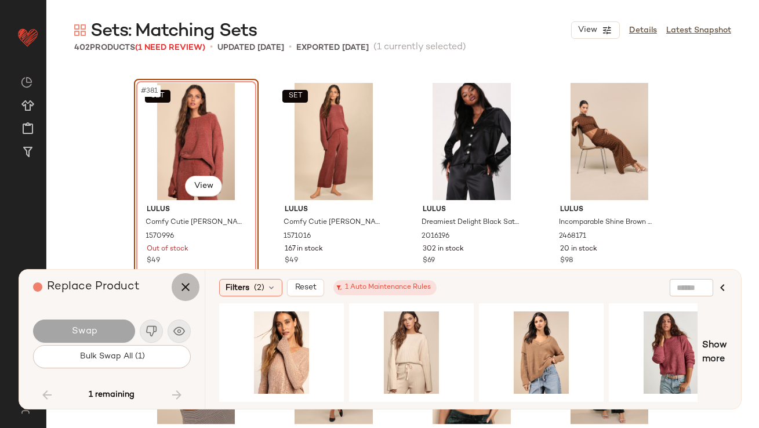
click at [185, 288] on icon "button" at bounding box center [186, 287] width 14 height 14
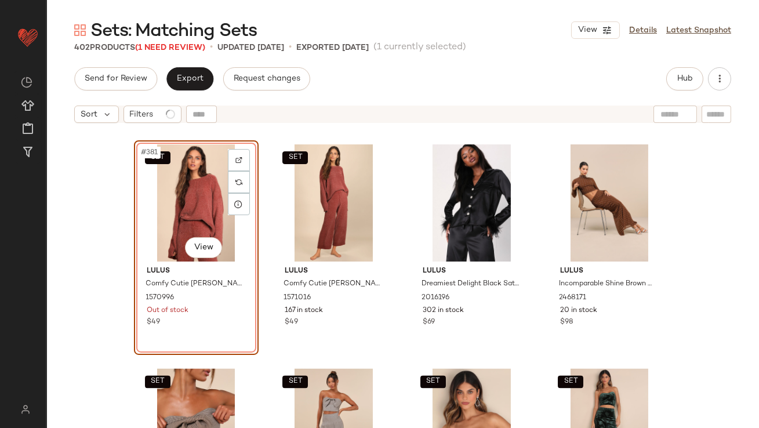
click at [177, 184] on div "SET #381 View" at bounding box center [196, 202] width 117 height 117
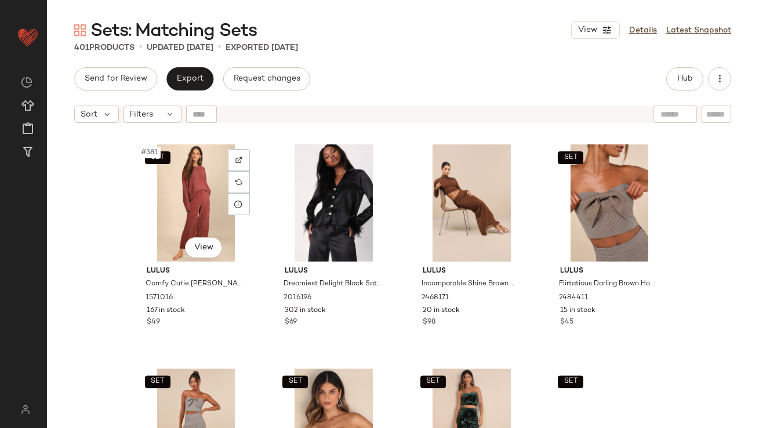
click at [176, 184] on div "SET #381 View" at bounding box center [196, 202] width 117 height 117
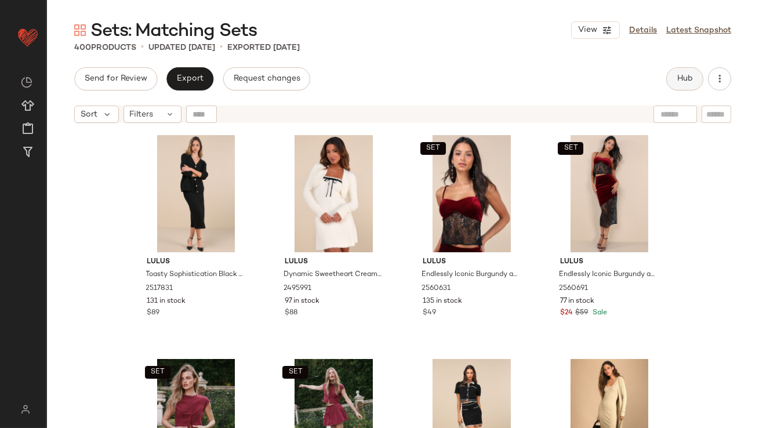
click at [697, 84] on button "Hub" at bounding box center [684, 78] width 37 height 23
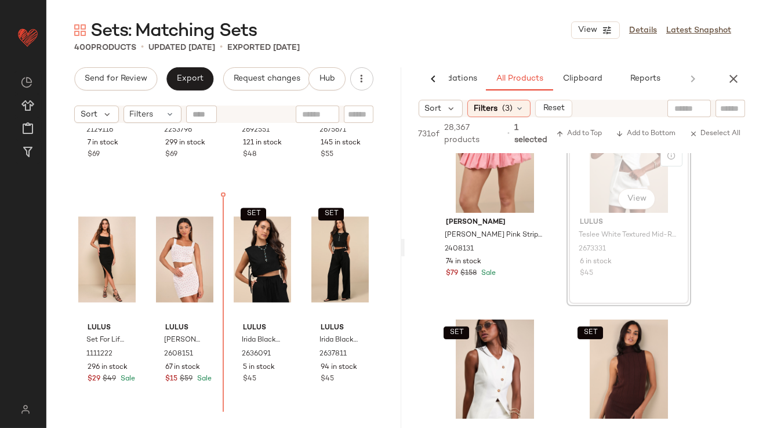
scroll to position [20997, 0]
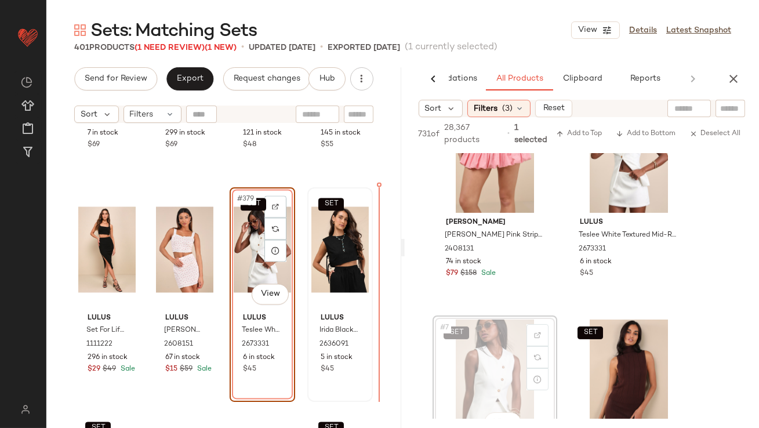
click at [335, 306] on div "SET" at bounding box center [339, 249] width 57 height 117
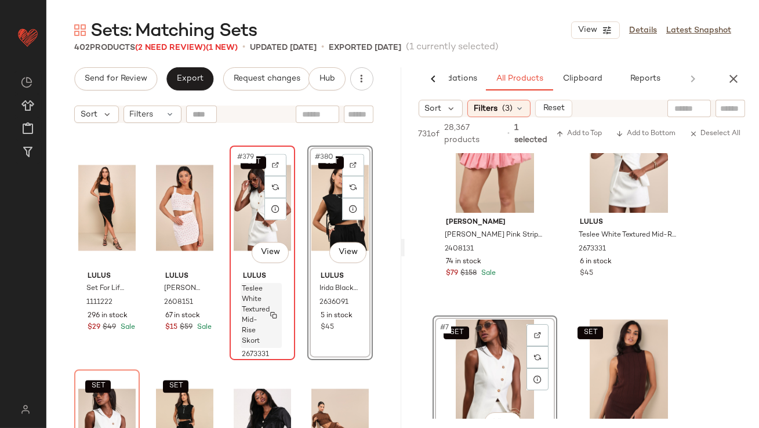
scroll to position [21084, 0]
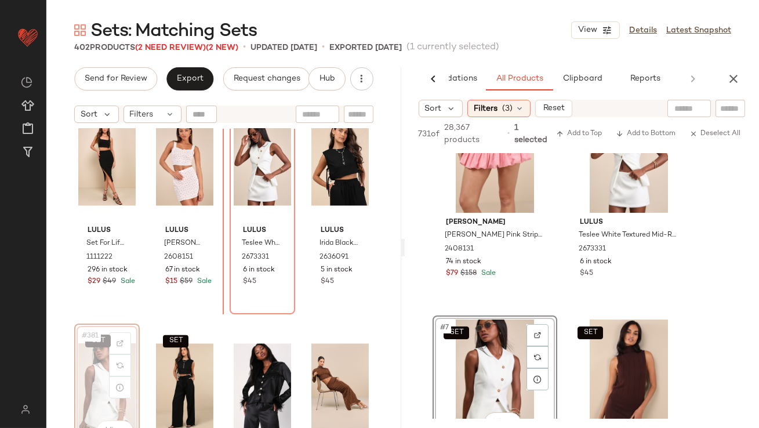
scroll to position [21055, 0]
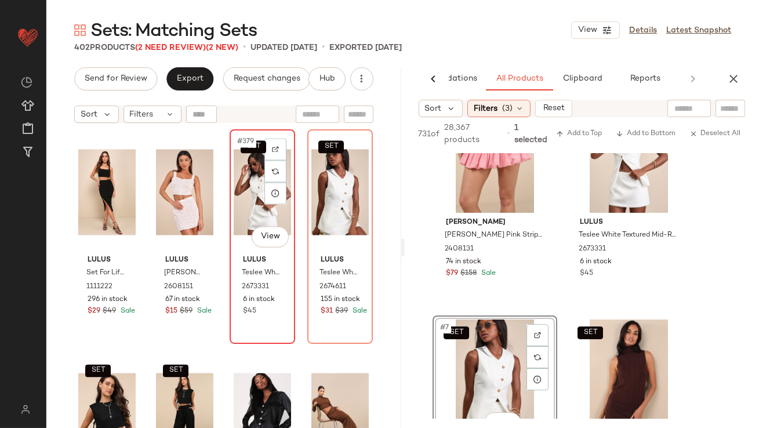
scroll to position [21053, 0]
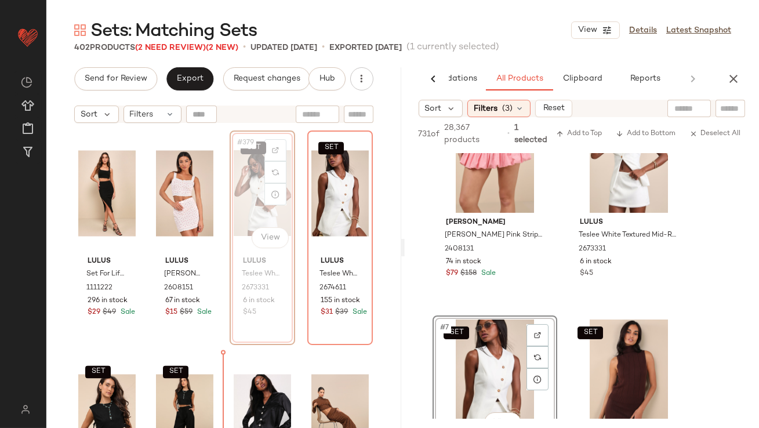
drag, startPoint x: 251, startPoint y: 186, endPoint x: 250, endPoint y: 191, distance: 5.8
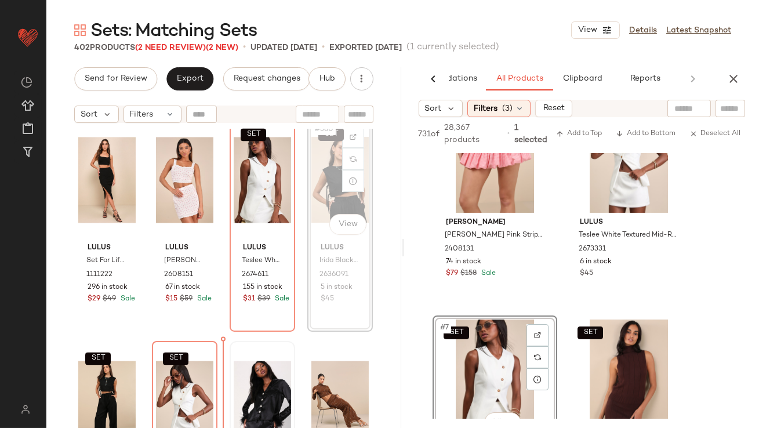
scroll to position [21080, 0]
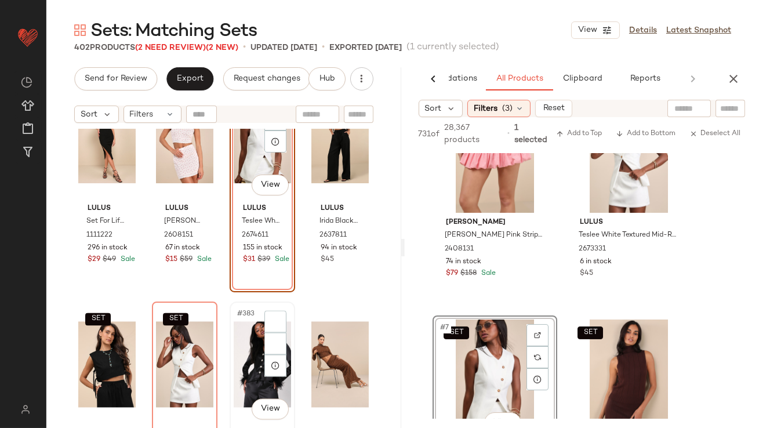
scroll to position [21106, 0]
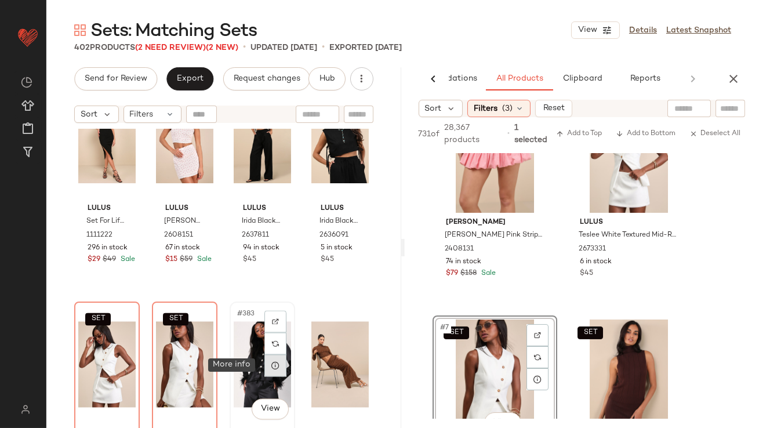
click at [264, 360] on div at bounding box center [275, 365] width 22 height 22
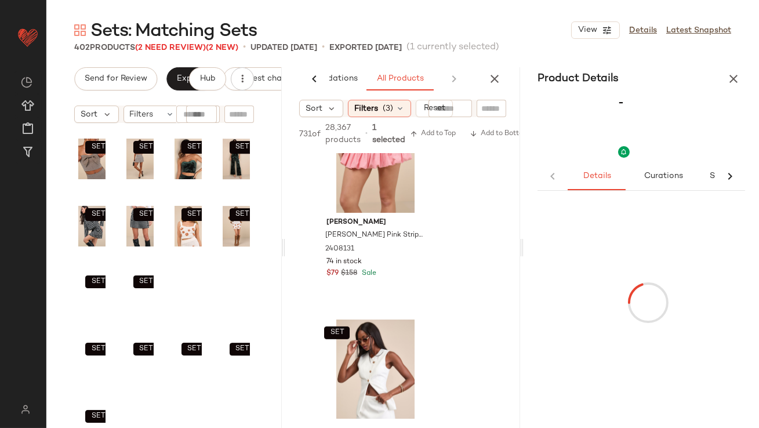
scroll to position [6324, 0]
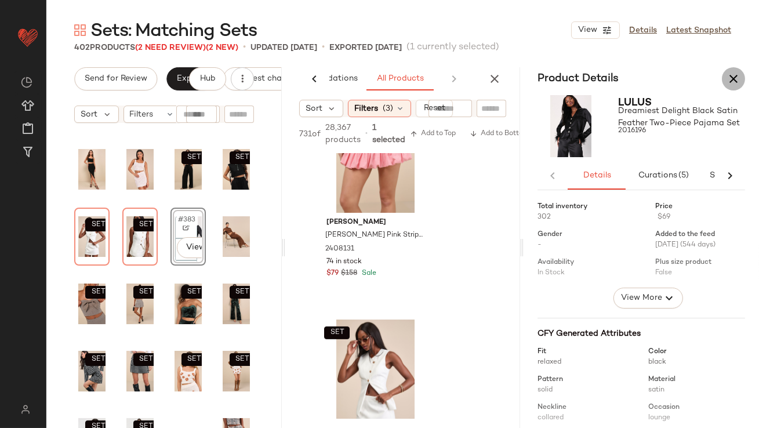
click at [744, 74] on button "button" at bounding box center [733, 78] width 23 height 23
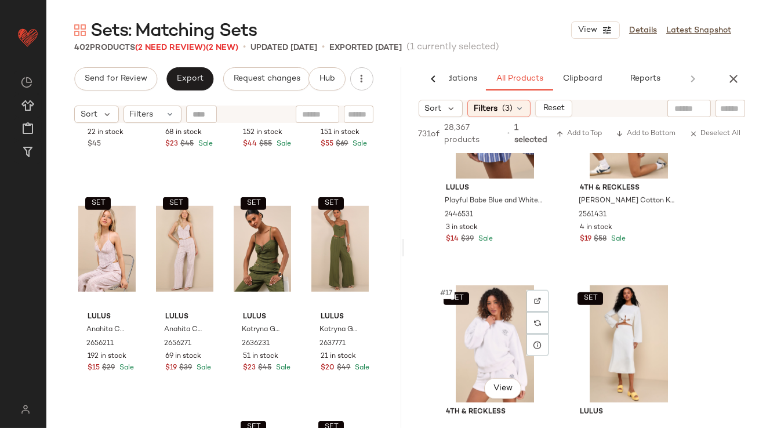
scroll to position [1863, 0]
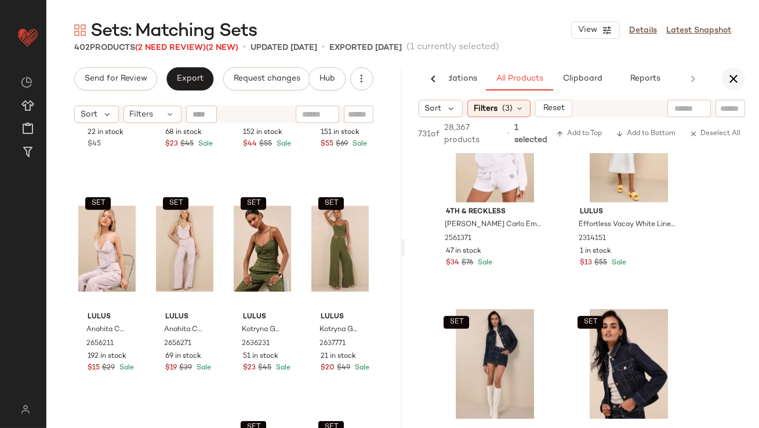
click at [737, 74] on icon "button" at bounding box center [734, 79] width 14 height 14
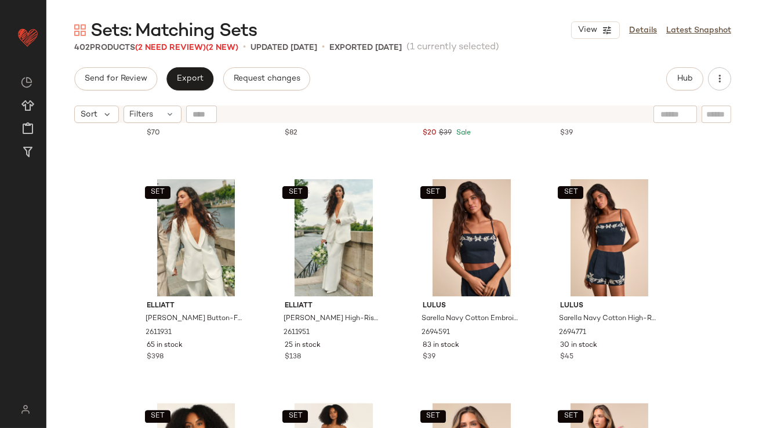
scroll to position [6687, 0]
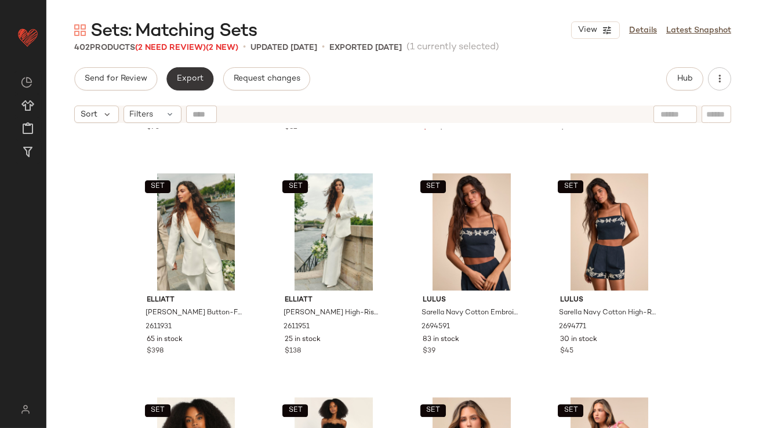
click at [191, 79] on span "Export" at bounding box center [189, 78] width 27 height 9
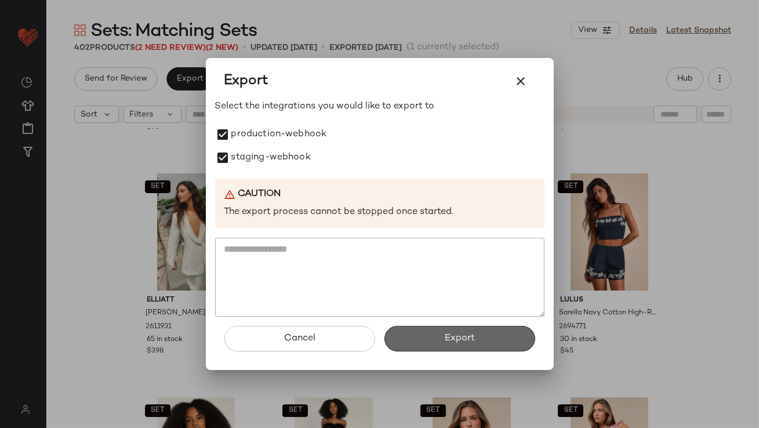
click at [457, 345] on button "Export" at bounding box center [460, 339] width 151 height 26
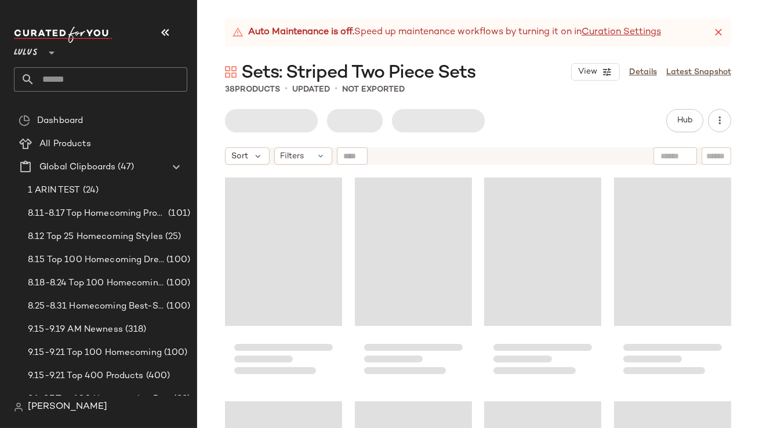
click at [176, 37] on button "button" at bounding box center [165, 33] width 28 height 28
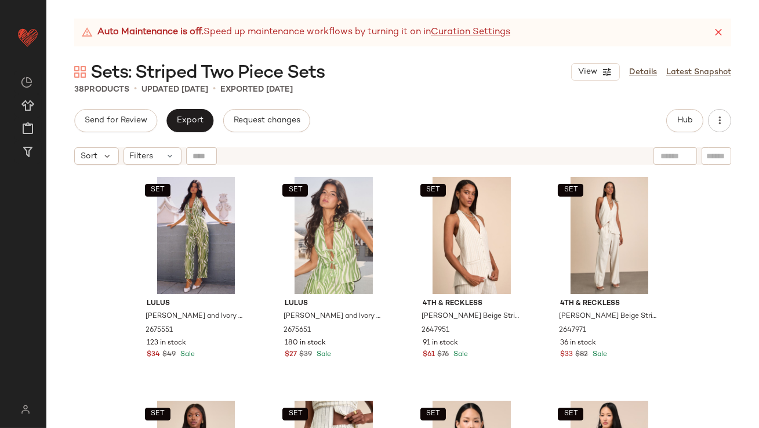
click at [722, 30] on icon at bounding box center [719, 33] width 12 height 12
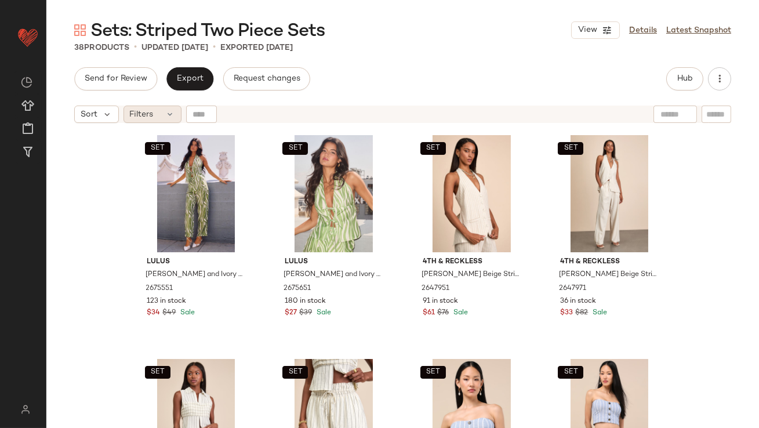
click at [161, 114] on div "Filters" at bounding box center [153, 114] width 58 height 17
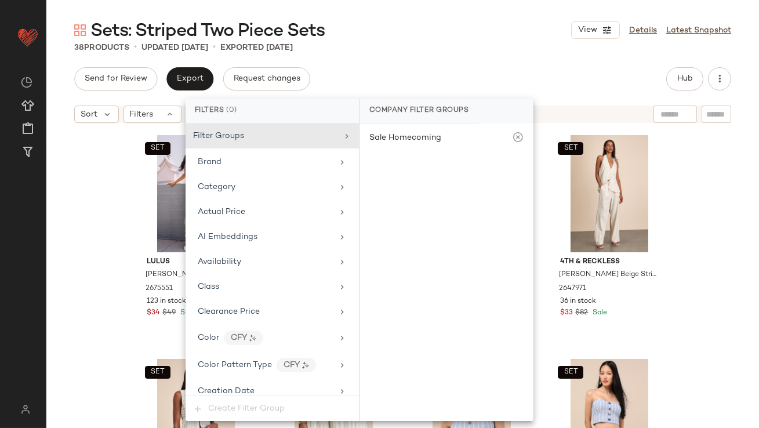
scroll to position [814, 0]
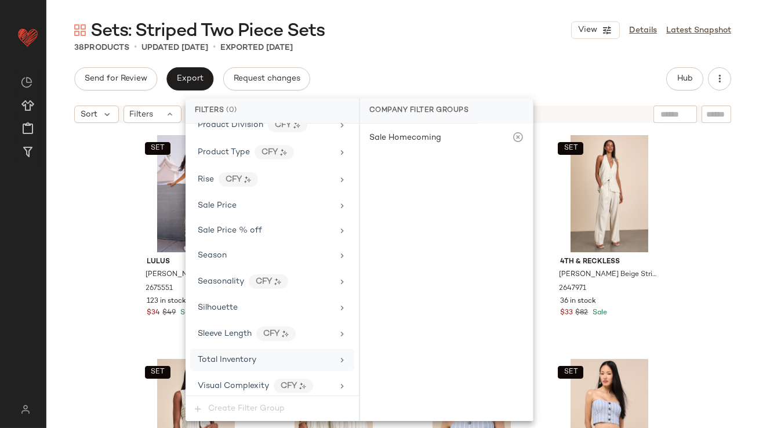
click at [238, 356] on span "Total Inventory" at bounding box center [227, 360] width 59 height 9
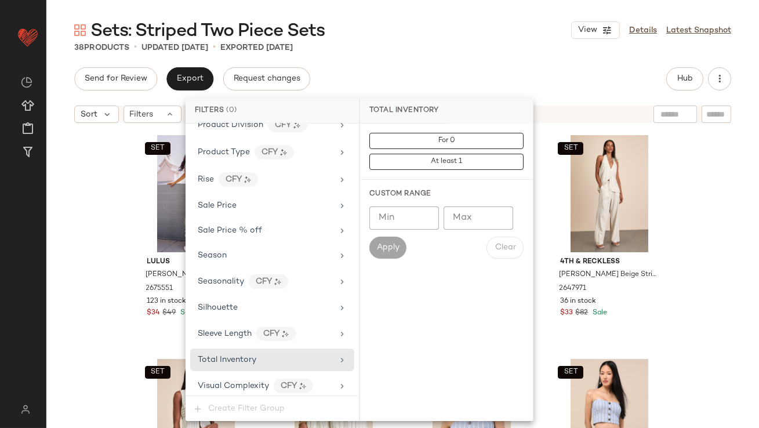
click at [451, 68] on div "Send for Review Export Request changes Hub" at bounding box center [402, 78] width 657 height 23
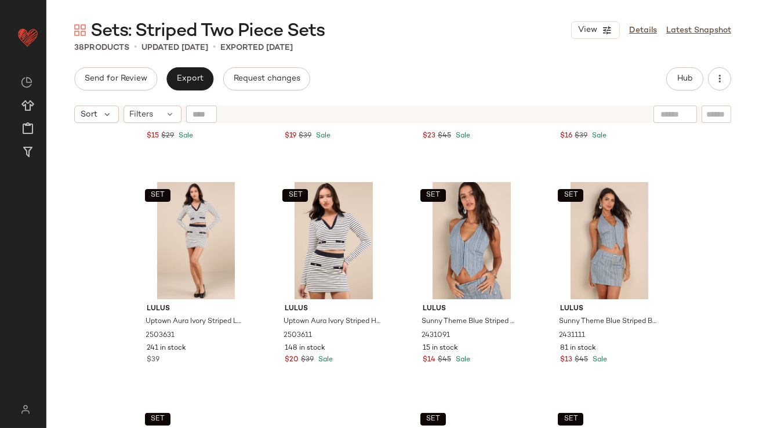
scroll to position [1102, 0]
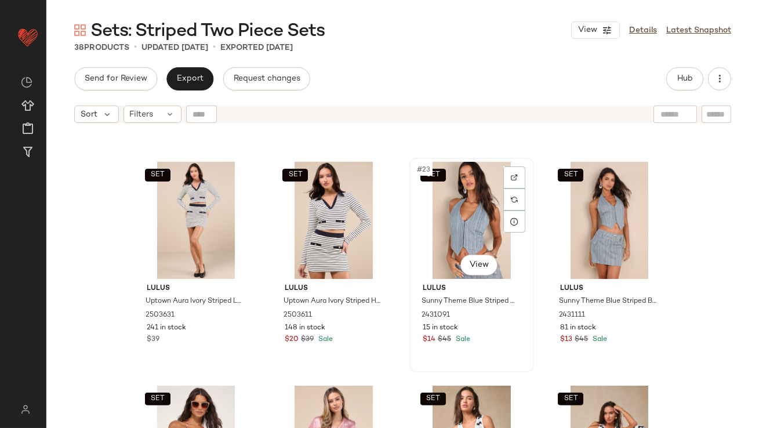
click at [432, 205] on div "SET #23 View" at bounding box center [472, 220] width 117 height 117
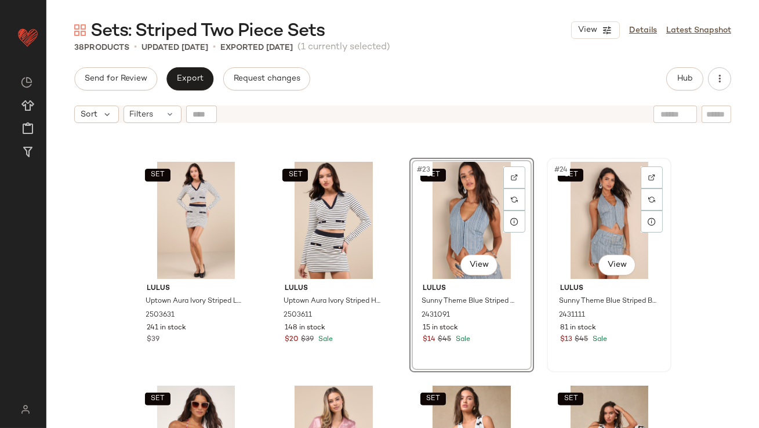
click at [604, 222] on div "SET #24 View" at bounding box center [609, 220] width 117 height 117
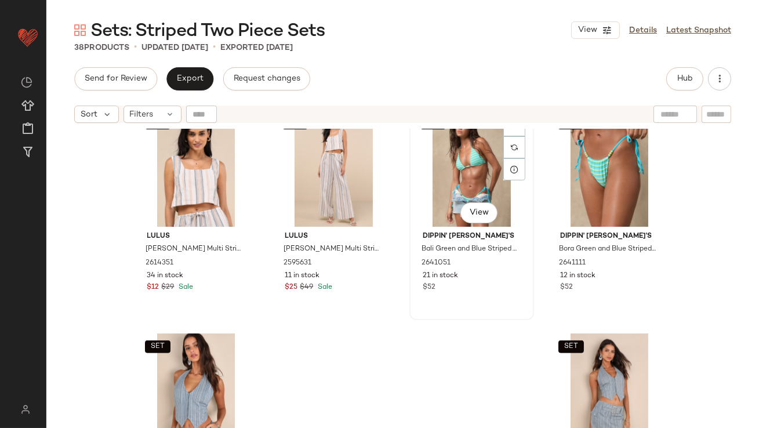
scroll to position [1912, 0]
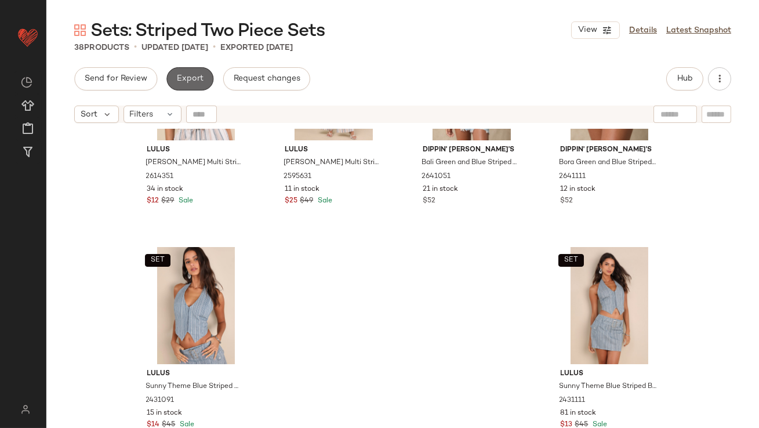
click at [198, 88] on button "Export" at bounding box center [189, 78] width 47 height 23
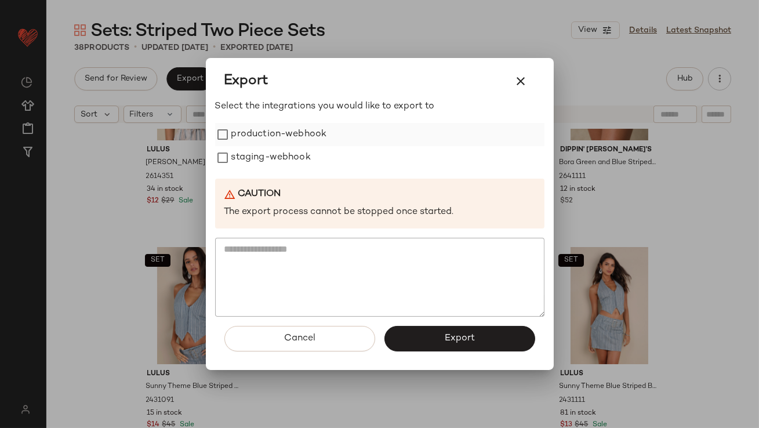
click at [258, 135] on label "production-webhook" at bounding box center [279, 134] width 96 height 23
click at [258, 161] on label "staging-webhook" at bounding box center [270, 157] width 79 height 23
click at [418, 340] on button "Export" at bounding box center [460, 339] width 151 height 26
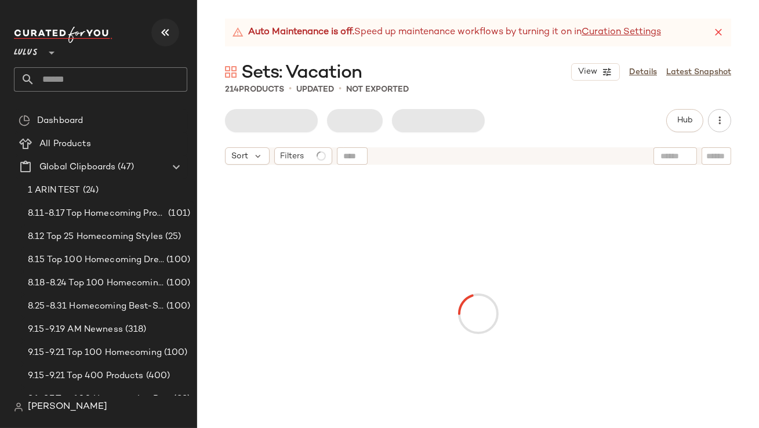
click at [166, 36] on icon "button" at bounding box center [165, 33] width 14 height 14
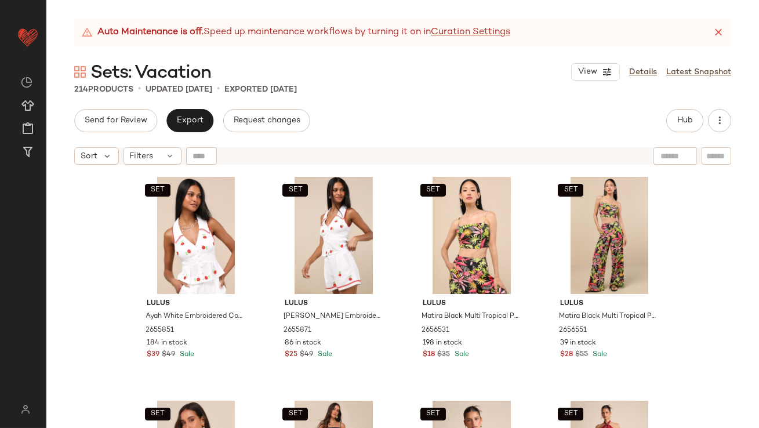
click at [719, 32] on icon at bounding box center [719, 33] width 12 height 12
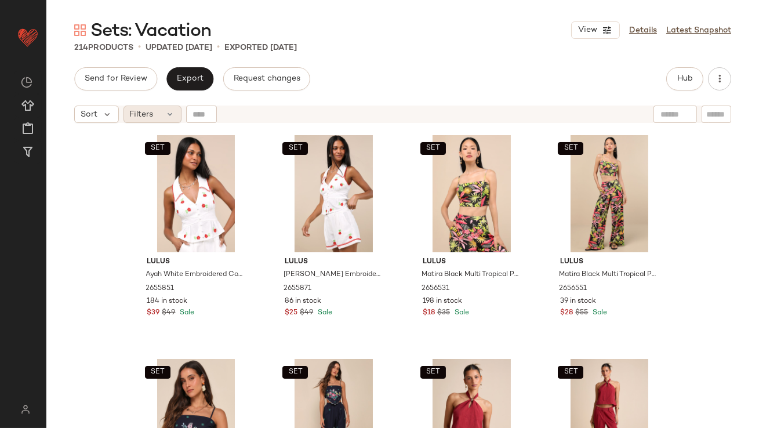
click at [137, 118] on span "Filters" at bounding box center [142, 114] width 24 height 12
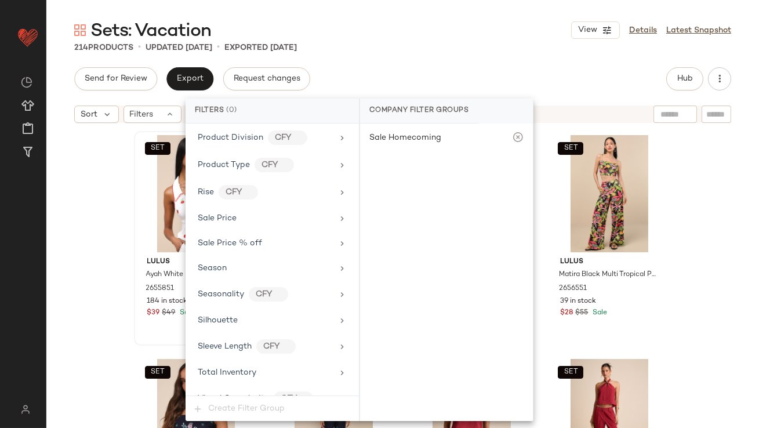
scroll to position [839, 0]
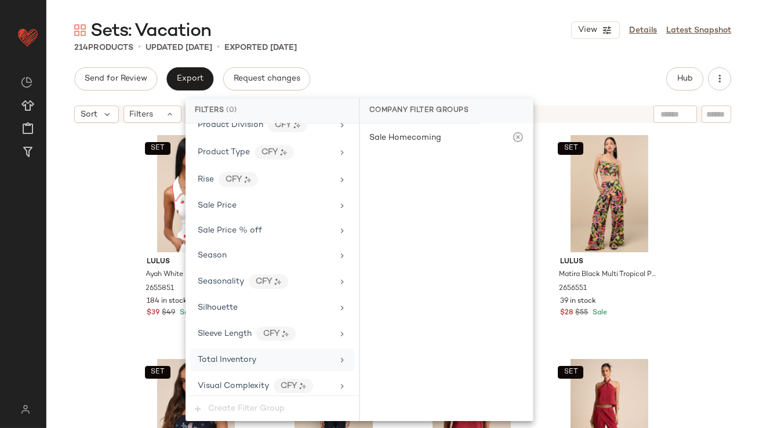
click at [221, 358] on span "Total Inventory" at bounding box center [227, 360] width 59 height 9
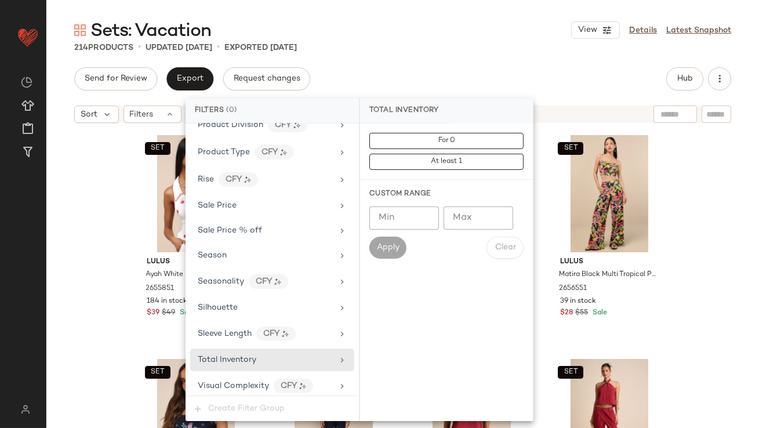
click at [445, 219] on input "Max" at bounding box center [479, 217] width 70 height 23
click at [502, 55] on div "Sets: Vacation View Details Latest Snapshot 214 Products • updated [DATE] • Exp…" at bounding box center [402, 223] width 713 height 409
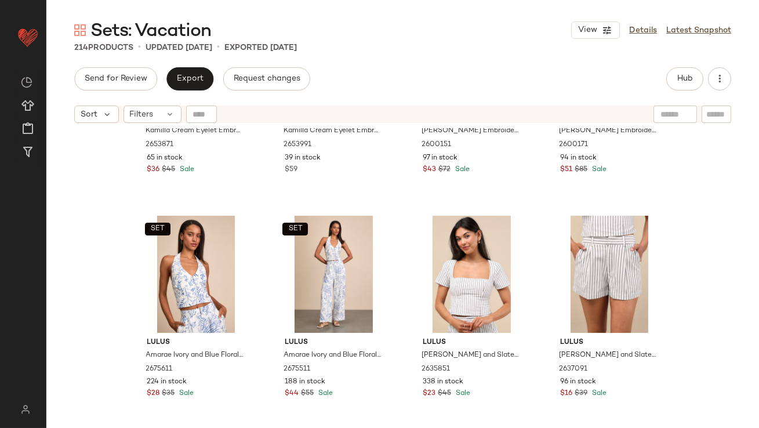
scroll to position [4187, 0]
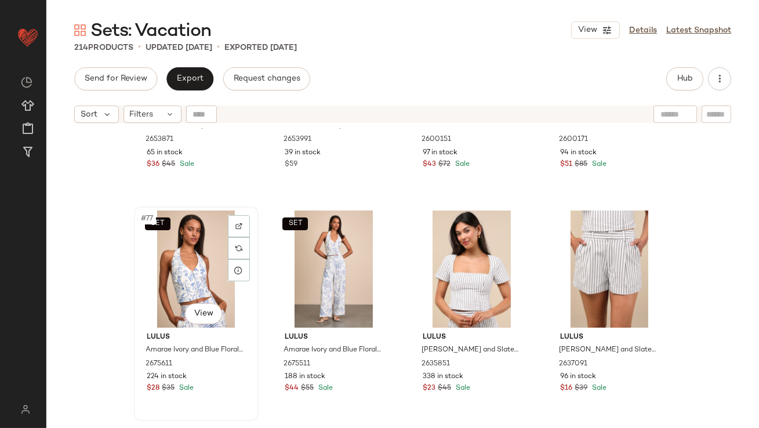
click at [173, 250] on div "SET #77 View" at bounding box center [196, 269] width 117 height 117
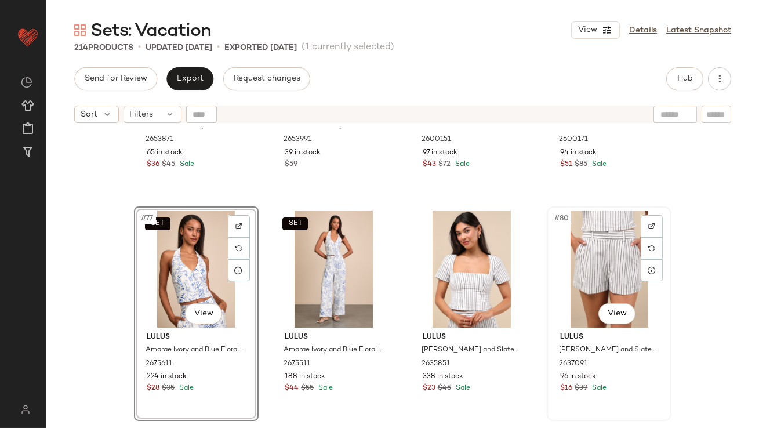
click at [576, 260] on div "#80 View" at bounding box center [609, 269] width 117 height 117
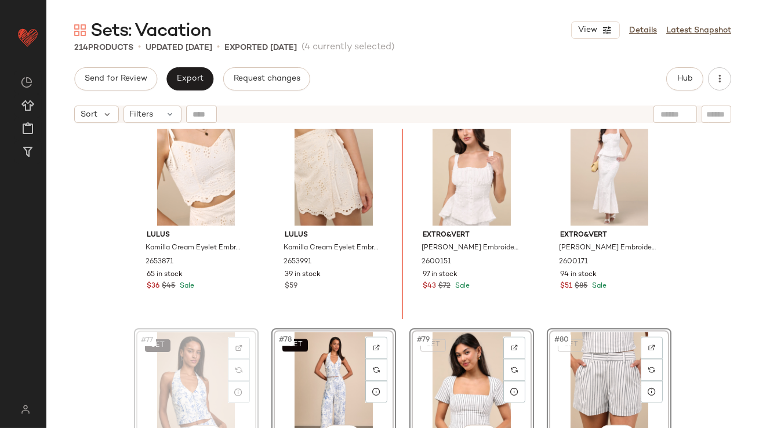
scroll to position [4051, 0]
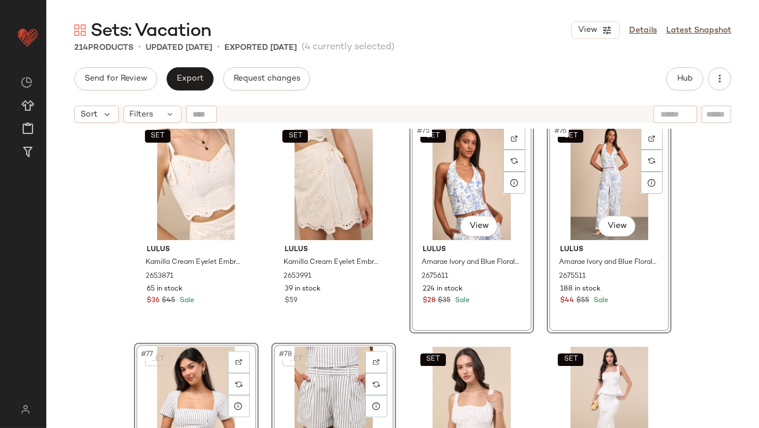
click at [114, 271] on div "SET Lulus Kamilla Cream Eyelet Embroidered Tie-Strap Tank Top 2653871 65 in sto…" at bounding box center [402, 293] width 713 height 328
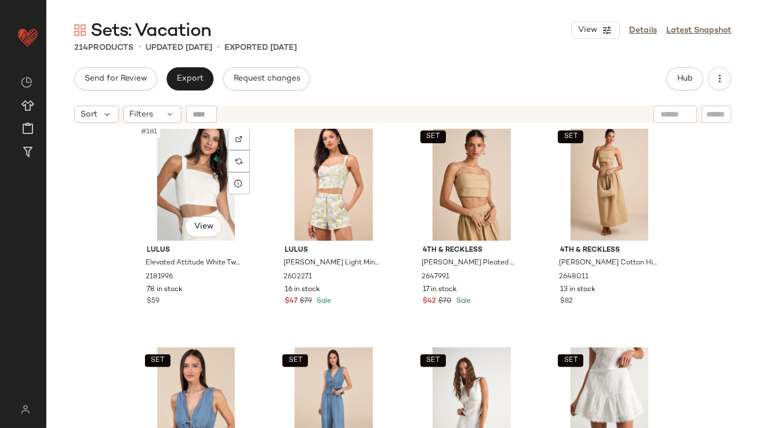
scroll to position [10091, 0]
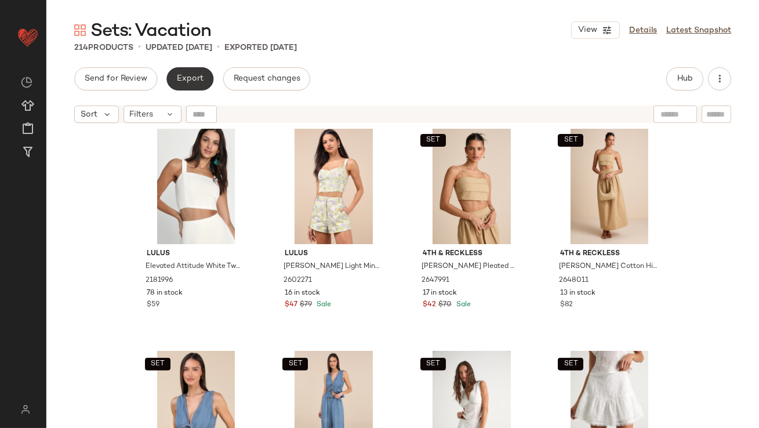
click at [195, 71] on button "Export" at bounding box center [189, 78] width 47 height 23
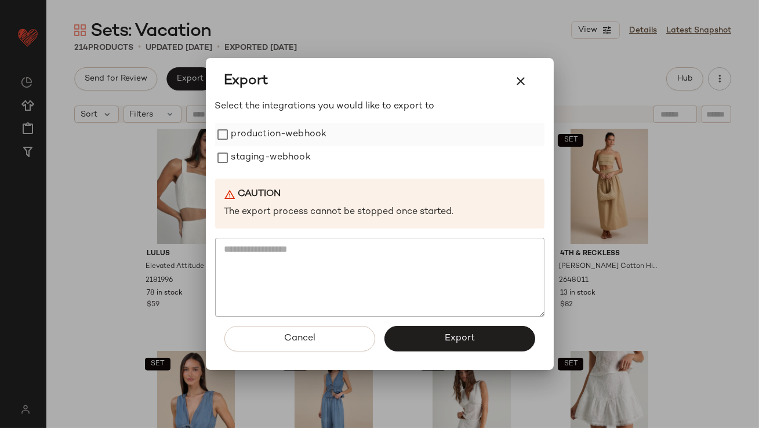
click at [256, 128] on label "production-webhook" at bounding box center [279, 134] width 96 height 23
click at [256, 159] on label "staging-webhook" at bounding box center [270, 157] width 79 height 23
click at [430, 335] on button "Export" at bounding box center [460, 339] width 151 height 26
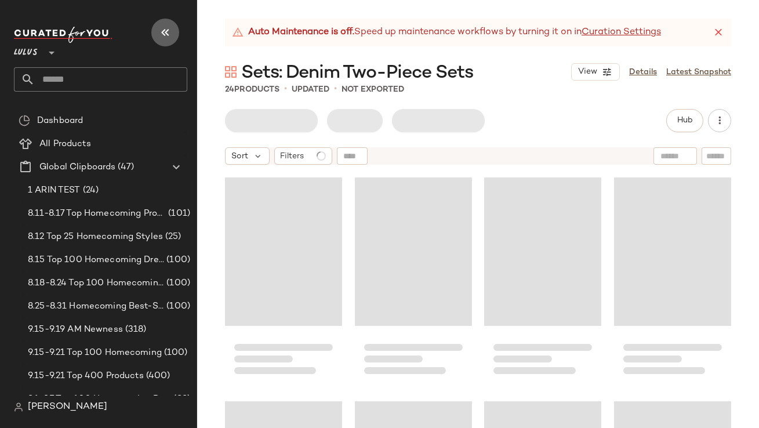
click at [159, 33] on icon "button" at bounding box center [165, 33] width 14 height 14
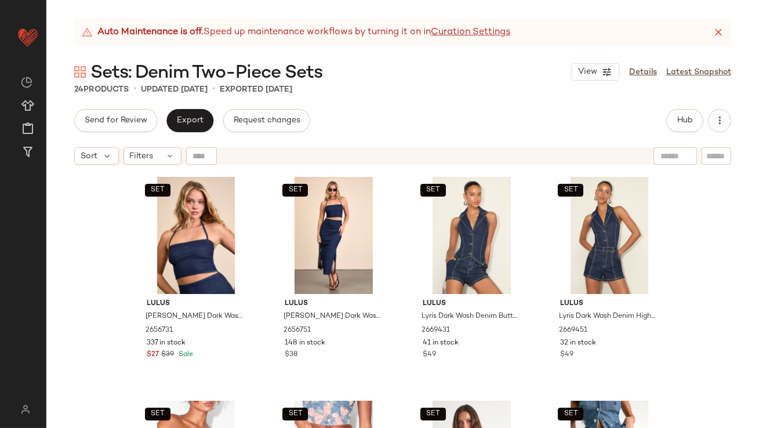
click at [720, 32] on icon at bounding box center [719, 33] width 12 height 12
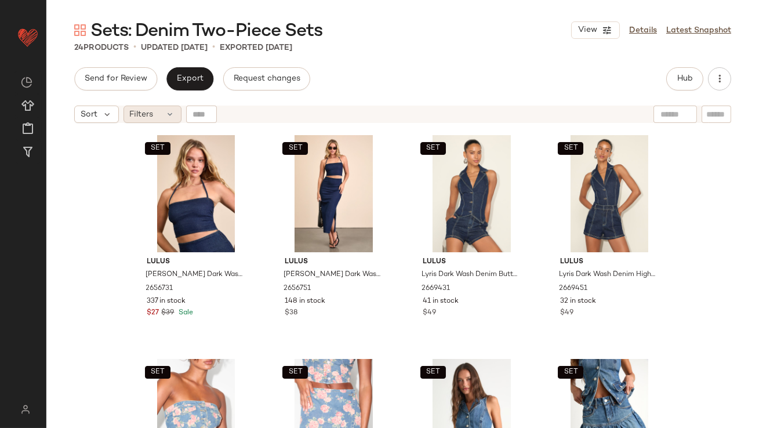
click at [153, 123] on div "Sort Filters" at bounding box center [402, 114] width 713 height 29
click at [155, 117] on div "Filters" at bounding box center [153, 114] width 58 height 17
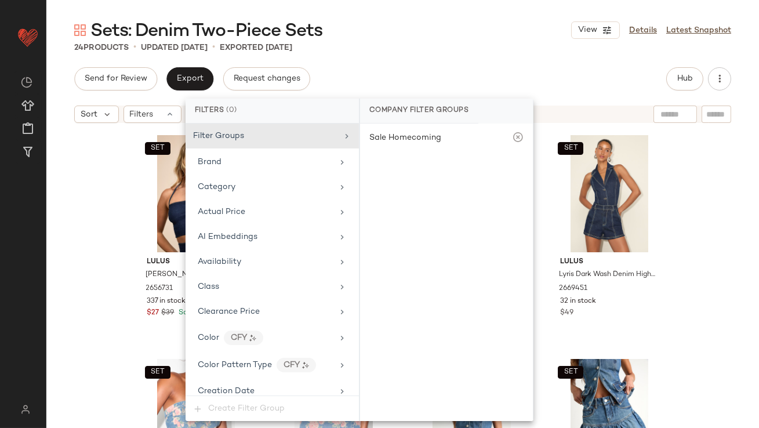
click at [96, 236] on div "SET Lulus [PERSON_NAME] Dark Wash Denim Halter Crop Top 2656731 337 in stock $2…" at bounding box center [402, 293] width 713 height 328
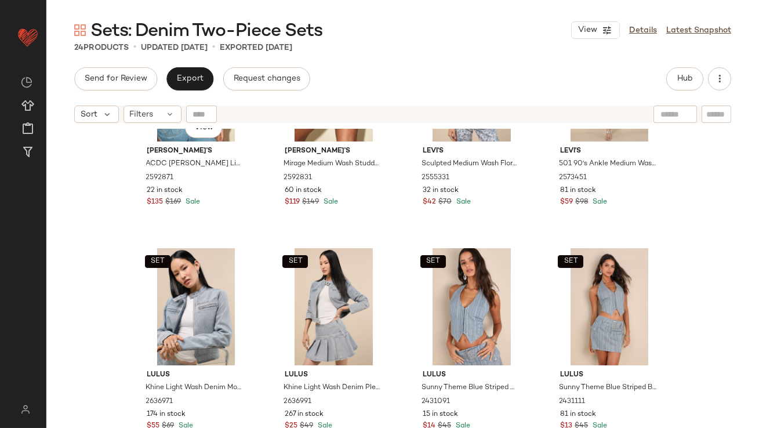
scroll to position [679, 0]
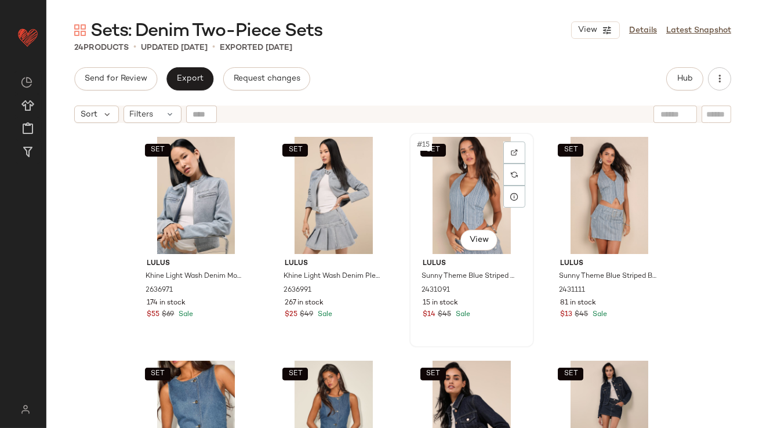
click at [422, 191] on div "SET #15 View" at bounding box center [472, 195] width 117 height 117
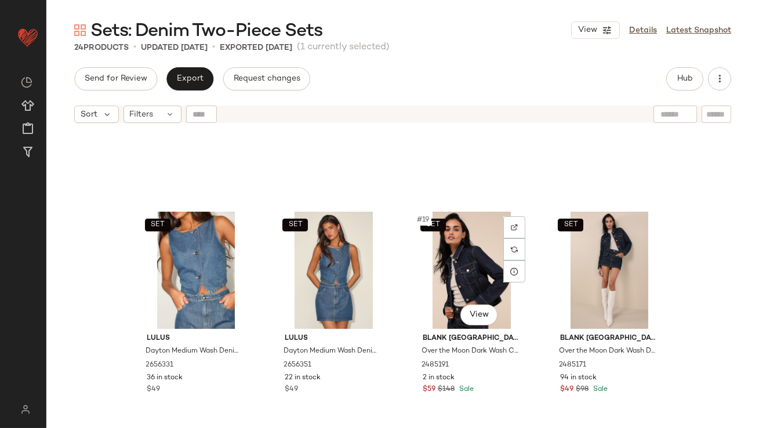
scroll to position [749, 0]
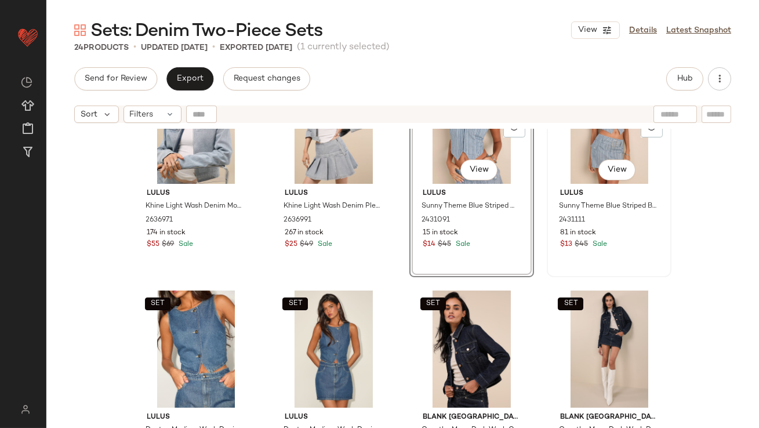
click at [579, 162] on div "SET #16 View" at bounding box center [609, 125] width 117 height 117
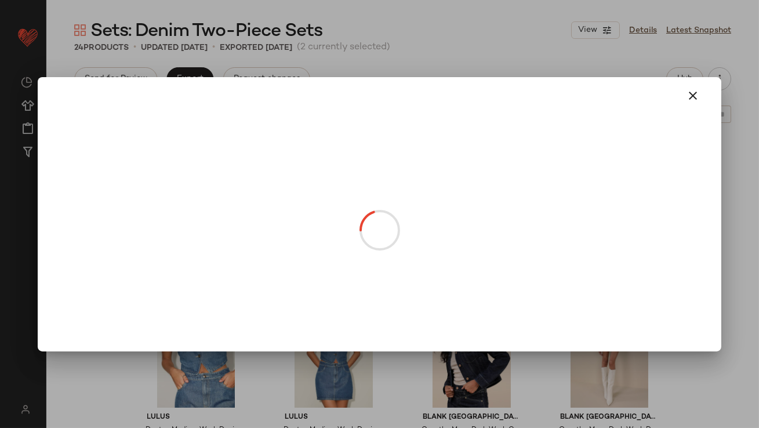
click at [438, 345] on body "Lulus ** Dashboard All Products Global Clipboards (47) Curations (815) [PERSON_…" at bounding box center [379, 214] width 759 height 428
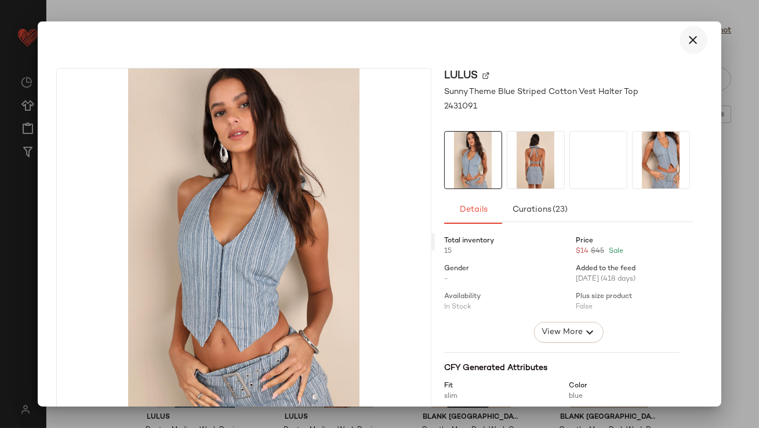
click at [686, 48] on button "button" at bounding box center [694, 40] width 28 height 28
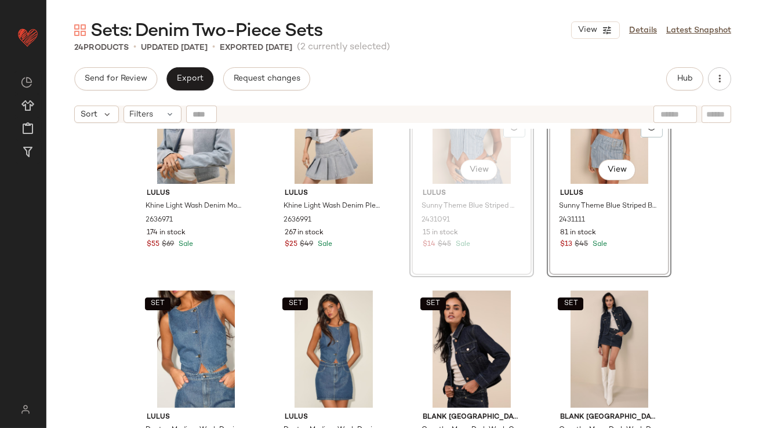
scroll to position [748, 0]
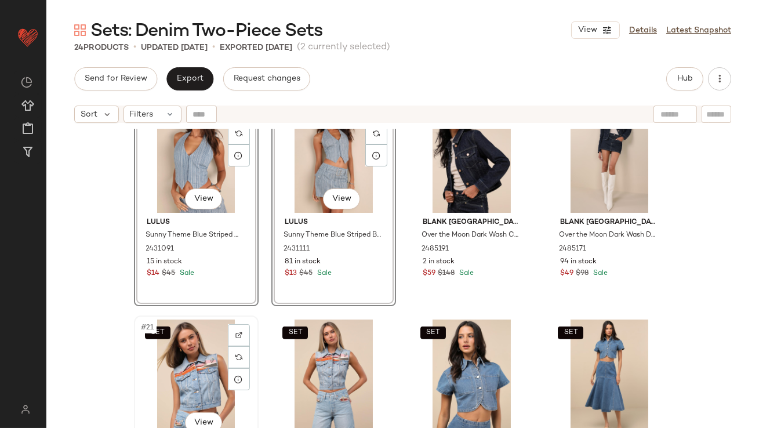
scroll to position [1017, 0]
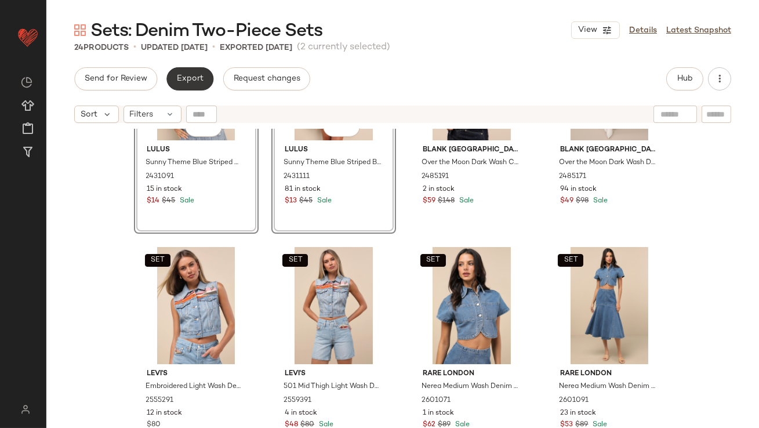
click at [178, 85] on button "Export" at bounding box center [189, 78] width 47 height 23
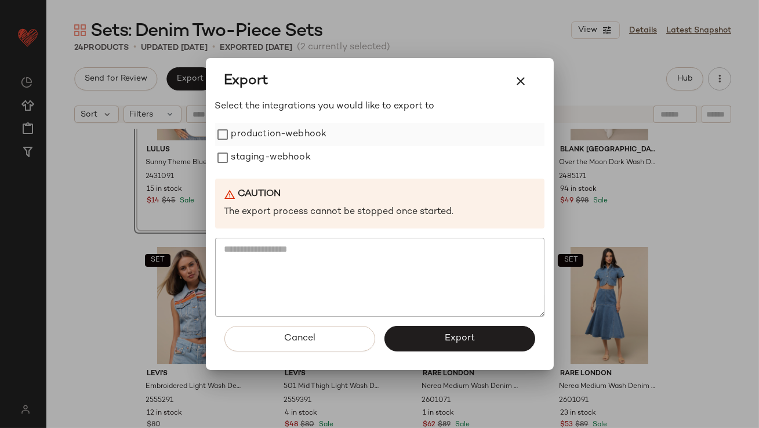
click at [311, 136] on label "production-webhook" at bounding box center [279, 134] width 96 height 23
click at [306, 149] on label "staging-webhook" at bounding box center [270, 157] width 79 height 23
click at [416, 335] on button "Export" at bounding box center [460, 339] width 151 height 26
